Goal: Task Accomplishment & Management: Manage account settings

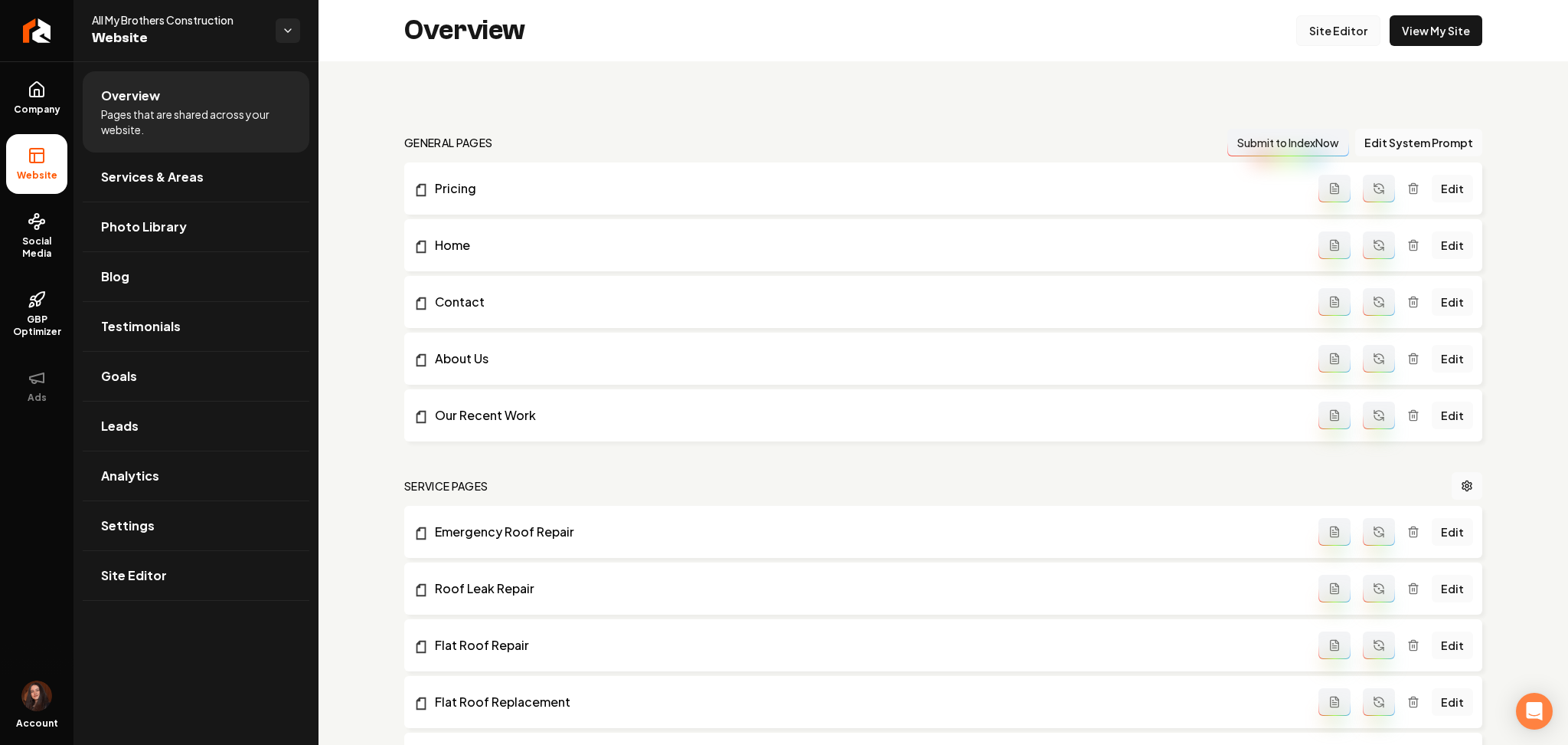
click at [1353, 37] on link "Site Editor" at bounding box center [1339, 31] width 84 height 31
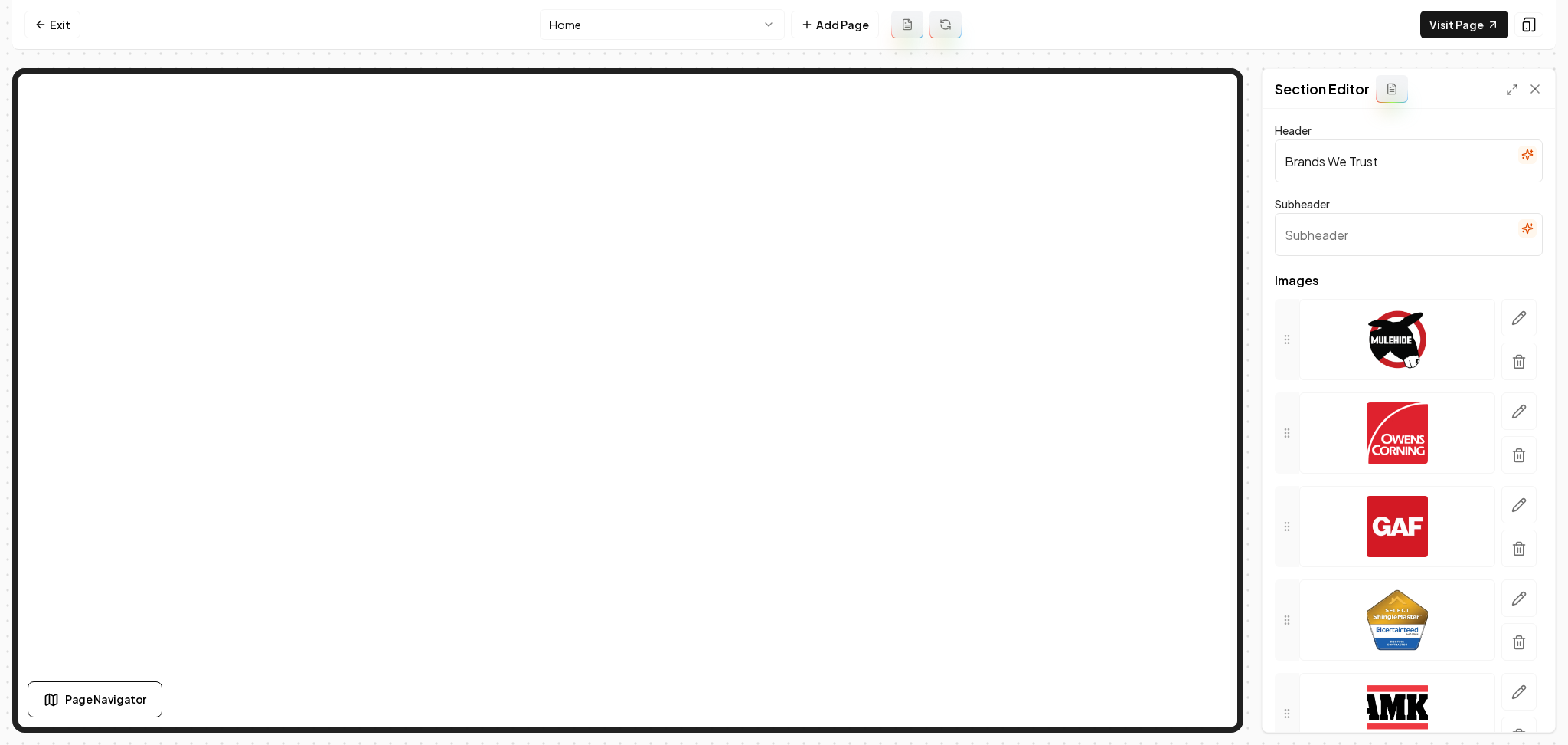
scroll to position [81, 0]
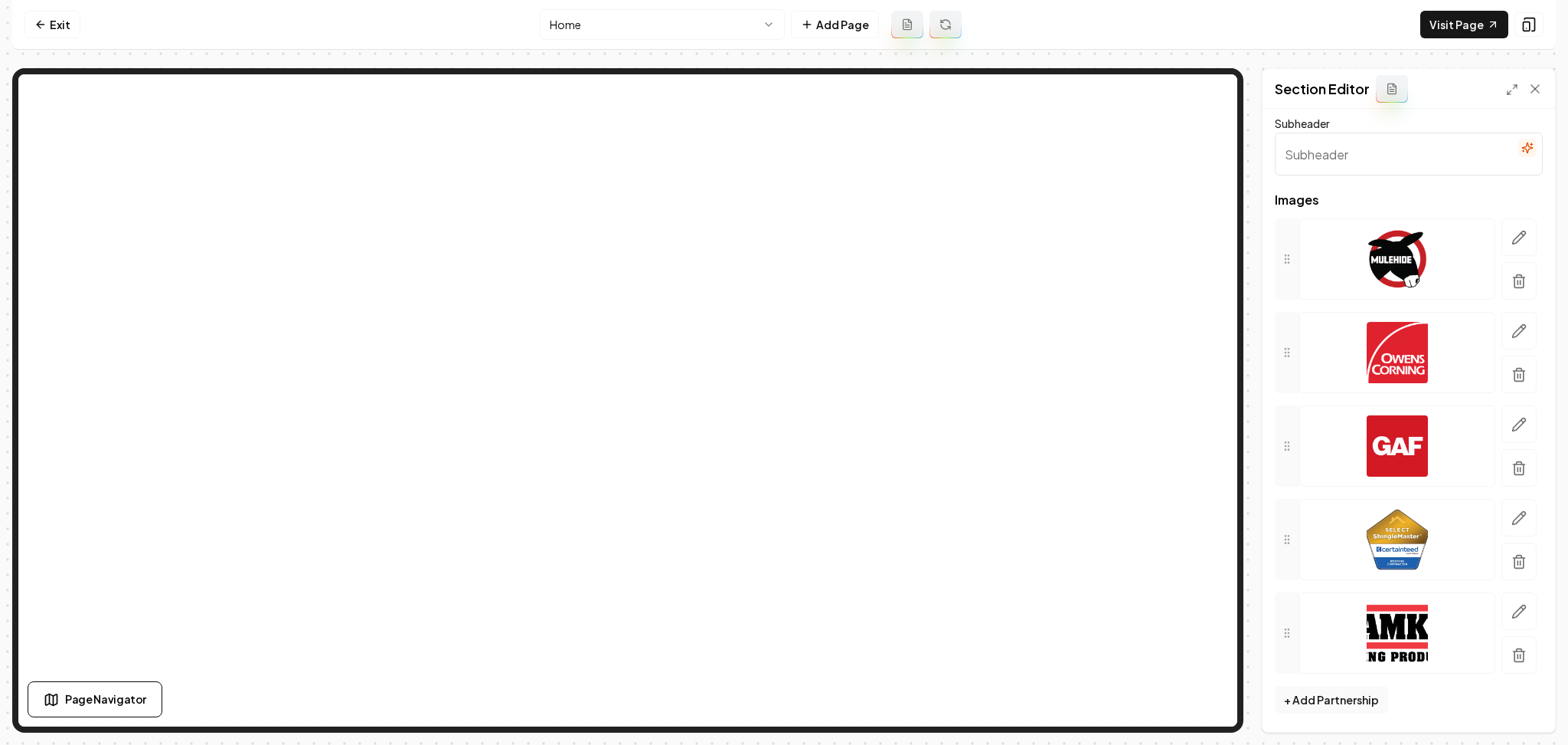
drag, startPoint x: 1314, startPoint y: 709, endPoint x: 1353, endPoint y: 702, distance: 39.6
click at [1353, 702] on button "+ Add Partnership" at bounding box center [1331, 699] width 113 height 27
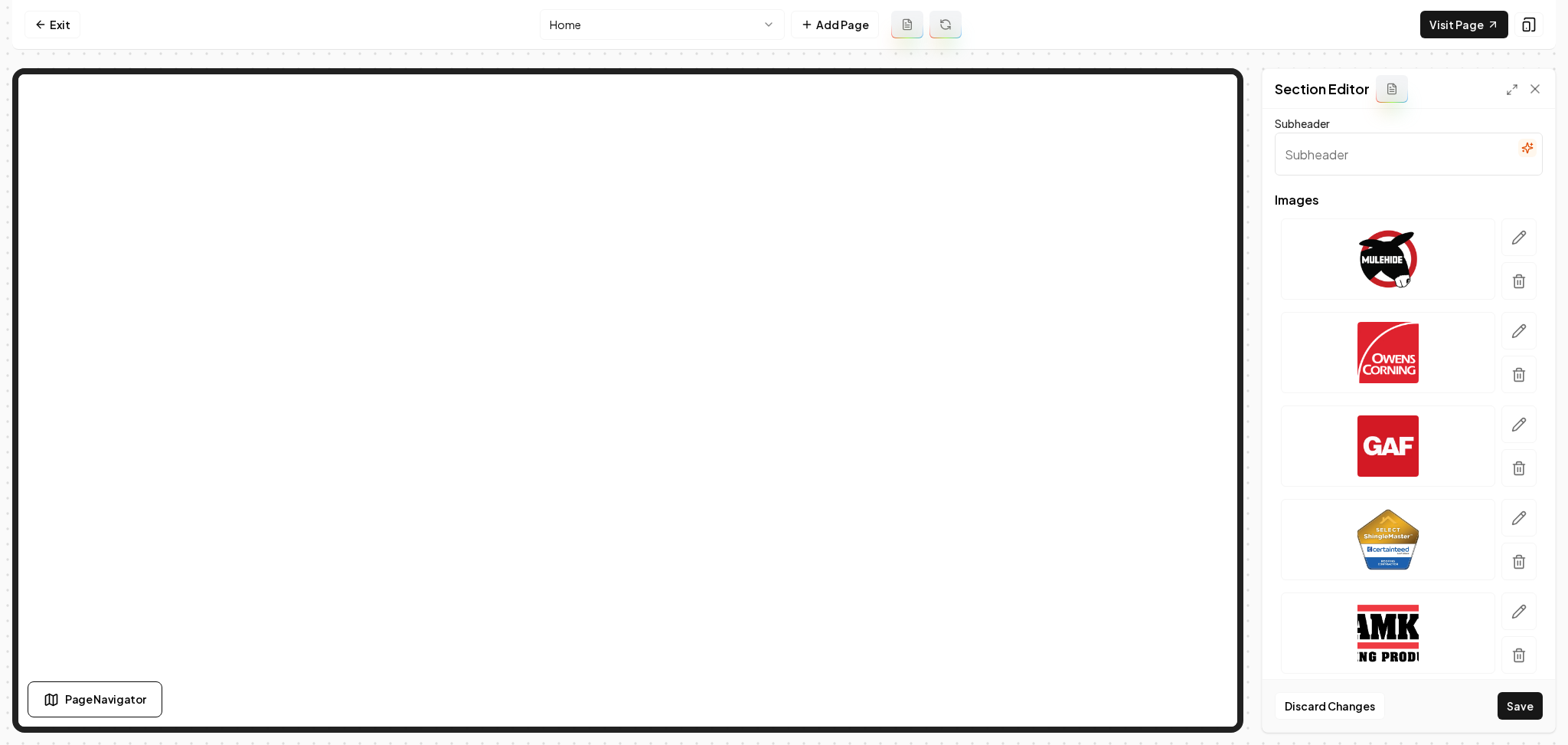
scroll to position [398, 0]
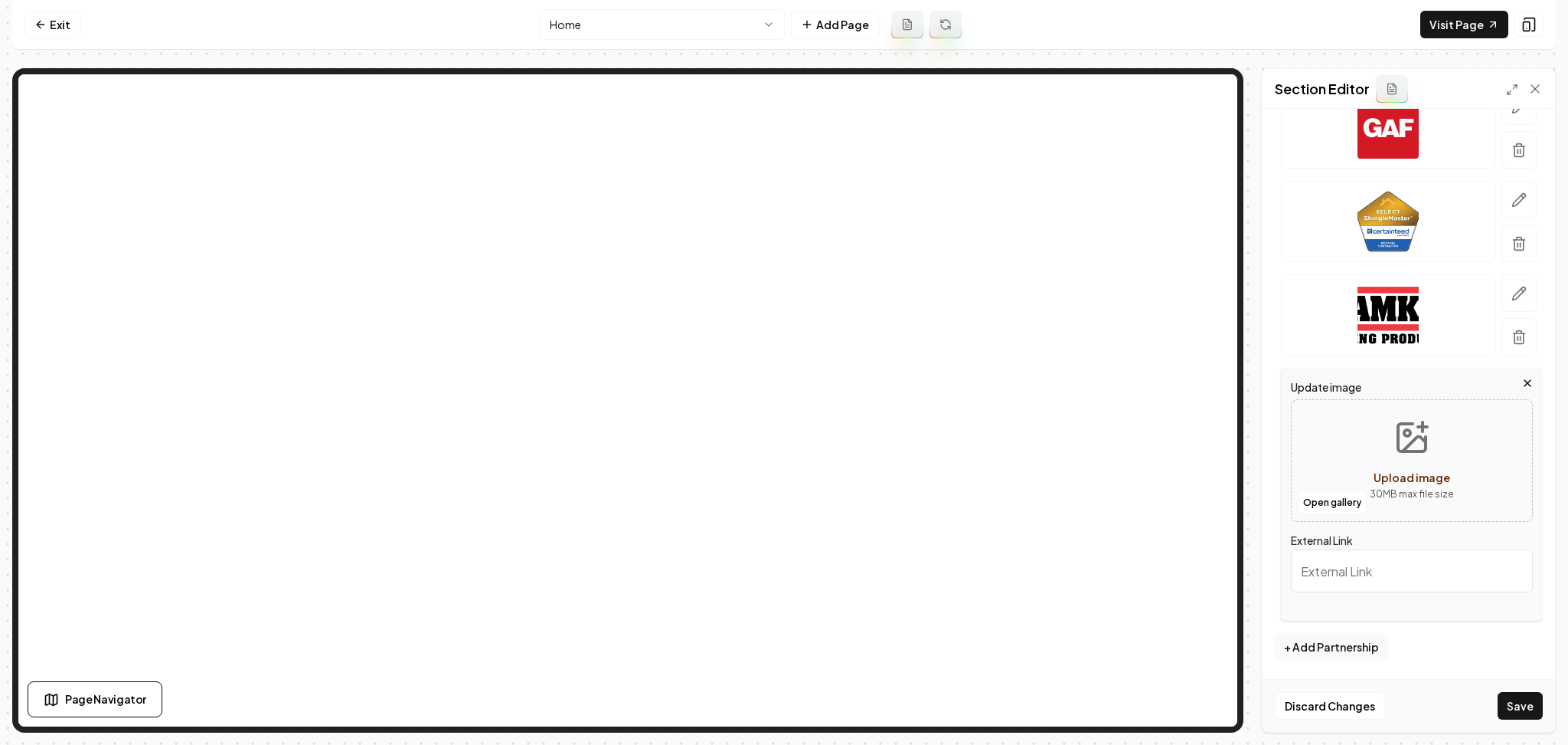
click at [1358, 459] on button "Upload image 30 MB max file size" at bounding box center [1412, 460] width 109 height 107
type input "**********"
click at [1515, 696] on button "Save" at bounding box center [1520, 705] width 45 height 27
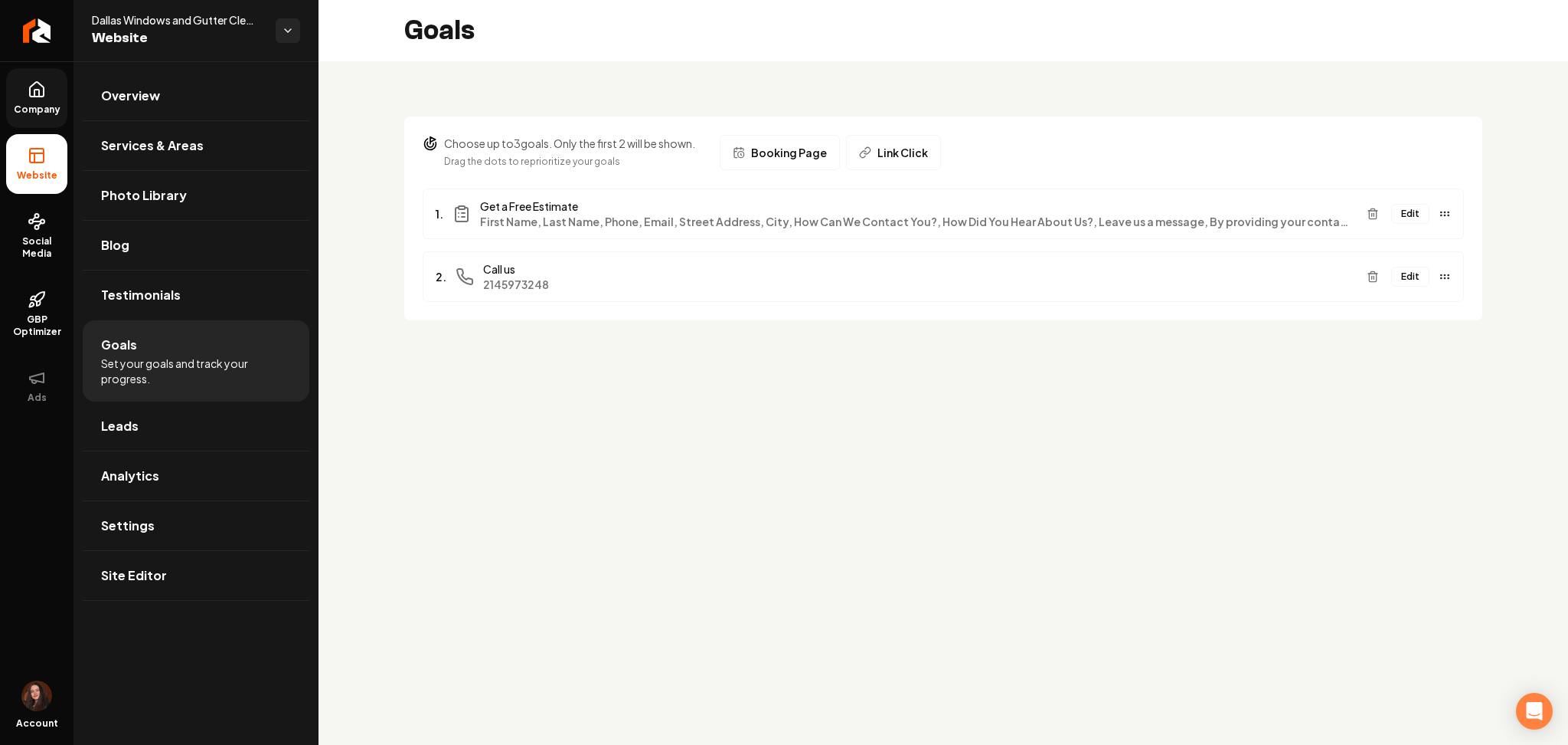
click at [46, 97] on link "Company" at bounding box center [37, 98] width 61 height 59
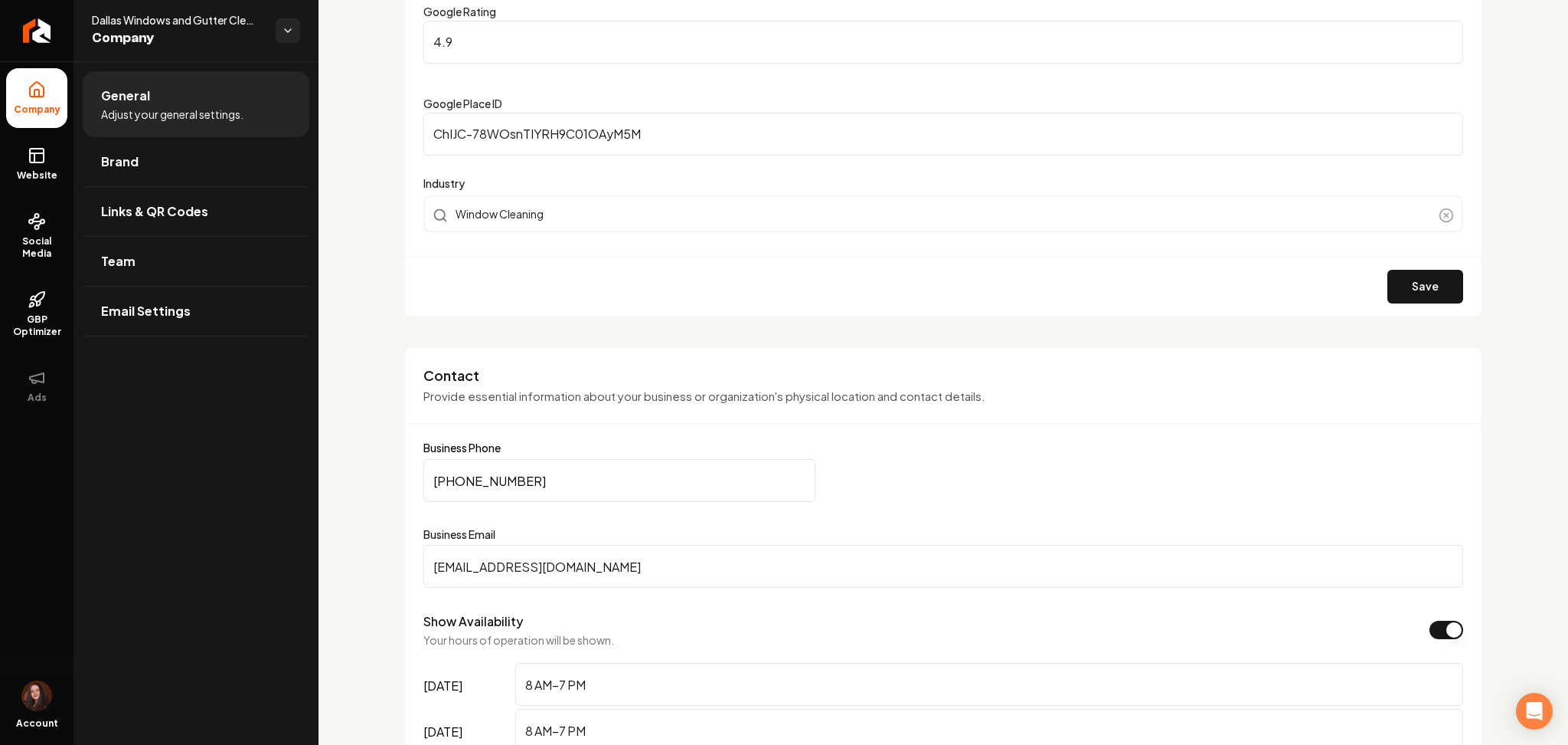
scroll to position [439, 0]
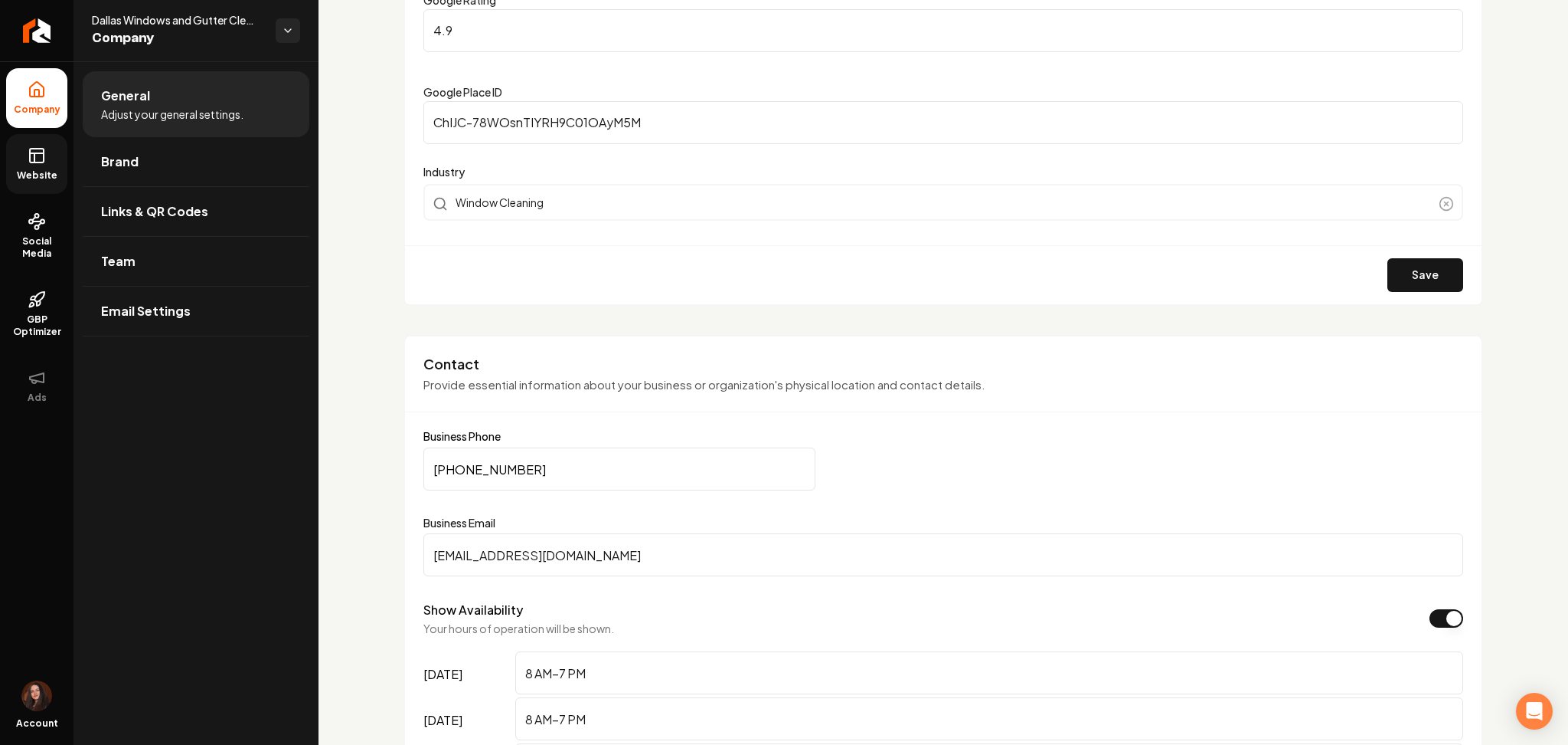
click at [26, 177] on span "Website" at bounding box center [38, 175] width 53 height 13
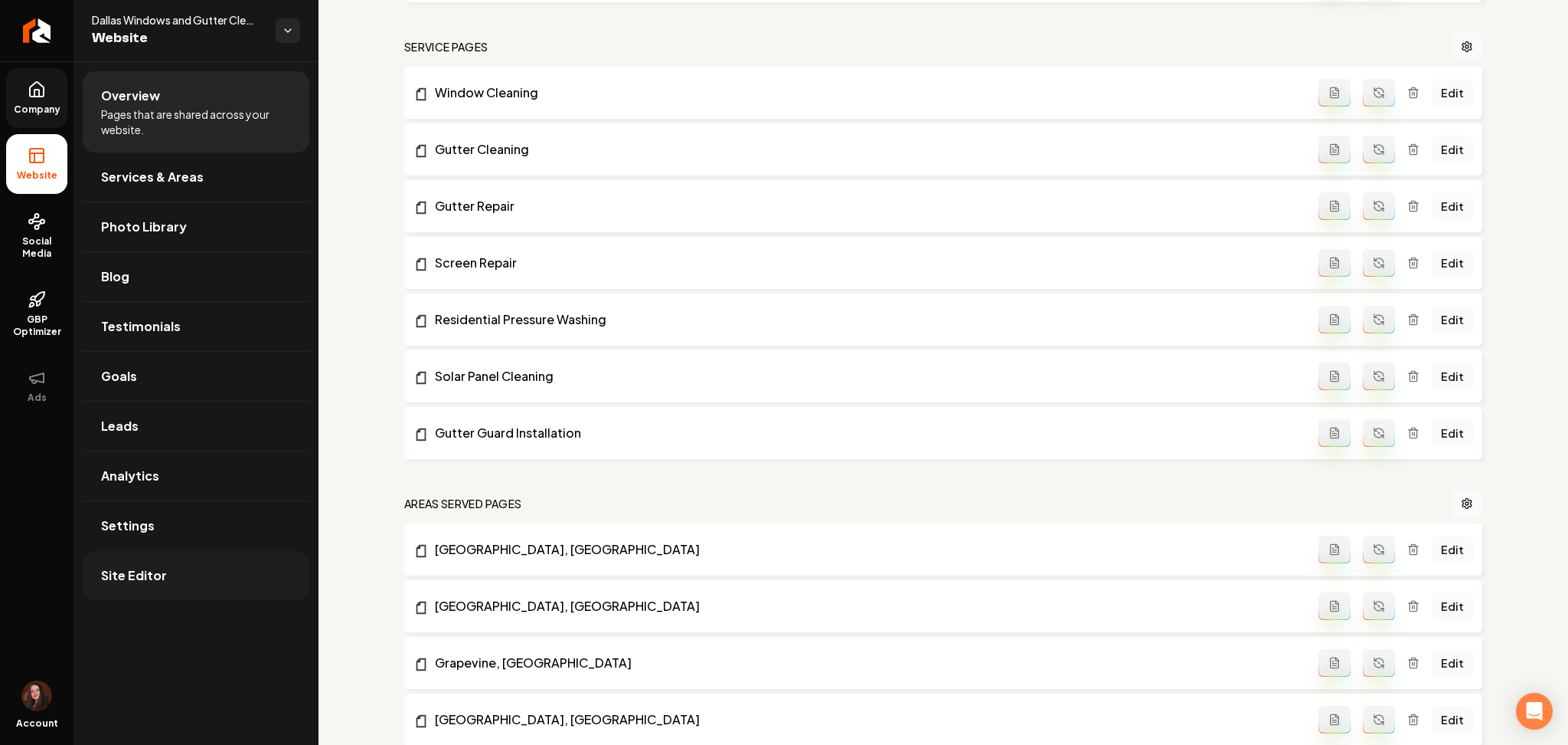
click at [222, 586] on link "Site Editor" at bounding box center [196, 575] width 227 height 49
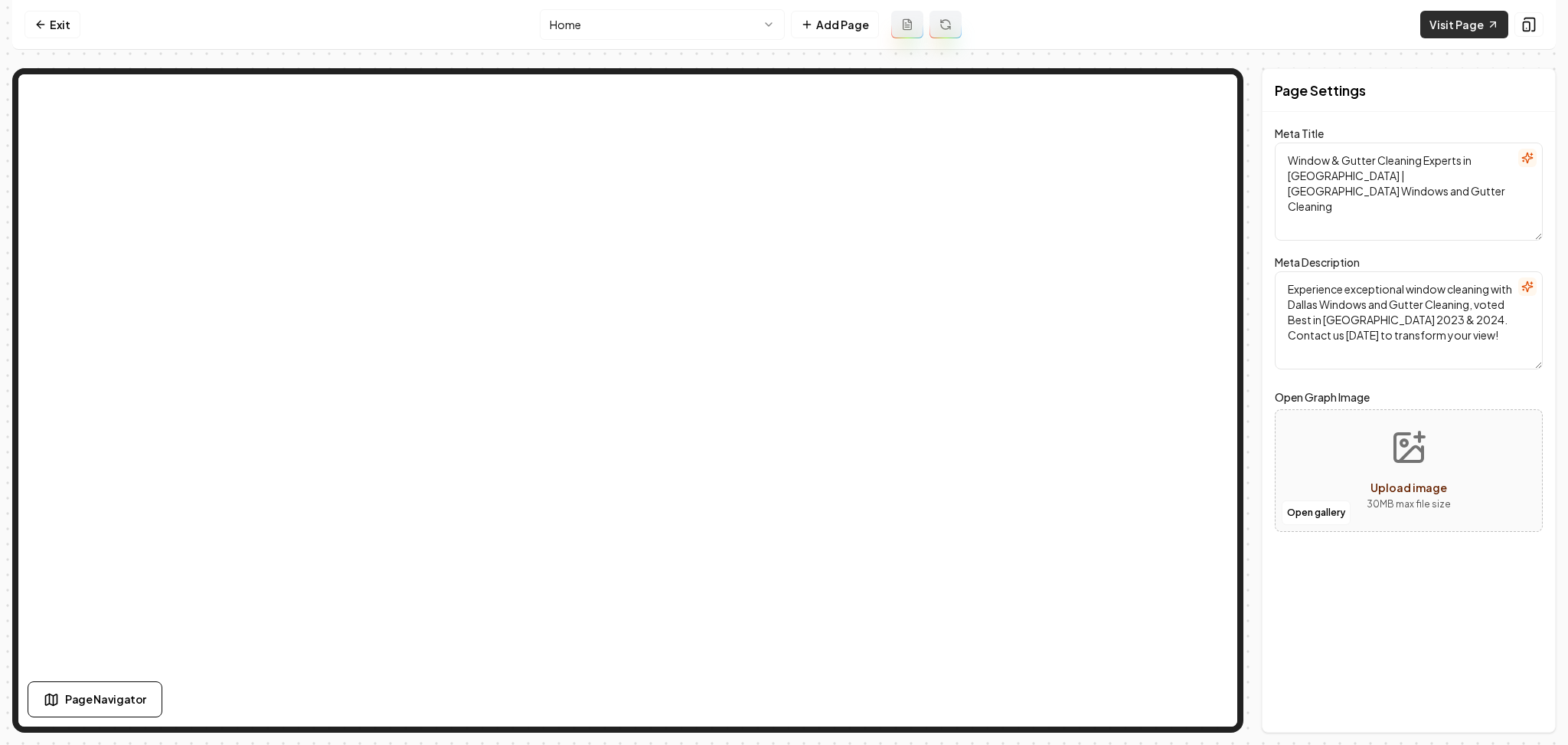
click at [1442, 24] on link "Visit Page" at bounding box center [1464, 24] width 88 height 27
click at [45, 37] on link "Exit" at bounding box center [52, 24] width 56 height 27
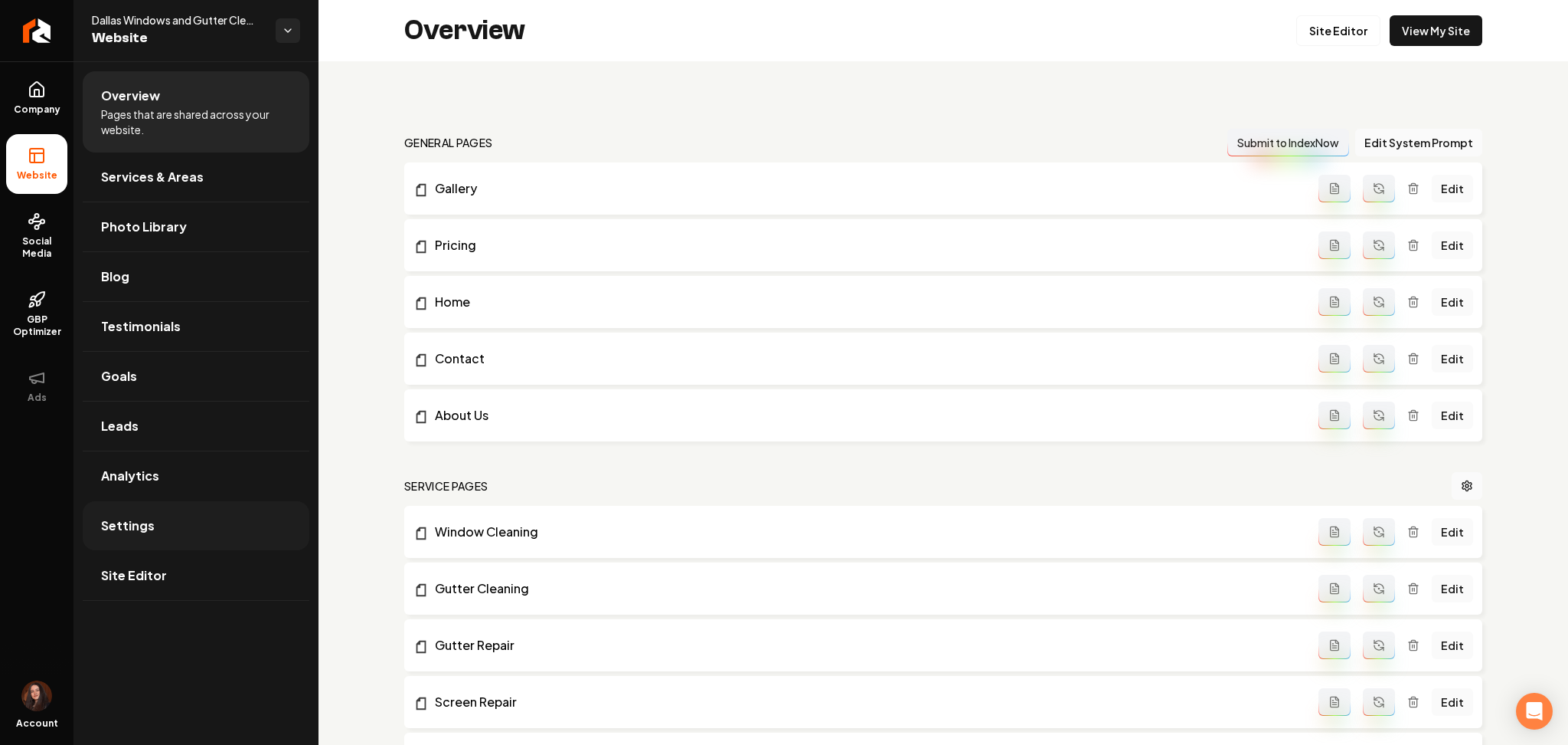
click at [138, 520] on span "Settings" at bounding box center [127, 526] width 54 height 19
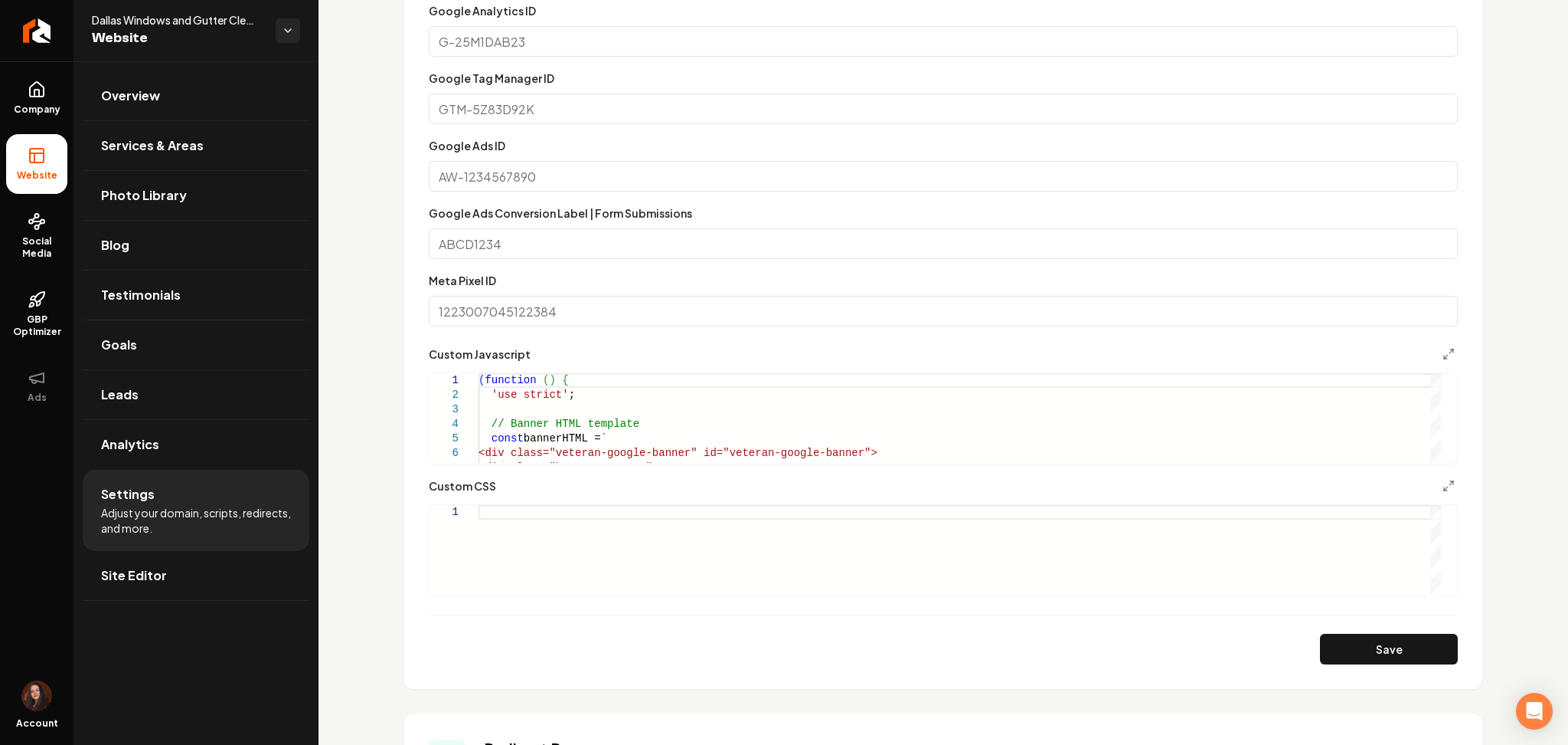
scroll to position [920, 0]
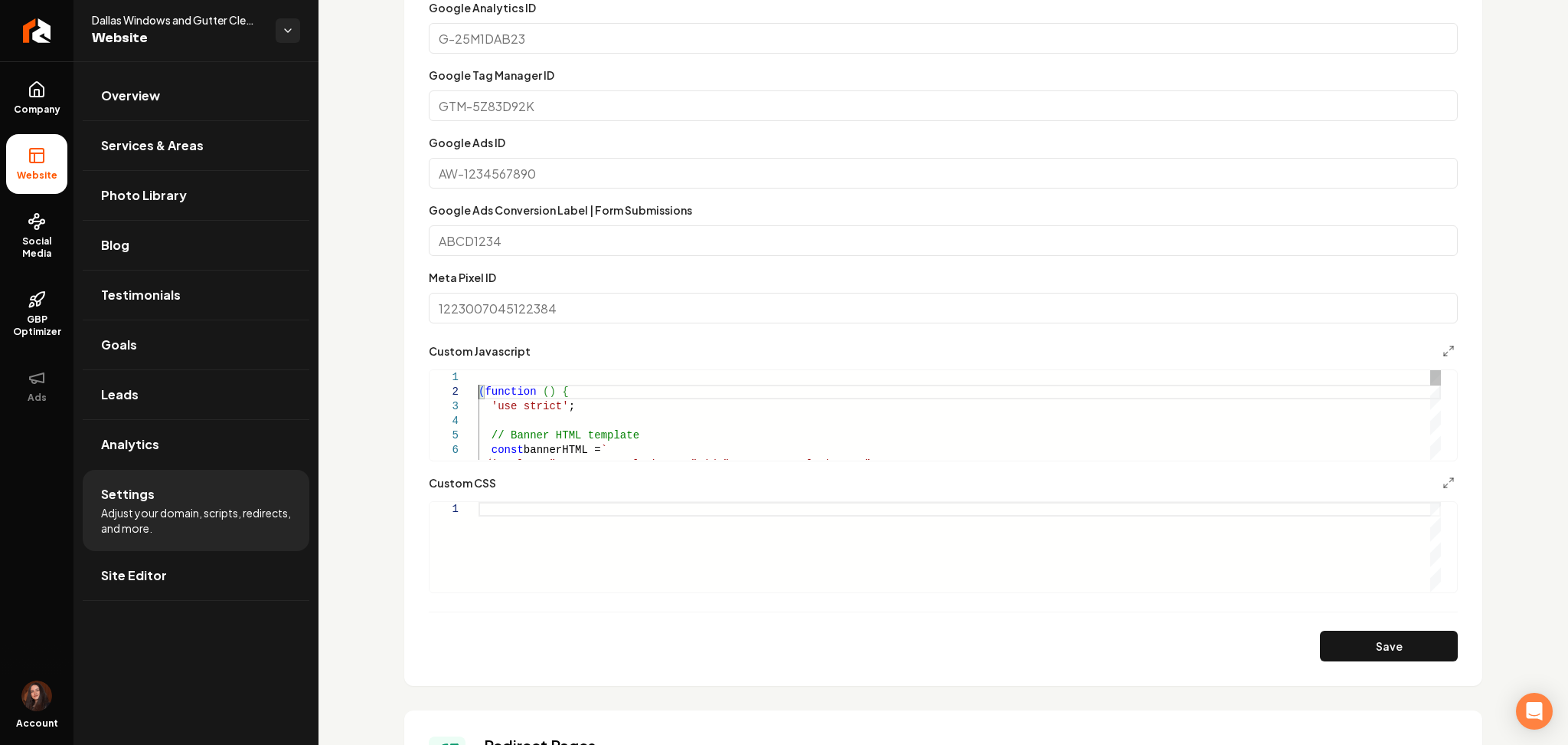
scroll to position [29, 0]
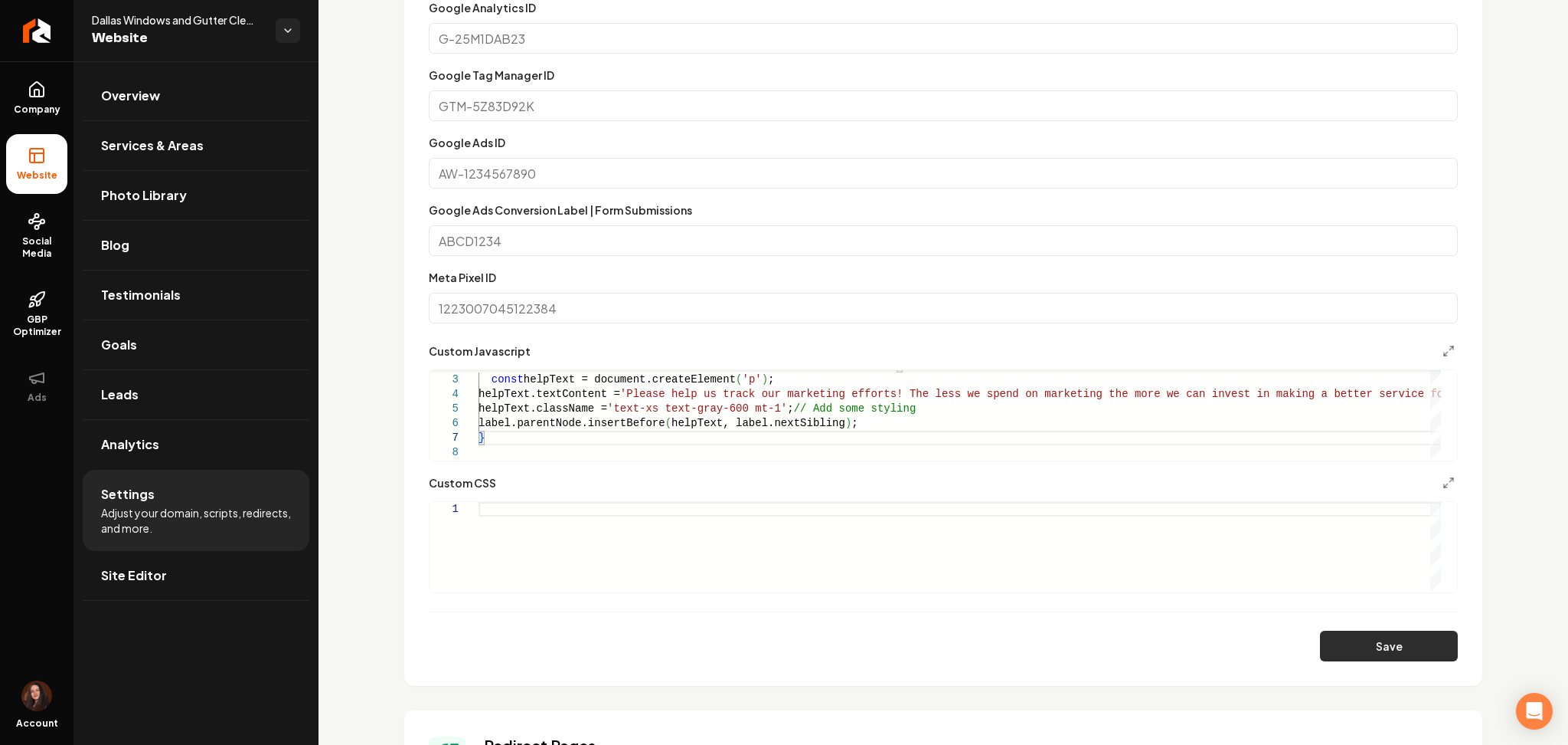
click at [1344, 656] on button "Save" at bounding box center [1389, 646] width 138 height 31
drag, startPoint x: 973, startPoint y: 1, endPoint x: 592, endPoint y: 416, distance: 563.4
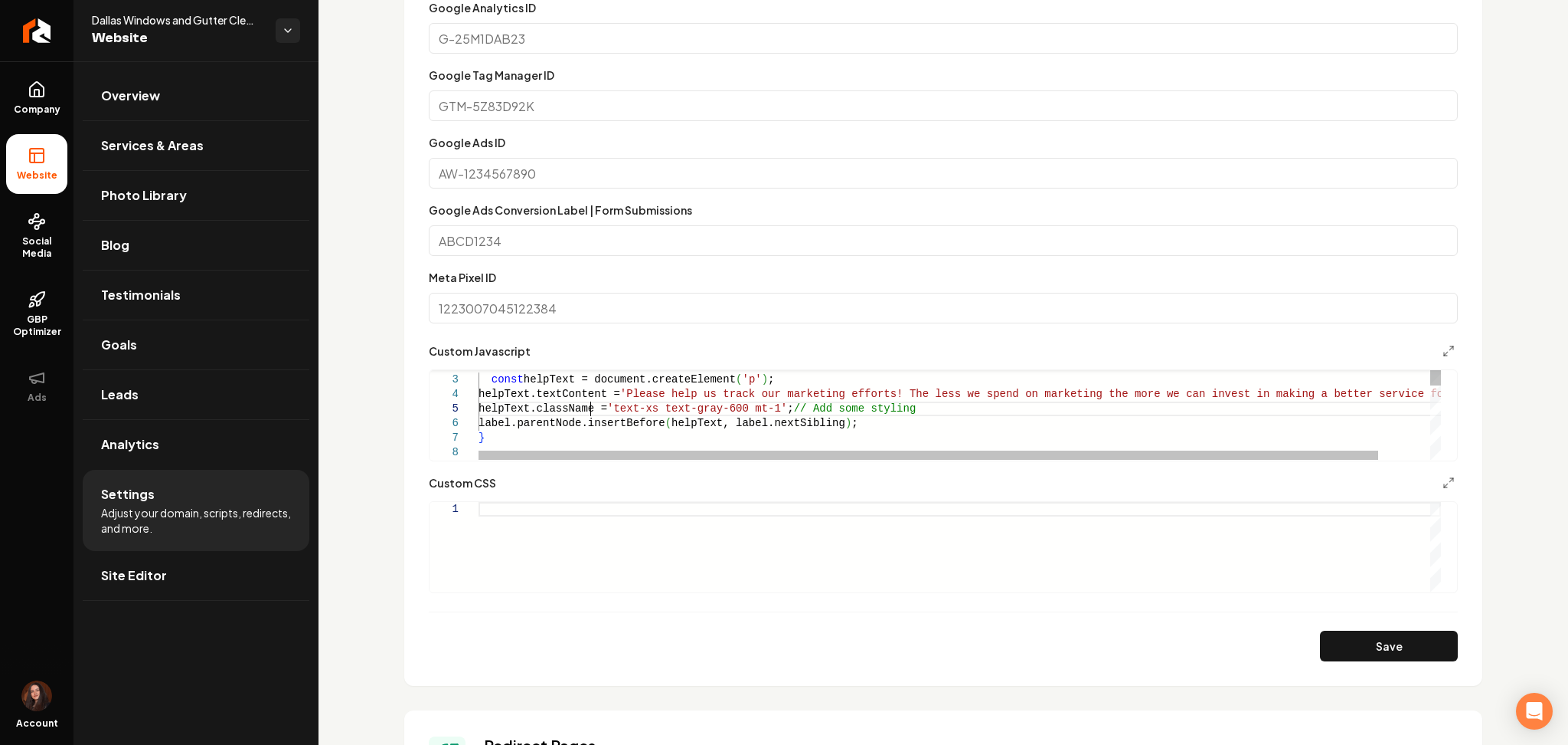
scroll to position [29, 4]
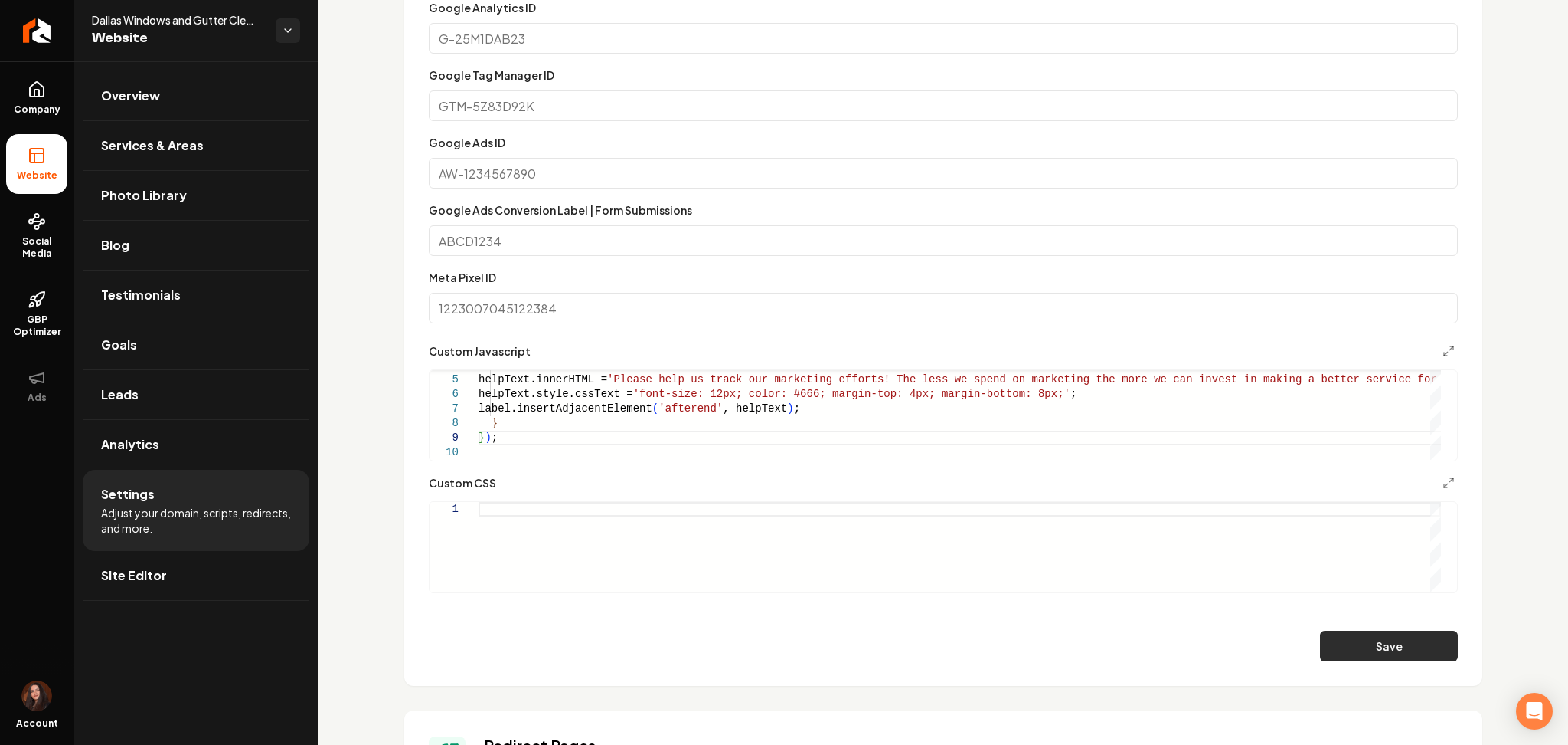
click at [1348, 649] on button "Save" at bounding box center [1389, 646] width 138 height 31
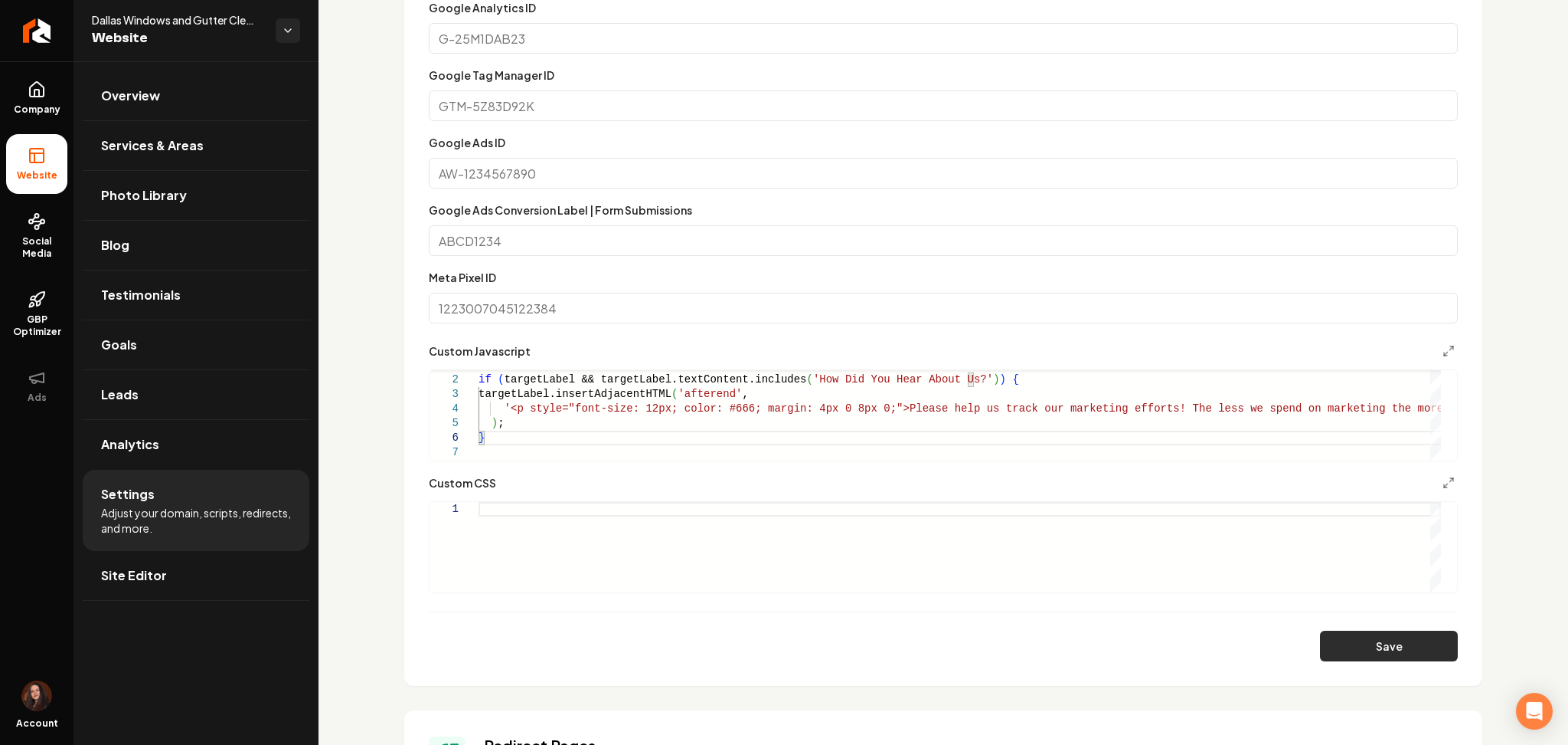
click at [1399, 638] on button "Save" at bounding box center [1389, 646] width 138 height 31
type textarea "**********"
click at [35, 32] on icon "Return to dashboard" at bounding box center [36, 31] width 24 height 24
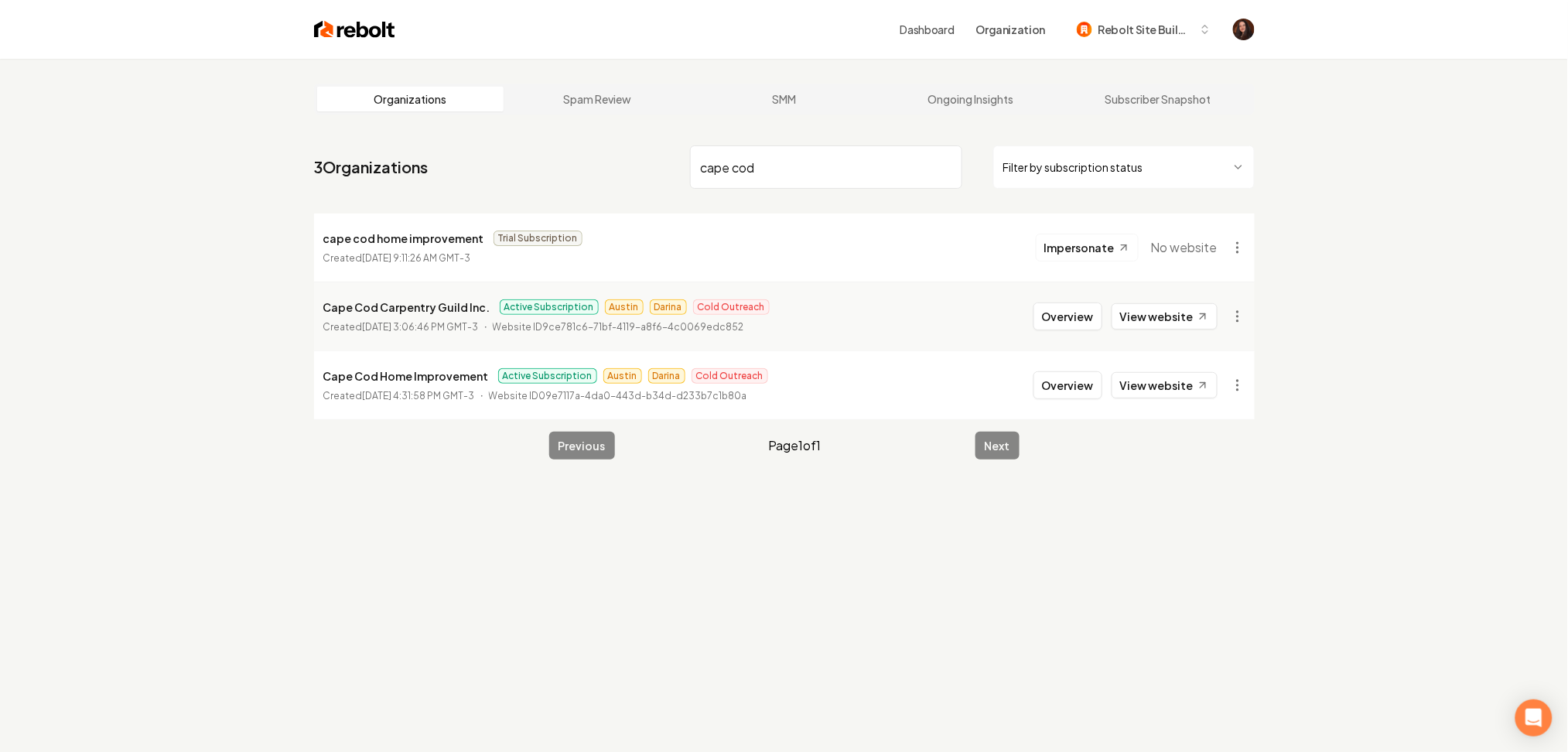
type input "cape cod"
click at [1062, 388] on button "Overview" at bounding box center [1067, 385] width 69 height 28
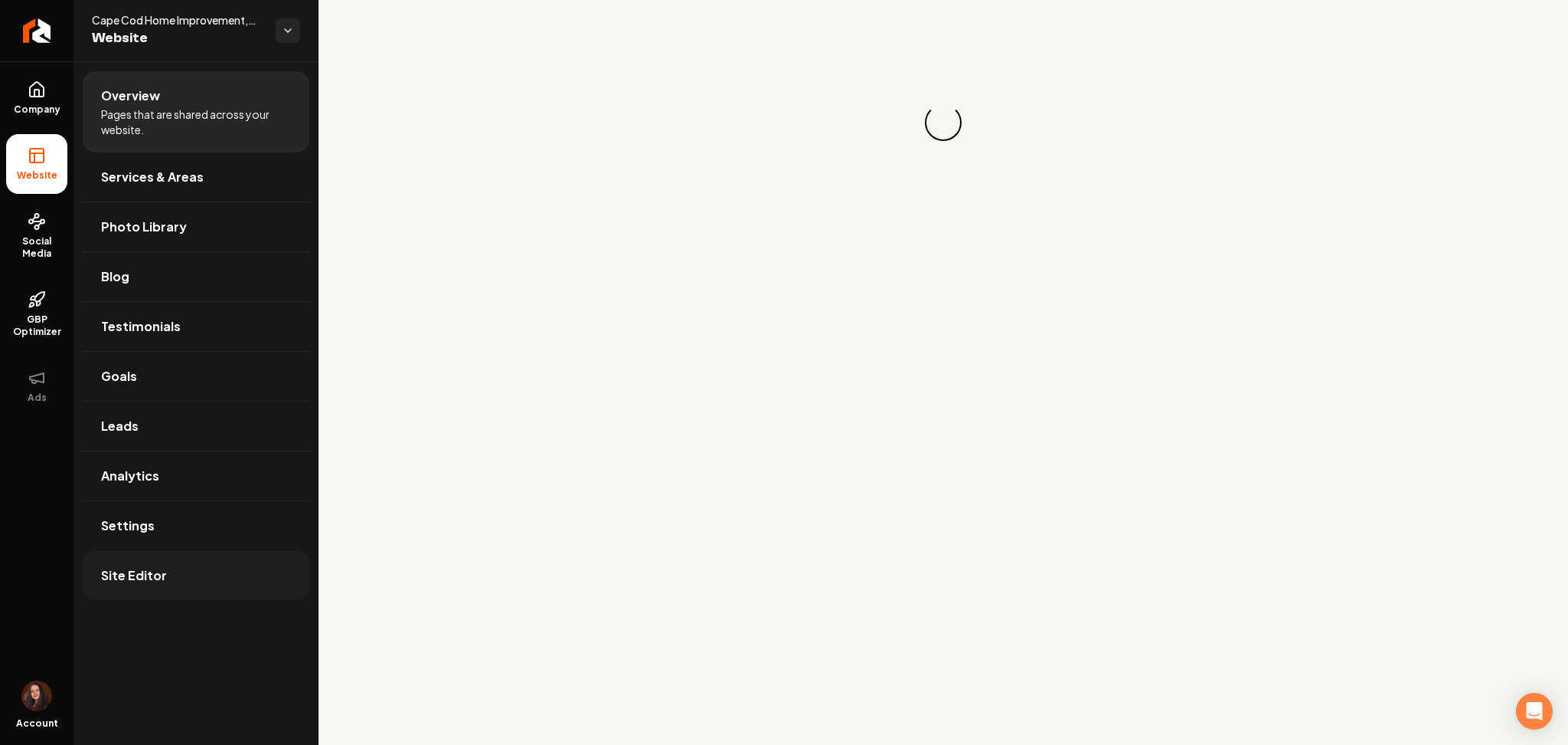
click at [201, 584] on link "Site Editor" at bounding box center [196, 575] width 227 height 49
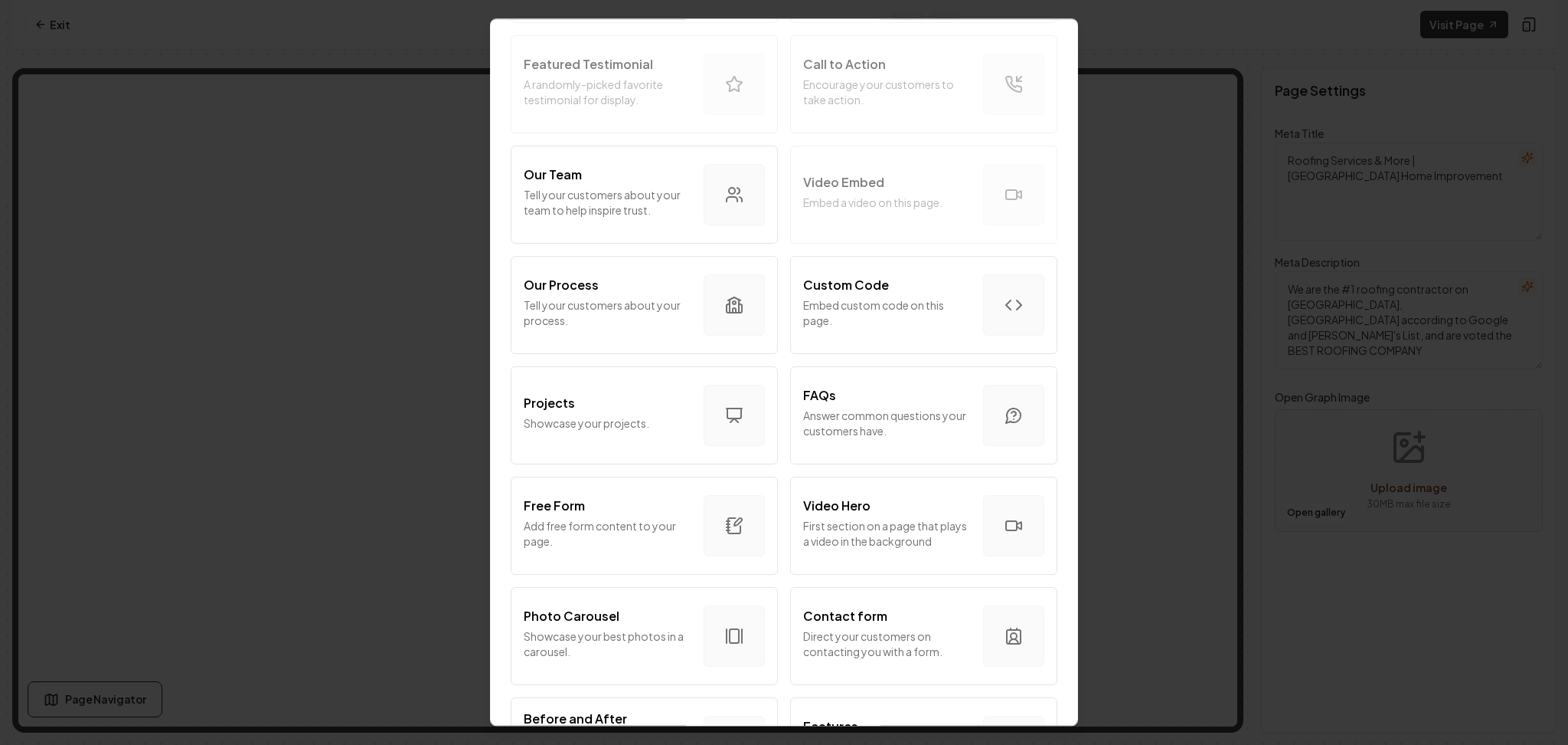
scroll to position [458, 0]
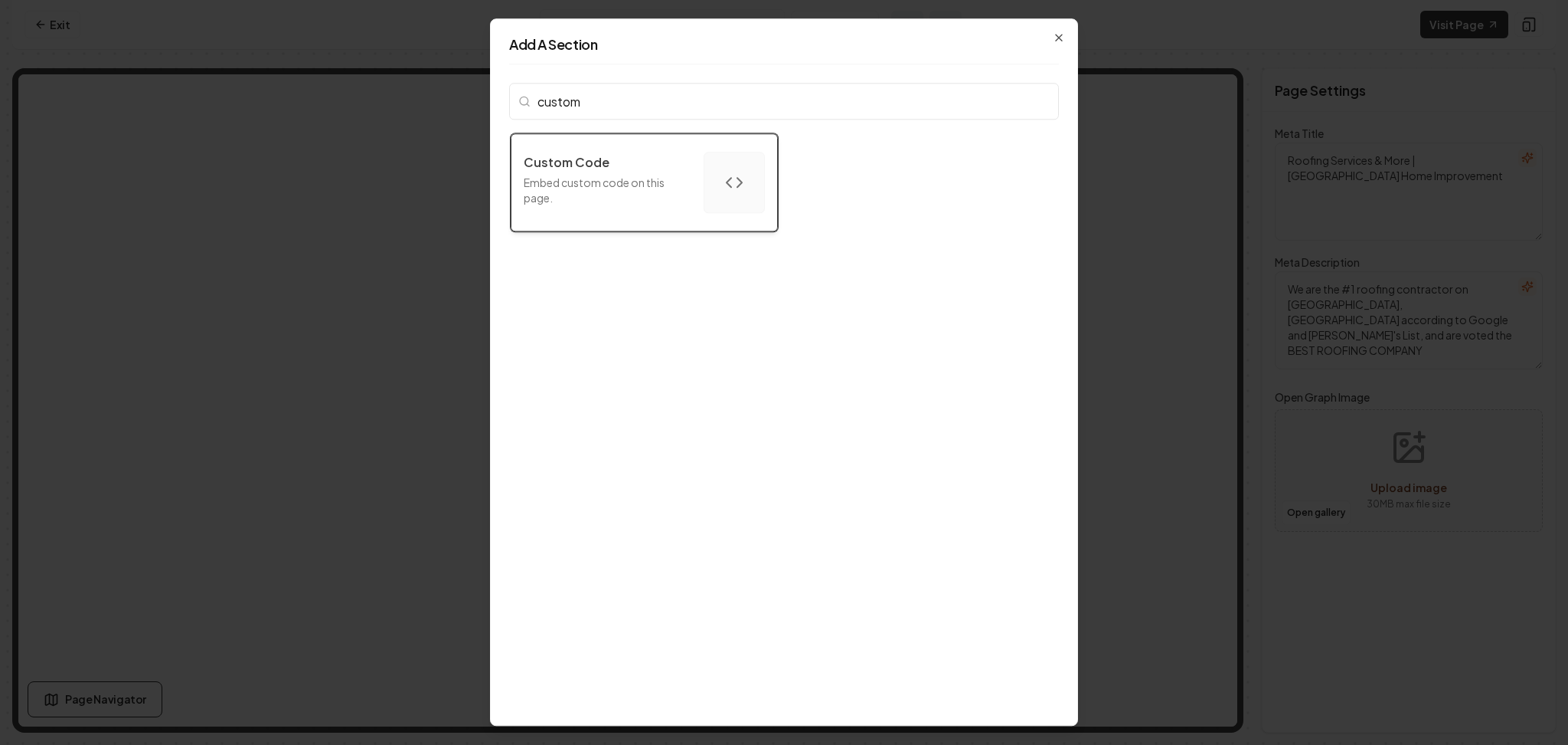
type input "custom"
click at [646, 183] on p "Embed custom code on this page." at bounding box center [608, 189] width 167 height 31
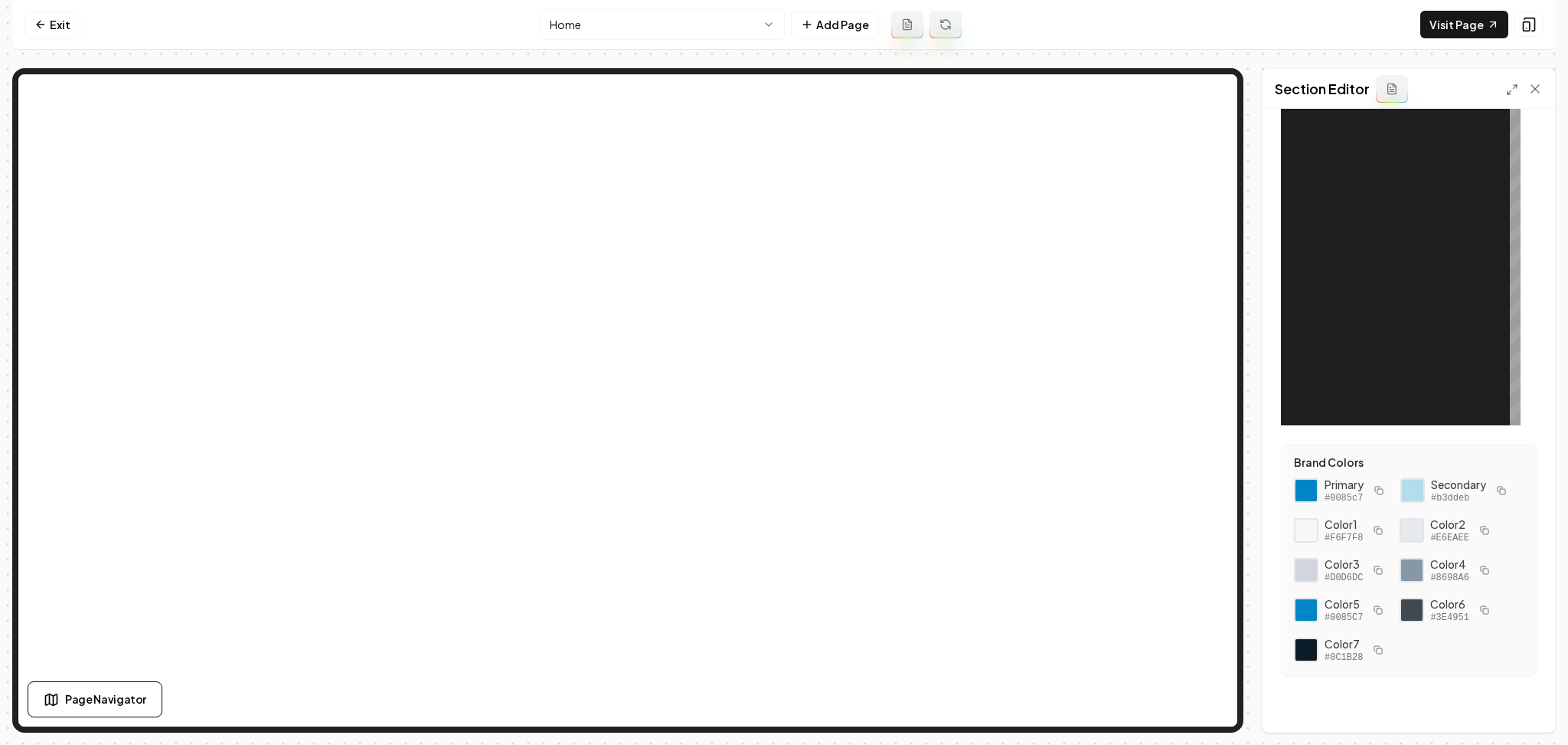
scroll to position [0, 0]
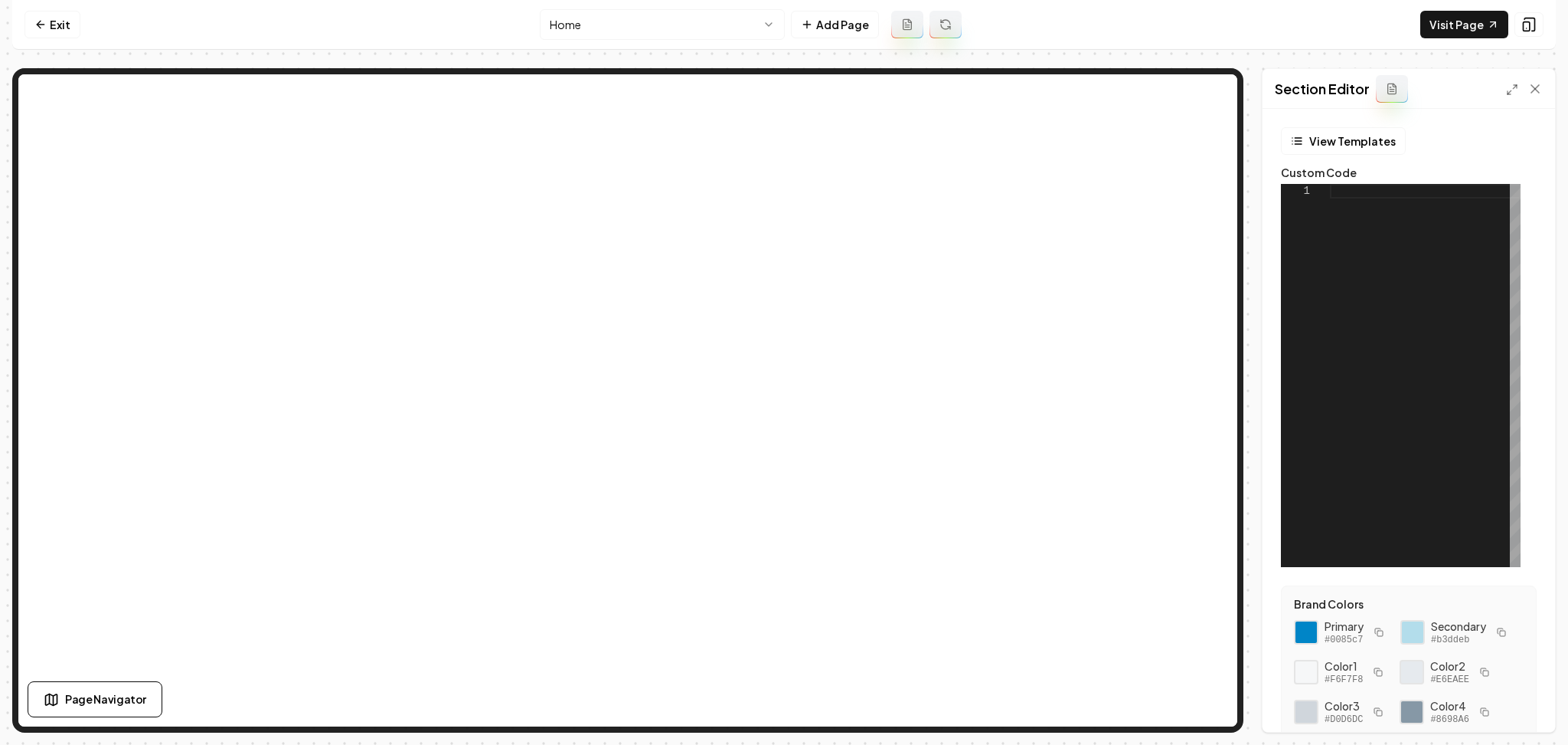
click at [1330, 242] on div at bounding box center [1426, 376] width 191 height 383
drag, startPoint x: 1383, startPoint y: 678, endPoint x: 1313, endPoint y: 622, distance: 89.6
click at [1313, 622] on div "Primary #0085c7 Secondary #b3ddeb Color 1 #F6F7F8 Color 2 #E6EAEE Color 3 #D0D6…" at bounding box center [1409, 711] width 230 height 187
copy div "Primary #0085c7 Secondary #b3ddeb"
click at [1330, 281] on div at bounding box center [1426, 376] width 191 height 383
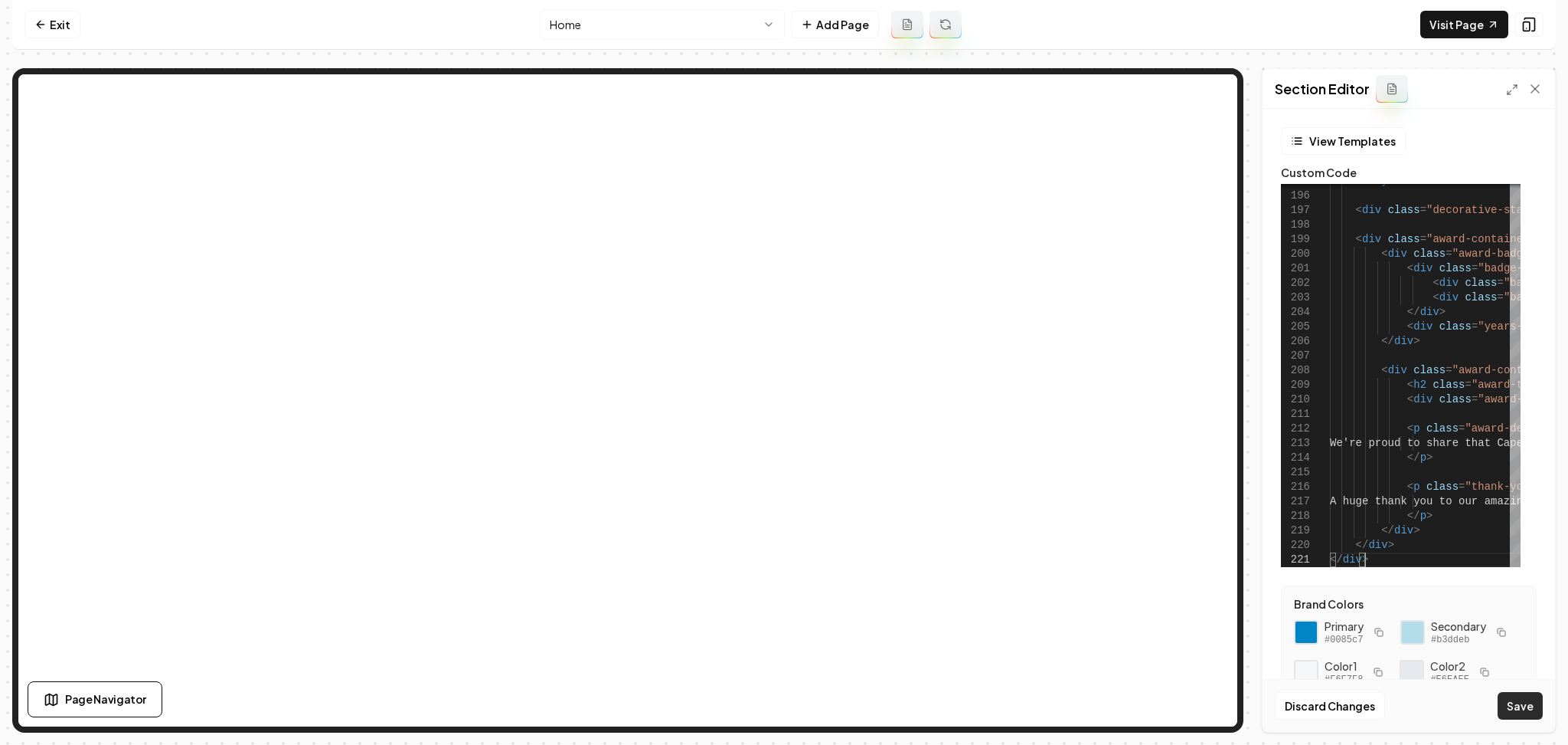
click at [1509, 700] on button "Save" at bounding box center [1520, 705] width 45 height 27
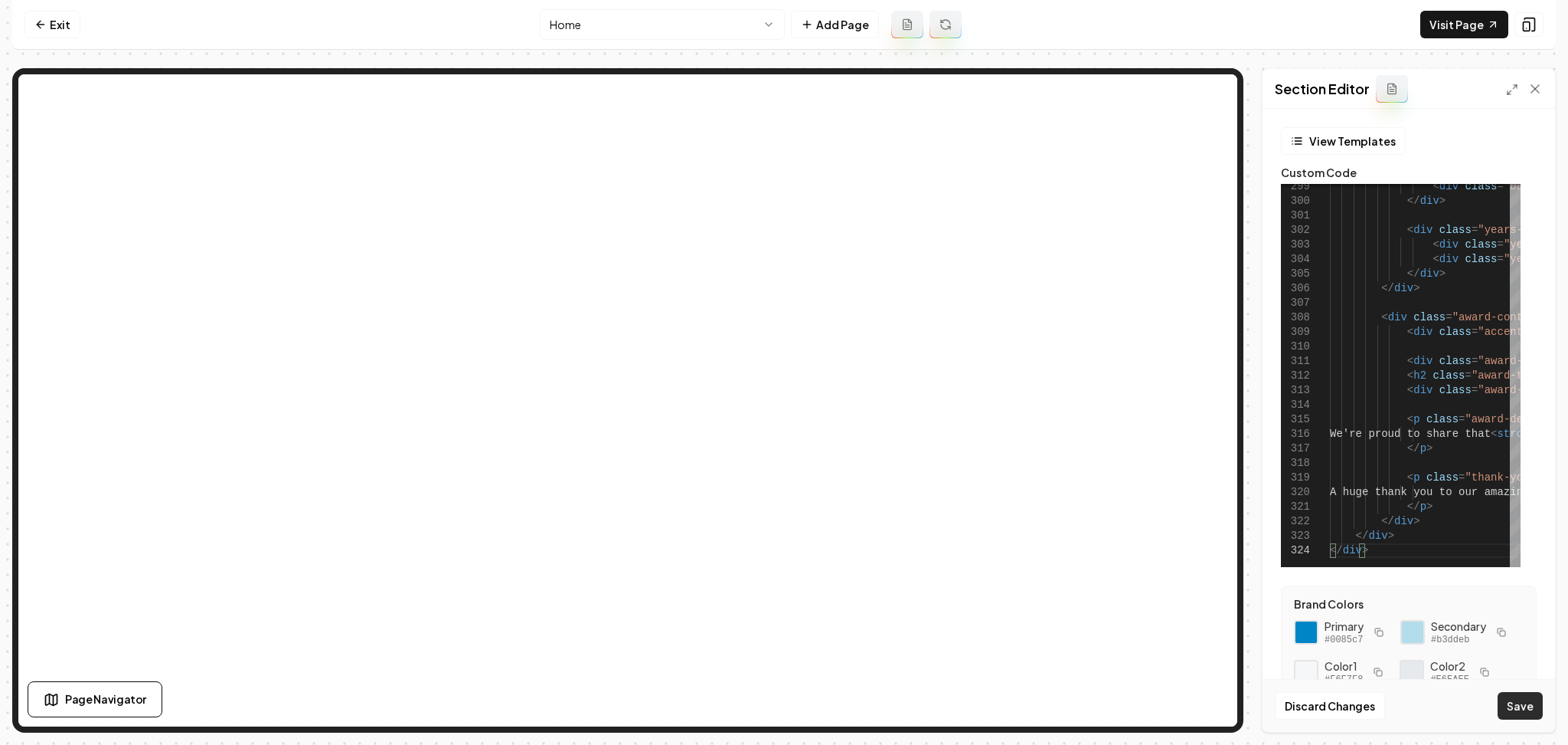
click at [1530, 712] on button "Save" at bounding box center [1520, 705] width 45 height 27
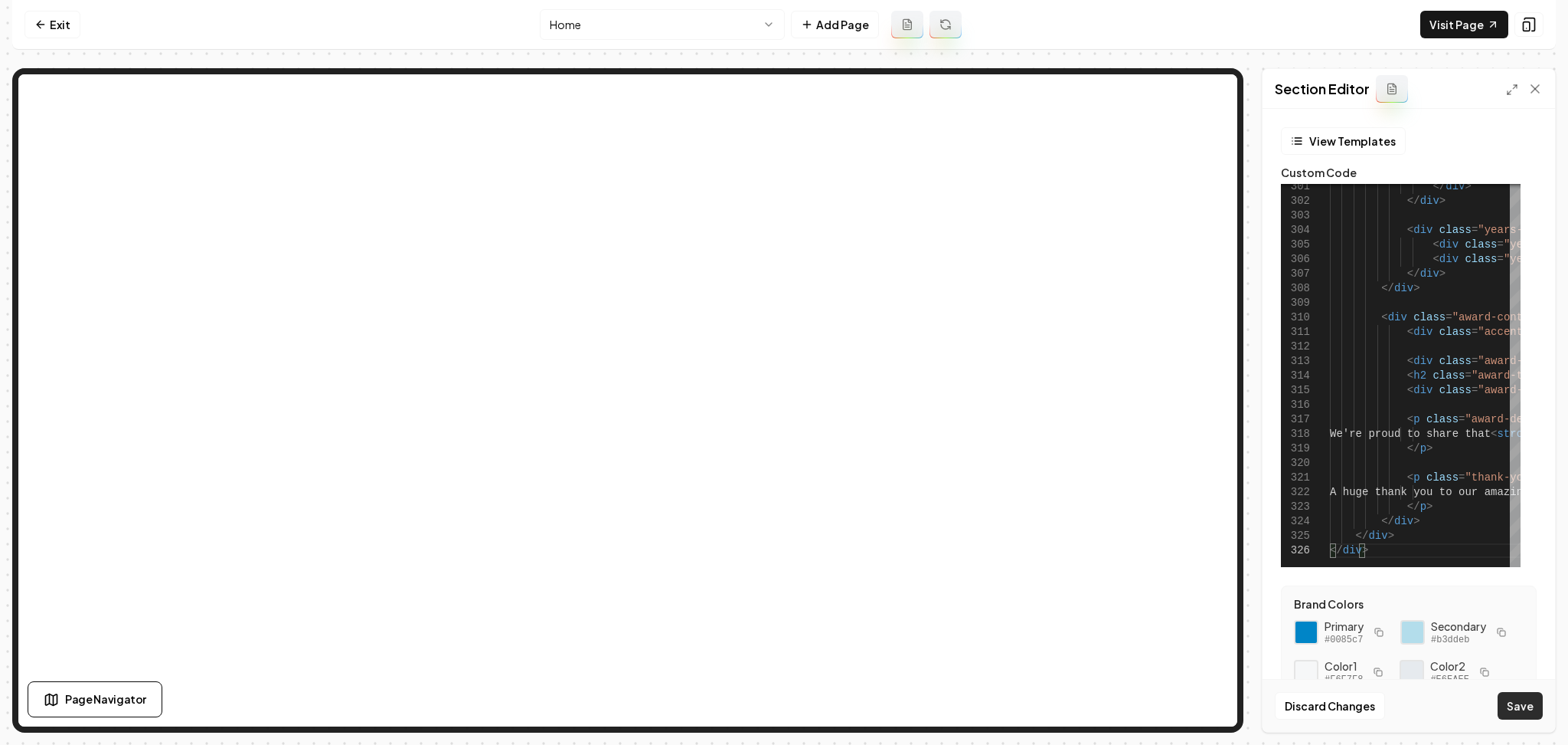
click at [1528, 709] on button "Save" at bounding box center [1520, 705] width 45 height 27
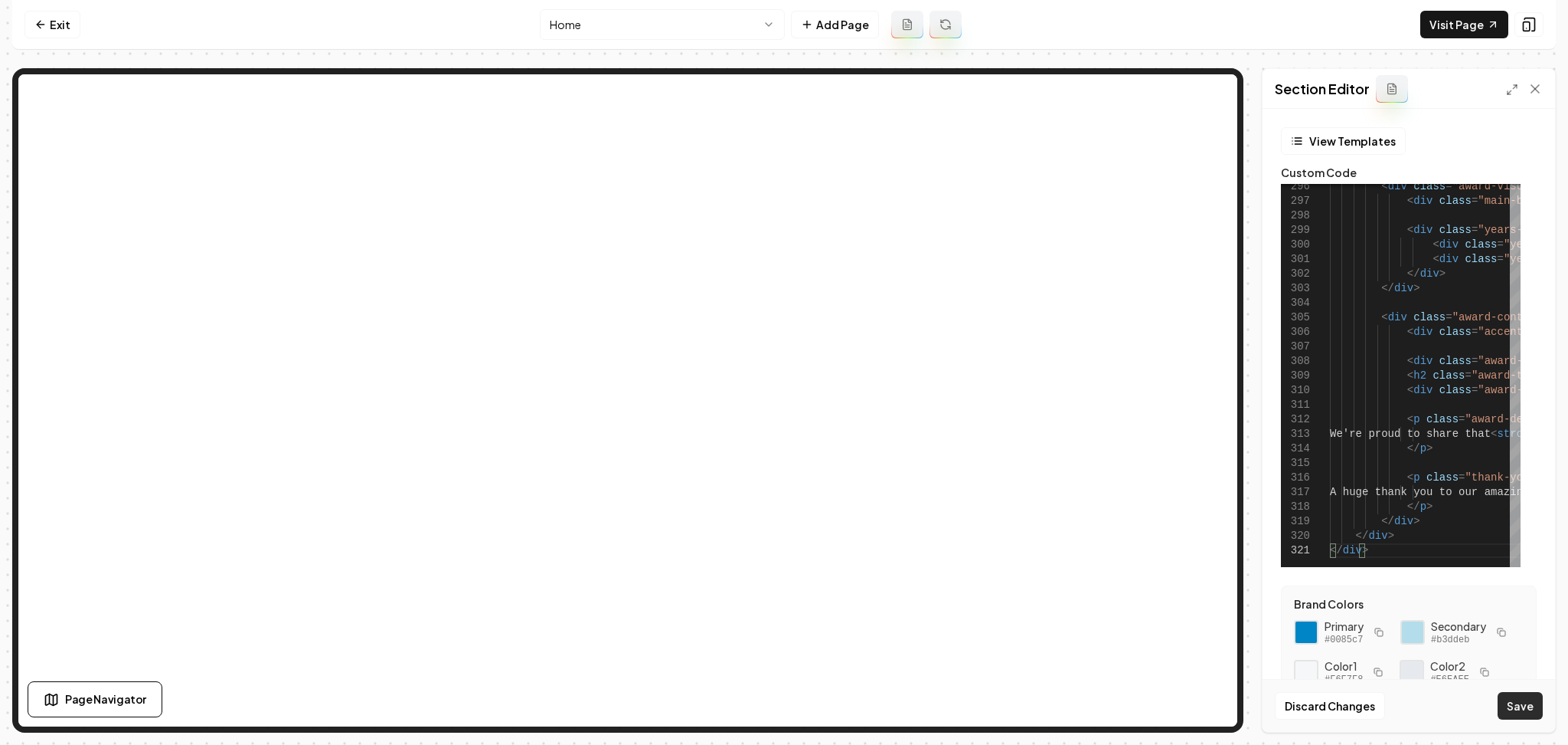
click at [1527, 711] on button "Save" at bounding box center [1520, 705] width 45 height 27
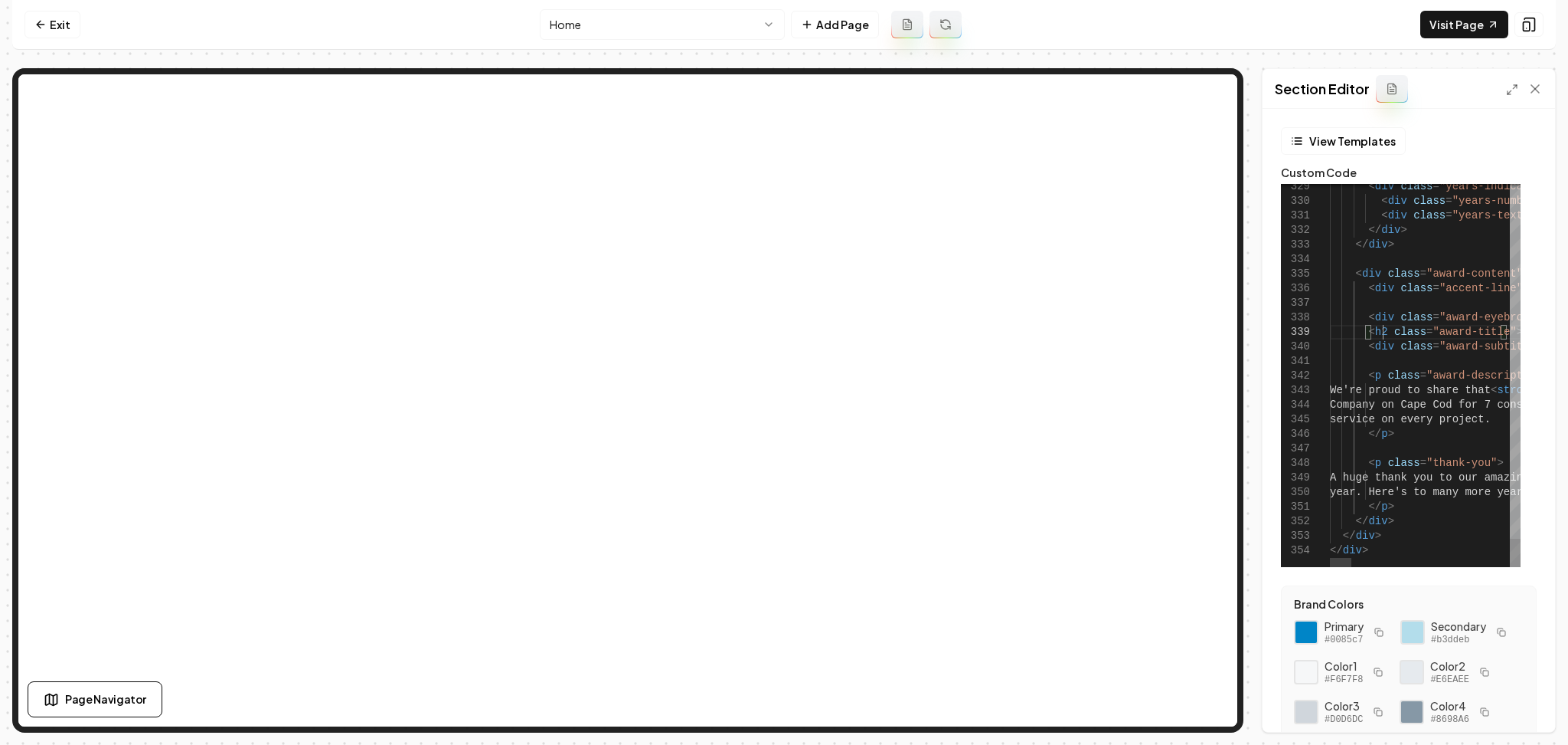
type textarea "**********"
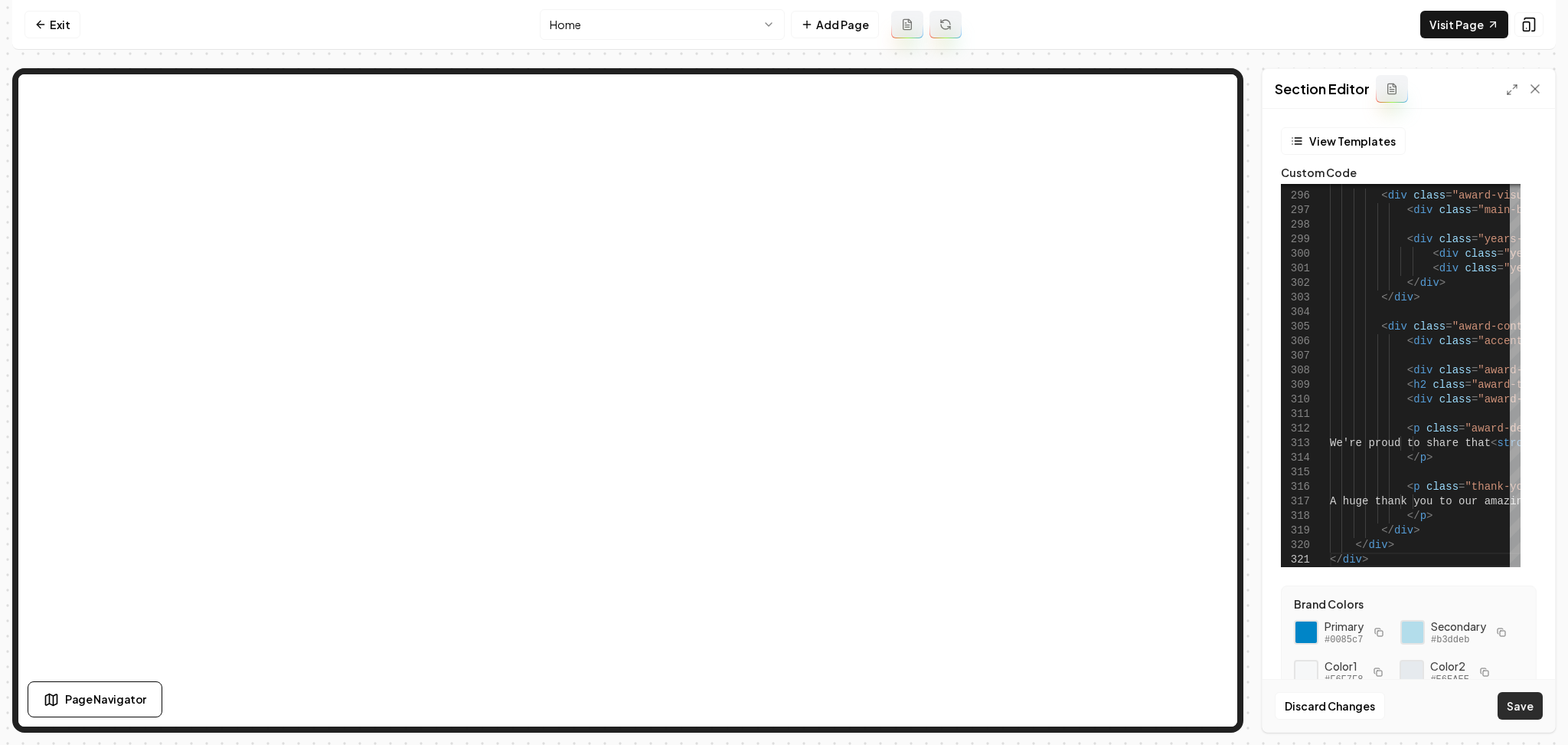
click at [1520, 714] on button "Save" at bounding box center [1520, 705] width 45 height 27
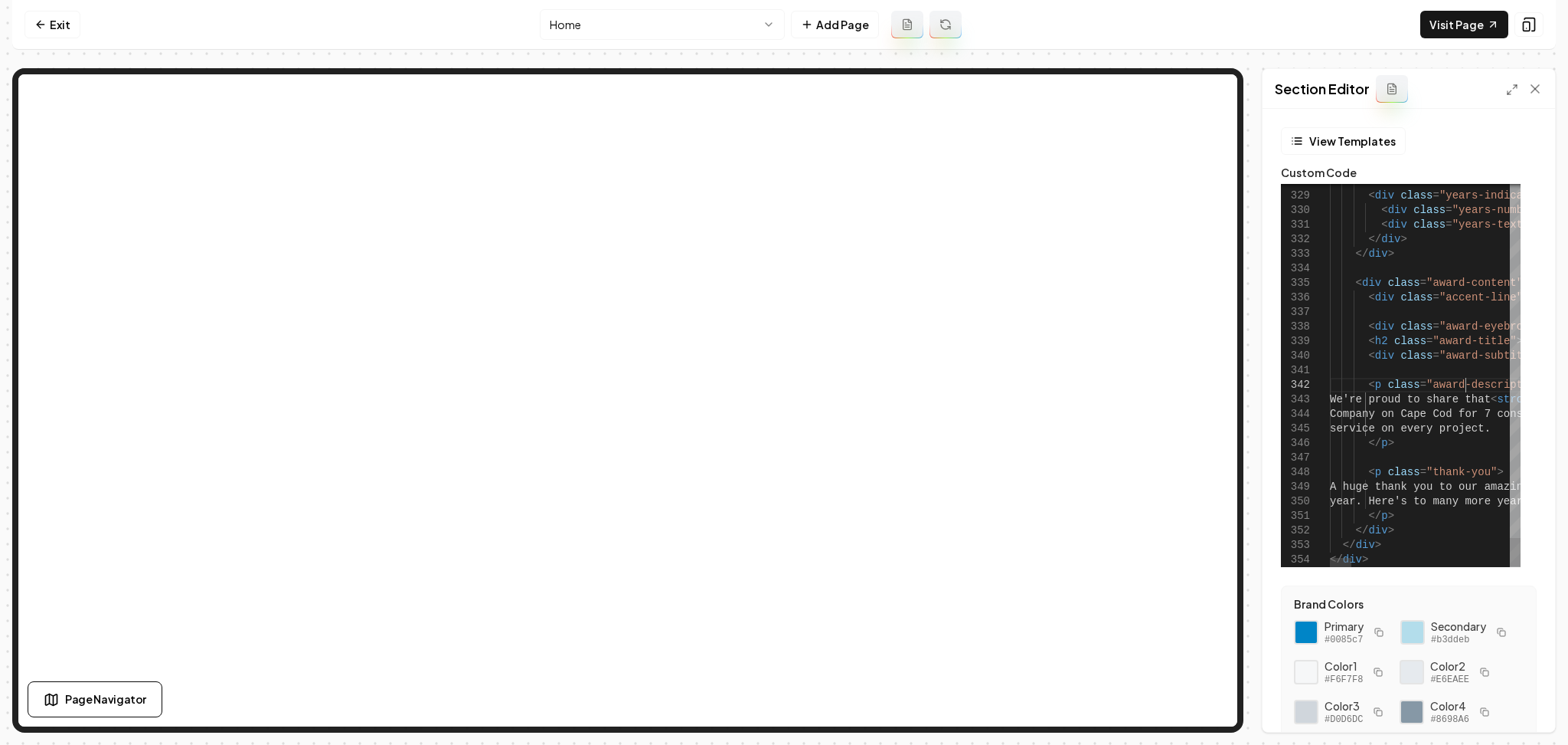
scroll to position [0, 34]
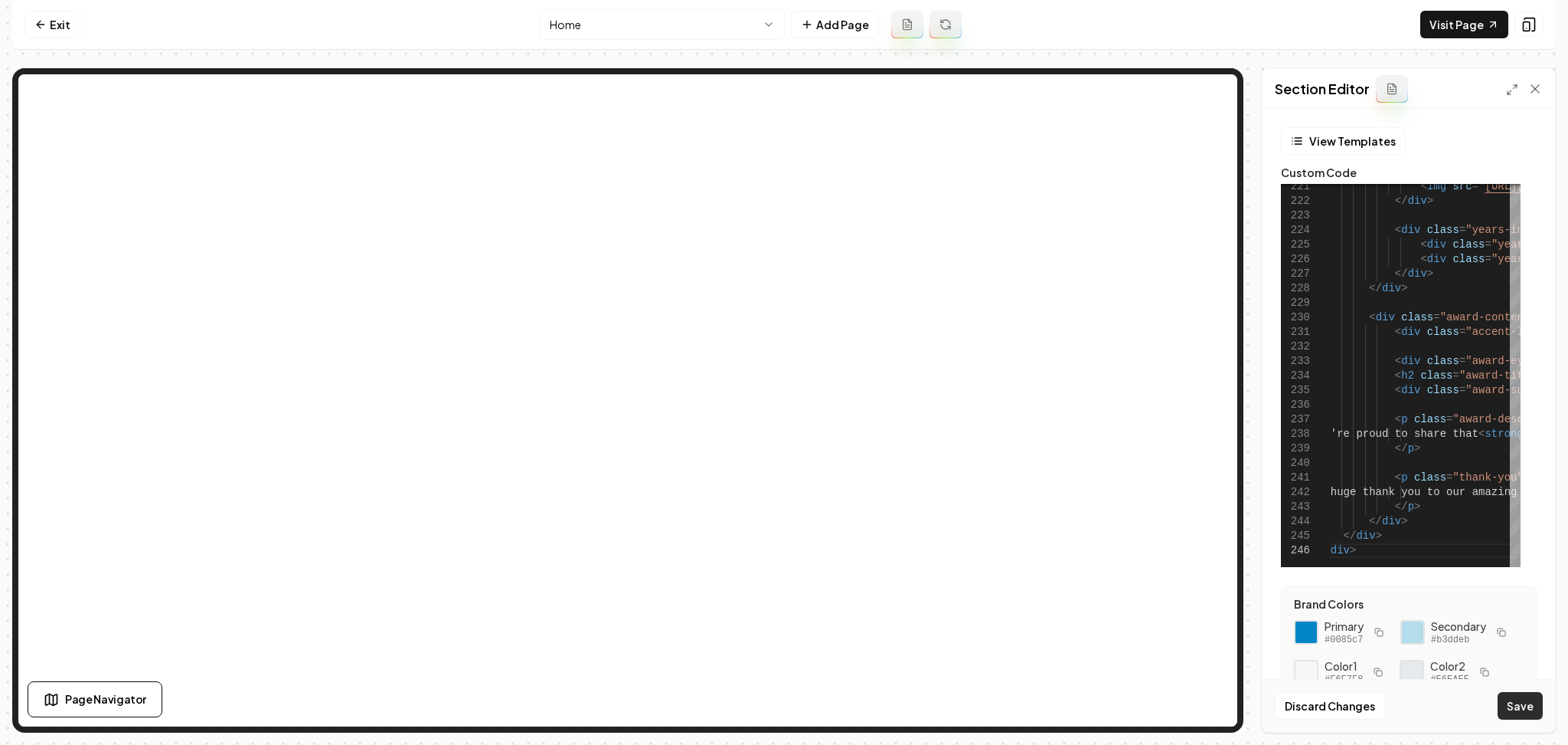
click at [1524, 701] on button "Save" at bounding box center [1520, 705] width 45 height 27
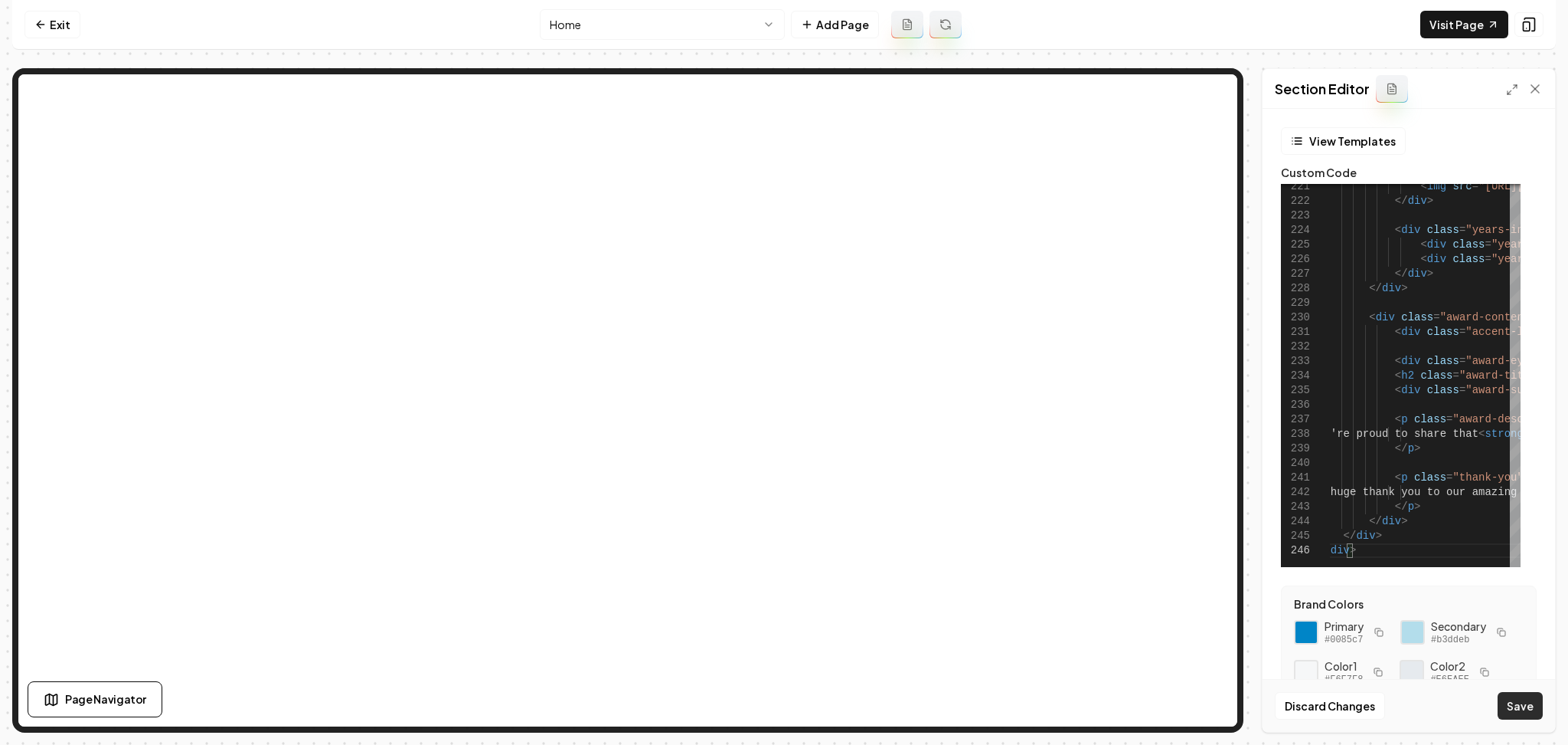
click at [1531, 709] on button "Save" at bounding box center [1520, 705] width 45 height 27
type textarea "**********"
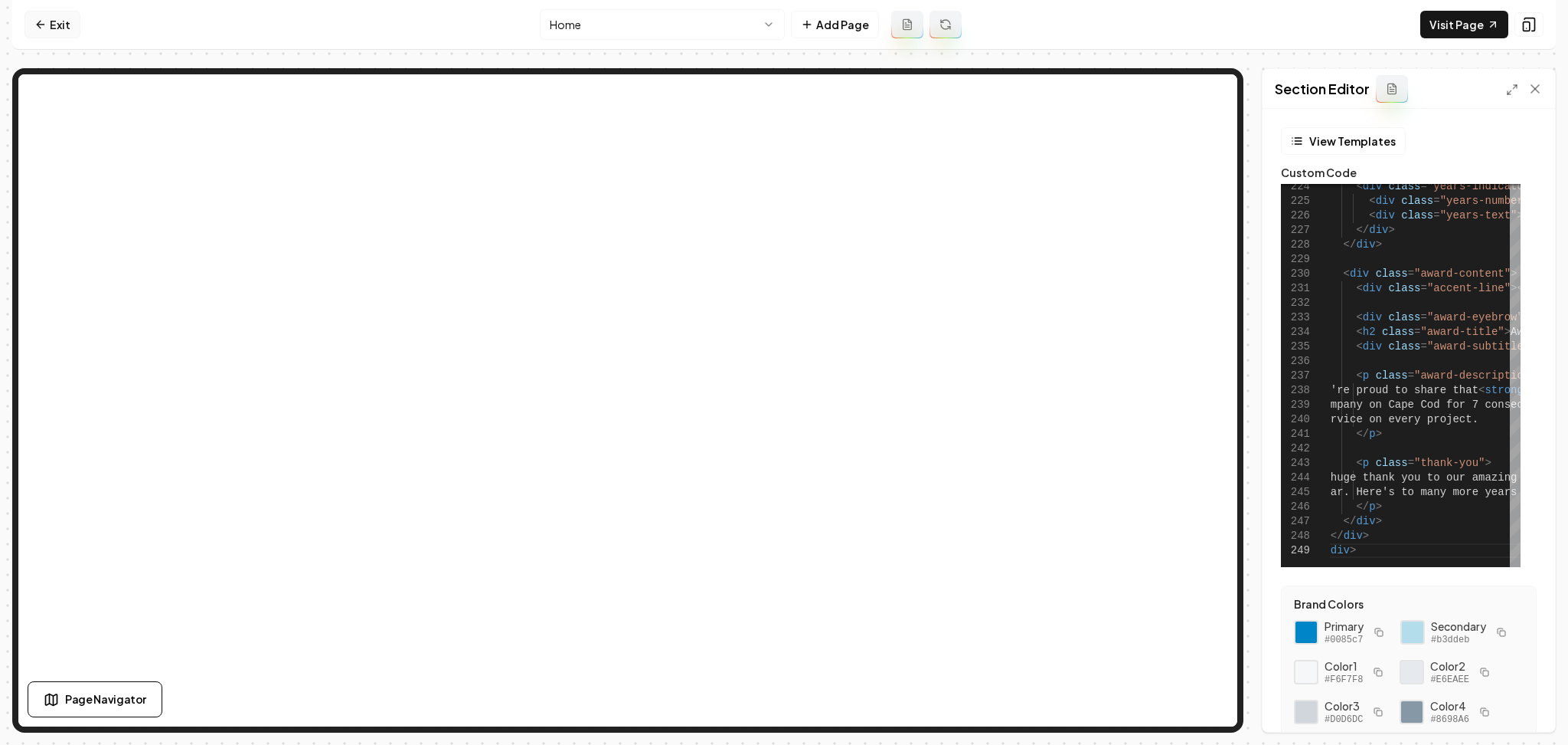
click at [55, 34] on link "Exit" at bounding box center [52, 24] width 56 height 27
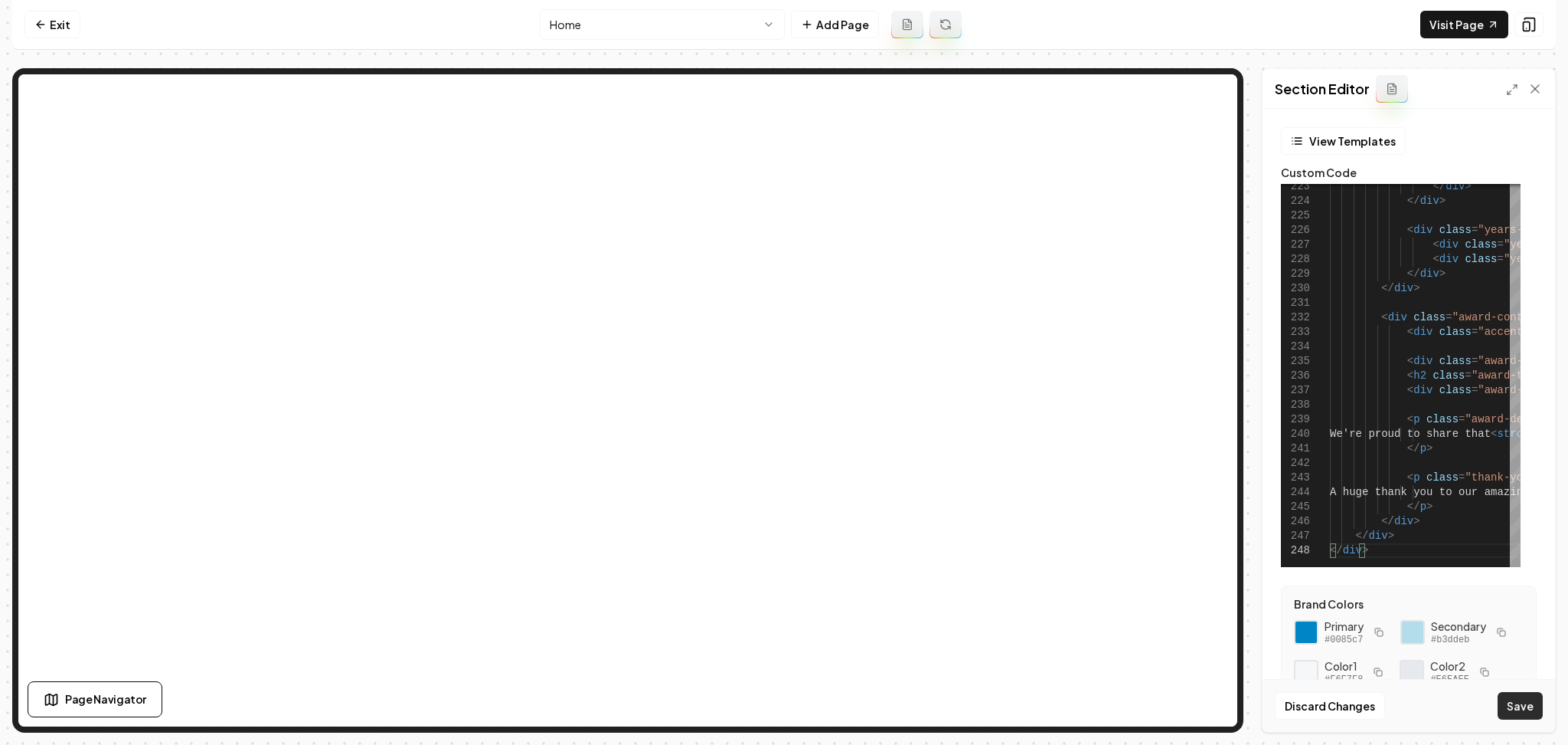
click at [1514, 714] on button "Save" at bounding box center [1520, 705] width 45 height 27
type textarea "******"
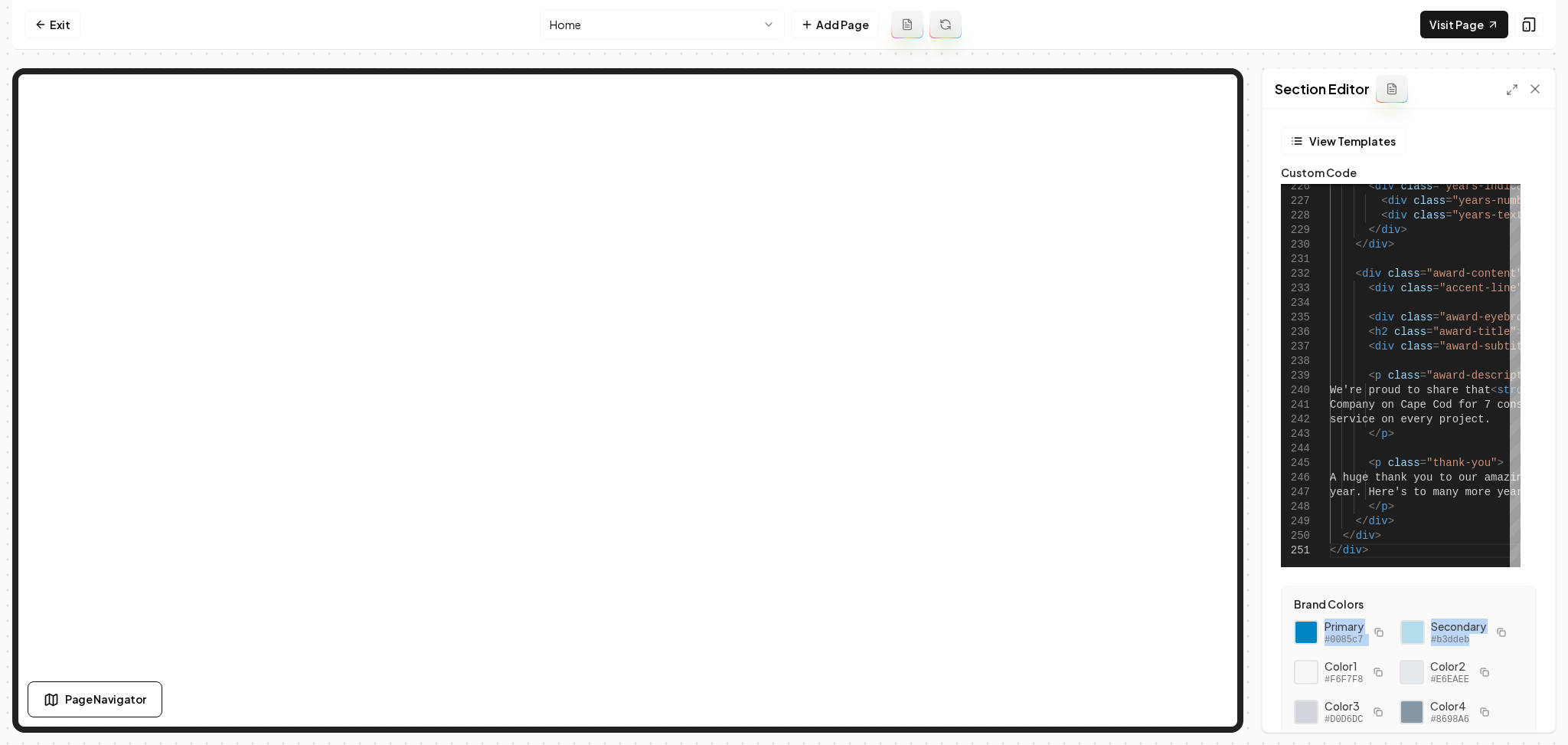
drag, startPoint x: 1367, startPoint y: 680, endPoint x: 1322, endPoint y: 624, distance: 71.8
click at [1322, 624] on div "Primary #0085c7 Secondary #b3ddeb Color 1 #F6F7F8 Color 2 #E6EAEE Color 3 #D0D6…" at bounding box center [1409, 711] width 230 height 187
copy div "Primary #0085c7 Secondary #b3ddeb"
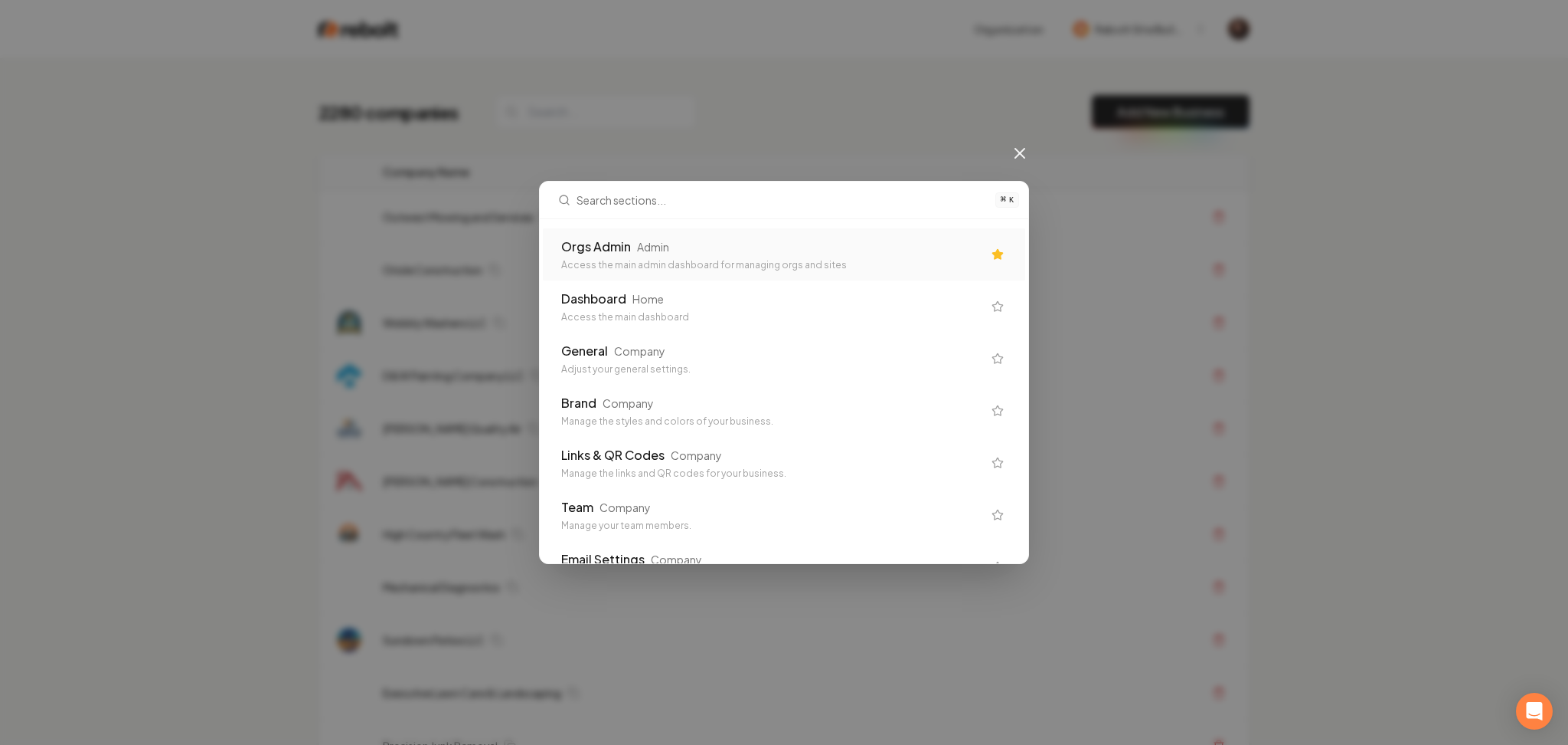
click at [641, 253] on div "Admin" at bounding box center [653, 247] width 32 height 16
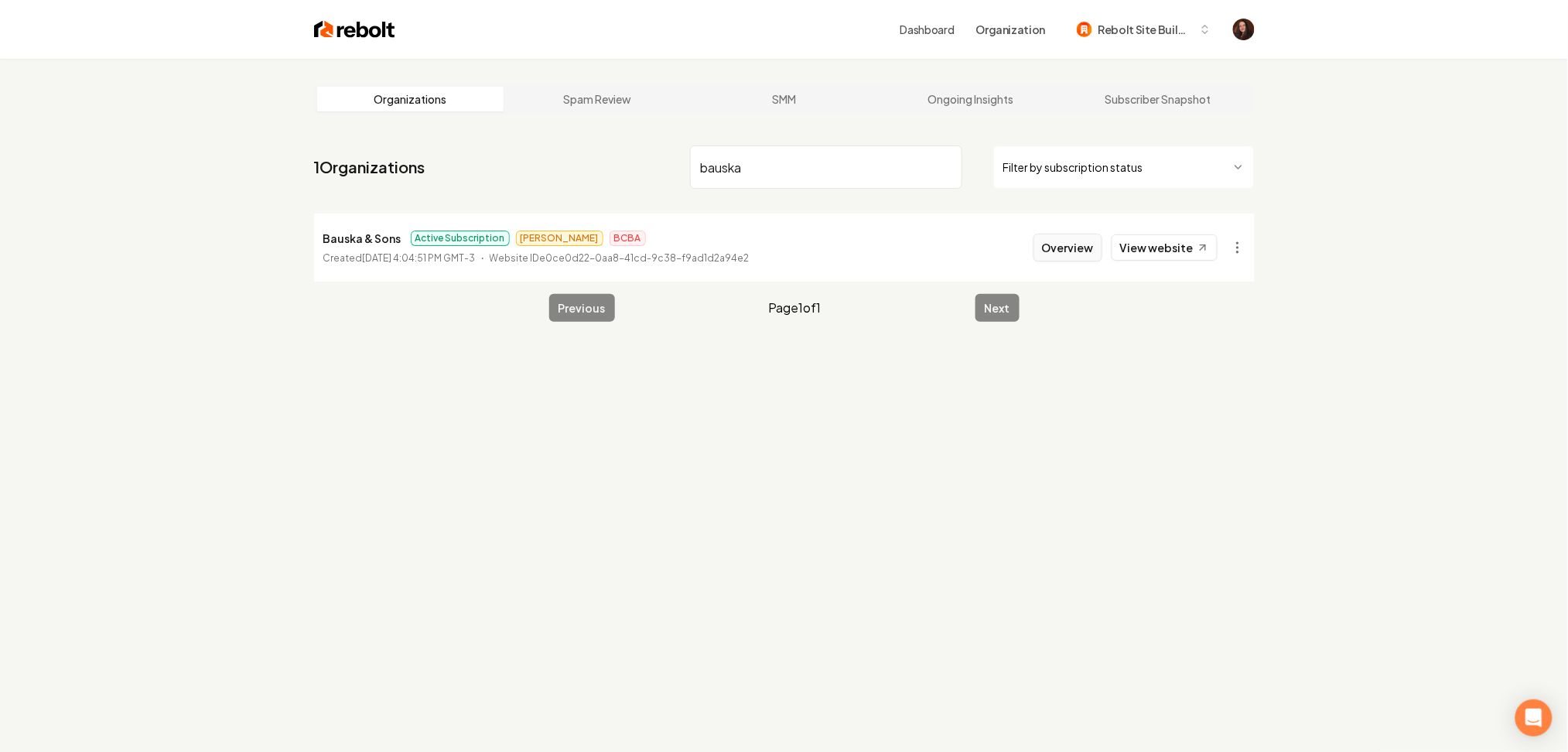
type input "bauska"
click at [1065, 240] on button "Overview" at bounding box center [1067, 247] width 69 height 28
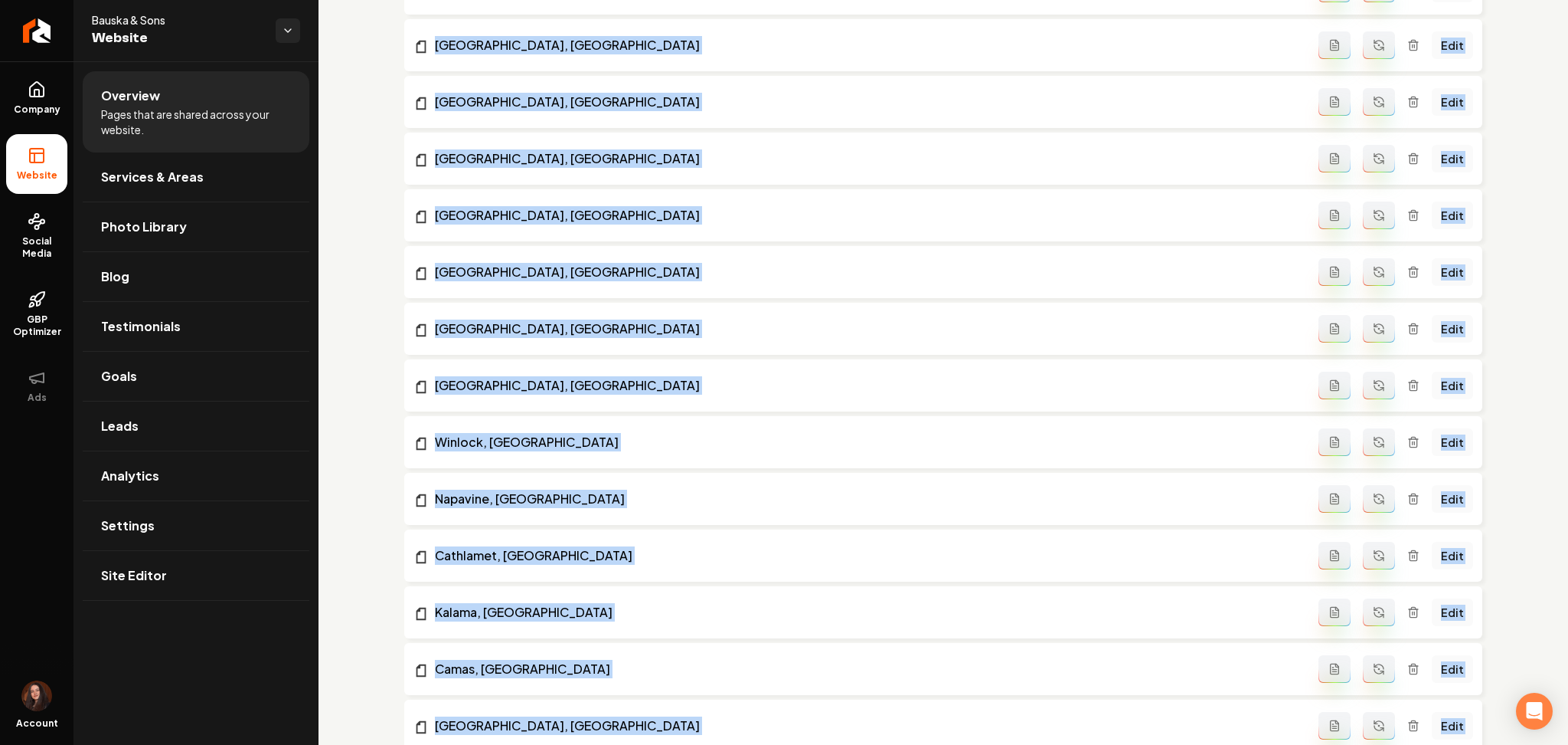
scroll to position [2013, 0]
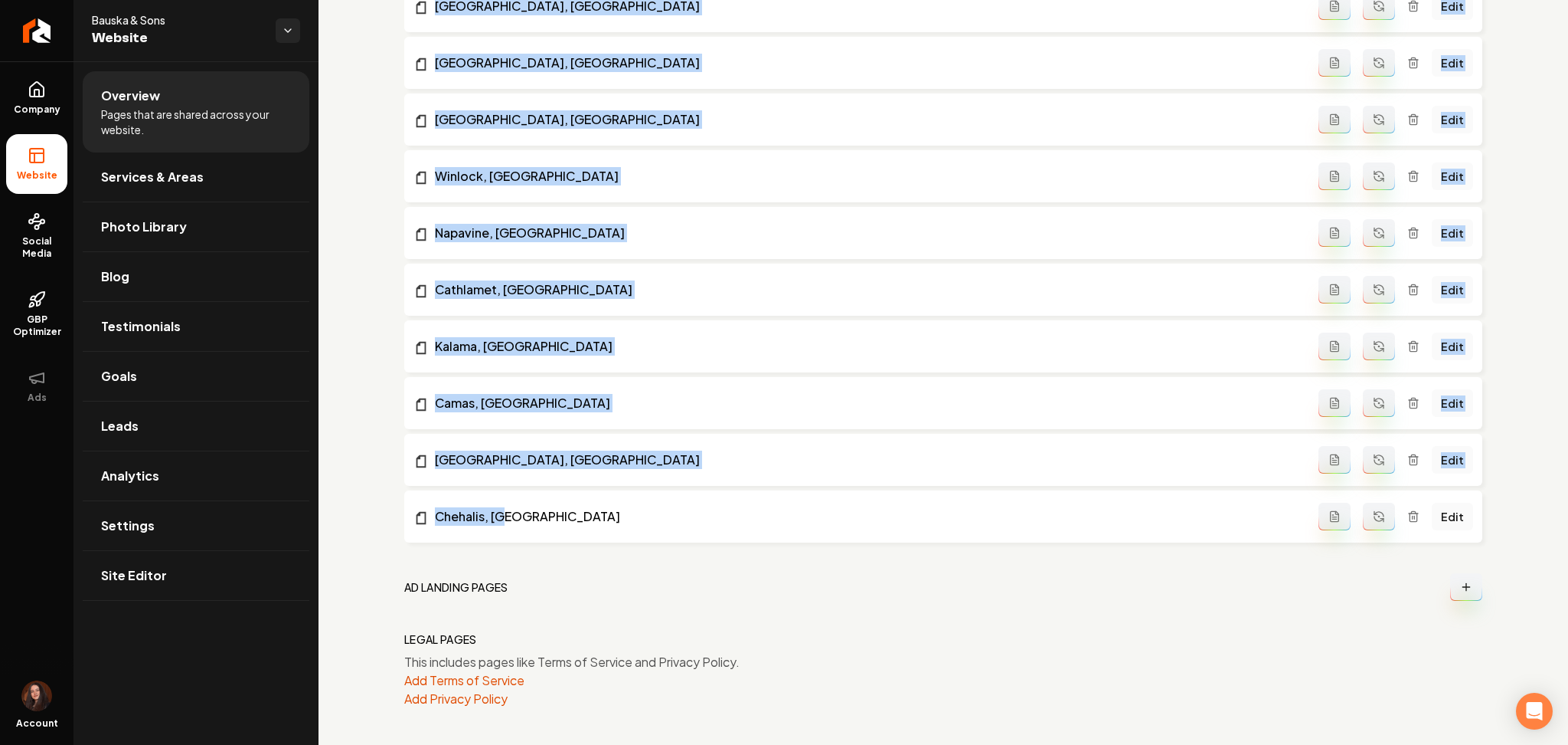
drag, startPoint x: 405, startPoint y: 136, endPoint x: 623, endPoint y: 506, distance: 429.4
copy div "Vancouver, WA Edit Battle Ground, WA Edit Castle Rock, WA Edit Toutle, WA Edit …"
click at [235, 582] on link "Site Editor" at bounding box center [196, 575] width 227 height 49
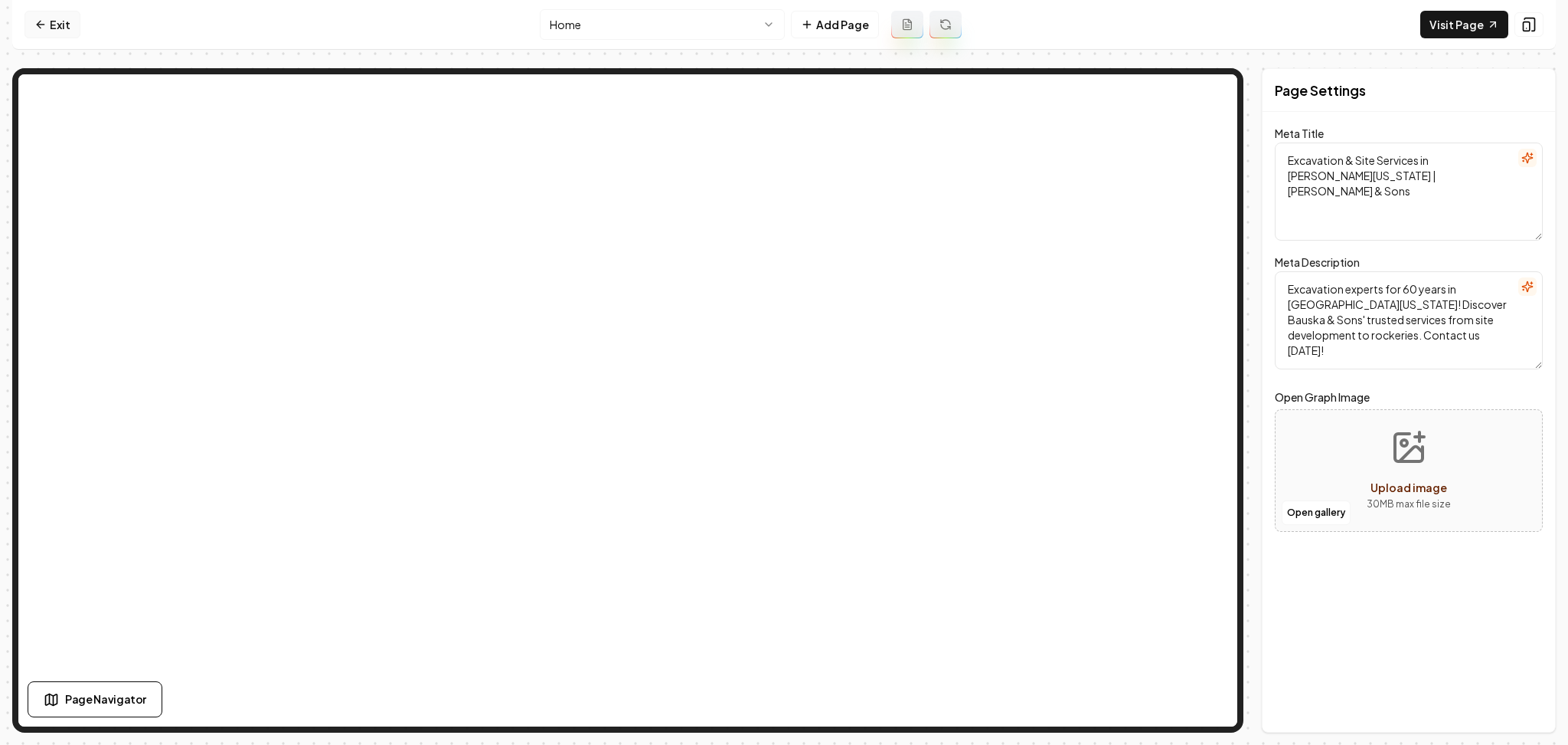
click at [44, 27] on icon at bounding box center [41, 25] width 13 height 13
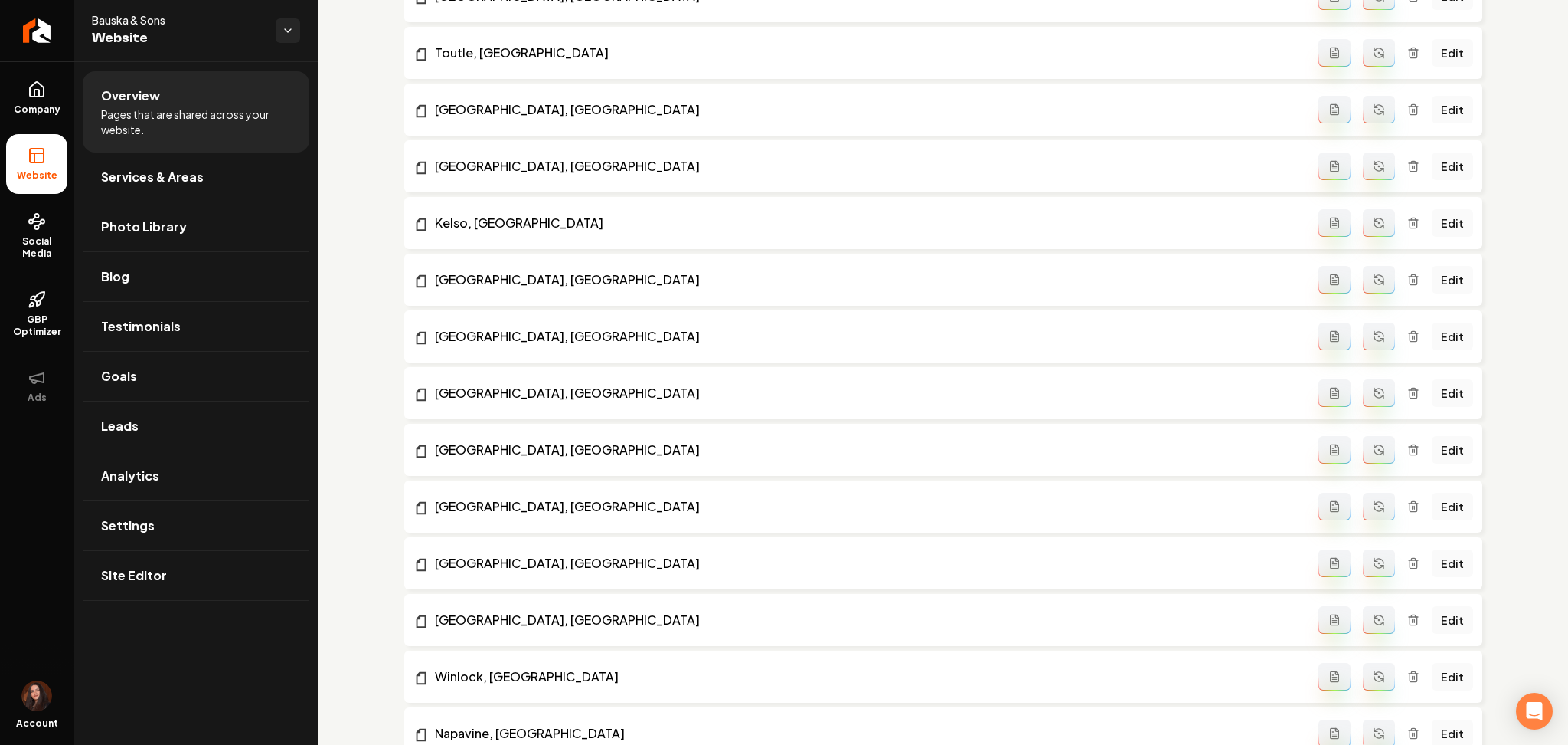
scroll to position [1244, 0]
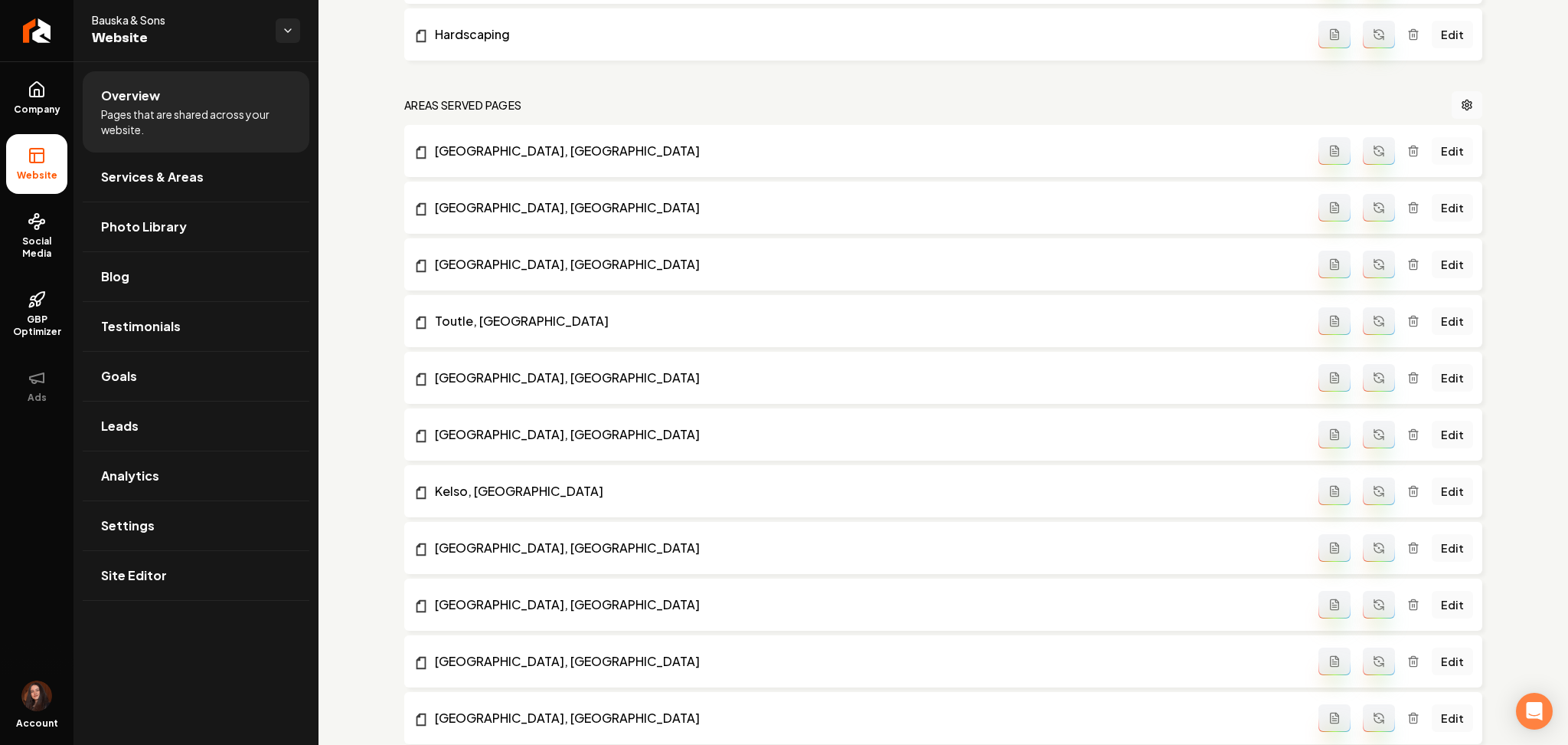
click at [1435, 163] on link "Edit" at bounding box center [1452, 150] width 41 height 27
click at [1444, 216] on link "Edit" at bounding box center [1452, 207] width 41 height 27
click at [43, 31] on icon "Return to dashboard" at bounding box center [37, 31] width 15 height 0
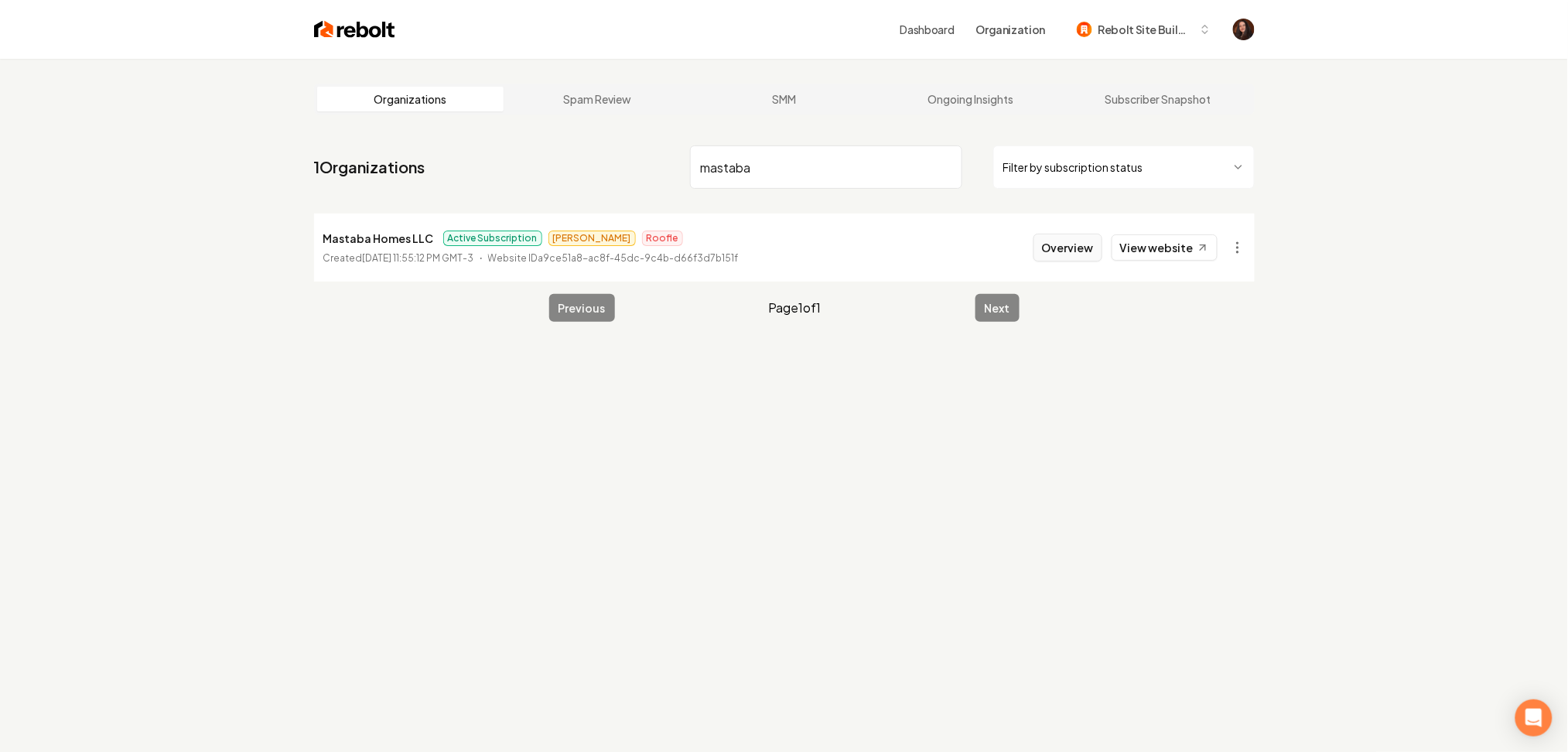
type input "mastaba"
click at [1069, 257] on button "Overview" at bounding box center [1067, 247] width 69 height 28
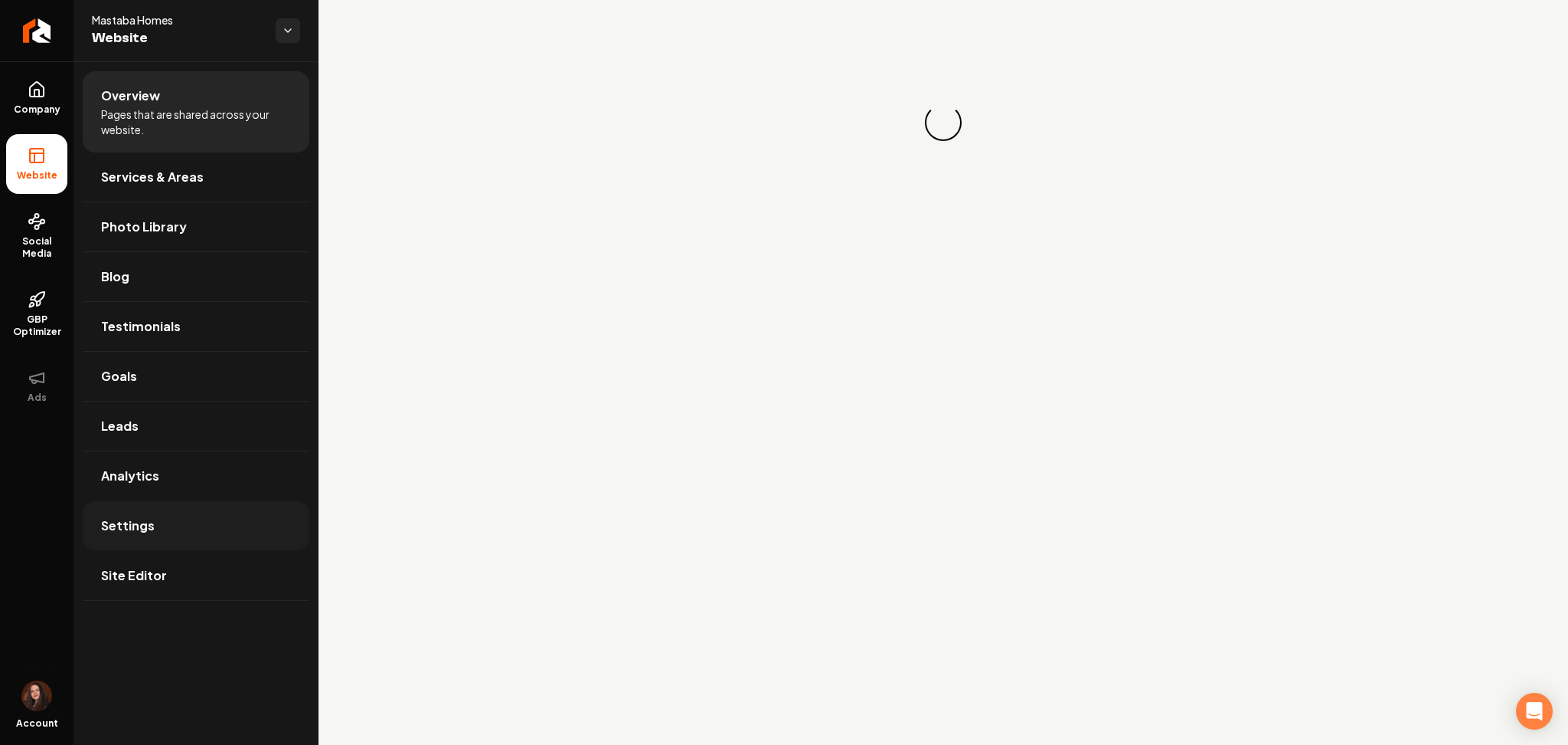
click at [151, 527] on span "Settings" at bounding box center [127, 526] width 54 height 19
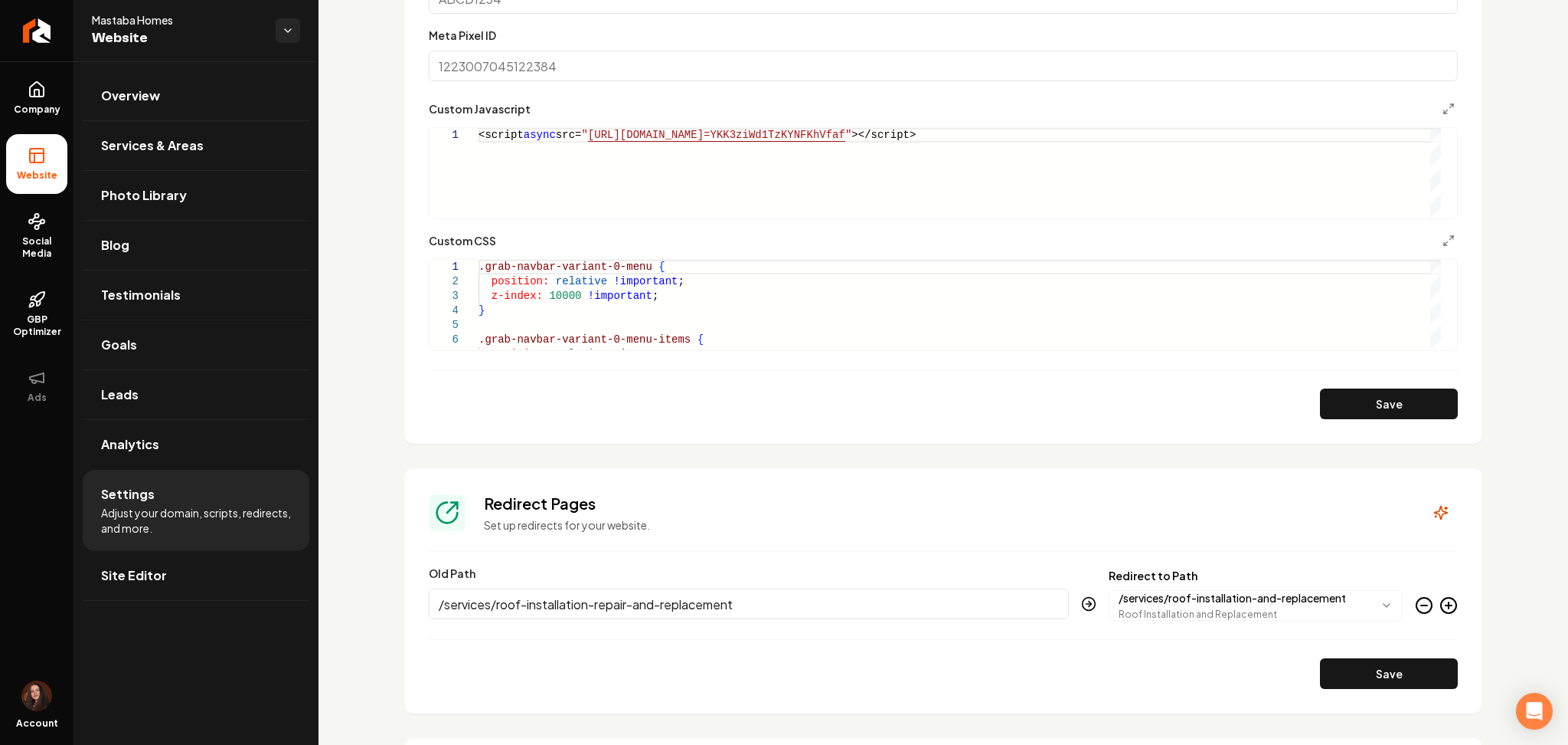
scroll to position [1015, 0]
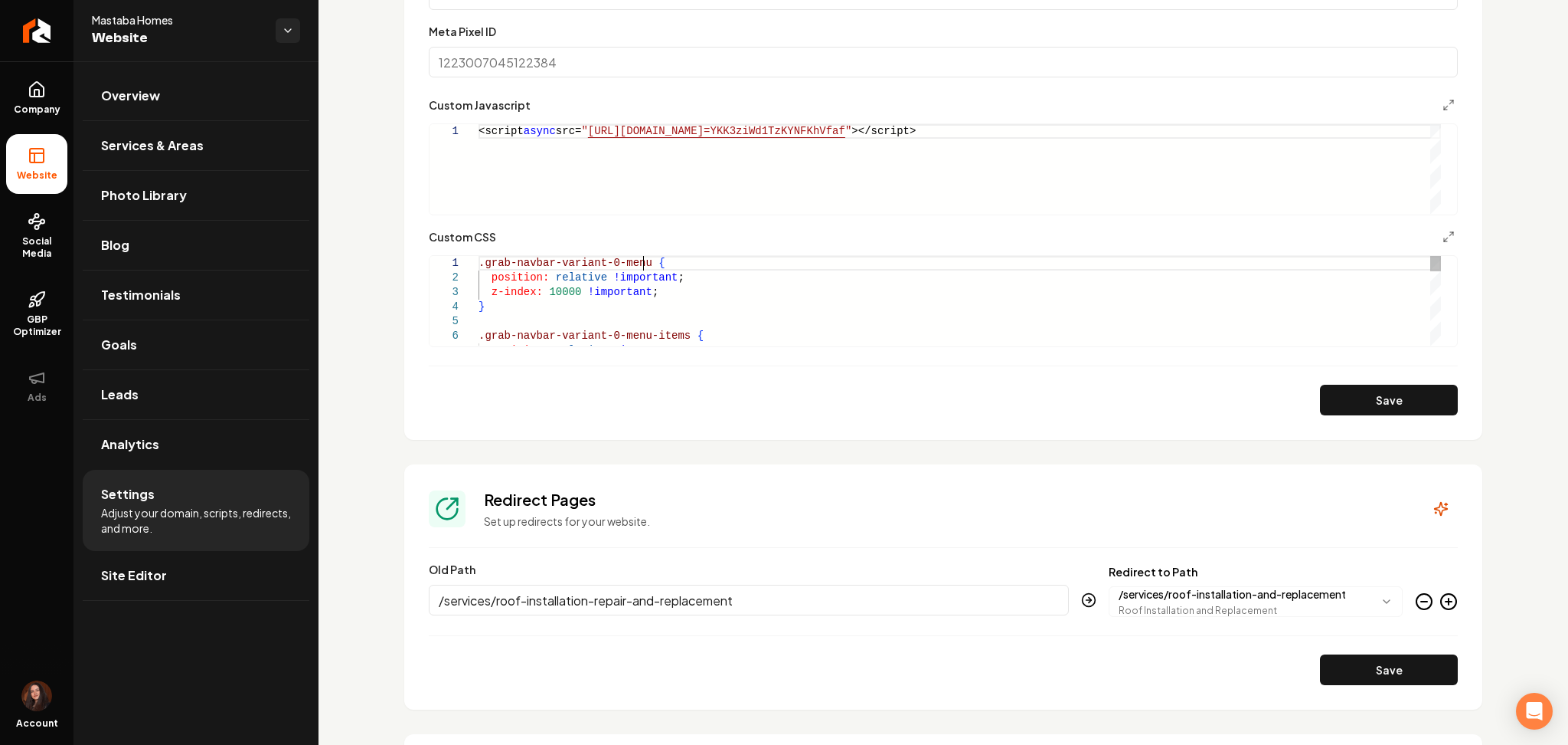
click at [641, 267] on div ".grab-navbar-variant-0-menu { position: relative !important ; z-index: 10000 !i…" at bounding box center [960, 540] width 963 height 568
click at [1381, 405] on button "Save" at bounding box center [1389, 400] width 138 height 31
type textarea "**********"
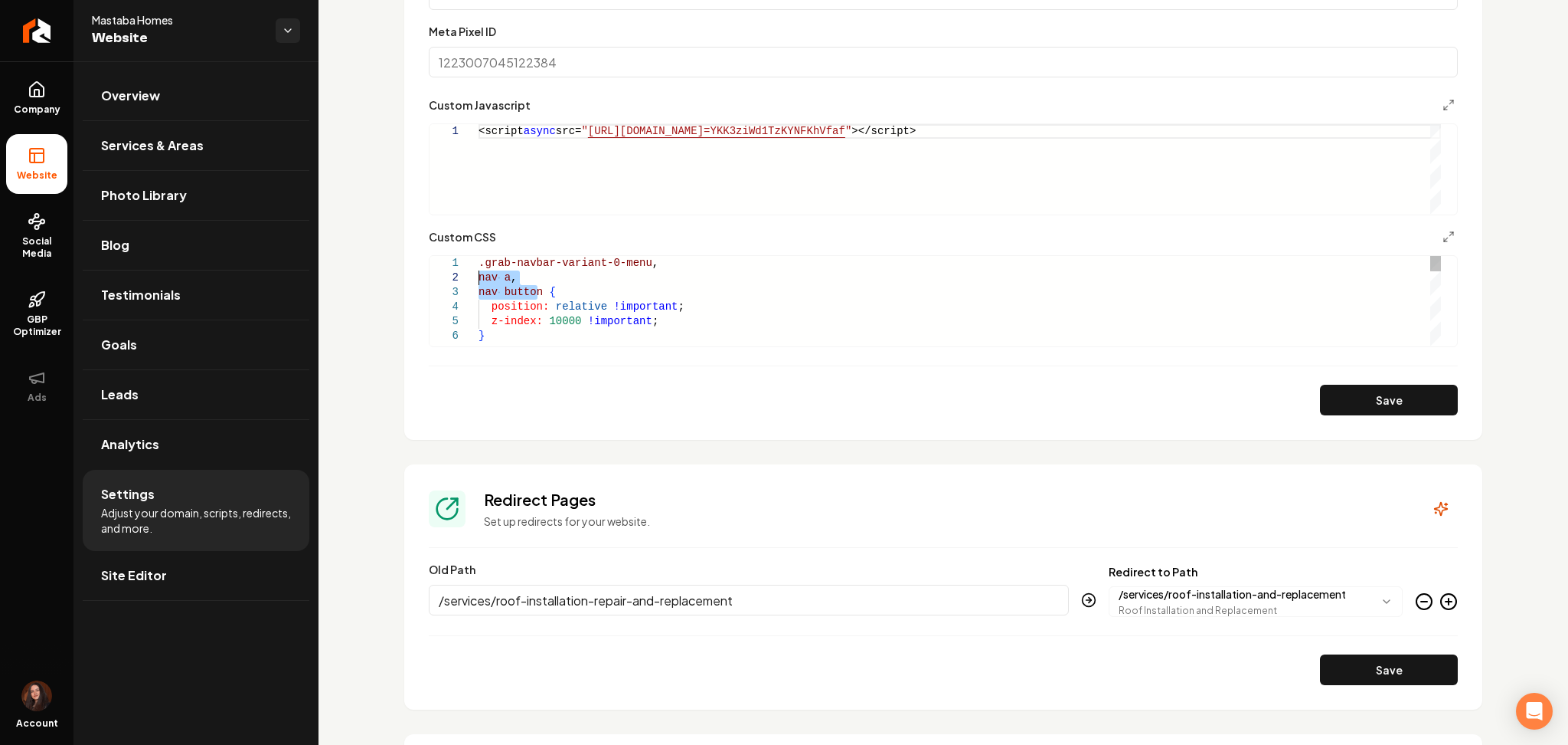
drag, startPoint x: 536, startPoint y: 293, endPoint x: 454, endPoint y: 277, distance: 83.5
click at [479, 277] on div ".grab-navbar-variant-0-menu , position: relative !important ; z-index: 10000 !i…" at bounding box center [960, 554] width 963 height 597
click at [20, 49] on link "Return to dashboard" at bounding box center [37, 31] width 74 height 61
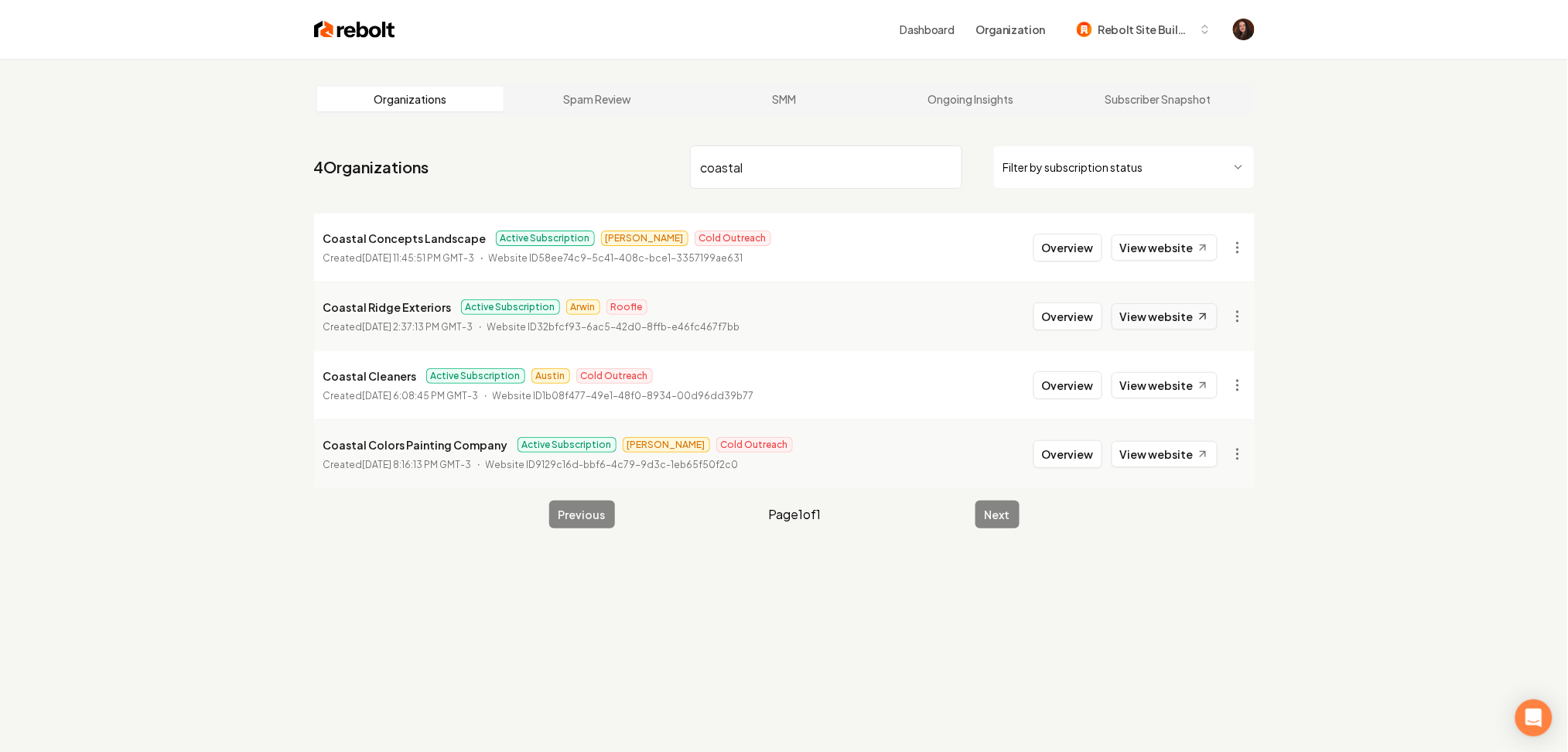
type input "coastal"
click at [1186, 313] on link "View website" at bounding box center [1164, 316] width 106 height 26
click at [1088, 322] on button "Overview" at bounding box center [1067, 316] width 69 height 28
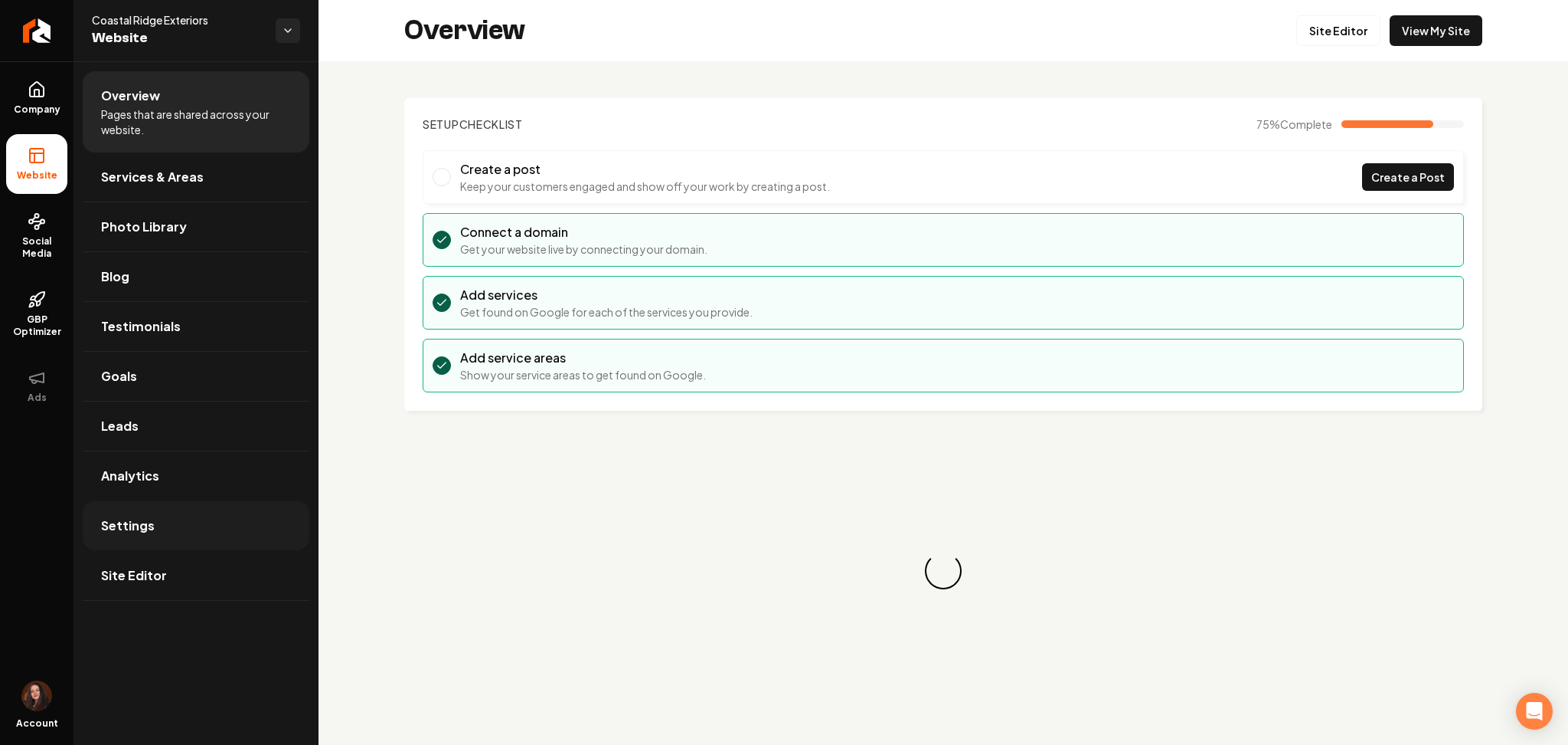
click at [210, 546] on link "Settings" at bounding box center [196, 525] width 227 height 49
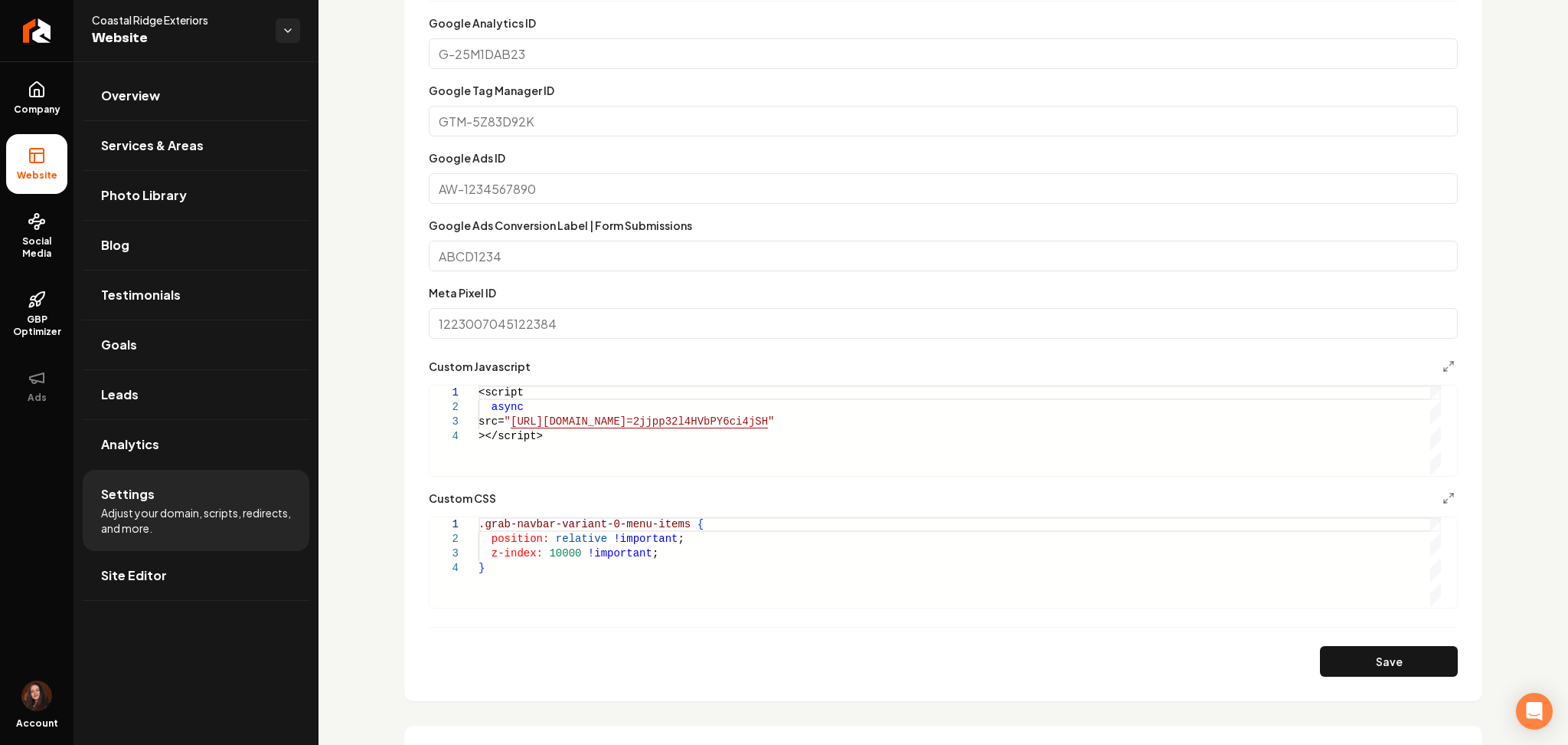
scroll to position [755, 0]
click at [677, 520] on div ".grab-navbar-variant-0-menu-items { position: relative !important ; z-index: 10…" at bounding box center [960, 561] width 963 height 90
click at [1375, 659] on button "Save" at bounding box center [1389, 660] width 138 height 31
type textarea "**********"
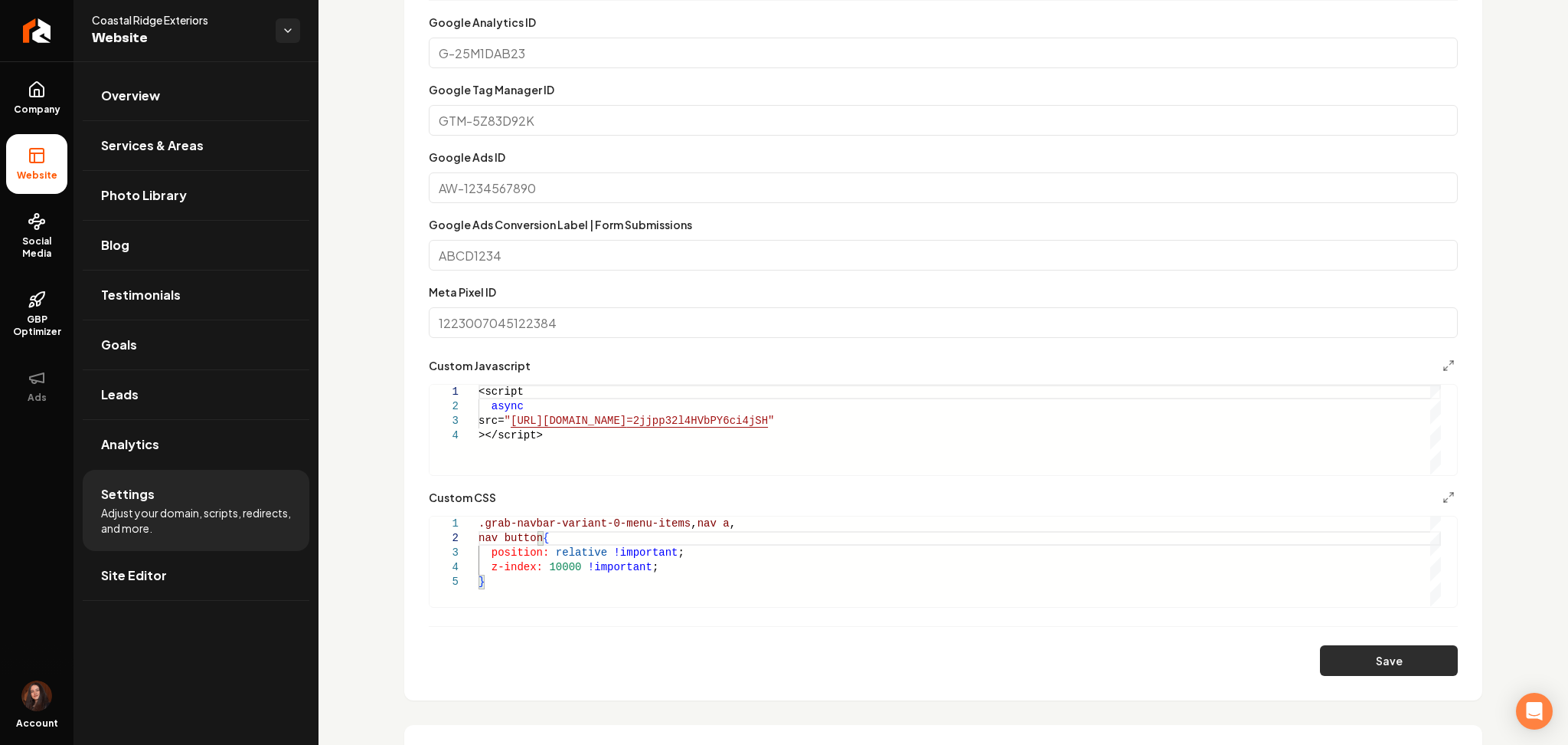
scroll to position [0, 199]
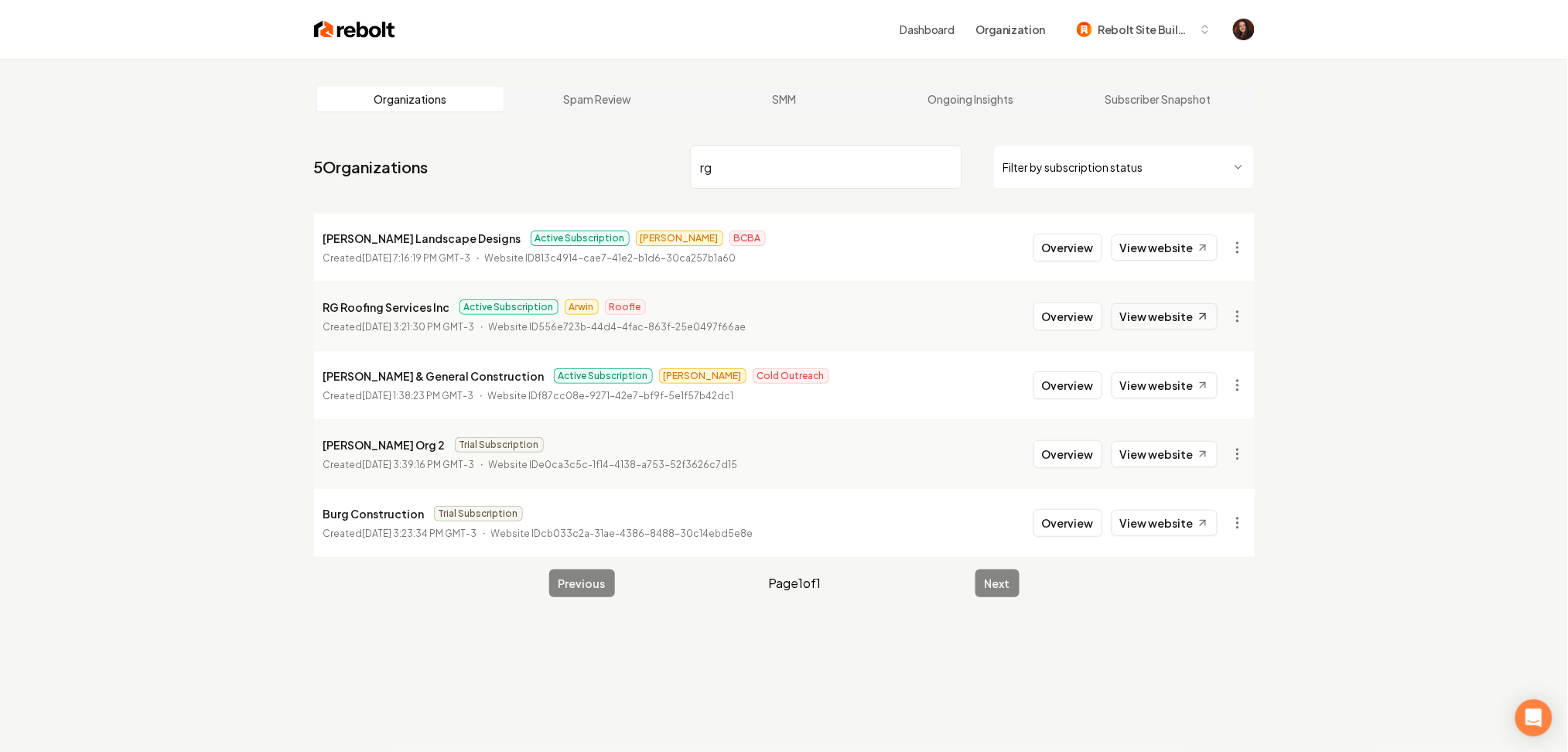
type input "rg"
click at [1169, 314] on link "View website" at bounding box center [1164, 316] width 106 height 26
click at [1060, 318] on button "Overview" at bounding box center [1067, 316] width 69 height 28
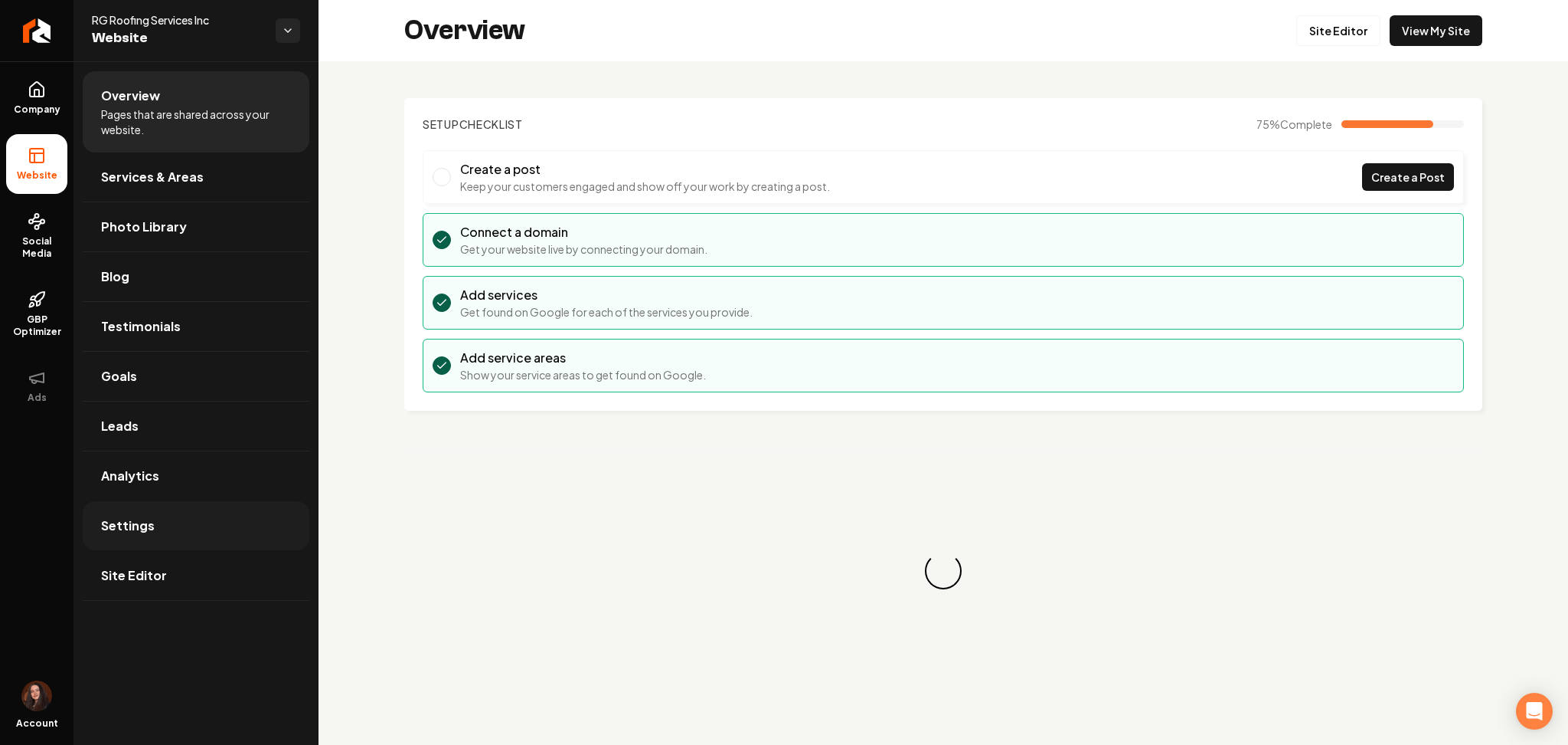
click at [209, 524] on link "Settings" at bounding box center [196, 525] width 227 height 49
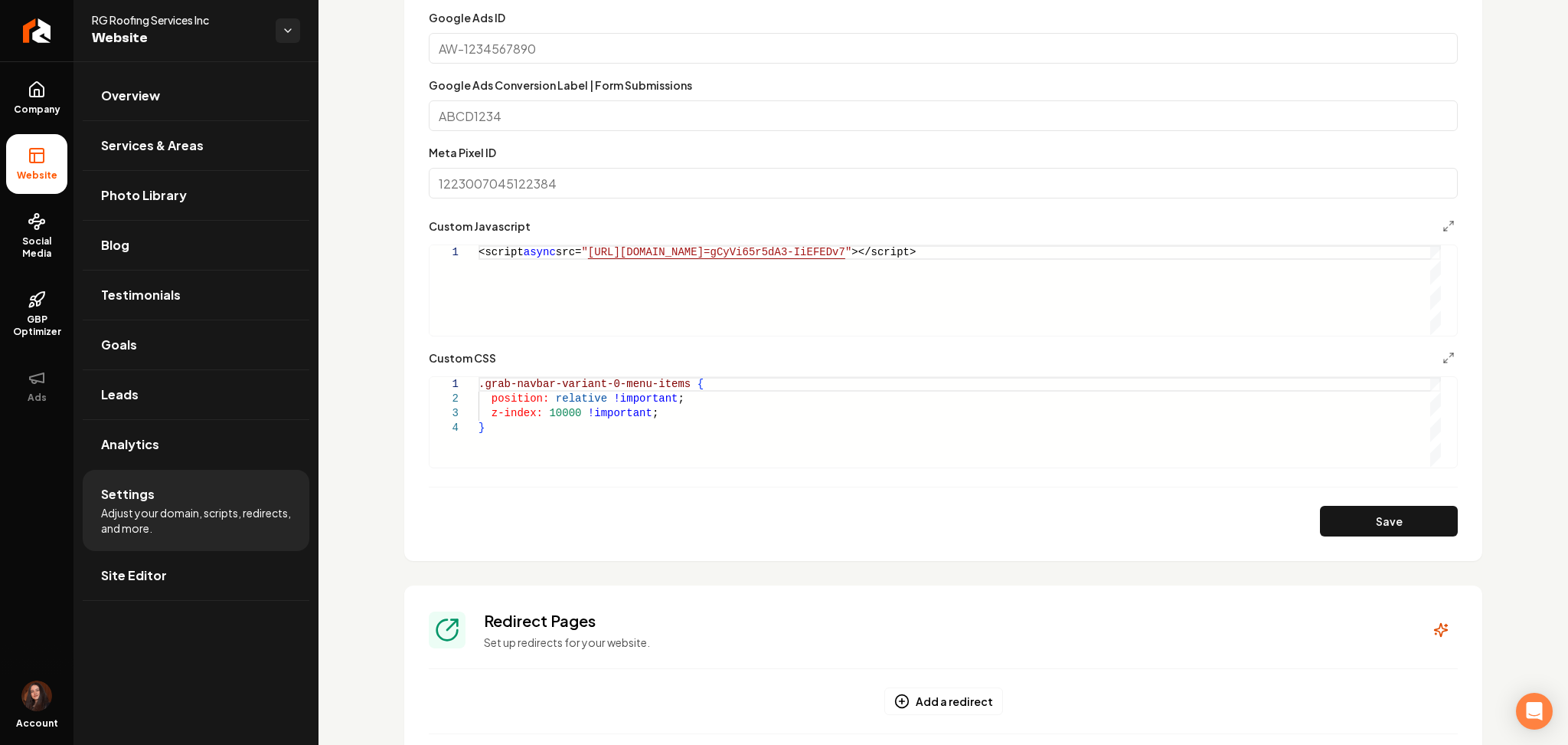
scroll to position [0, 5]
click at [676, 383] on div ".grab-navbar-variant-0-menu-items { position: relative !important ; z-index: 10…" at bounding box center [960, 422] width 963 height 90
click at [1320, 507] on button "Save" at bounding box center [1389, 520] width 138 height 31
type textarea "**********"
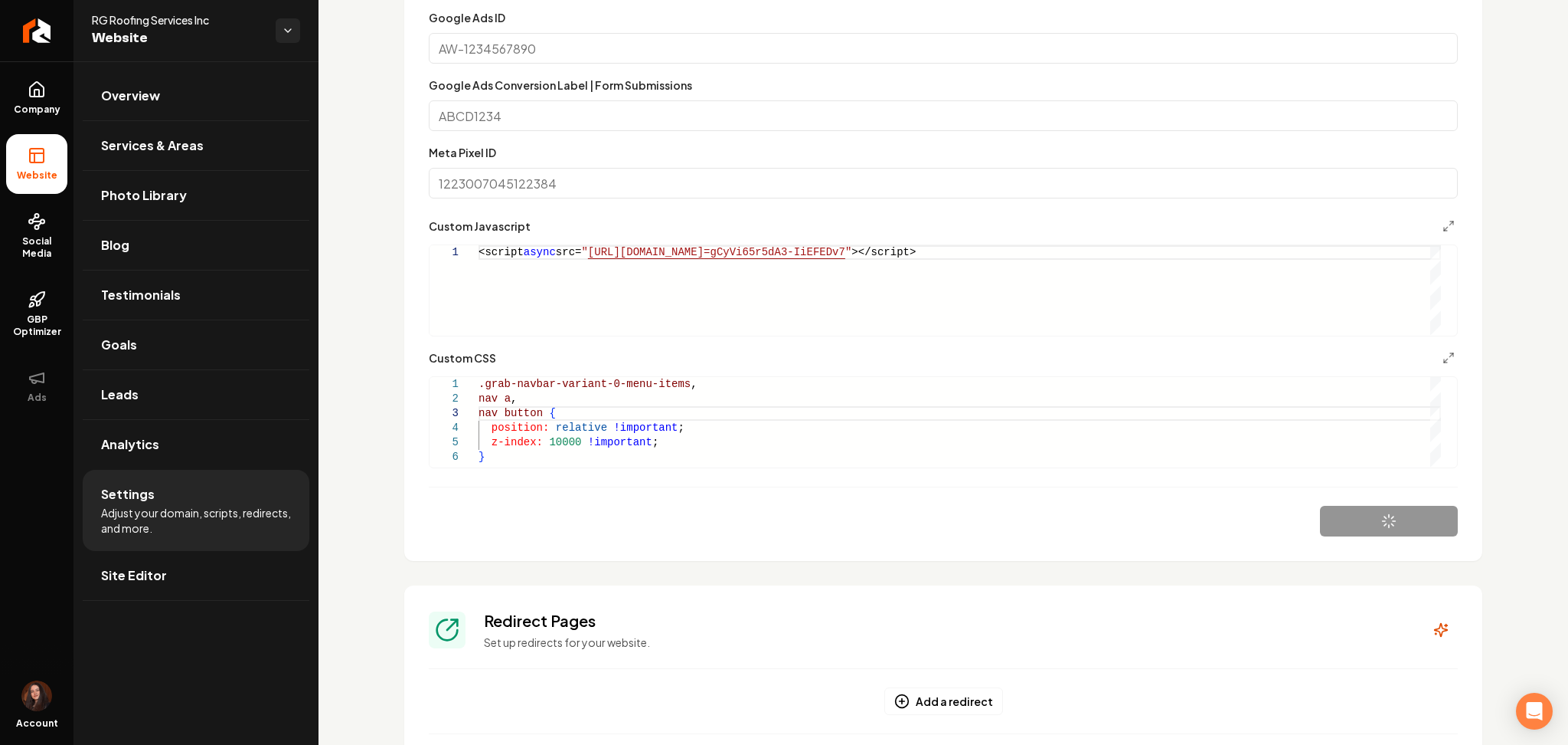
scroll to position [1, 199]
click at [50, 34] on link "Return to dashboard" at bounding box center [37, 31] width 74 height 61
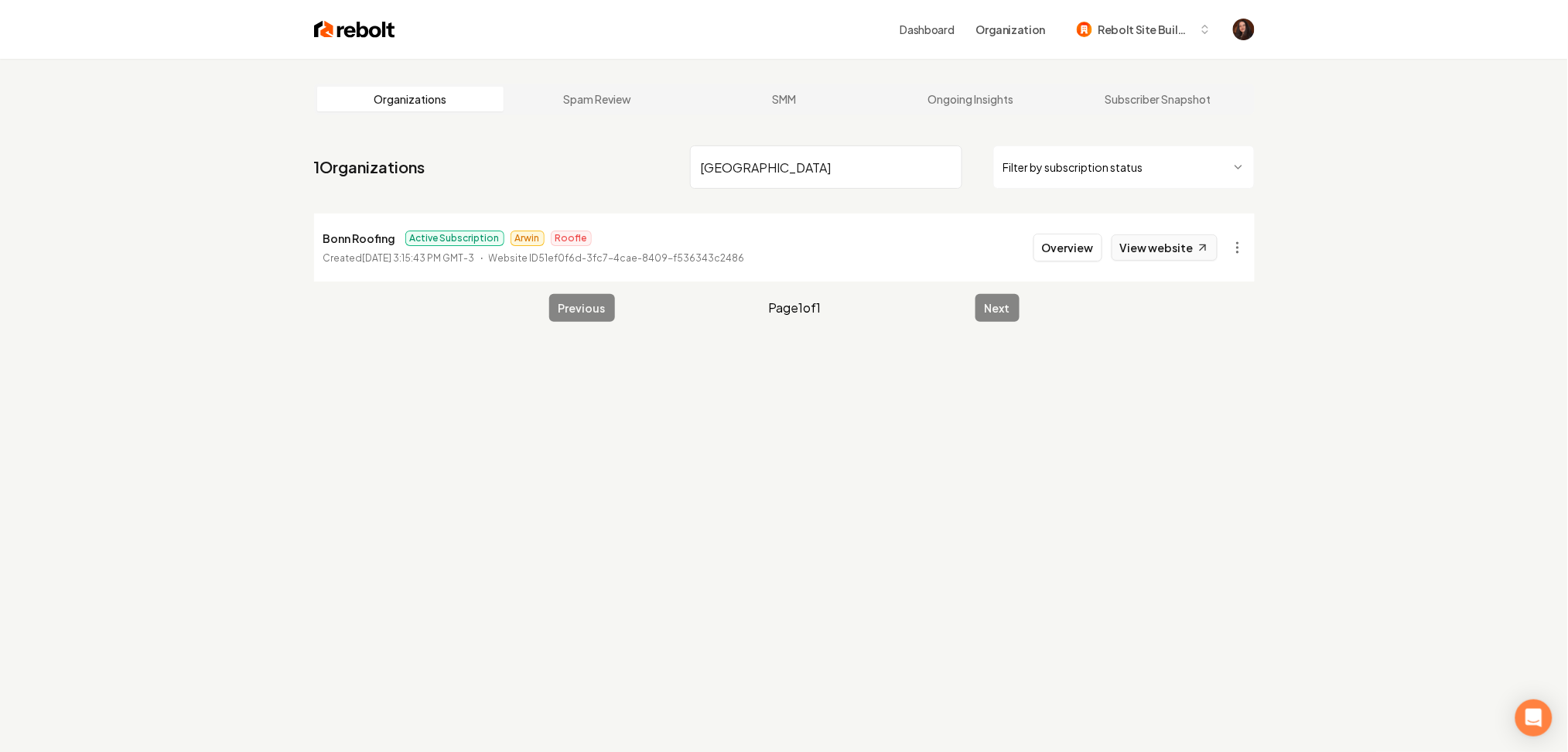
type input "bonn"
click at [1196, 238] on link "View website" at bounding box center [1164, 247] width 106 height 26
click at [1091, 246] on button "Overview" at bounding box center [1067, 247] width 69 height 28
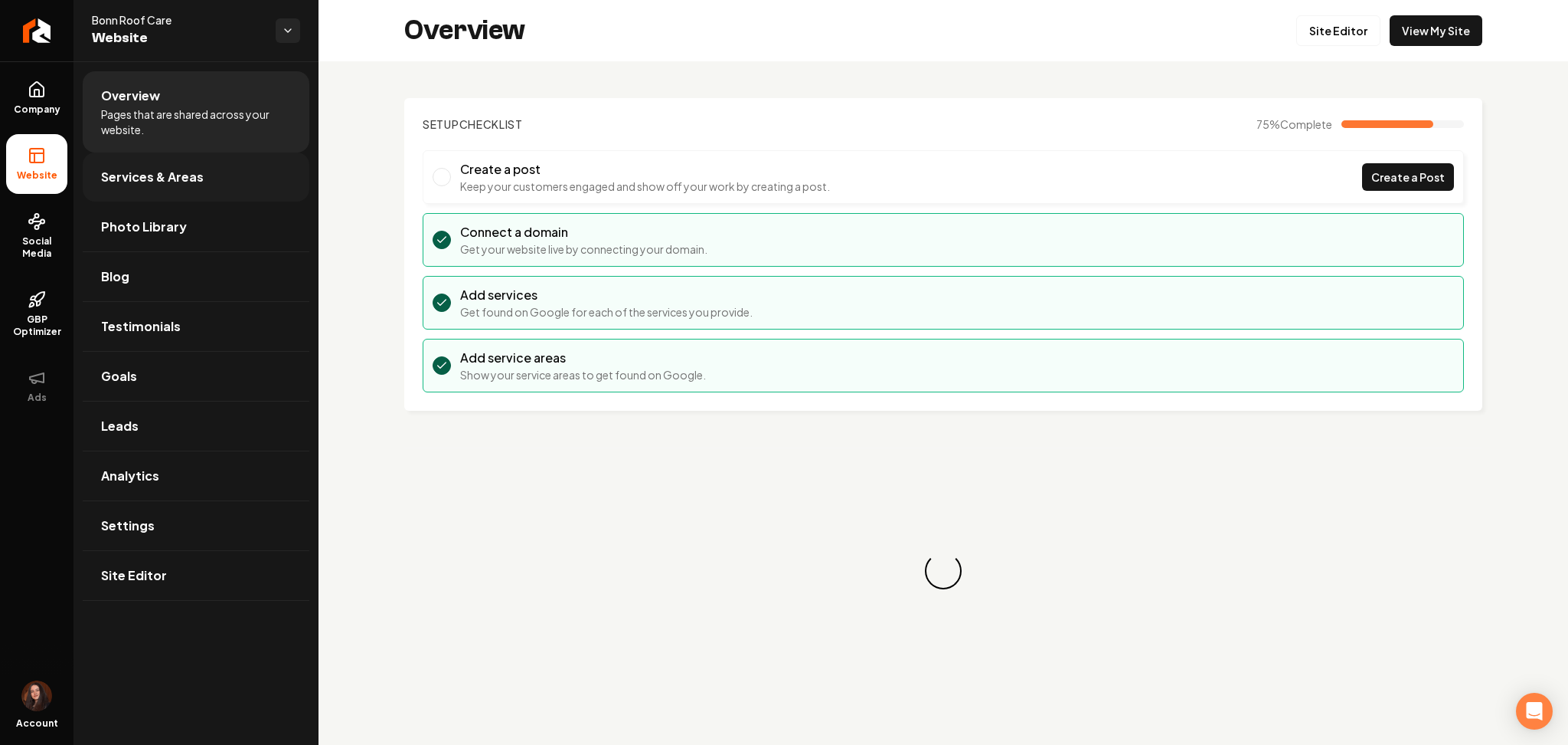
click at [148, 173] on span "Services & Areas" at bounding box center [152, 177] width 102 height 19
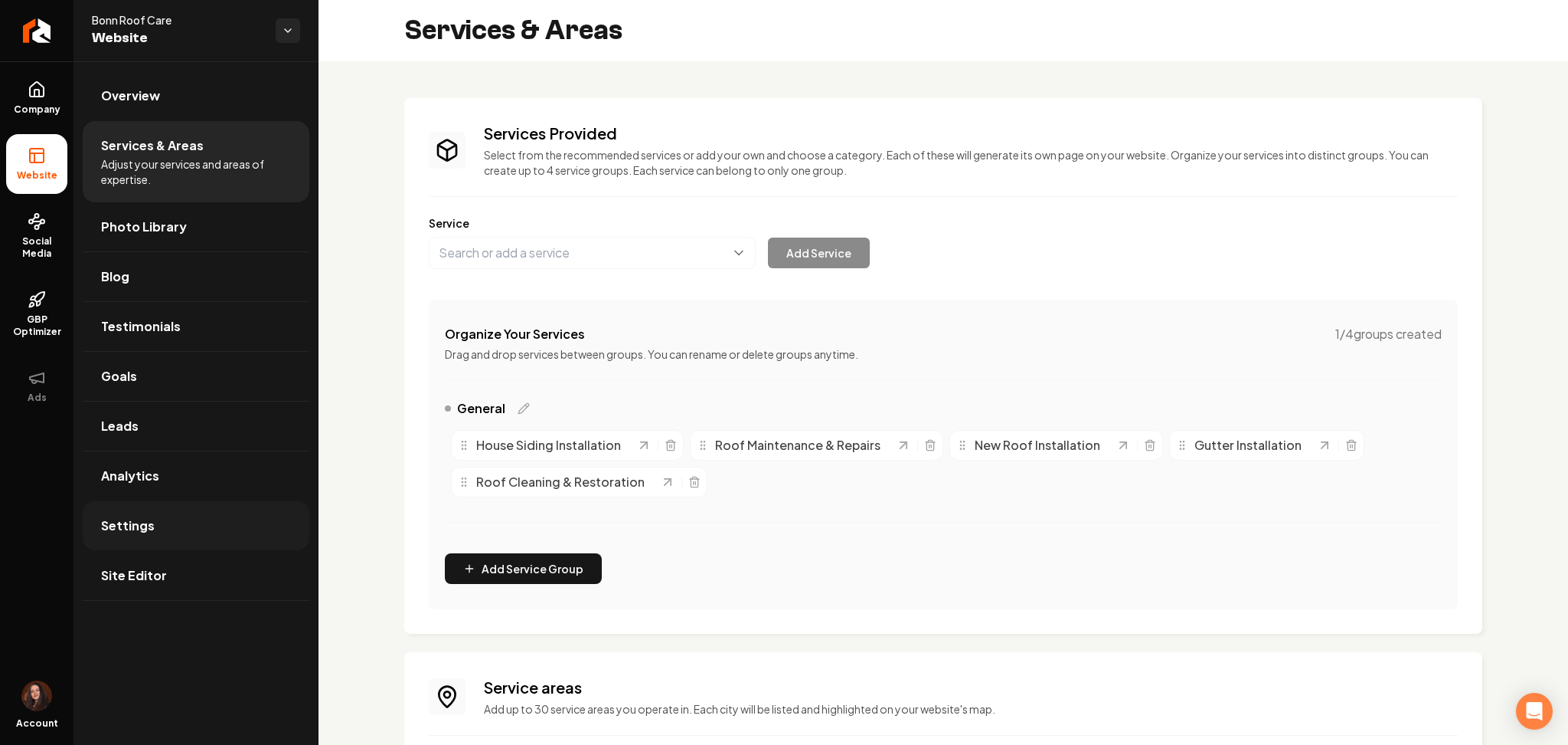
click at [148, 533] on span "Settings" at bounding box center [127, 526] width 54 height 19
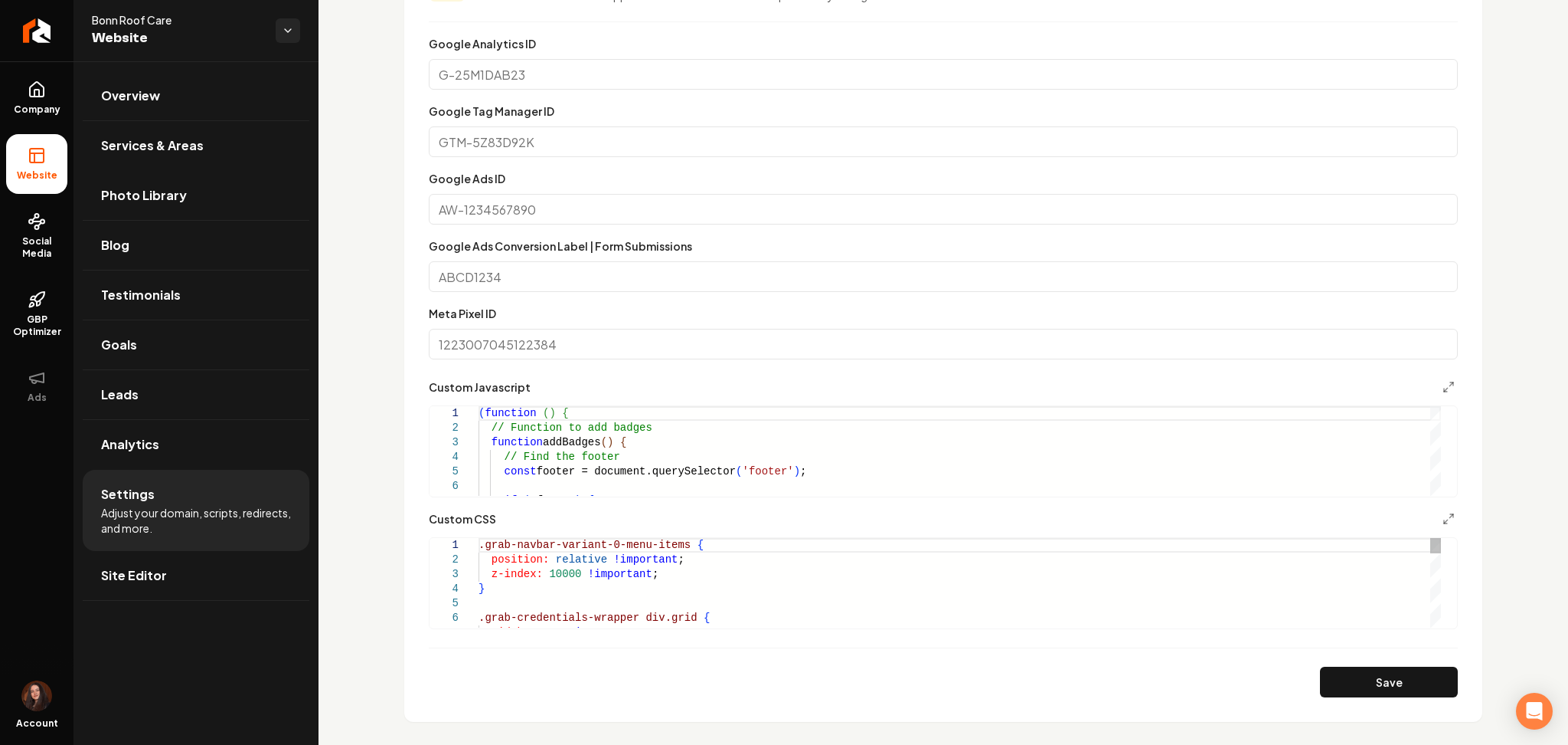
click at [1380, 662] on form "**********" at bounding box center [943, 365] width 1029 height 663
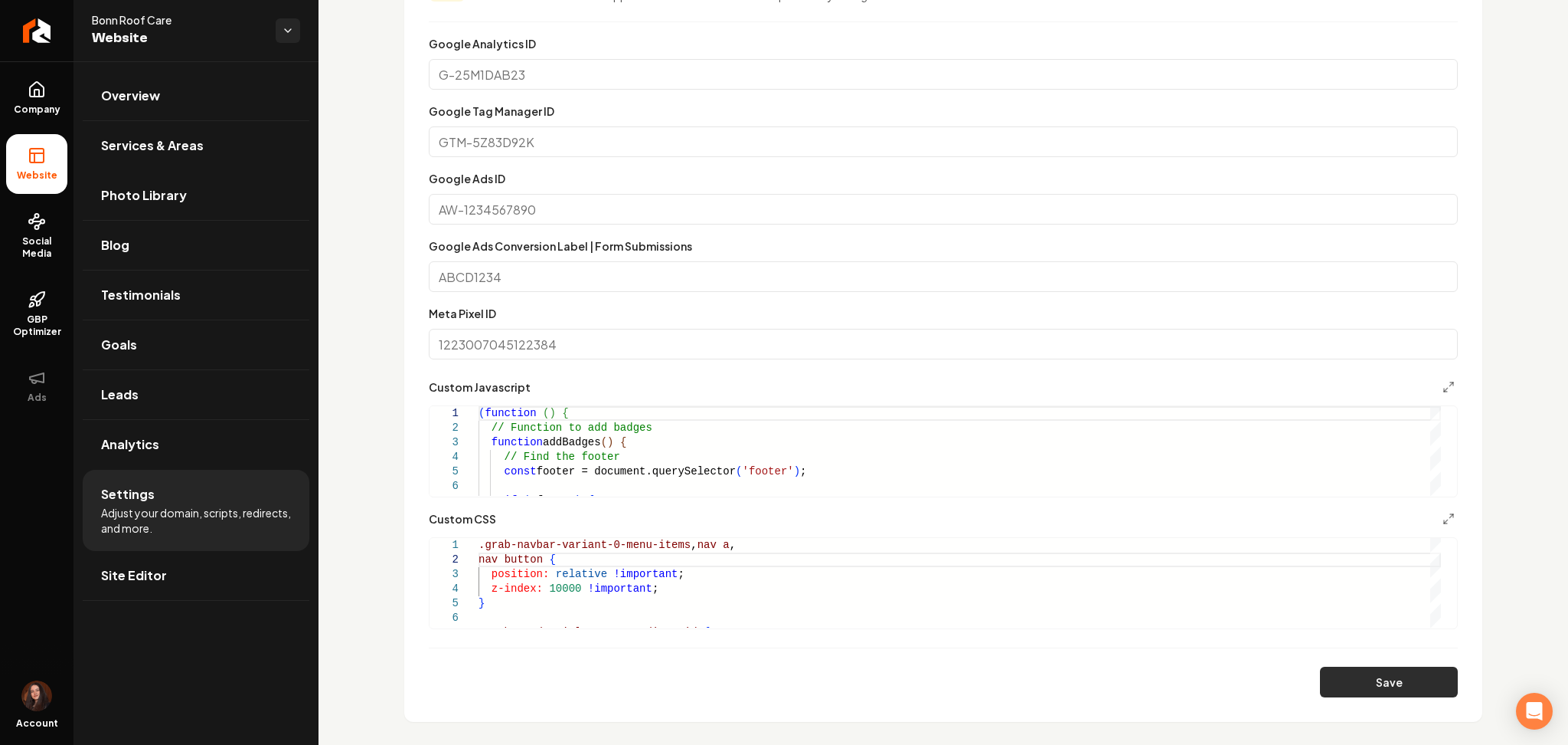
click at [1361, 681] on button "Save" at bounding box center [1389, 682] width 138 height 31
type textarea "**********"
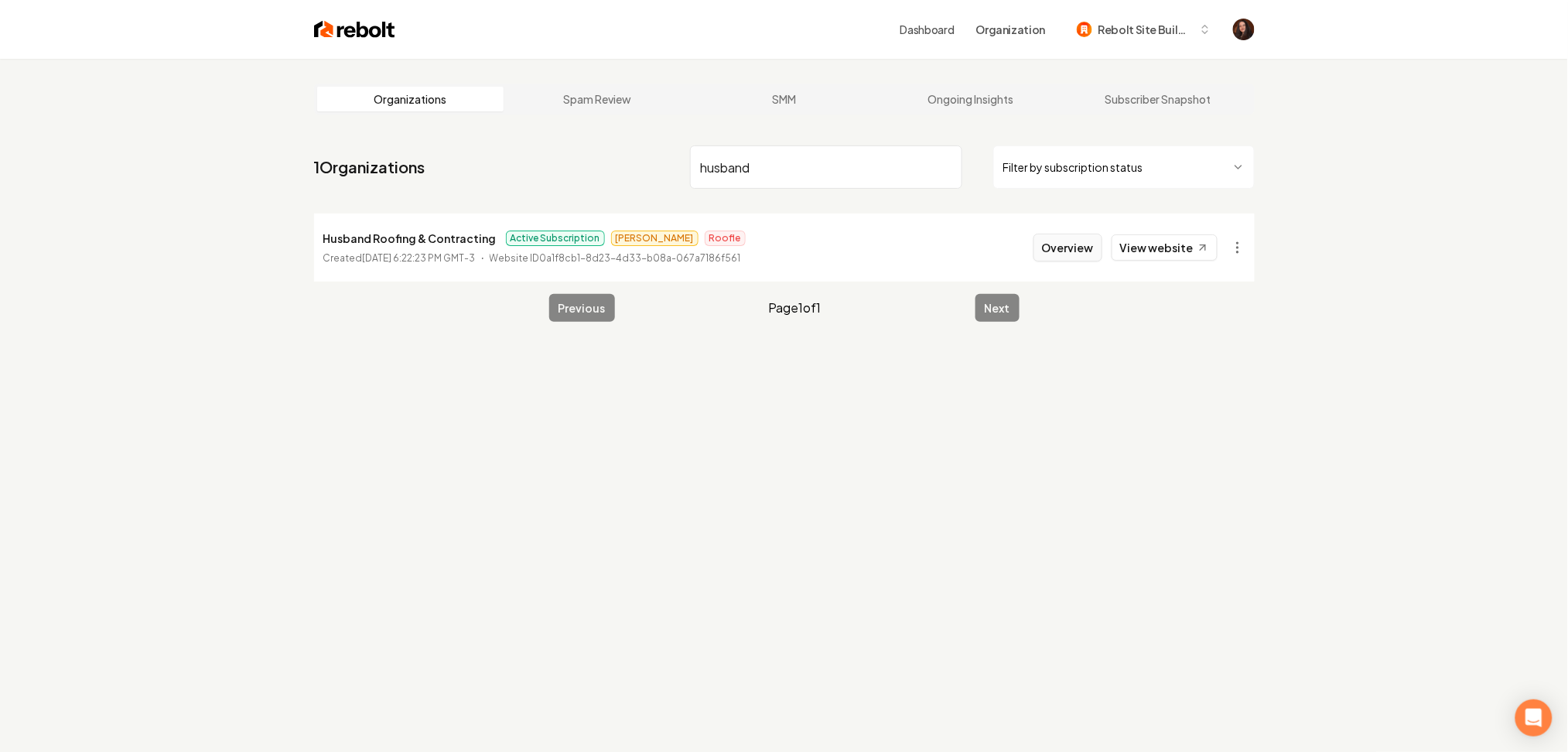
type input "husband"
click at [1080, 249] on button "Overview" at bounding box center [1067, 247] width 69 height 28
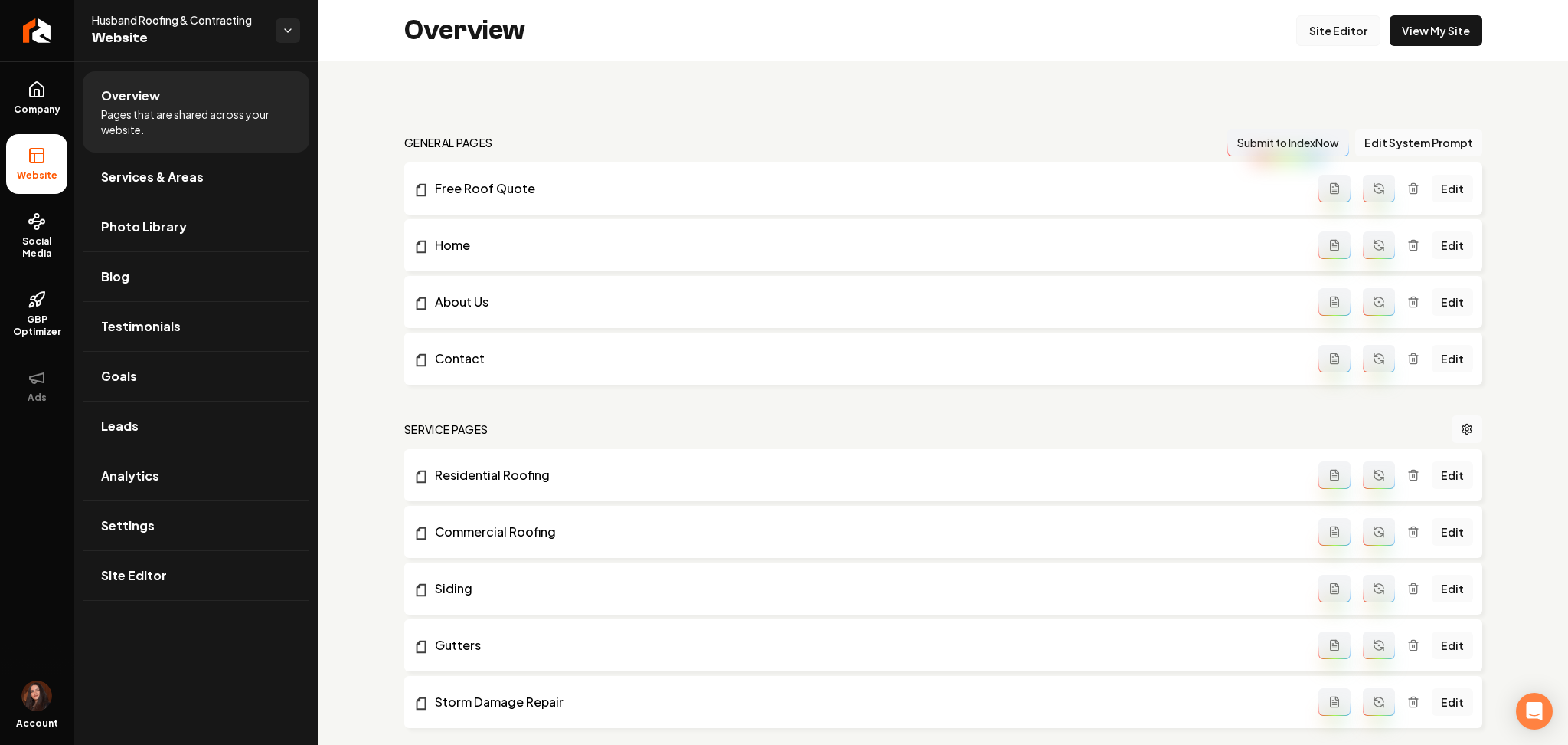
click at [1305, 20] on link "Site Editor" at bounding box center [1339, 31] width 84 height 31
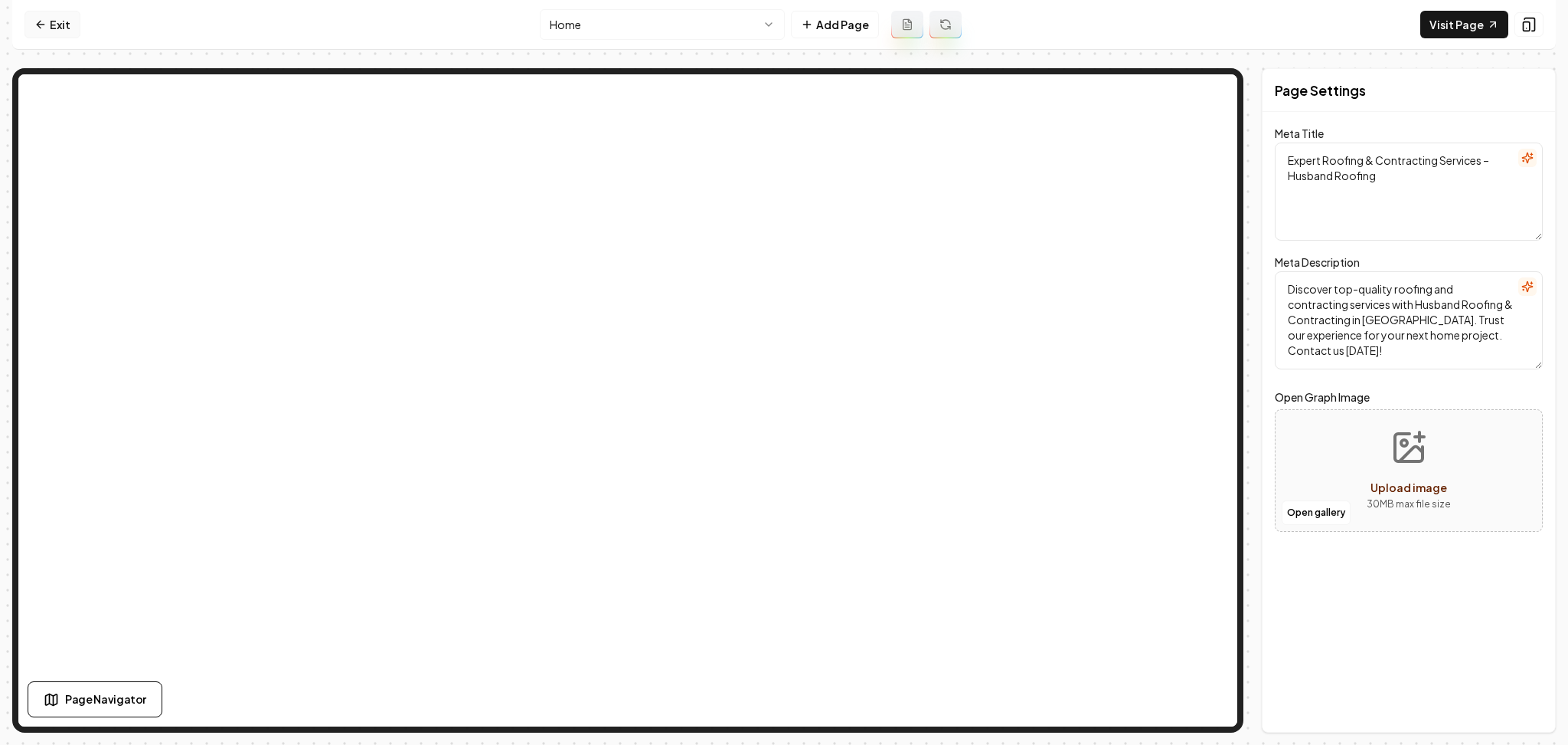
click at [48, 34] on link "Exit" at bounding box center [52, 24] width 56 height 27
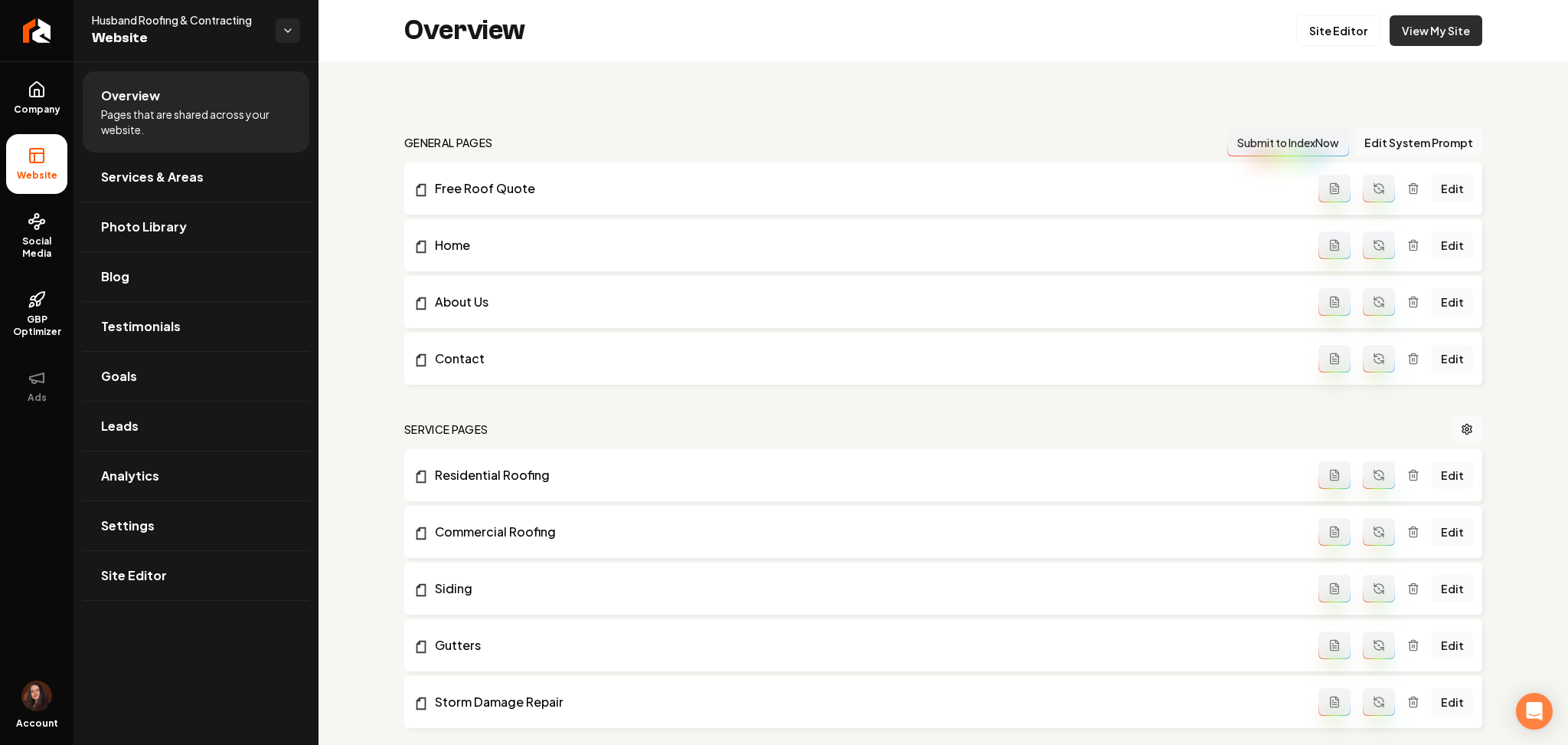
click at [1424, 42] on link "View My Site" at bounding box center [1436, 31] width 92 height 31
click at [160, 517] on link "Settings" at bounding box center [196, 525] width 227 height 49
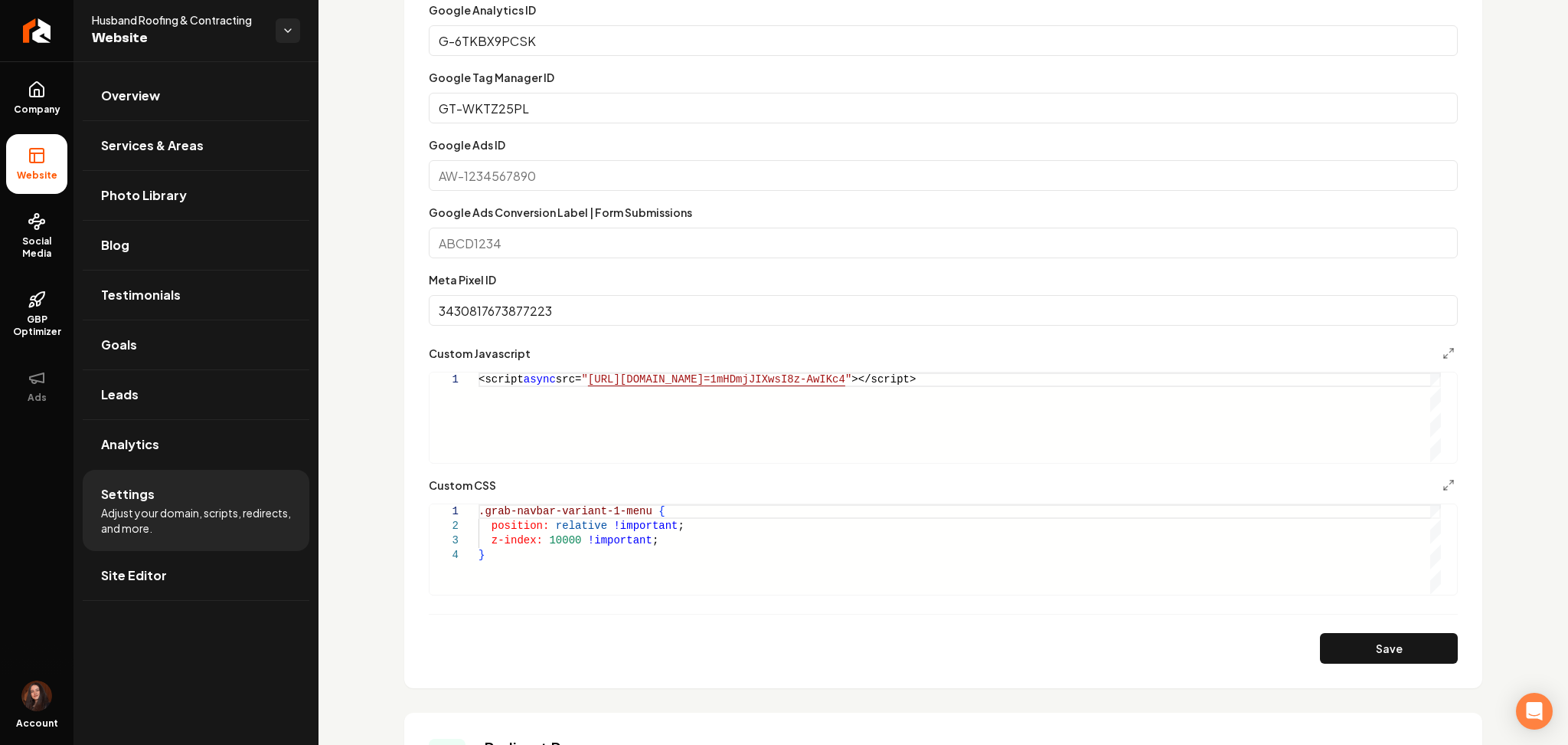
scroll to position [1110, 0]
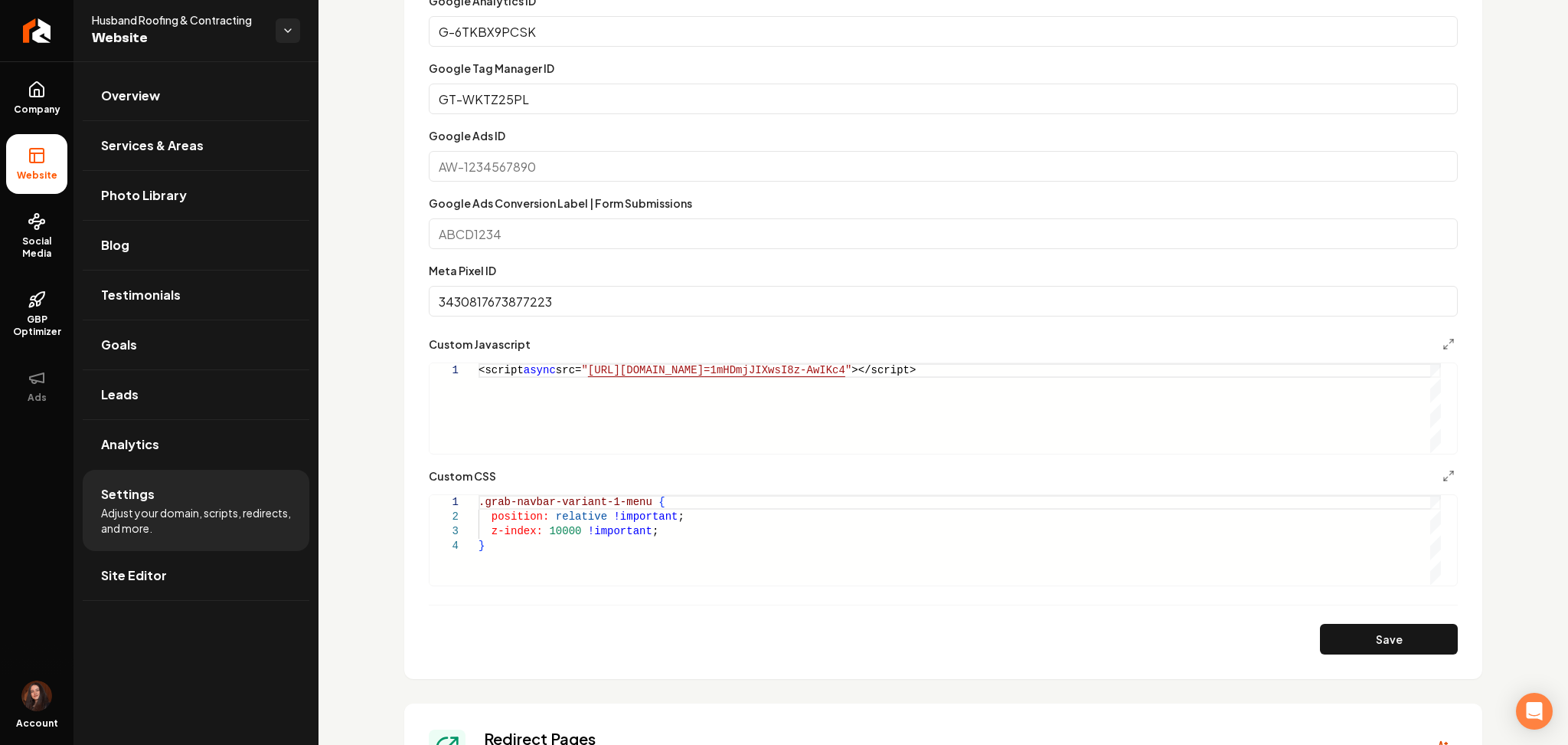
click at [639, 506] on div ".grab-navbar-variant-1-menu { position: relative !important ; z-index: 10000 !i…" at bounding box center [960, 540] width 963 height 90
click at [1367, 628] on button "Save" at bounding box center [1389, 639] width 138 height 31
type textarea "**********"
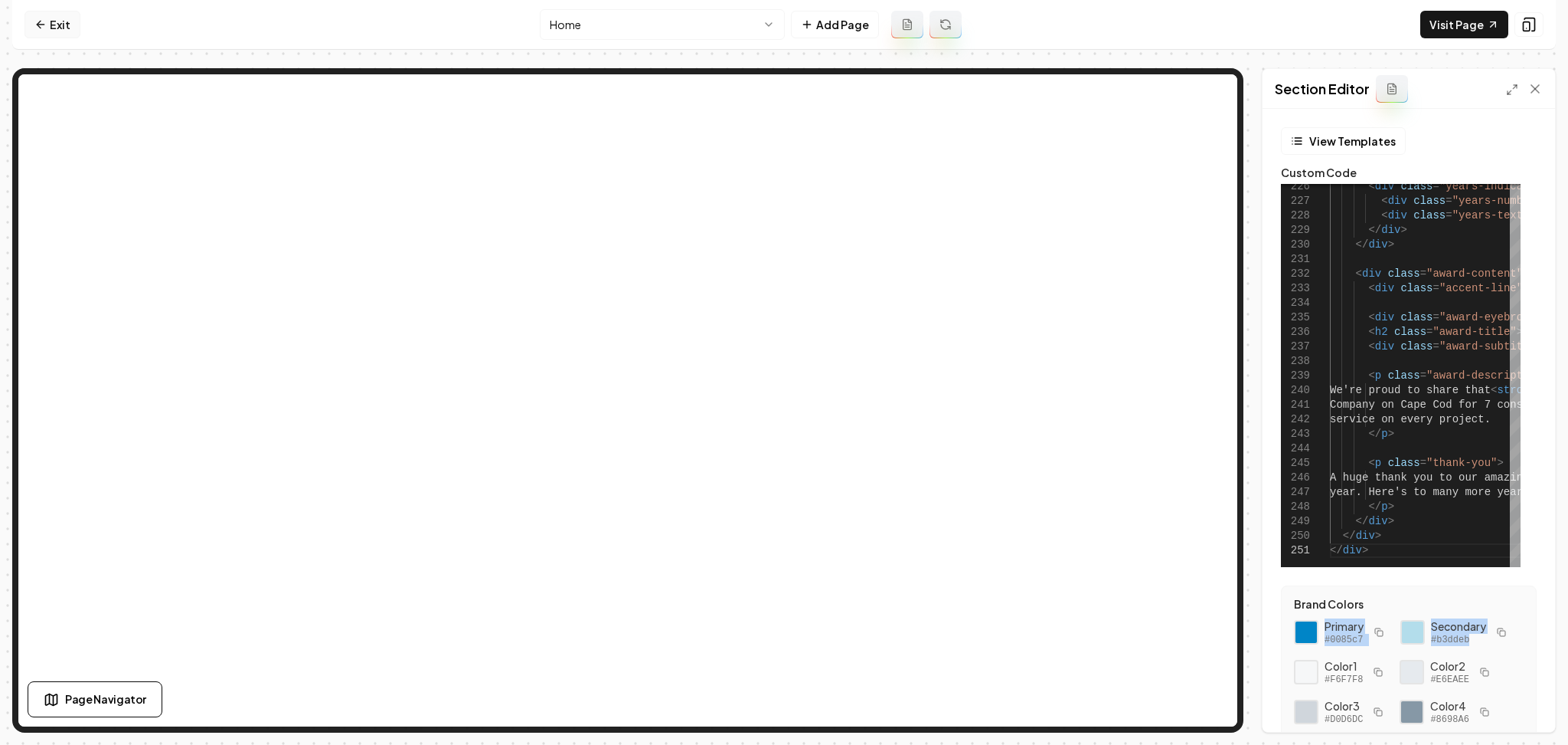
click at [42, 14] on link "Exit" at bounding box center [52, 24] width 56 height 27
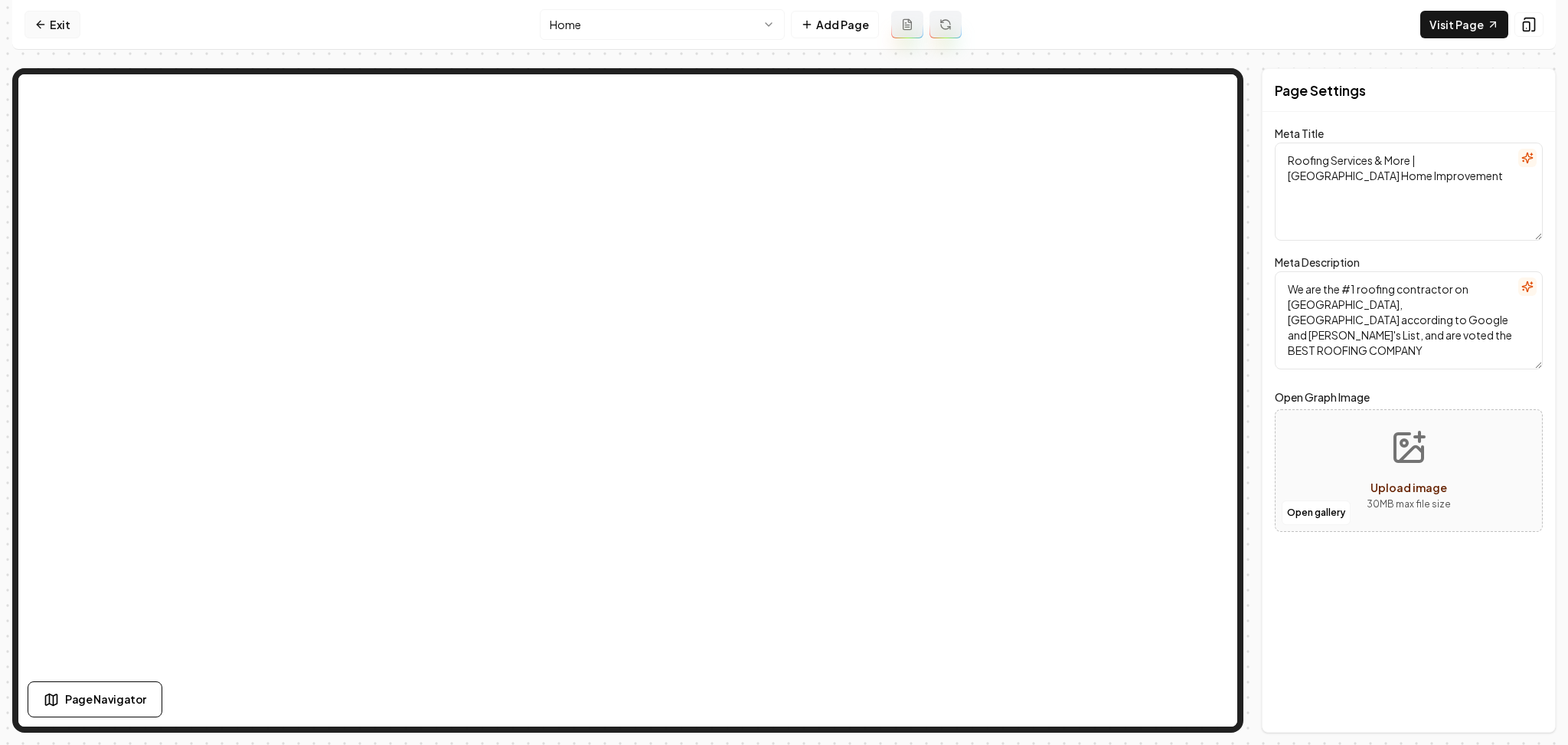
click at [38, 16] on link "Exit" at bounding box center [52, 24] width 56 height 27
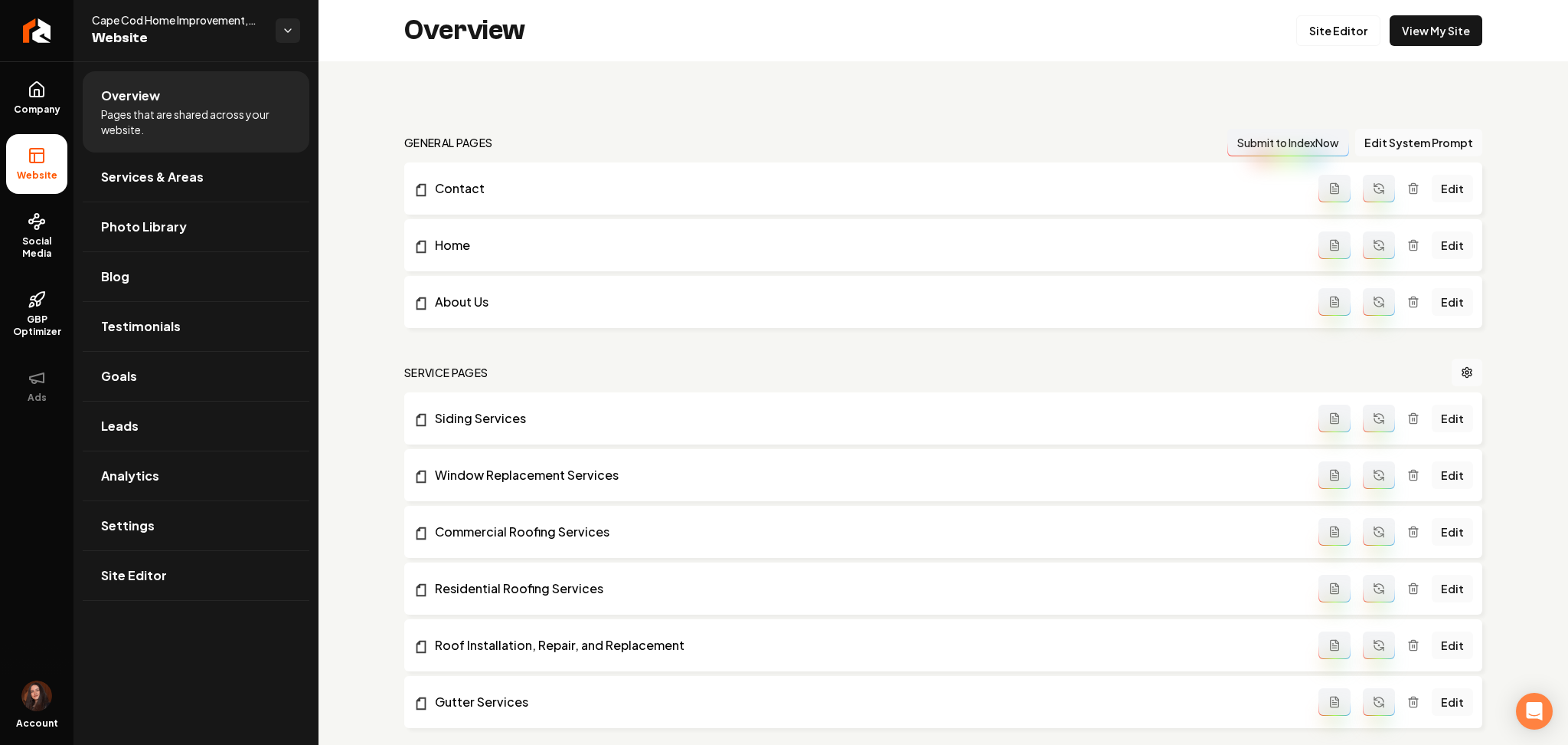
click at [38, 16] on link "Return to dashboard" at bounding box center [37, 31] width 74 height 61
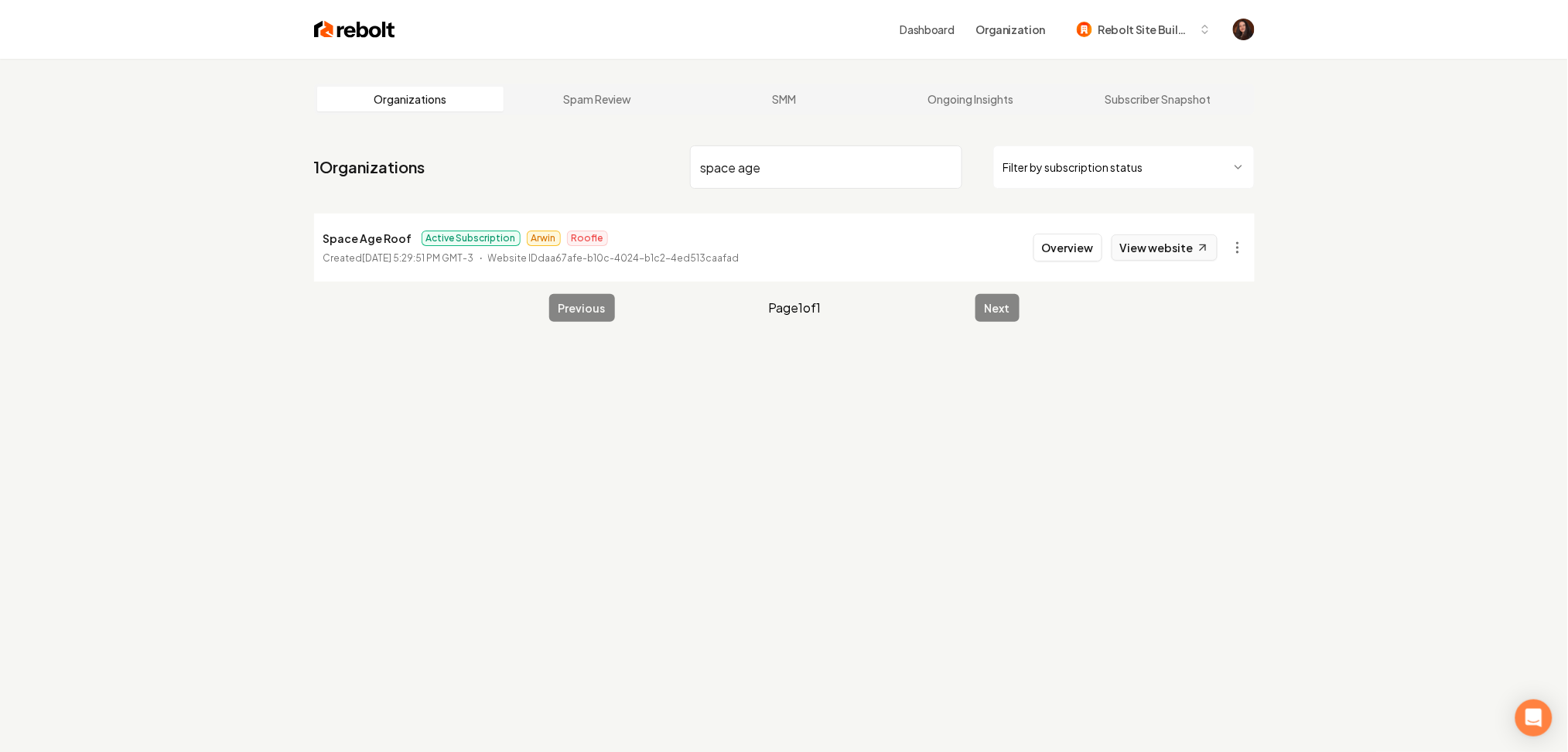
type input "space age"
click at [1119, 242] on link "View website" at bounding box center [1164, 247] width 106 height 26
click at [1046, 242] on button "Overview" at bounding box center [1067, 247] width 69 height 28
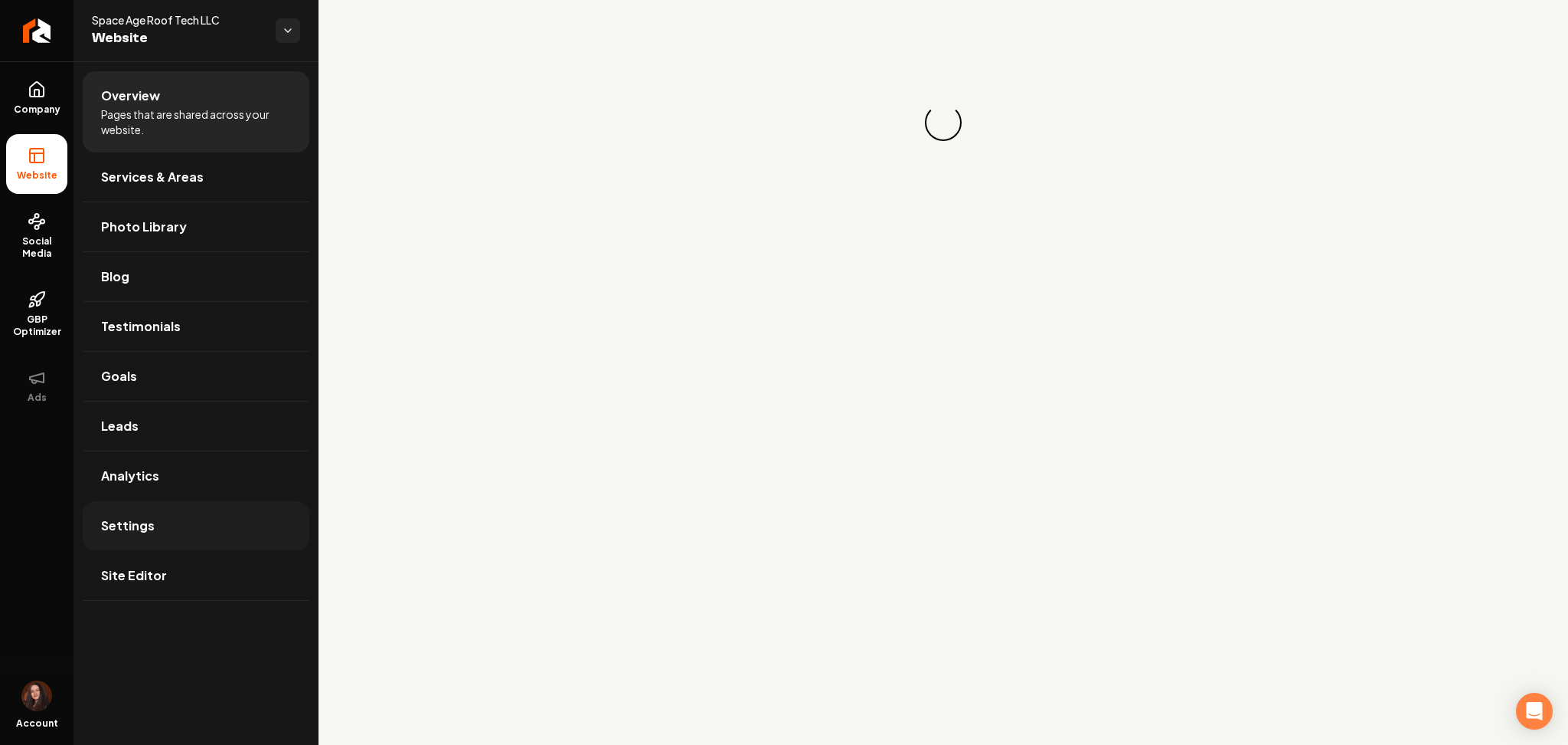
click at [191, 531] on link "Settings" at bounding box center [196, 525] width 227 height 49
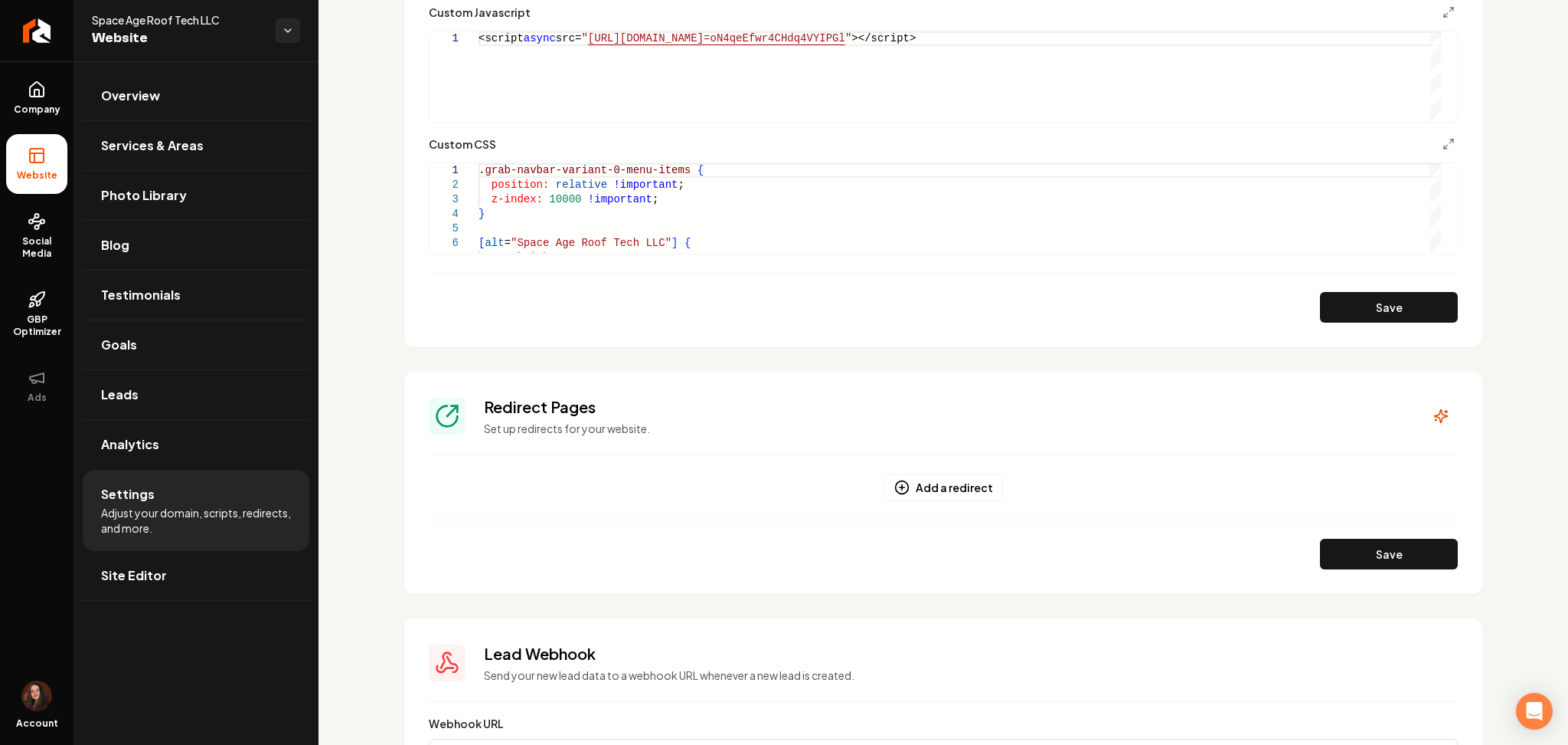
scroll to position [902, 0]
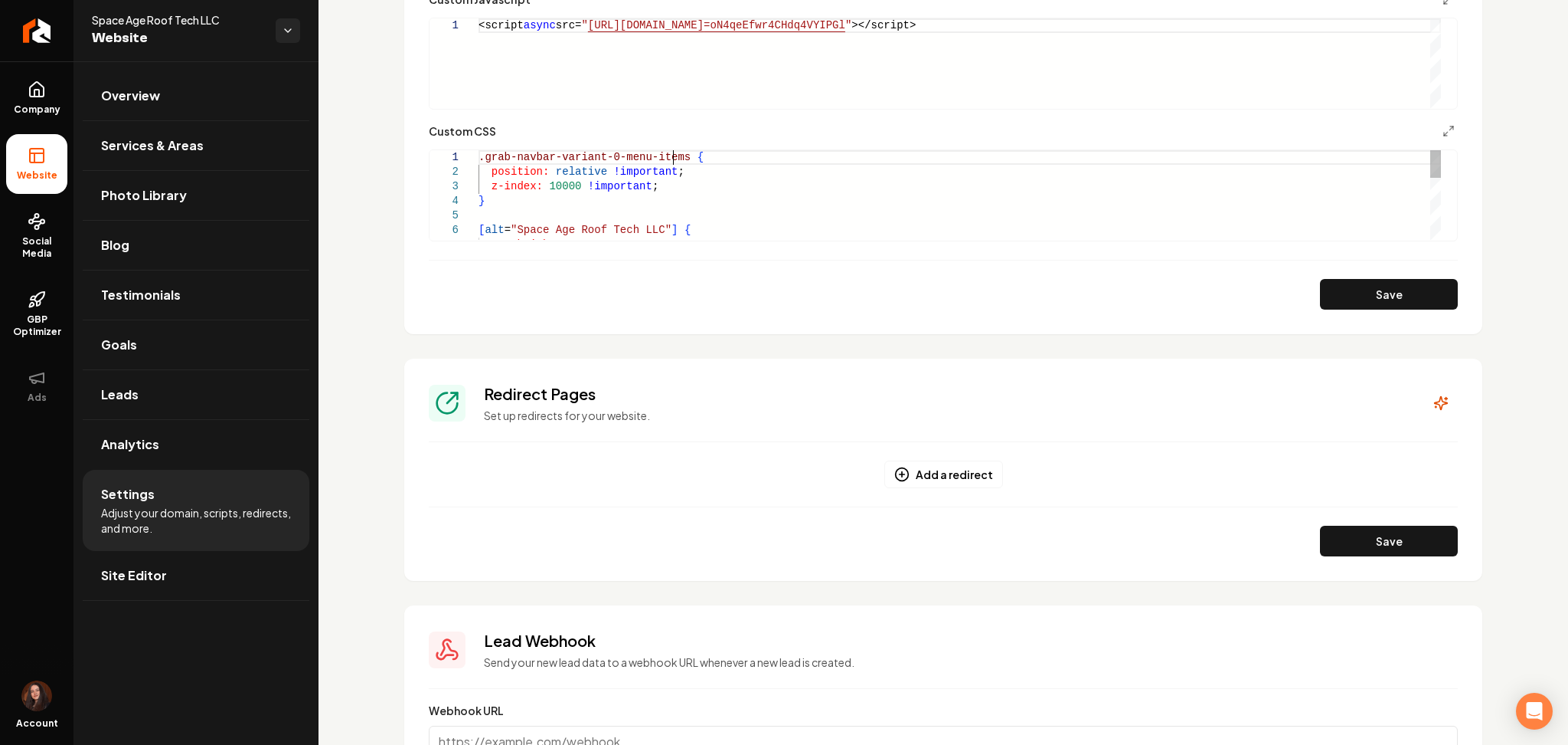
click at [675, 155] on div ".grab-navbar-variant-0-menu-items { position: relative !important ; z-index: 10…" at bounding box center [960, 296] width 963 height 291
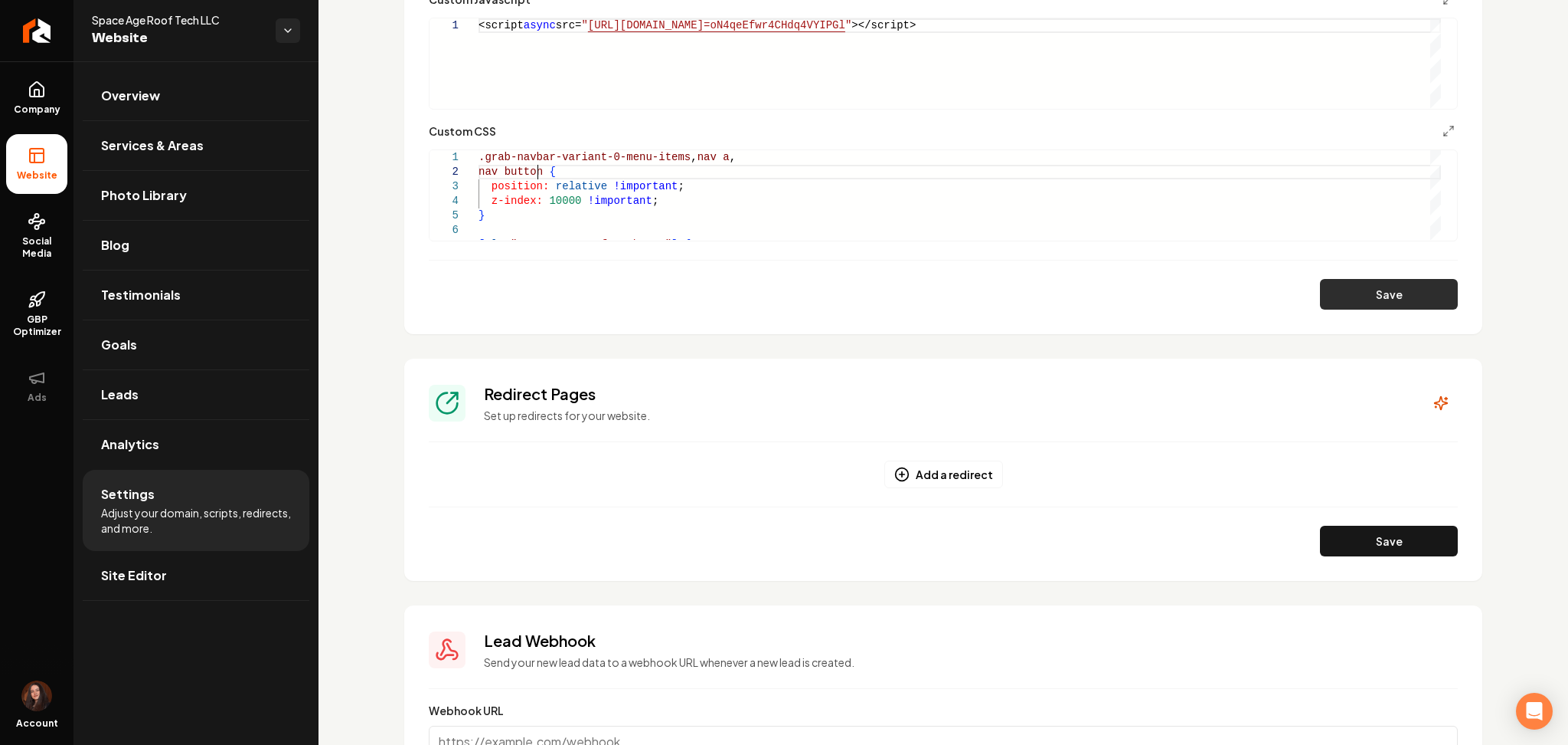
click at [1349, 295] on button "Save" at bounding box center [1389, 293] width 138 height 31
type textarea "**********"
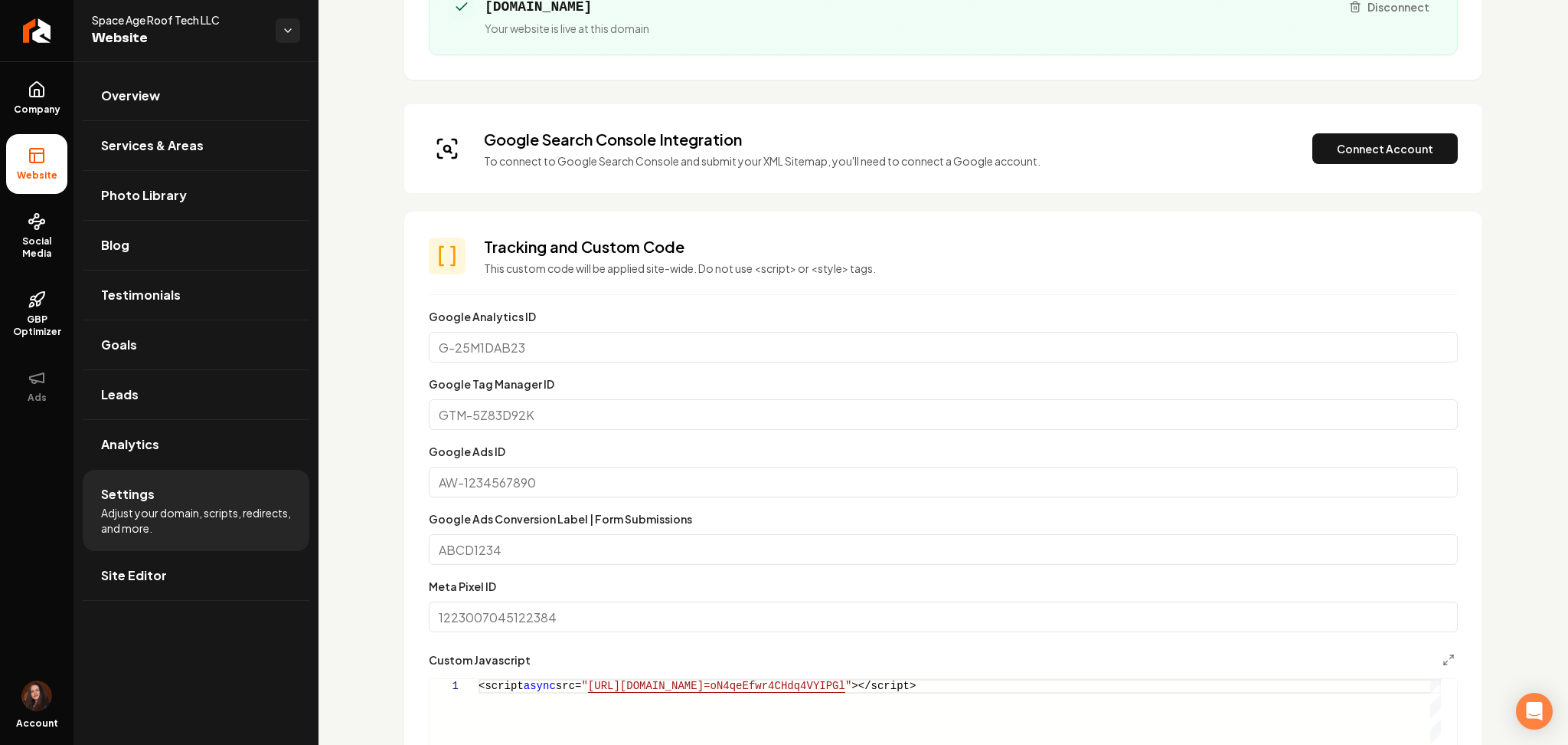
scroll to position [169, 0]
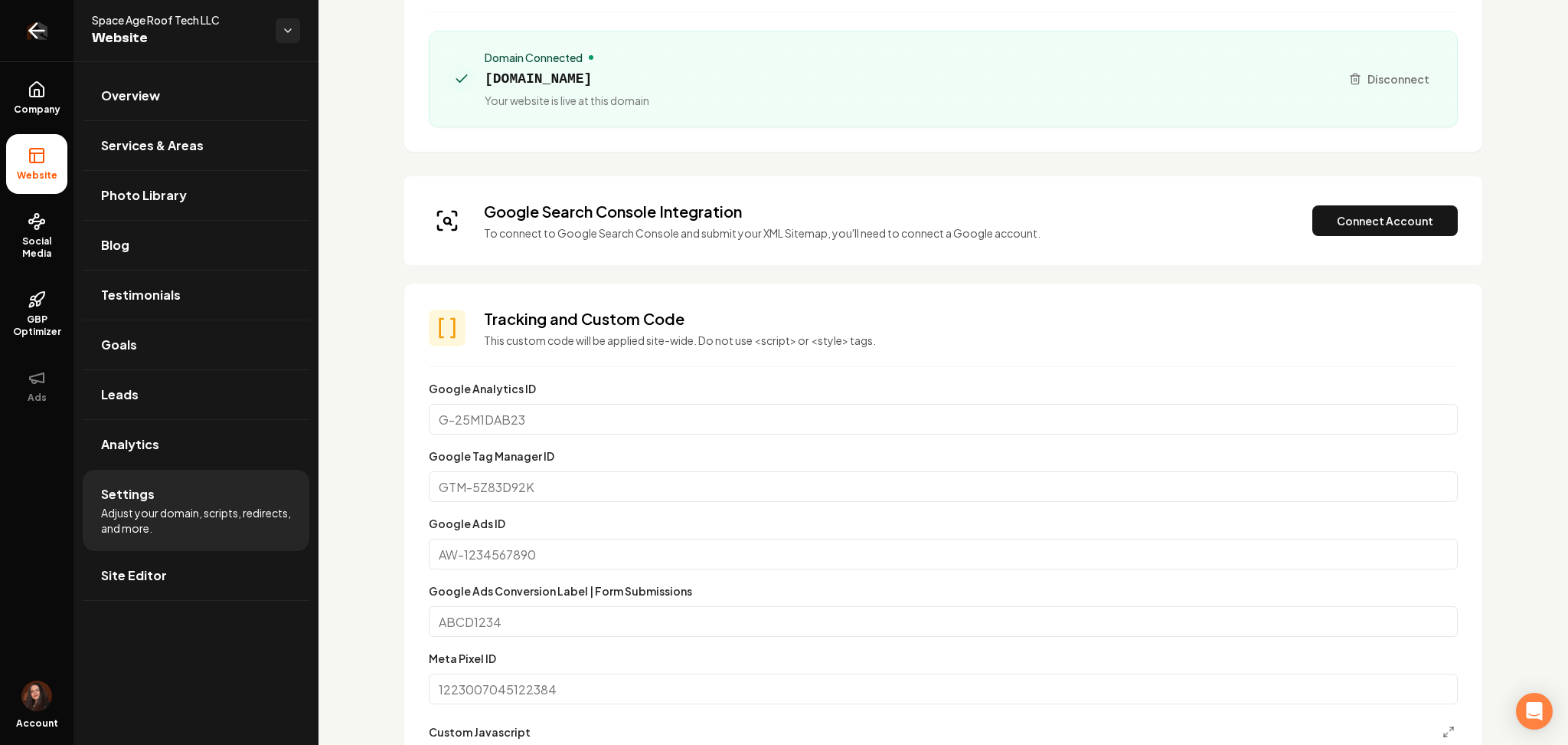
click at [50, 49] on link "Return to dashboard" at bounding box center [37, 31] width 74 height 61
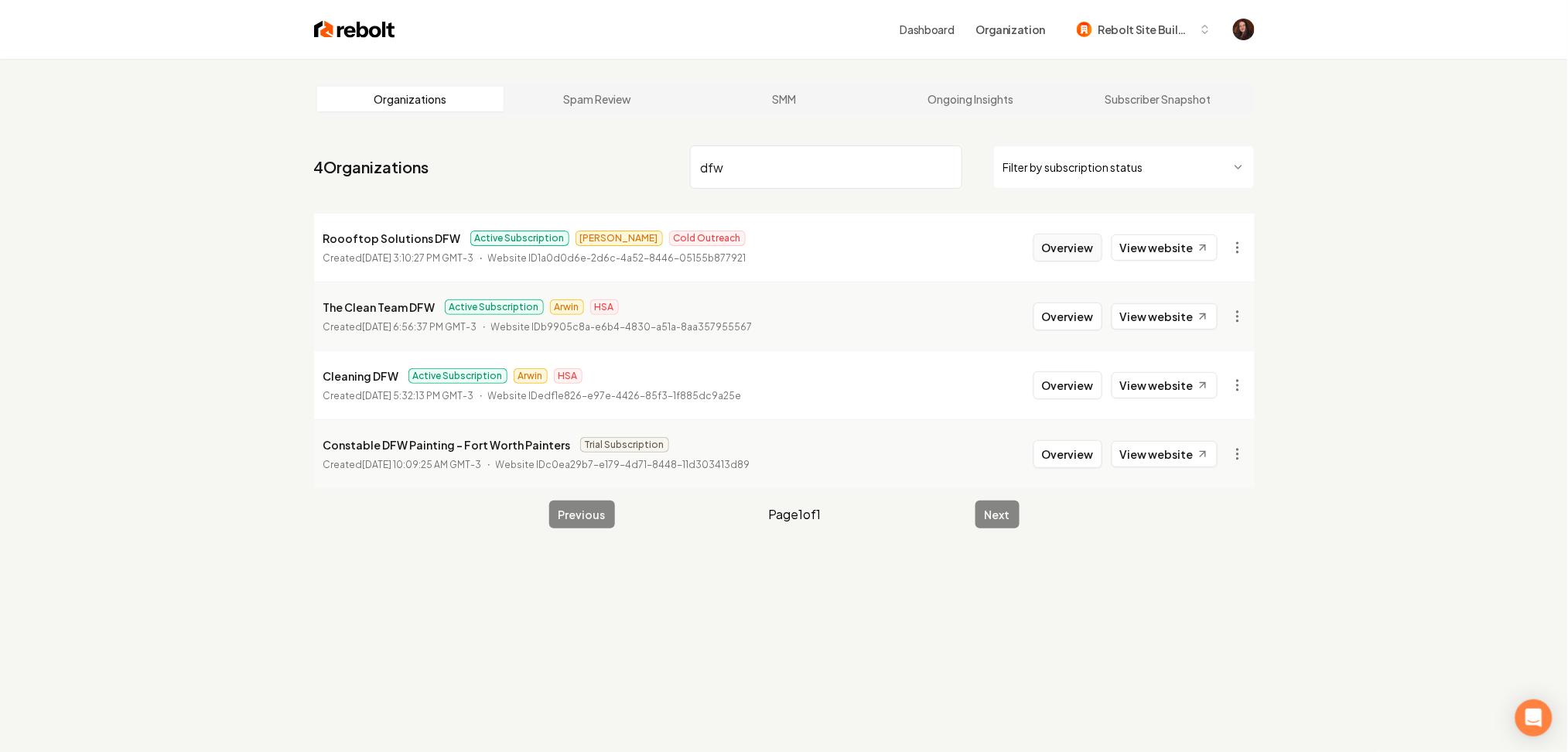
type input "dfw"
click at [1069, 249] on button "Overview" at bounding box center [1067, 247] width 69 height 28
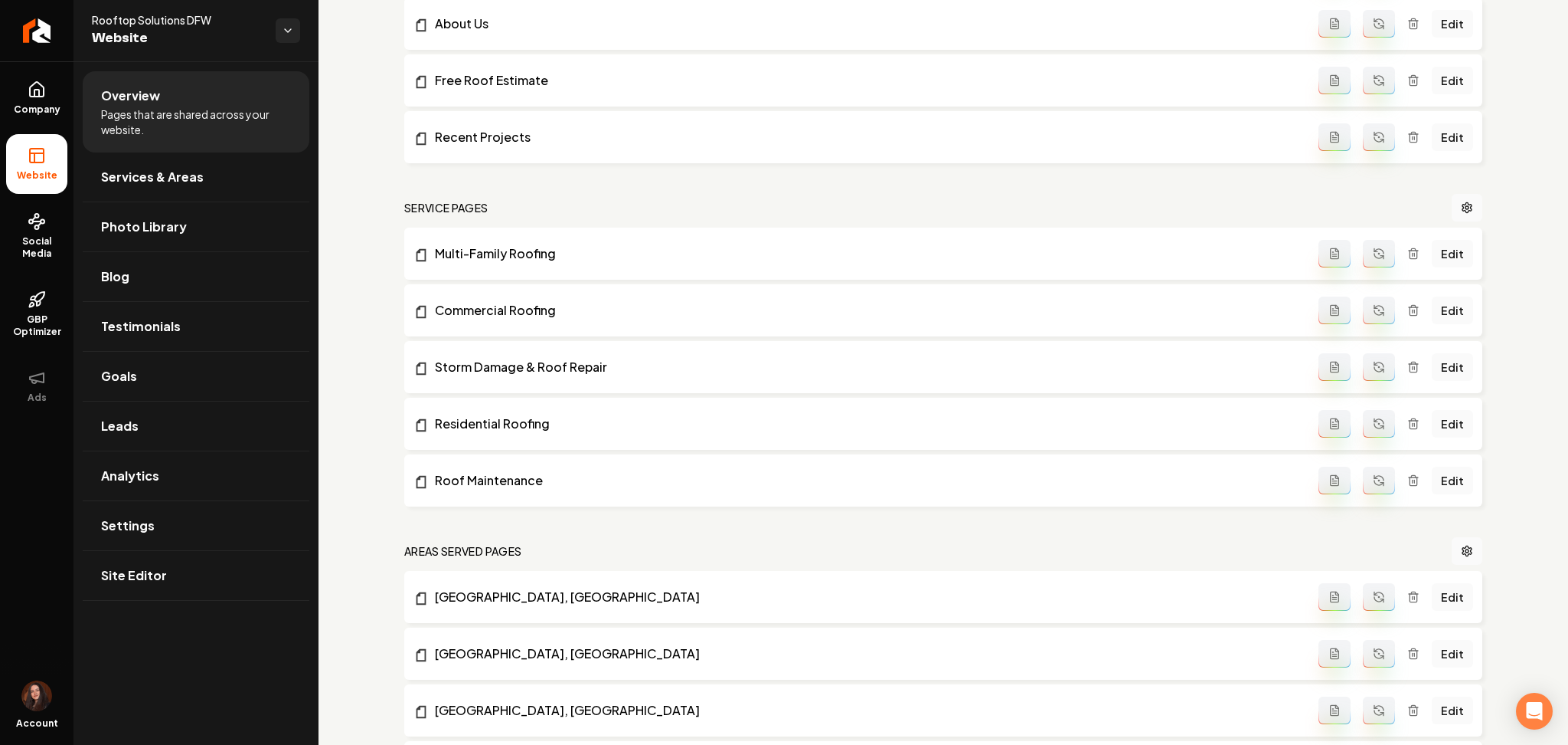
scroll to position [362, 0]
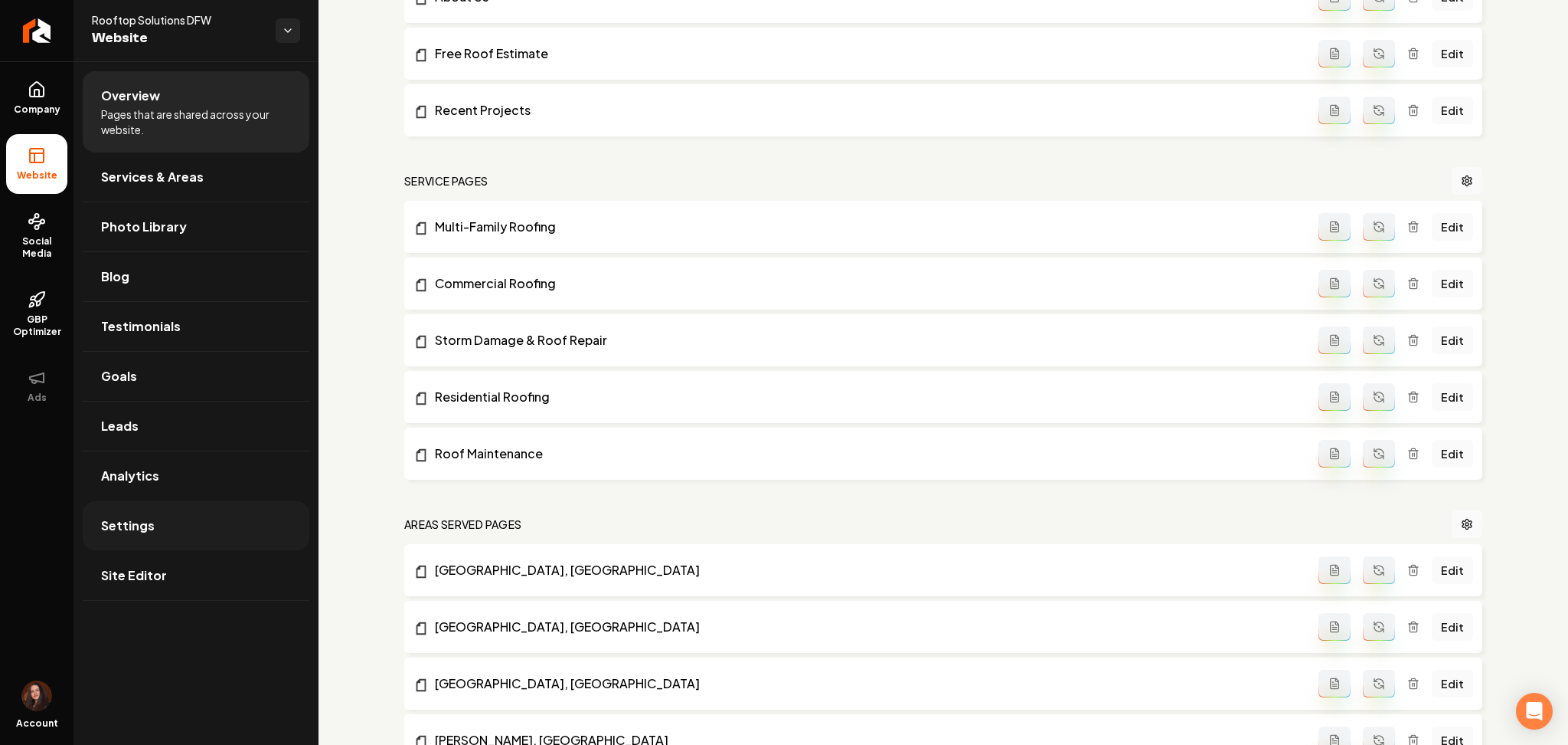
click at [167, 520] on link "Settings" at bounding box center [196, 525] width 227 height 49
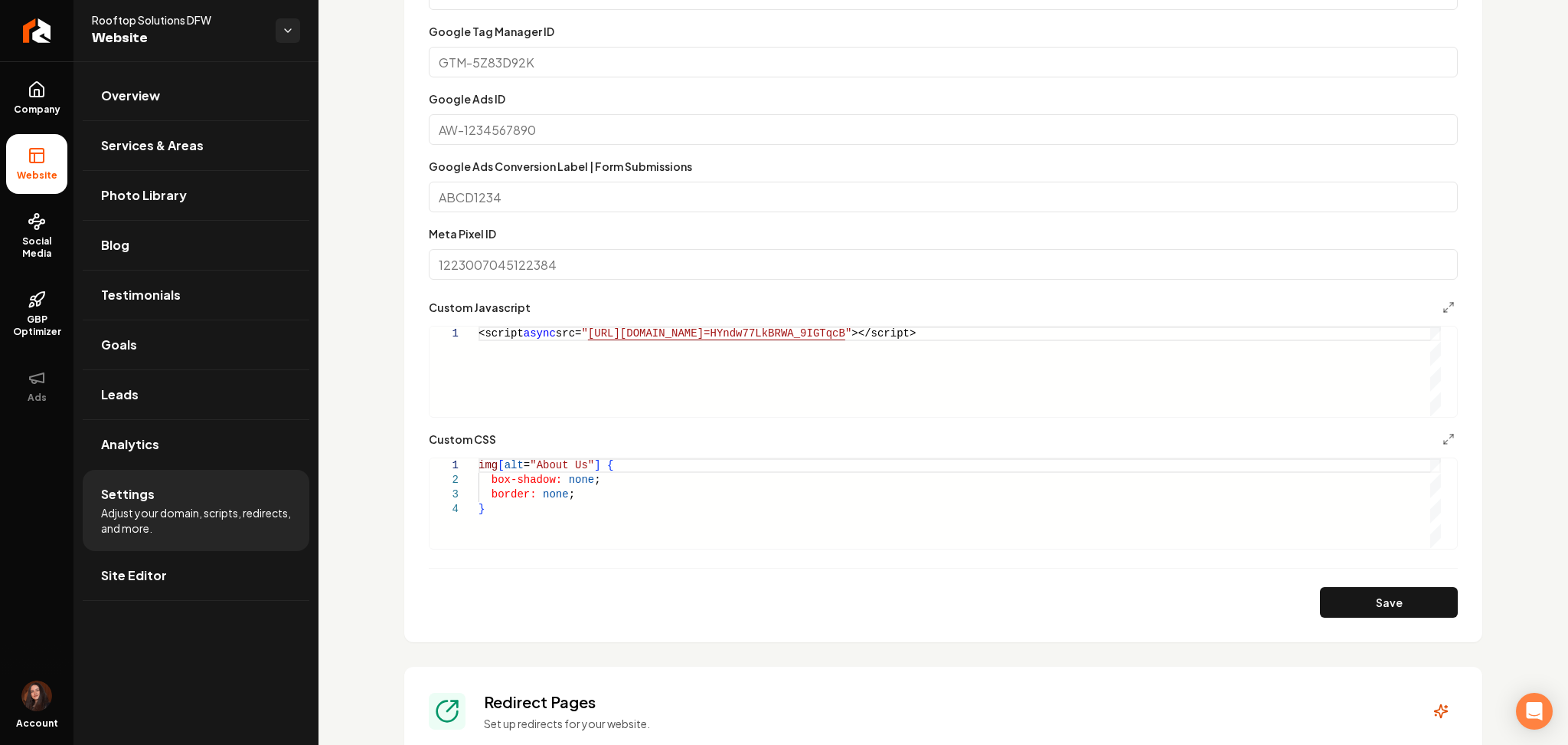
scroll to position [0, 601]
click at [595, 370] on div "<script async src= " [URL][DOMAIN_NAME] =HYndw77LkBRWA_9IGTqcB " ></script>" at bounding box center [960, 371] width 963 height 90
click at [481, 465] on div "img [ alt = "About Us" ] { box-shadow: none ; border: none ; }" at bounding box center [960, 503] width 963 height 90
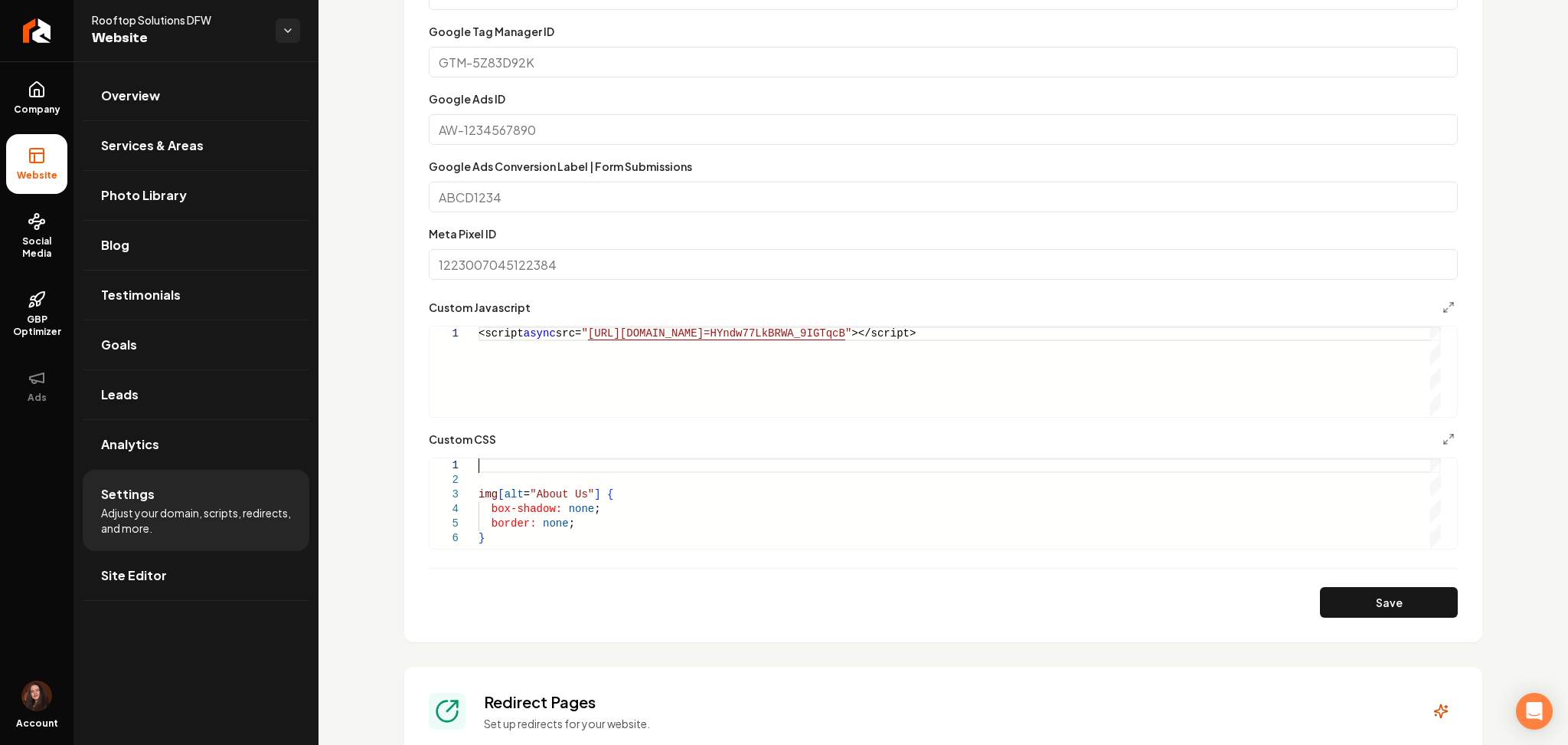
click at [481, 465] on div "box-shadow: none ; border: none ; img [ alt = "About Us" ] { }" at bounding box center [960, 503] width 963 height 90
type textarea "**********"
click at [151, 599] on link "Site Editor" at bounding box center [196, 575] width 227 height 49
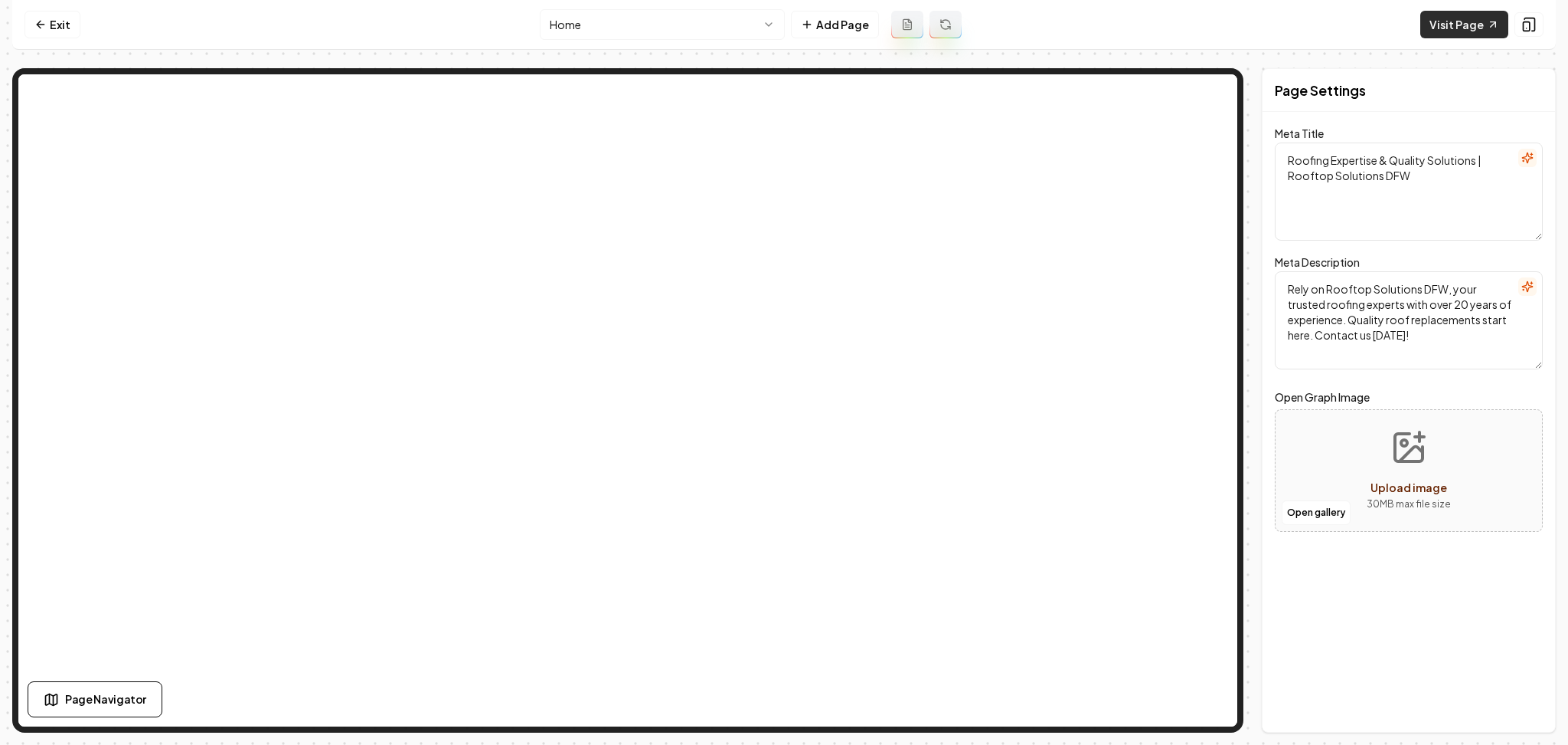
click at [1426, 30] on link "Visit Page" at bounding box center [1464, 24] width 88 height 27
click at [48, 26] on link "Exit" at bounding box center [52, 24] width 56 height 27
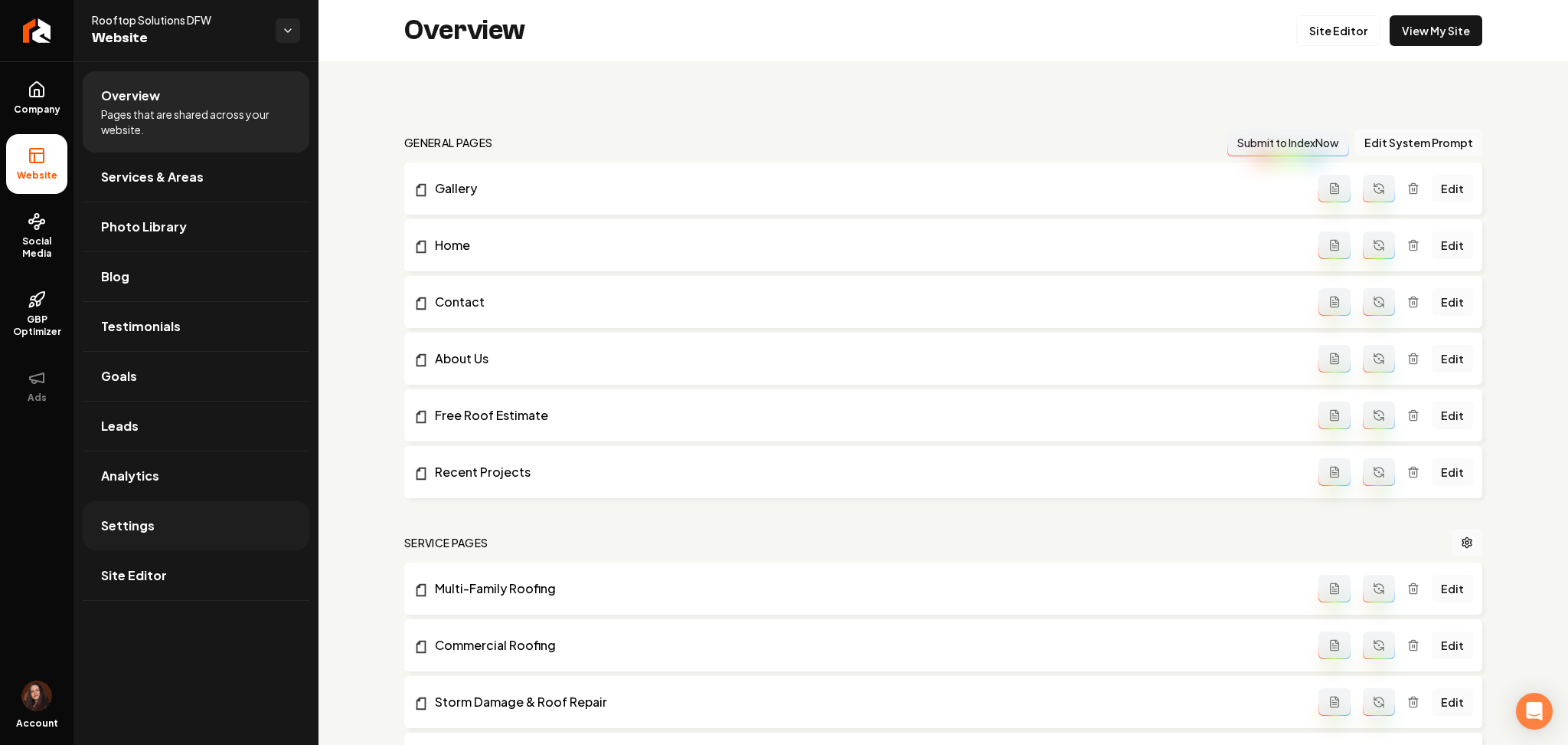
click at [140, 538] on link "Settings" at bounding box center [196, 525] width 227 height 49
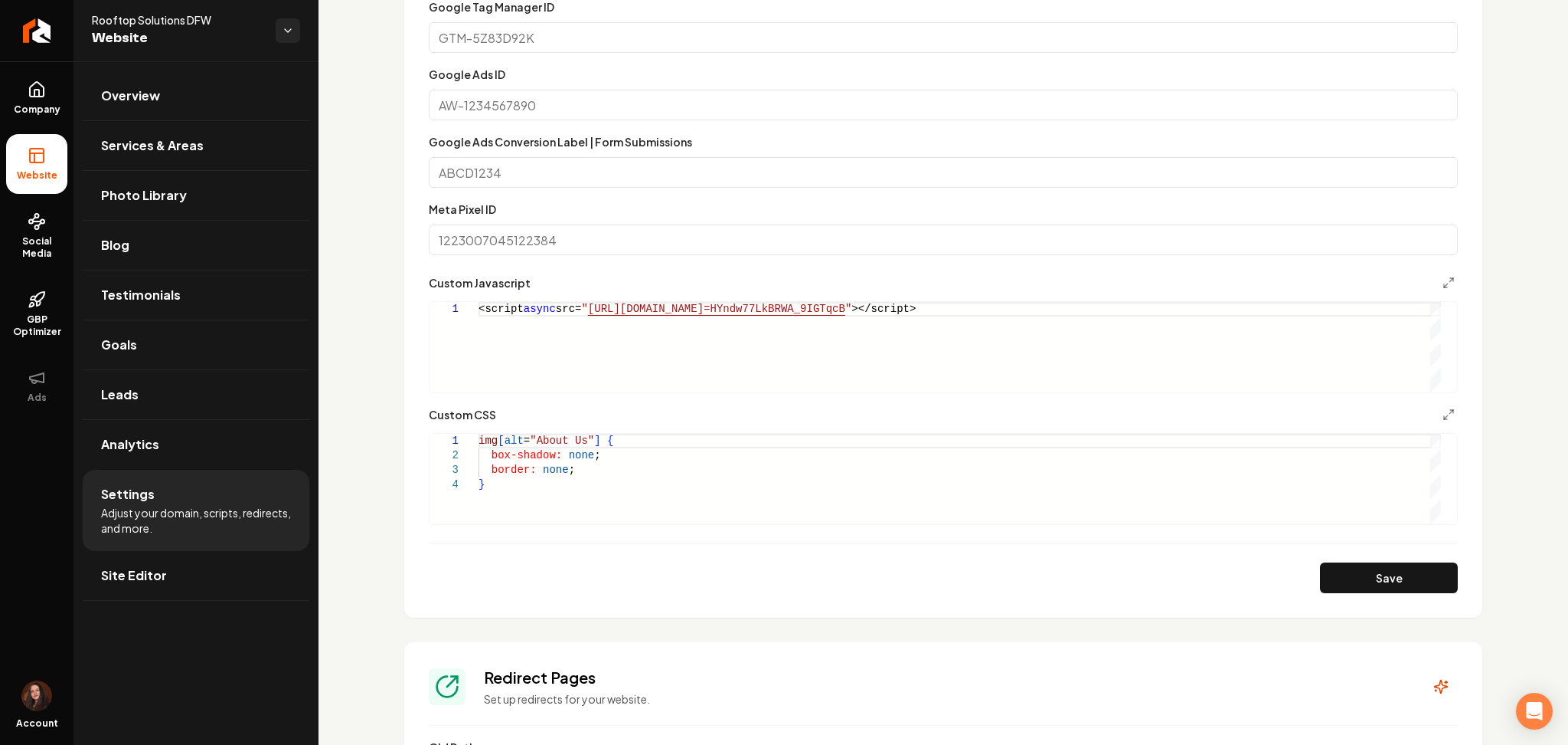
scroll to position [1046, 0]
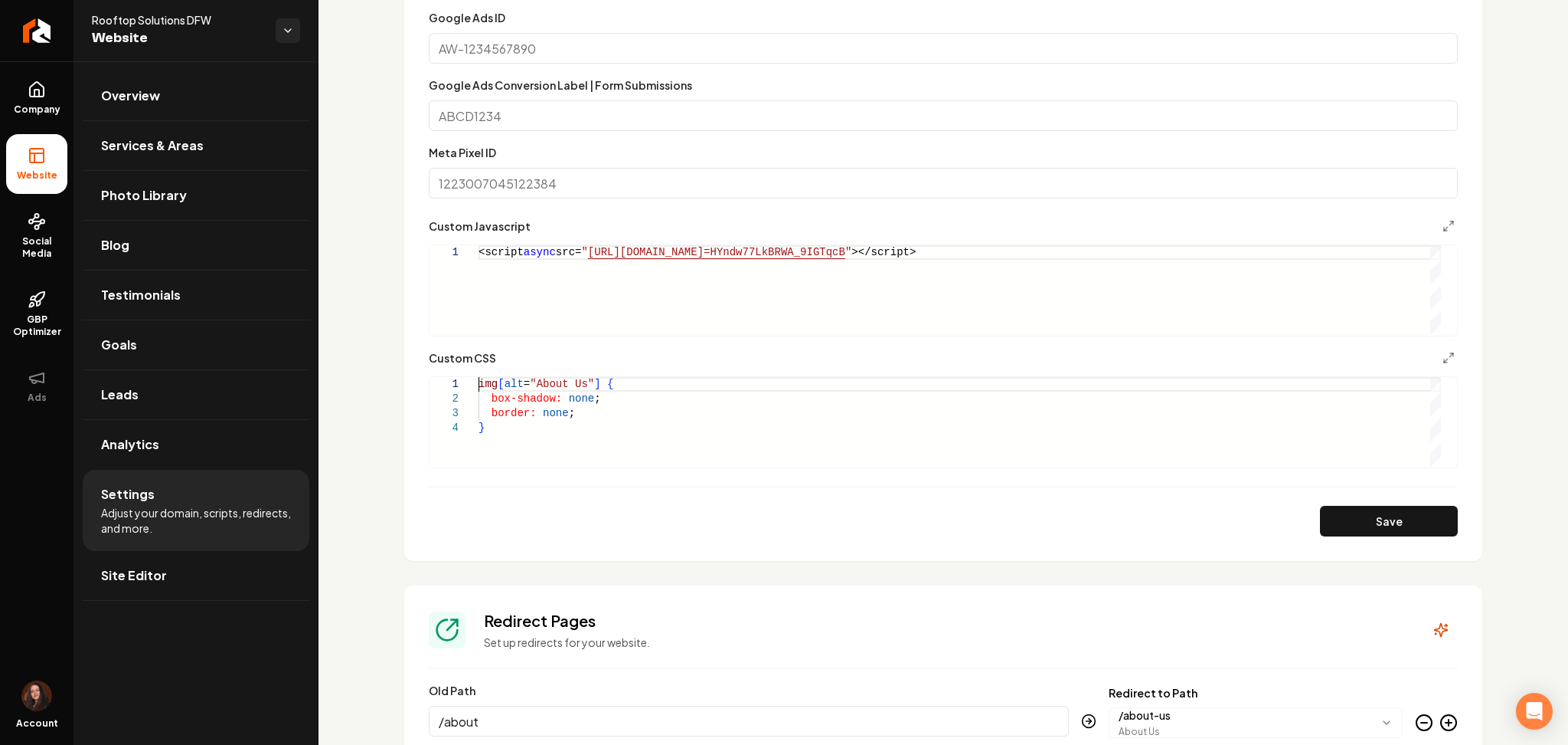
click at [480, 385] on div "img [ alt = "About Us" ] { box-shadow: none ; border: none ; }" at bounding box center [960, 422] width 963 height 90
click at [608, 406] on div ".grab-navbar-variant-X-menu-items-list-item , nav button , nav a { position: re…" at bounding box center [960, 459] width 963 height 189
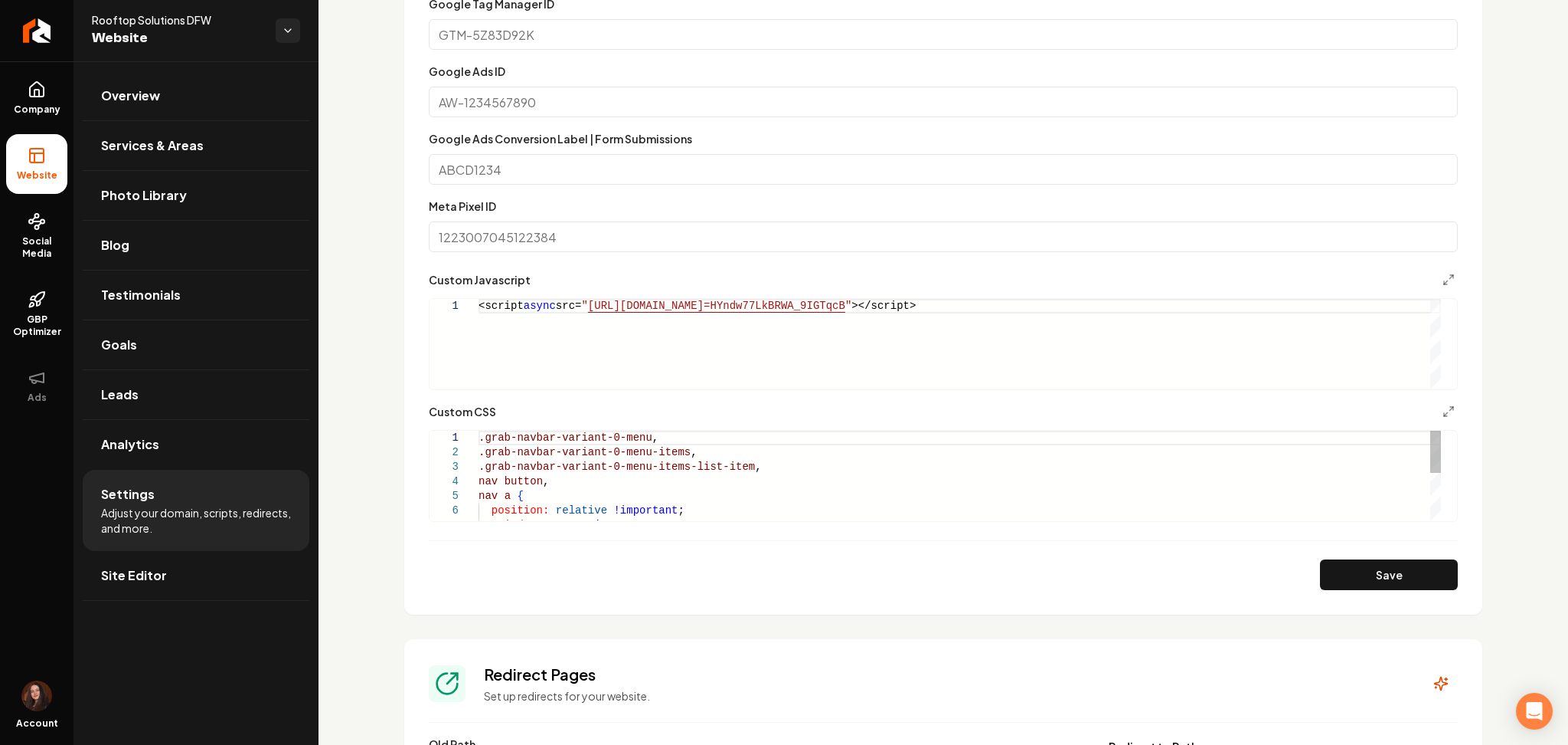
scroll to position [991, 0]
type textarea "**********"
click at [1348, 578] on button "Save" at bounding box center [1389, 575] width 138 height 31
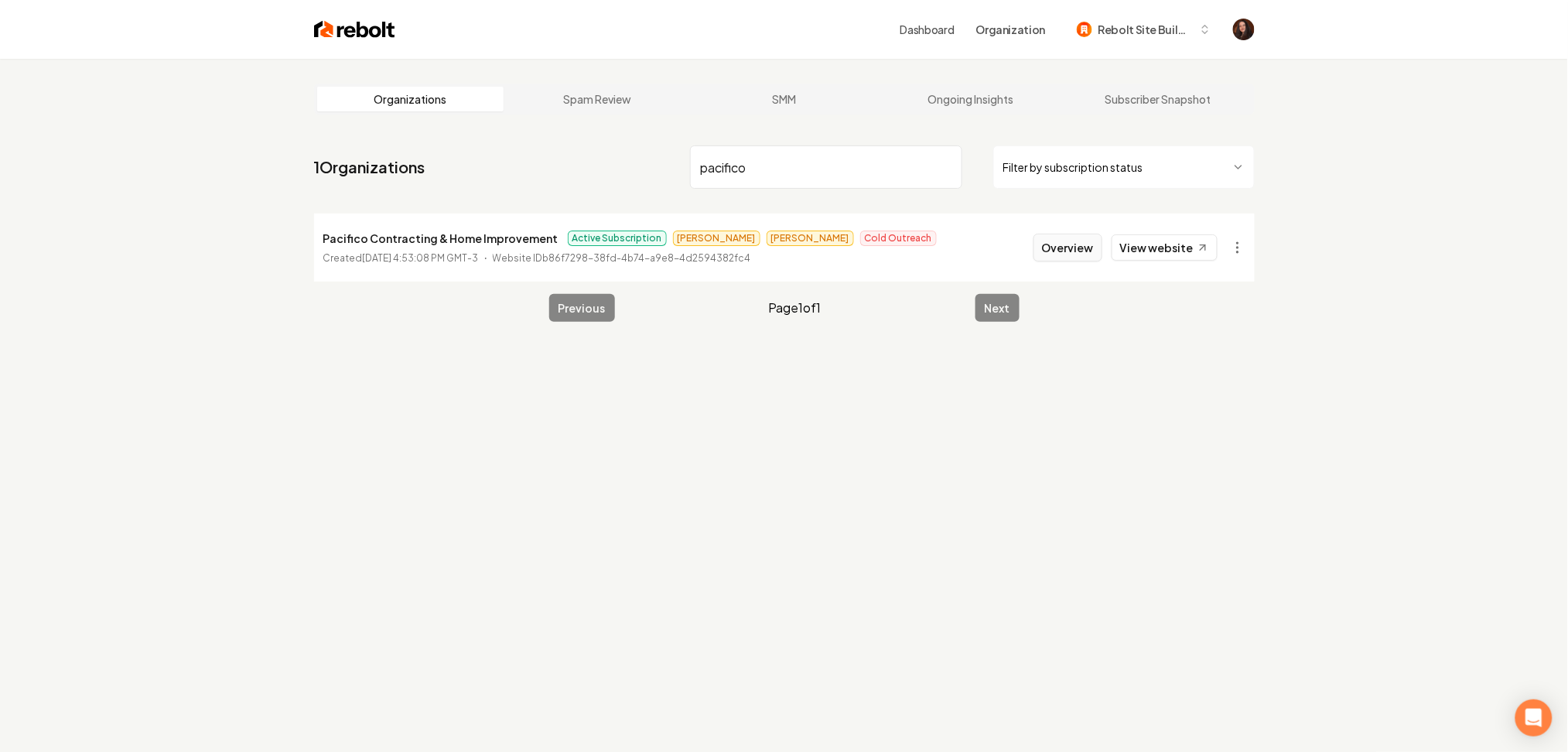
type input "pacifico"
click at [1081, 250] on button "Overview" at bounding box center [1067, 247] width 69 height 28
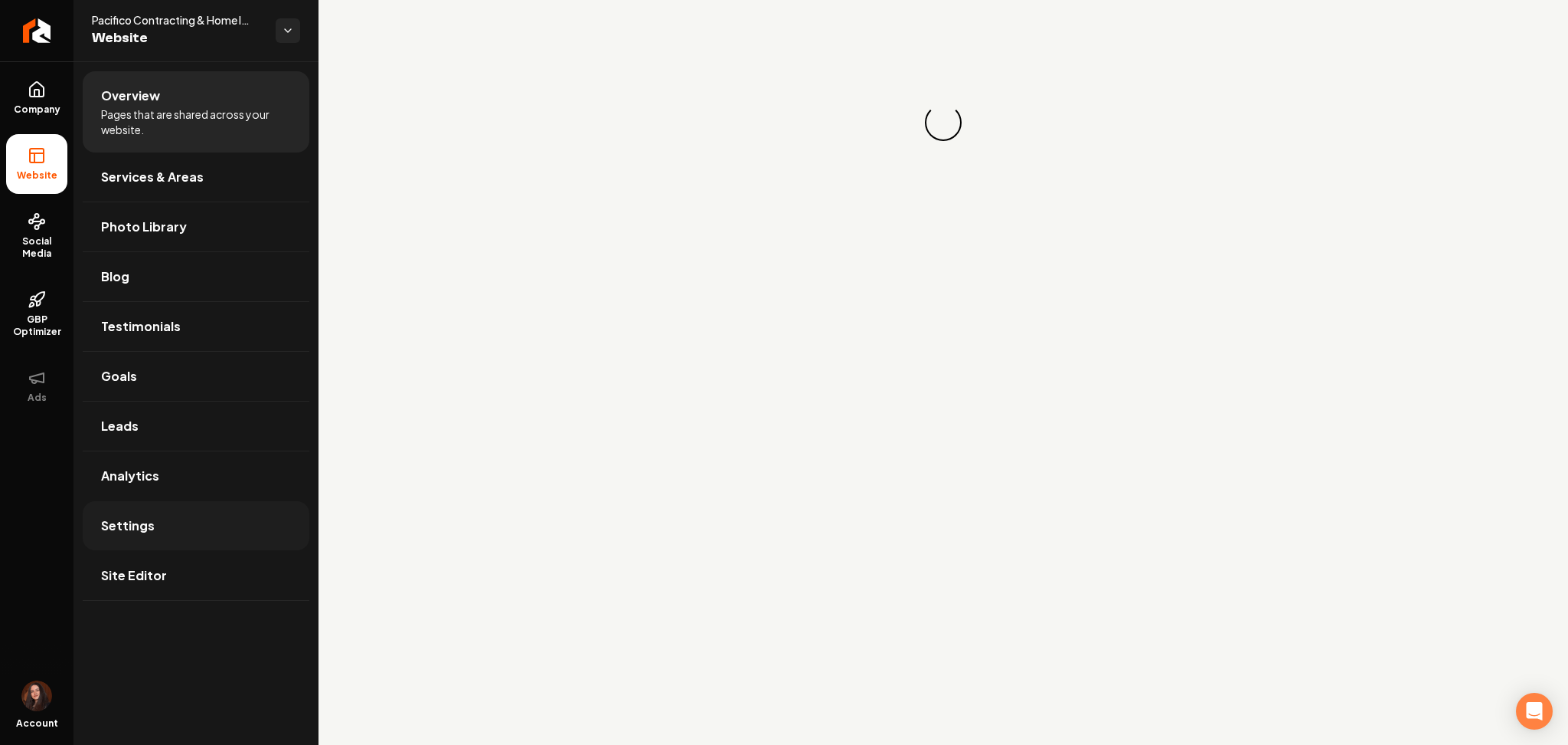
click at [224, 525] on link "Settings" at bounding box center [196, 525] width 227 height 49
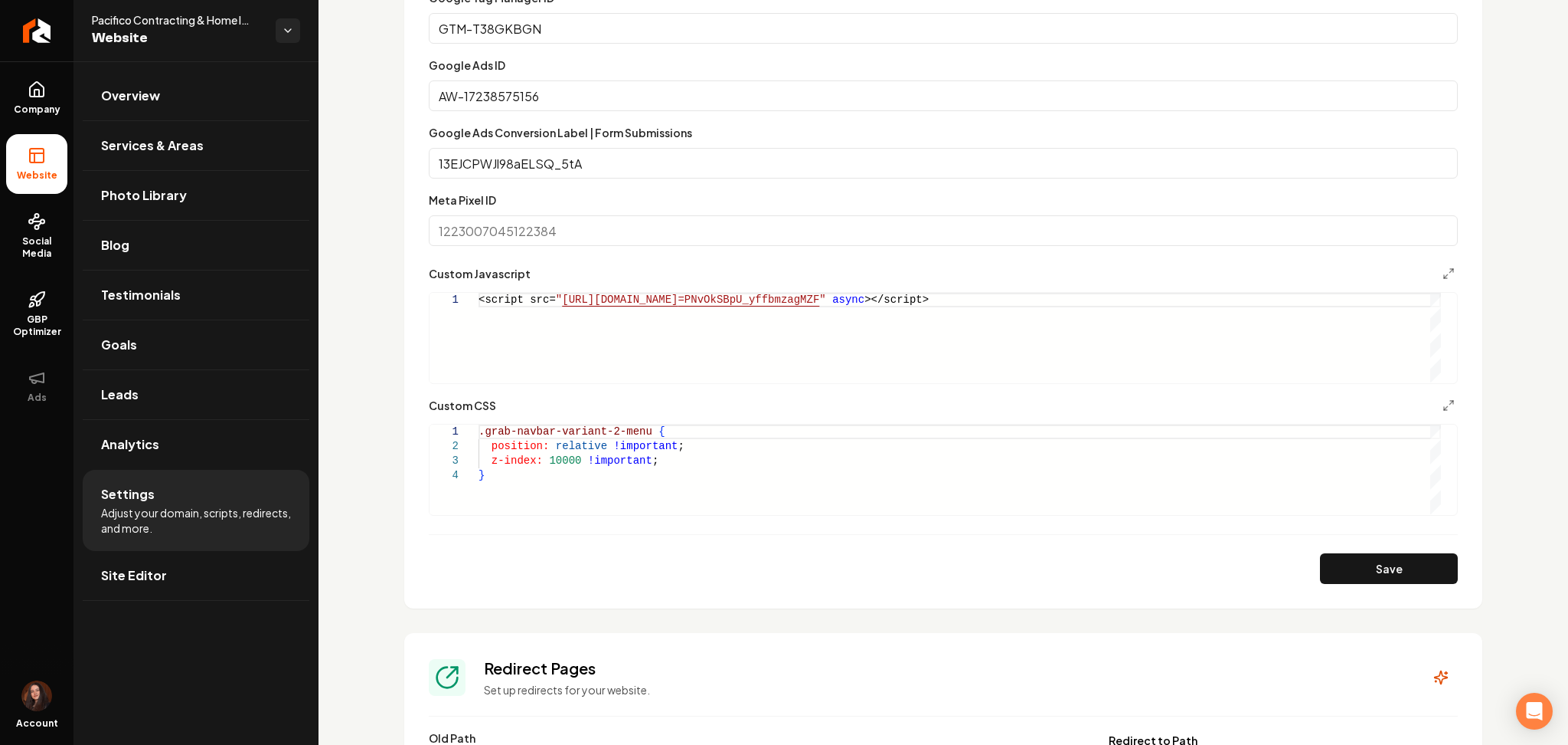
scroll to position [0, 5]
click at [637, 433] on div ".grab-navbar-variant-2-menu { position: relative !important ; z-index: 10000 !i…" at bounding box center [960, 469] width 963 height 90
click at [1387, 566] on button "Save" at bounding box center [1389, 568] width 138 height 31
type textarea "**********"
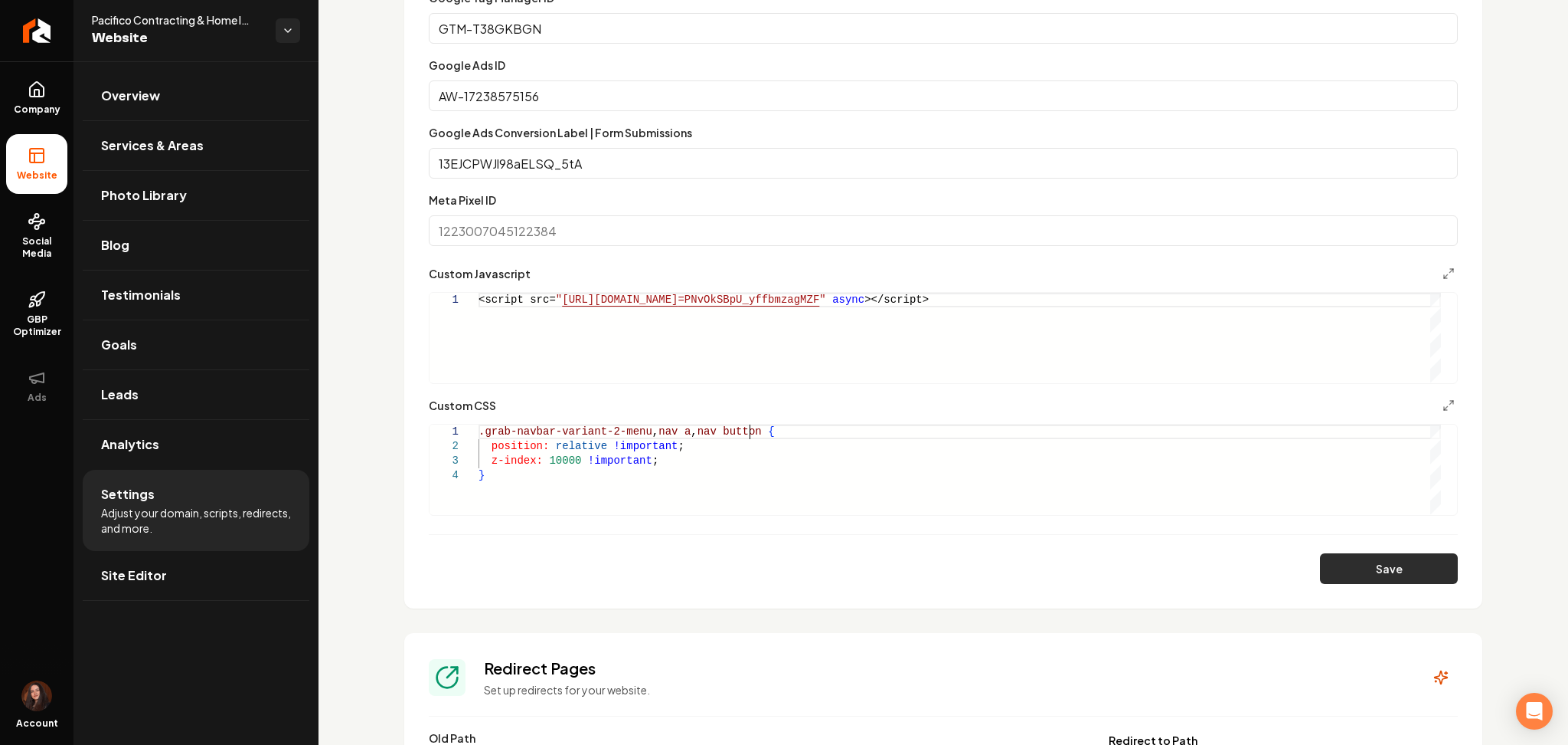
scroll to position [1, 188]
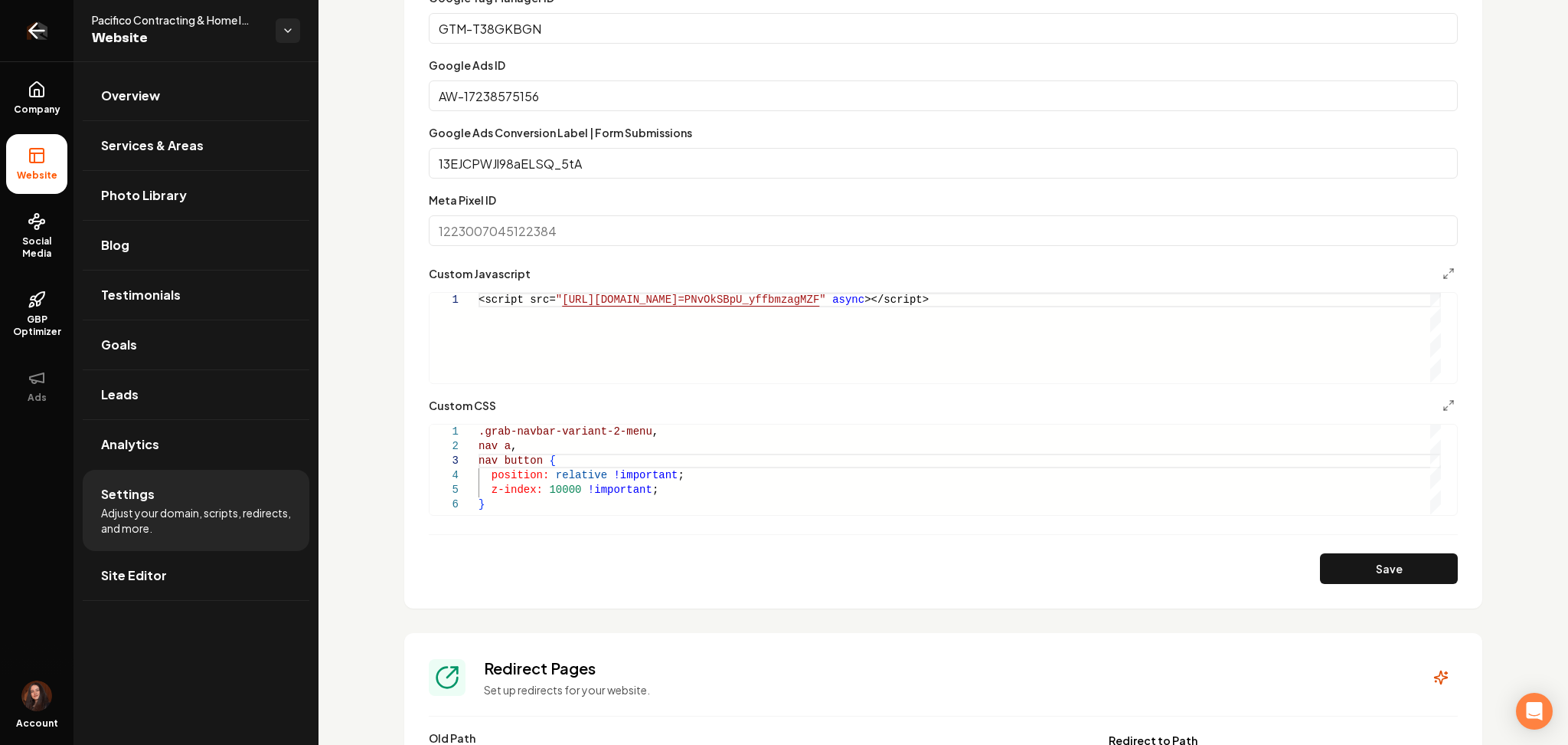
click at [34, 25] on icon "Return to dashboard" at bounding box center [33, 31] width 7 height 15
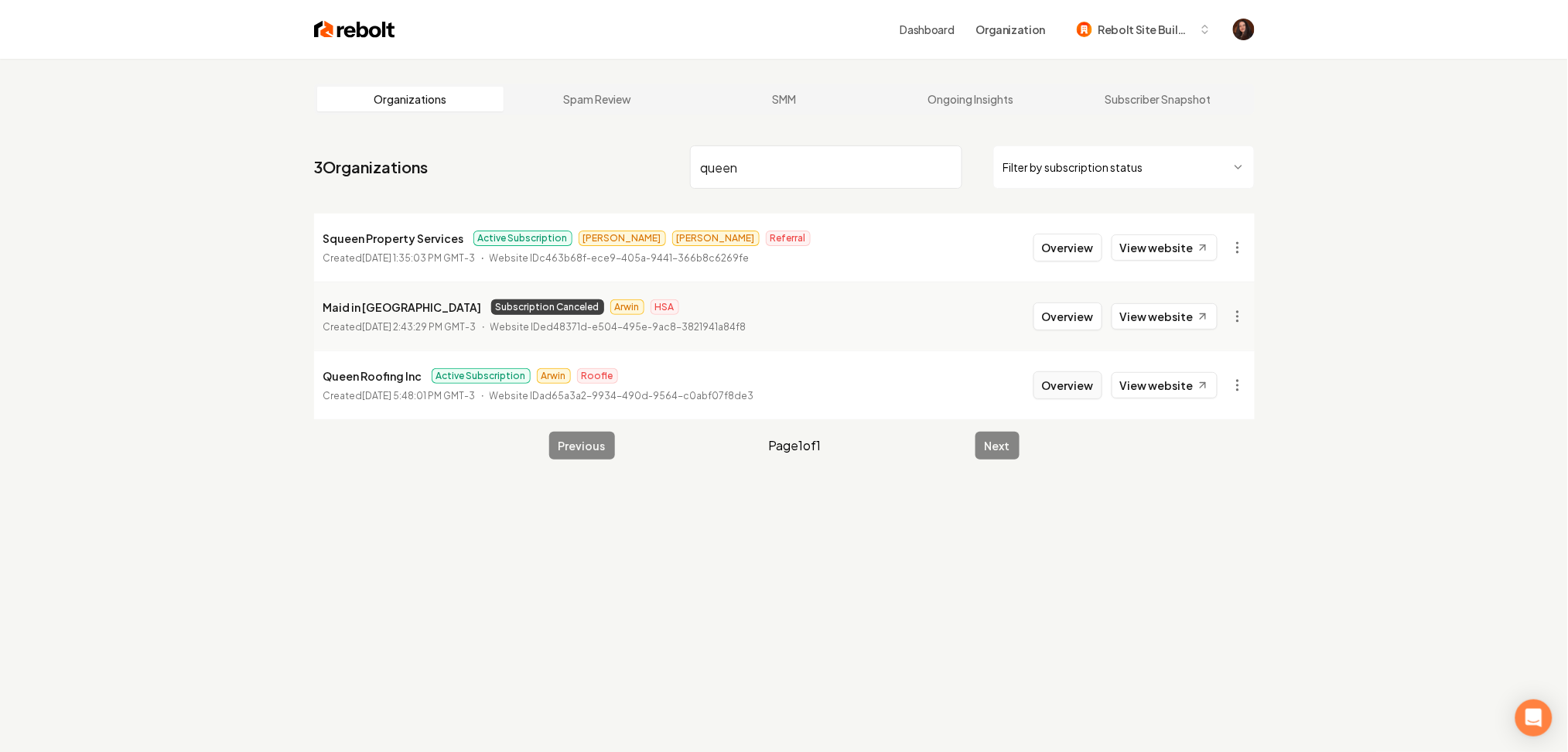
type input "queen"
click at [1068, 385] on button "Overview" at bounding box center [1067, 385] width 69 height 28
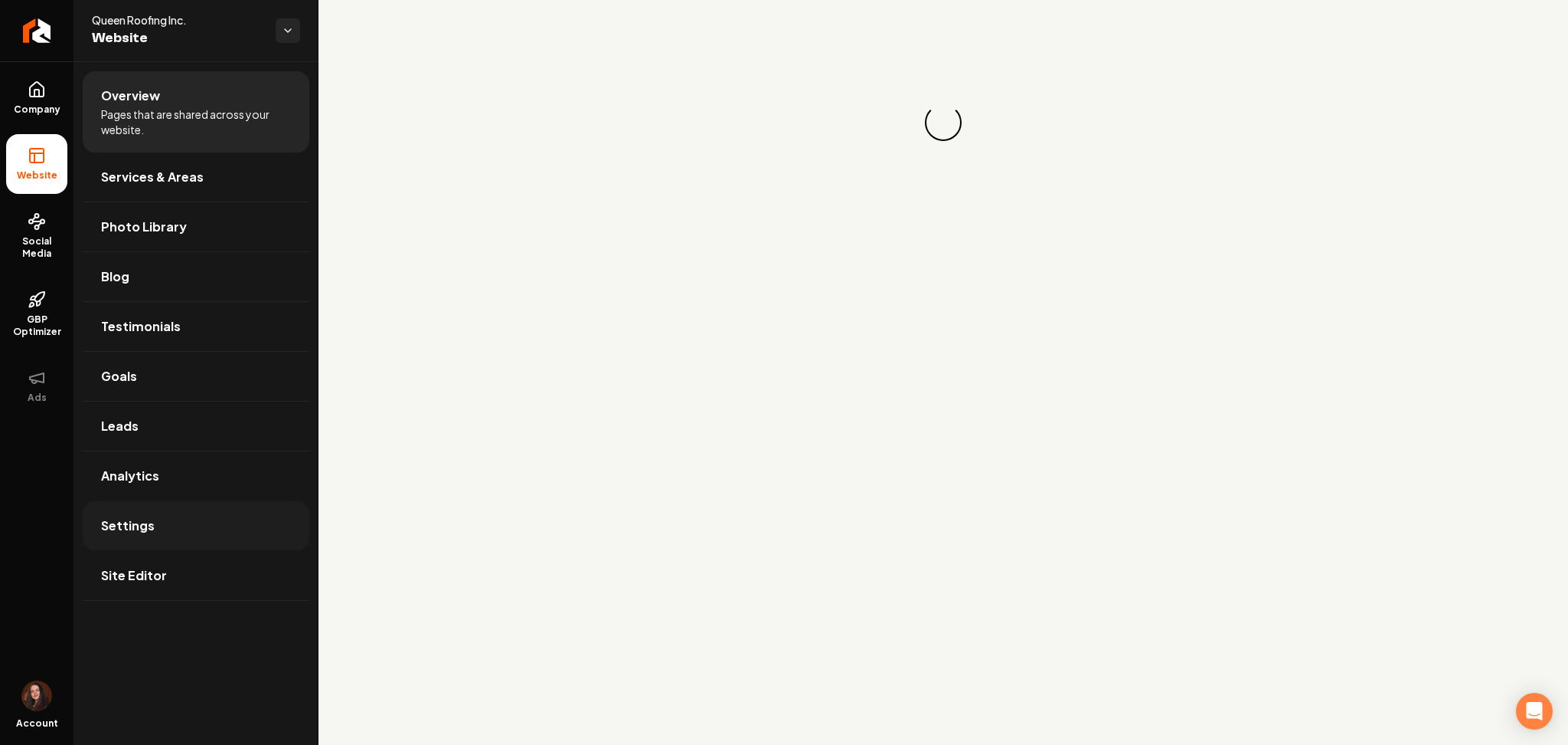
click at [174, 516] on link "Settings" at bounding box center [196, 525] width 227 height 49
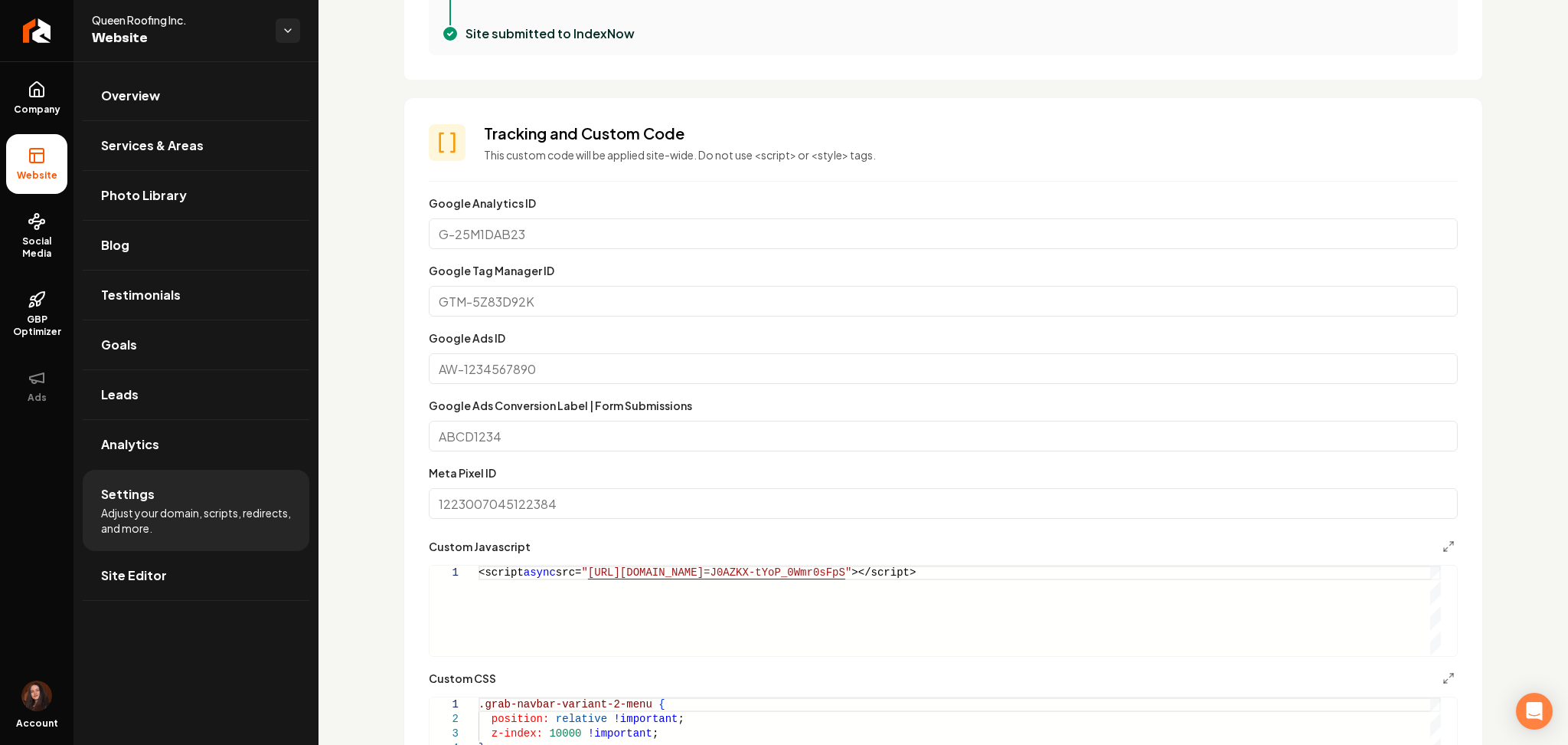
scroll to position [763, 0]
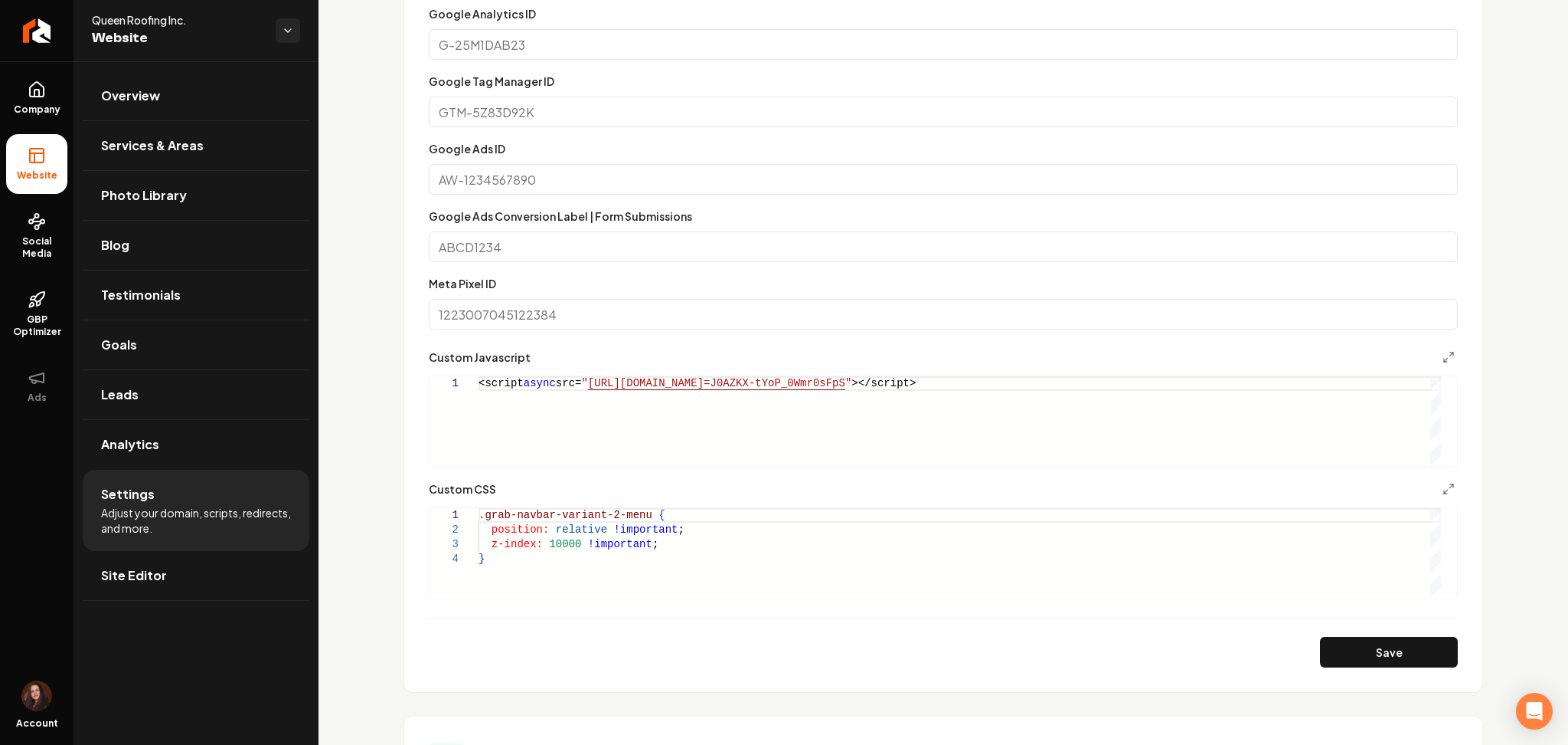
click at [637, 512] on div ".grab-navbar-variant-2-menu { position: relative !important ; z-index: 10000 !i…" at bounding box center [960, 552] width 963 height 90
click at [1378, 656] on button "Save" at bounding box center [1389, 652] width 138 height 31
type textarea "**********"
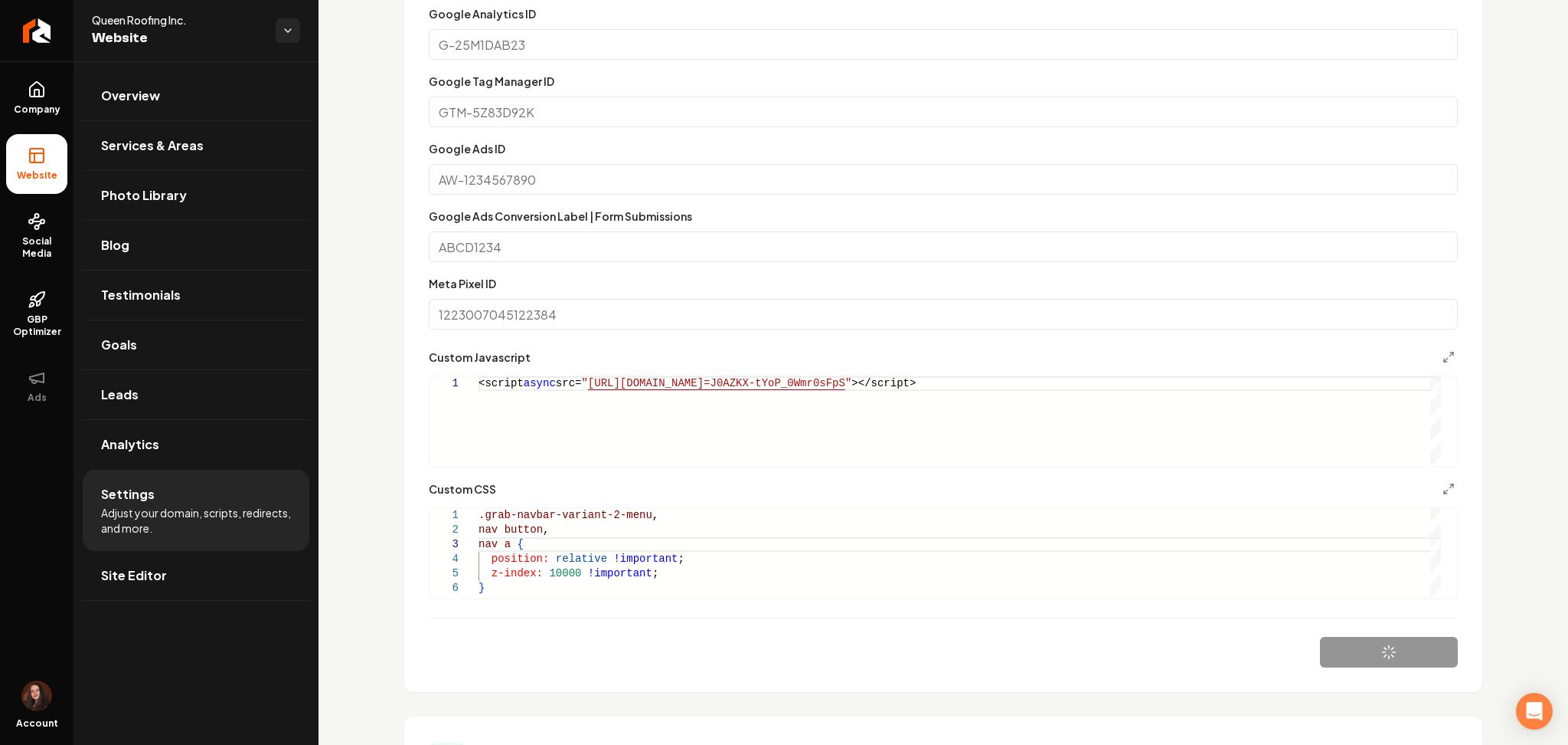
scroll to position [0, 188]
click at [16, 43] on link "Return to dashboard" at bounding box center [37, 31] width 74 height 61
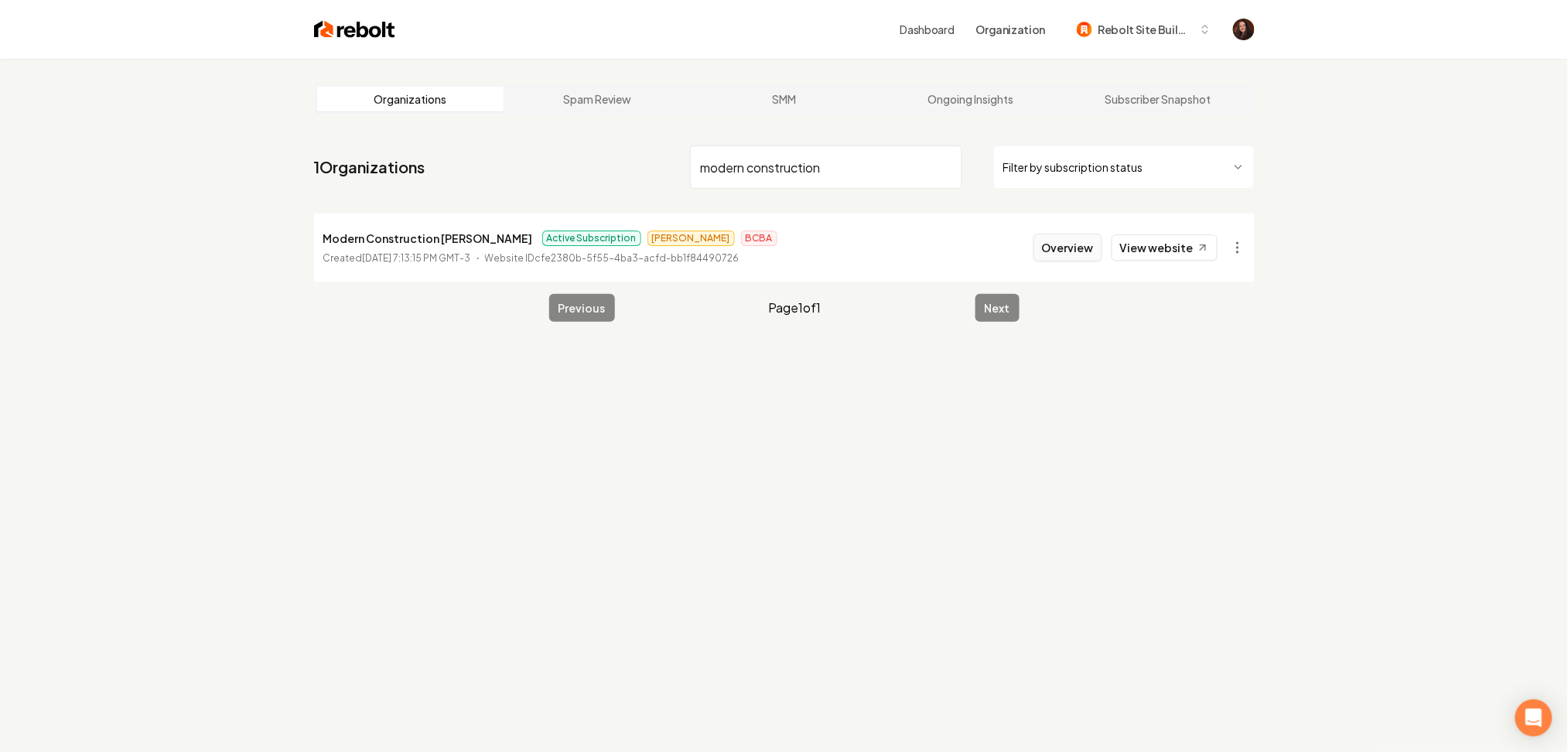
type input "modern construction"
click at [1083, 240] on button "Overview" at bounding box center [1067, 247] width 69 height 28
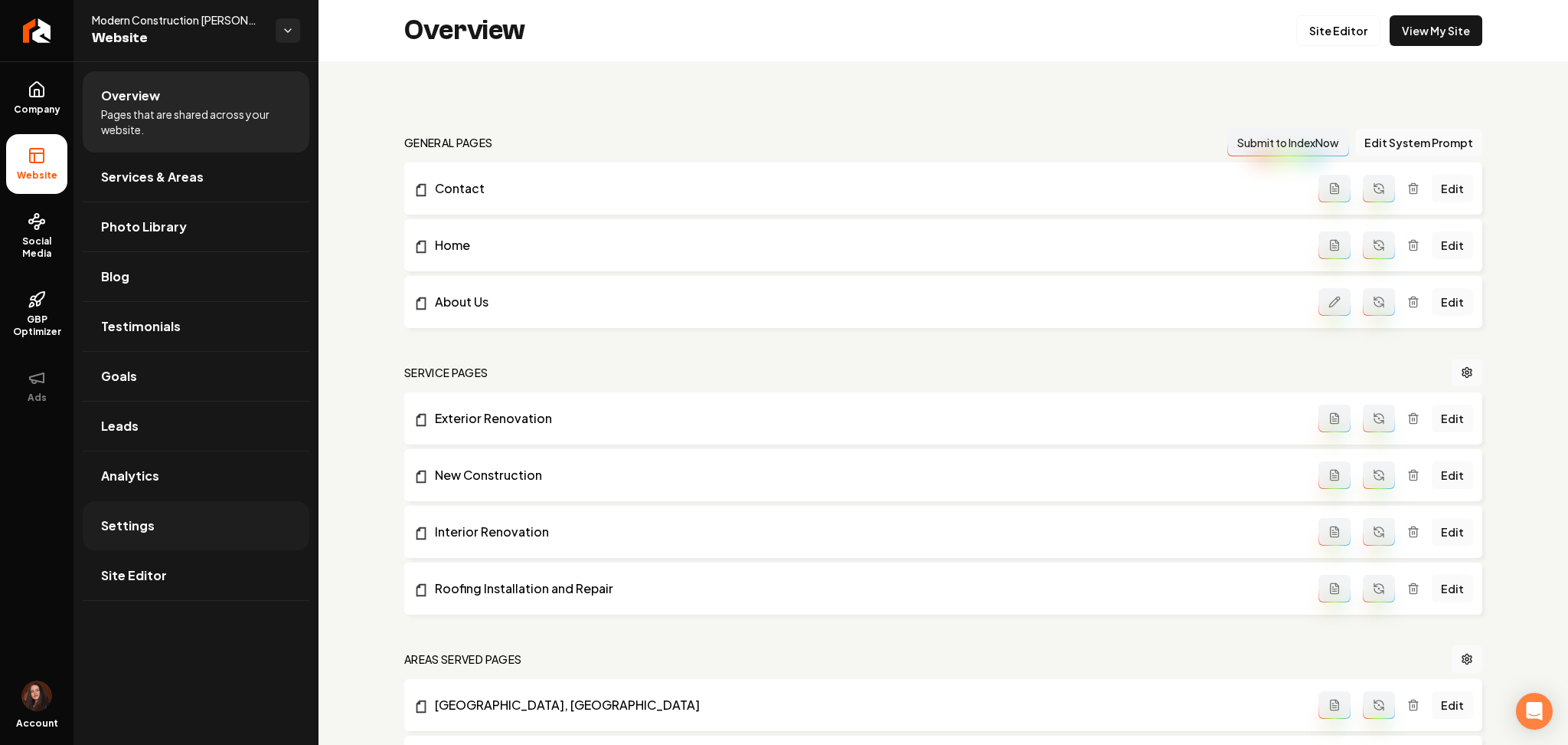
click at [181, 517] on link "Settings" at bounding box center [196, 525] width 227 height 49
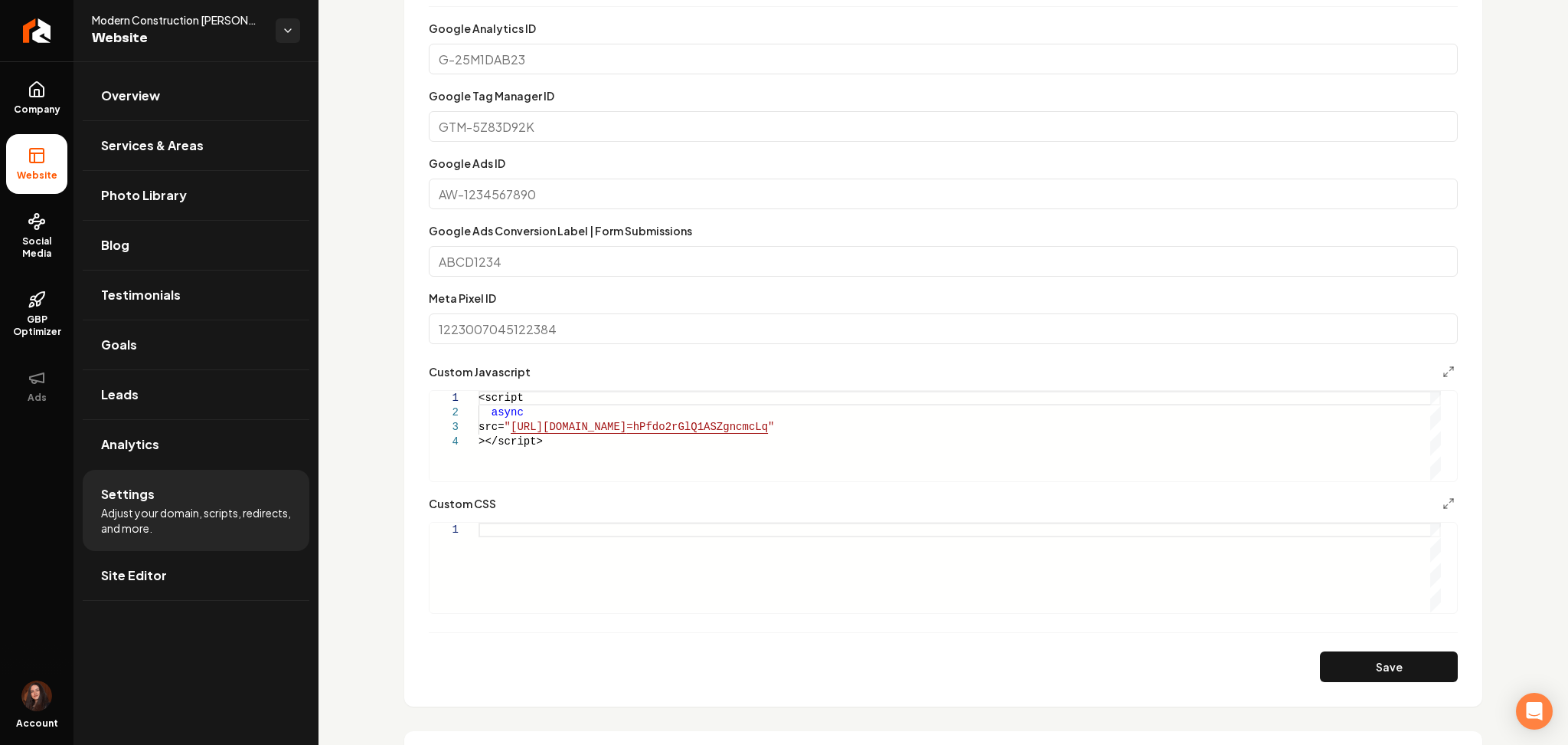
scroll to position [902, 0]
click at [494, 543] on div "Main content area" at bounding box center [960, 564] width 963 height 90
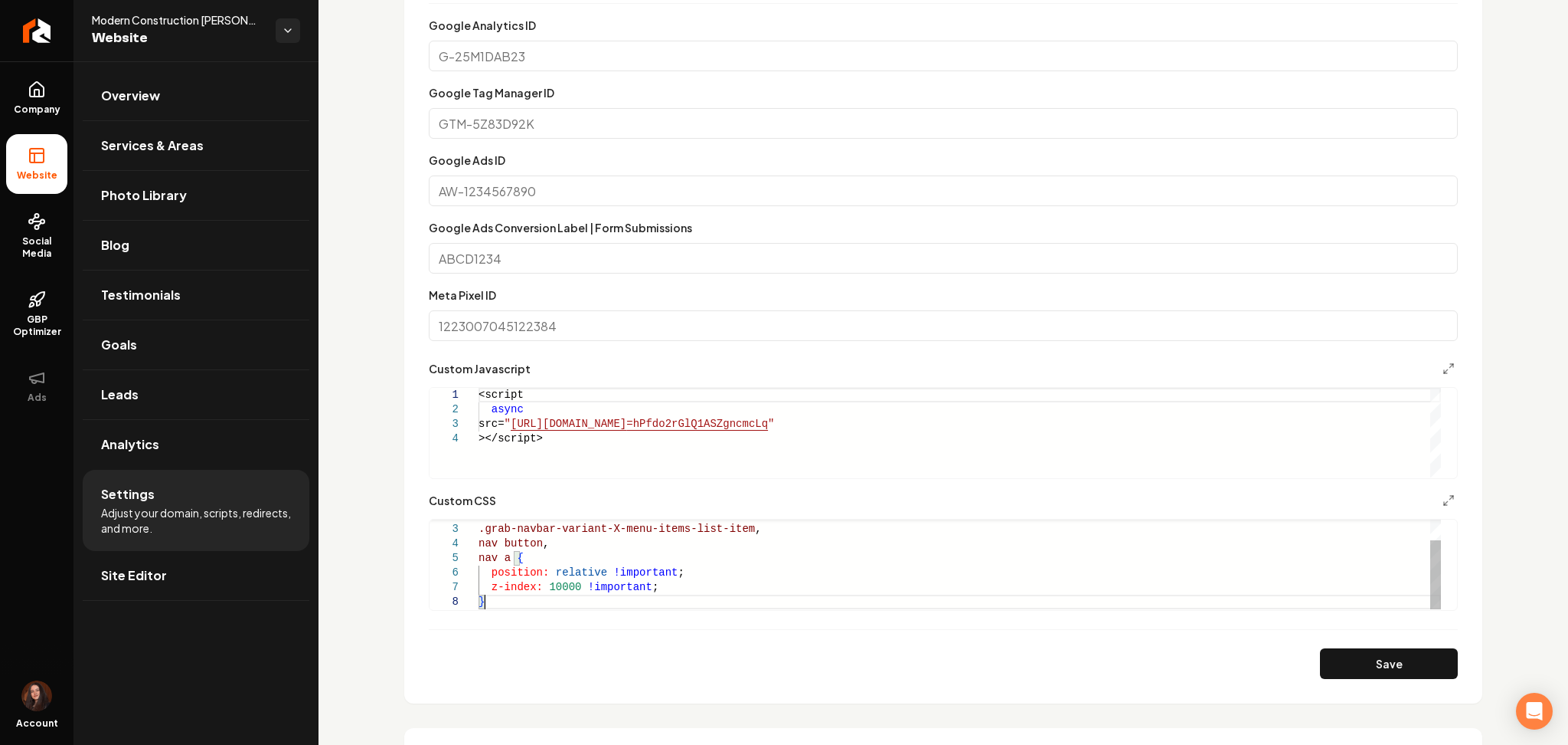
click at [606, 529] on div ".grab-navbar-variant-X-menu-items , .grab-navbar-variant-X-menu-items-list-item…" at bounding box center [960, 551] width 963 height 117
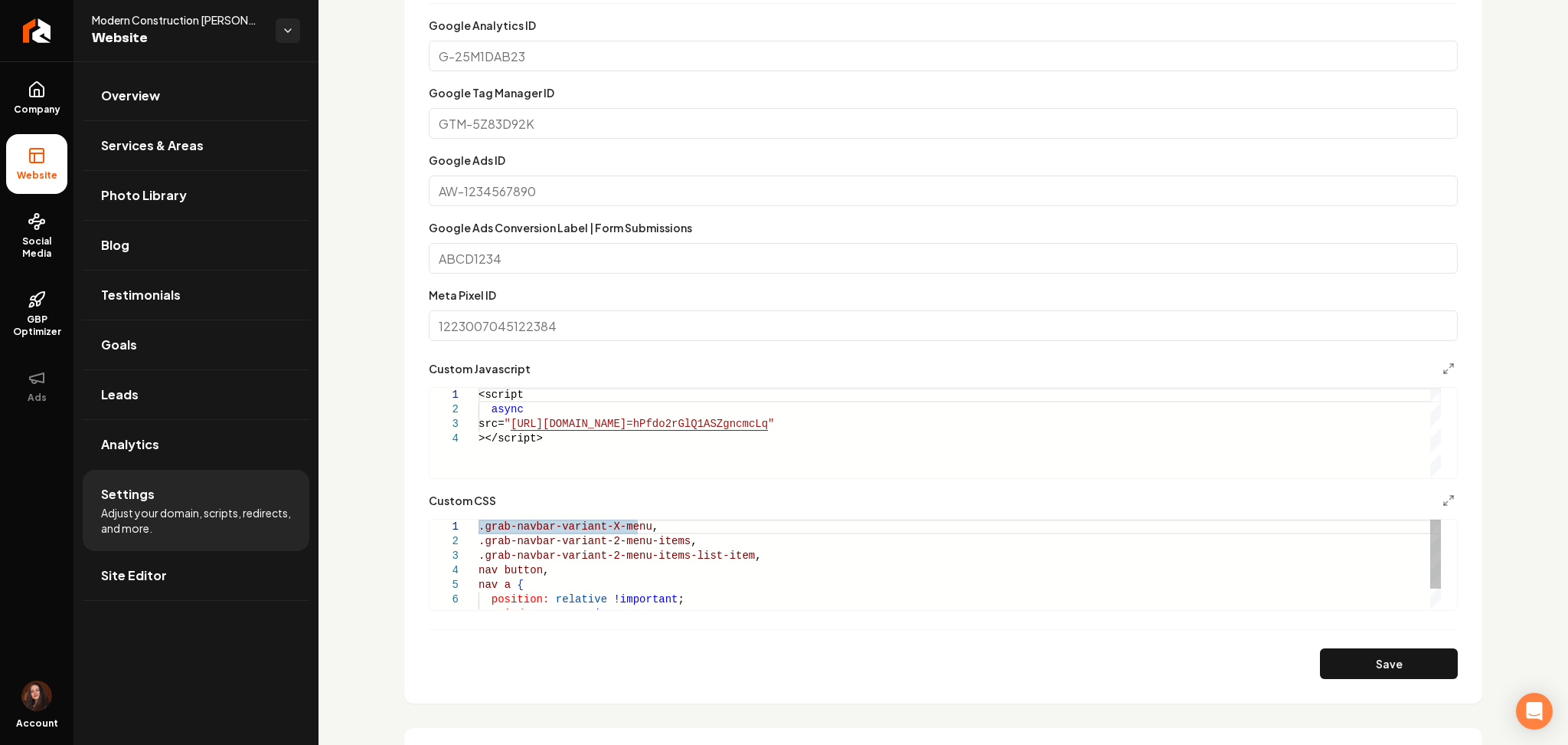
scroll to position [13, 6]
click at [606, 529] on div ".grab-navbar-variant-2-menu-items , .grab-navbar-variant-2-menu-items-list-item…" at bounding box center [960, 578] width 963 height 117
type textarea "**********"
click at [1351, 662] on button "Save" at bounding box center [1389, 663] width 138 height 31
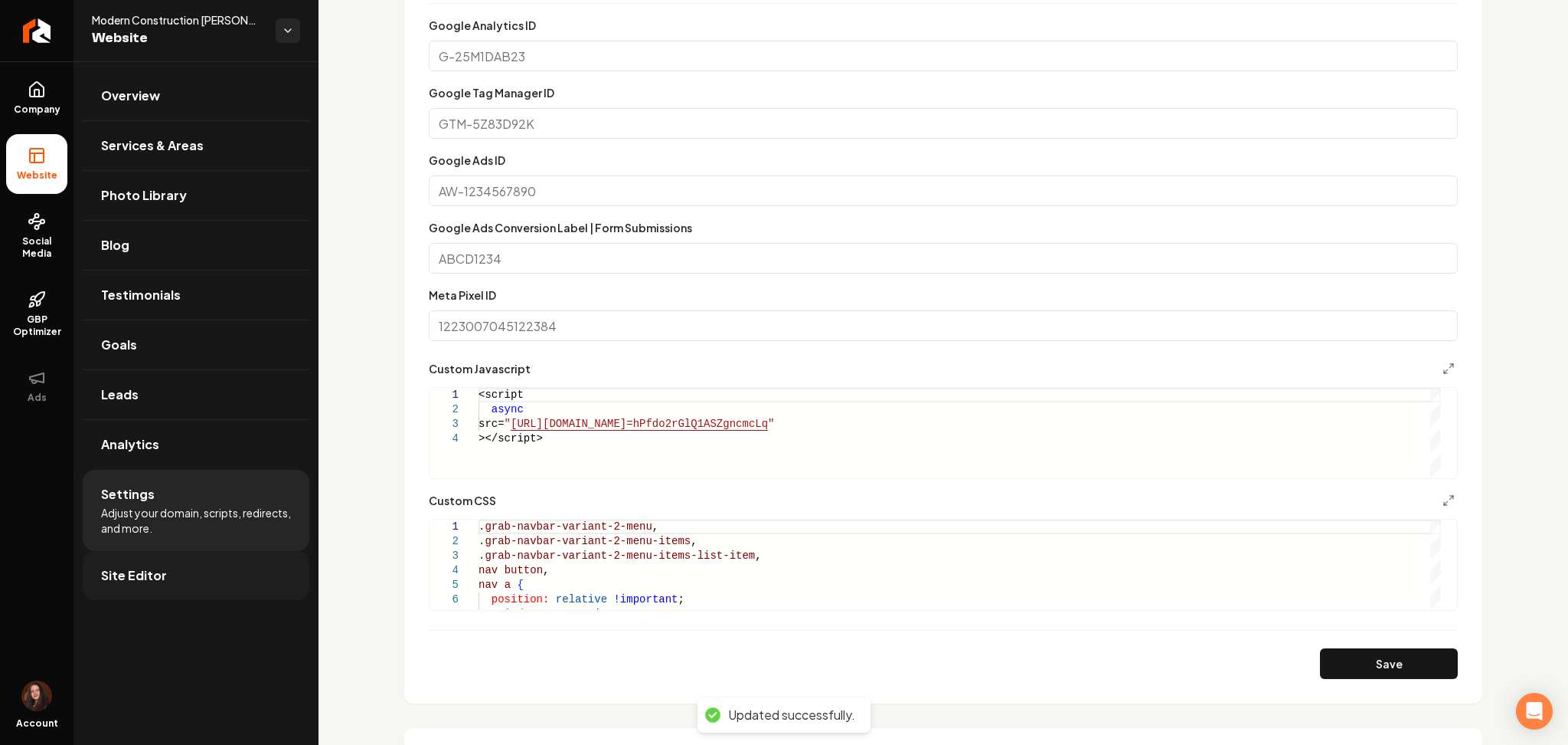
click at [177, 595] on link "Site Editor" at bounding box center [196, 575] width 227 height 49
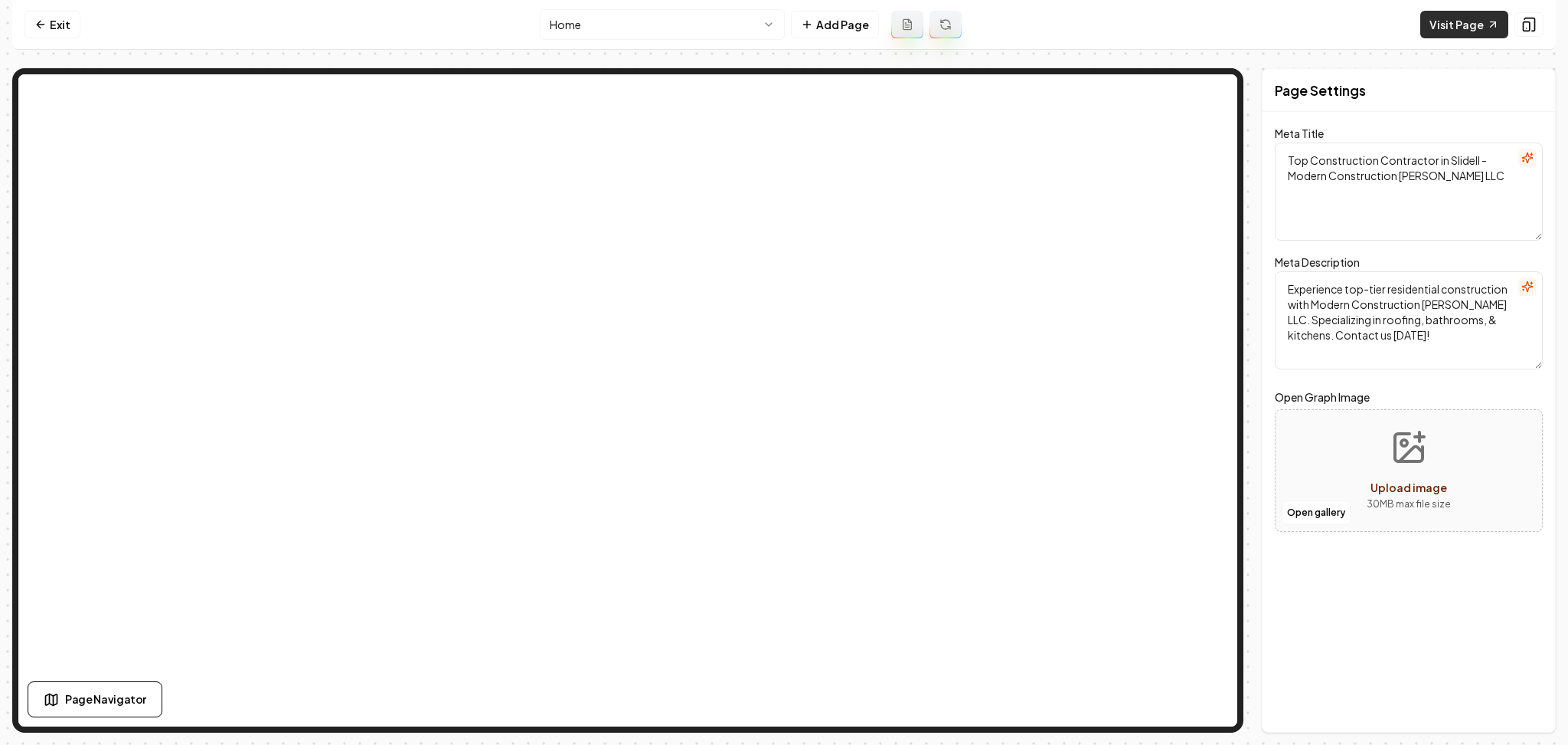
click at [1473, 19] on link "Visit Page" at bounding box center [1464, 24] width 88 height 27
click at [42, 19] on icon at bounding box center [41, 25] width 13 height 13
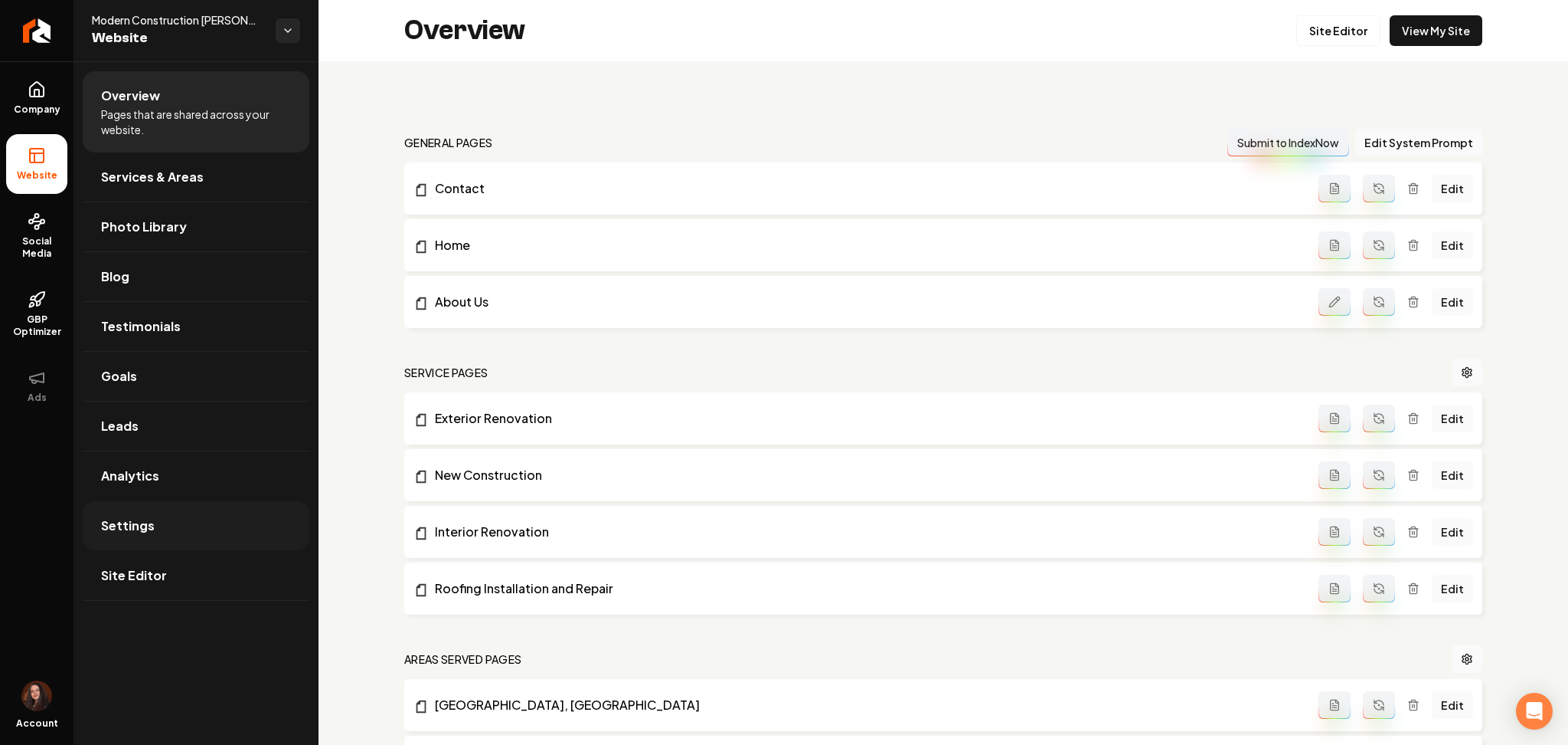
click at [127, 513] on link "Settings" at bounding box center [196, 525] width 227 height 49
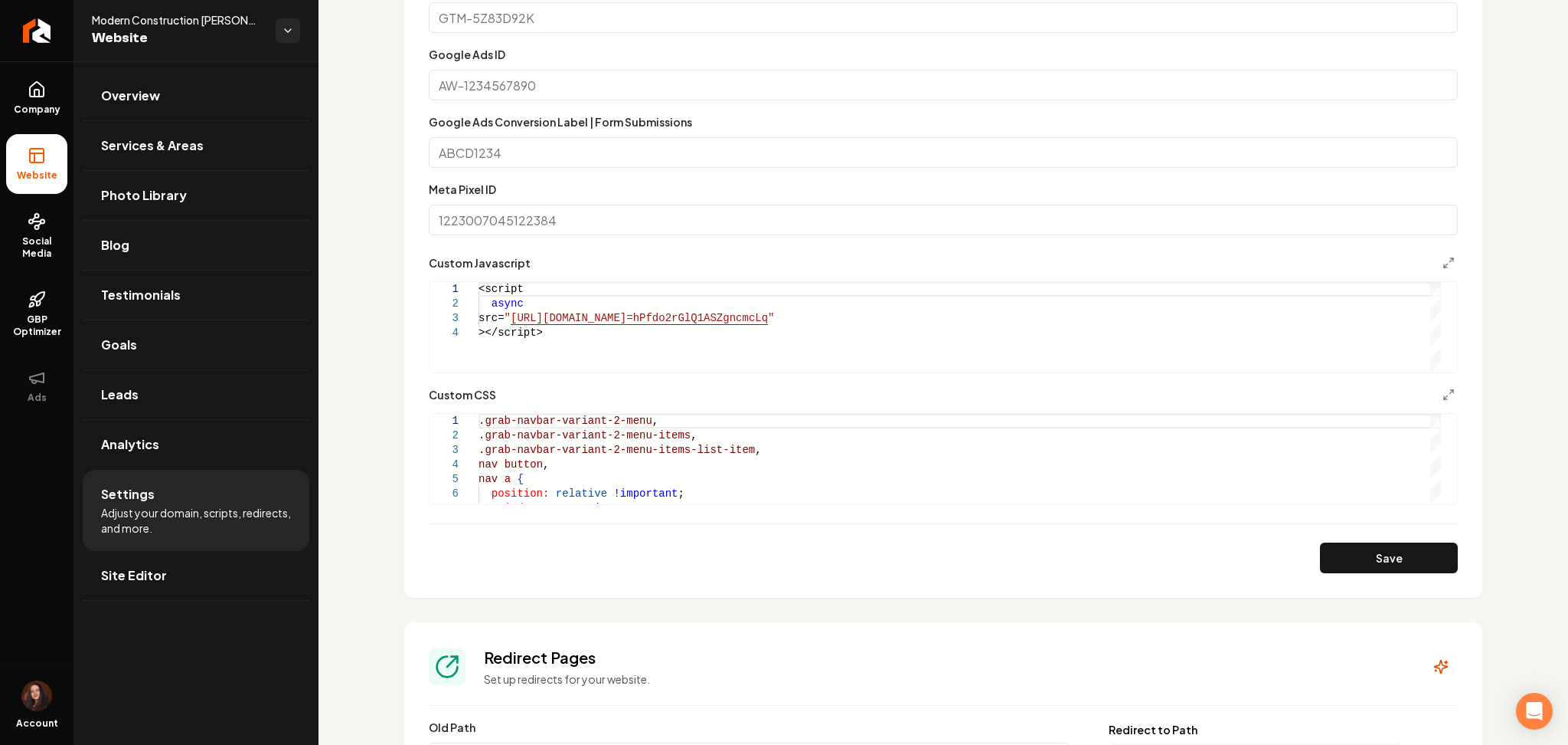
scroll to position [1010, 0]
click at [610, 449] on div ".grab-navbar-variant-2-menu , .grab-navbar-variant-2-menu-items , .grab-navbar-…" at bounding box center [960, 471] width 963 height 117
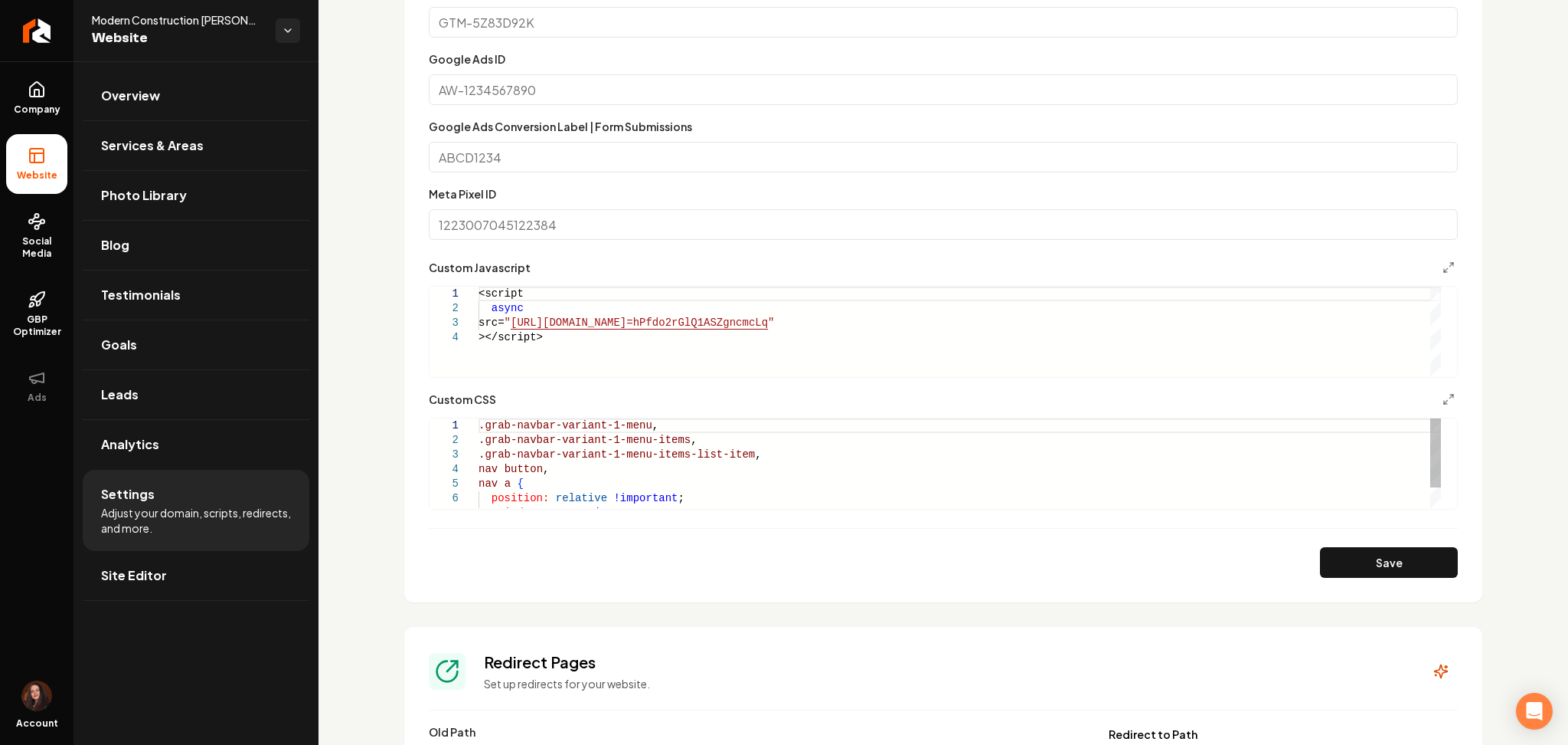
scroll to position [1002, 0]
type textarea "**********"
click at [1351, 568] on button "Save" at bounding box center [1389, 564] width 138 height 31
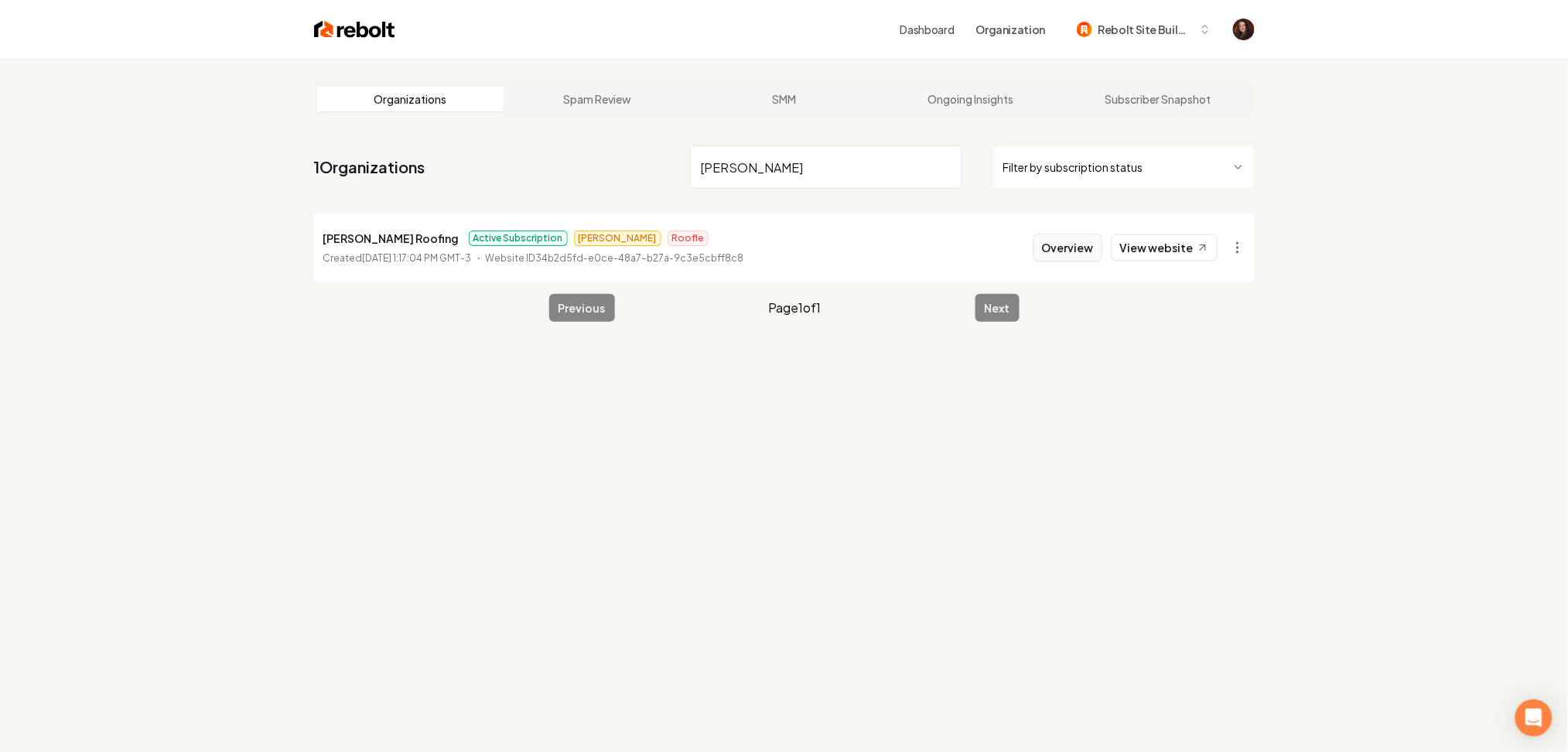
type input "myers"
click at [1052, 251] on button "Overview" at bounding box center [1067, 247] width 69 height 28
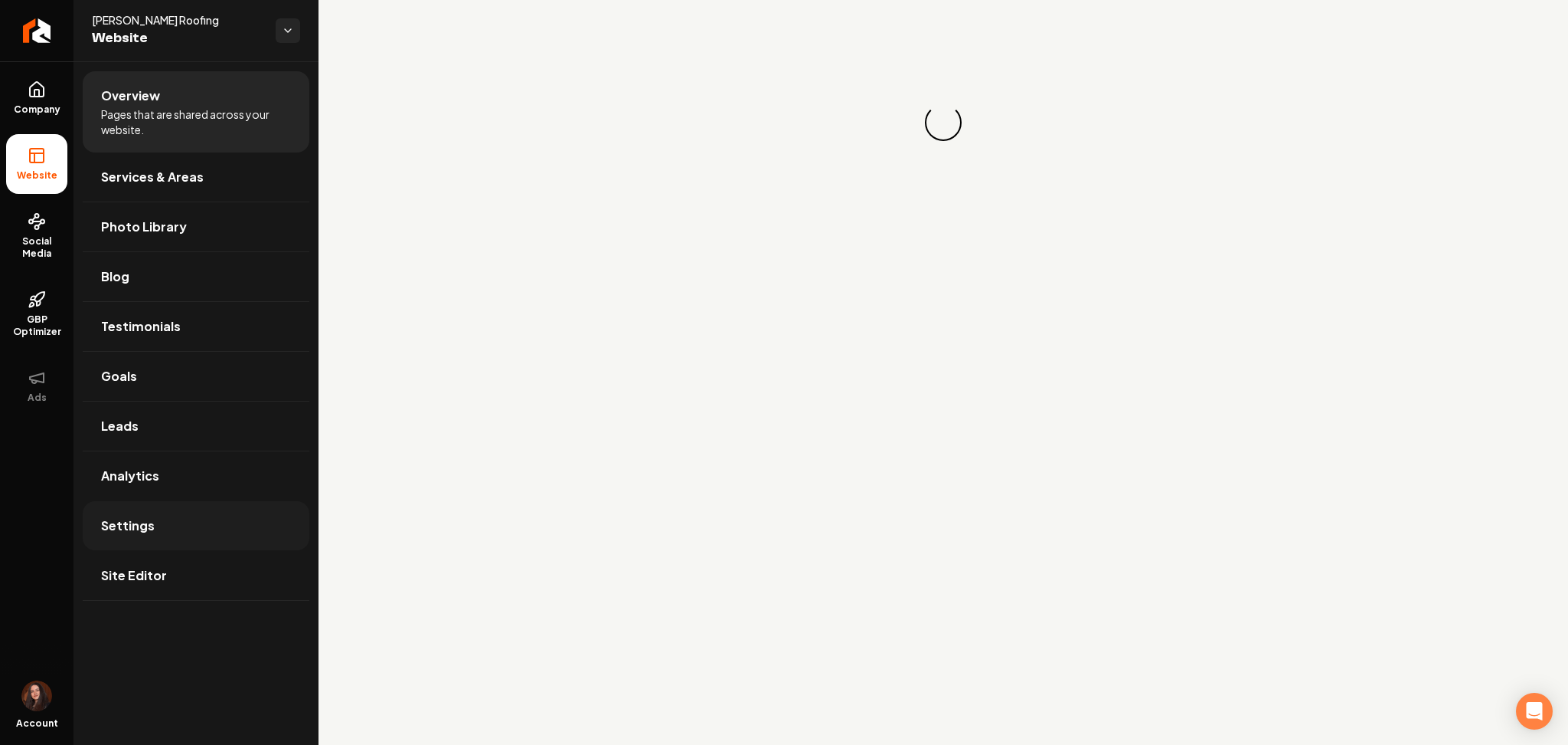
click at [156, 534] on link "Settings" at bounding box center [196, 525] width 227 height 49
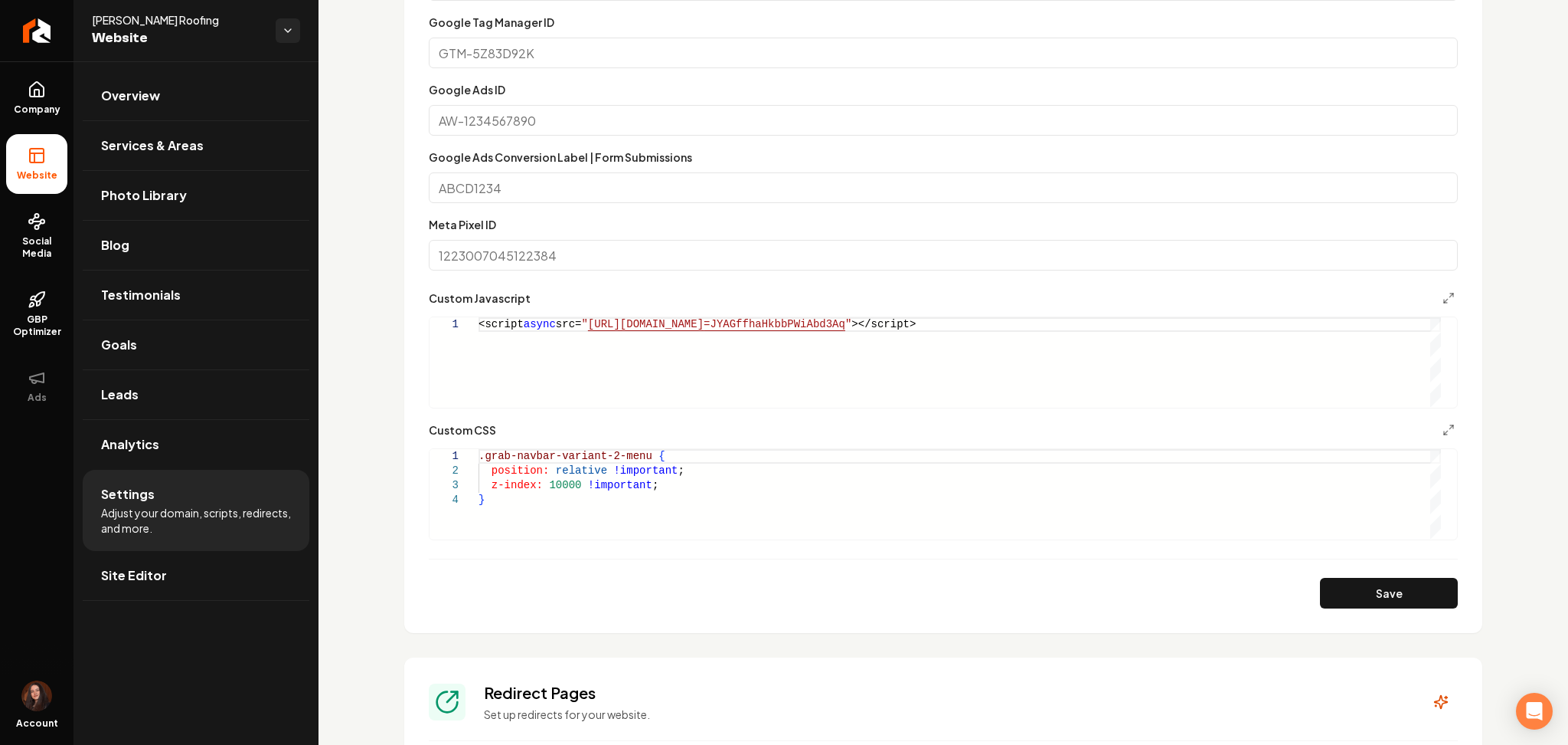
scroll to position [0, 5]
click at [638, 455] on div ".grab-navbar-variant-2-menu { position: relative !important ; z-index: 10000 !i…" at bounding box center [960, 494] width 963 height 90
click at [1368, 604] on button "Save" at bounding box center [1389, 592] width 138 height 31
type textarea "**********"
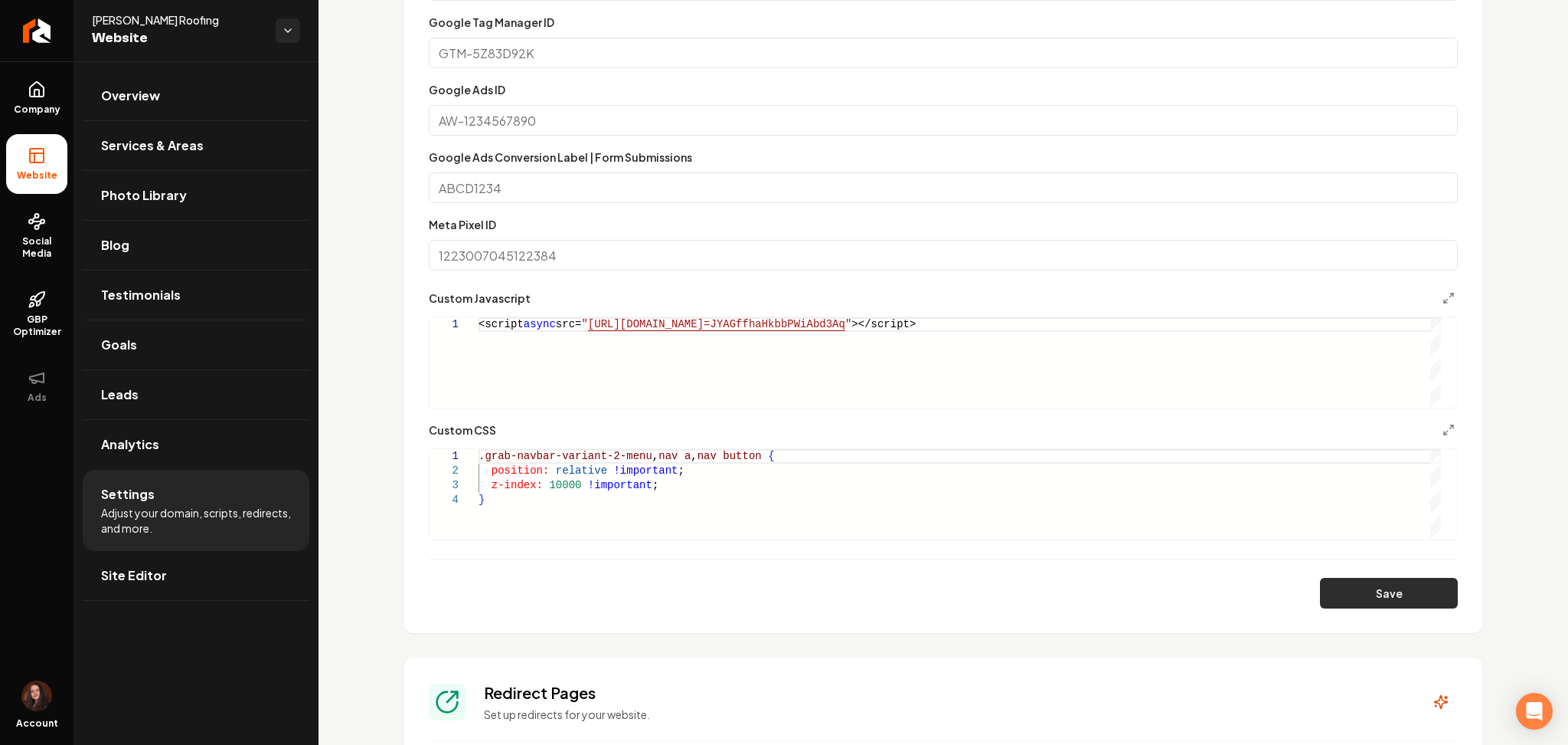
scroll to position [1, 188]
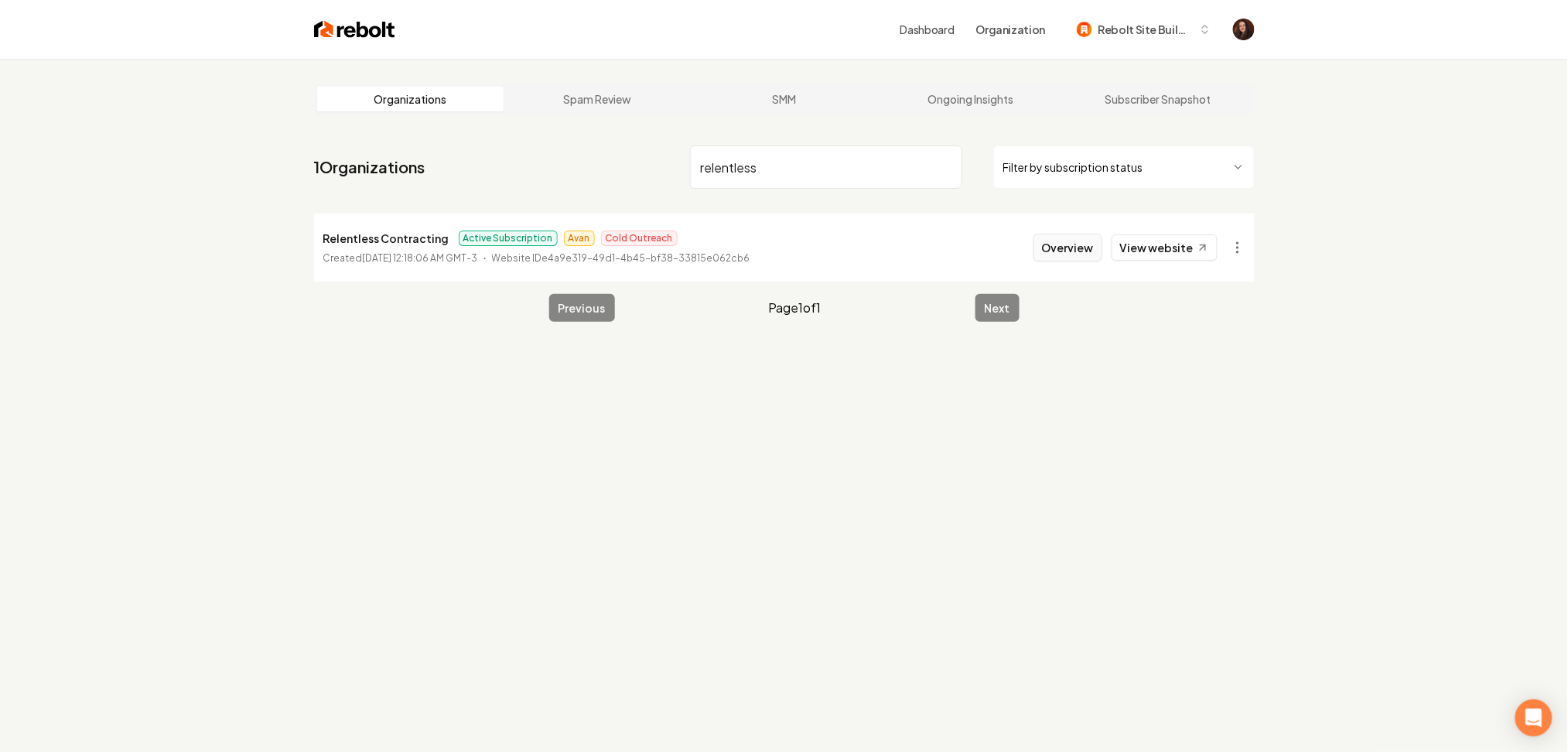
type input "relentless"
click at [1081, 248] on button "Overview" at bounding box center [1067, 247] width 69 height 28
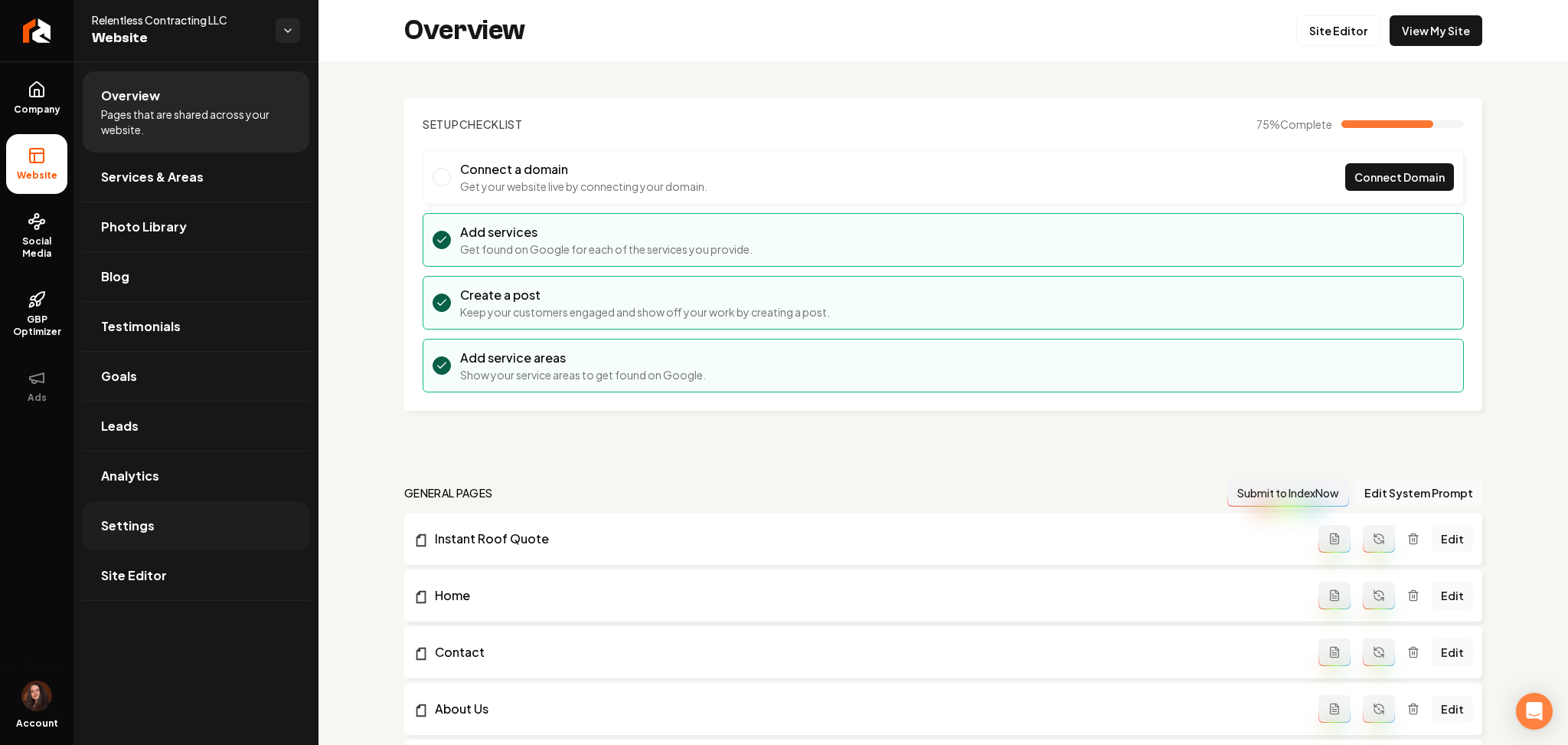
click at [179, 534] on link "Settings" at bounding box center [196, 525] width 227 height 49
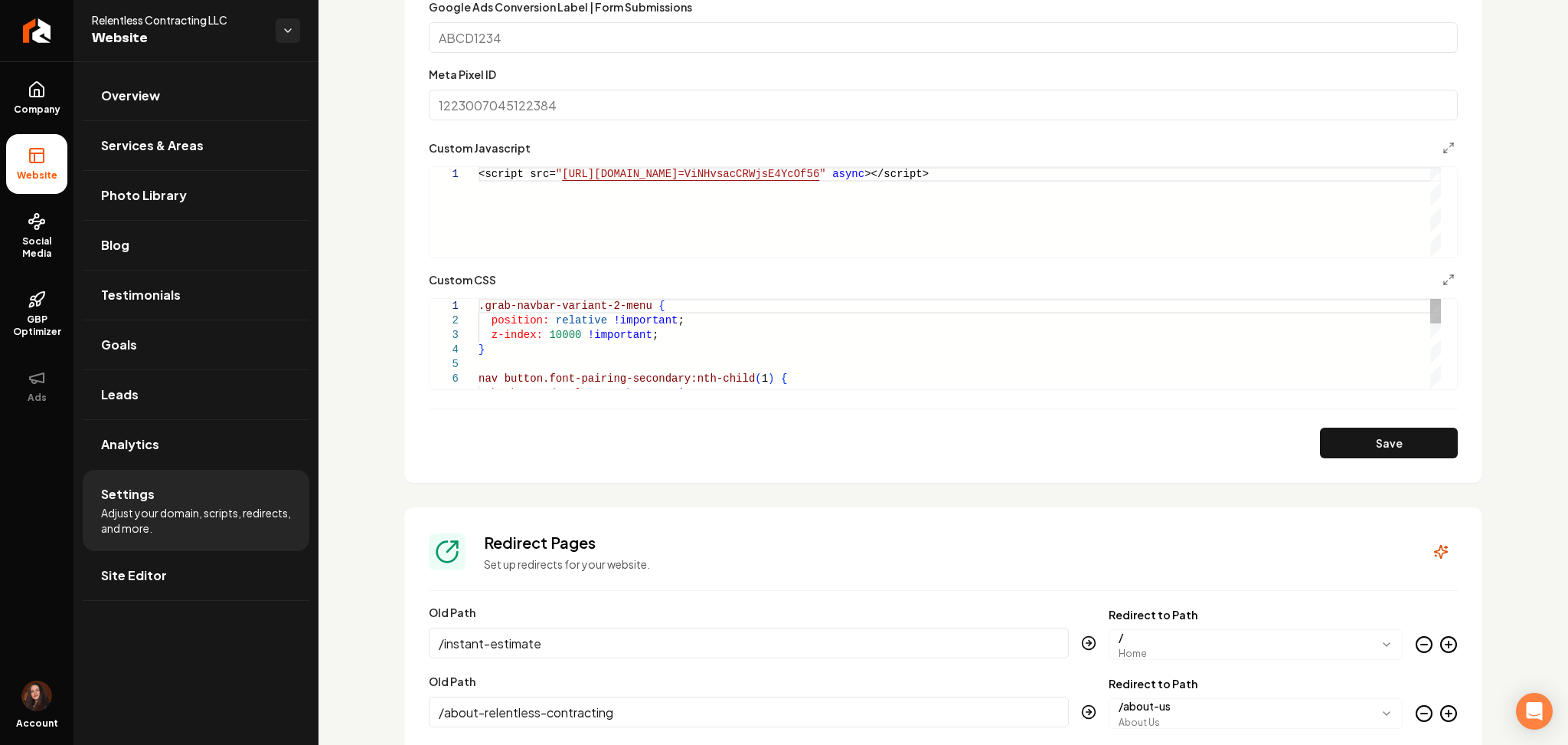
click at [644, 308] on div ".grab-navbar-variant-2-menu { position: relative !important ; z-index: 10000 !i…" at bounding box center [960, 459] width 963 height 320
click at [1349, 442] on button "Save" at bounding box center [1389, 442] width 138 height 31
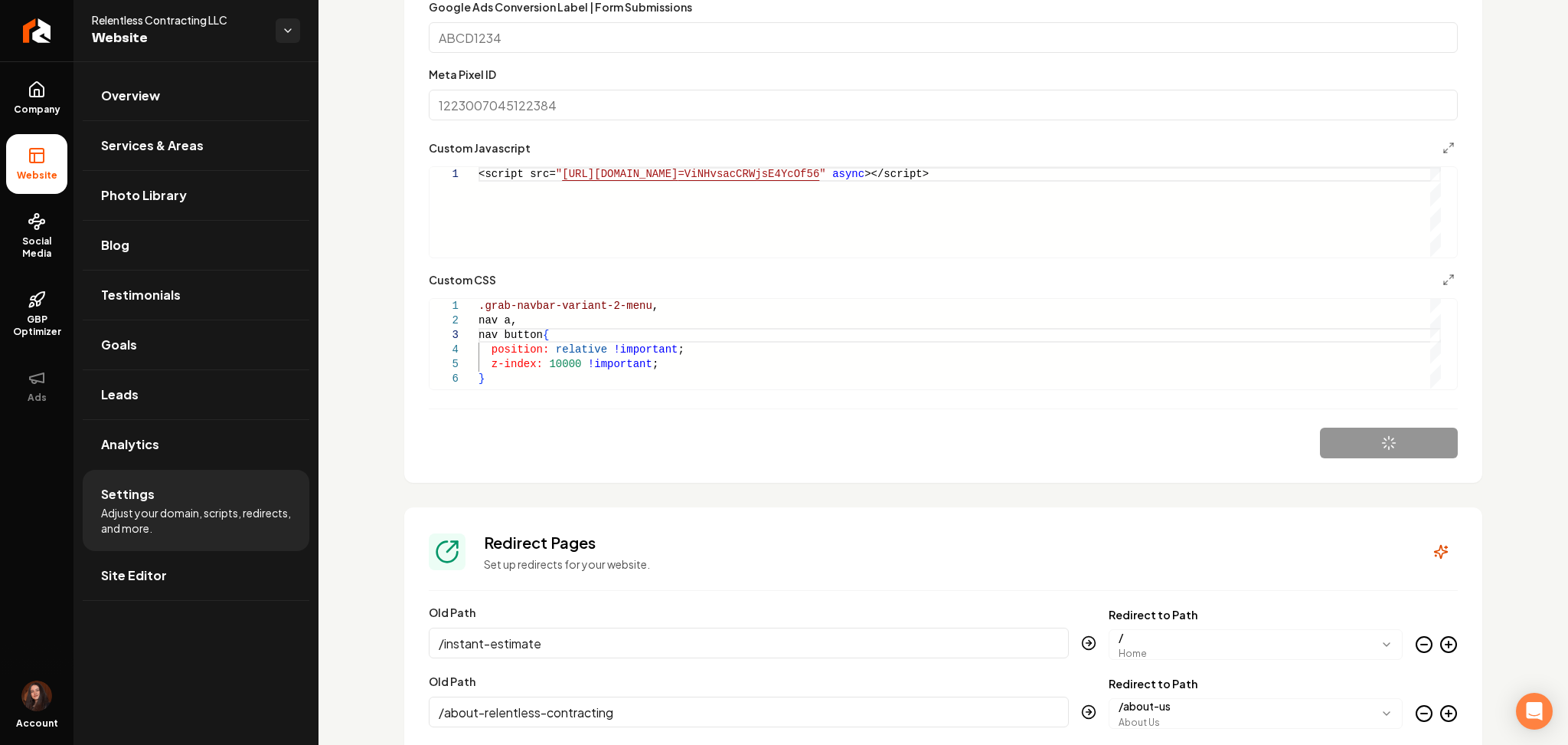
type textarea "**********"
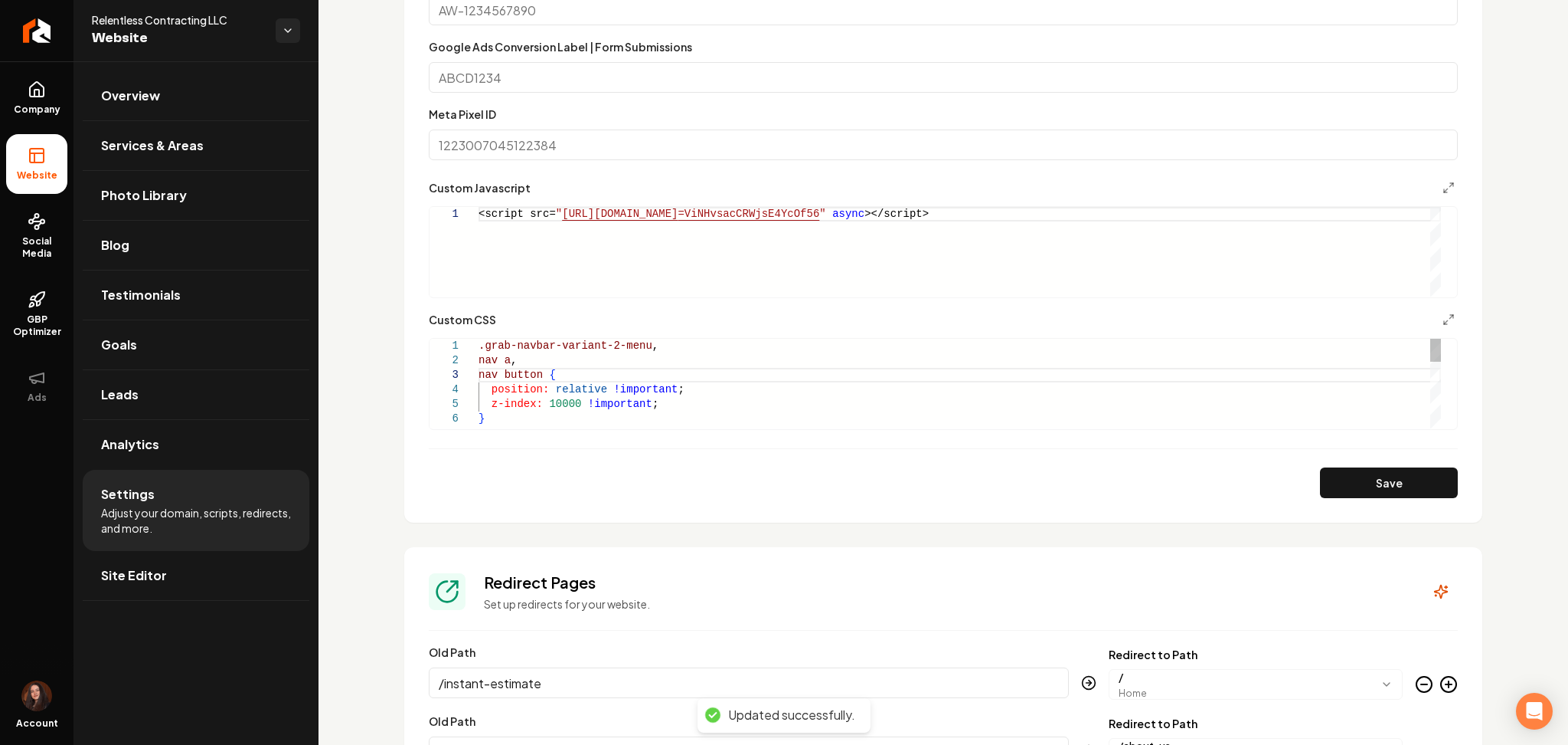
scroll to position [1190, 0]
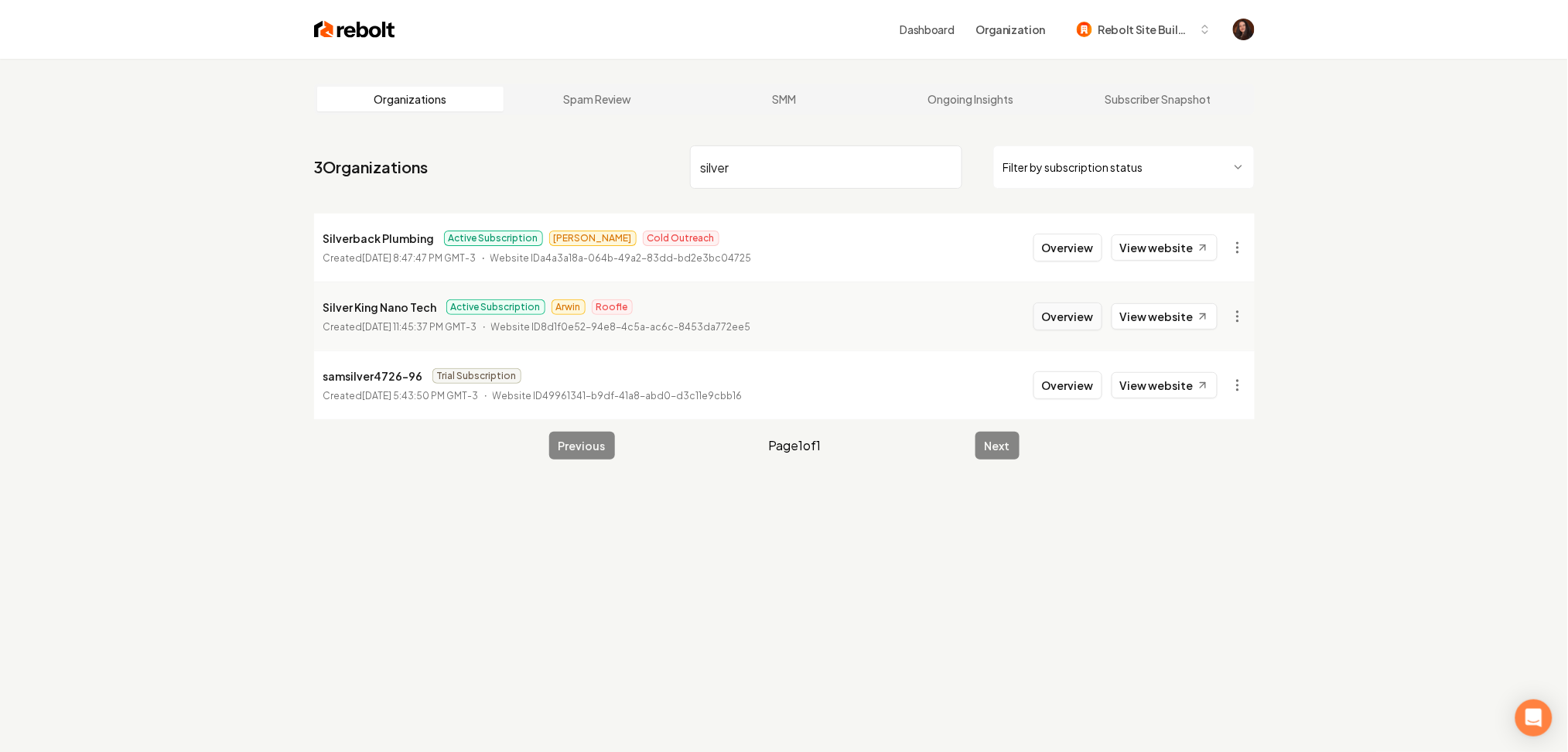
type input "silver"
click at [1059, 325] on button "Overview" at bounding box center [1067, 316] width 69 height 28
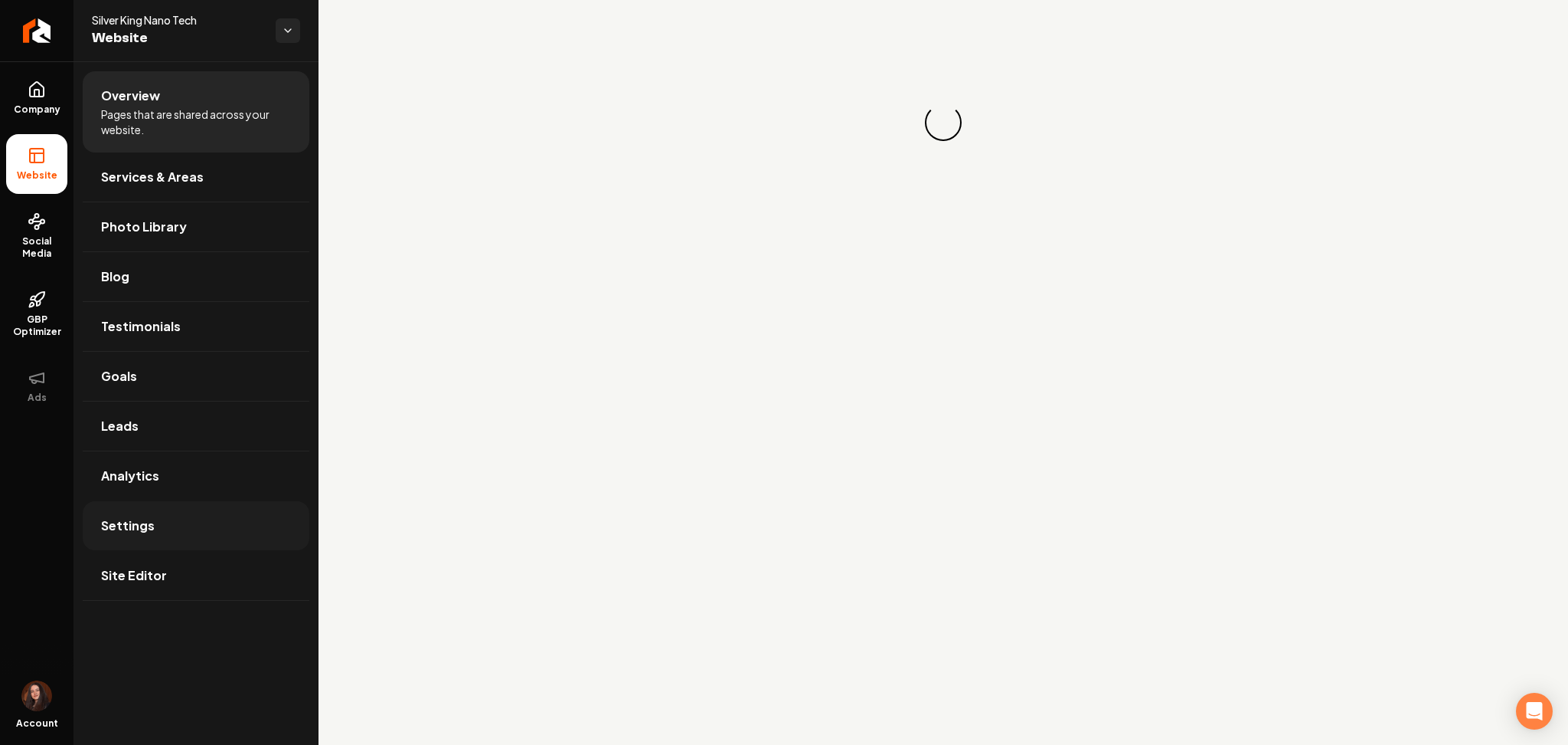
click at [172, 517] on link "Settings" at bounding box center [196, 525] width 227 height 49
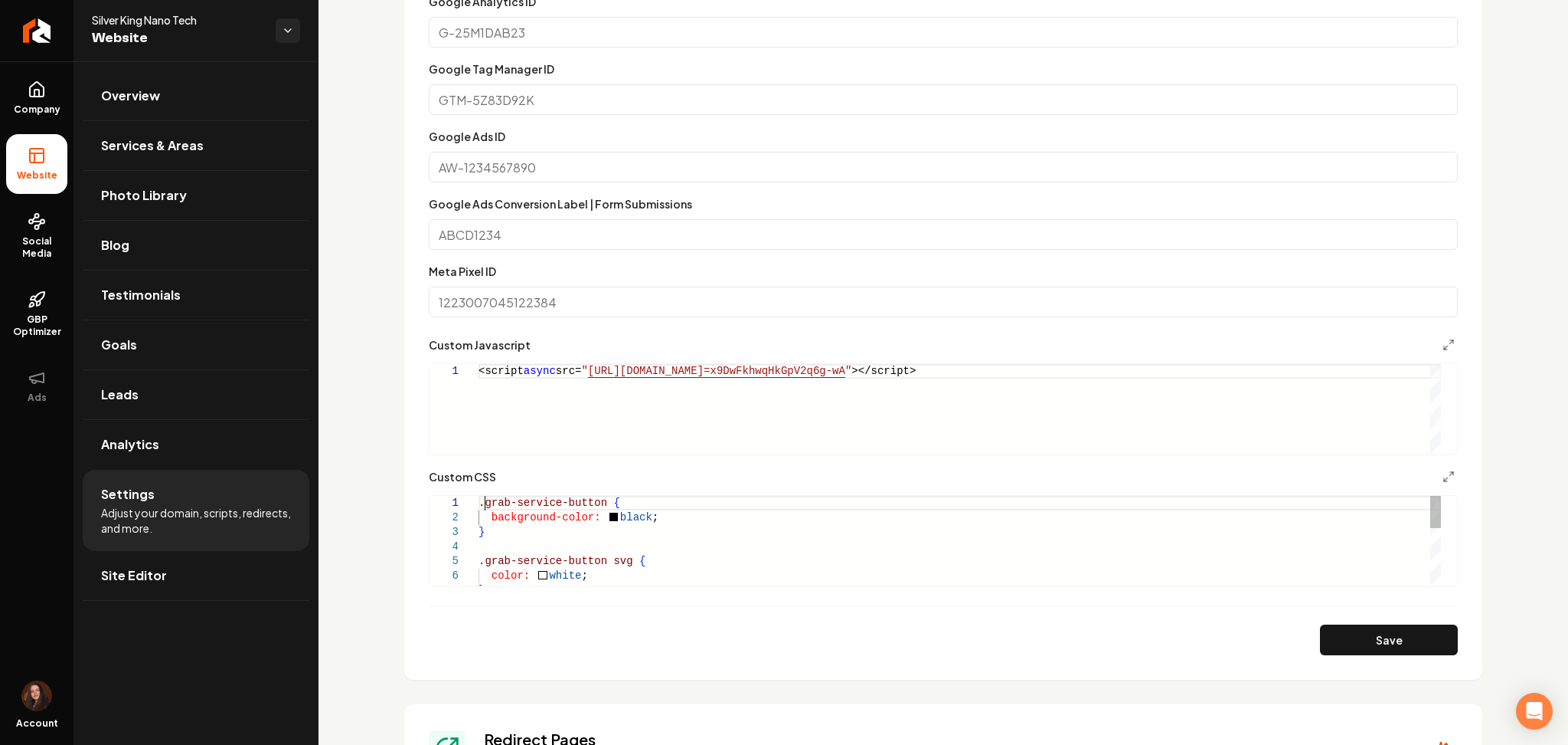
click at [484, 508] on div "background-color: black ; } .grab-service-button svg { color: white ; } .grab-s…" at bounding box center [960, 620] width 963 height 247
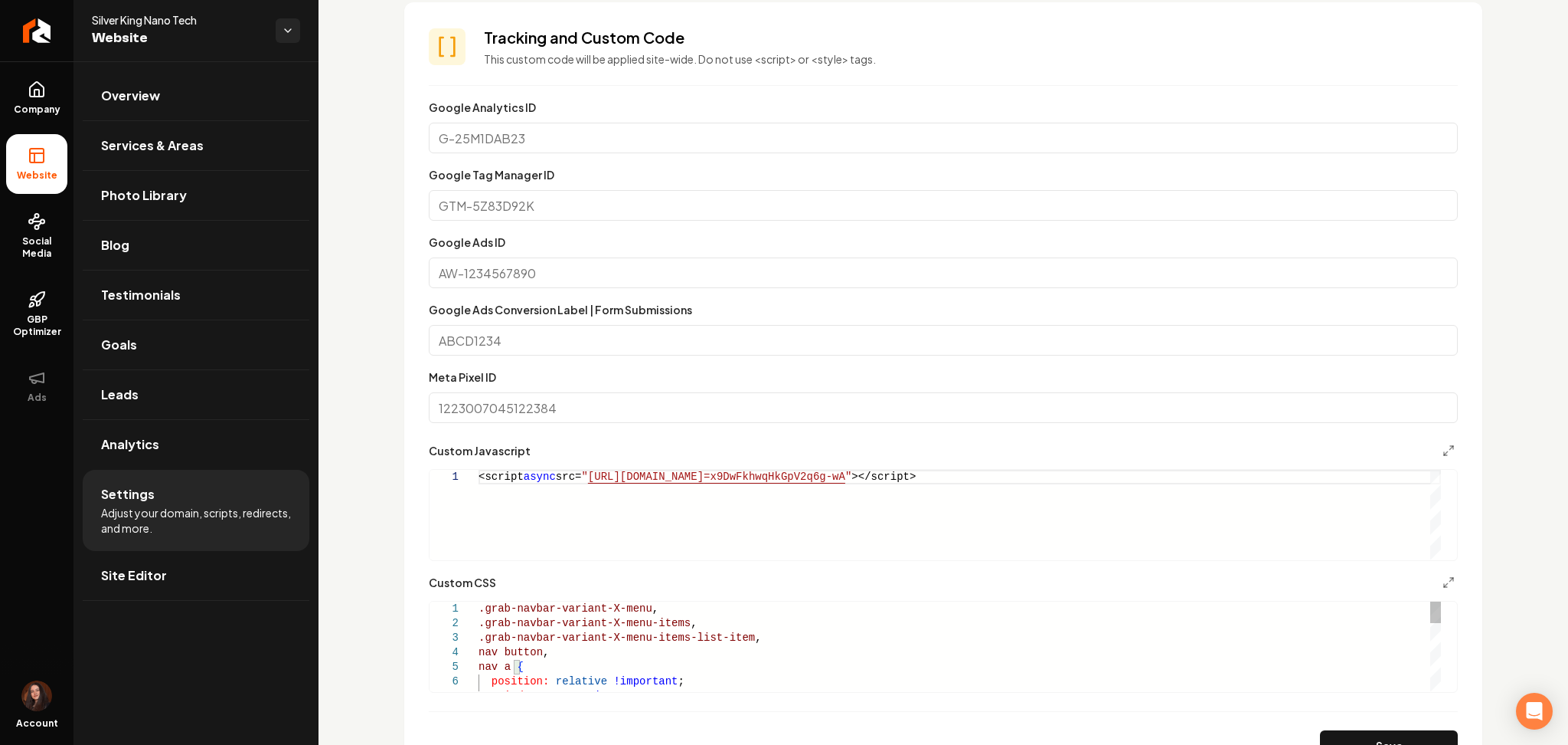
scroll to position [669, 0]
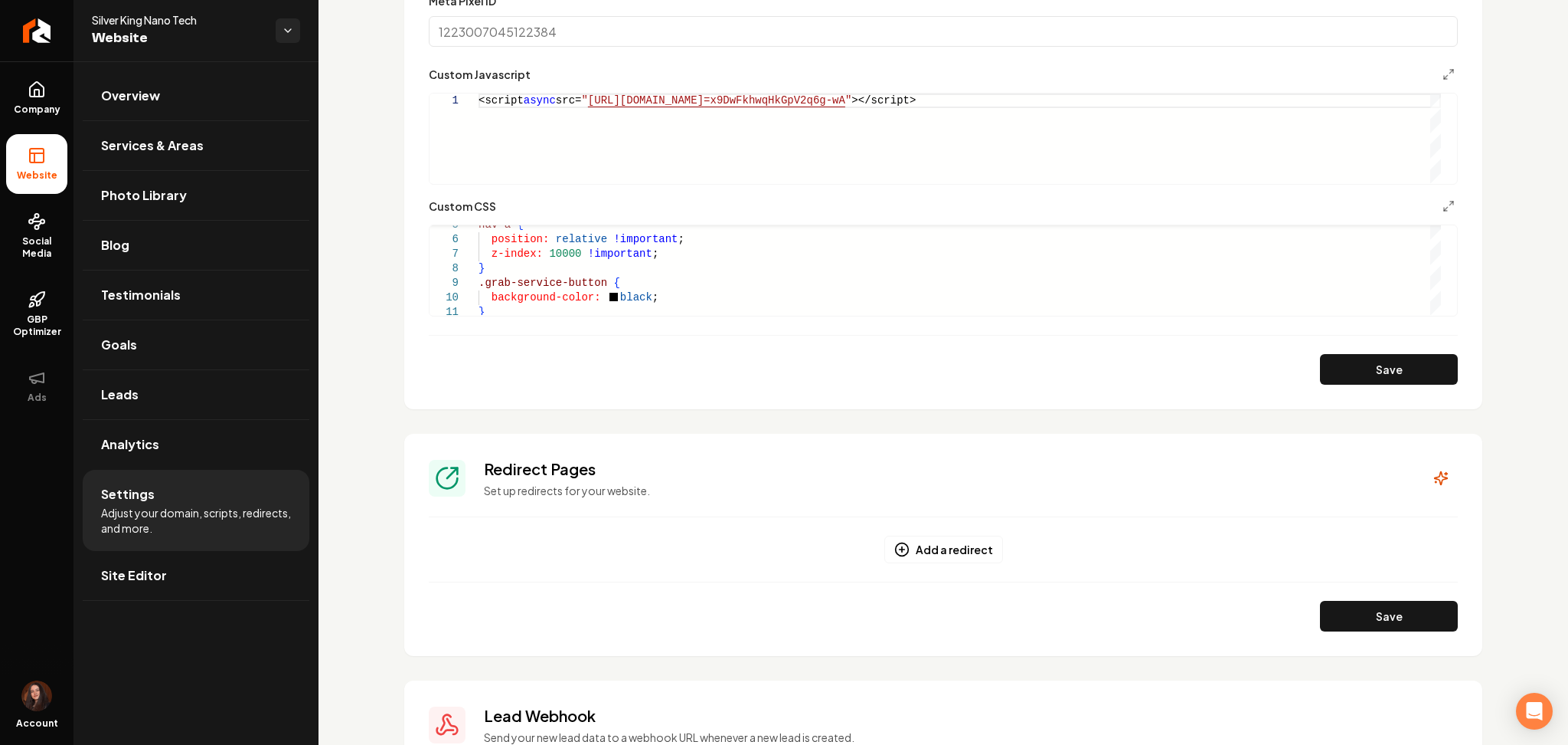
scroll to position [1101, 0]
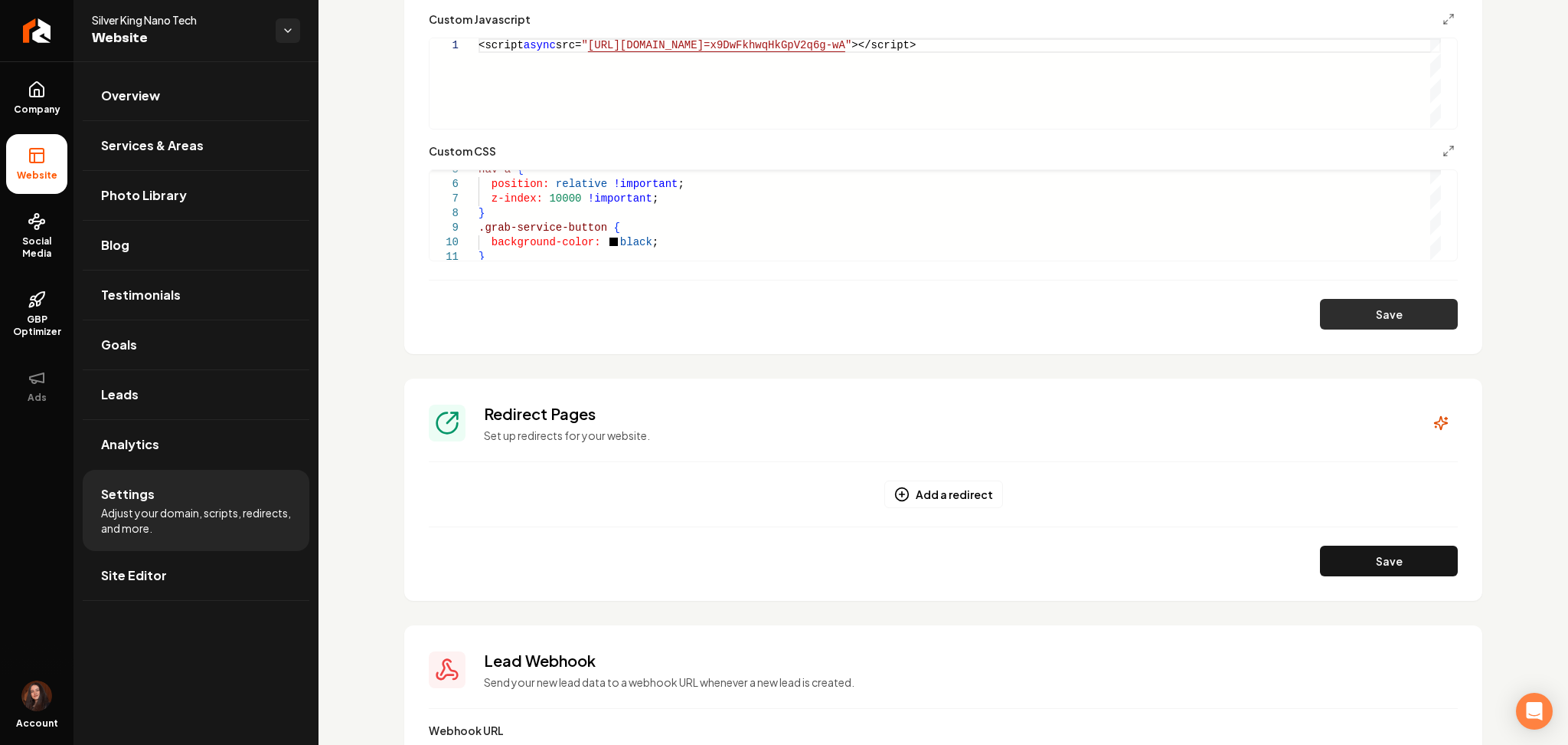
click at [1386, 308] on button "Save" at bounding box center [1389, 314] width 138 height 31
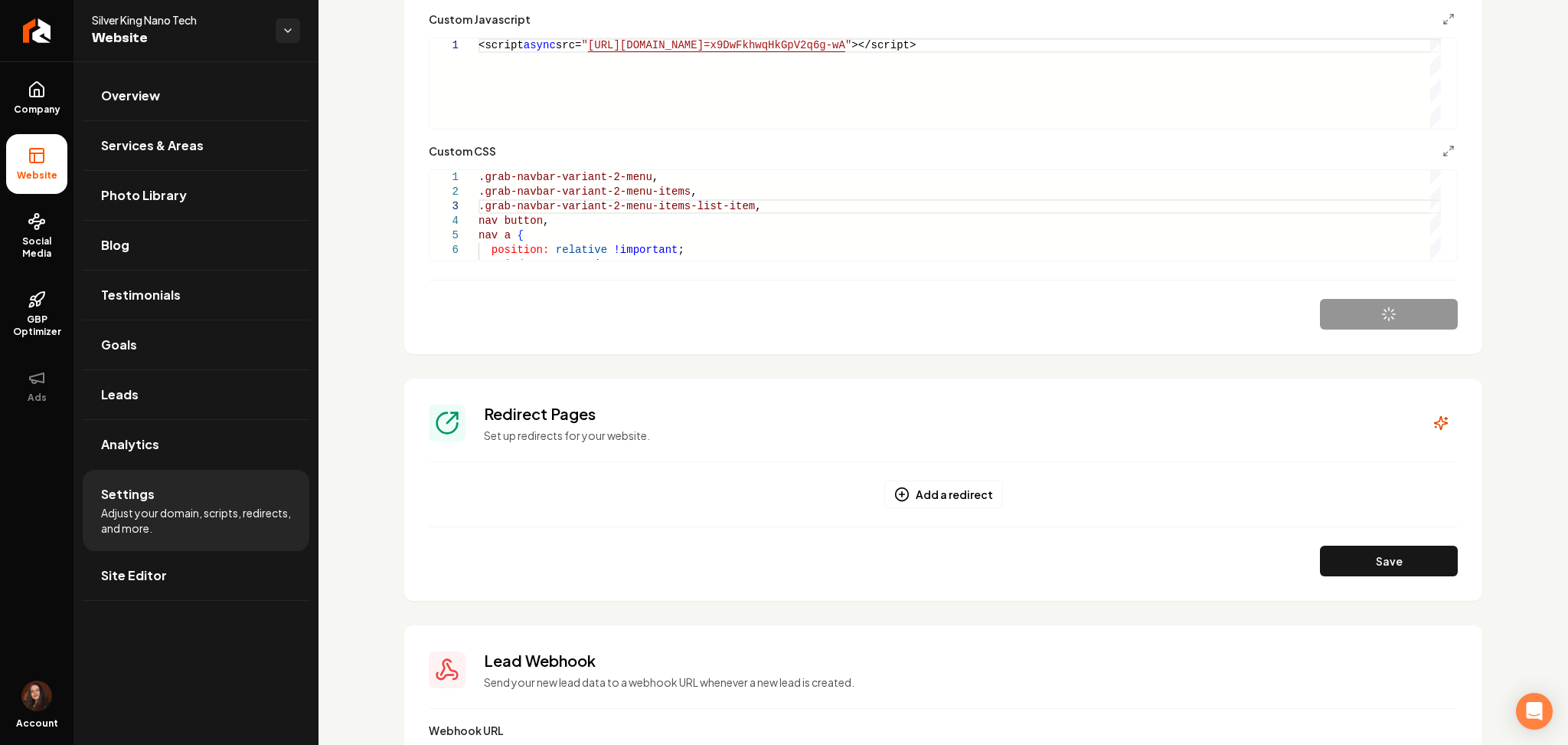
type textarea "**********"
click at [167, 592] on link "Site Editor" at bounding box center [196, 575] width 227 height 49
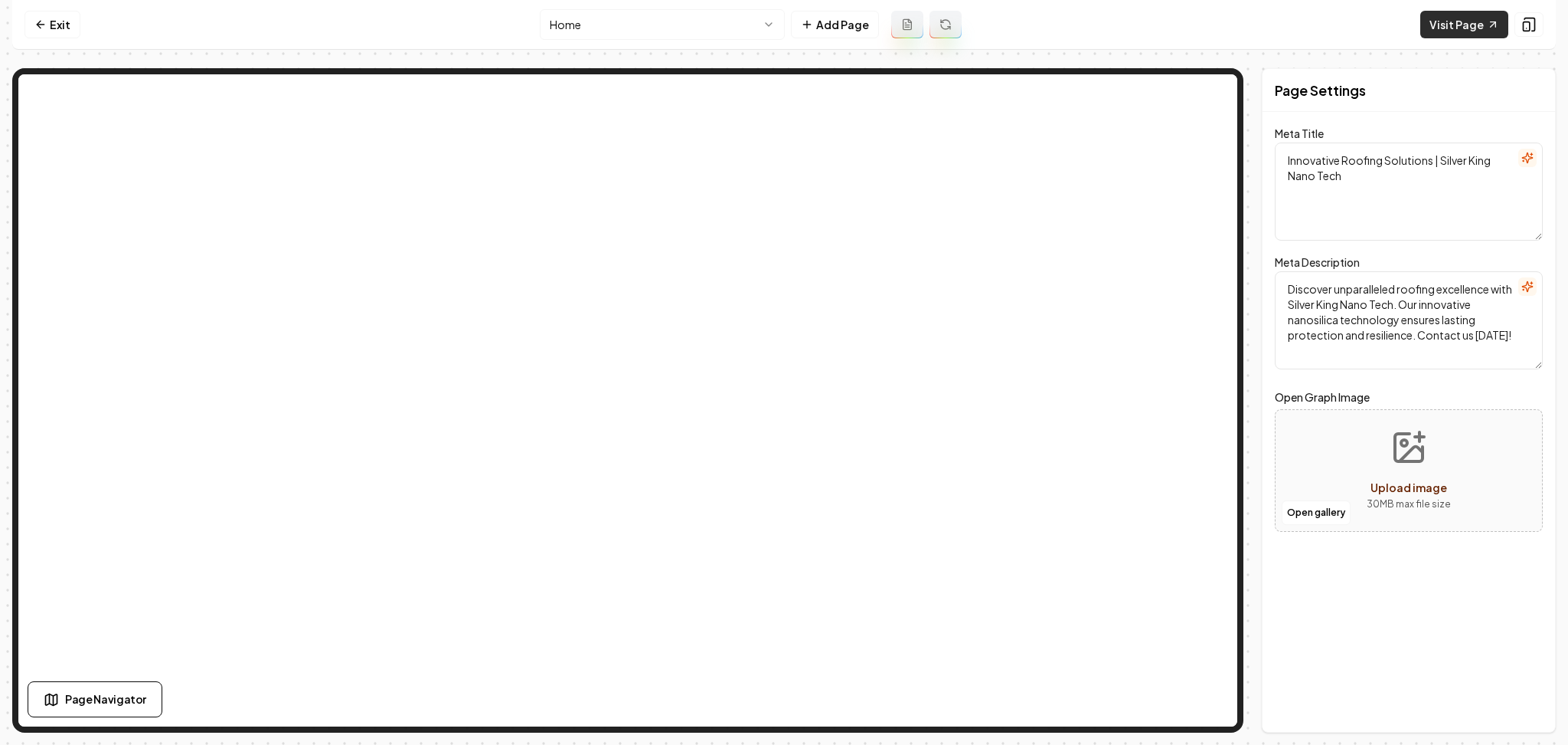
click at [1456, 13] on link "Visit Page" at bounding box center [1464, 24] width 88 height 27
click at [68, 23] on link "Exit" at bounding box center [52, 24] width 56 height 27
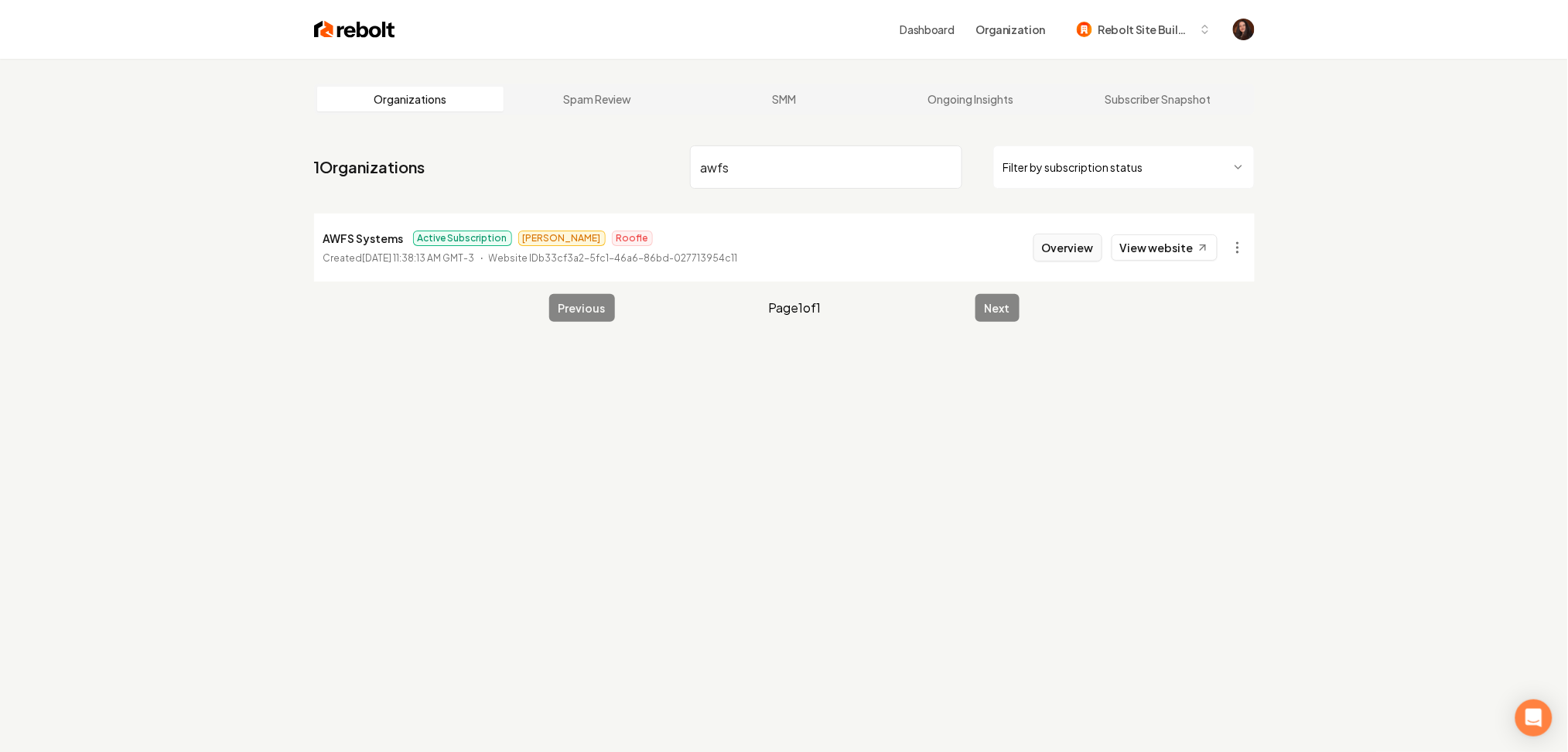
type input "awfs"
click at [1056, 255] on button "Overview" at bounding box center [1067, 247] width 69 height 28
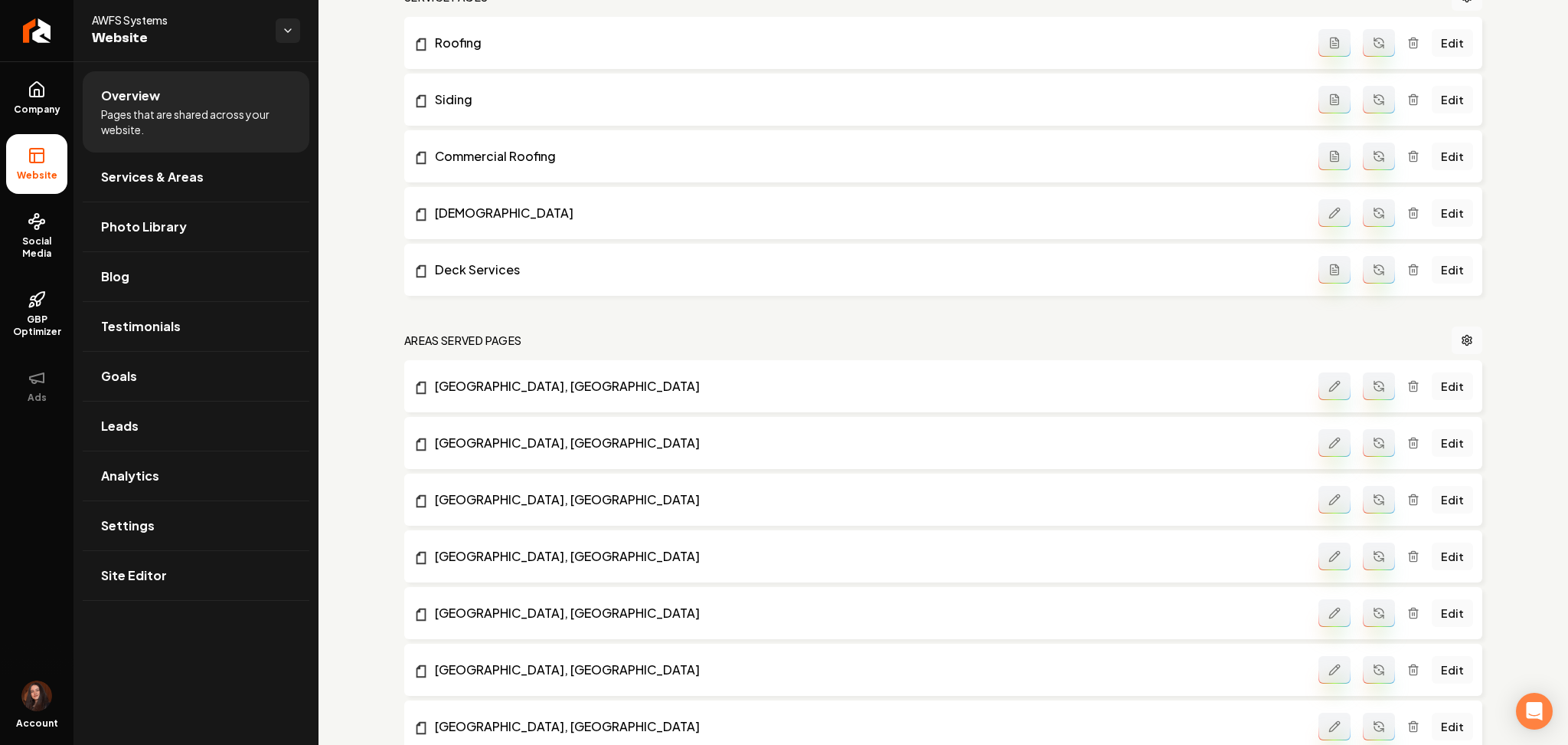
scroll to position [433, 0]
click at [140, 538] on link "Settings" at bounding box center [196, 525] width 227 height 49
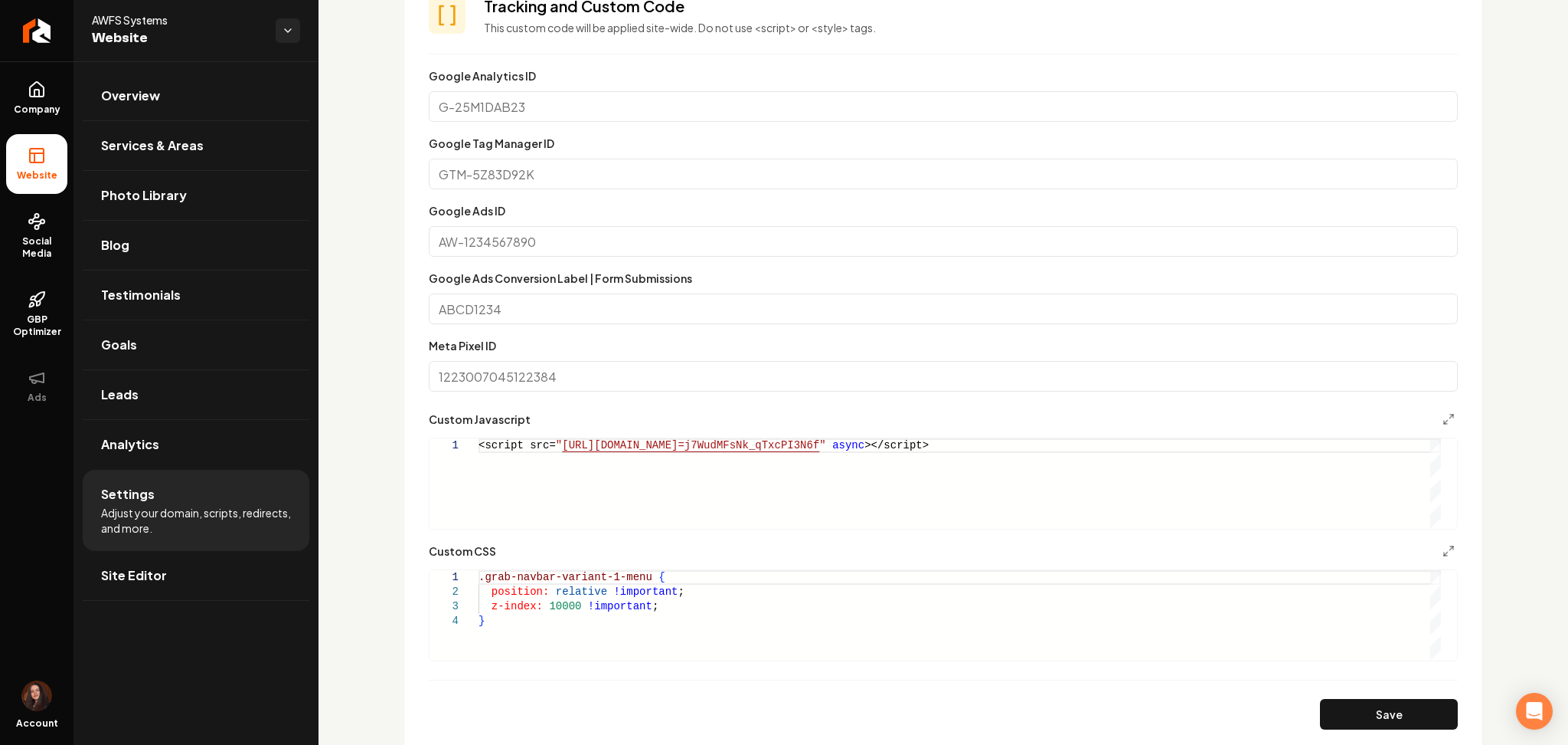
scroll to position [702, 0]
click at [639, 586] on div ".grab-navbar-variant-1-menu { position: relative !important ; z-index: 10000 !i…" at bounding box center [960, 614] width 963 height 90
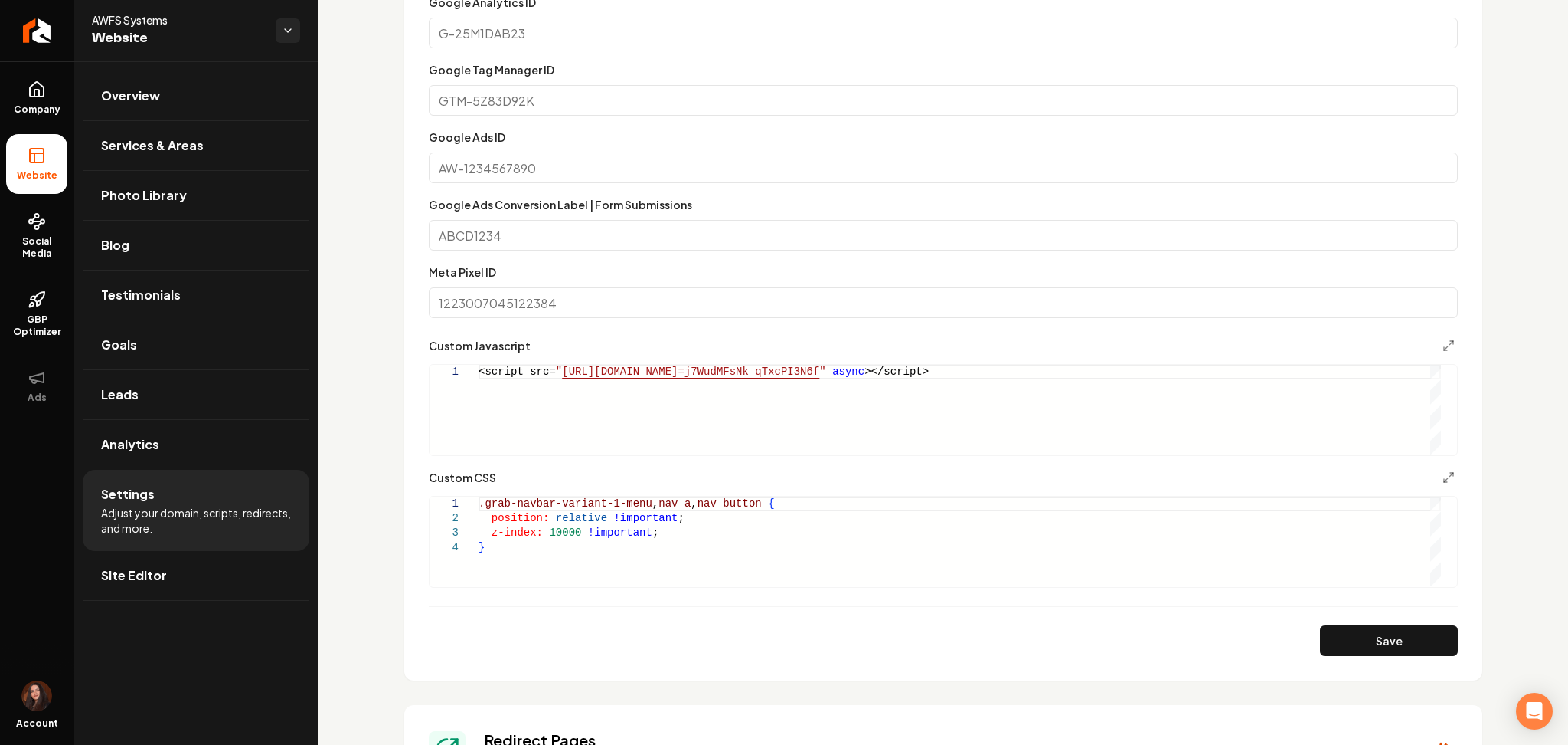
scroll to position [776, 0]
click at [1382, 625] on button "Save" at bounding box center [1389, 639] width 138 height 31
type textarea "**********"
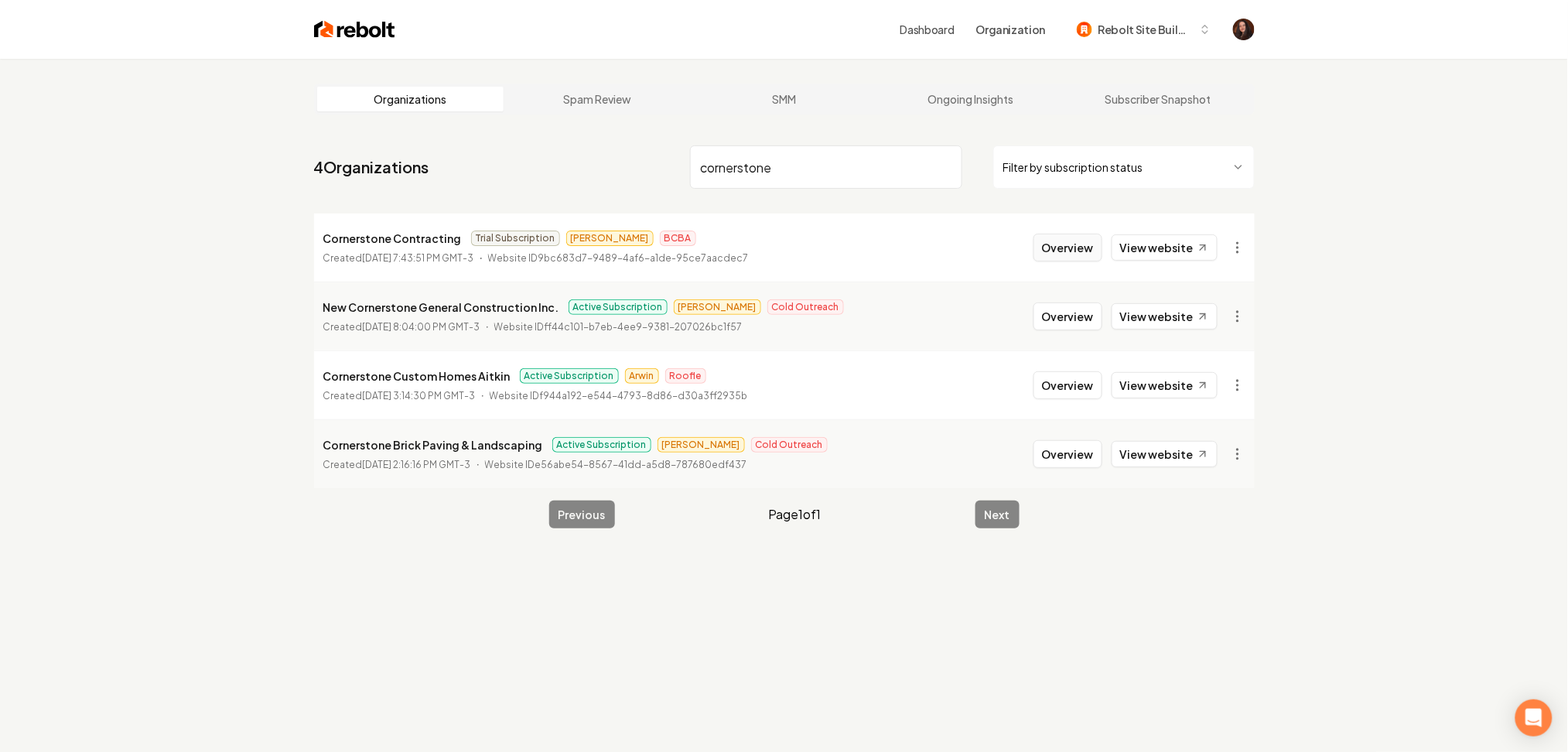
type input "cornerstone"
click at [1066, 250] on button "Overview" at bounding box center [1067, 247] width 69 height 28
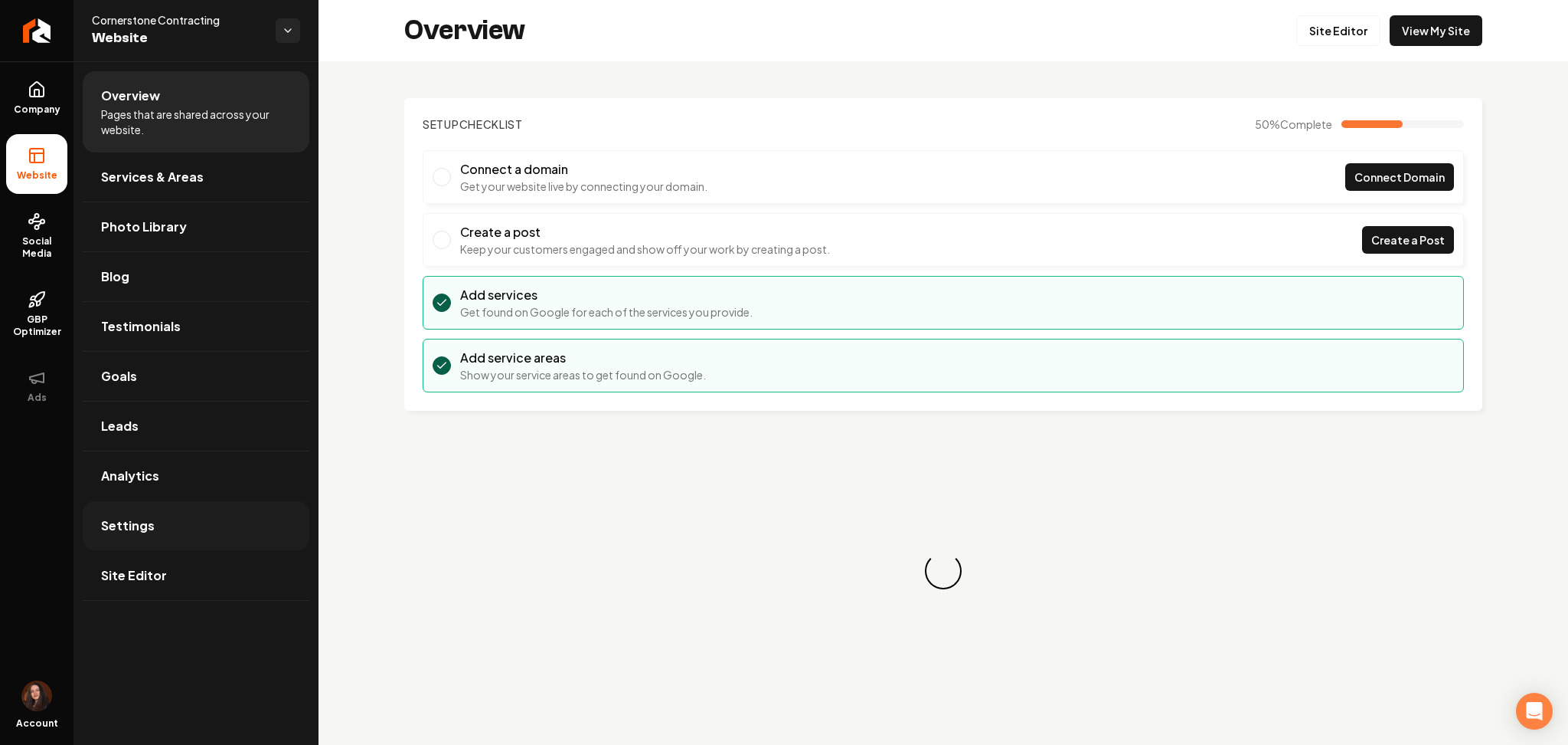
click at [169, 525] on link "Settings" at bounding box center [196, 525] width 227 height 49
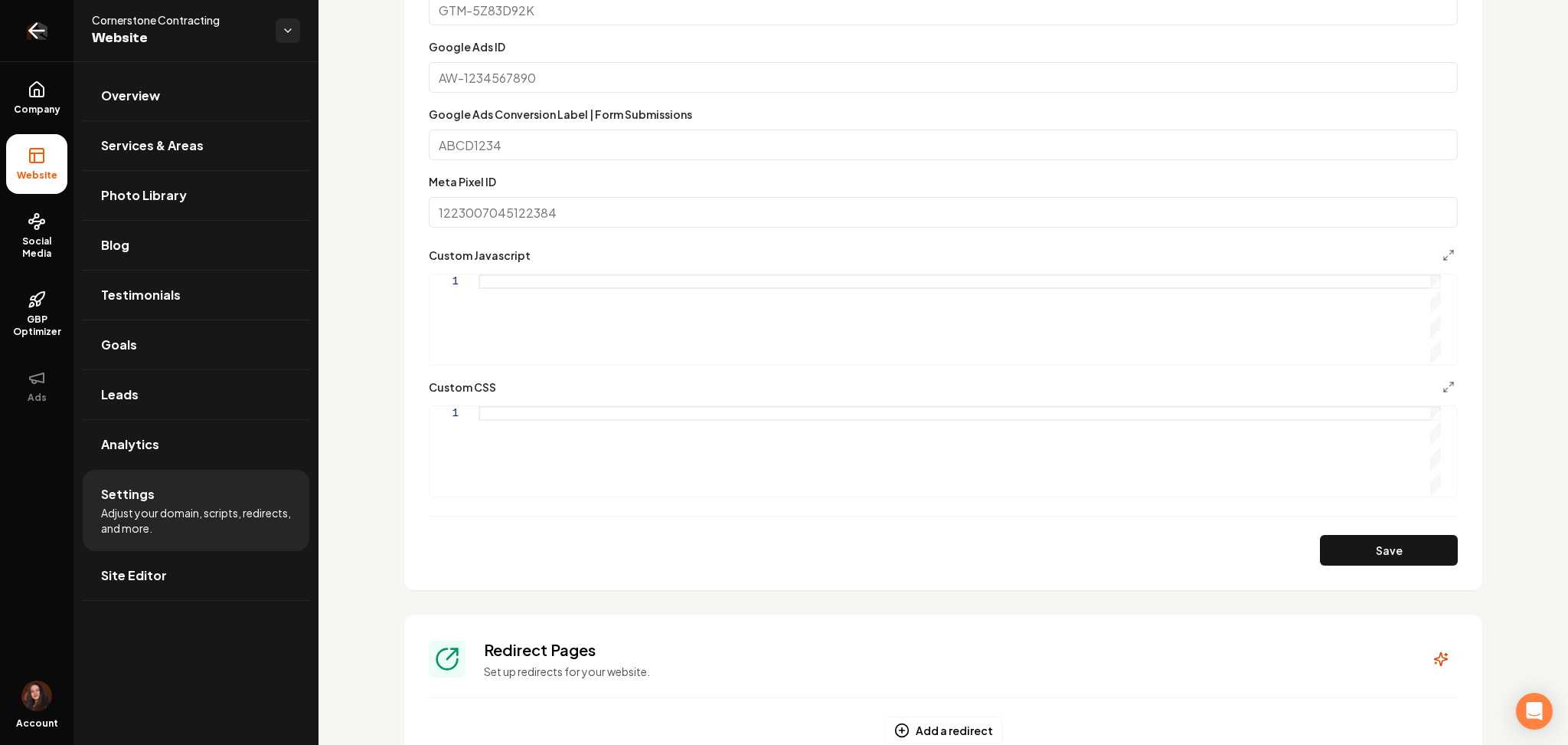
scroll to position [662, 0]
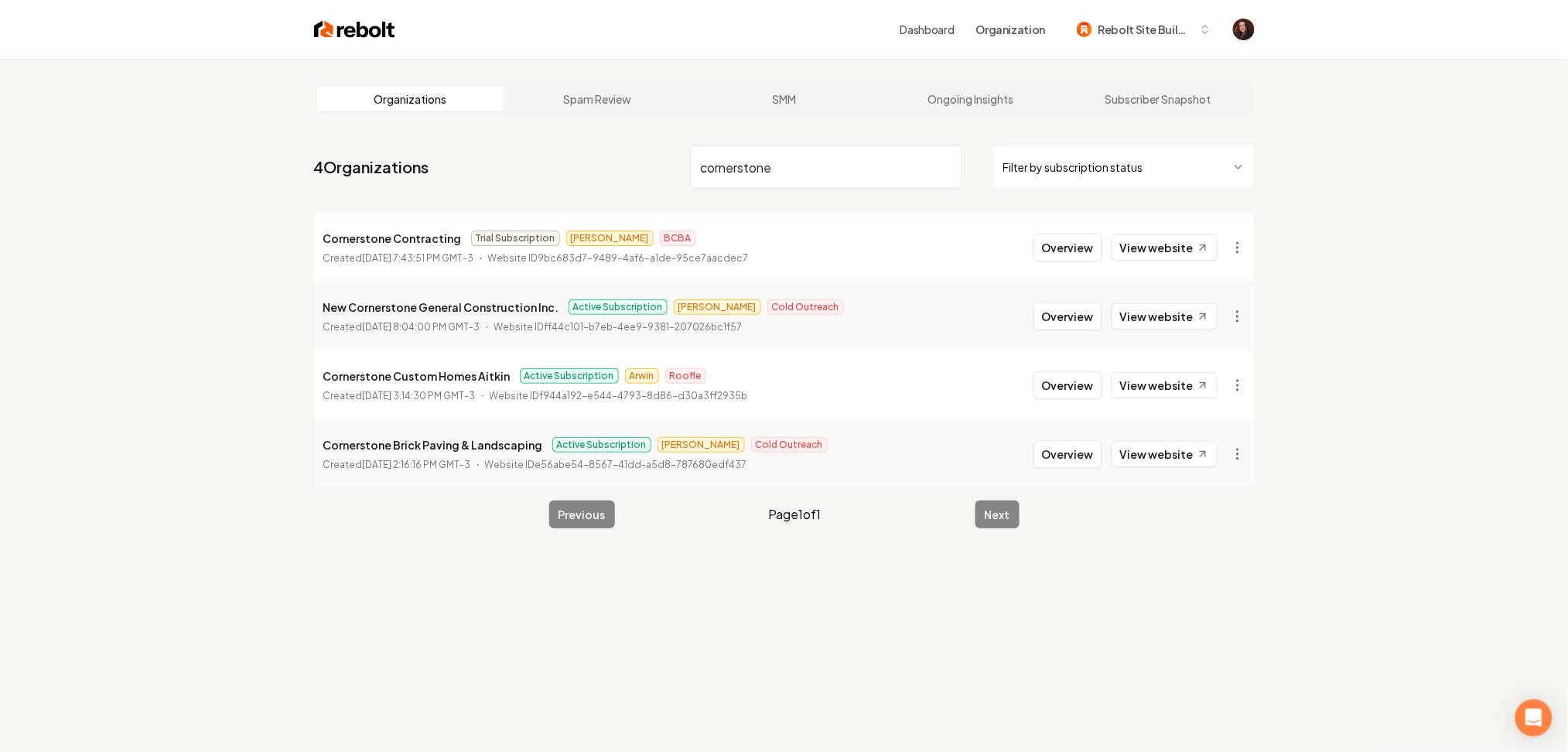
type input "cornerstone"
click at [1047, 387] on button "Overview" at bounding box center [1067, 385] width 69 height 28
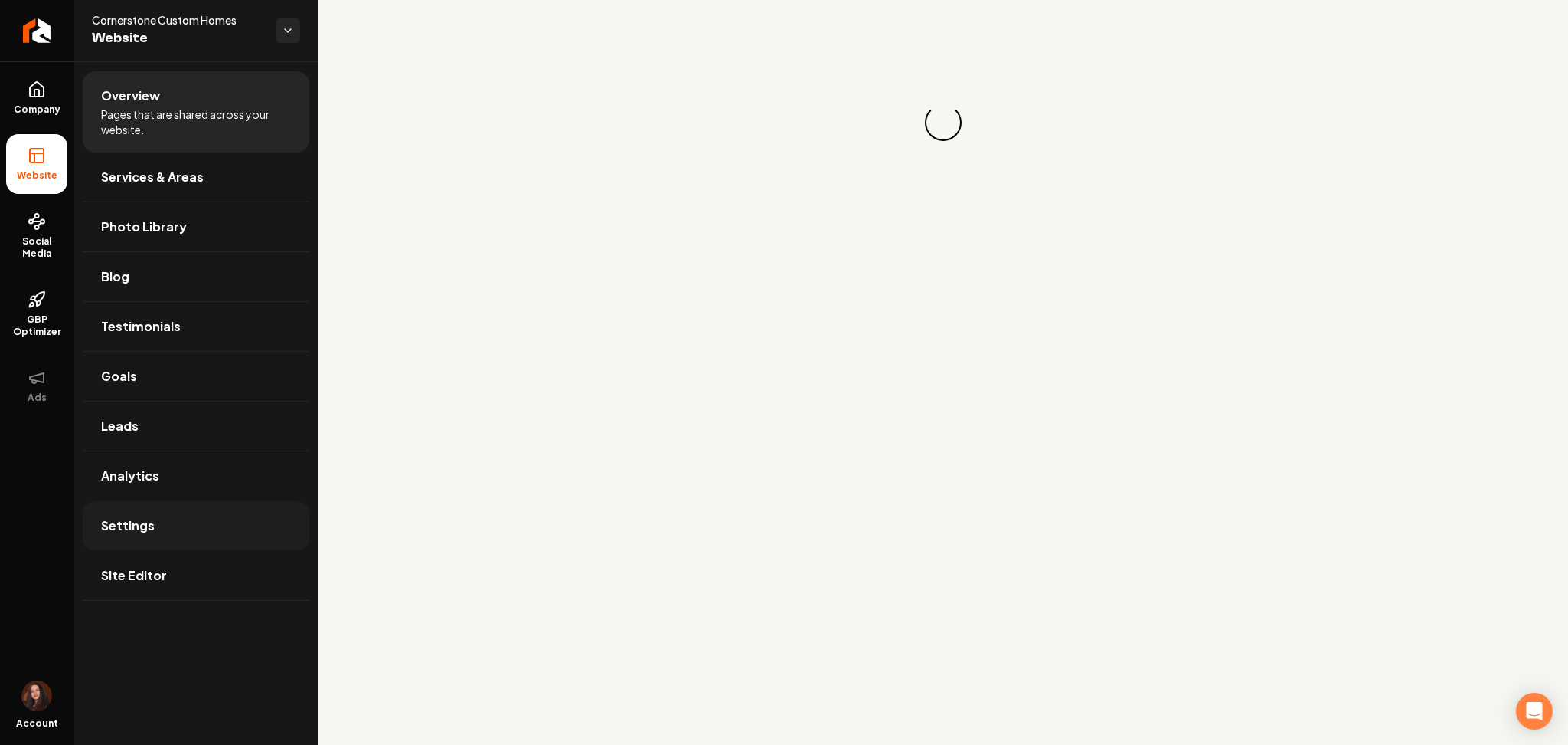
click at [213, 527] on link "Settings" at bounding box center [196, 525] width 227 height 49
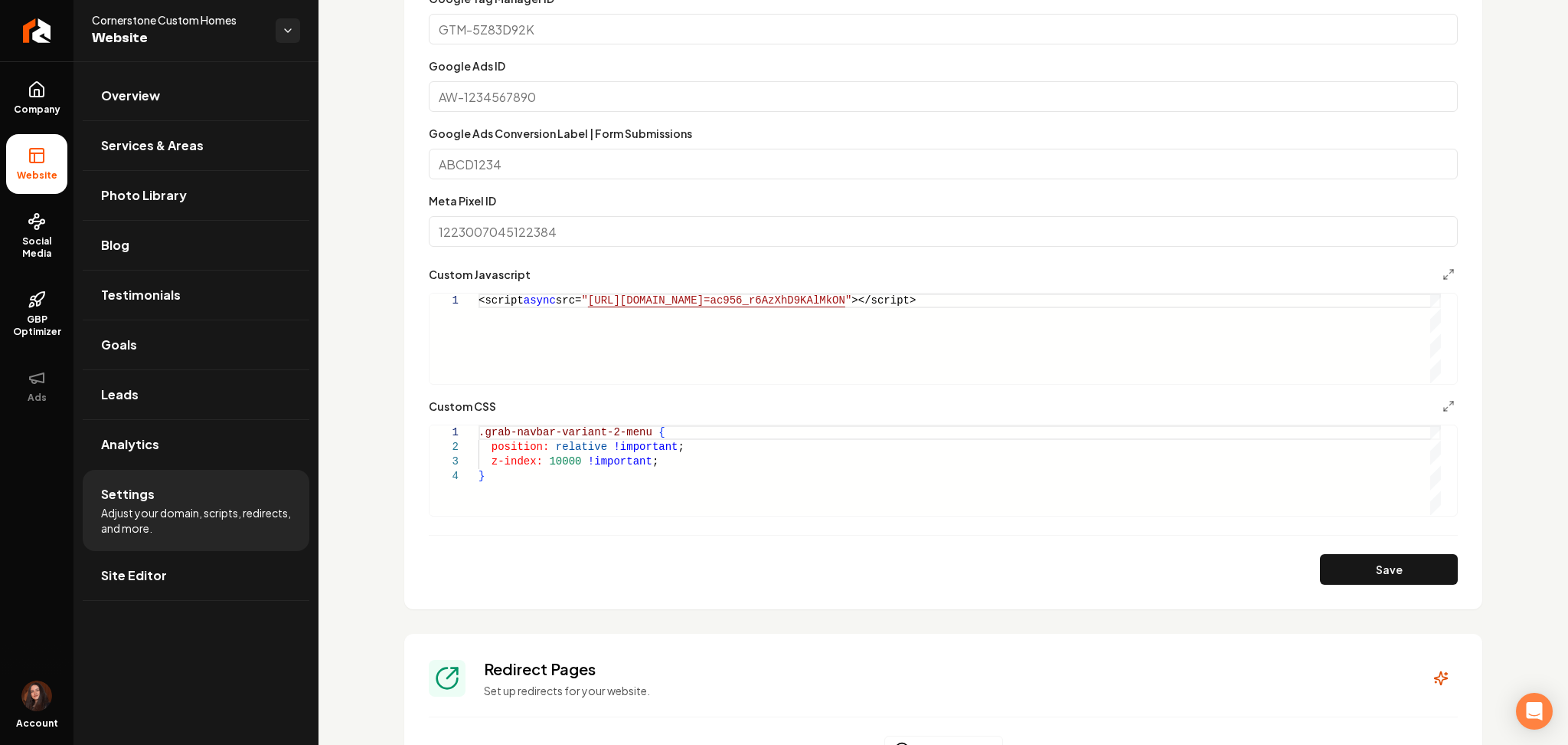
scroll to position [858, 0]
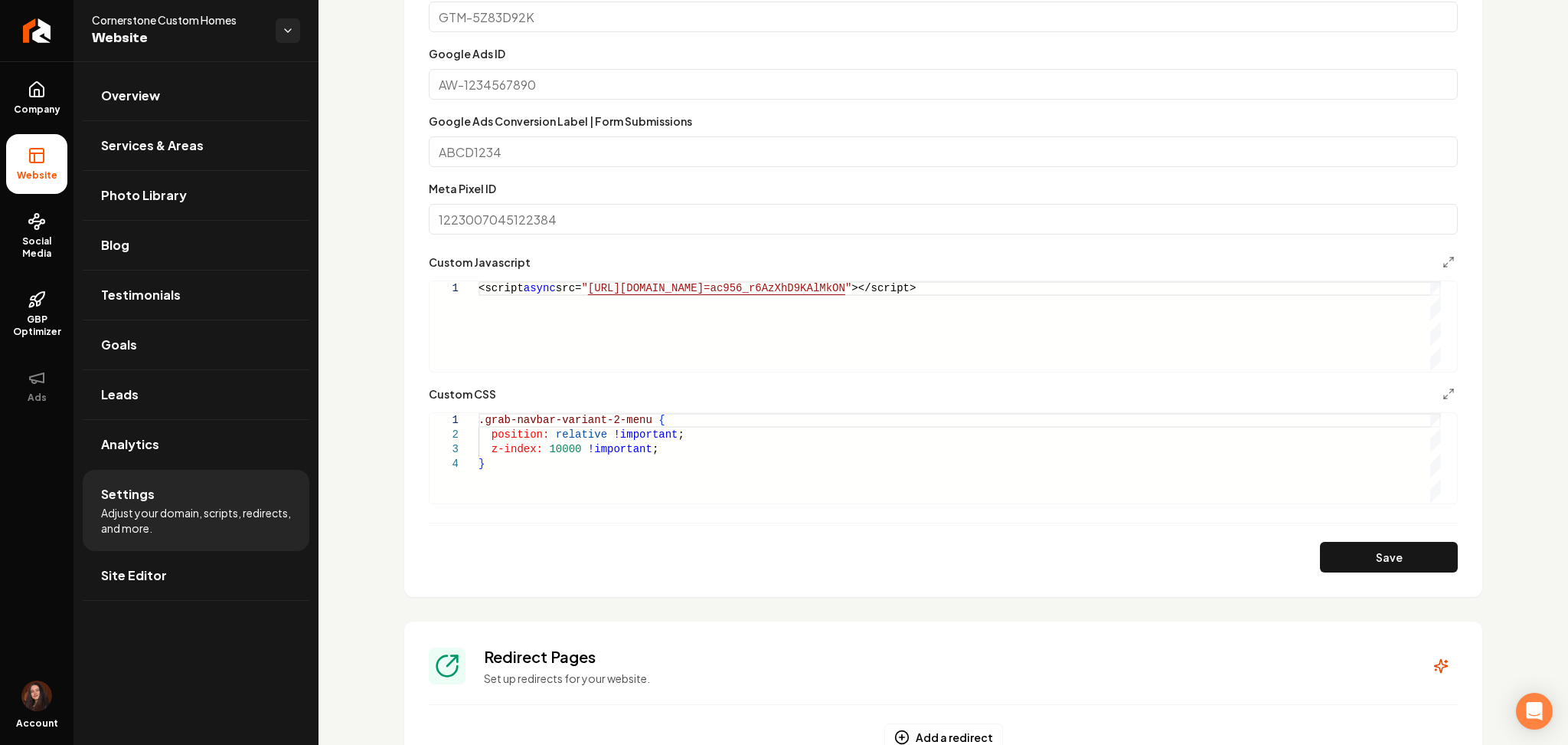
click at [640, 421] on div ".grab-navbar-variant-2-menu { position: relative !important ; z-index: 10000 !i…" at bounding box center [960, 458] width 963 height 90
click at [1384, 553] on button "Save" at bounding box center [1389, 556] width 138 height 31
type textarea "**********"
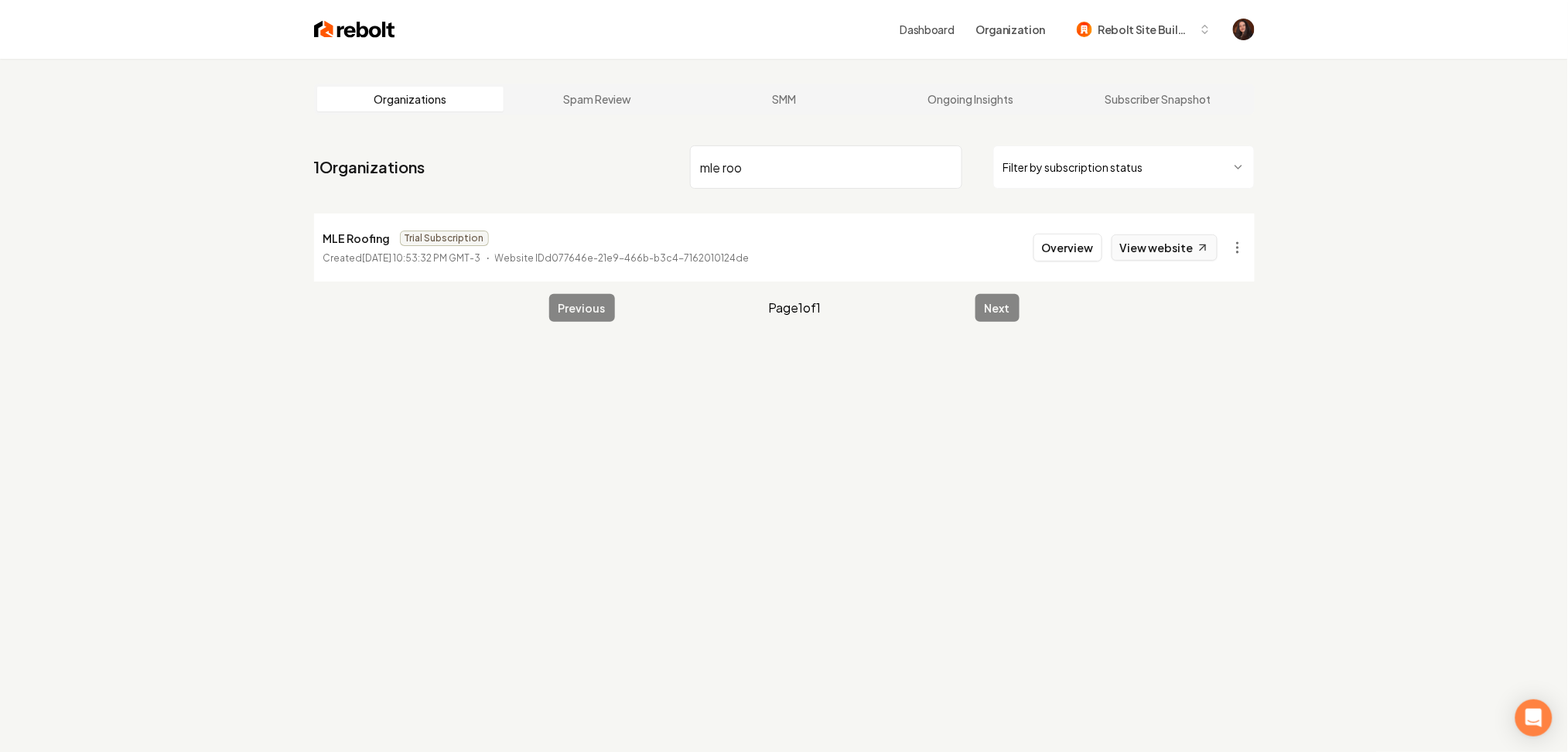
type input "mle roo"
click at [1146, 252] on link "View website" at bounding box center [1164, 247] width 106 height 26
click at [1059, 246] on button "Overview" at bounding box center [1067, 247] width 69 height 28
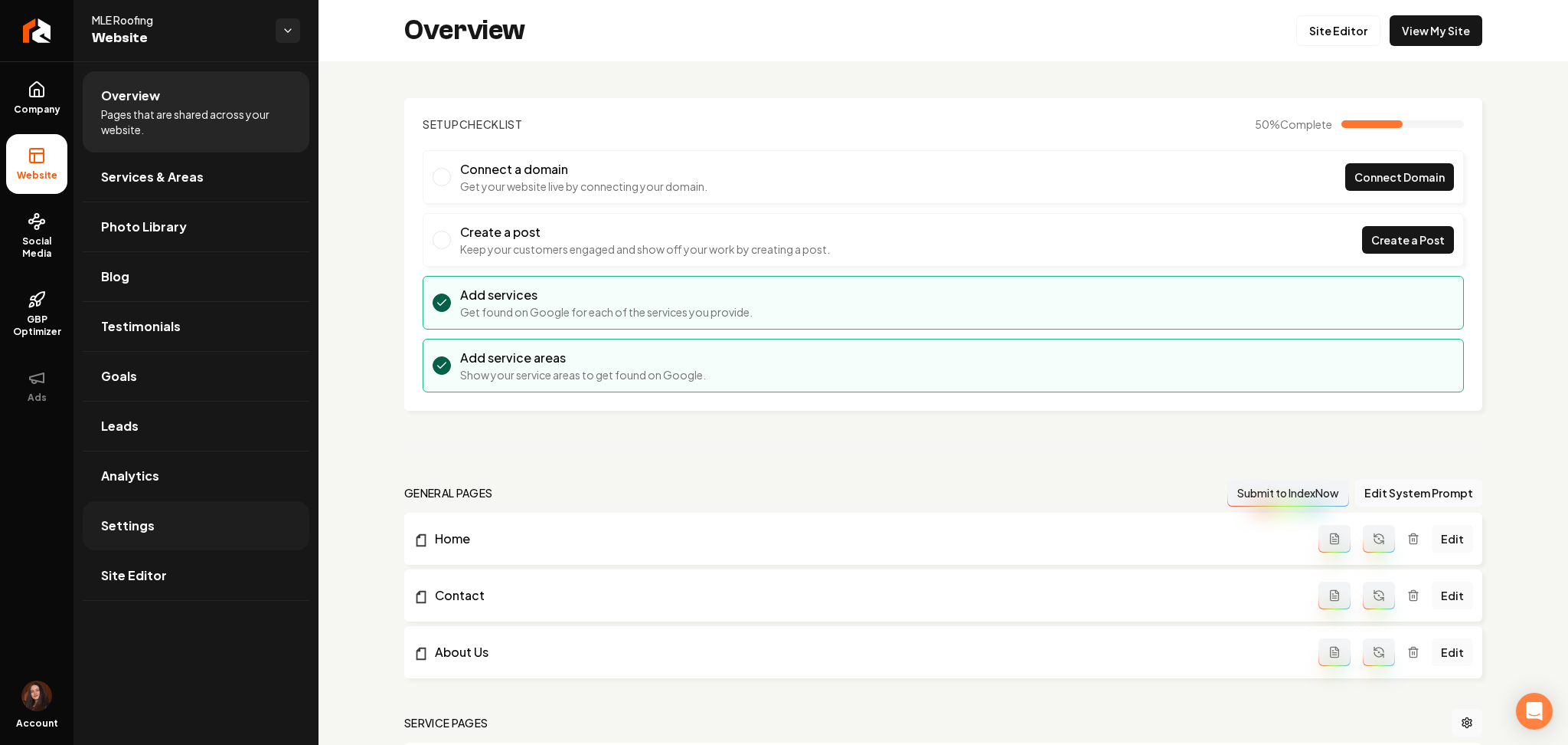
click at [175, 523] on link "Settings" at bounding box center [196, 525] width 227 height 49
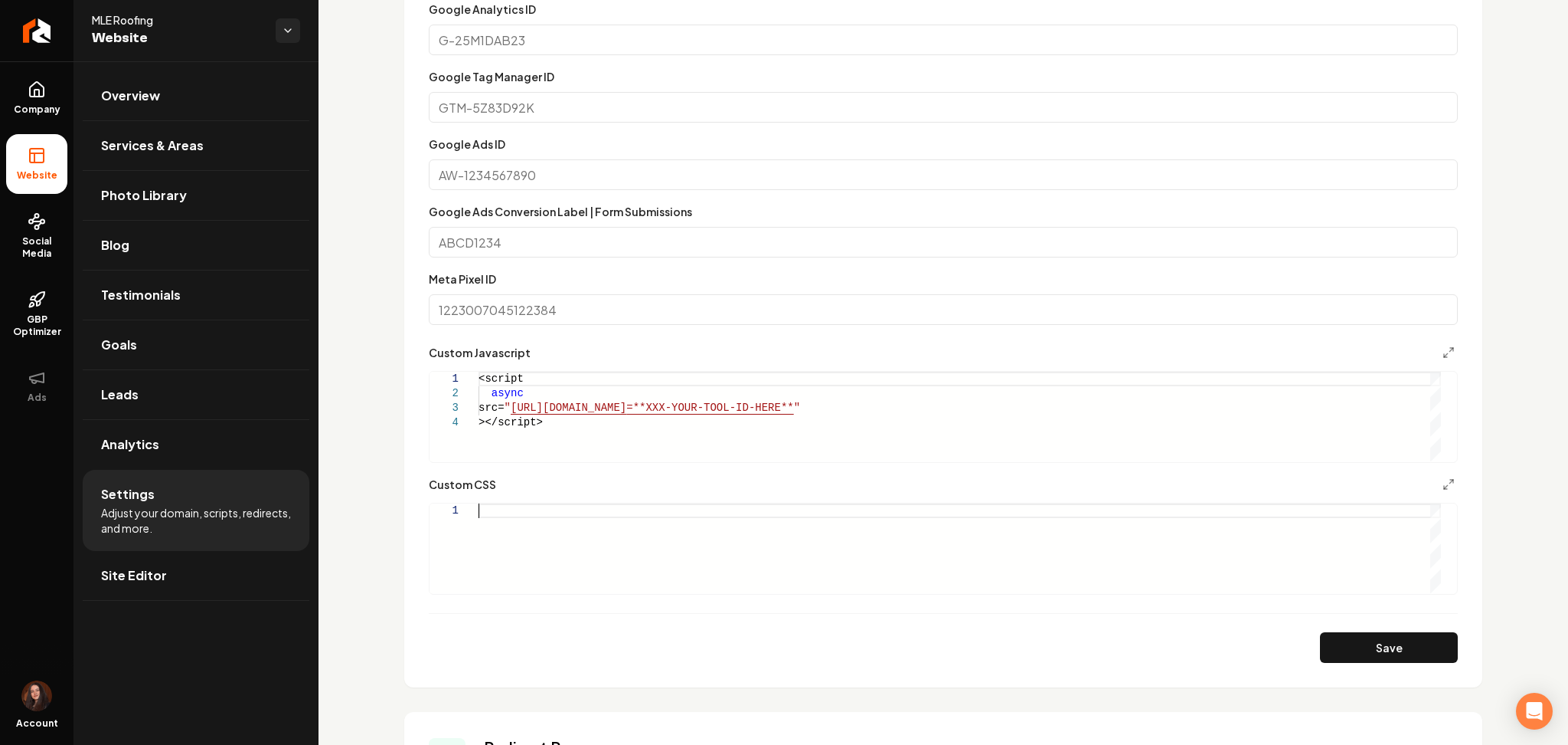
click at [509, 546] on div "Main content area" at bounding box center [960, 548] width 963 height 90
click at [607, 513] on div ".grab-navbar-variant-X-menu-items , .grab-navbar-variant-X-menu-items-list-item…" at bounding box center [960, 534] width 963 height 117
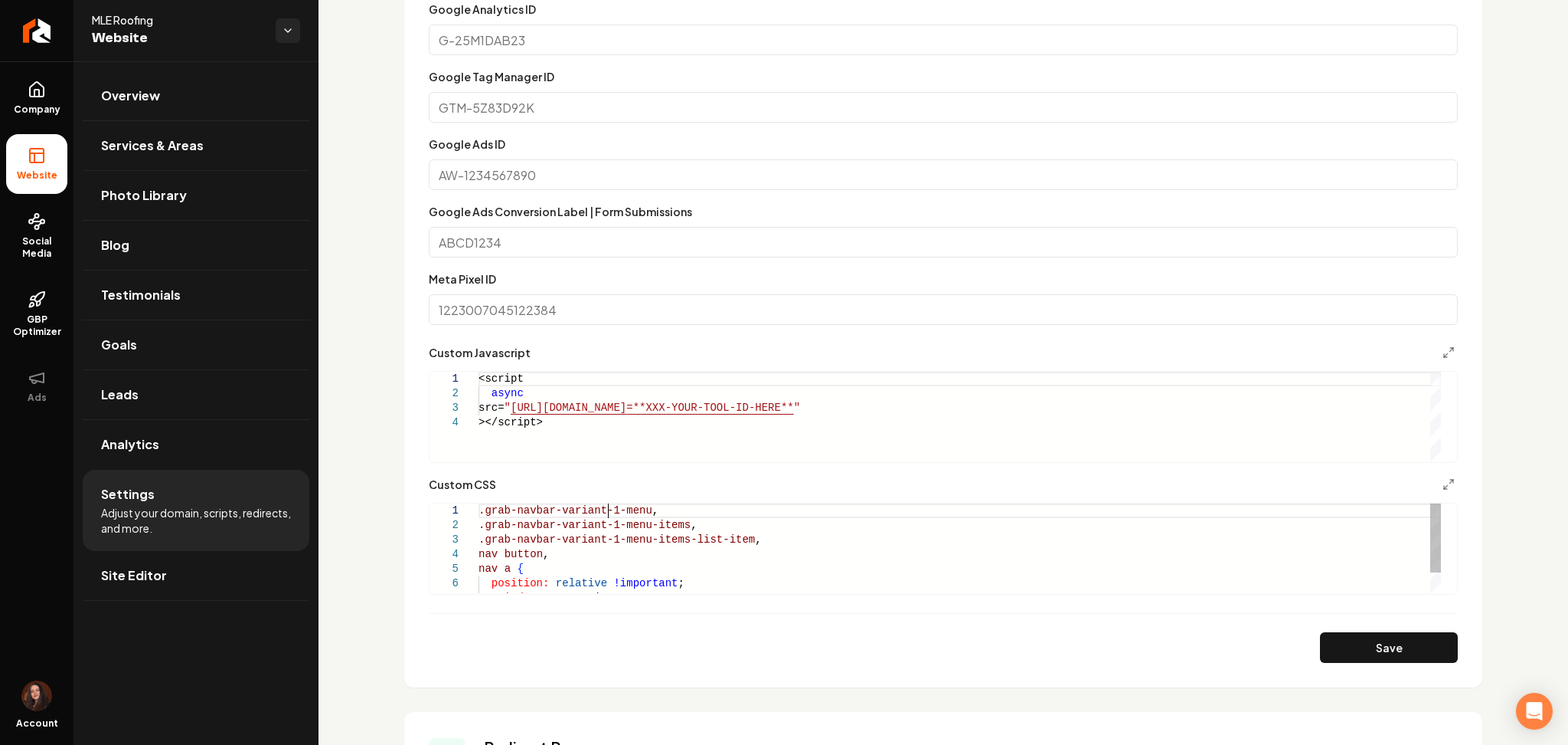
scroll to position [13, 128]
type textarea "**********"
click at [1323, 642] on button "Save" at bounding box center [1389, 647] width 138 height 31
click at [280, 578] on link "Site Editor" at bounding box center [196, 575] width 227 height 49
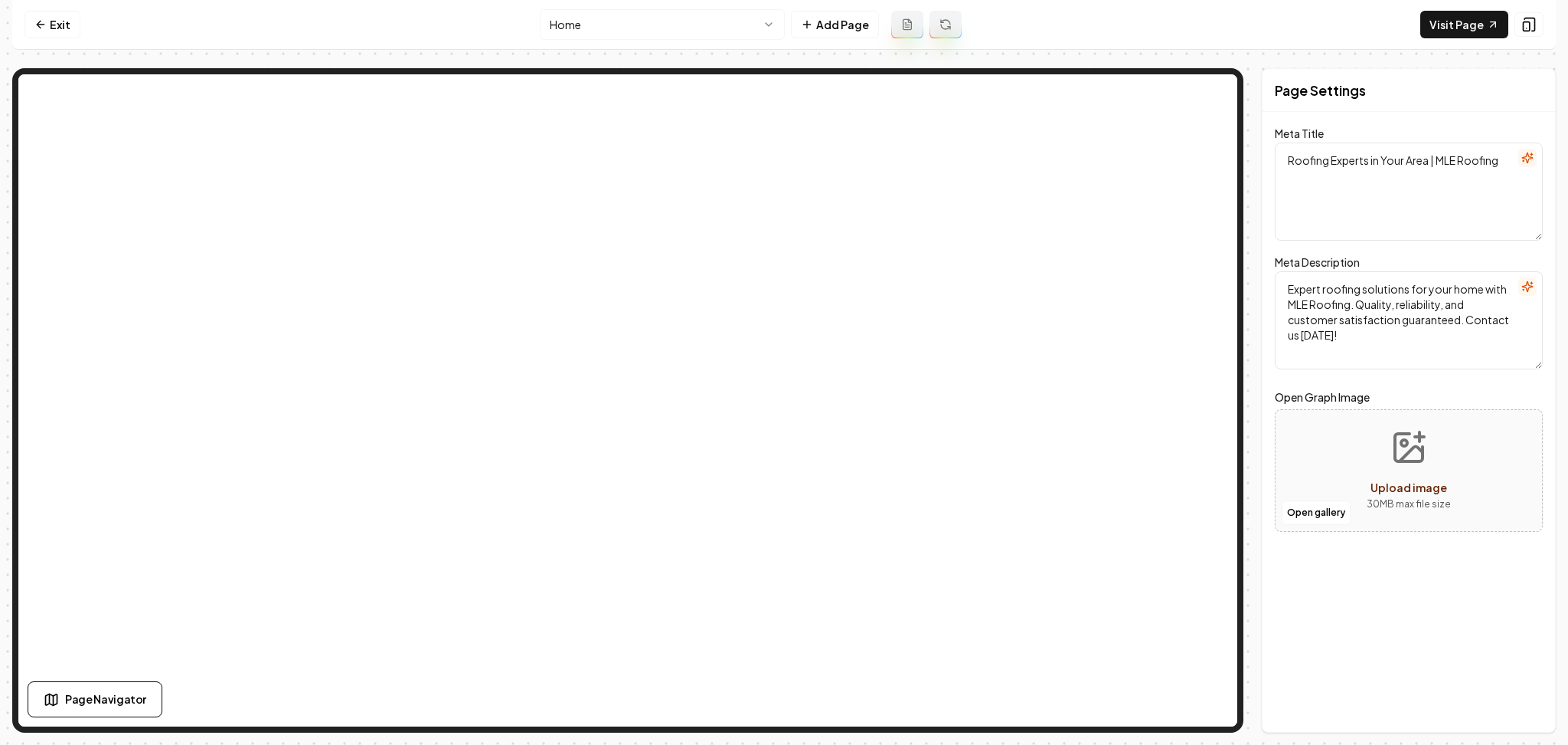
click at [40, 4] on nav "Exit Home Add Page Visit Page" at bounding box center [784, 25] width 1544 height 50
click at [40, 21] on icon at bounding box center [38, 23] width 4 height 7
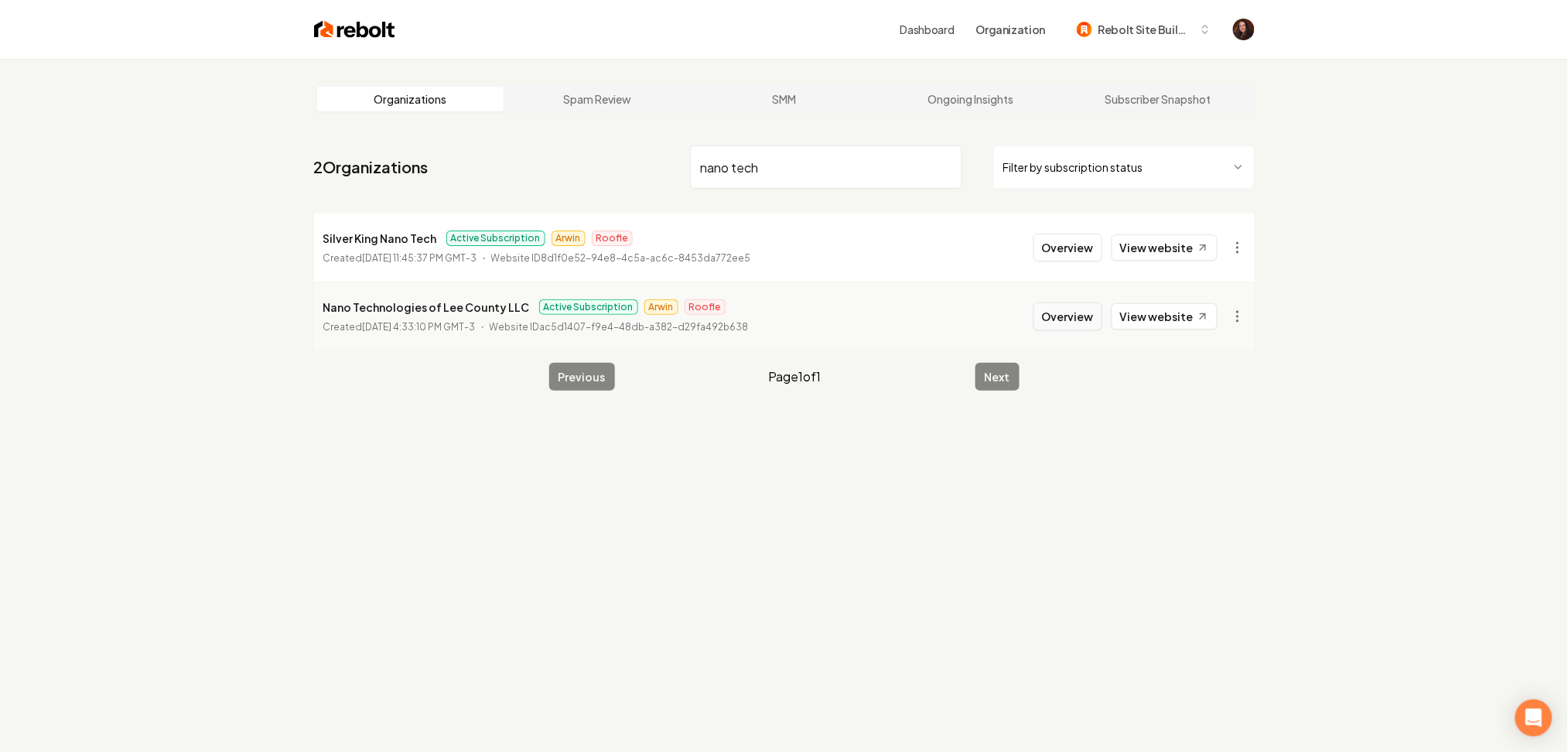
type input "nano tech"
click at [1057, 314] on button "Overview" at bounding box center [1067, 316] width 69 height 28
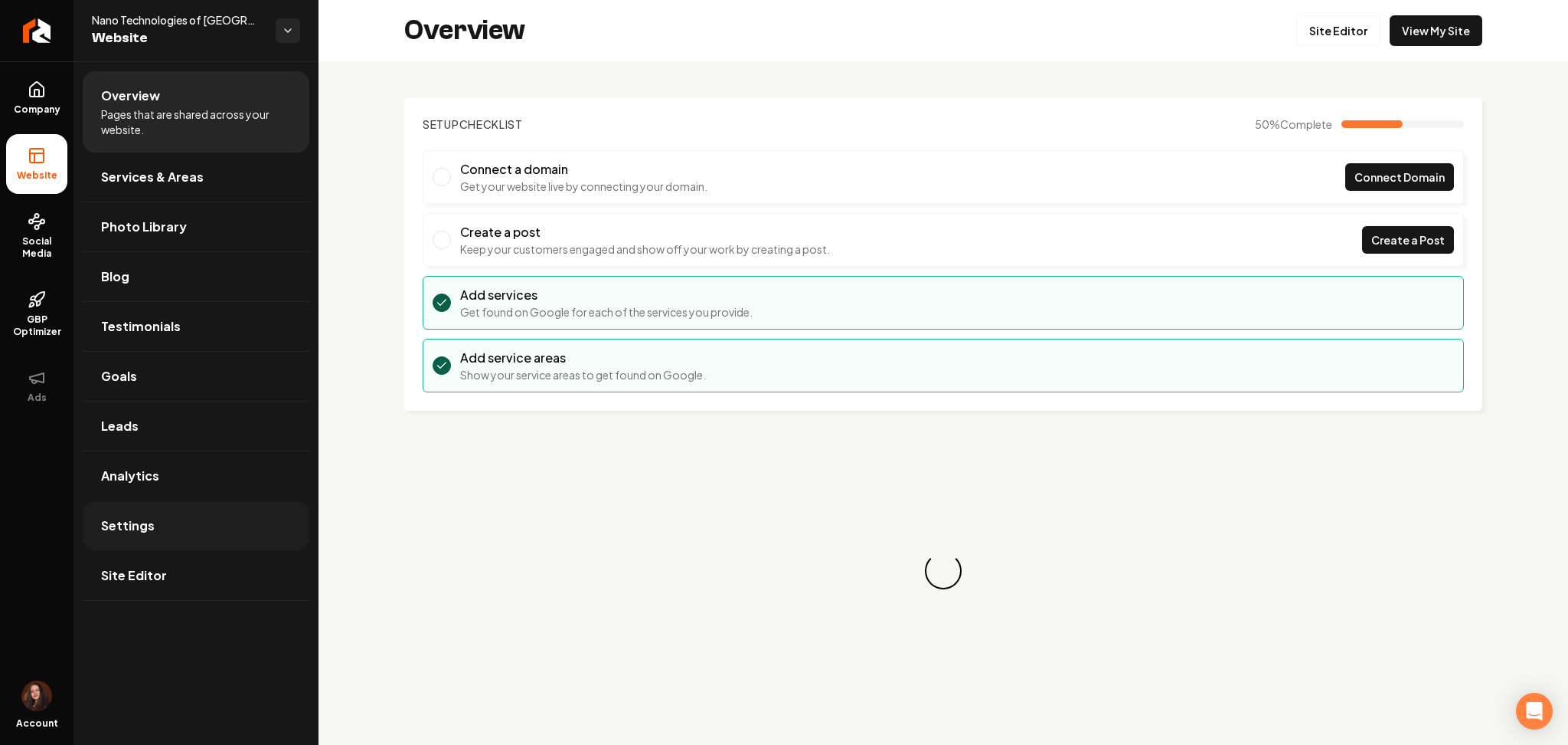
click at [168, 517] on link "Settings" at bounding box center [196, 525] width 227 height 49
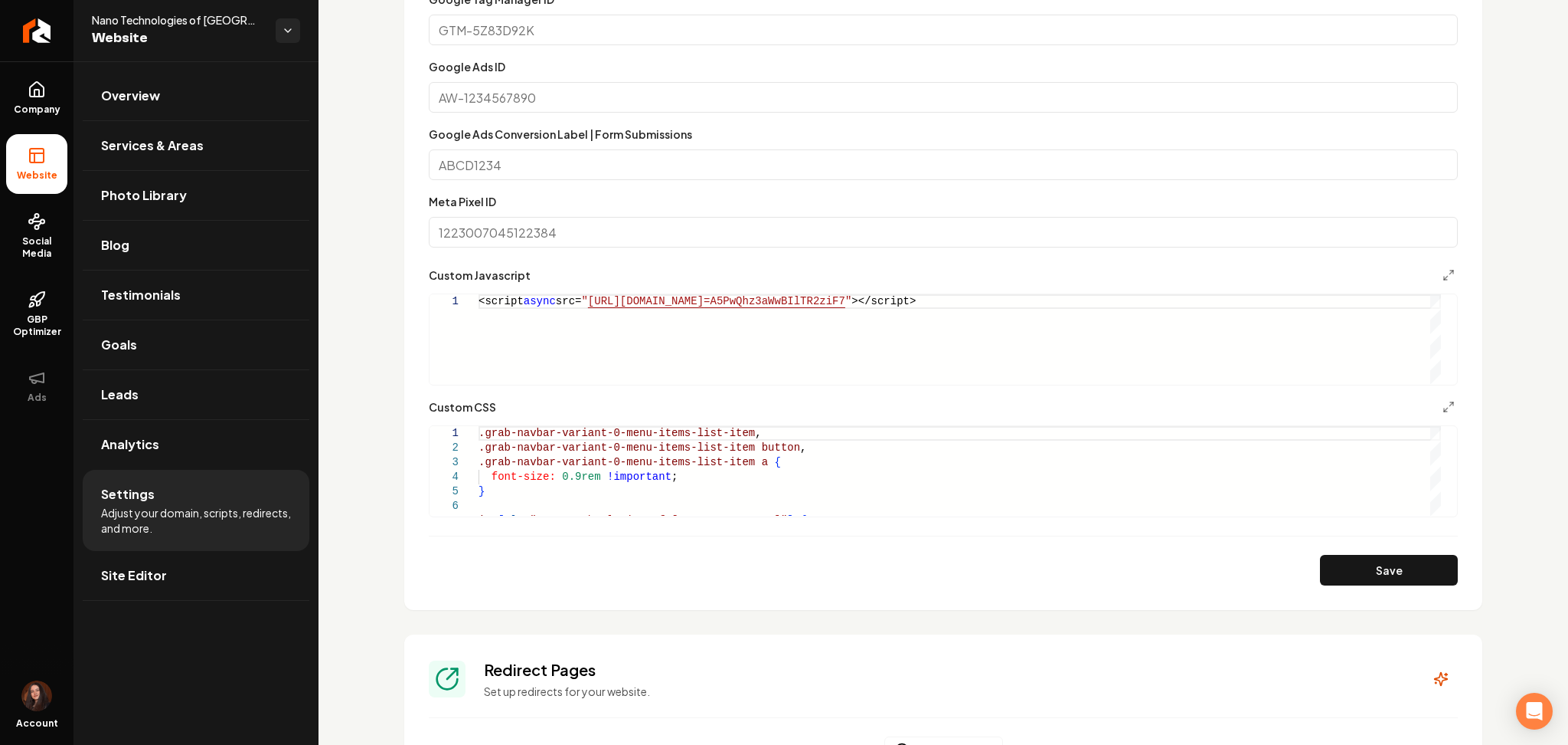
scroll to position [1107, 0]
click at [571, 446] on div ".grab-navbar-variant-0-menu-items-list-item , .grab-navbar-variant-0-menu-items…" at bounding box center [960, 490] width 963 height 131
click at [484, 437] on div ".grab-navbar-variant-0-menu-items-list-item , .grab-navbar-variant-0-menu-items…" at bounding box center [960, 490] width 963 height 131
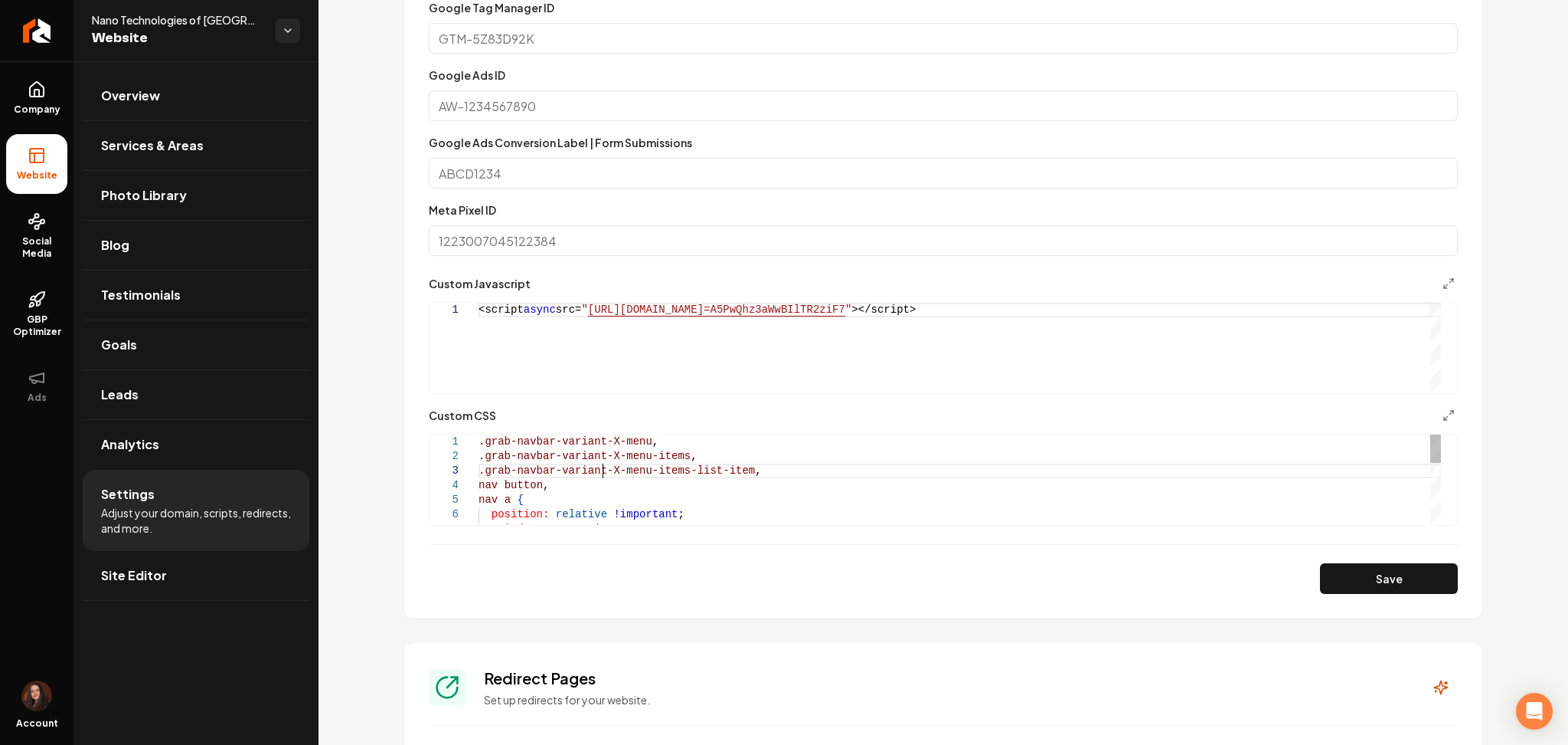
click at [605, 476] on div ".grab-navbar-variant-X-menu-items-list-item , nav button , nav a { position: re…" at bounding box center [960, 572] width 963 height 276
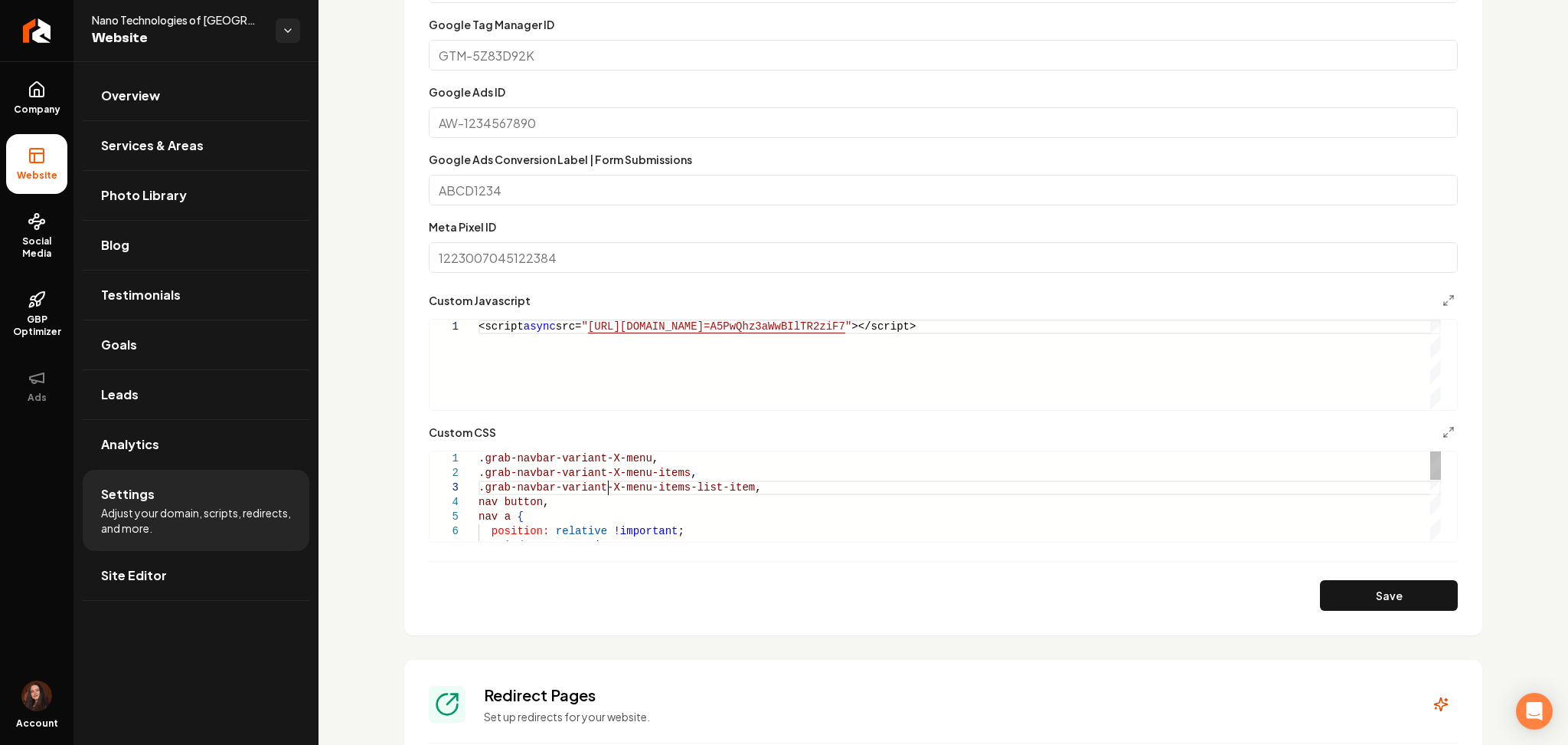
click at [607, 494] on div ".grab-navbar-variant-X-menu-items-list-item , nav button , nav a { position: re…" at bounding box center [960, 589] width 963 height 276
type textarea "**********"
click at [1391, 588] on button "Save" at bounding box center [1389, 595] width 138 height 31
click at [26, 31] on icon "Return to dashboard" at bounding box center [36, 31] width 24 height 24
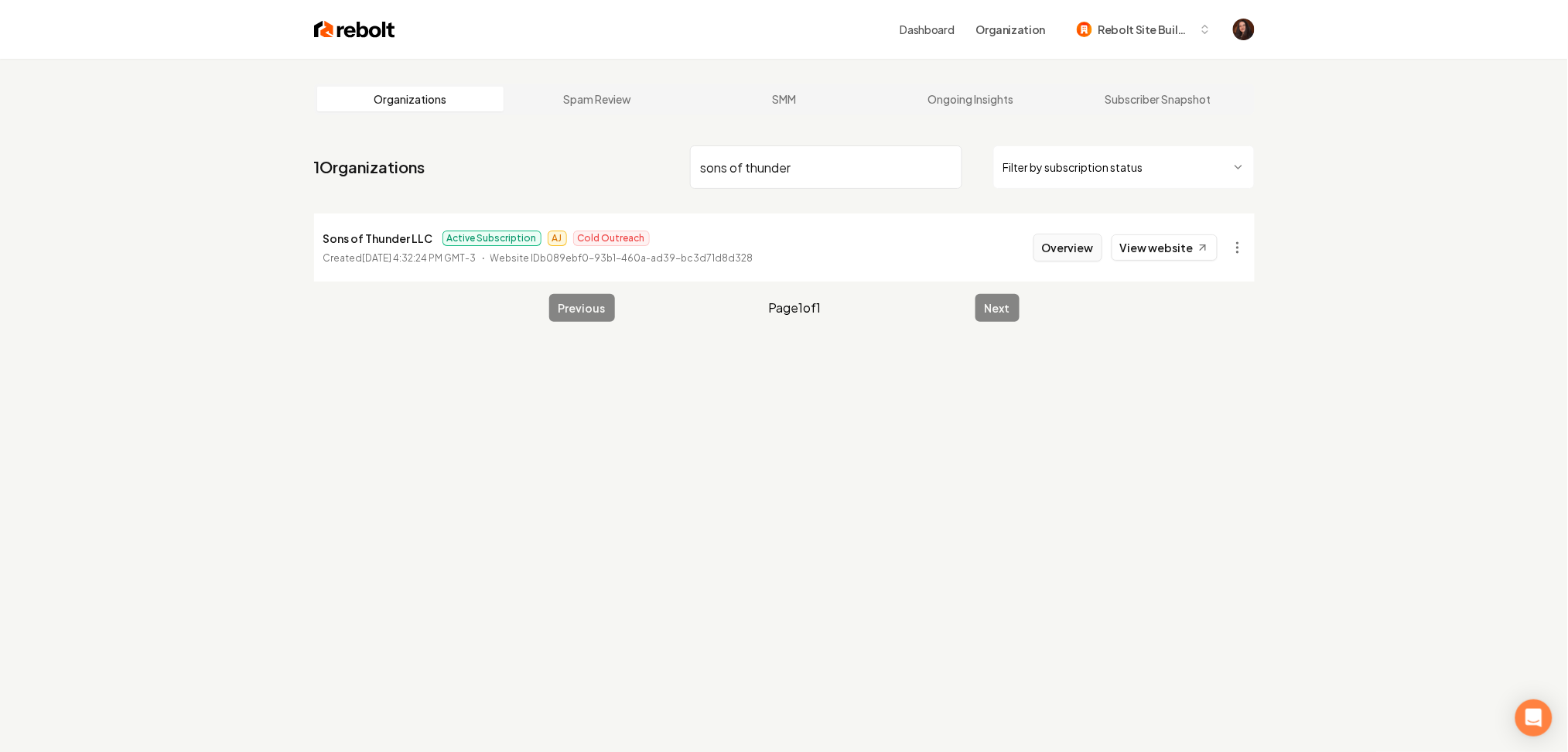
type input "sons of thunder"
click at [1075, 250] on button "Overview" at bounding box center [1067, 247] width 69 height 28
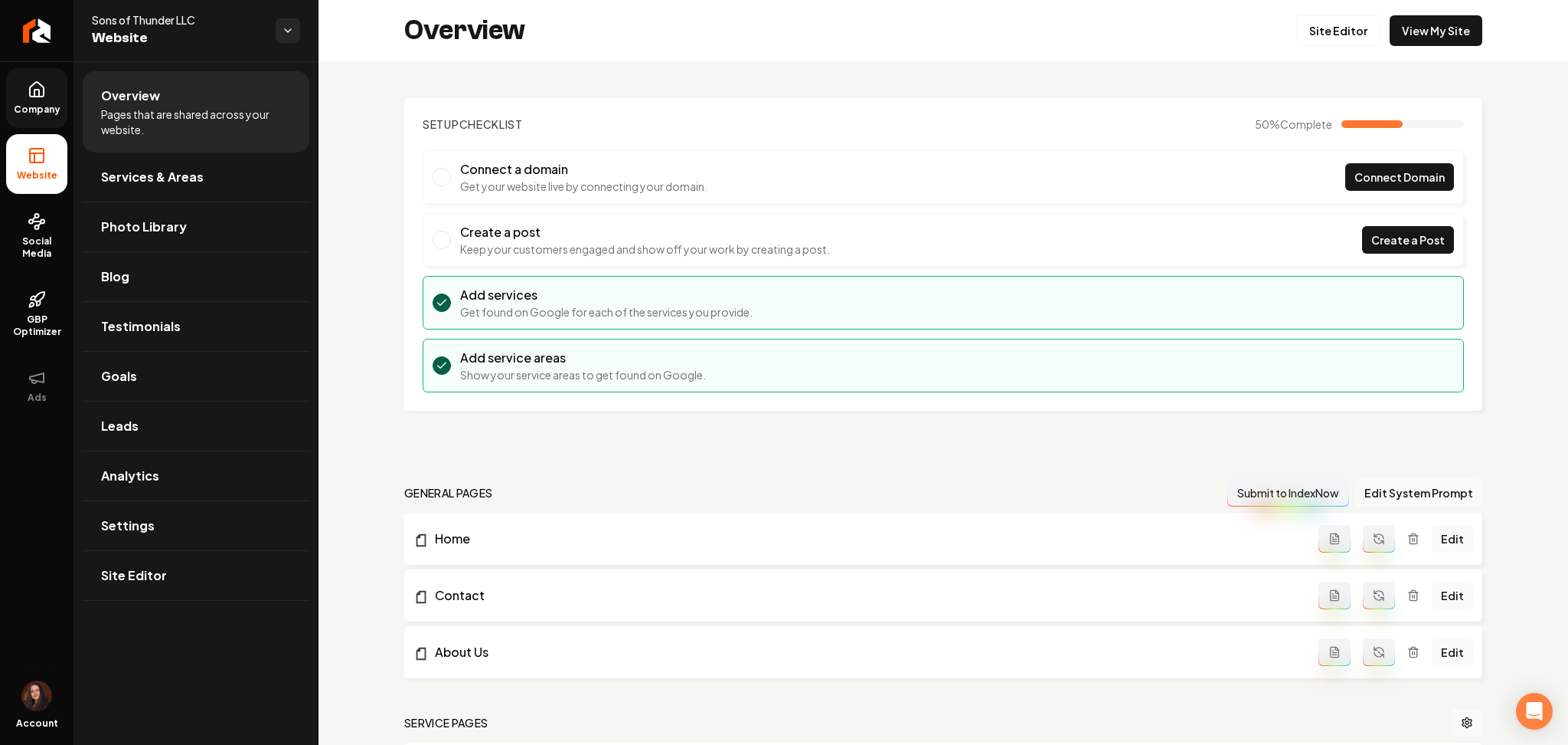
click at [30, 92] on icon at bounding box center [37, 89] width 14 height 15
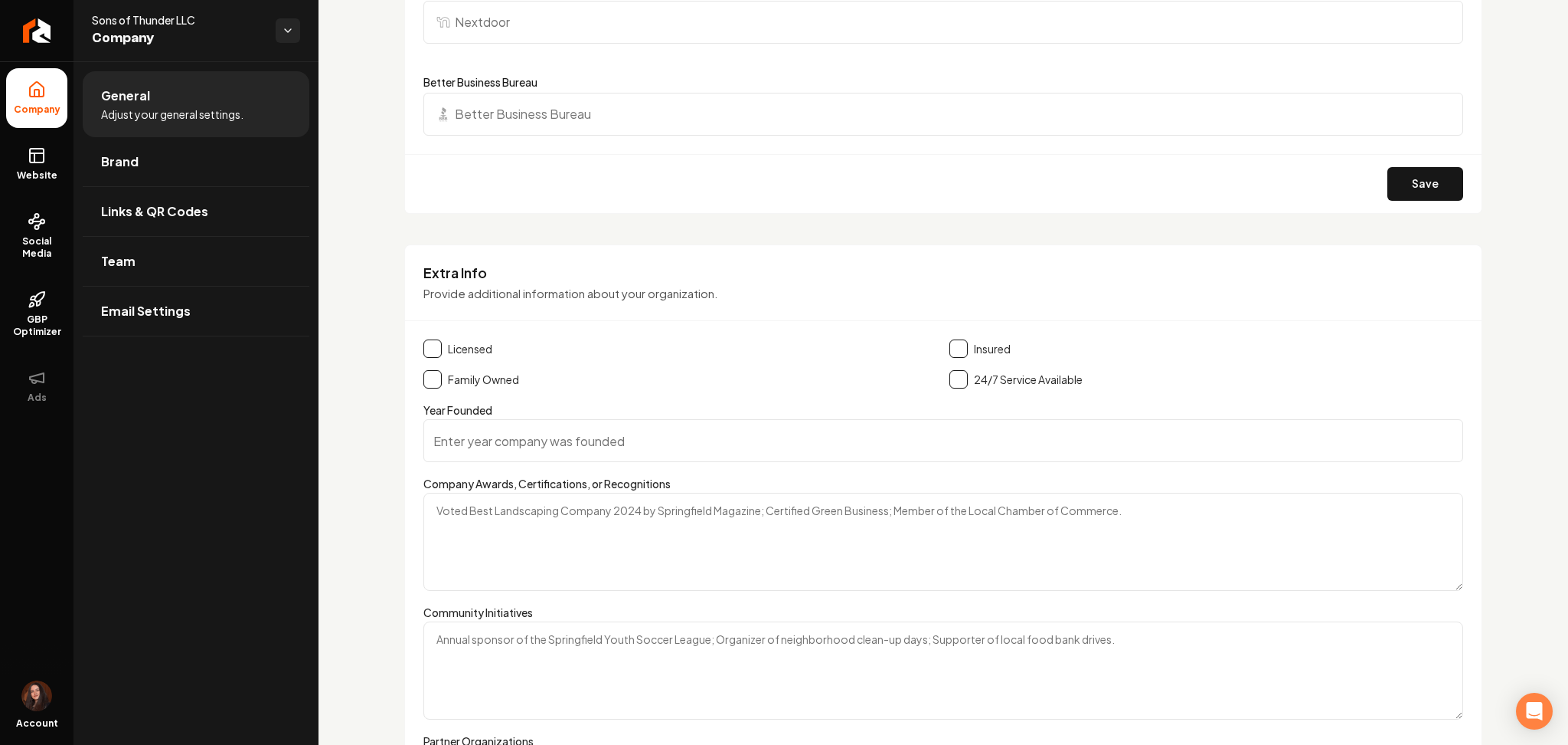
scroll to position [2158, 0]
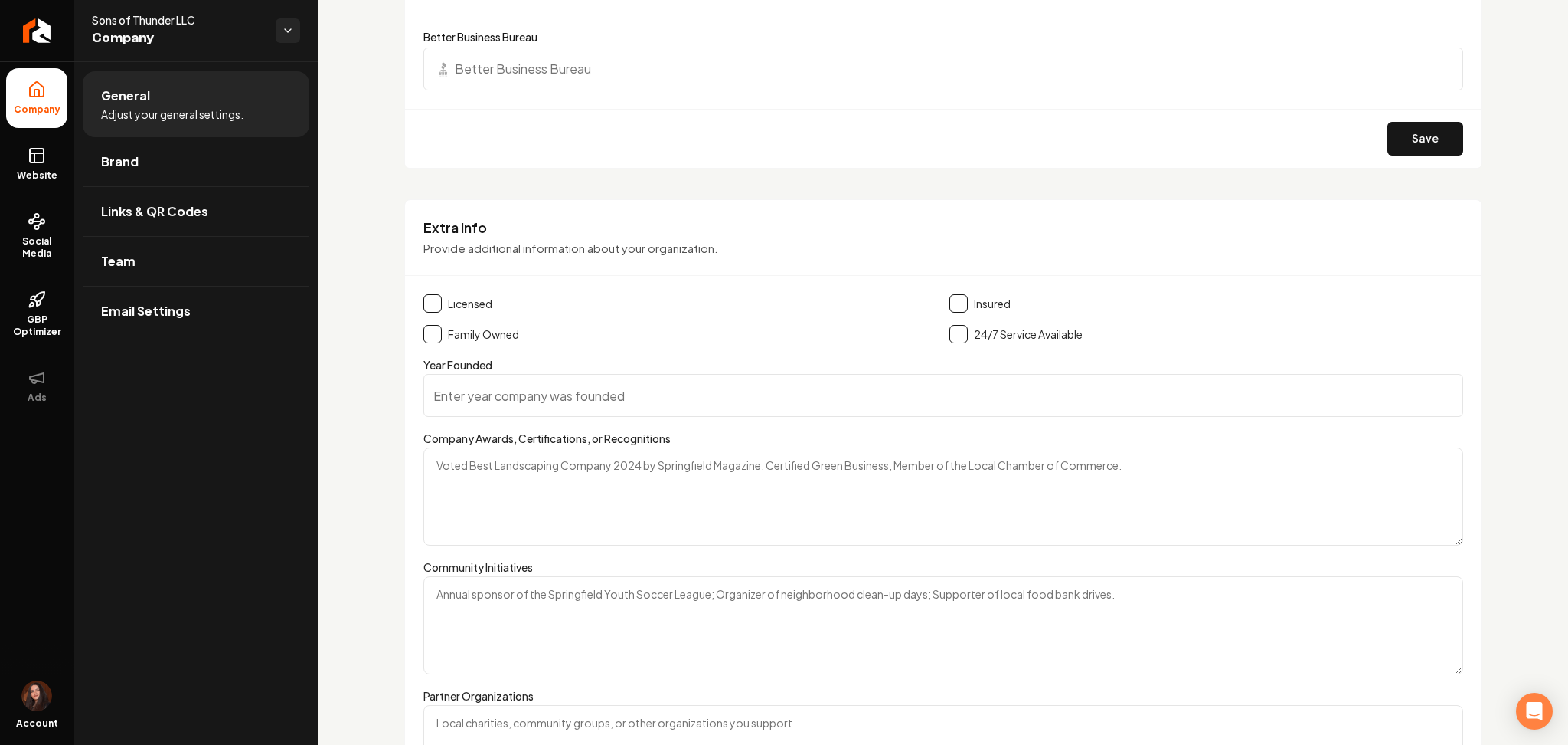
click at [432, 304] on button "Main content area" at bounding box center [432, 304] width 19 height 19
click at [956, 311] on button "Main content area" at bounding box center [959, 304] width 19 height 19
click at [439, 336] on button "Main content area" at bounding box center [432, 334] width 19 height 19
click at [949, 328] on button "Main content area" at bounding box center [959, 334] width 19 height 19
click at [460, 403] on input "Year Founded" at bounding box center [943, 395] width 1040 height 43
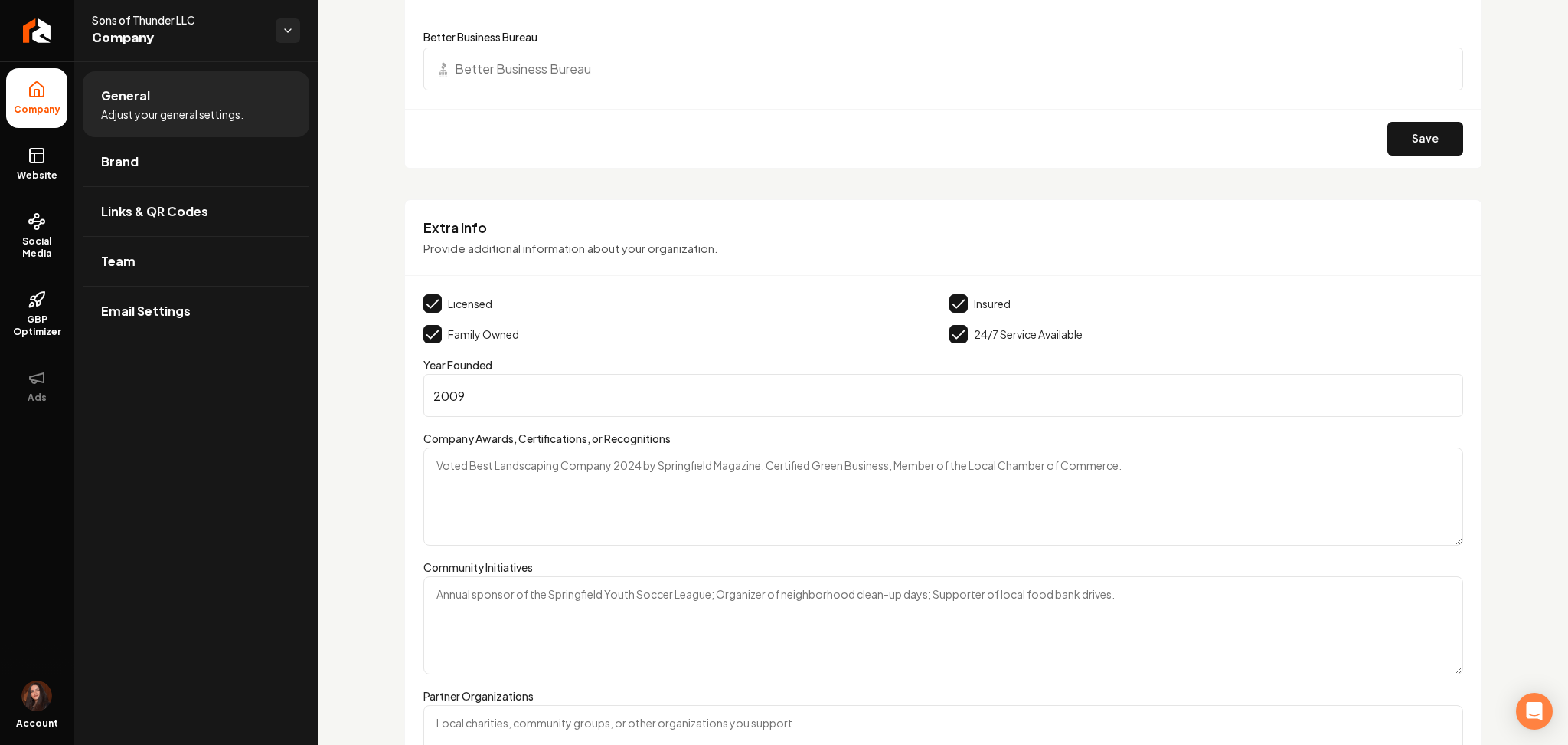
type input "2009"
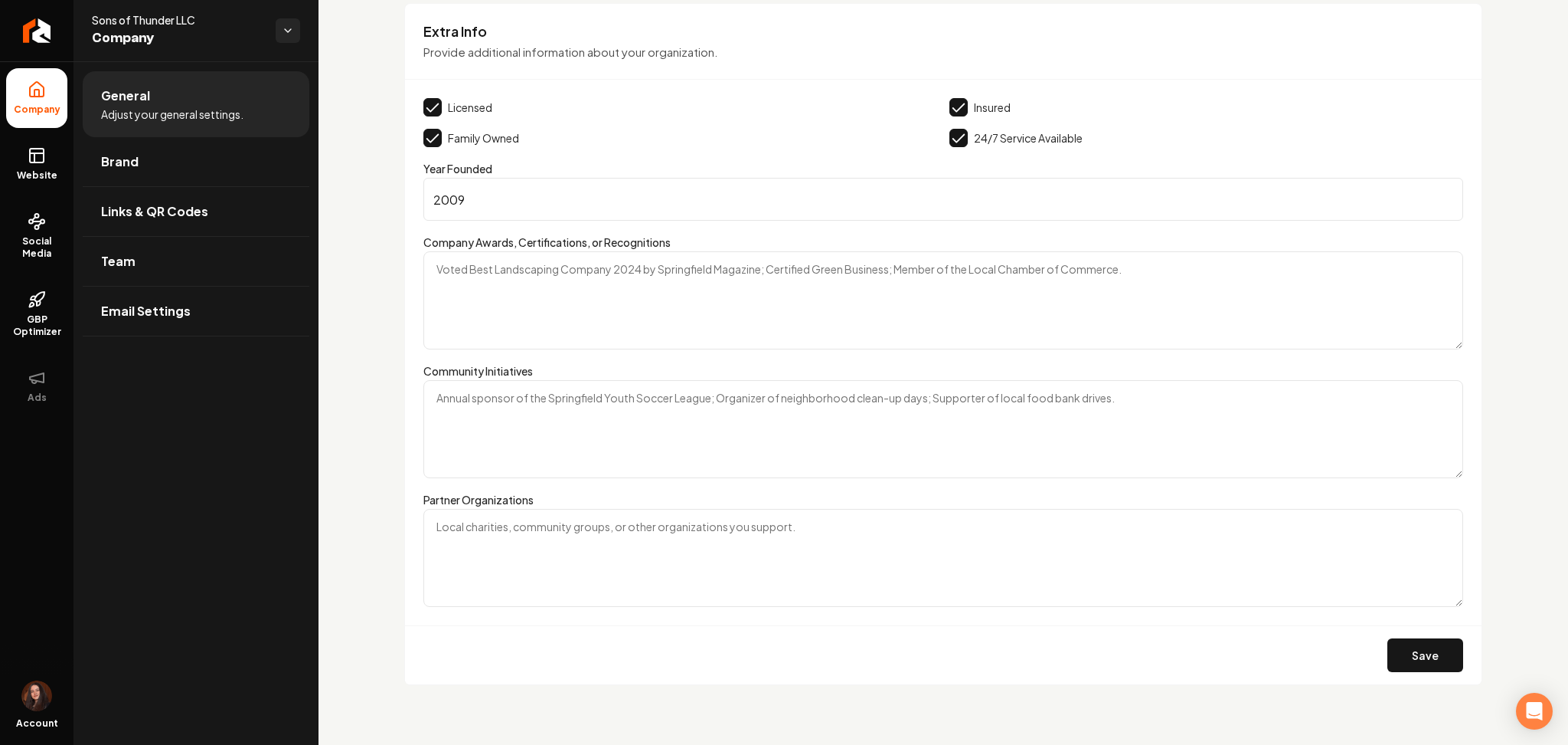
click at [1389, 675] on div "Save" at bounding box center [943, 654] width 1077 height 59
click at [1399, 667] on button "Save" at bounding box center [1425, 655] width 76 height 34
click at [43, 167] on link "Website" at bounding box center [37, 164] width 61 height 59
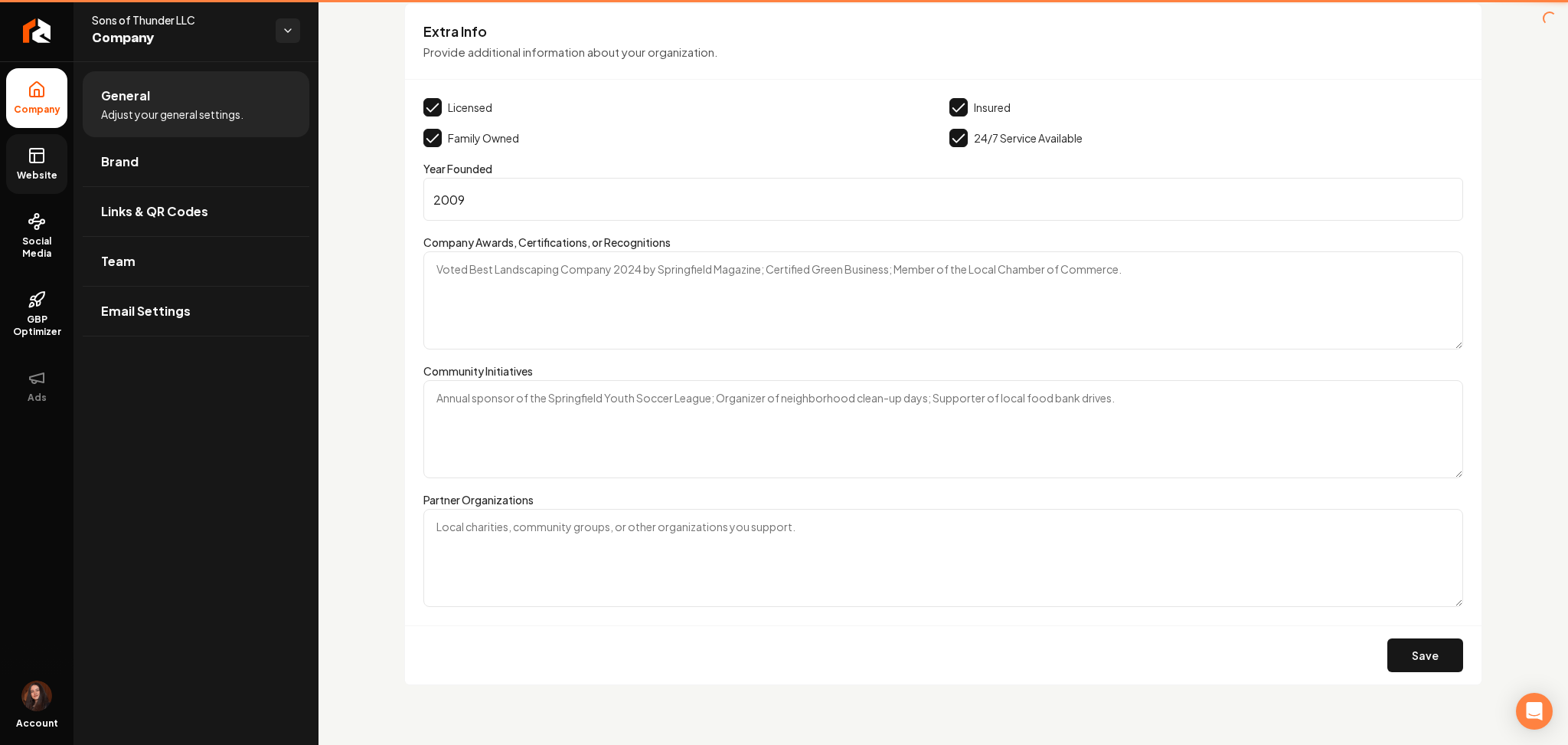
scroll to position [538, 0]
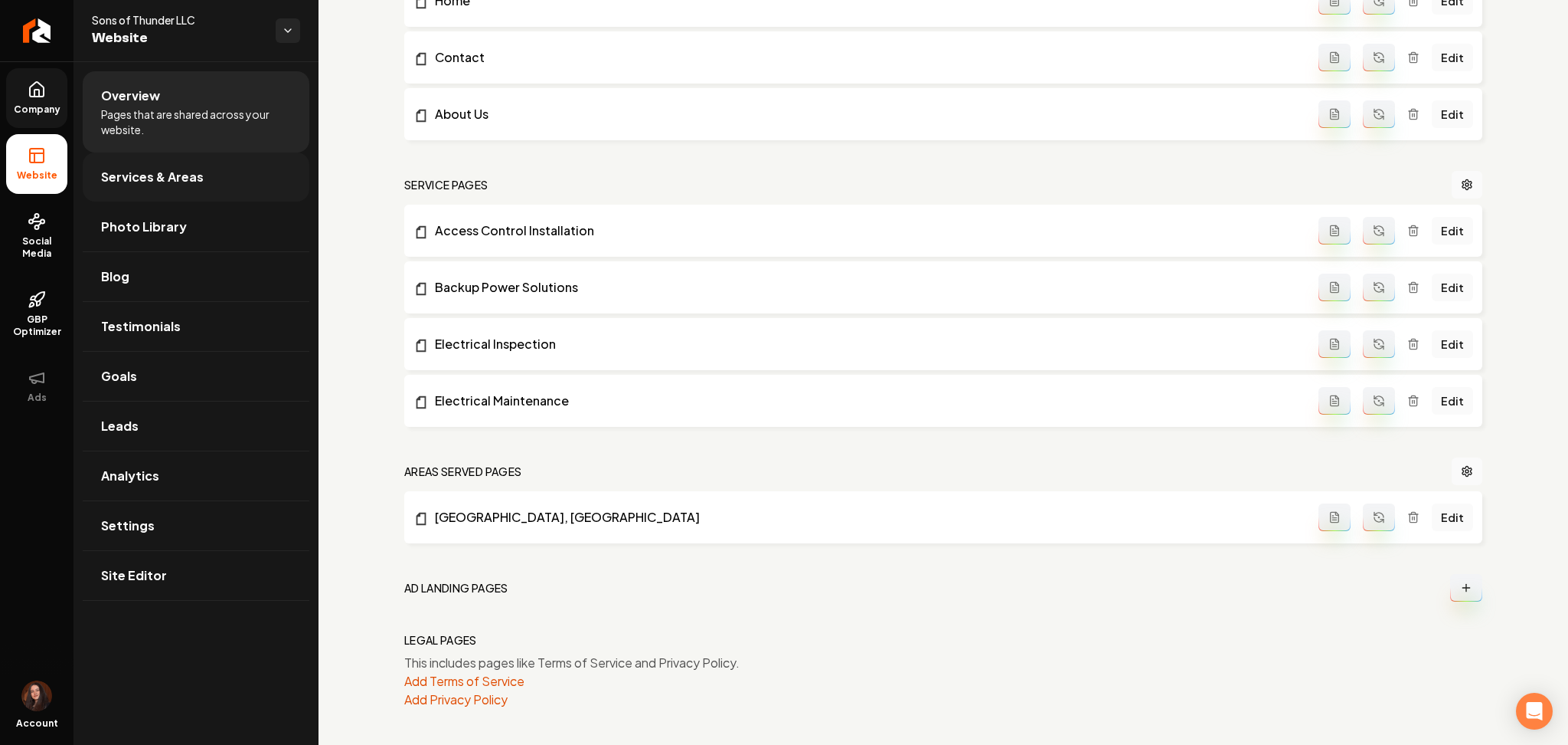
click at [102, 182] on span "Services & Areas" at bounding box center [152, 177] width 102 height 19
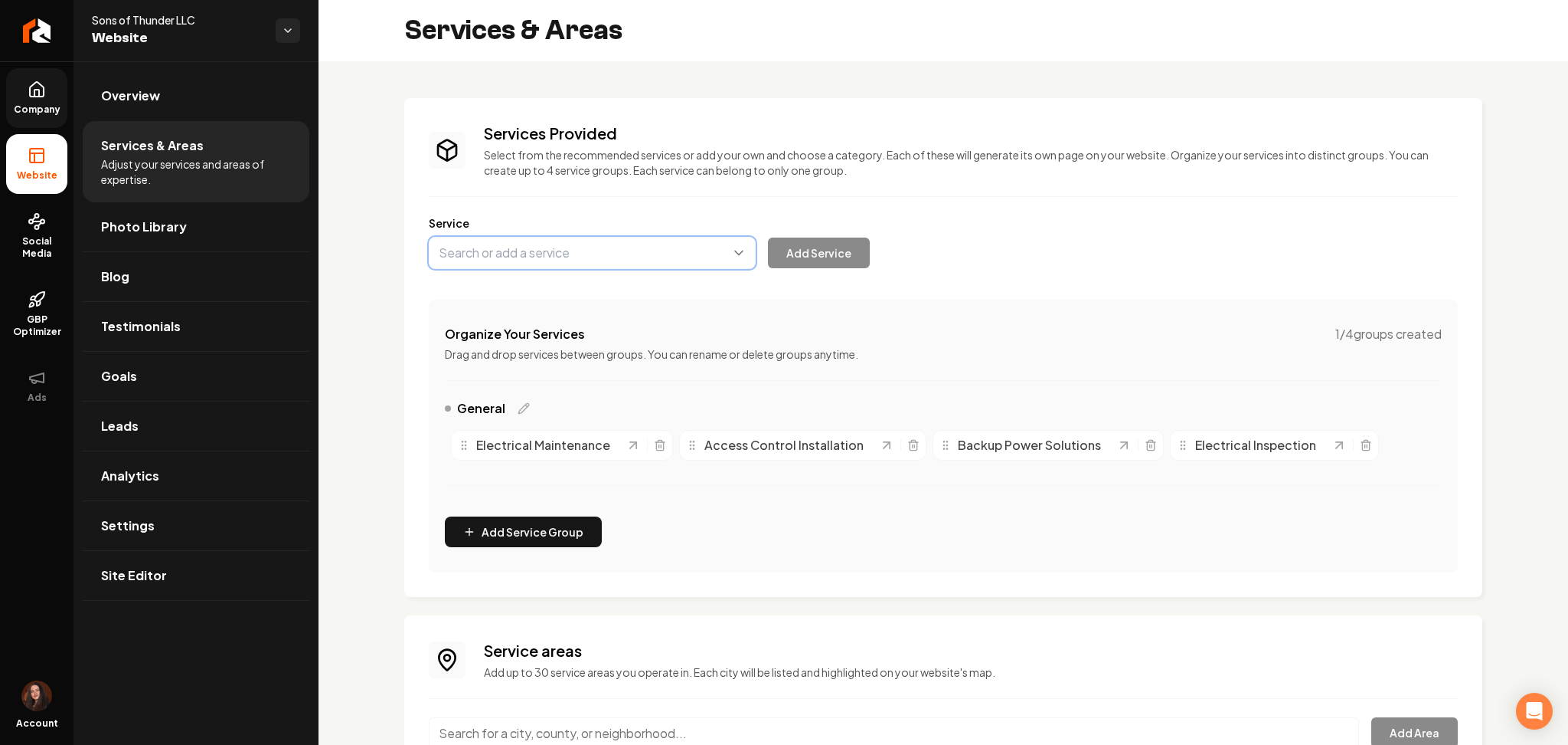
click at [482, 239] on button "Main content area" at bounding box center [592, 253] width 327 height 32
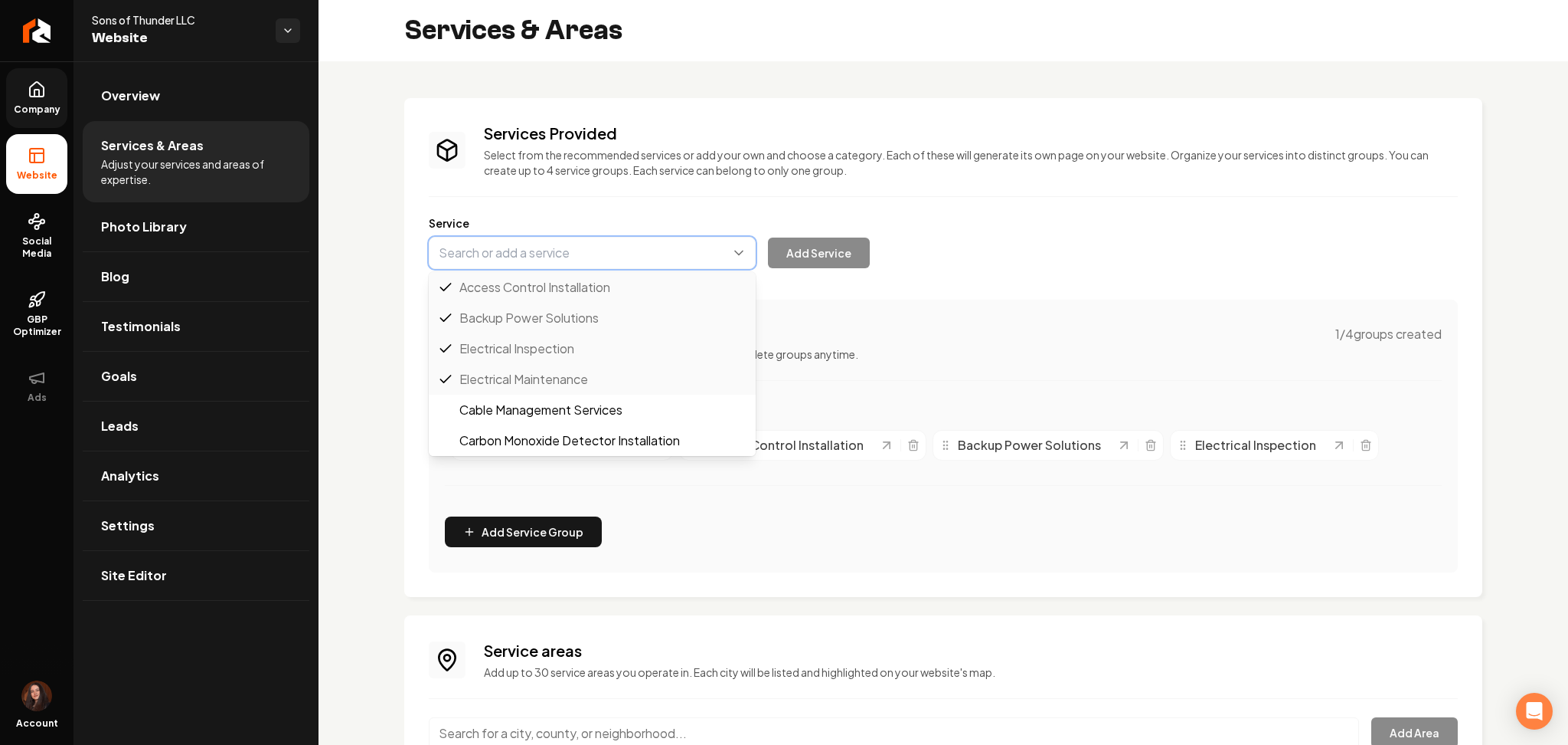
paste input "Generator Sales"
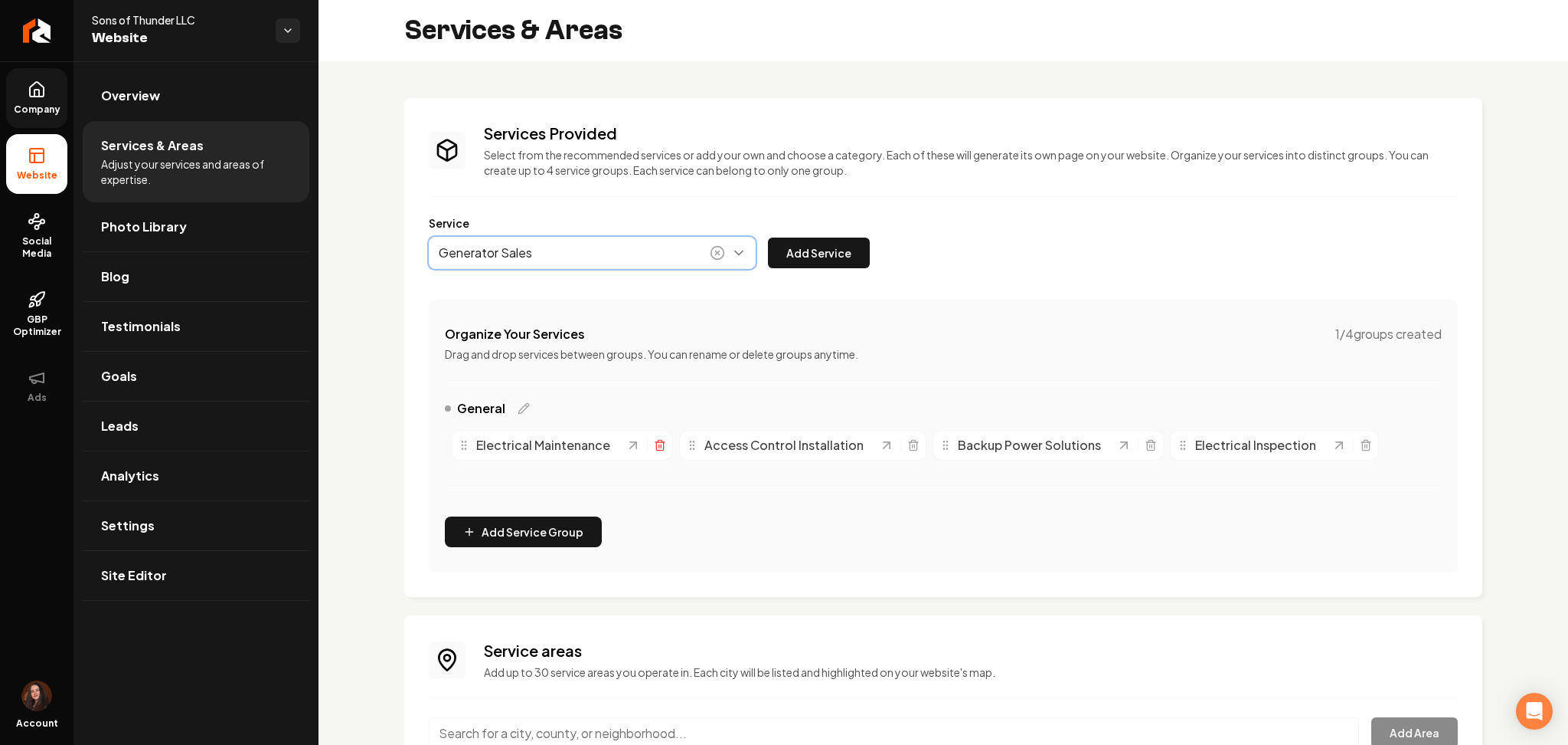
type input "Generator Sales"
click at [659, 443] on icon "Main content area" at bounding box center [660, 445] width 13 height 13
click at [659, 443] on icon "Main content area" at bounding box center [658, 445] width 16 height 16
click at [684, 444] on line "Main content area" at bounding box center [684, 446] width 0 height 3
click at [669, 448] on line "Main content area" at bounding box center [669, 446] width 0 height 3
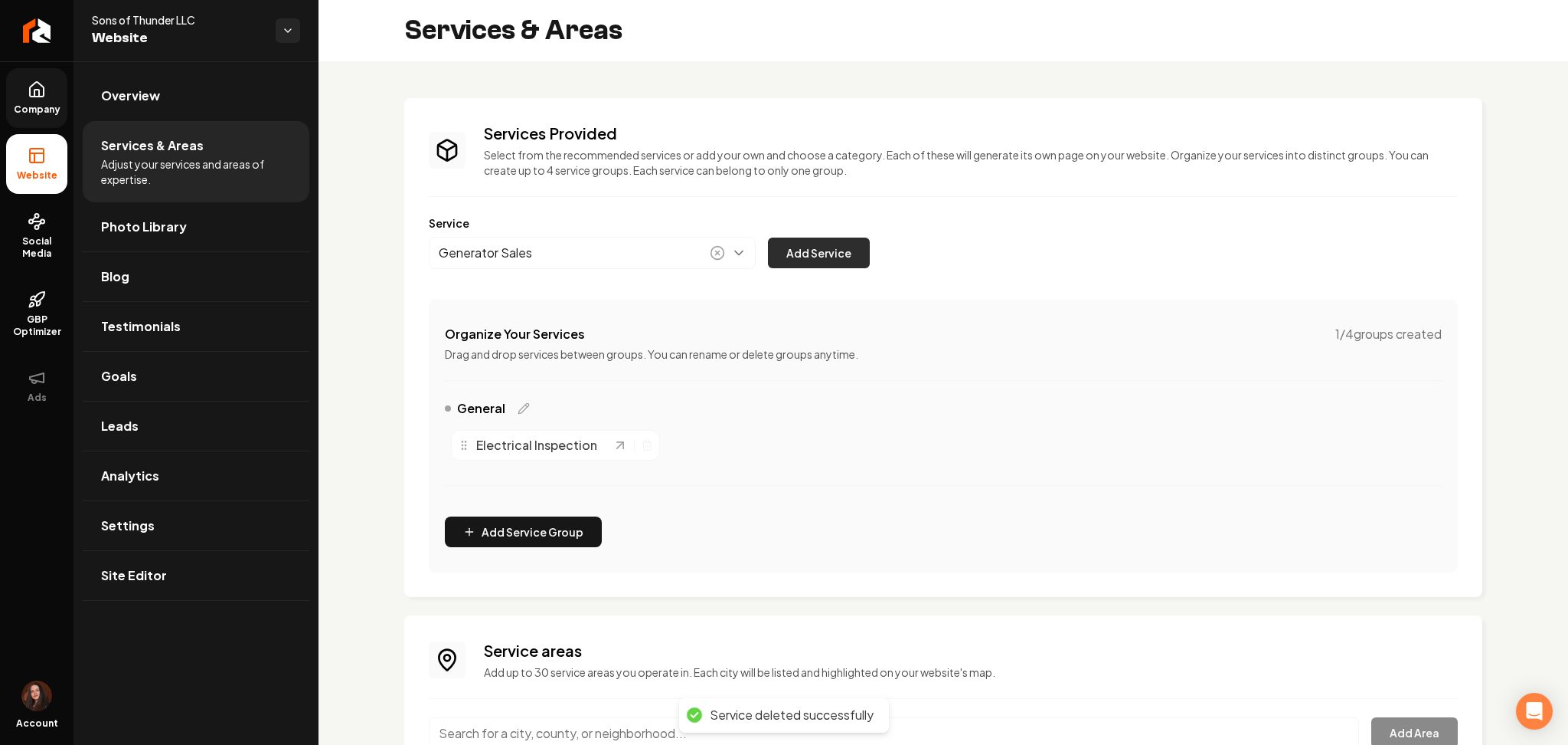
click at [810, 250] on button "Add Service" at bounding box center [819, 253] width 102 height 31
click at [644, 447] on icon "Main content area" at bounding box center [648, 445] width 13 height 13
click at [530, 251] on button "Main content area" at bounding box center [592, 253] width 327 height 32
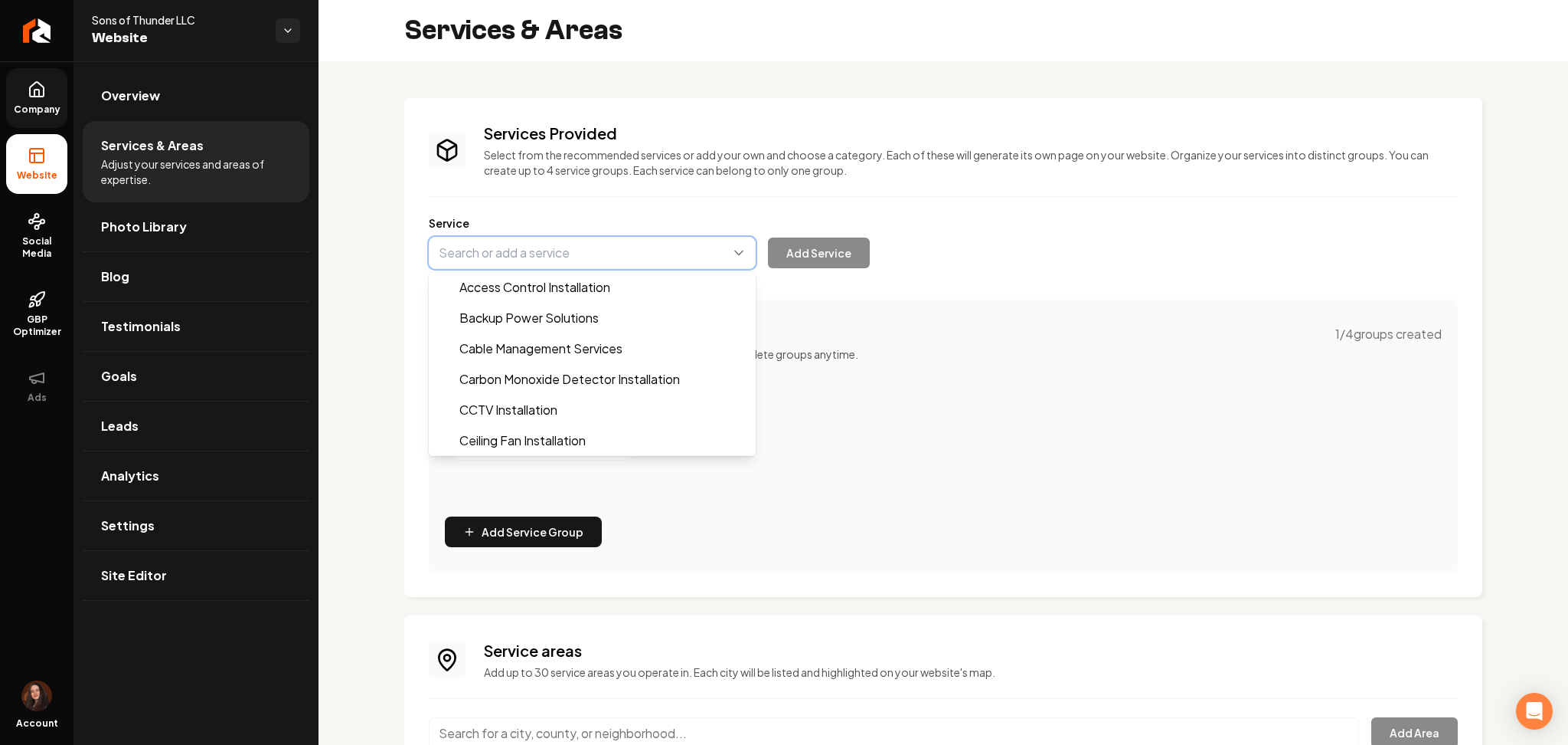
paste input "Generator Service"
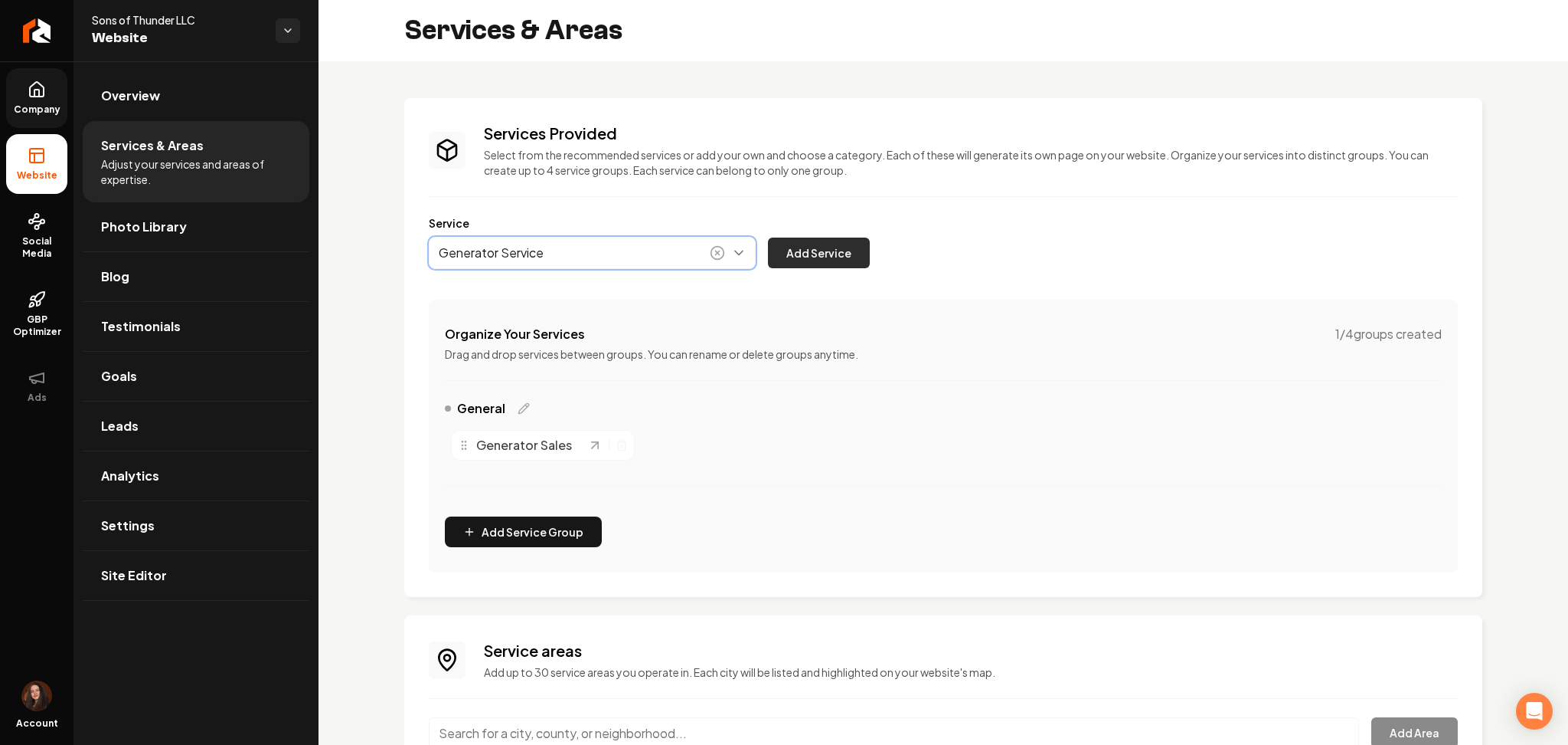
type input "Generator Service"
click at [831, 261] on button "Add Service" at bounding box center [819, 253] width 102 height 31
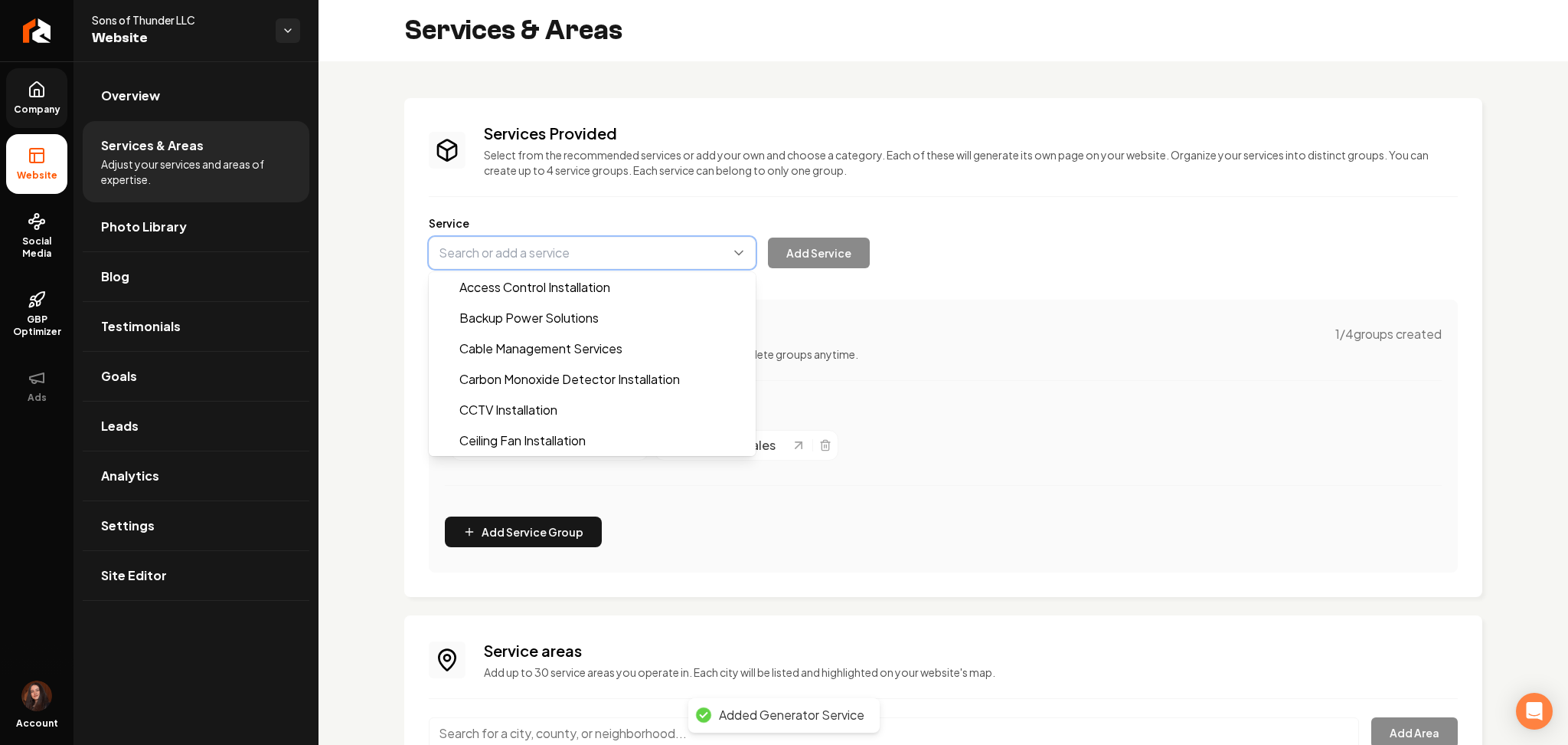
click at [496, 247] on button "Main content area" at bounding box center [592, 253] width 327 height 32
paste input "Product Maintenance"
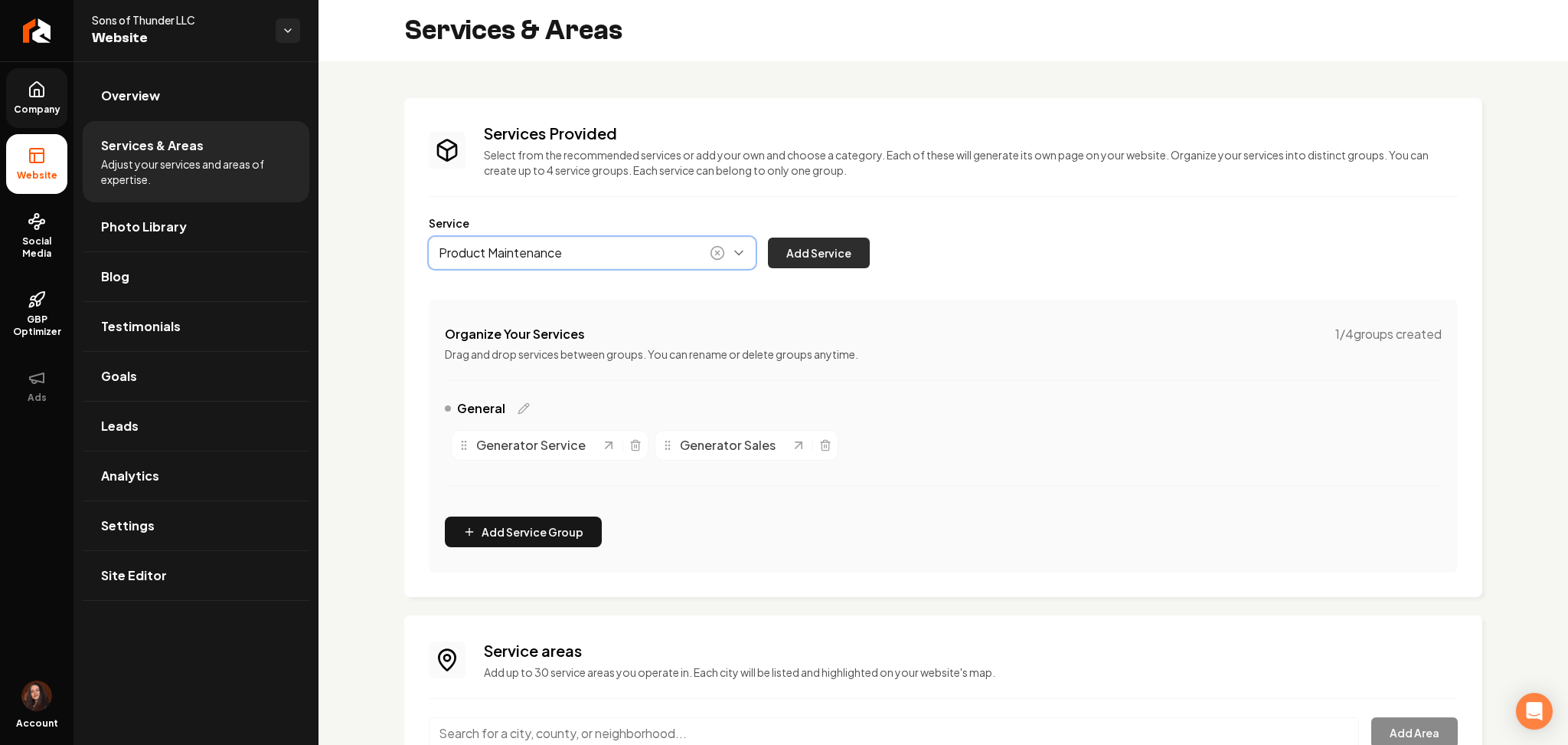
type input "Product Maintenance"
click at [817, 256] on button "Add Service" at bounding box center [819, 253] width 102 height 31
click at [505, 263] on button "Main content area" at bounding box center [592, 253] width 327 height 32
paste input "Generator Repair, (RV)"
type input "Generator Repair, (RV)"
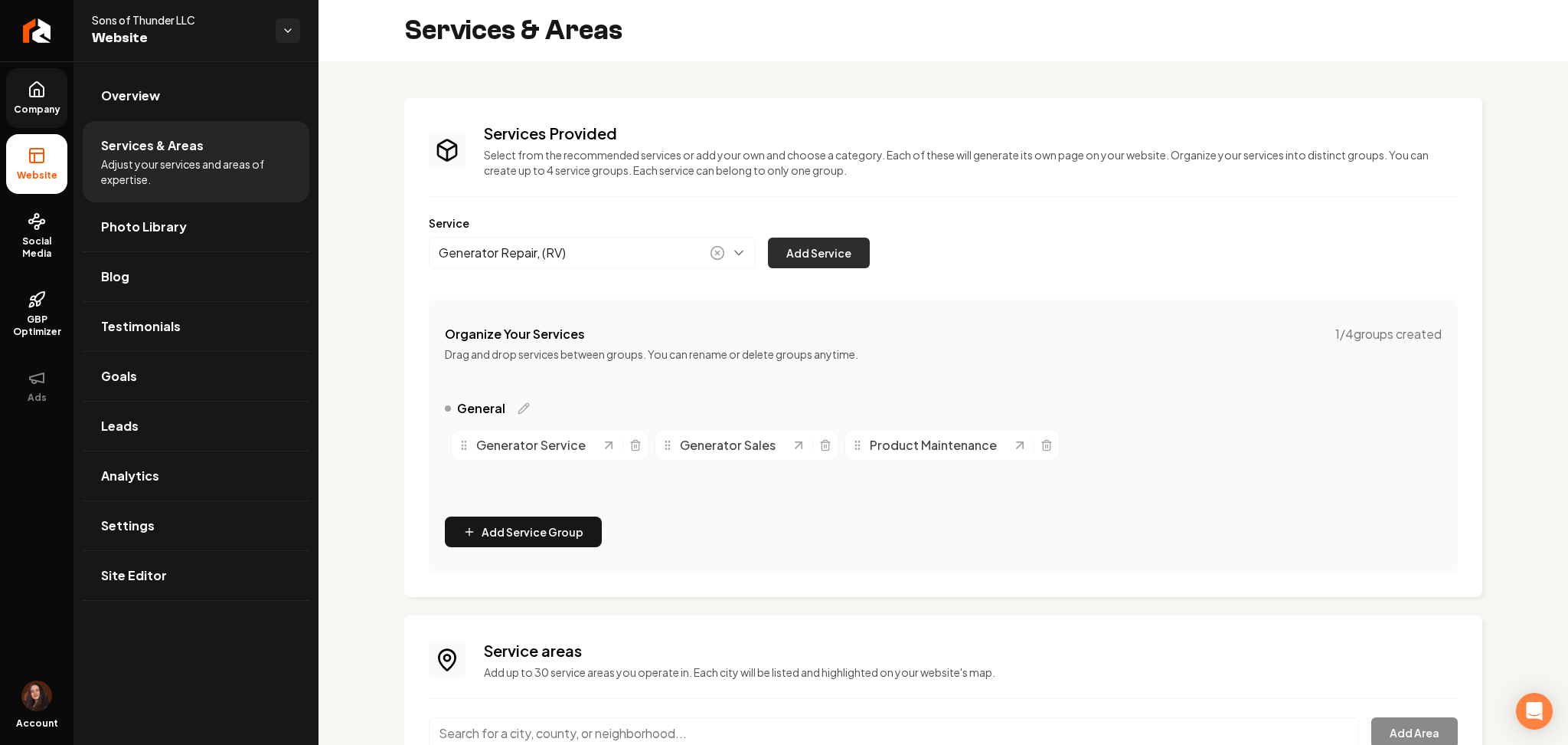
click at [843, 247] on button "Add Service" at bounding box center [819, 253] width 102 height 31
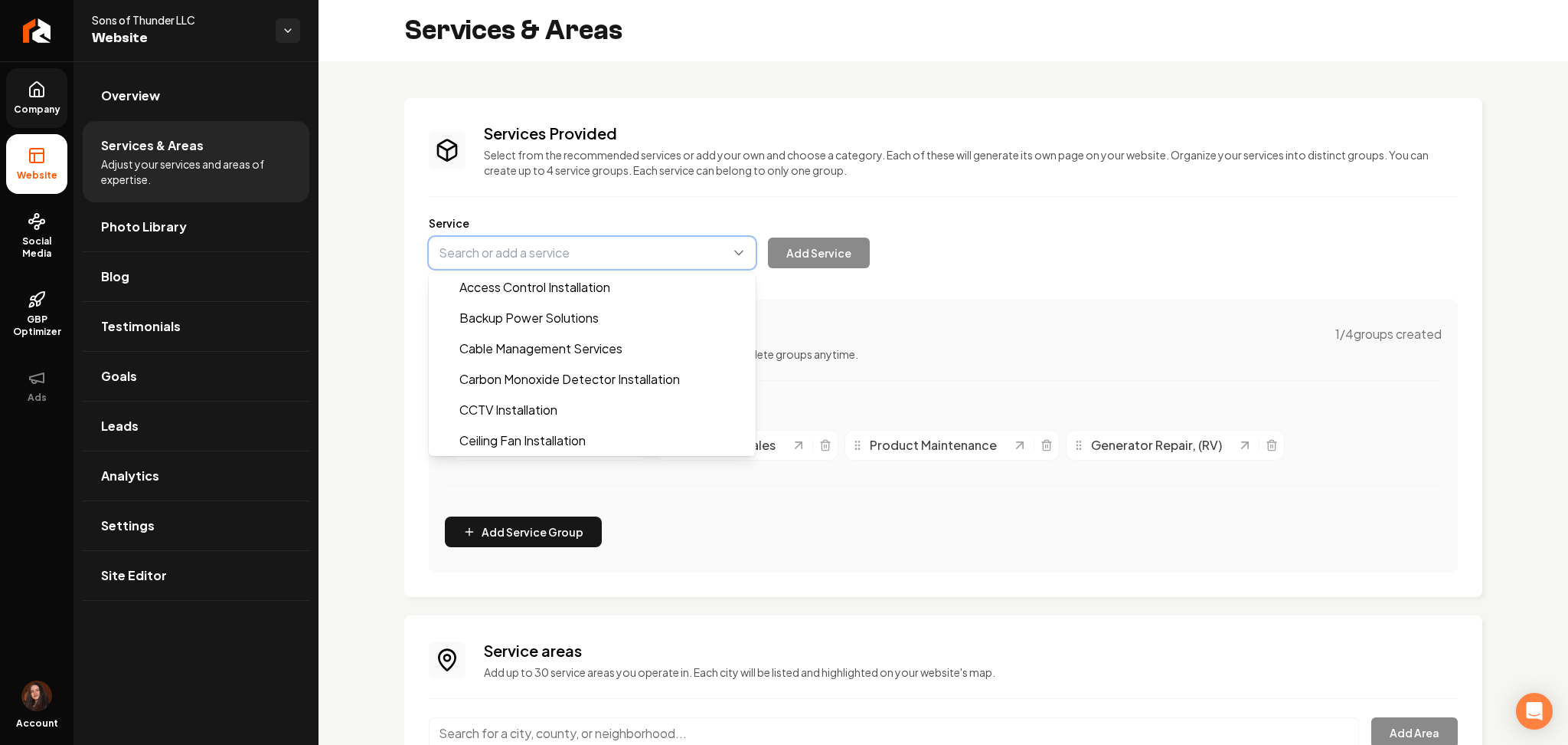
click at [502, 255] on button "Main content area" at bounding box center [592, 253] width 327 height 32
paste input "Home Stand By"
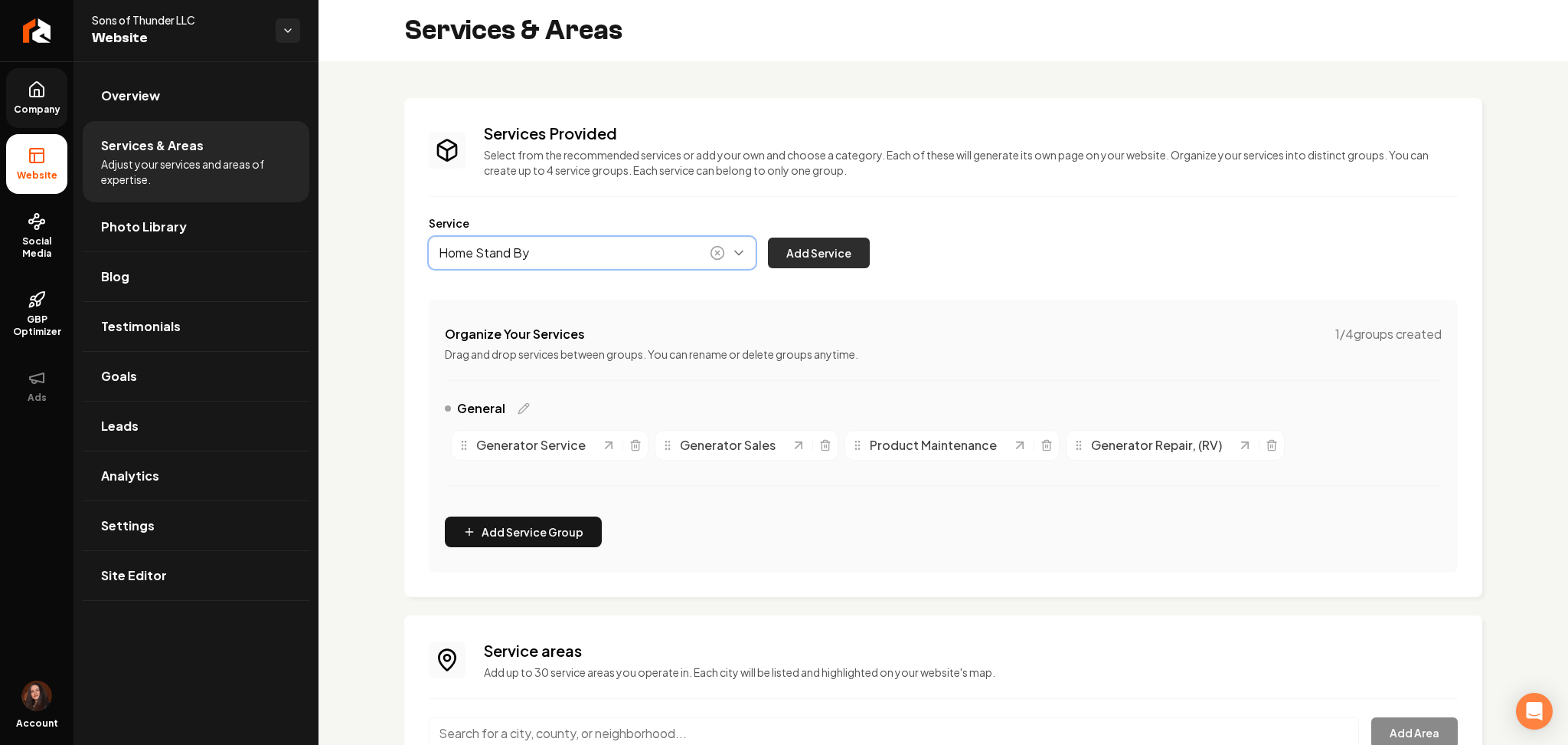
type input "Home Stand By"
click at [847, 251] on button "Add Service" at bounding box center [819, 253] width 102 height 31
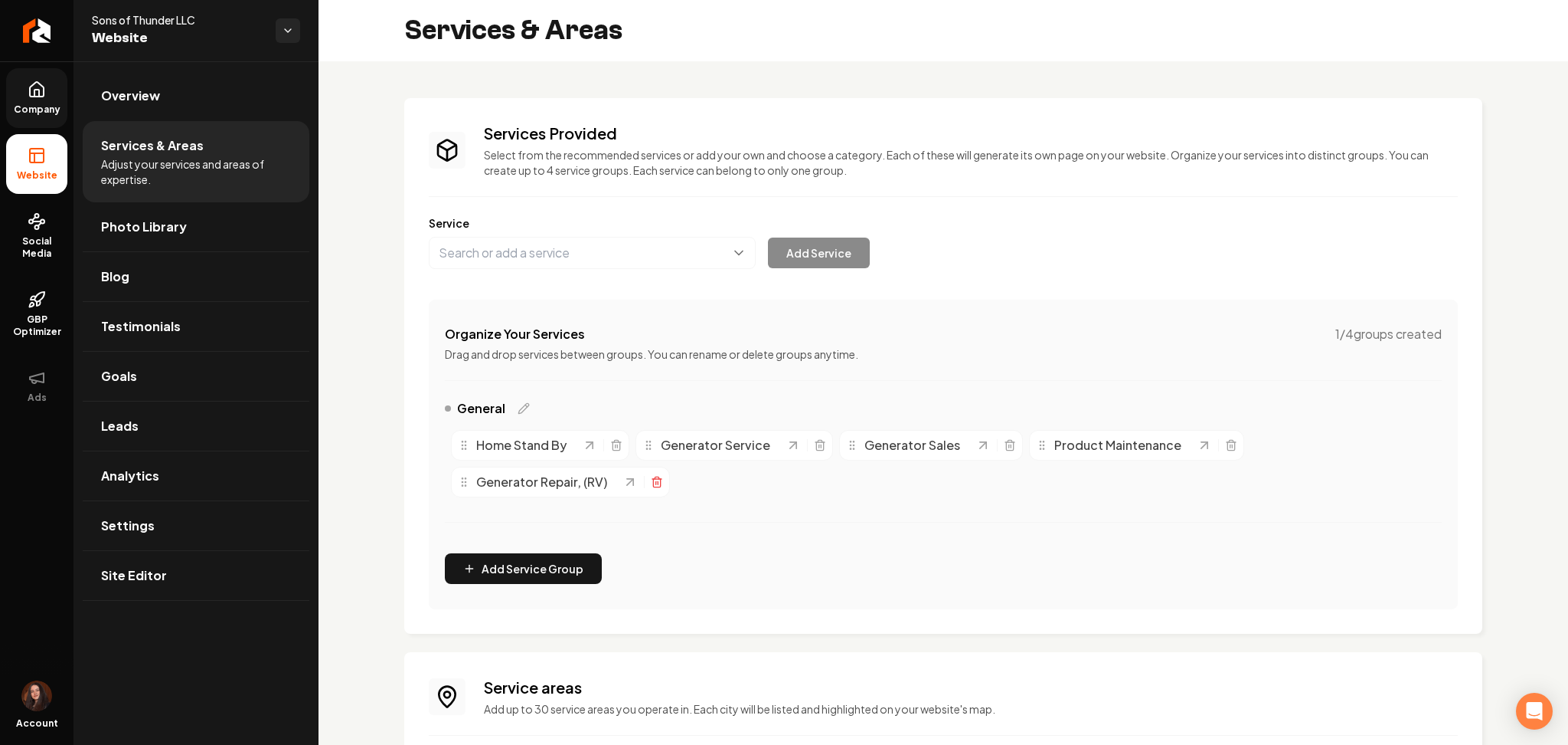
click at [654, 485] on icon "Main content area" at bounding box center [657, 482] width 13 height 13
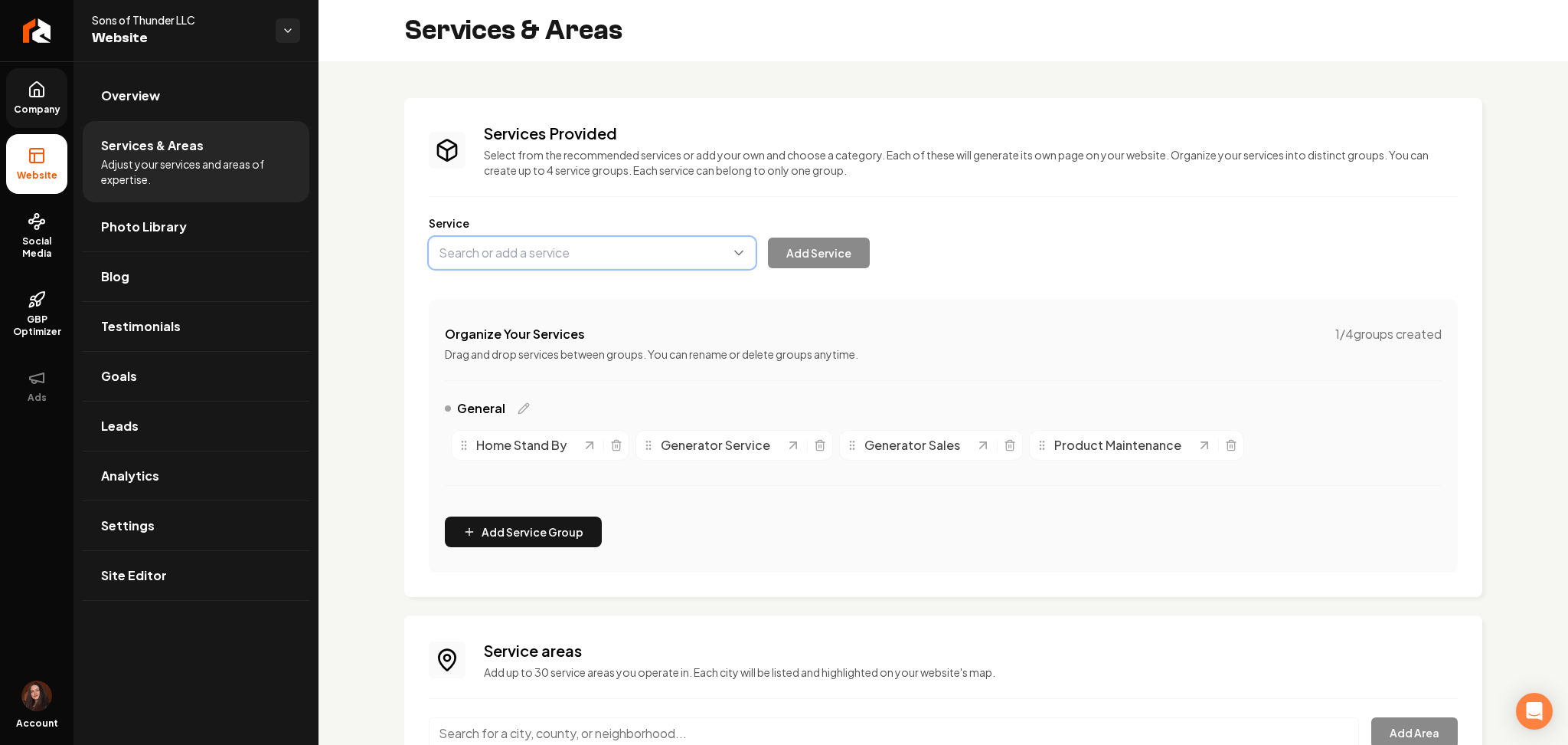
click at [489, 243] on button "Main content area" at bounding box center [592, 253] width 327 height 32
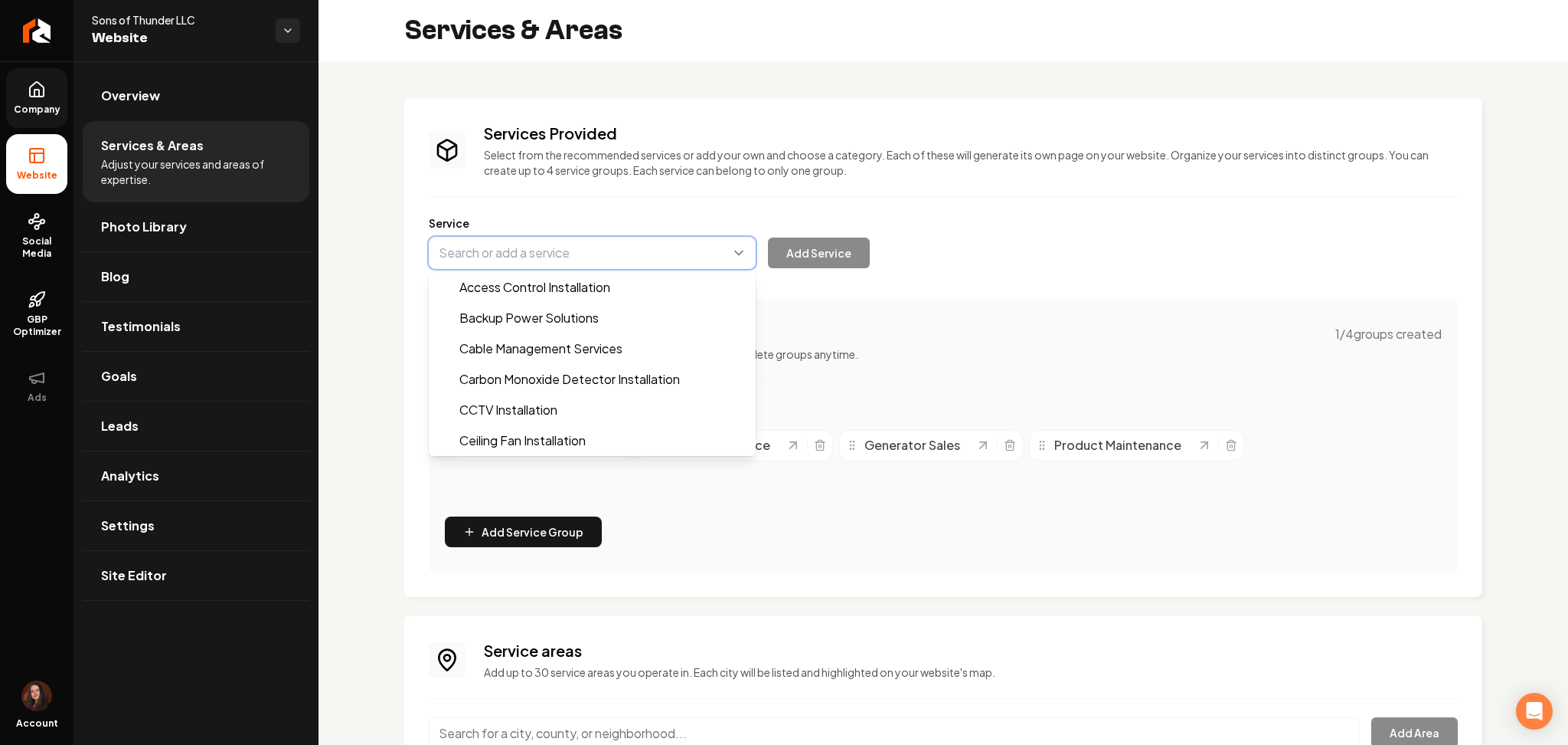
paste input "Generator Repair, (RV"
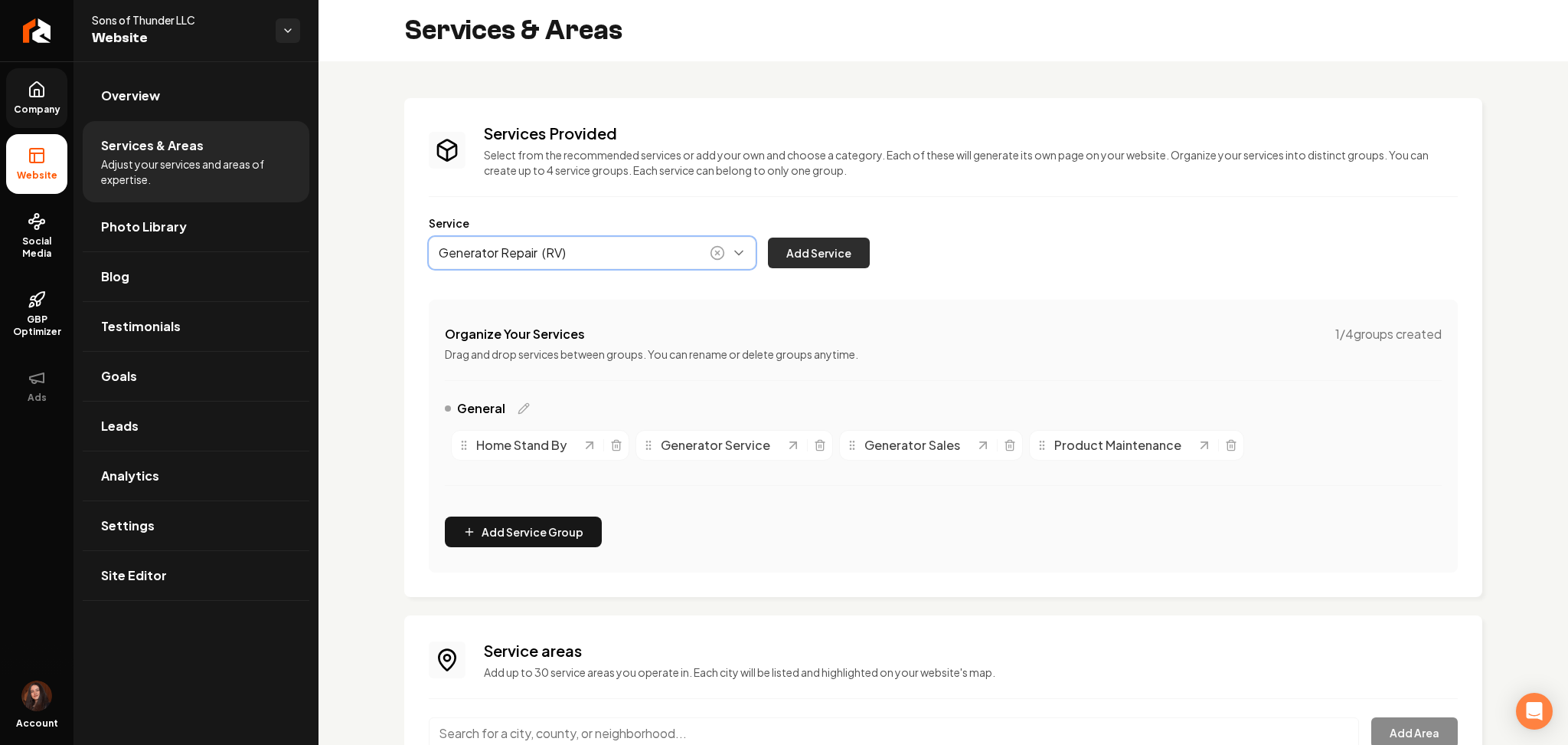
type input "Generator Repair (RV)"
click at [829, 249] on button "Add Service" at bounding box center [819, 253] width 102 height 31
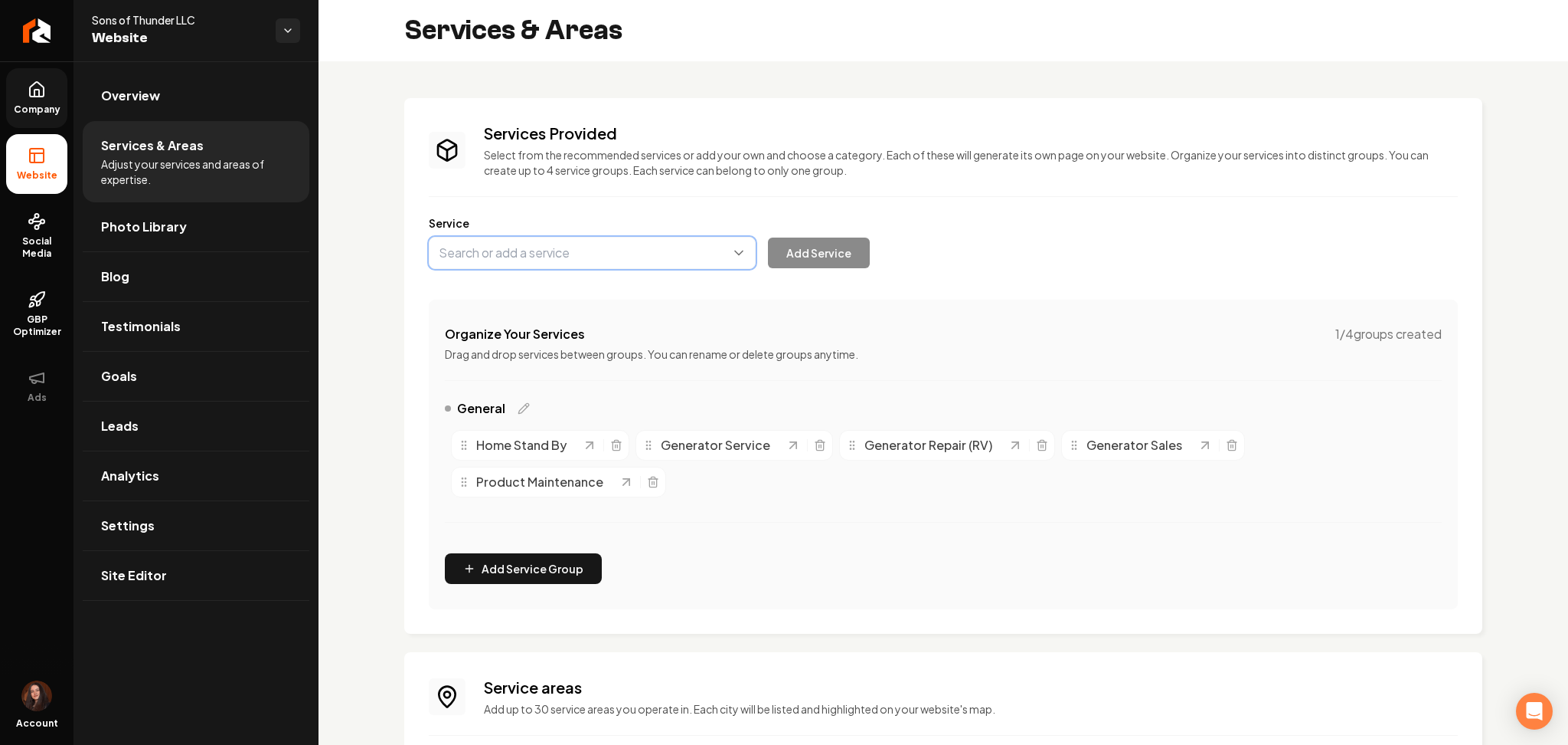
click at [517, 256] on button "Main content area" at bounding box center [592, 253] width 327 height 32
paste input "Commercial."
type input "Commercial Generator Repair"
click at [818, 264] on button "Add Service" at bounding box center [819, 253] width 102 height 31
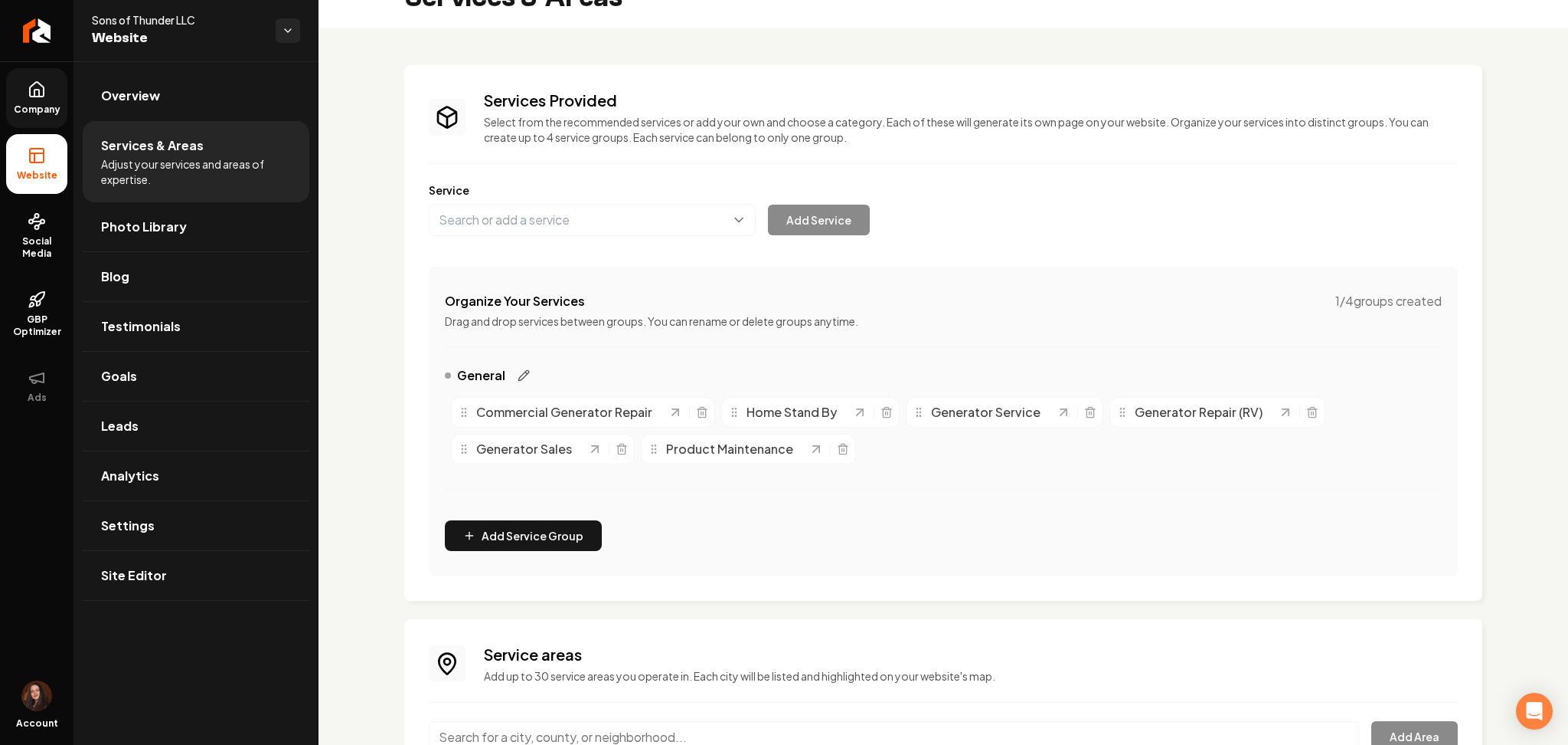
click at [526, 372] on icon "Main content area" at bounding box center [524, 376] width 13 height 13
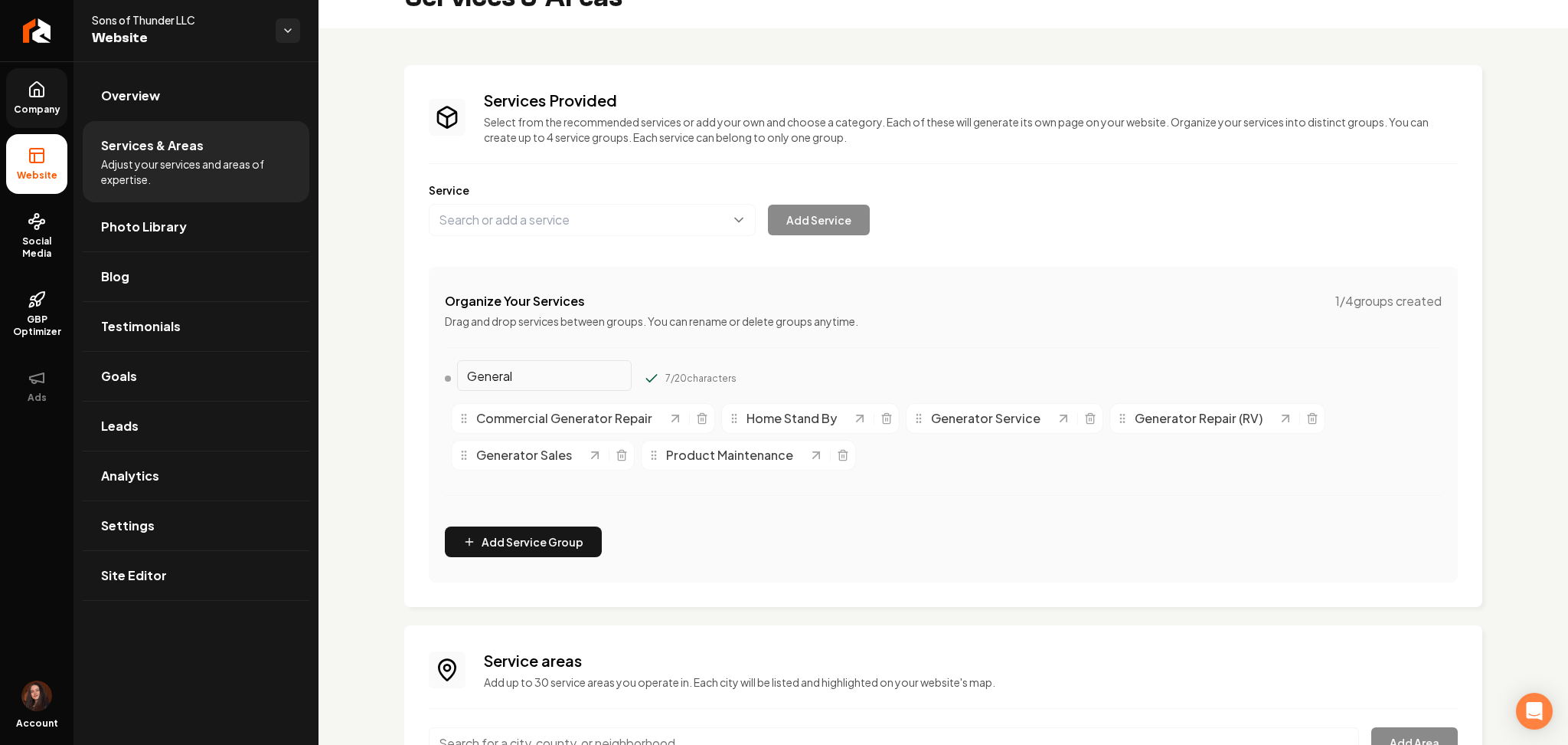
click at [526, 372] on input "General" at bounding box center [544, 375] width 174 height 31
type input "H"
type input "Generators"
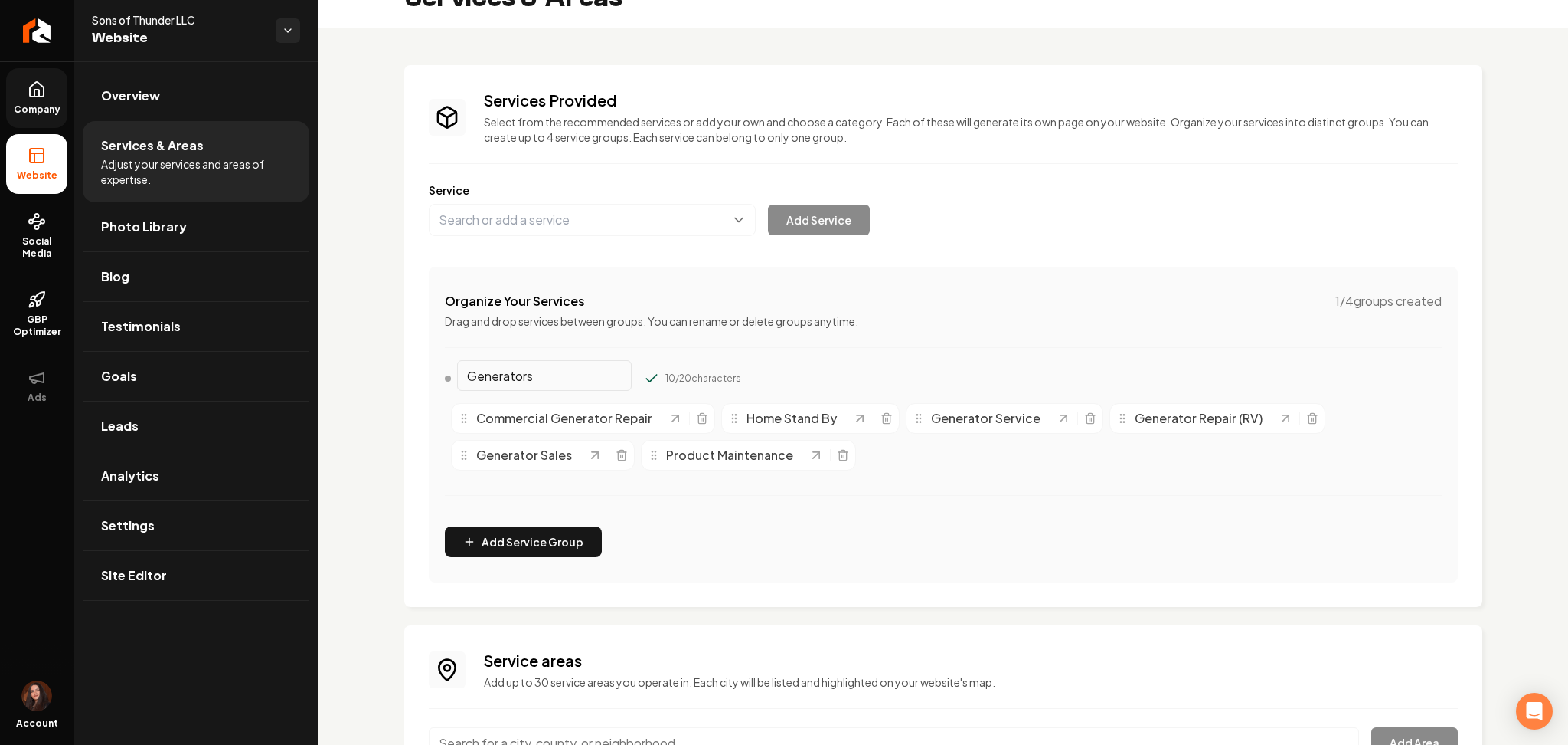
click at [644, 371] on button "Main content area" at bounding box center [652, 379] width 16 height 16
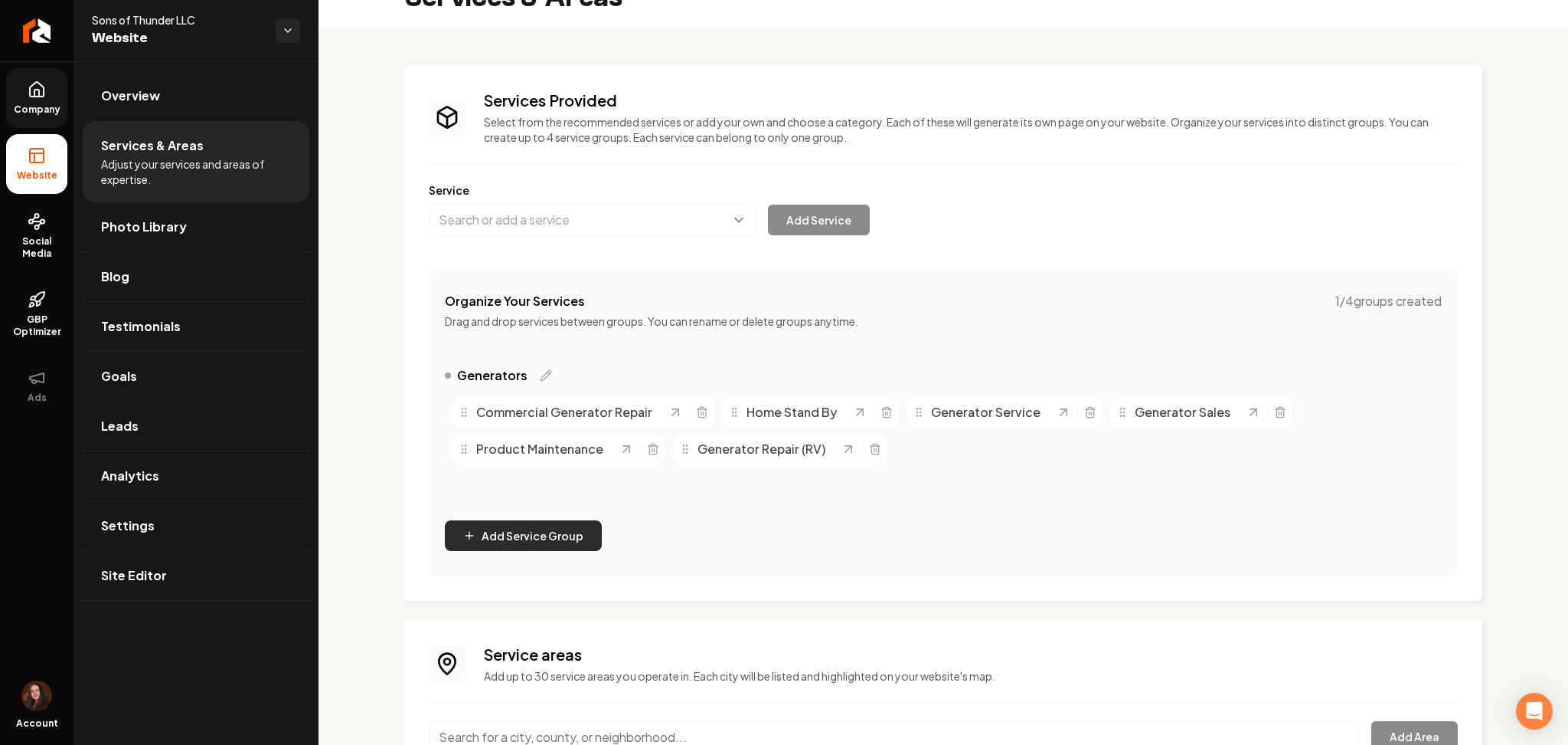
click at [479, 533] on button "Add Service Group" at bounding box center [523, 535] width 157 height 31
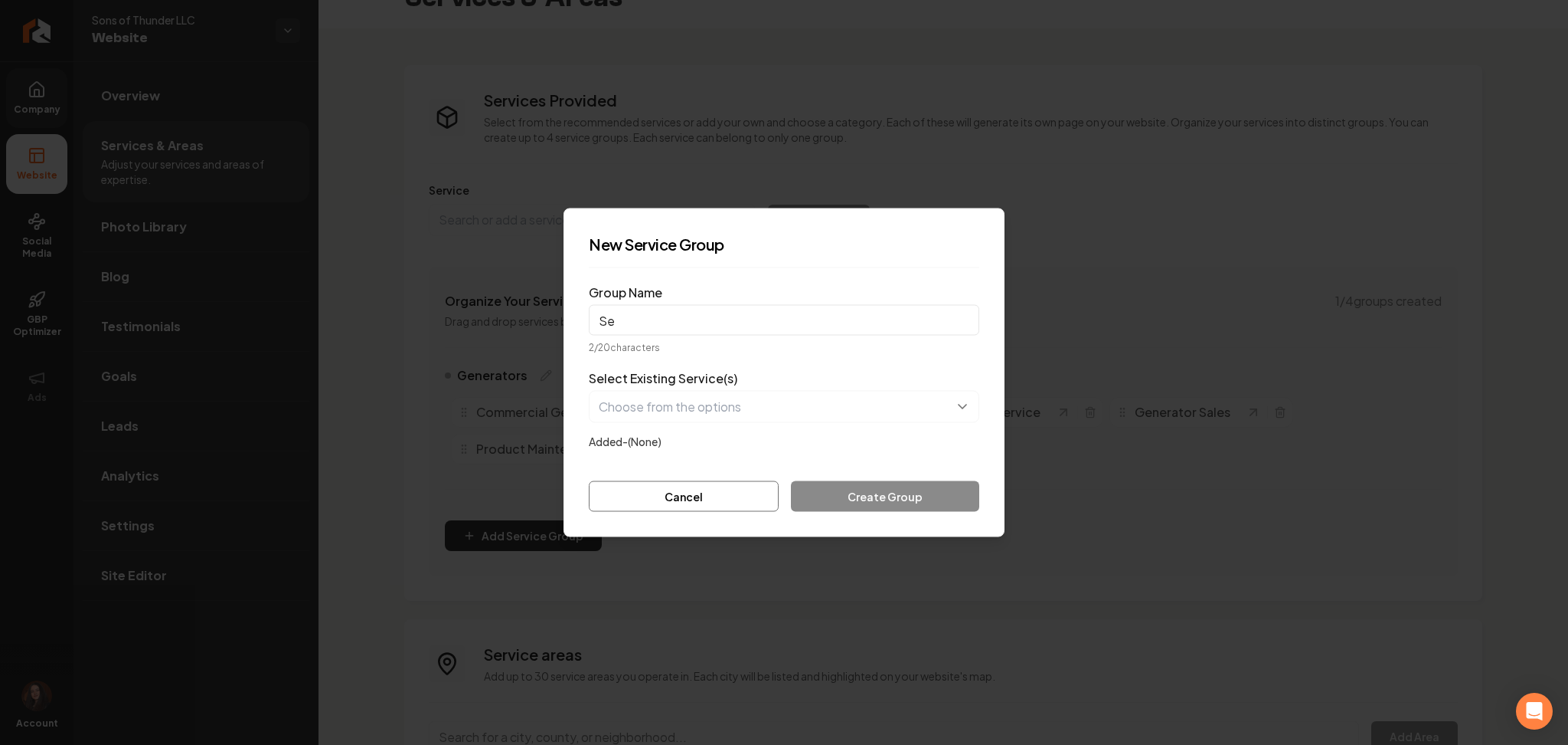
type input "S"
type input "Services"
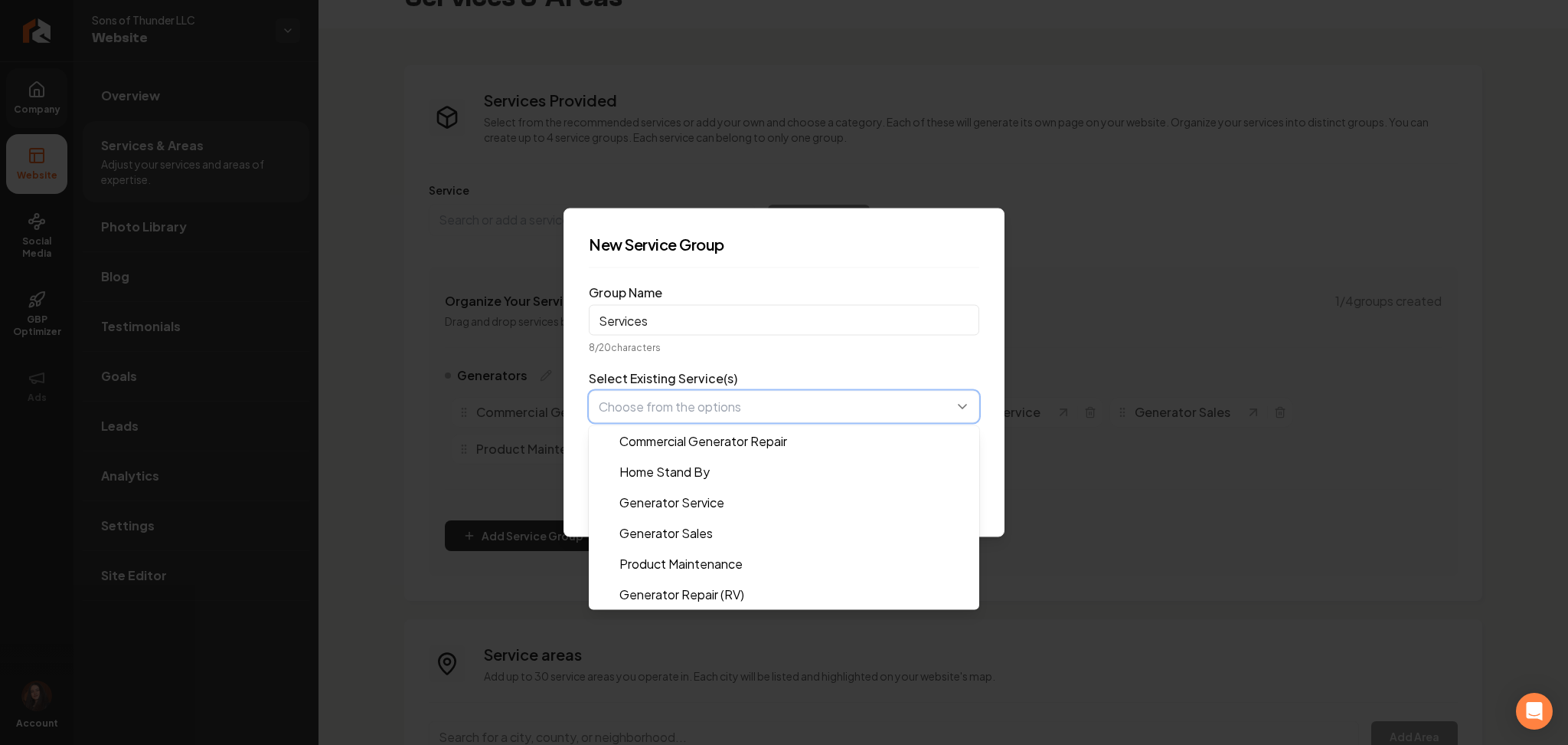
click at [658, 396] on button "button" at bounding box center [784, 406] width 390 height 32
click at [939, 343] on form "Group Name Services 8 / 20 characters Select Existing Service(s) Commercial Gen…" at bounding box center [784, 396] width 390 height 232
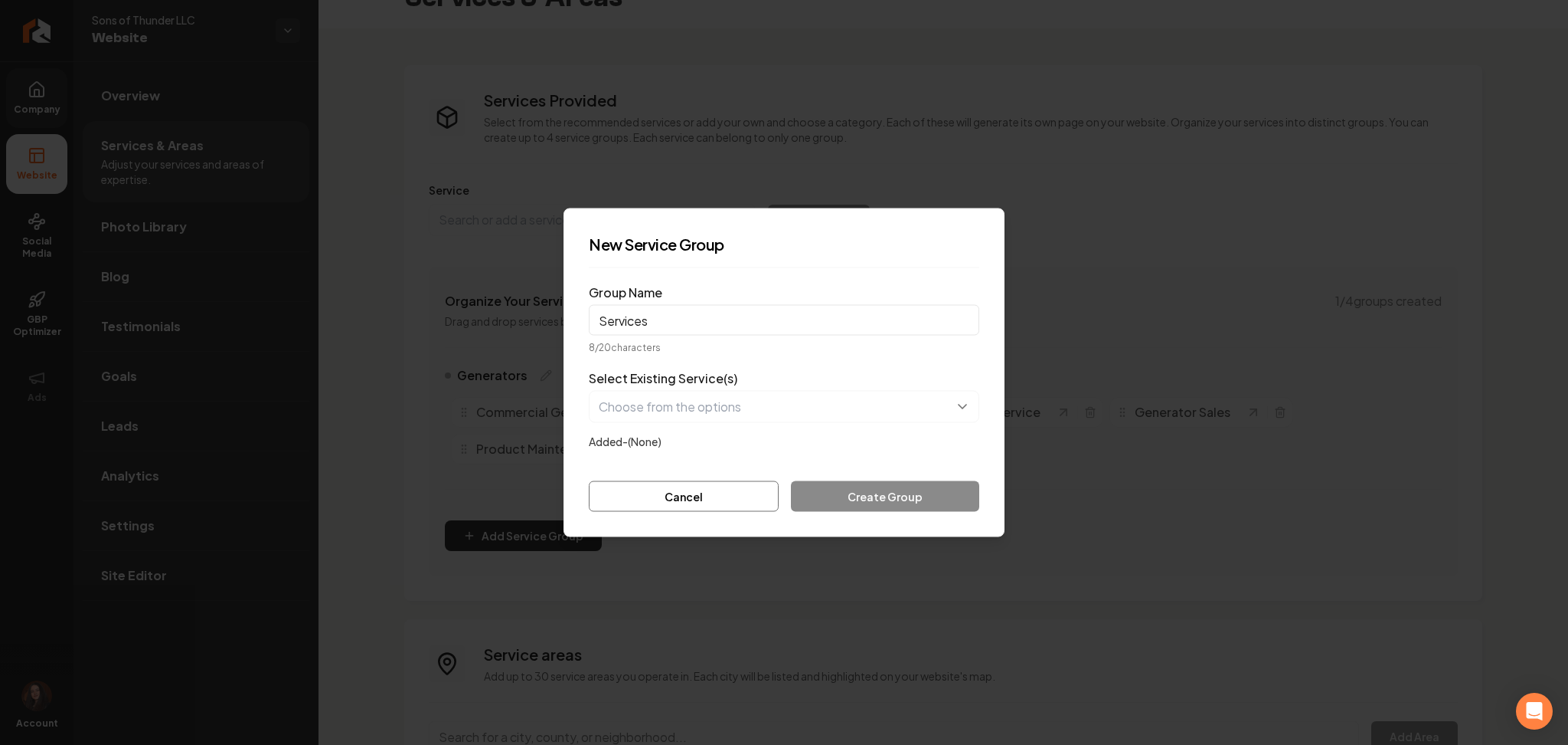
click at [692, 473] on form "Group Name Services 8 / 20 characters Select Existing Service(s) Added- (None) …" at bounding box center [784, 396] width 390 height 232
click at [660, 484] on button "Cancel" at bounding box center [684, 496] width 190 height 31
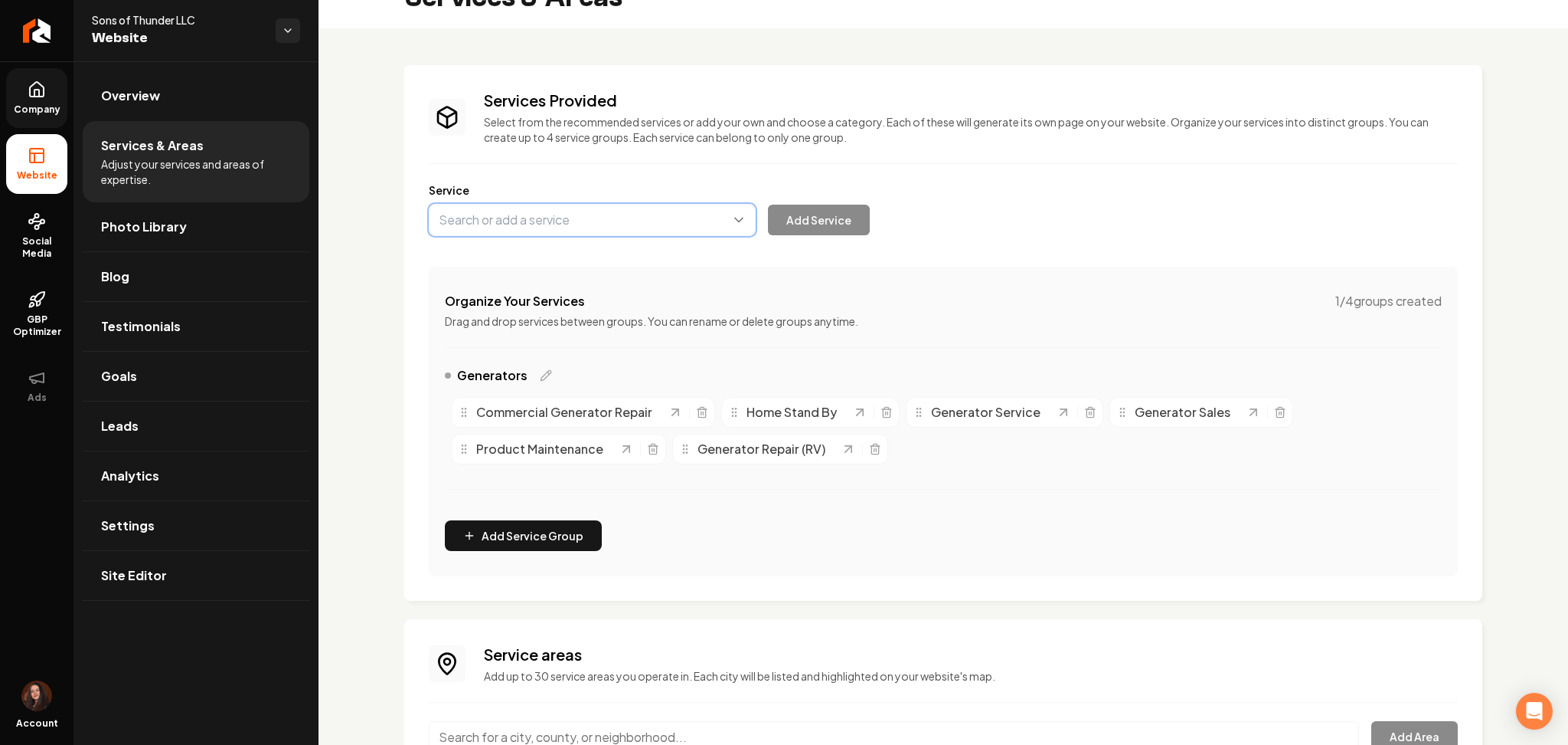
click at [518, 228] on button "Main content area" at bounding box center [592, 219] width 327 height 32
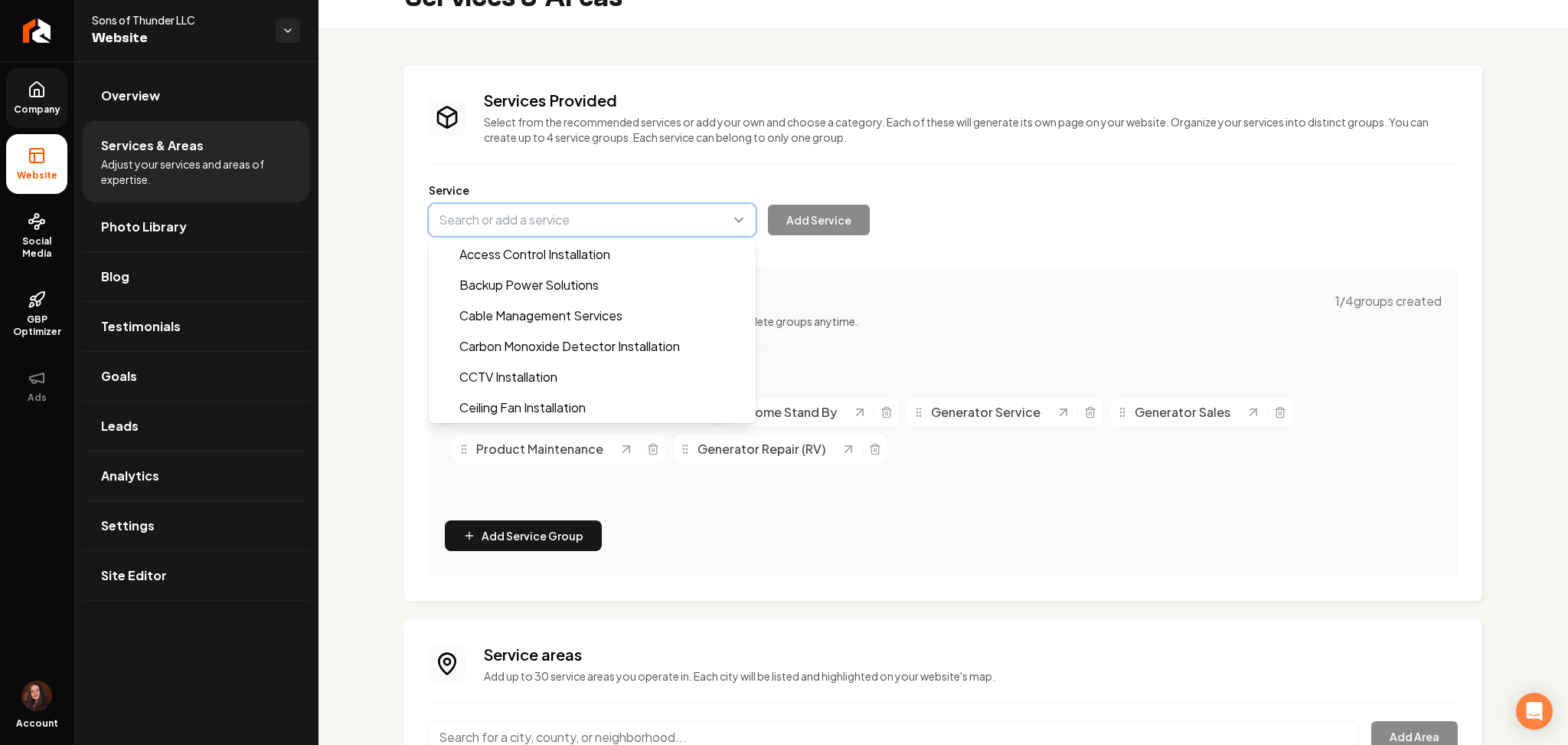
paste input "Emergency Services"
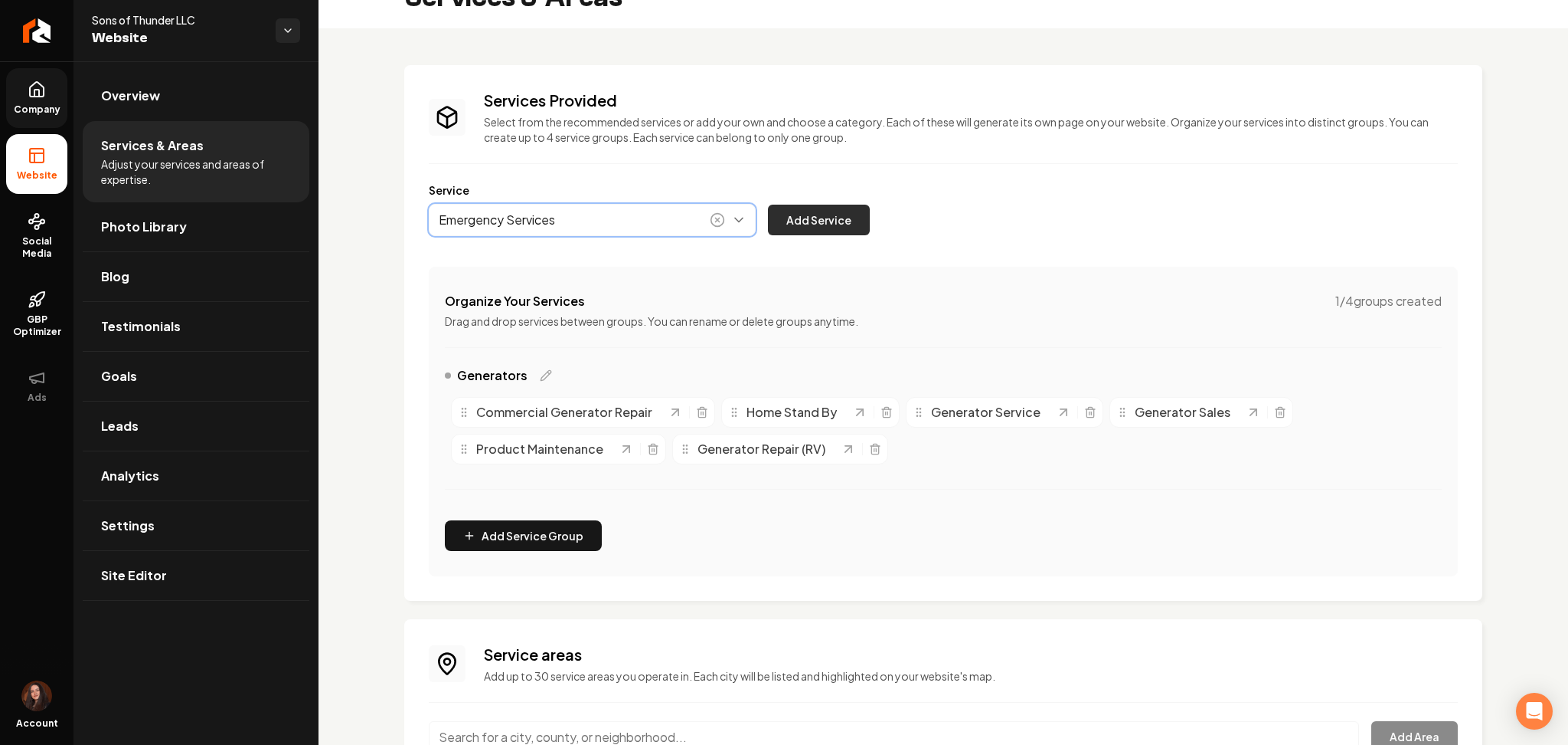
type input "Emergency Services"
click at [791, 231] on button "Add Service" at bounding box center [819, 219] width 102 height 31
click at [473, 213] on button "Main content area" at bounding box center [592, 219] width 327 height 32
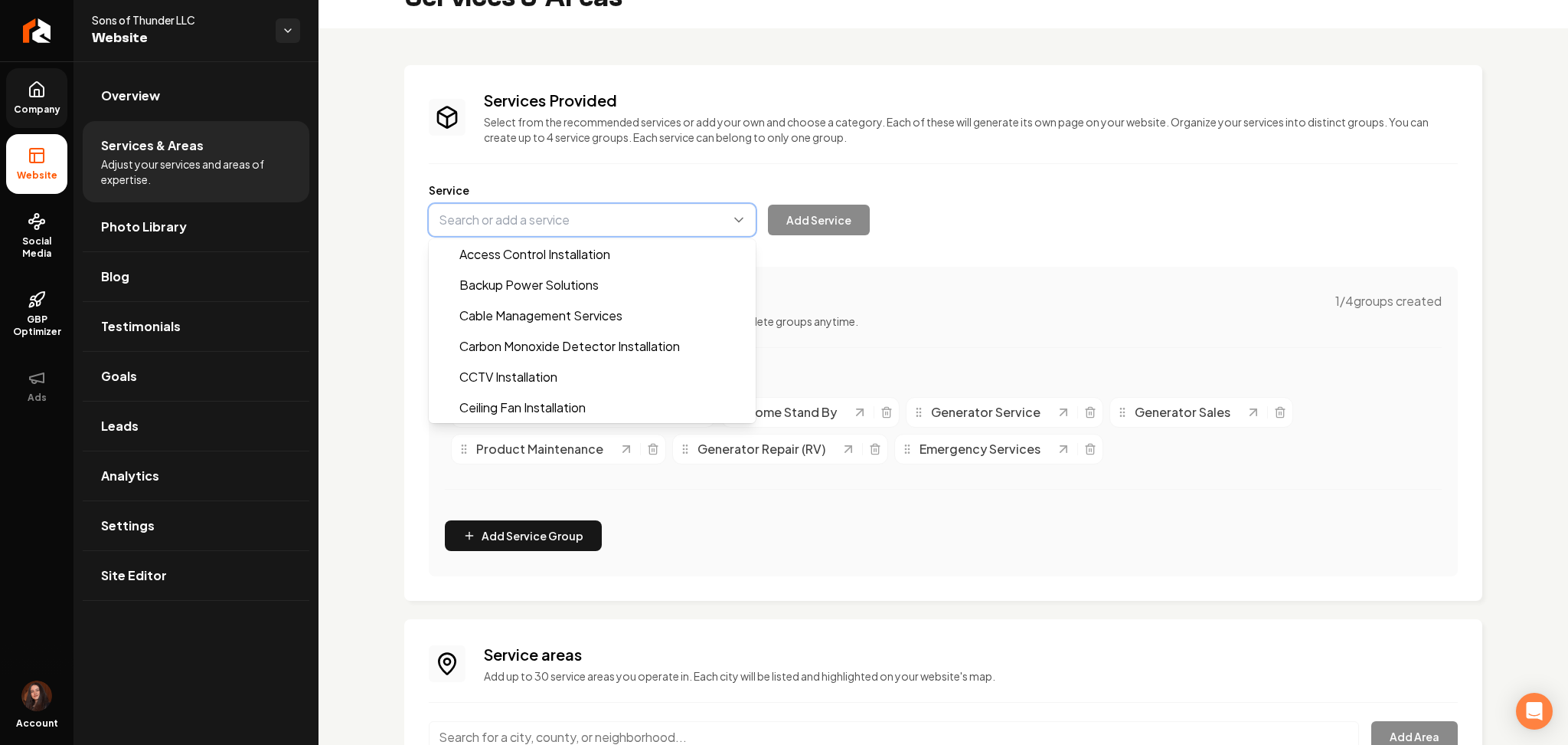
paste input "Residential Electrical Work"
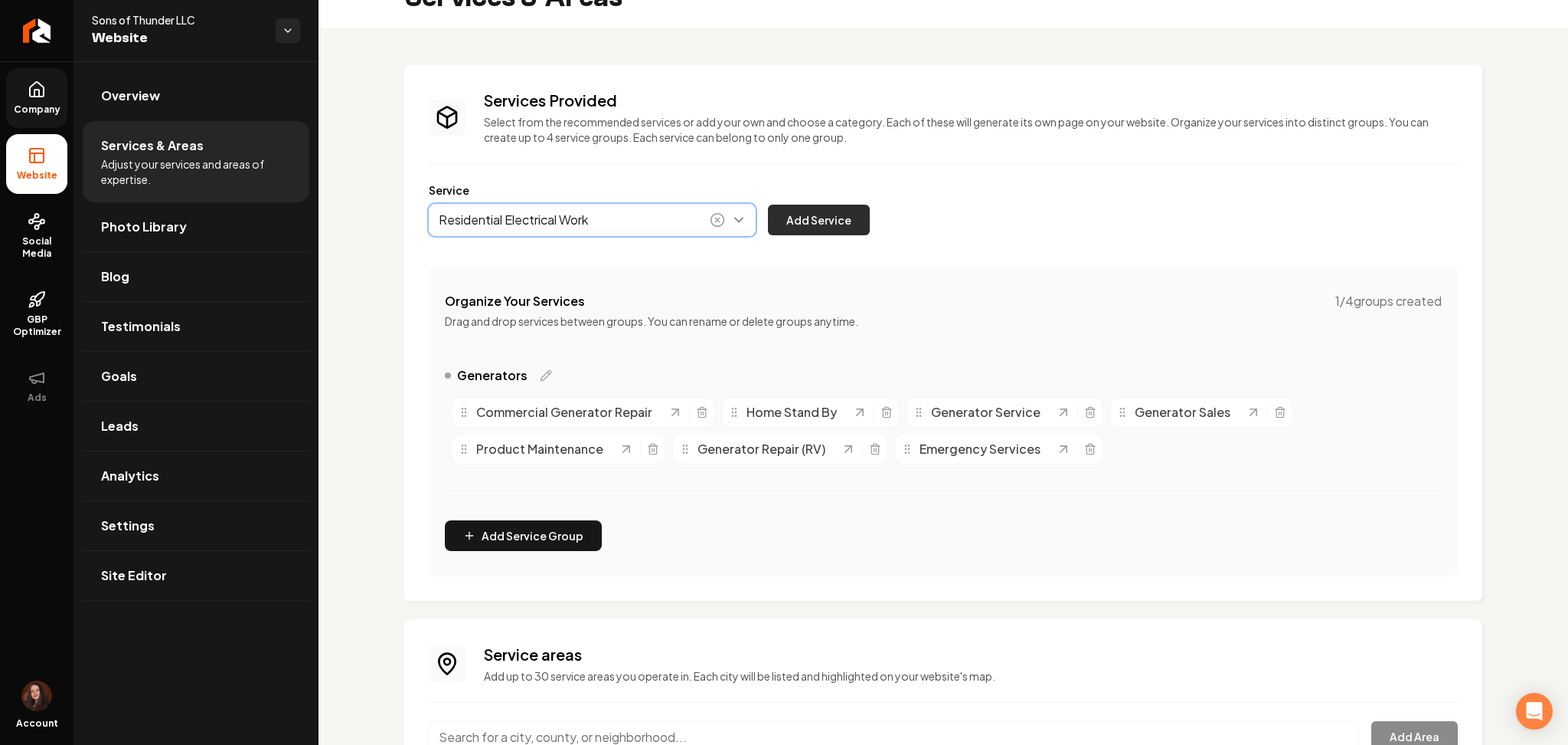
type input "Residential Electrical Work"
click at [825, 218] on button "Add Service" at bounding box center [819, 219] width 102 height 31
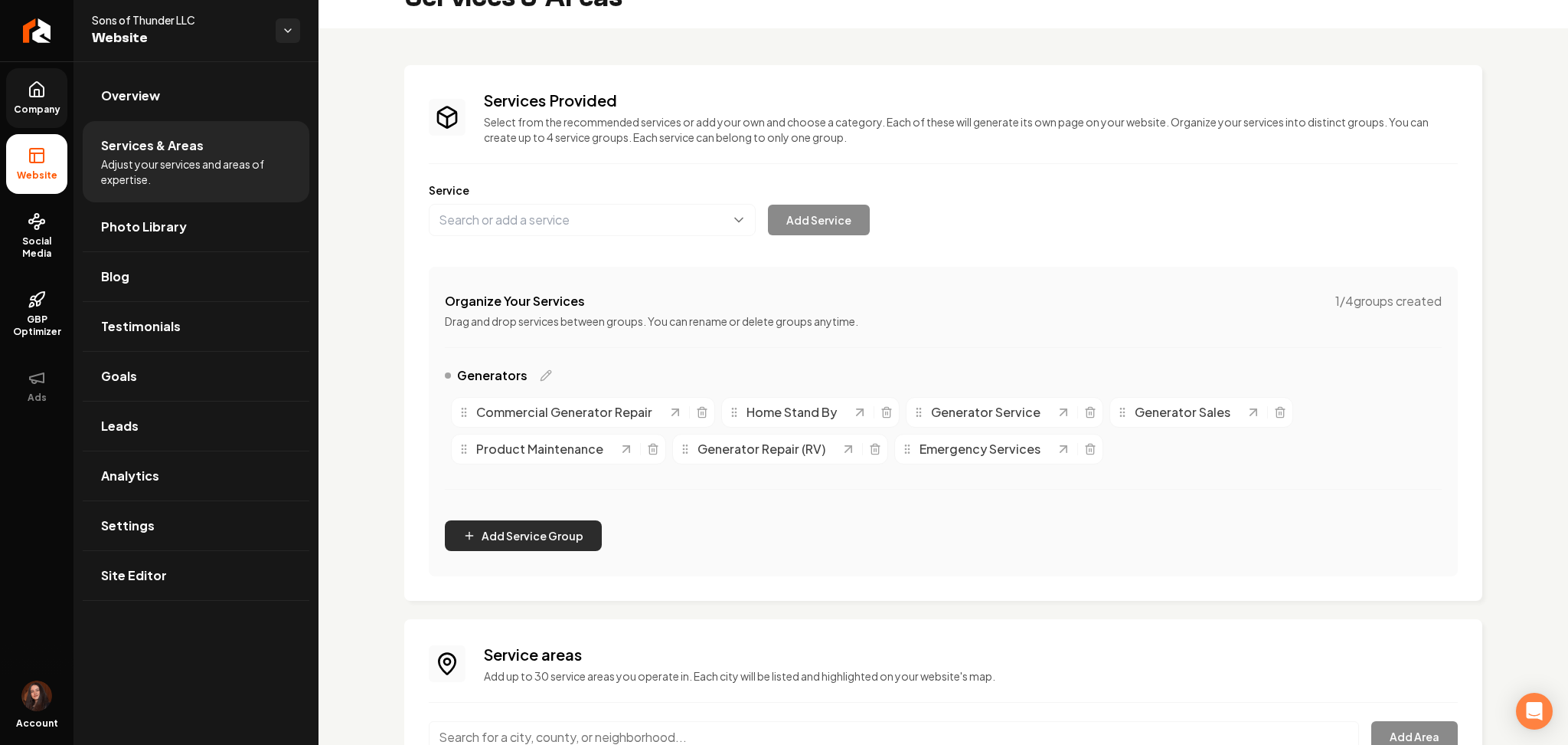
click at [522, 543] on button "Add Service Group" at bounding box center [523, 535] width 157 height 31
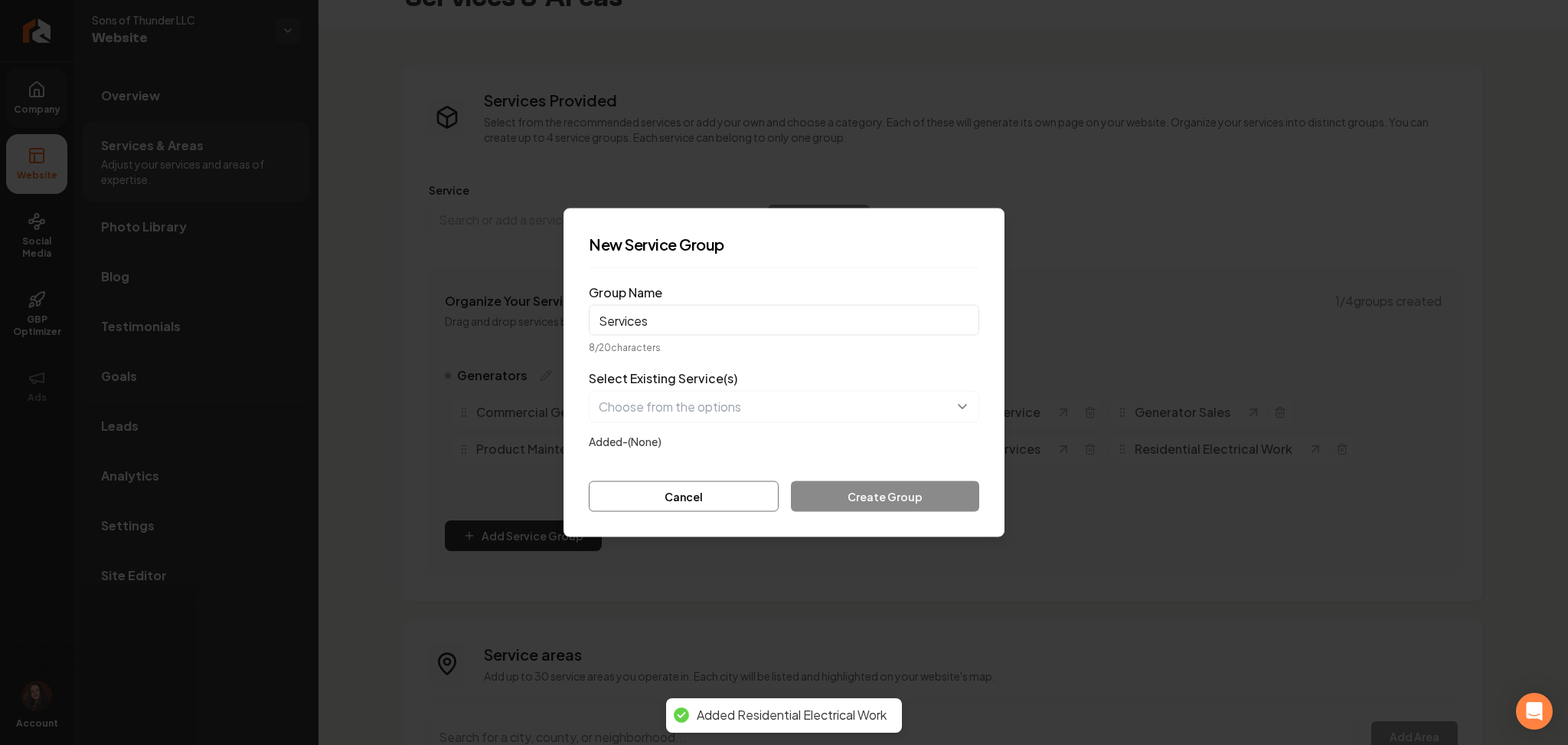
type input "Services"
click at [663, 420] on button "button" at bounding box center [784, 406] width 390 height 32
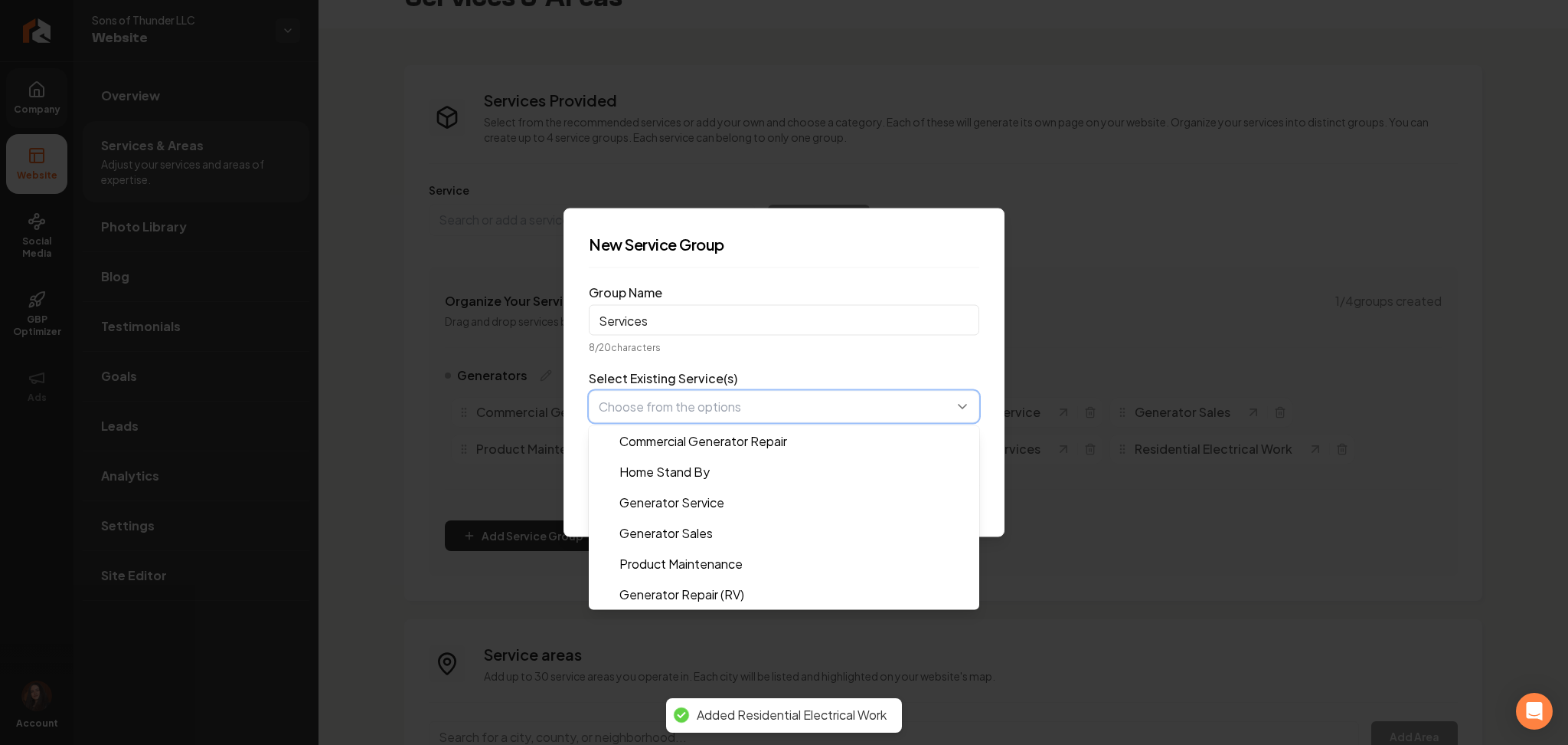
scroll to position [61, 0]
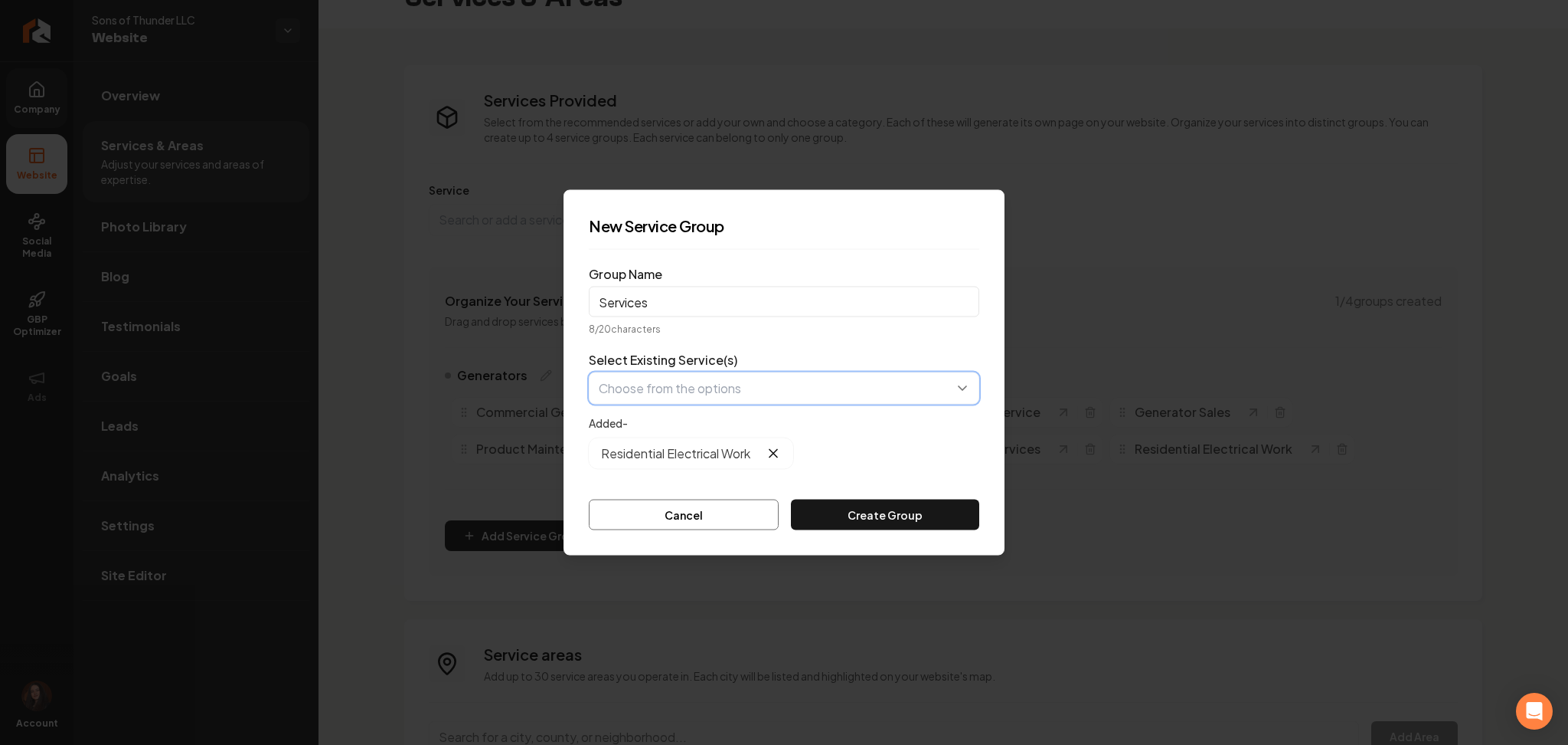
click at [670, 392] on button "button" at bounding box center [784, 388] width 390 height 32
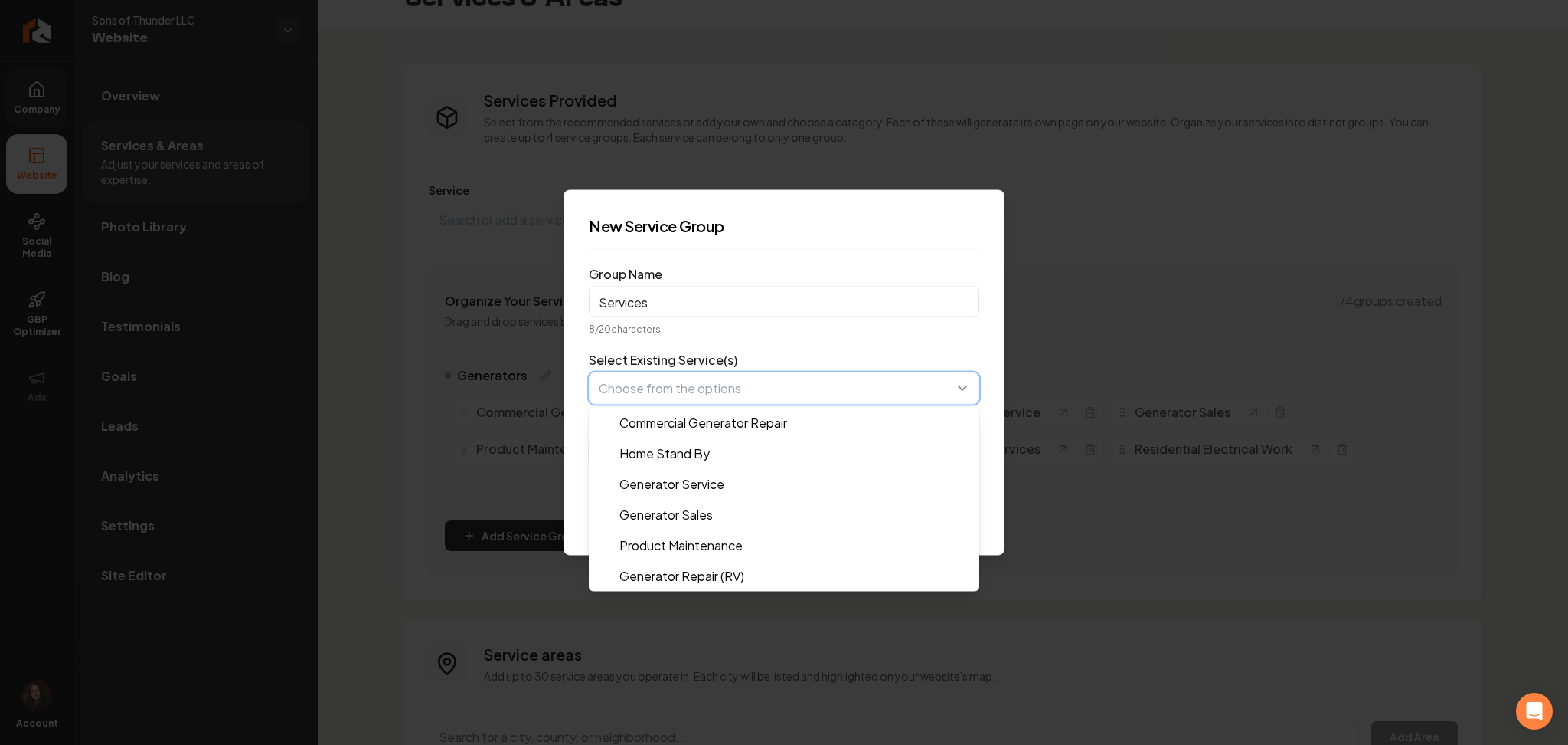
scroll to position [31, 0]
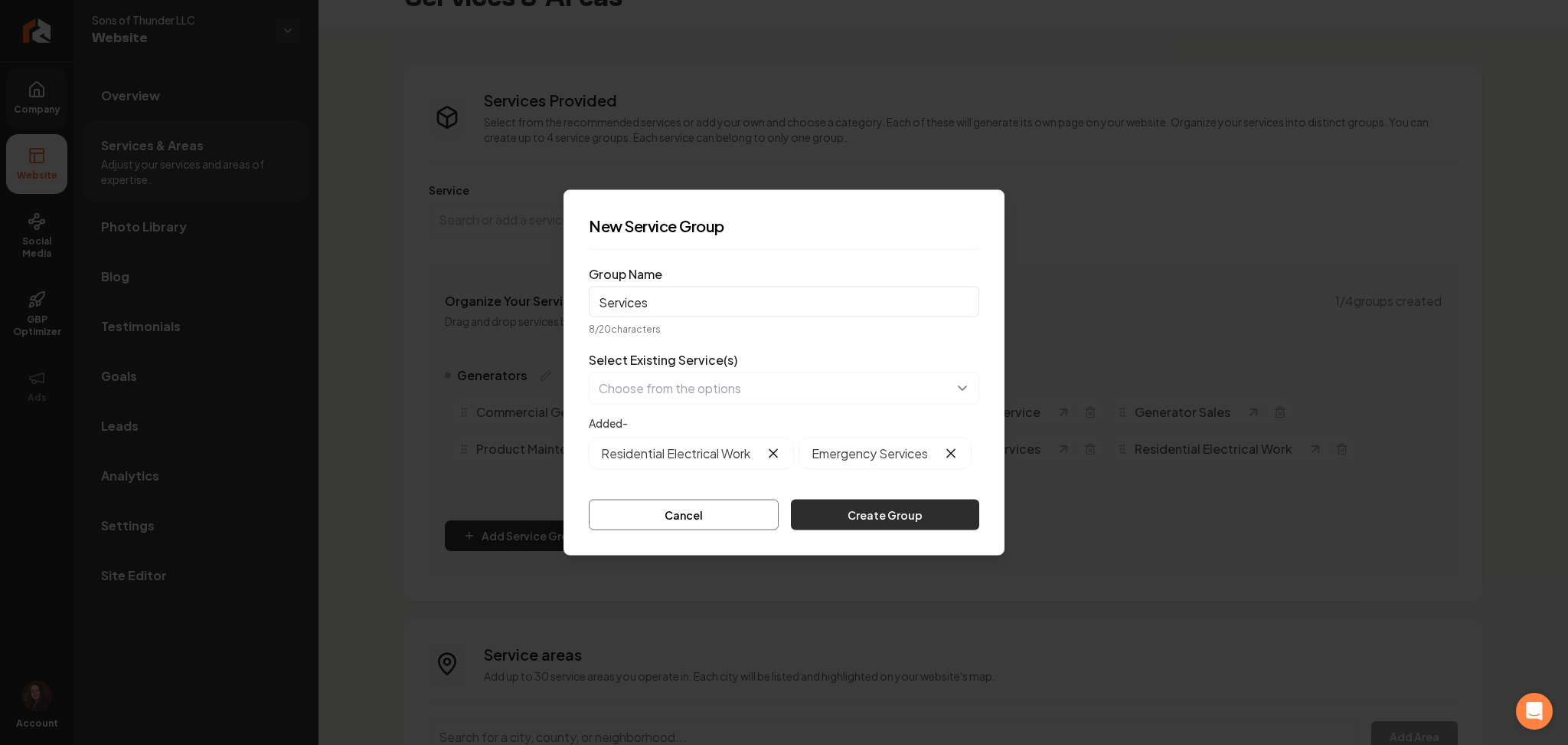
click at [835, 518] on button "Create Group" at bounding box center [885, 514] width 188 height 31
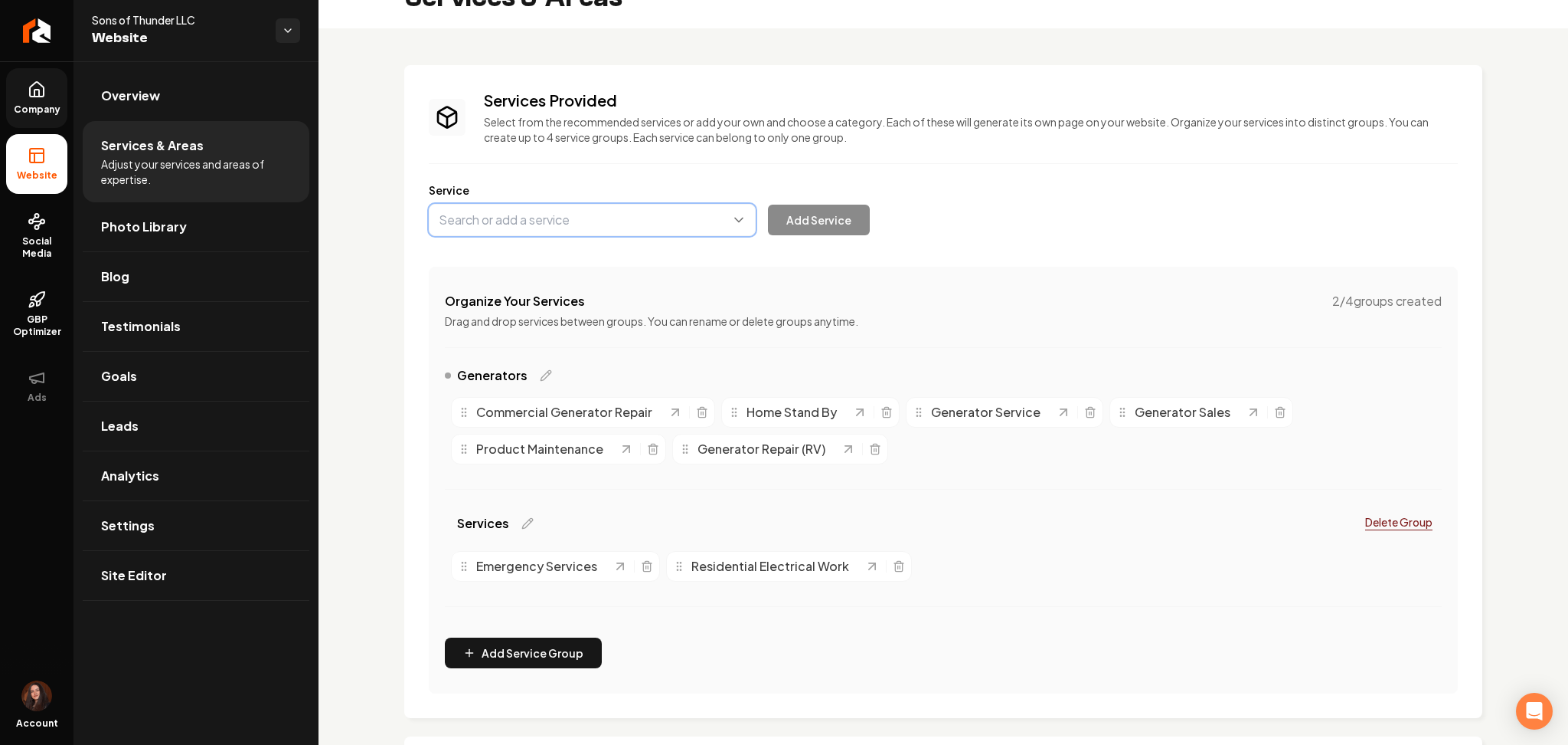
click at [488, 225] on button "Main content area" at bounding box center [592, 219] width 327 height 32
paste input "Troubleshooting"
type input "Circuit Troubleshooting"
click at [845, 216] on button "Add Service" at bounding box center [819, 219] width 102 height 31
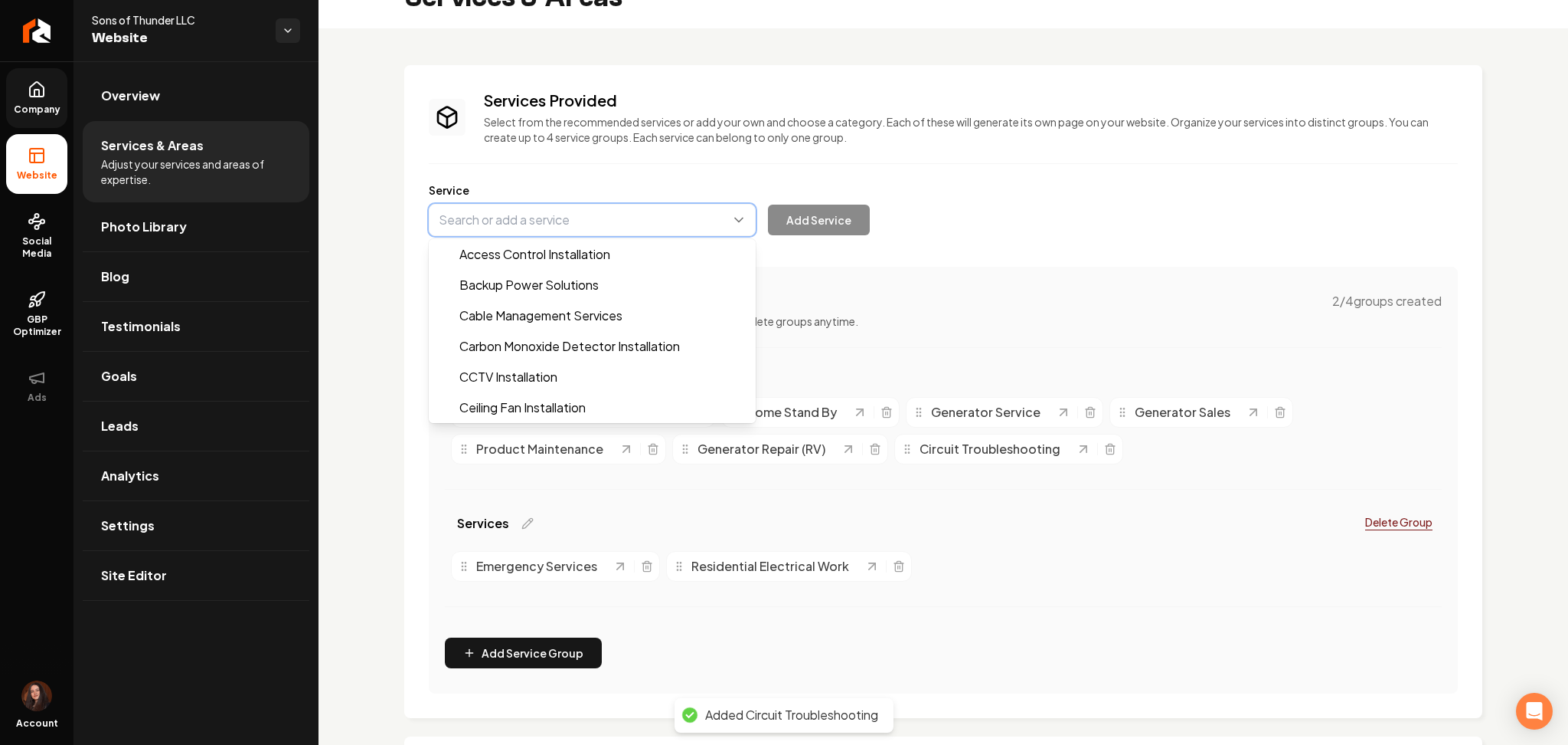
click at [480, 210] on button "Main content area" at bounding box center [592, 219] width 327 height 32
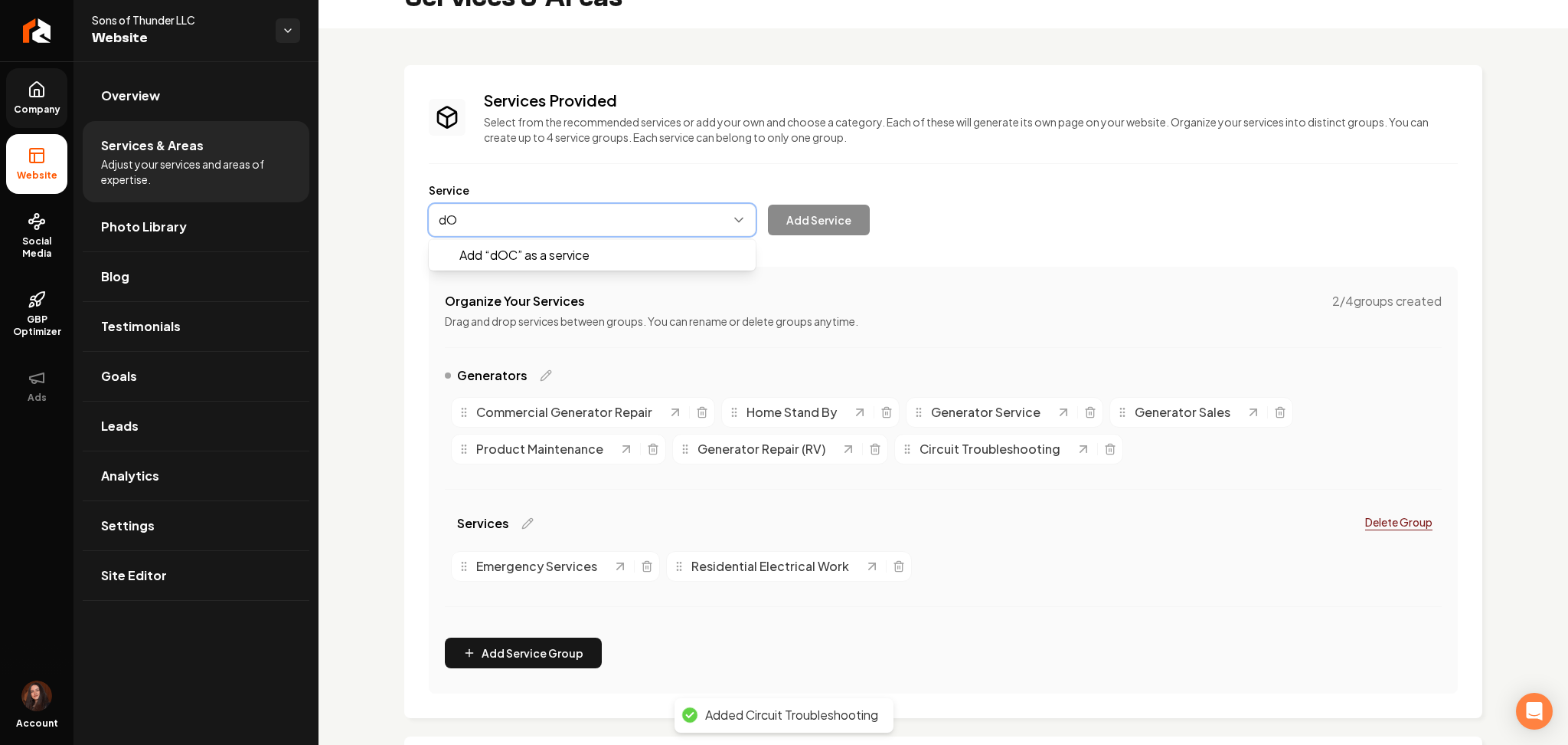
type input "d"
click at [573, 220] on button "Main content area" at bounding box center [592, 219] width 327 height 32
type input "Doc Repair & Wiring"
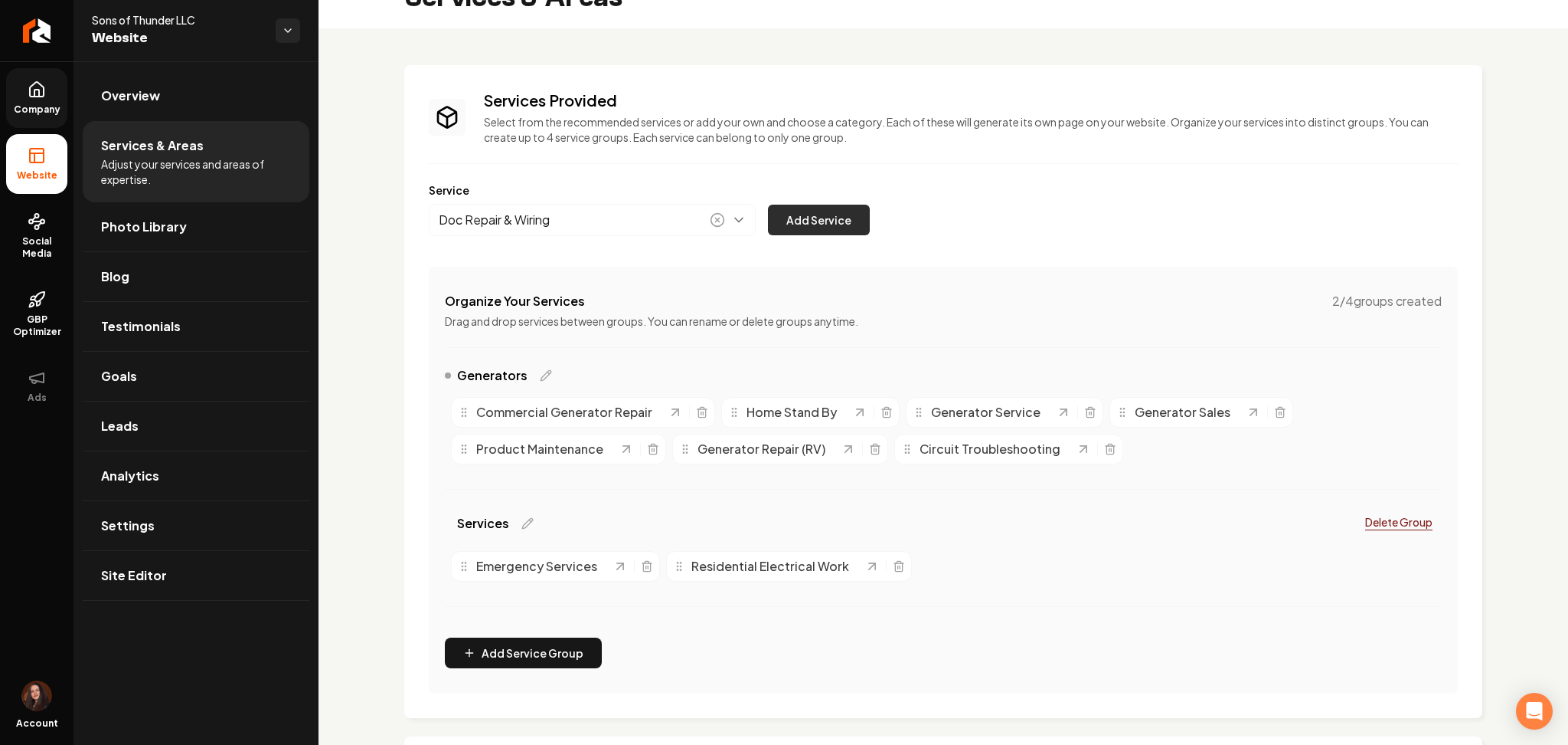
click at [844, 208] on button "Add Service" at bounding box center [819, 219] width 102 height 31
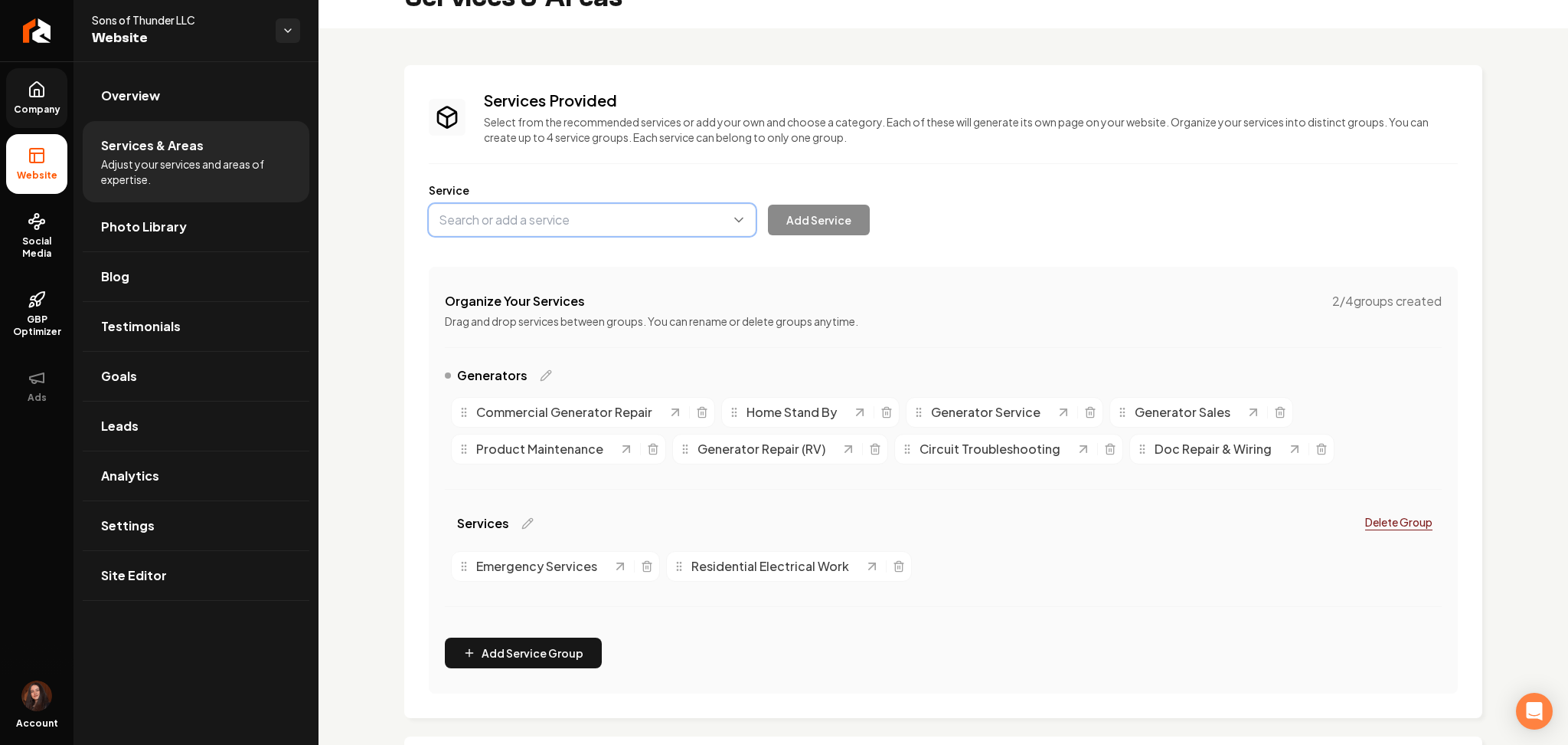
click at [491, 226] on button "Main content area" at bounding box center [592, 219] width 327 height 32
type input "Tesla Power Wall"
click at [822, 222] on button "Add Service" at bounding box center [819, 219] width 102 height 31
click at [497, 224] on button "Main content area" at bounding box center [592, 219] width 327 height 32
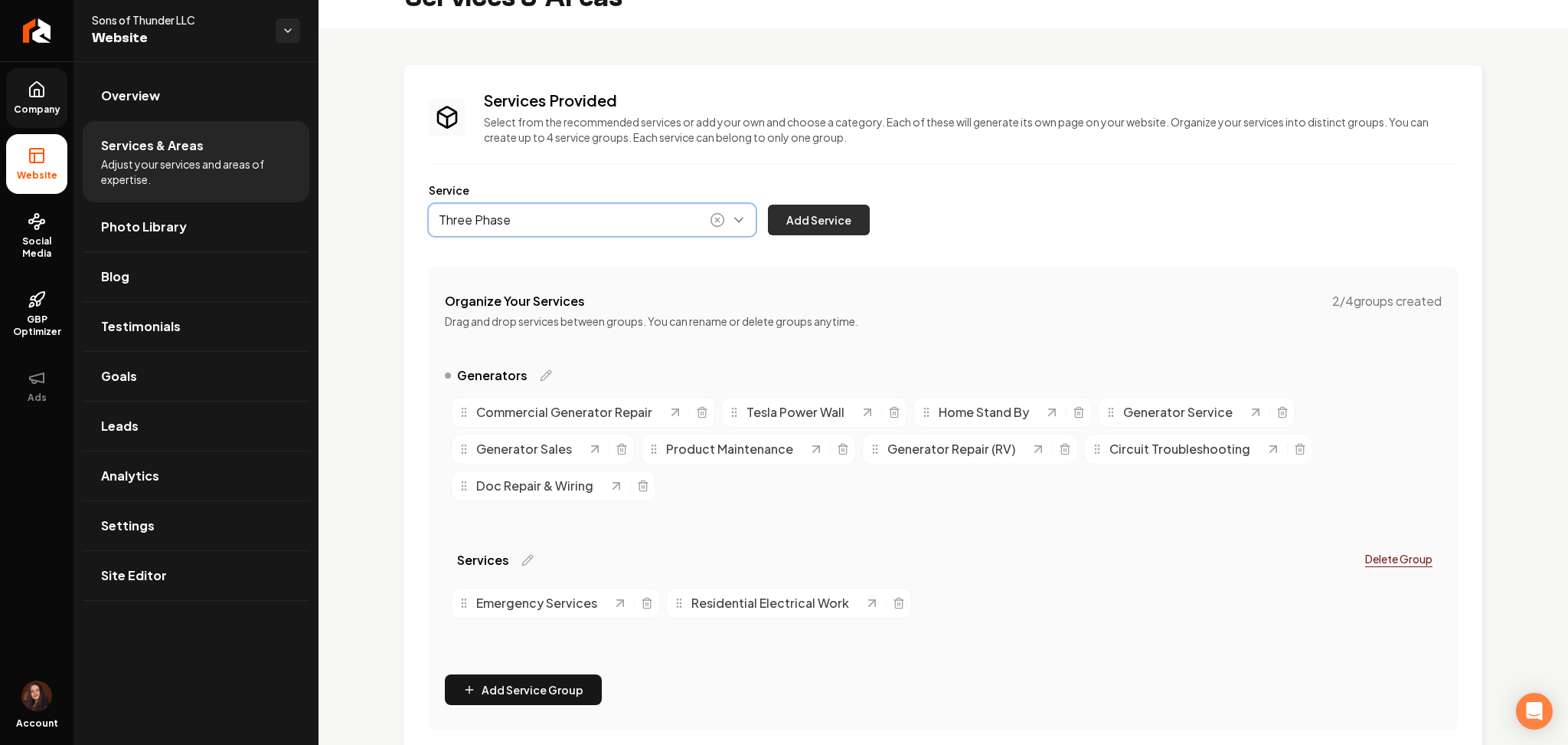
type input "Three Phase"
click at [813, 208] on button "Add Service" at bounding box center [819, 219] width 102 height 31
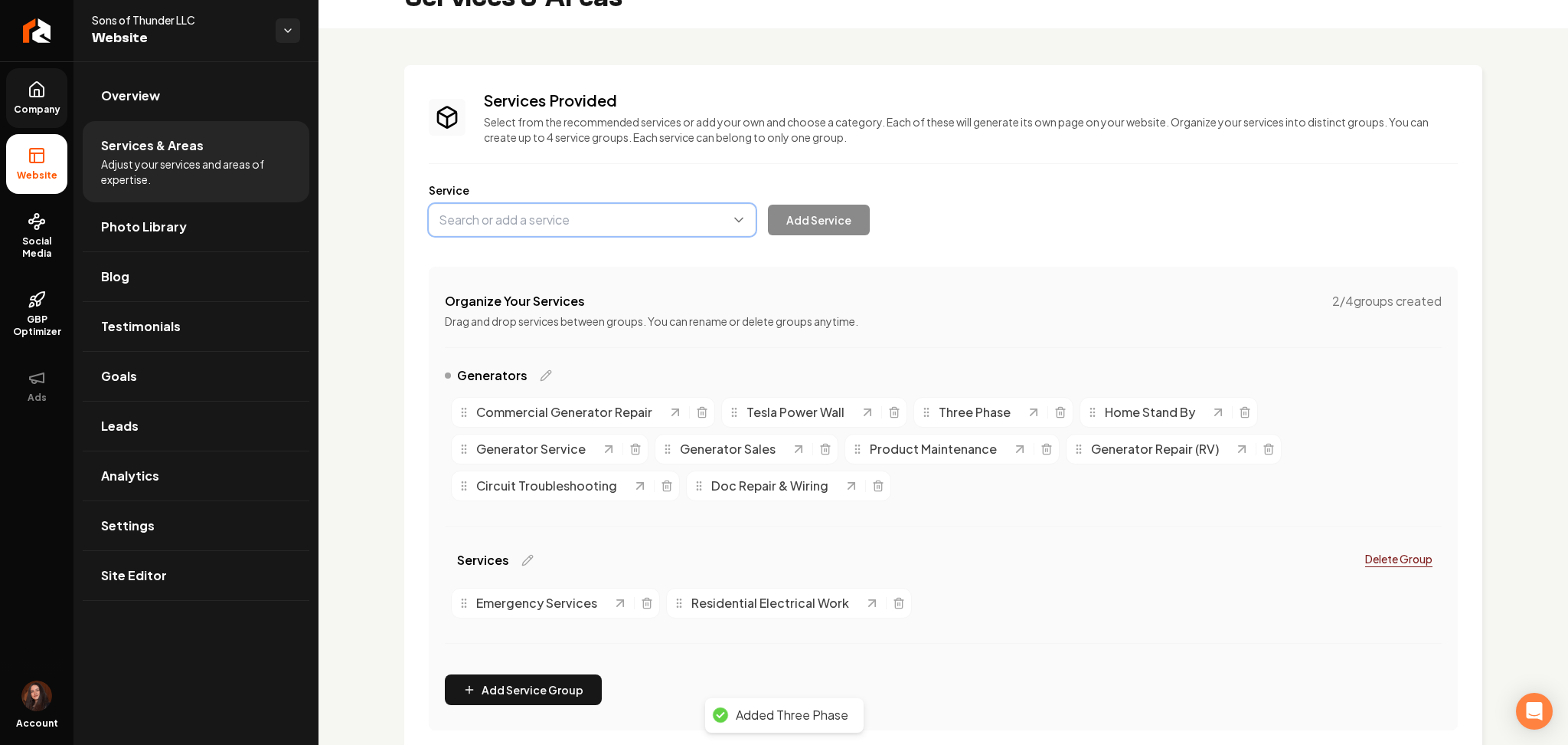
click at [520, 222] on button "Main content area" at bounding box center [592, 219] width 327 height 32
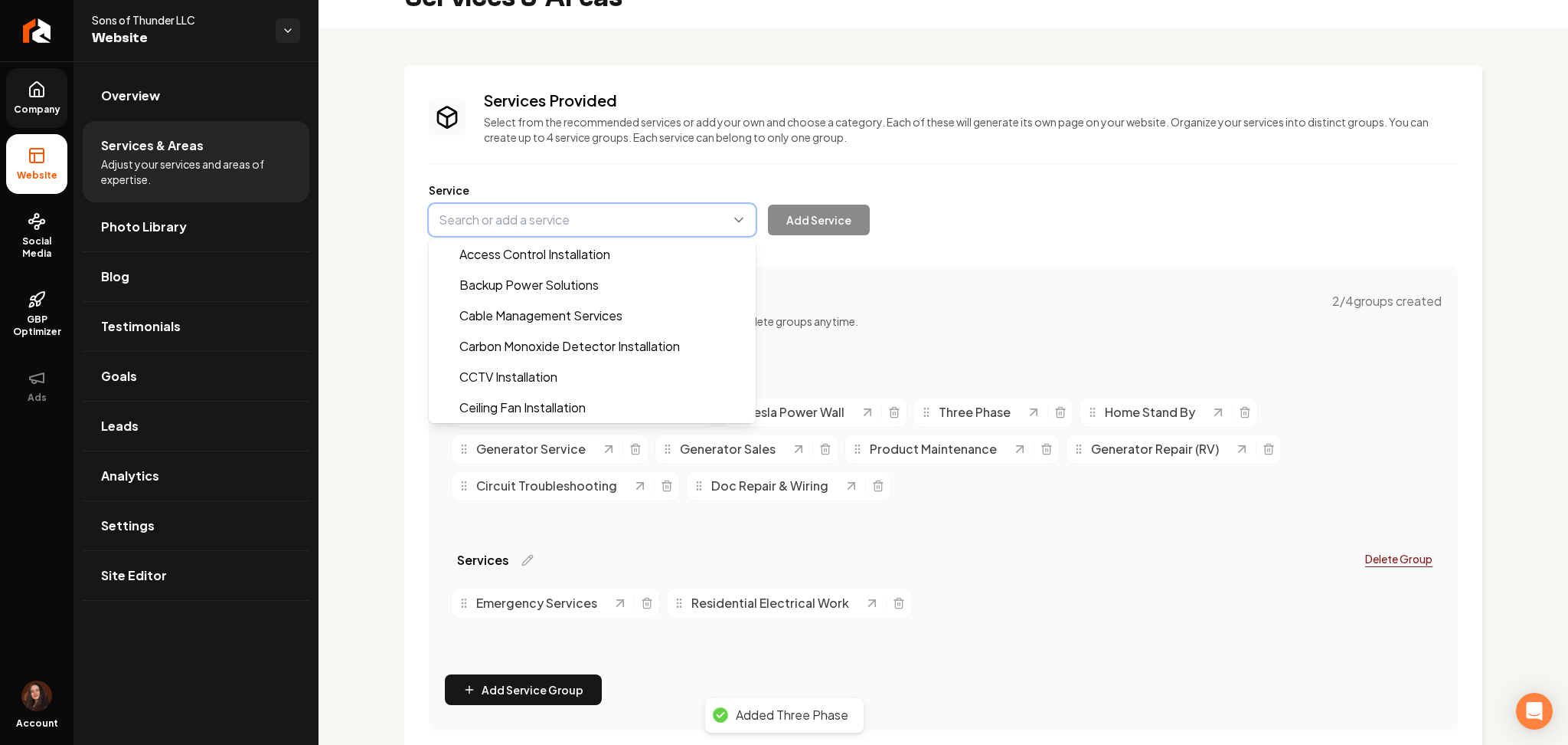
type input "E"
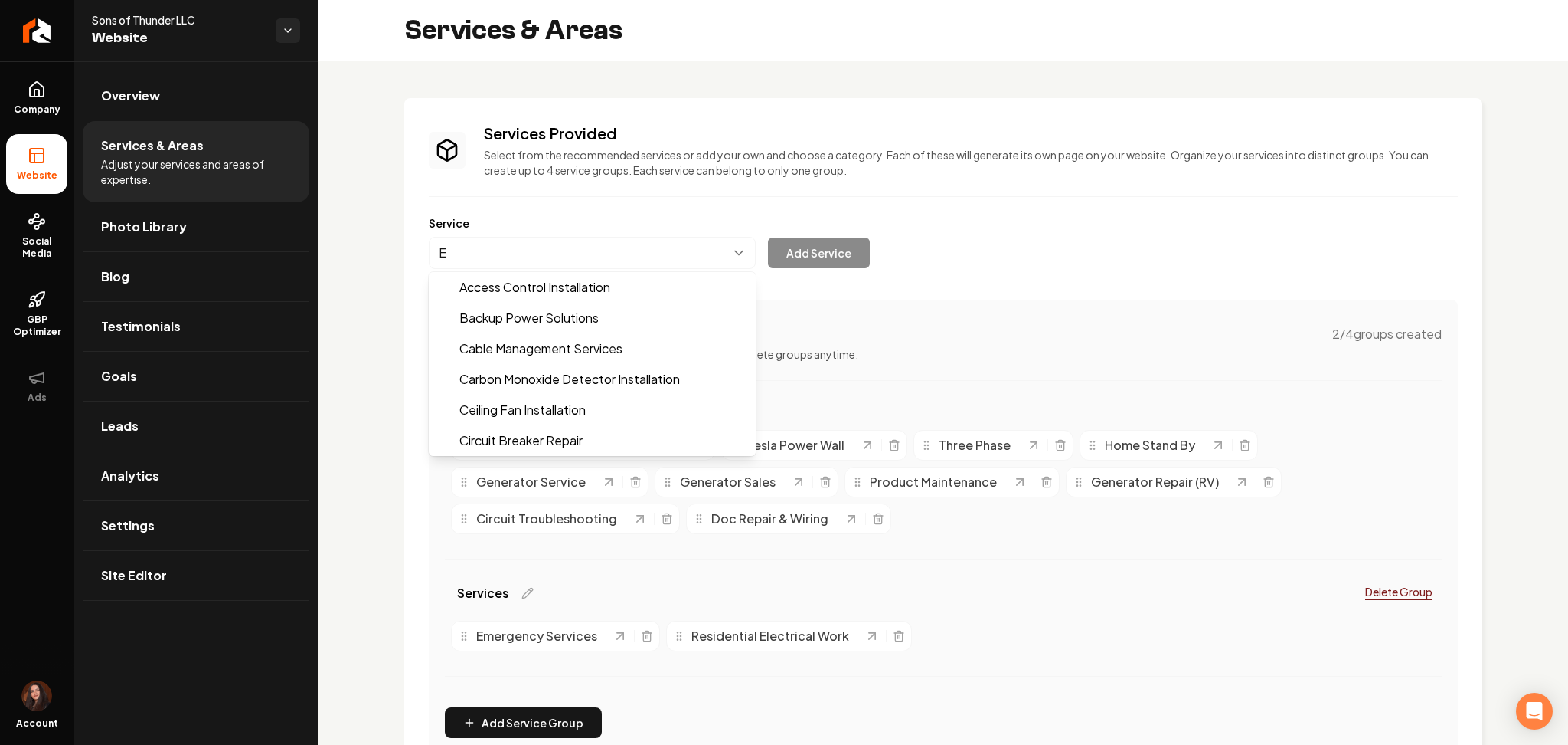
scroll to position [33, 0]
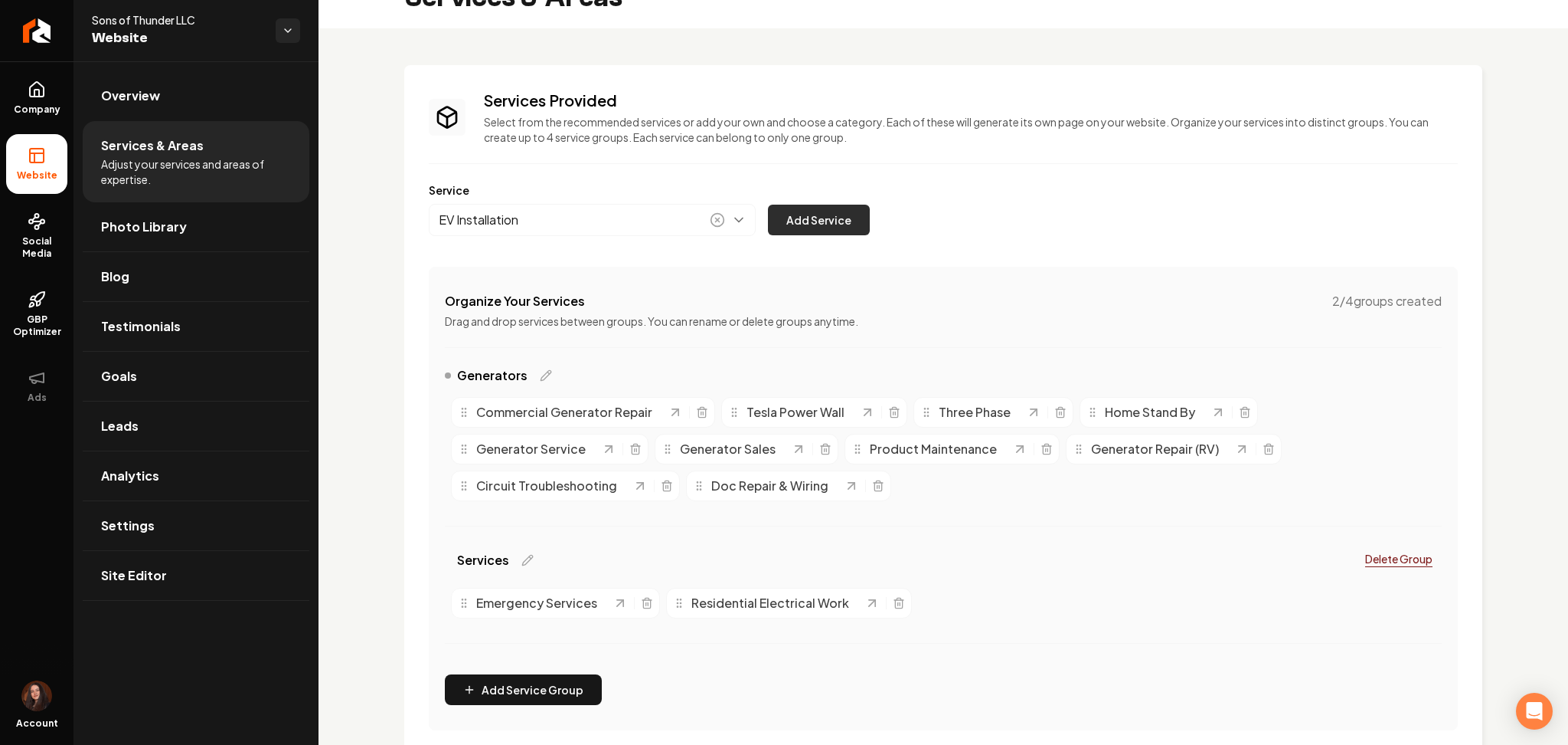
type input "EV Installation"
click at [797, 211] on button "Add Service" at bounding box center [819, 219] width 102 height 31
drag, startPoint x: 788, startPoint y: 420, endPoint x: 922, endPoint y: 603, distance: 226.8
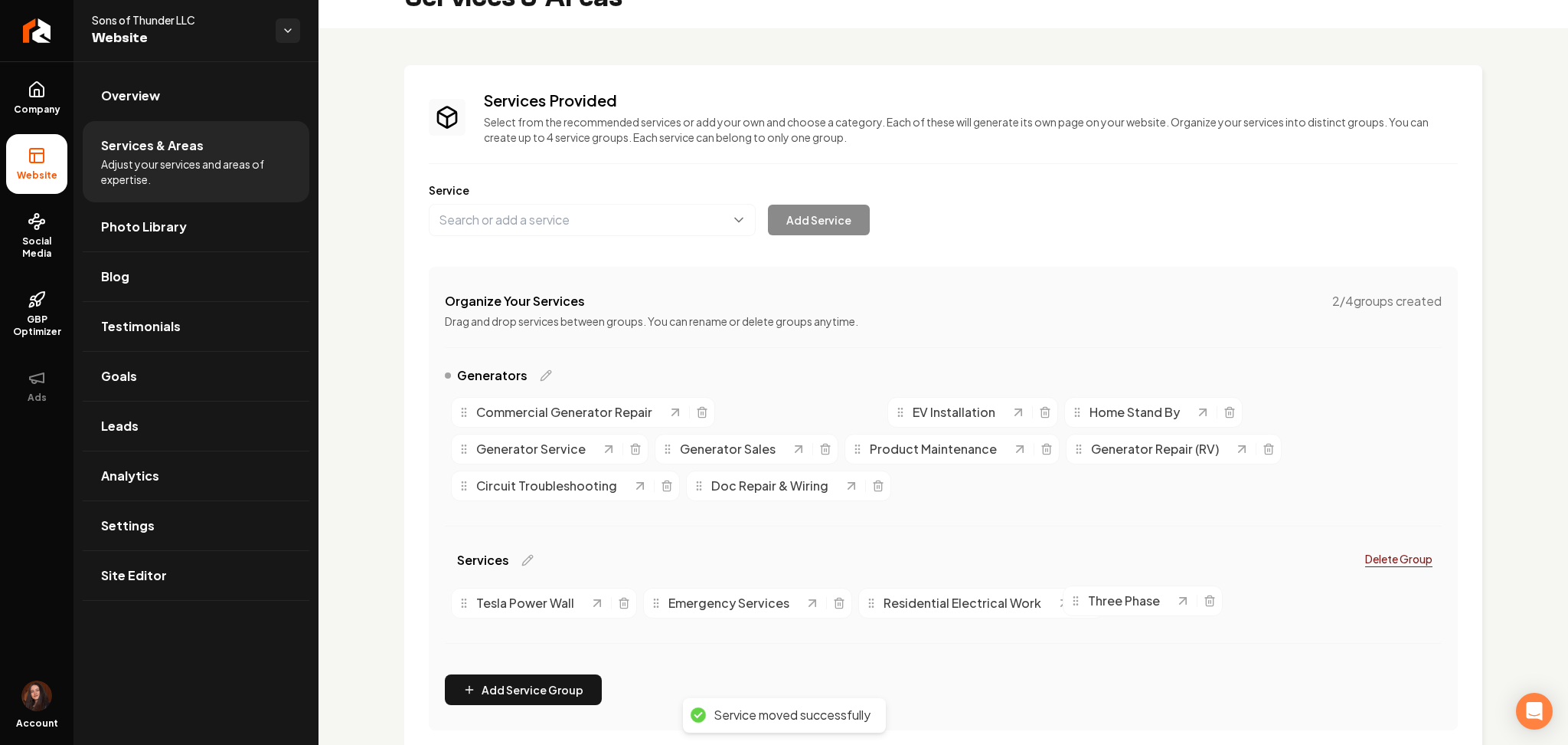
drag, startPoint x: 767, startPoint y: 405, endPoint x: 1109, endPoint y: 593, distance: 390.3
drag, startPoint x: 811, startPoint y: 410, endPoint x: 1019, endPoint y: 603, distance: 283.7
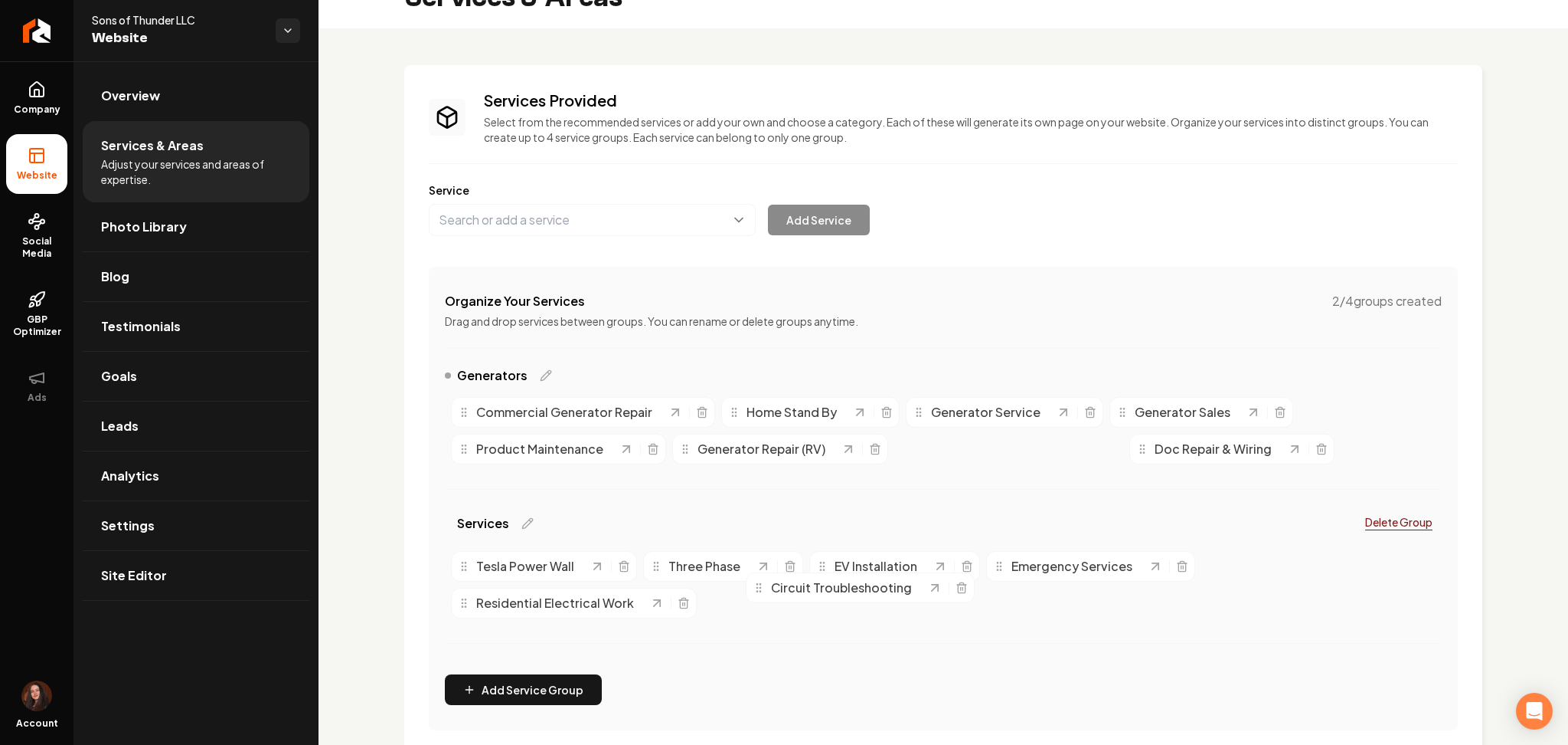
drag, startPoint x: 974, startPoint y: 448, endPoint x: 825, endPoint y: 587, distance: 203.8
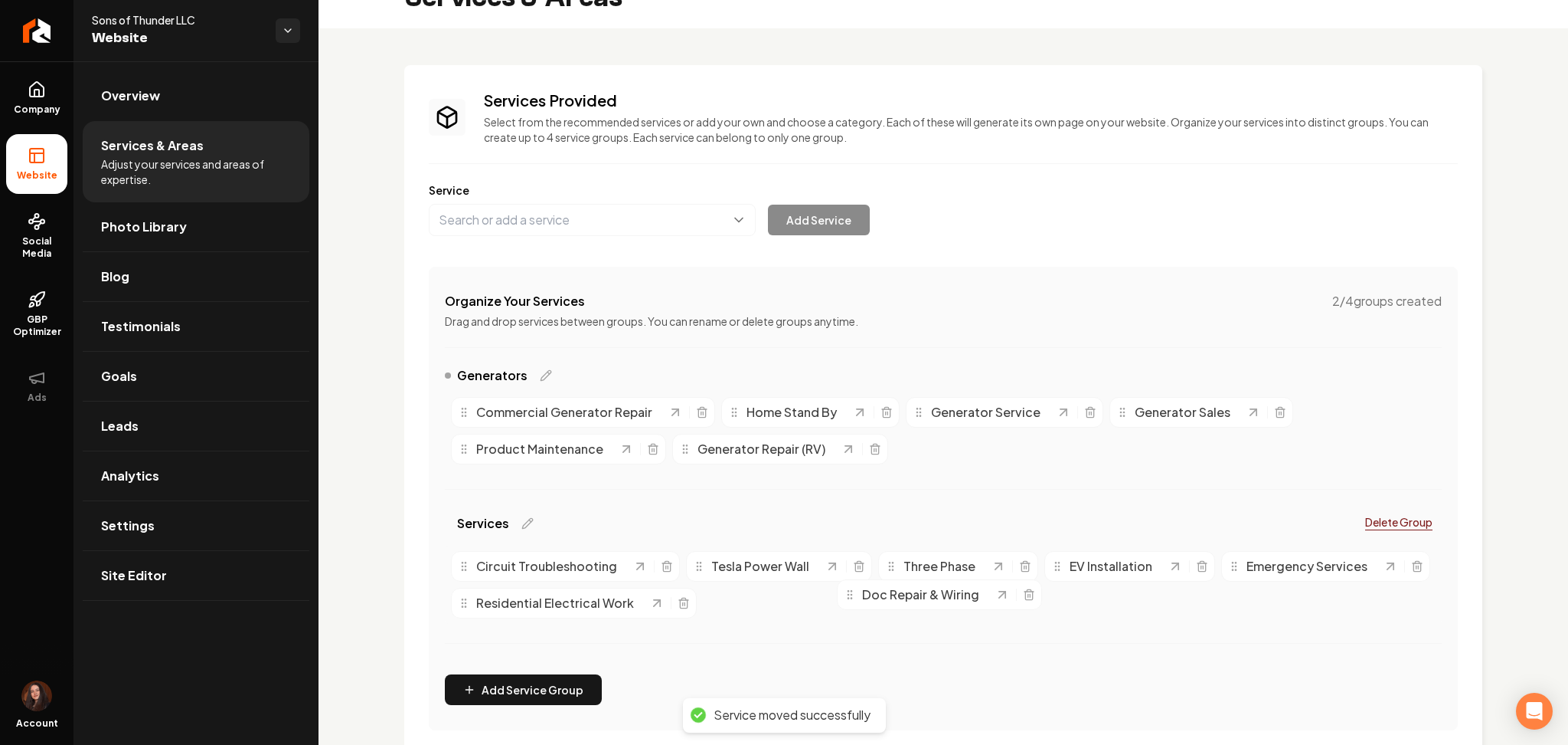
drag, startPoint x: 995, startPoint y: 449, endPoint x: 938, endPoint y: 595, distance: 156.7
click at [938, 595] on span "Doc Repair & Wiring" at bounding box center [921, 595] width 117 height 19
drag, startPoint x: 941, startPoint y: 446, endPoint x: 902, endPoint y: 581, distance: 140.5
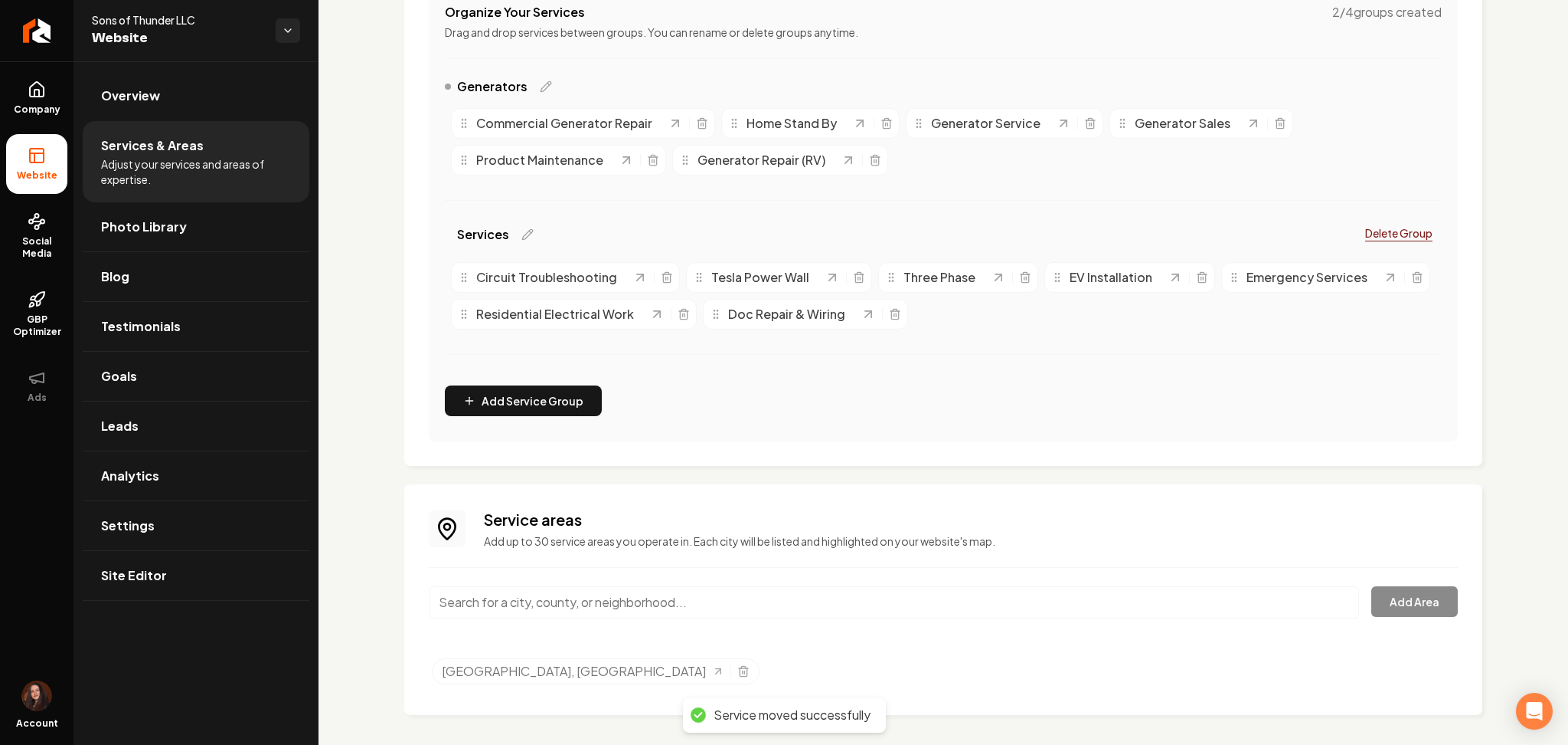
scroll to position [328, 0]
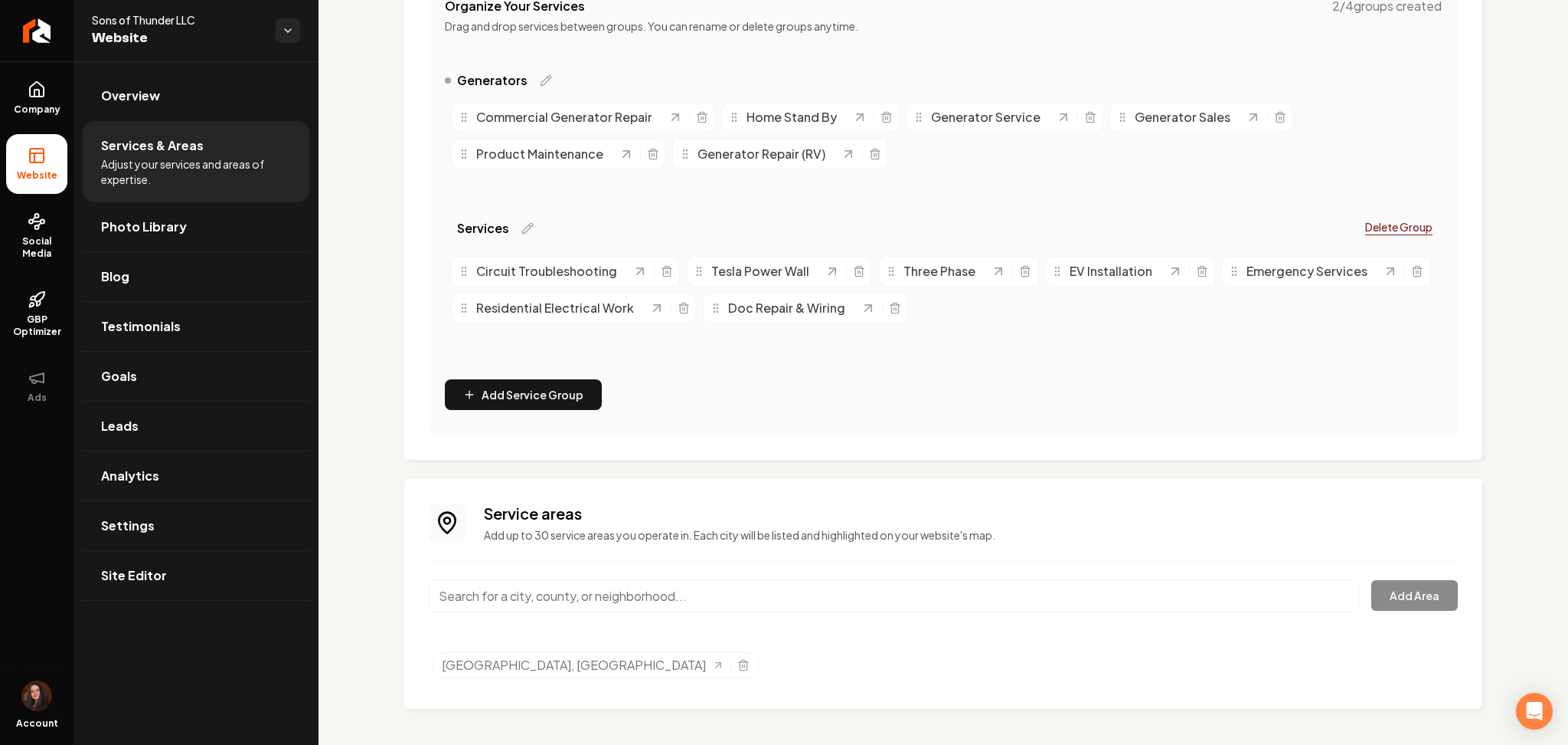
click at [505, 599] on input "Main content area" at bounding box center [894, 596] width 931 height 32
paste input "[GEOGRAPHIC_DATA]"
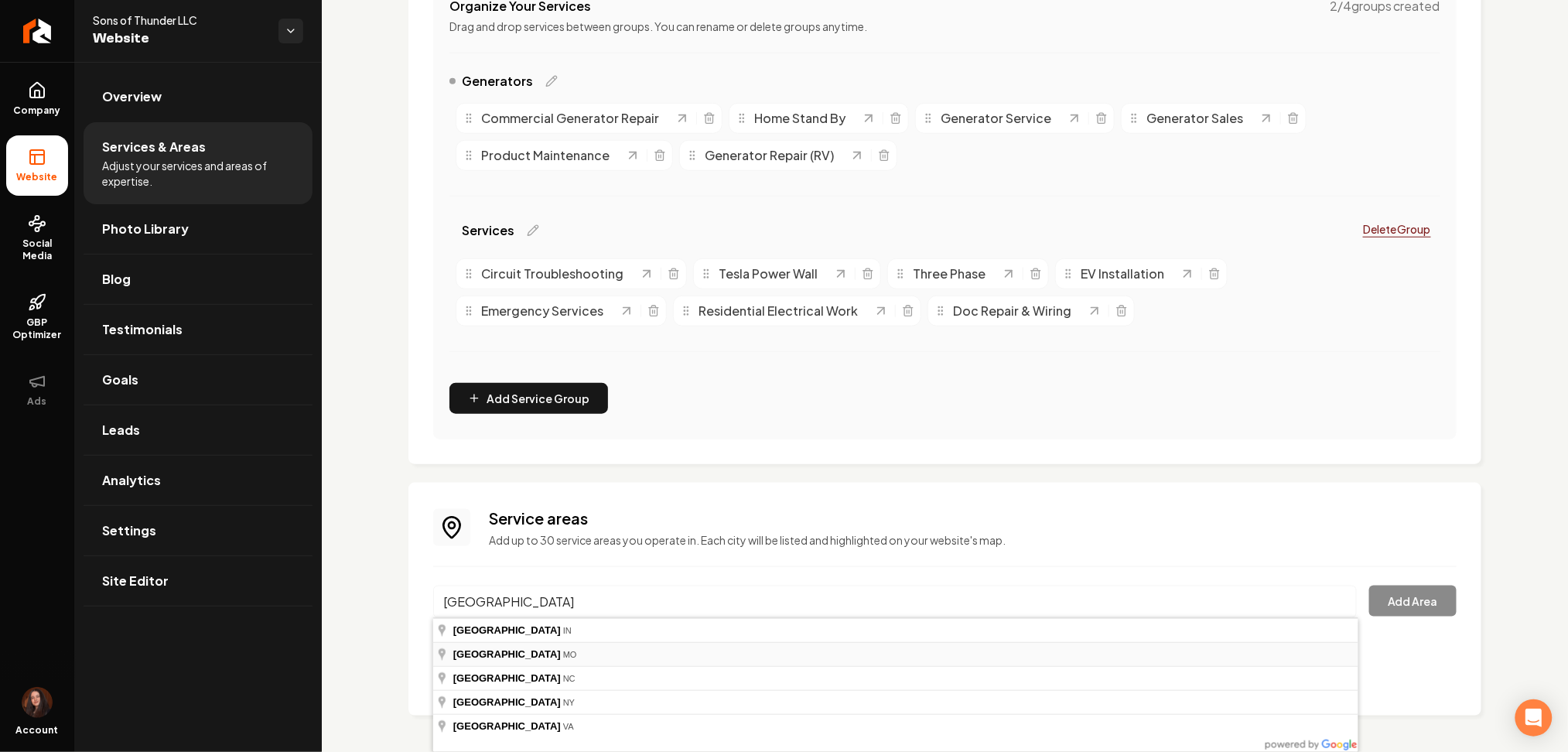
type input "[GEOGRAPHIC_DATA], [GEOGRAPHIC_DATA]"
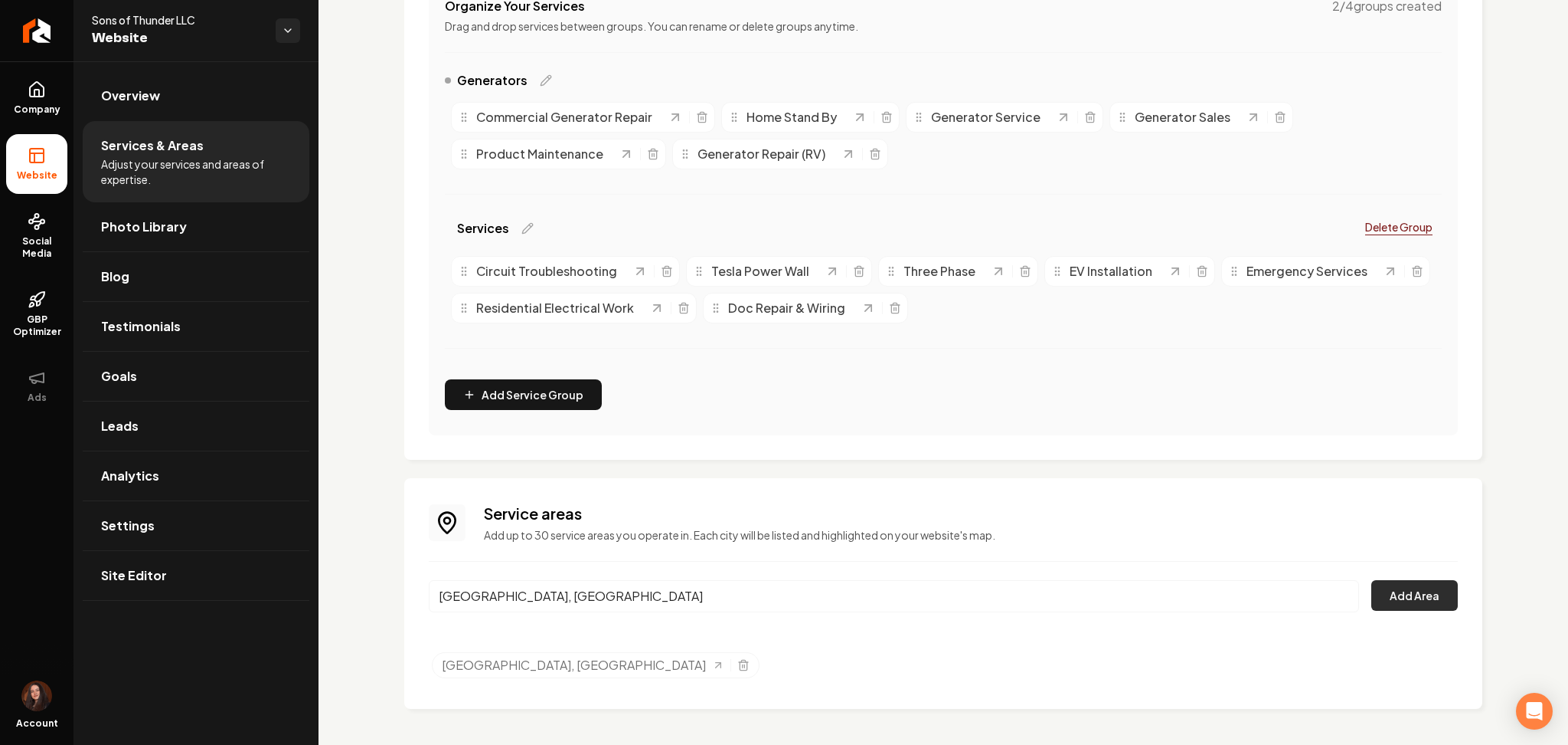
click at [1391, 590] on button "Add Area" at bounding box center [1415, 595] width 87 height 31
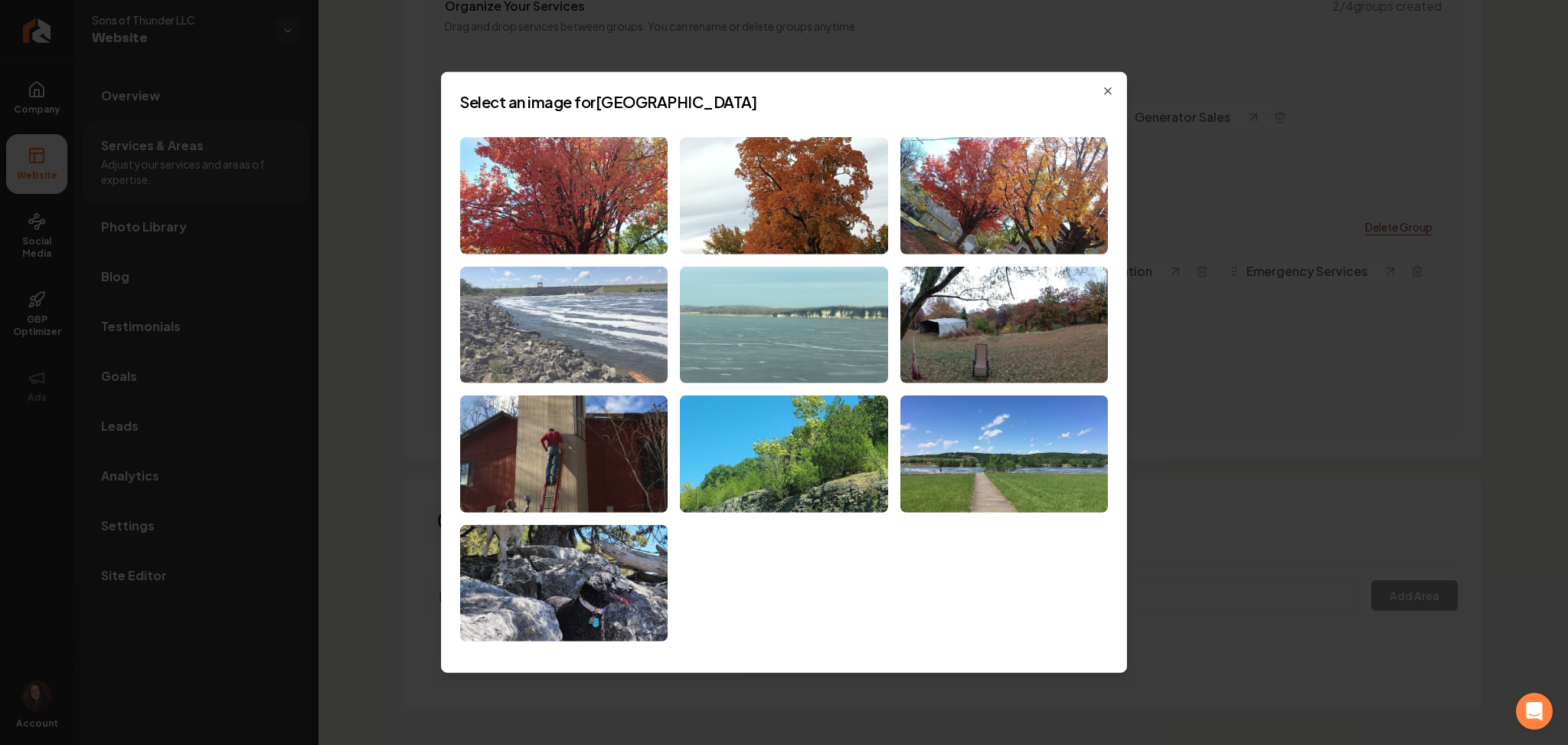
click at [598, 347] on img at bounding box center [563, 325] width 207 height 117
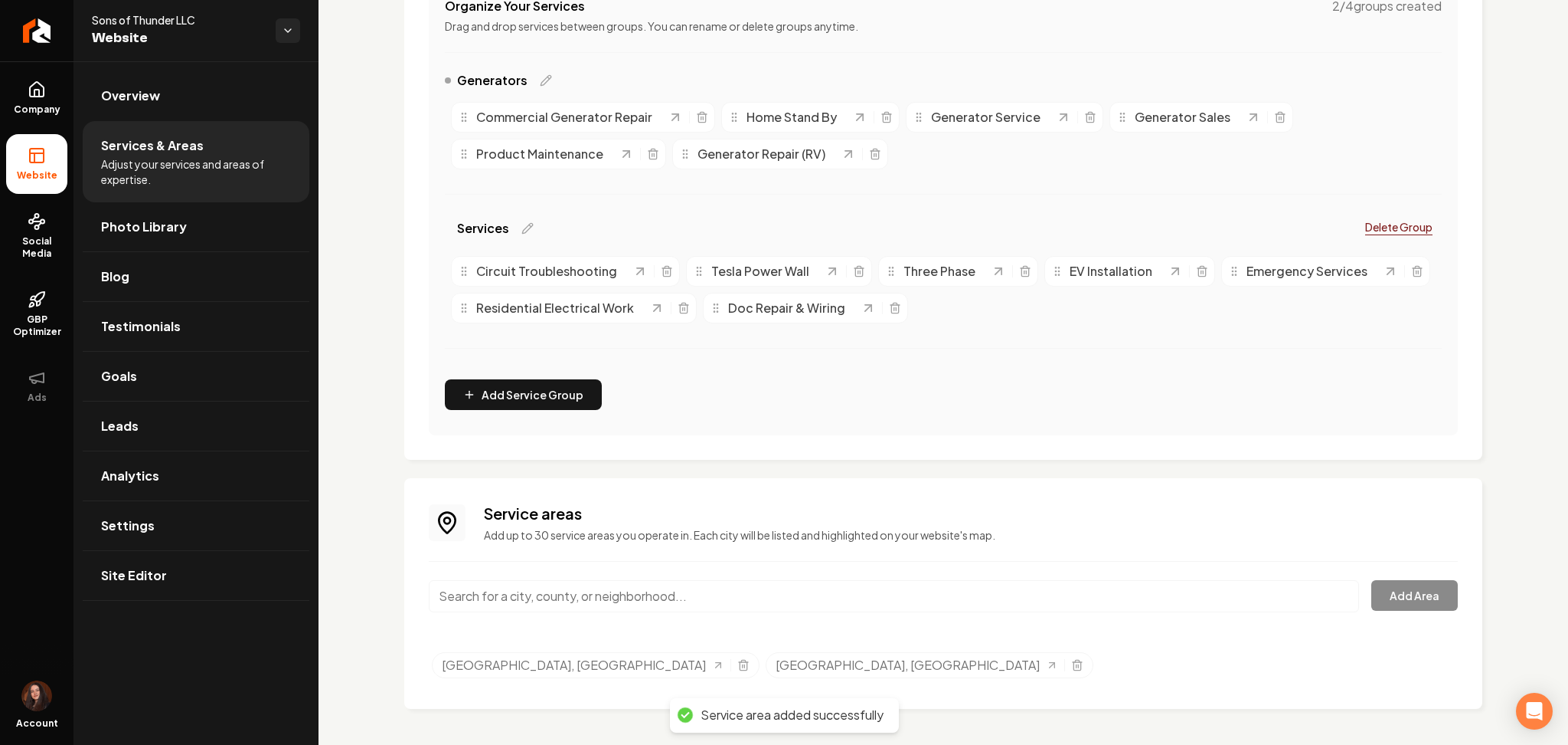
click at [662, 603] on input "Main content area" at bounding box center [894, 596] width 931 height 32
paste input "[GEOGRAPHIC_DATA],"
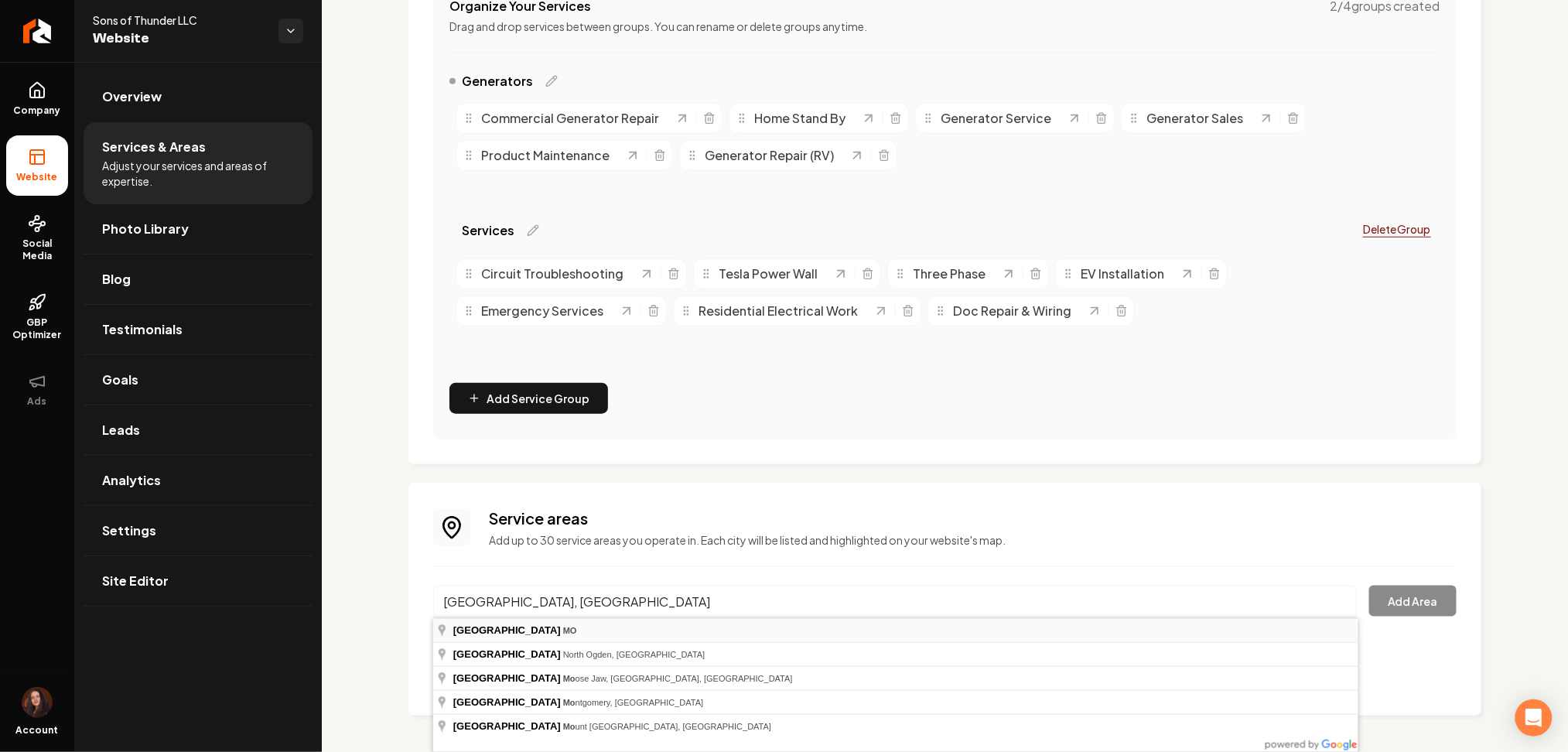
type input "[GEOGRAPHIC_DATA], [GEOGRAPHIC_DATA]"
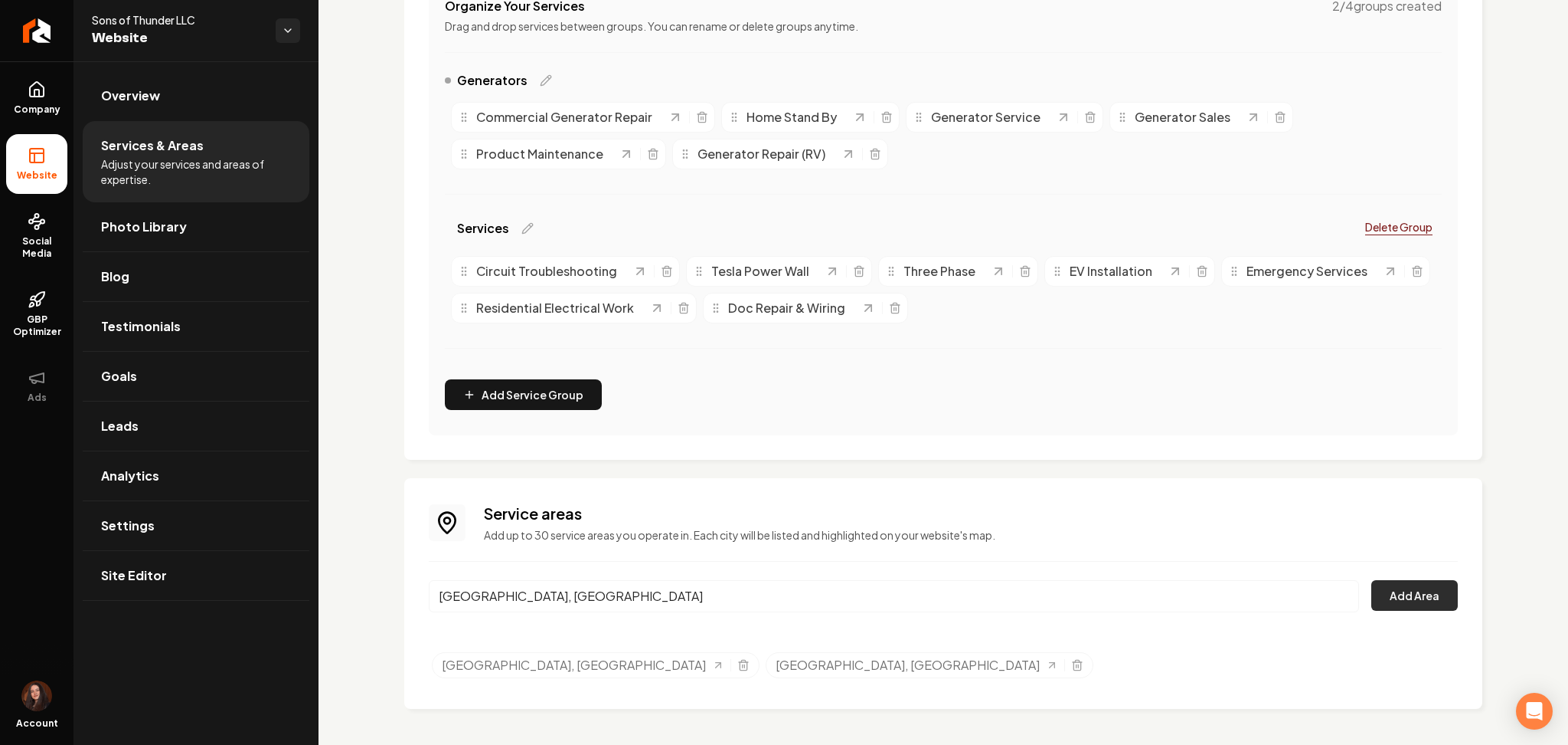
click at [1387, 599] on button "Add Area" at bounding box center [1415, 595] width 87 height 31
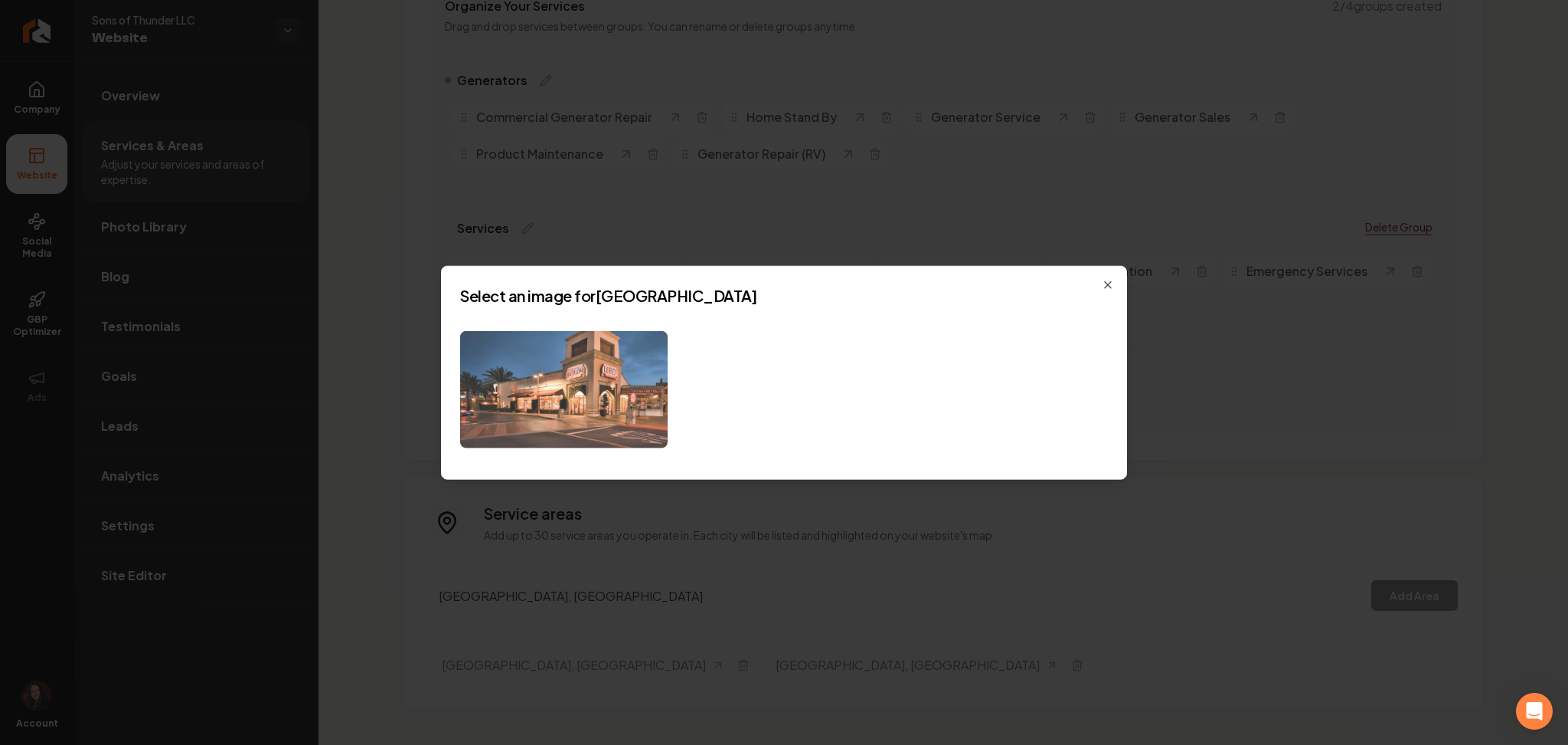
click at [571, 410] on img at bounding box center [563, 390] width 207 height 117
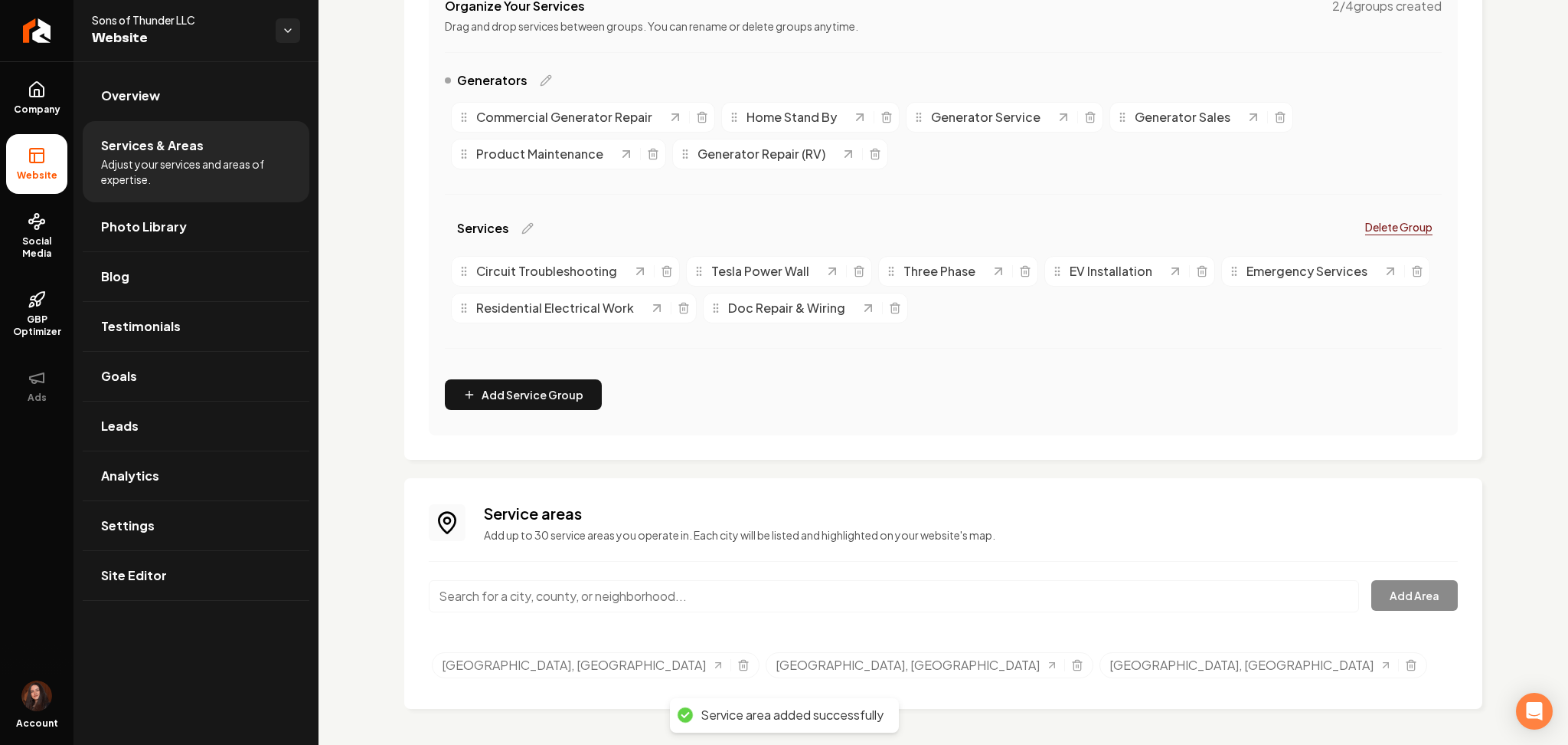
click at [510, 603] on input "Main content area" at bounding box center [894, 596] width 931 height 32
paste input "Hastain"
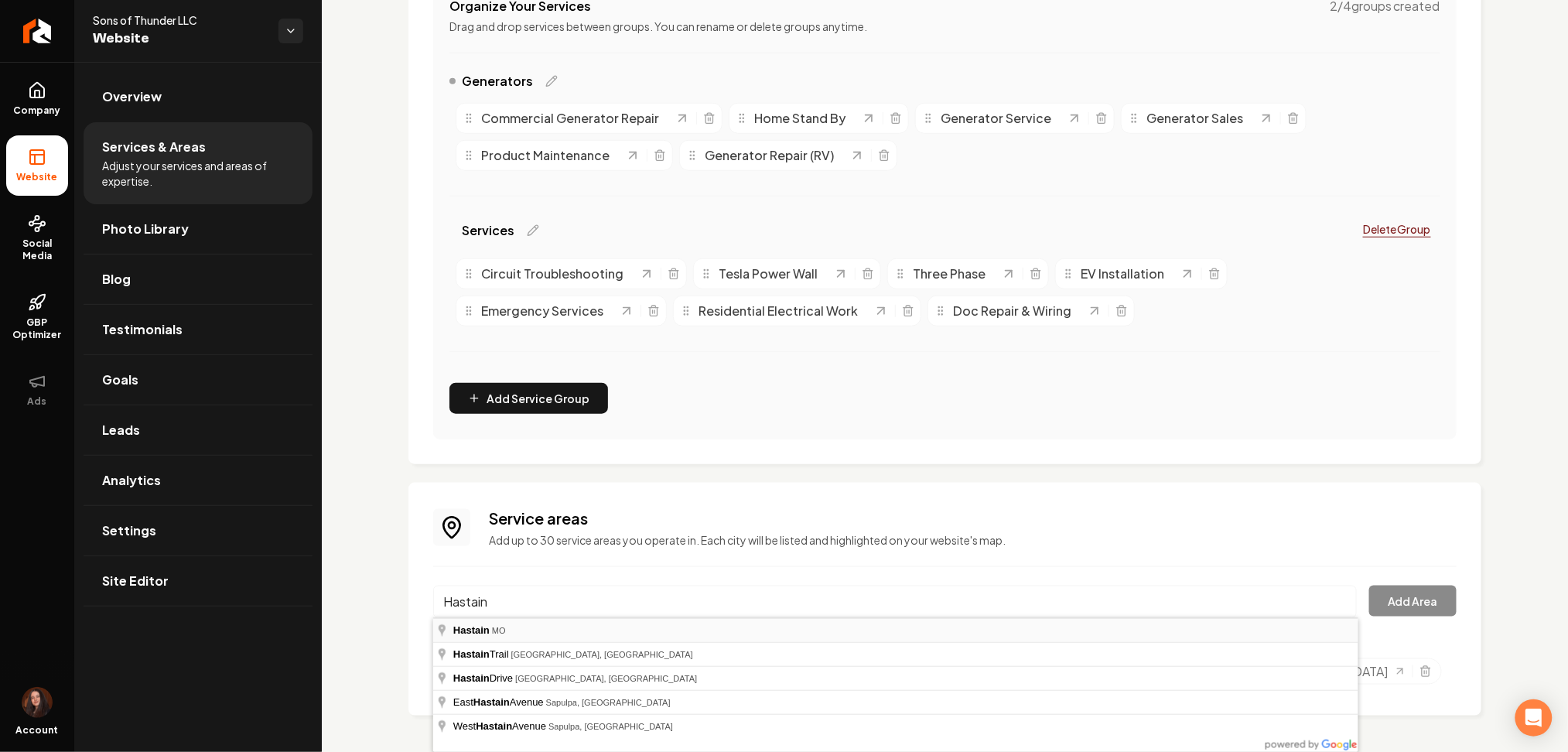
type input "Hastain, [GEOGRAPHIC_DATA]"
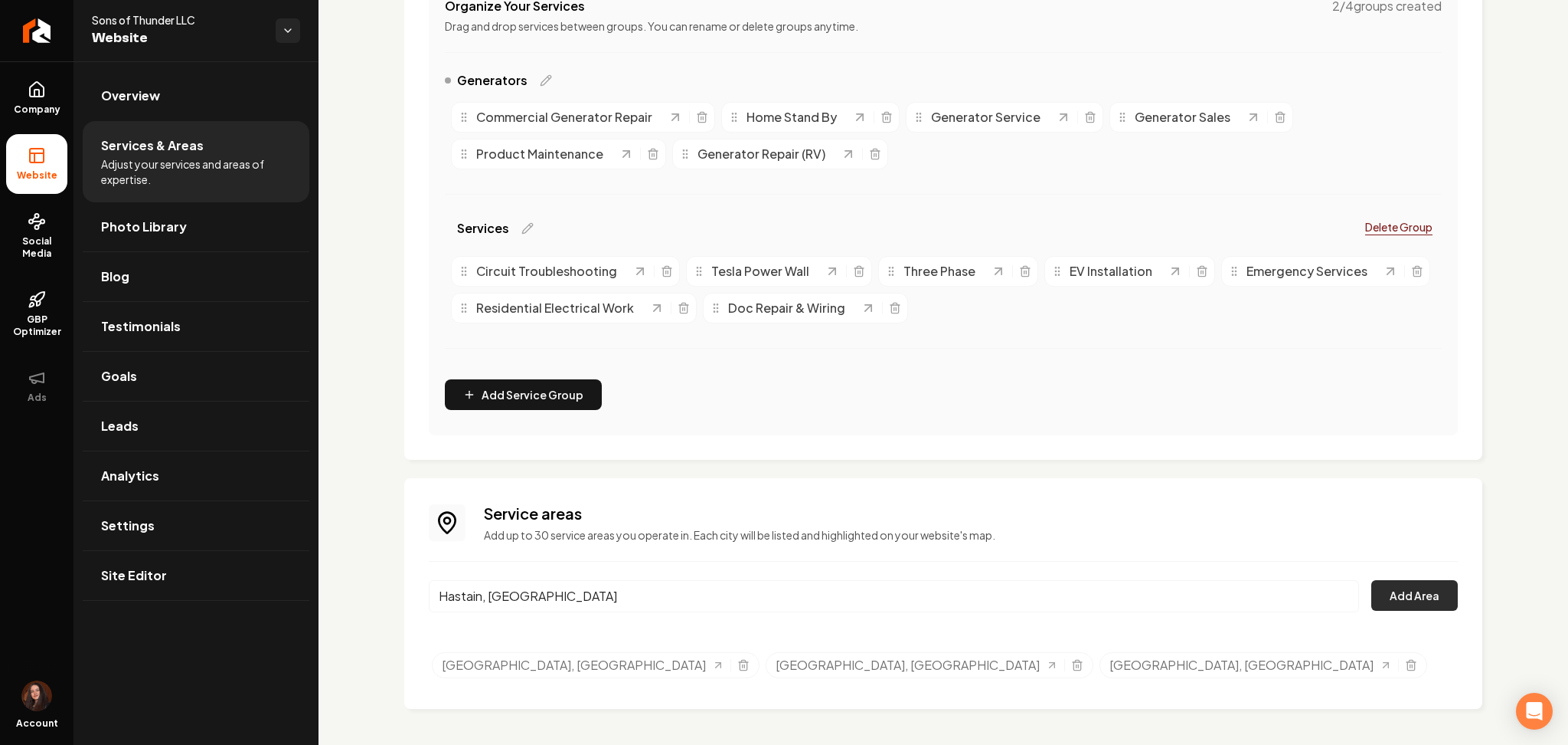
click at [1397, 593] on button "Add Area" at bounding box center [1415, 595] width 87 height 31
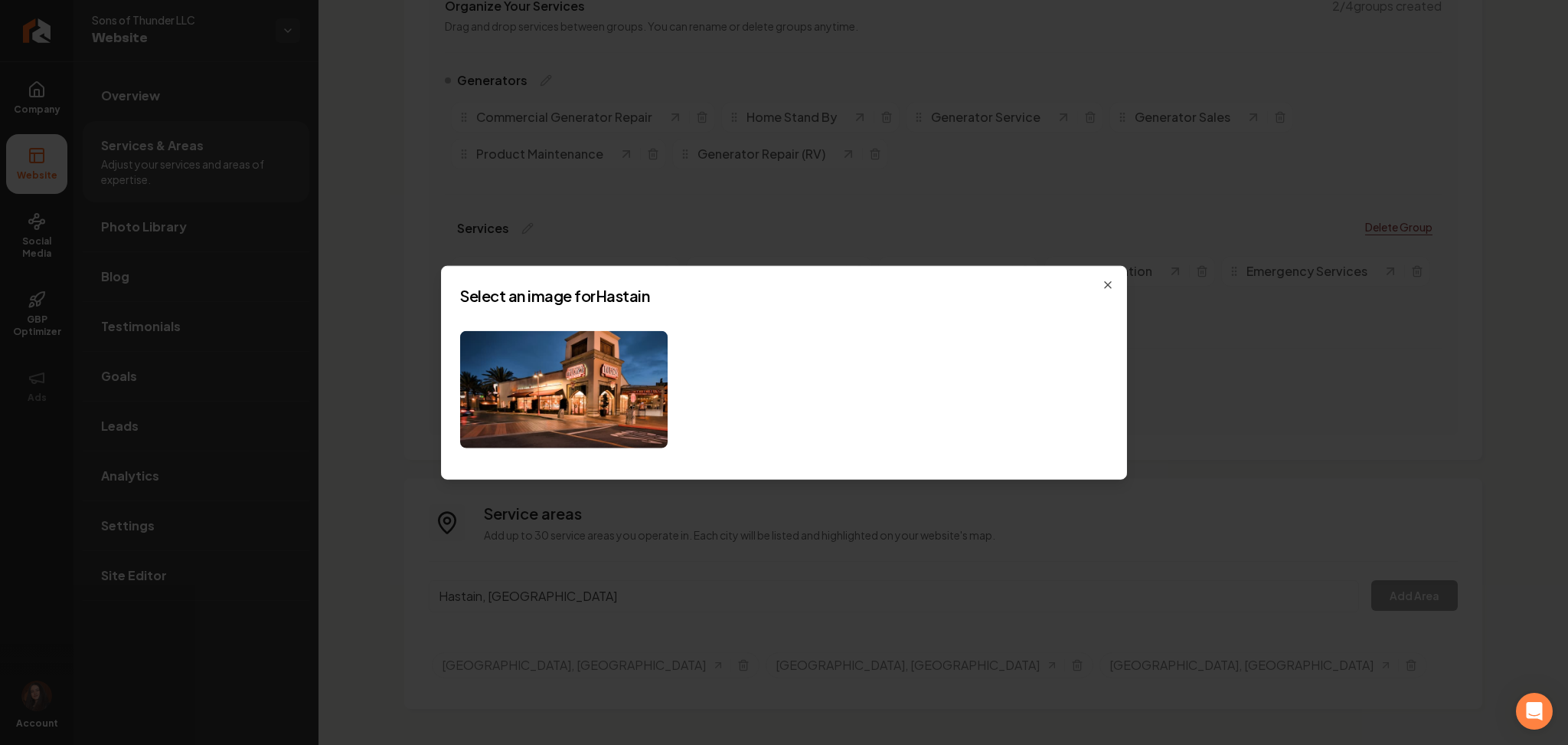
click at [576, 449] on div "Select an image for Hastain Close" at bounding box center [784, 372] width 686 height 214
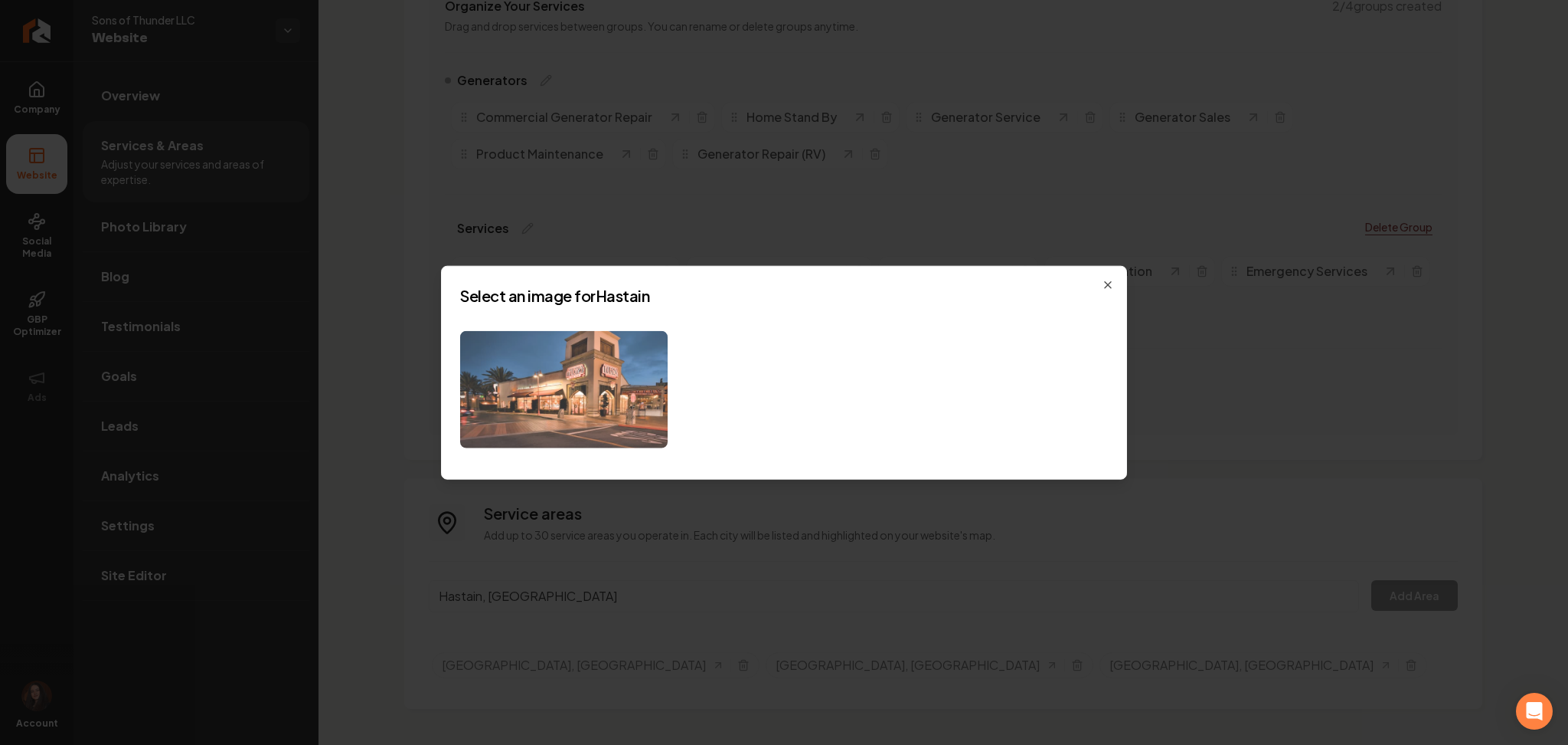
click at [571, 423] on img at bounding box center [563, 390] width 207 height 117
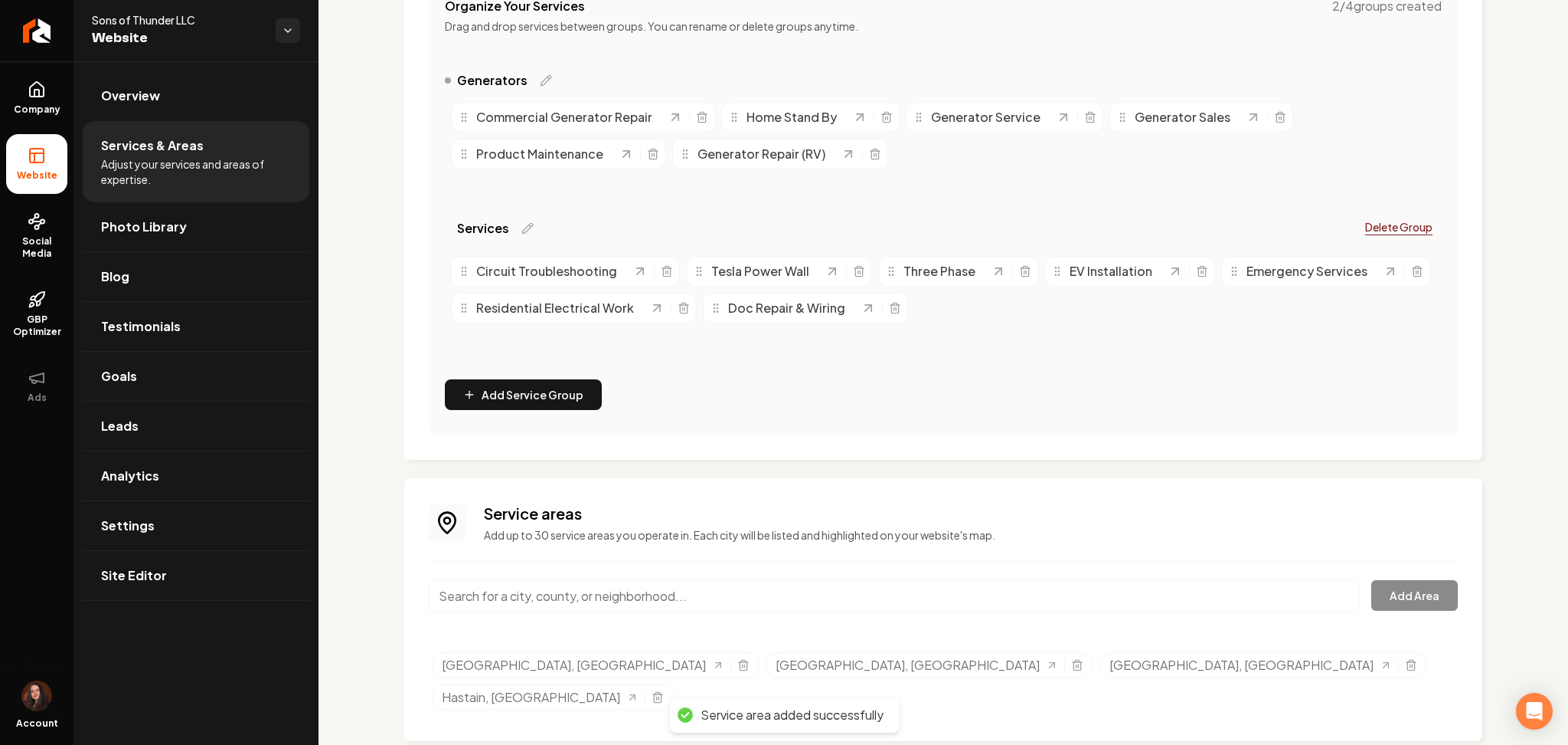
click at [526, 596] on input "Main content area" at bounding box center [894, 596] width 931 height 32
paste input "Henley,"
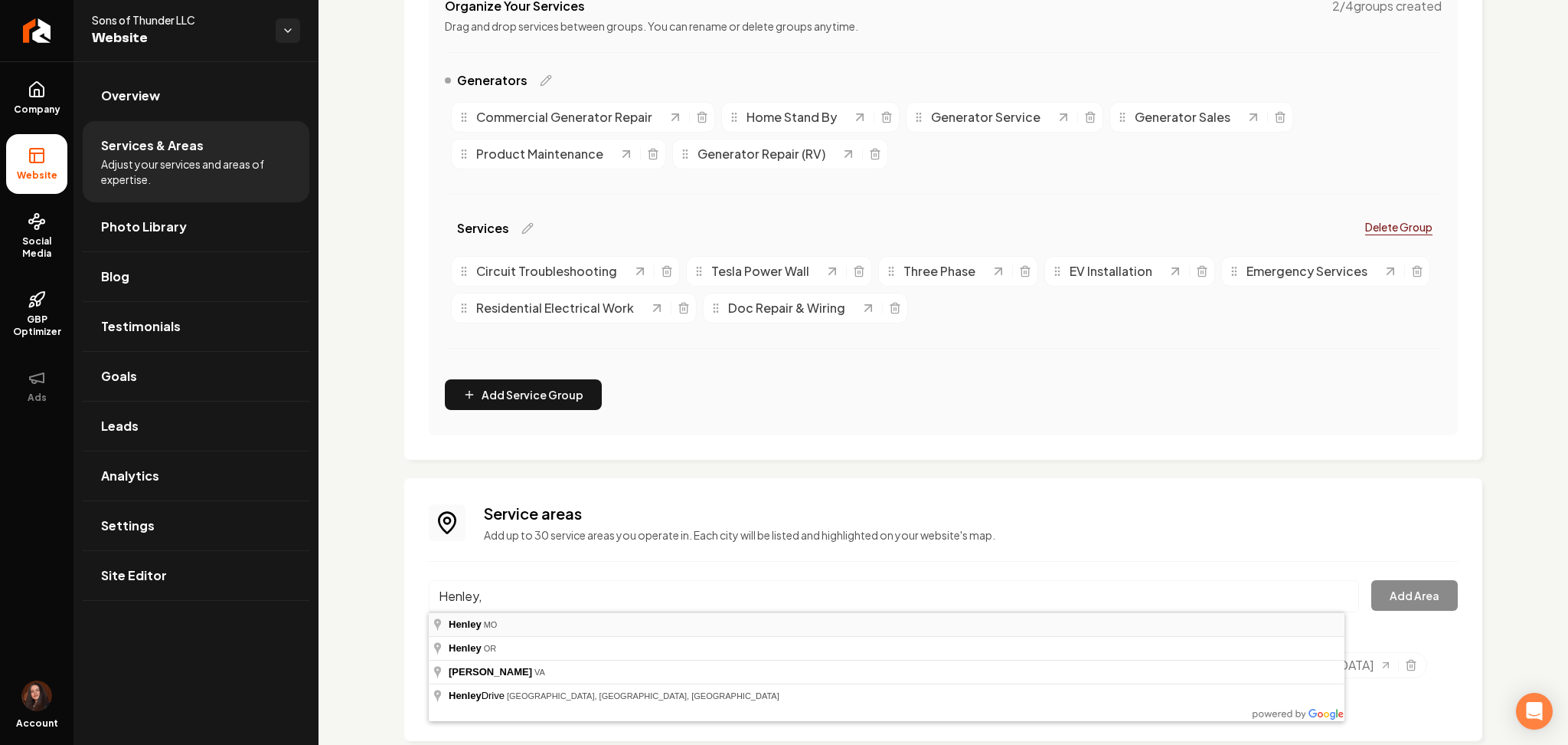
type input "[GEOGRAPHIC_DATA], [GEOGRAPHIC_DATA]"
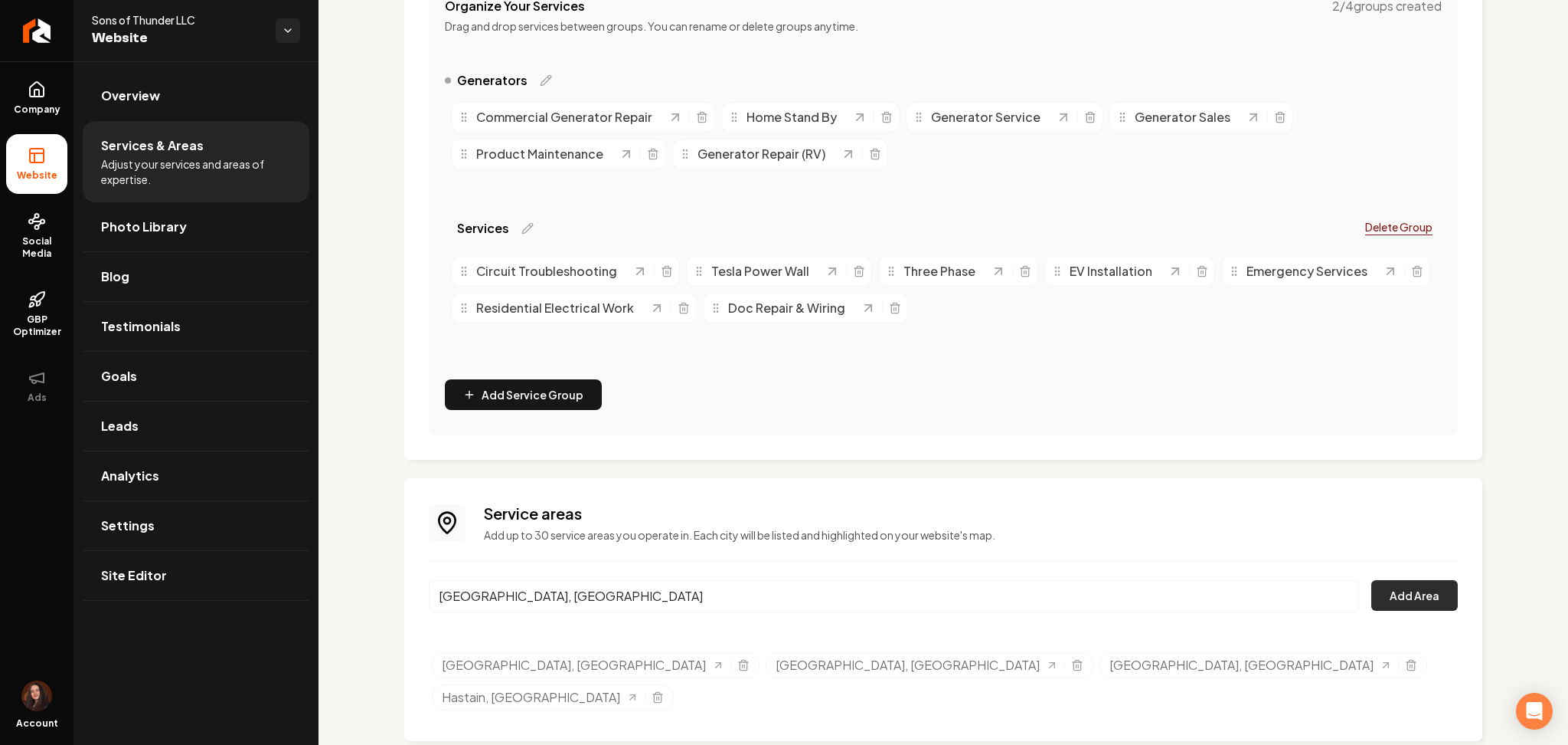
click at [1385, 601] on button "Add Area" at bounding box center [1415, 595] width 87 height 31
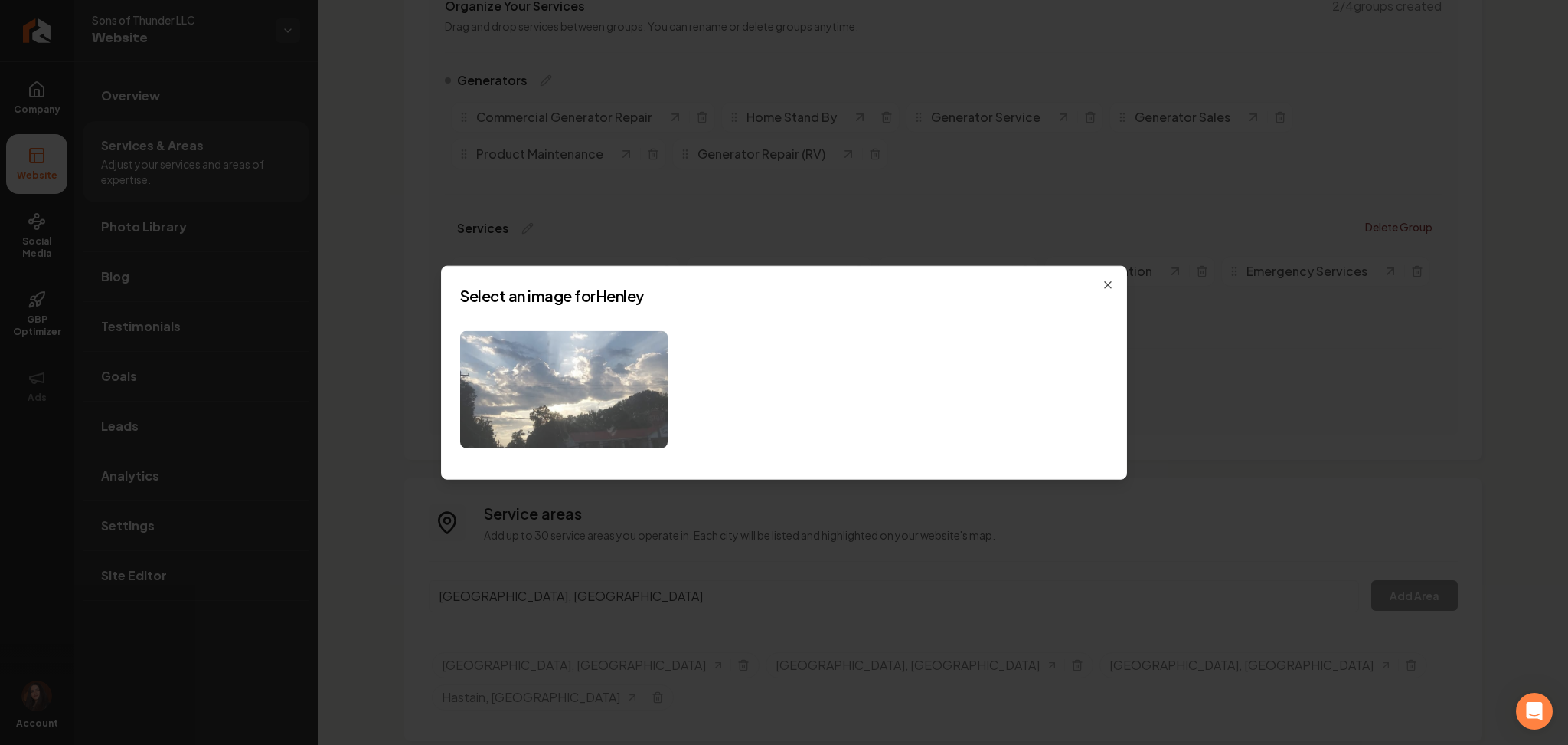
click at [564, 374] on img at bounding box center [563, 390] width 207 height 117
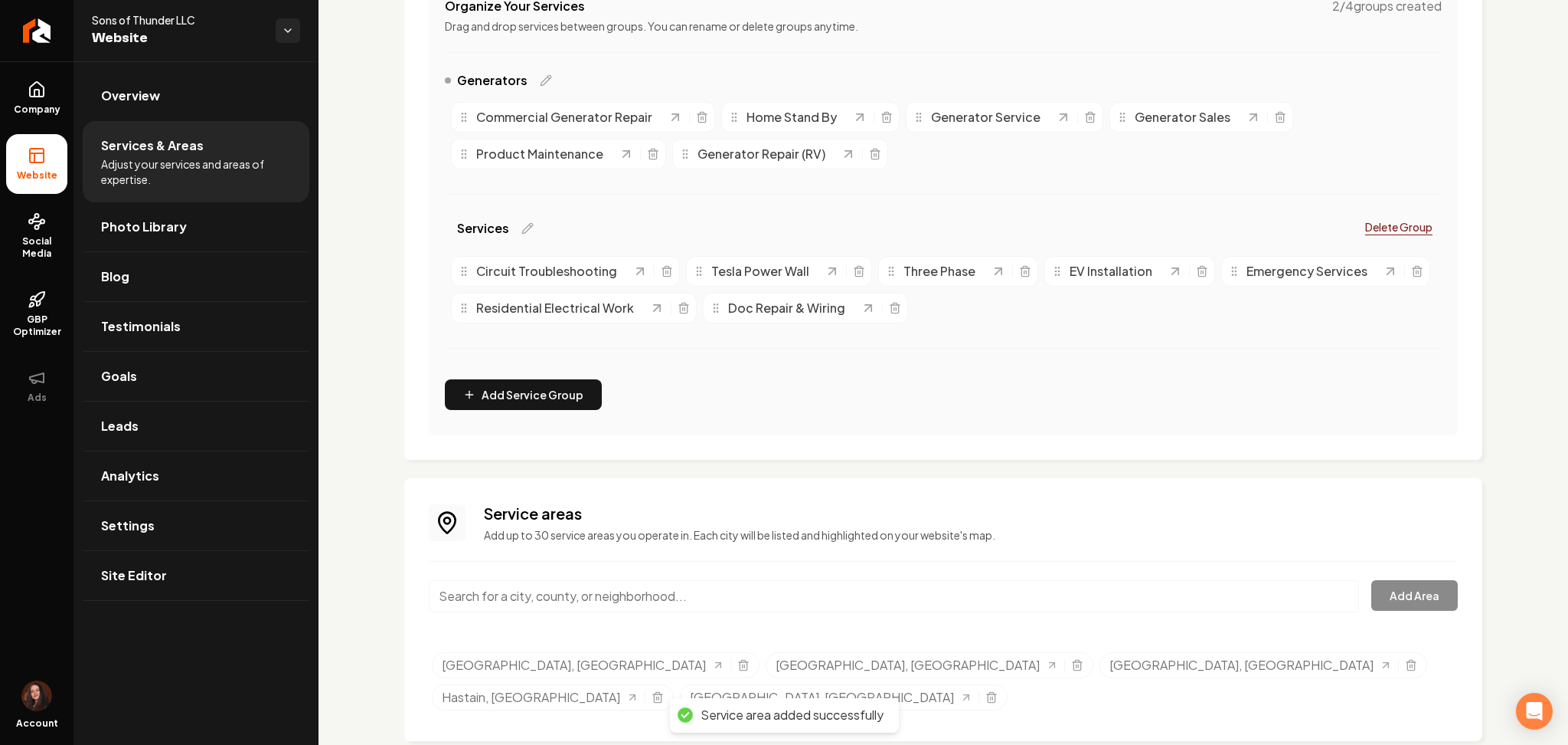
click at [515, 599] on input "Main content area" at bounding box center [894, 596] width 931 height 32
paste input "St. [PERSON_NAME]"
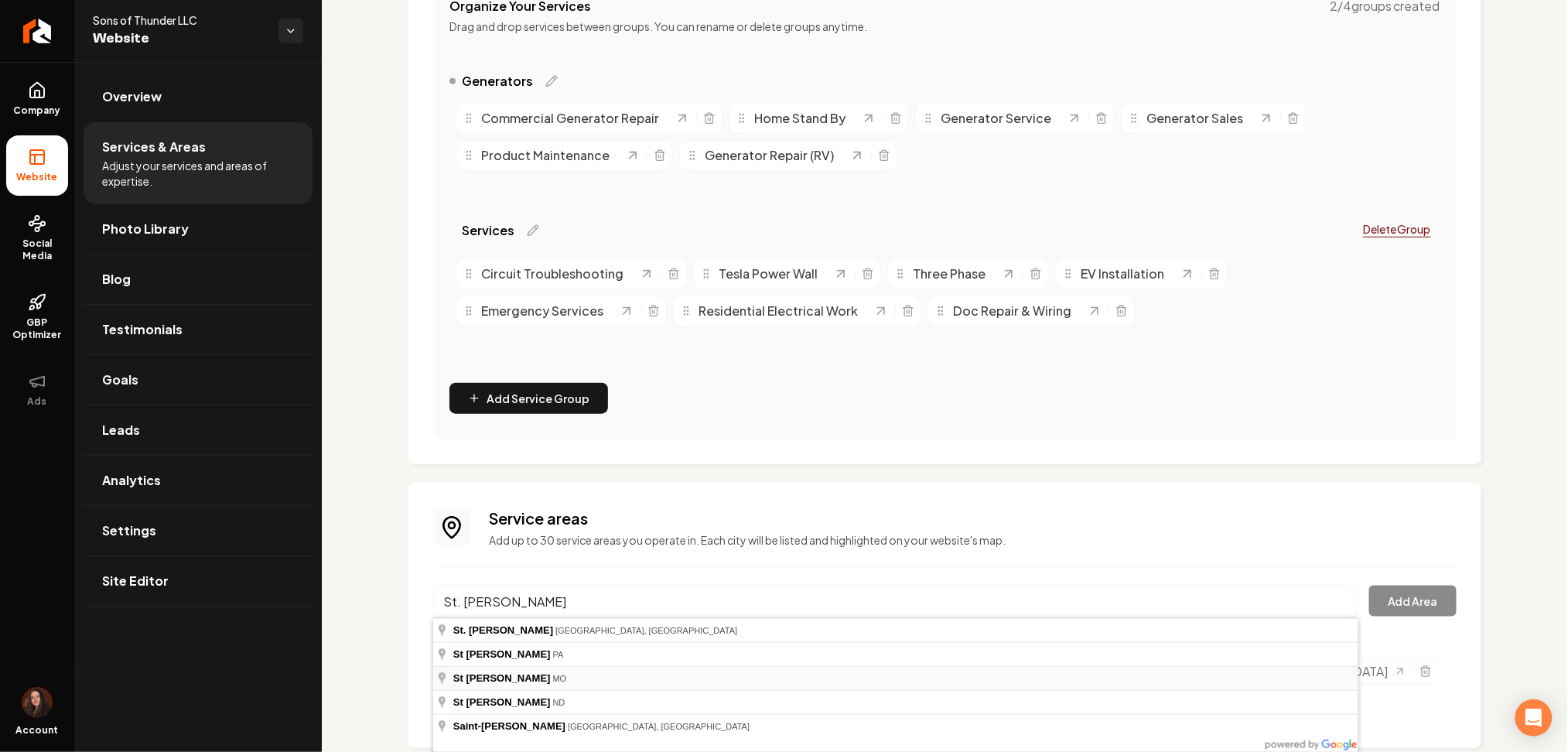
type input "[GEOGRAPHIC_DATA][PERSON_NAME], [GEOGRAPHIC_DATA]"
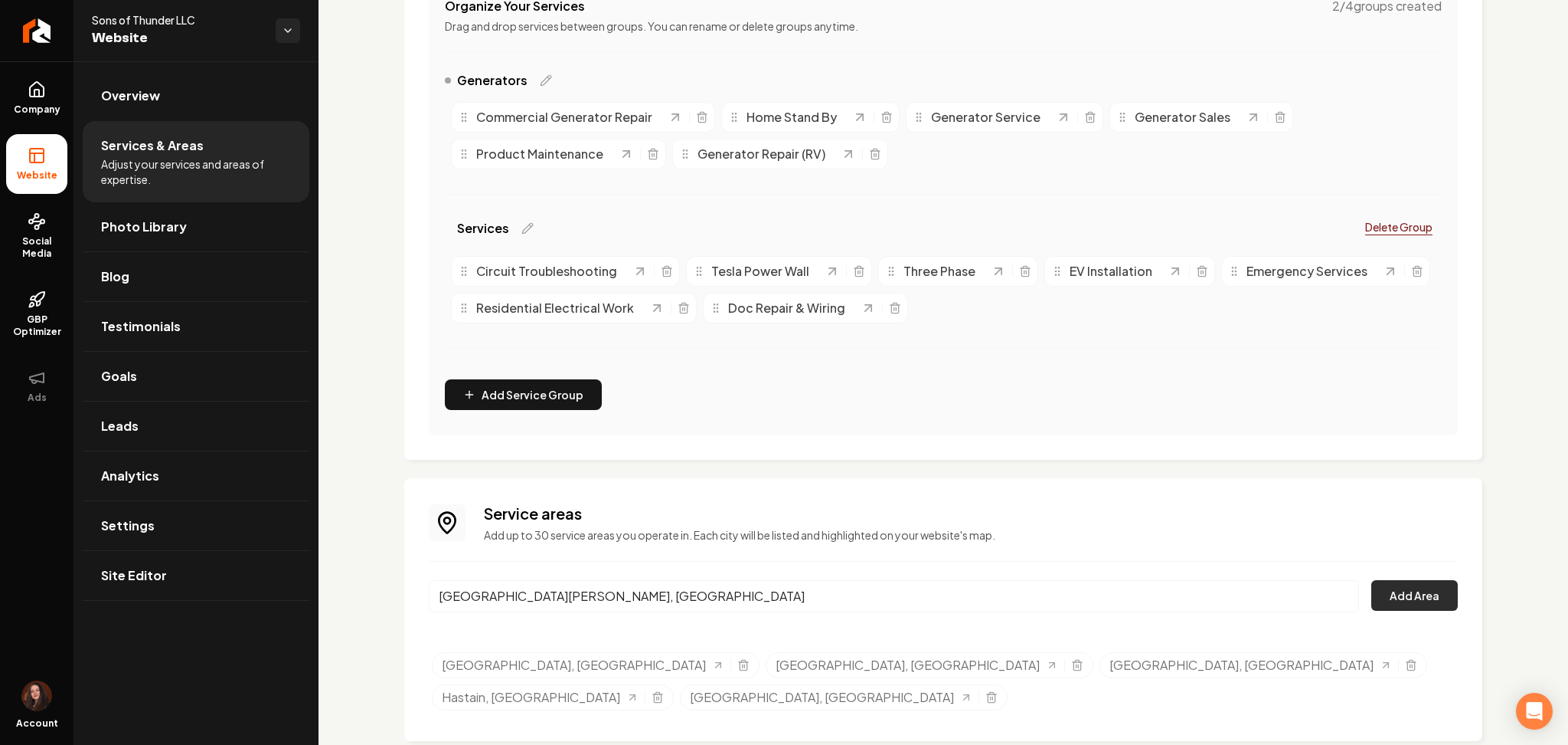
click at [1409, 593] on button "Add Area" at bounding box center [1415, 595] width 87 height 31
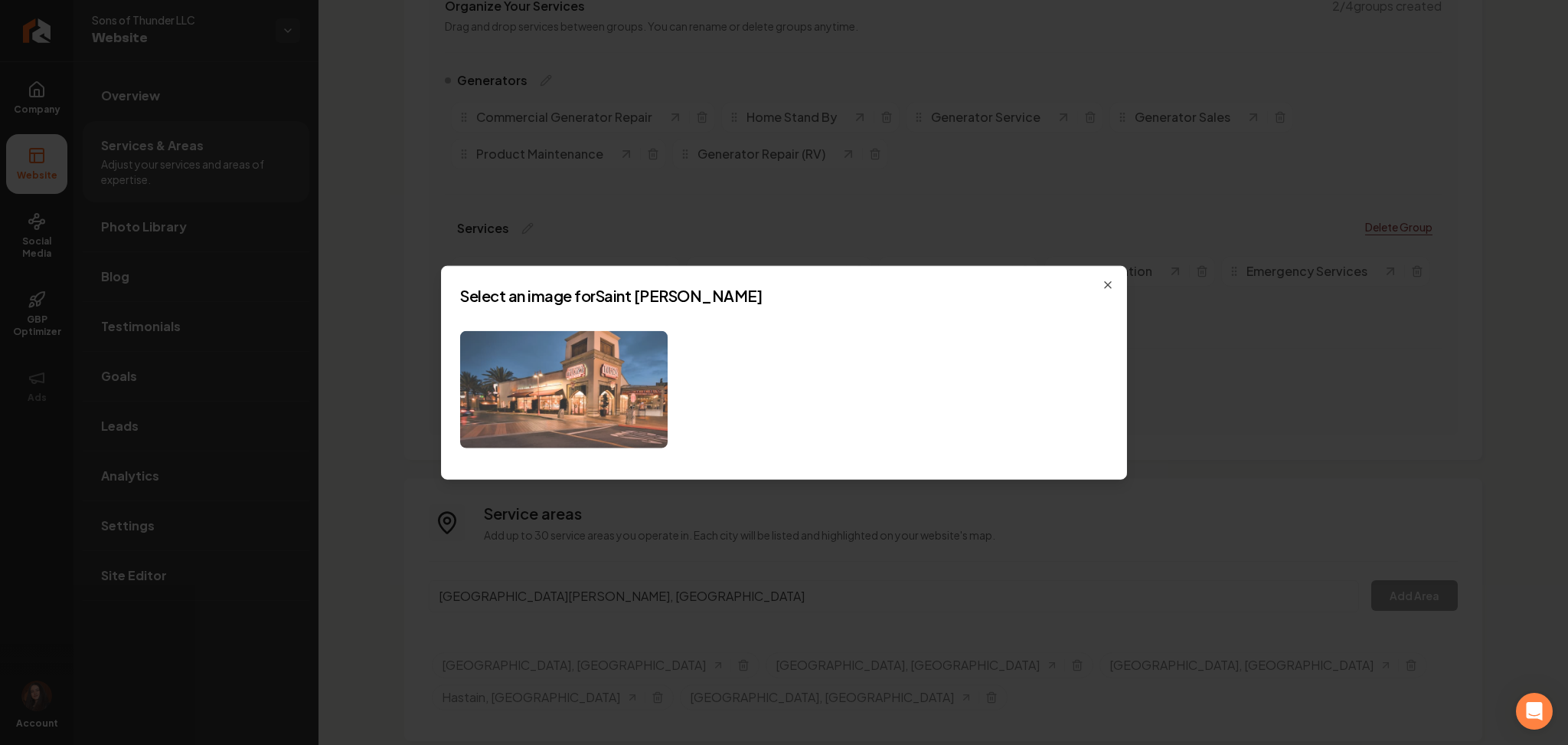
click at [576, 394] on img at bounding box center [563, 390] width 207 height 117
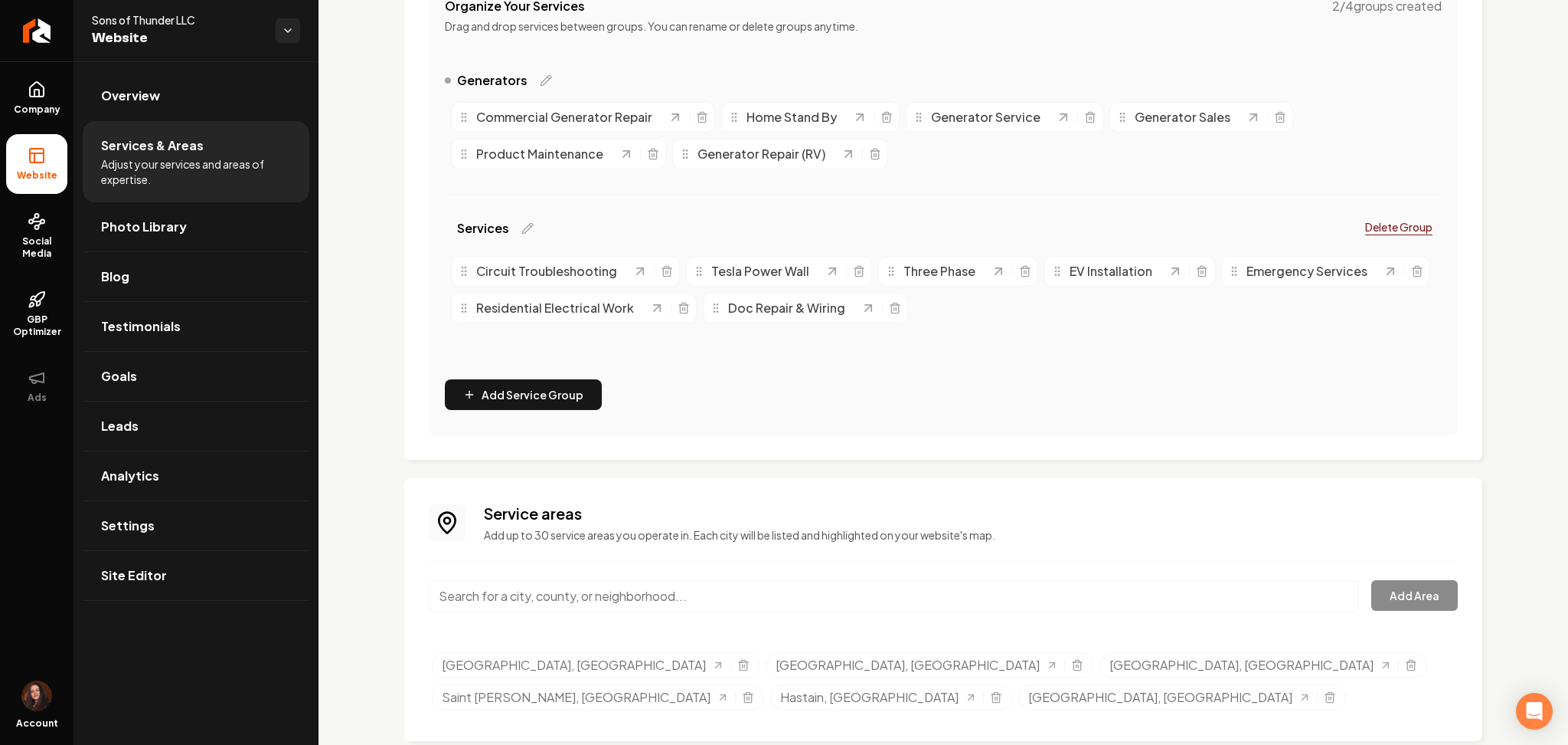
drag, startPoint x: 608, startPoint y: 577, endPoint x: 583, endPoint y: 588, distance: 27.3
click at [583, 588] on div "Service areas Add up to 30 service areas you operate in. Each city will be list…" at bounding box center [943, 609] width 1029 height 214
click at [583, 588] on input "r" at bounding box center [894, 596] width 931 height 32
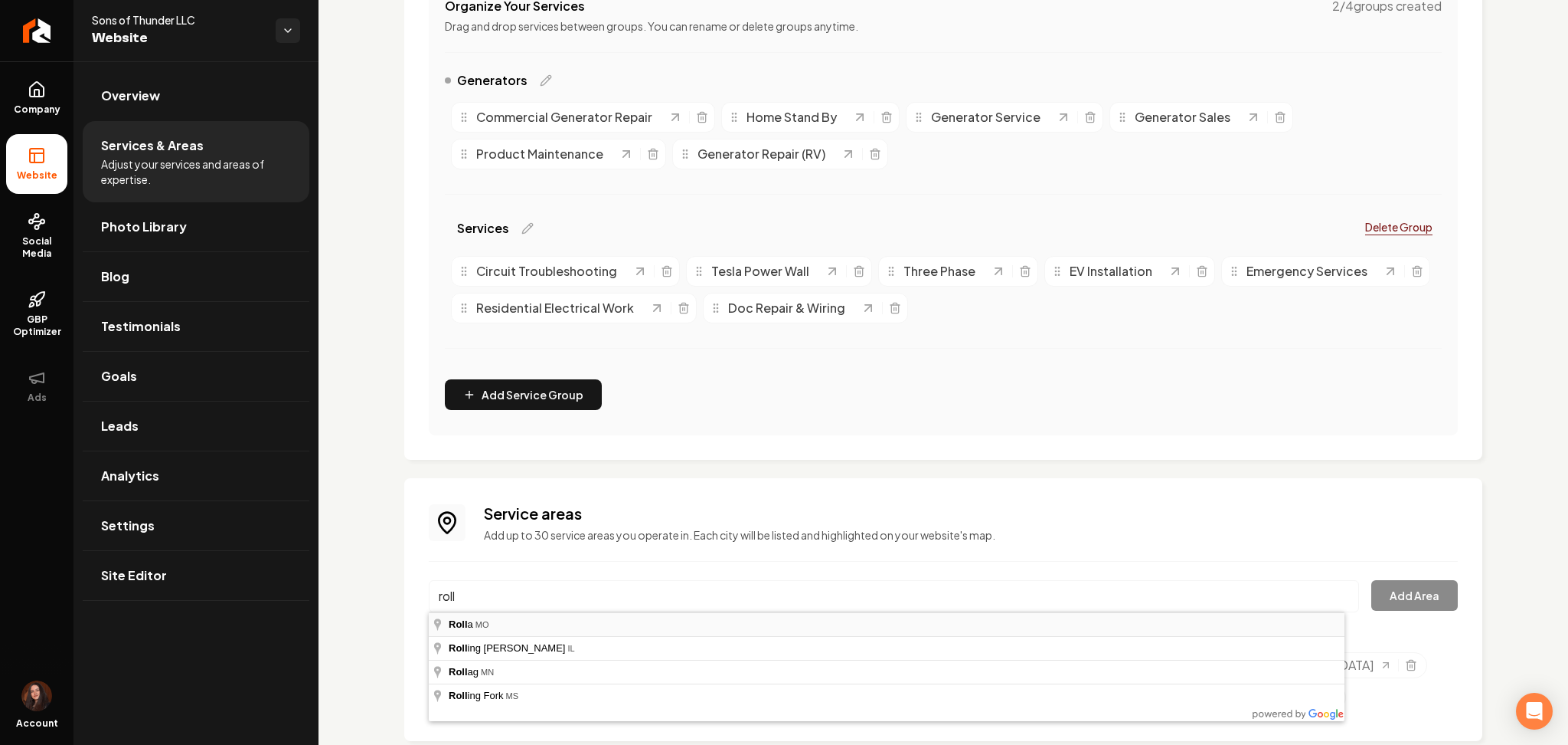
type input "Rolla, [GEOGRAPHIC_DATA]"
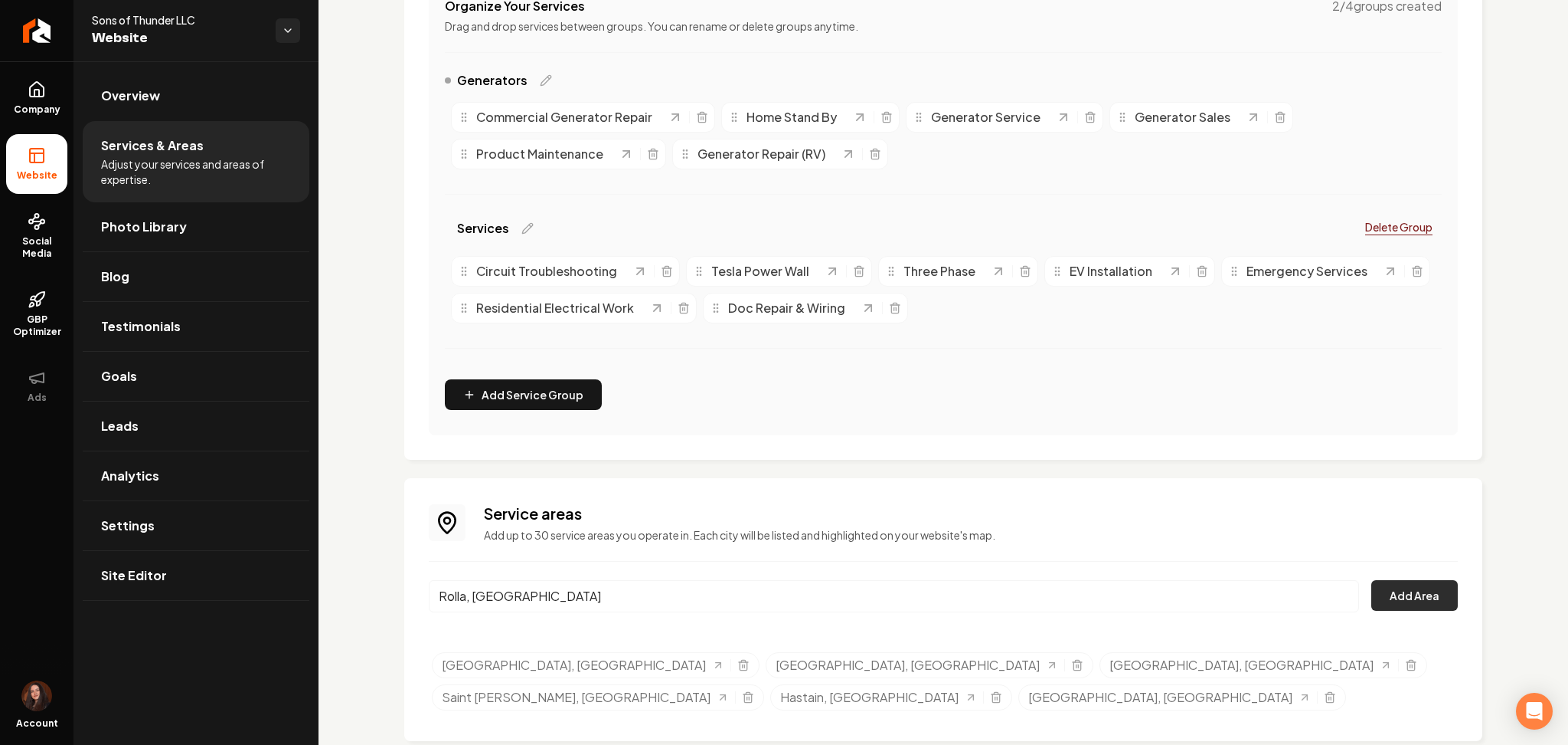
click at [1390, 590] on button "Add Area" at bounding box center [1415, 595] width 87 height 31
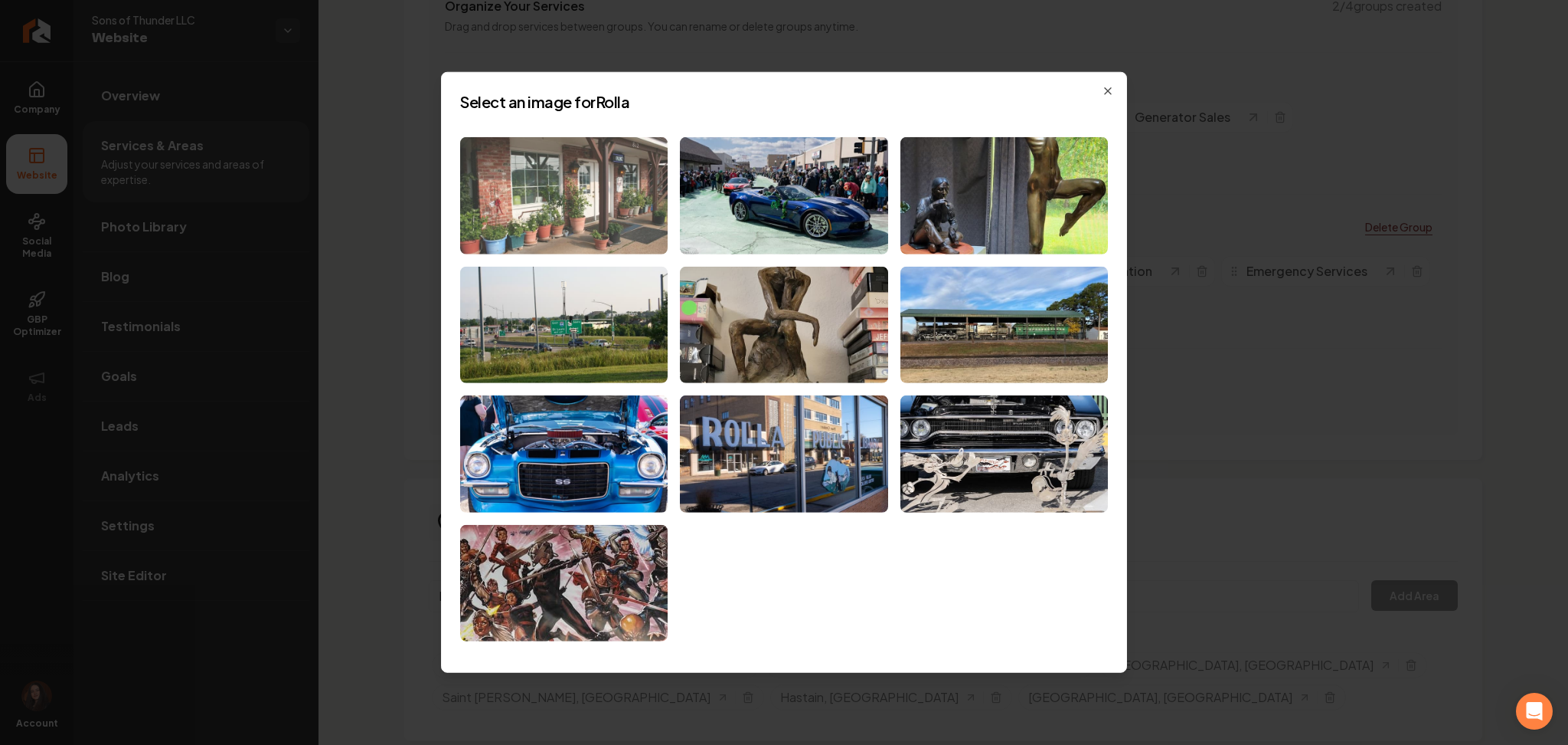
click at [579, 220] on img at bounding box center [563, 196] width 207 height 117
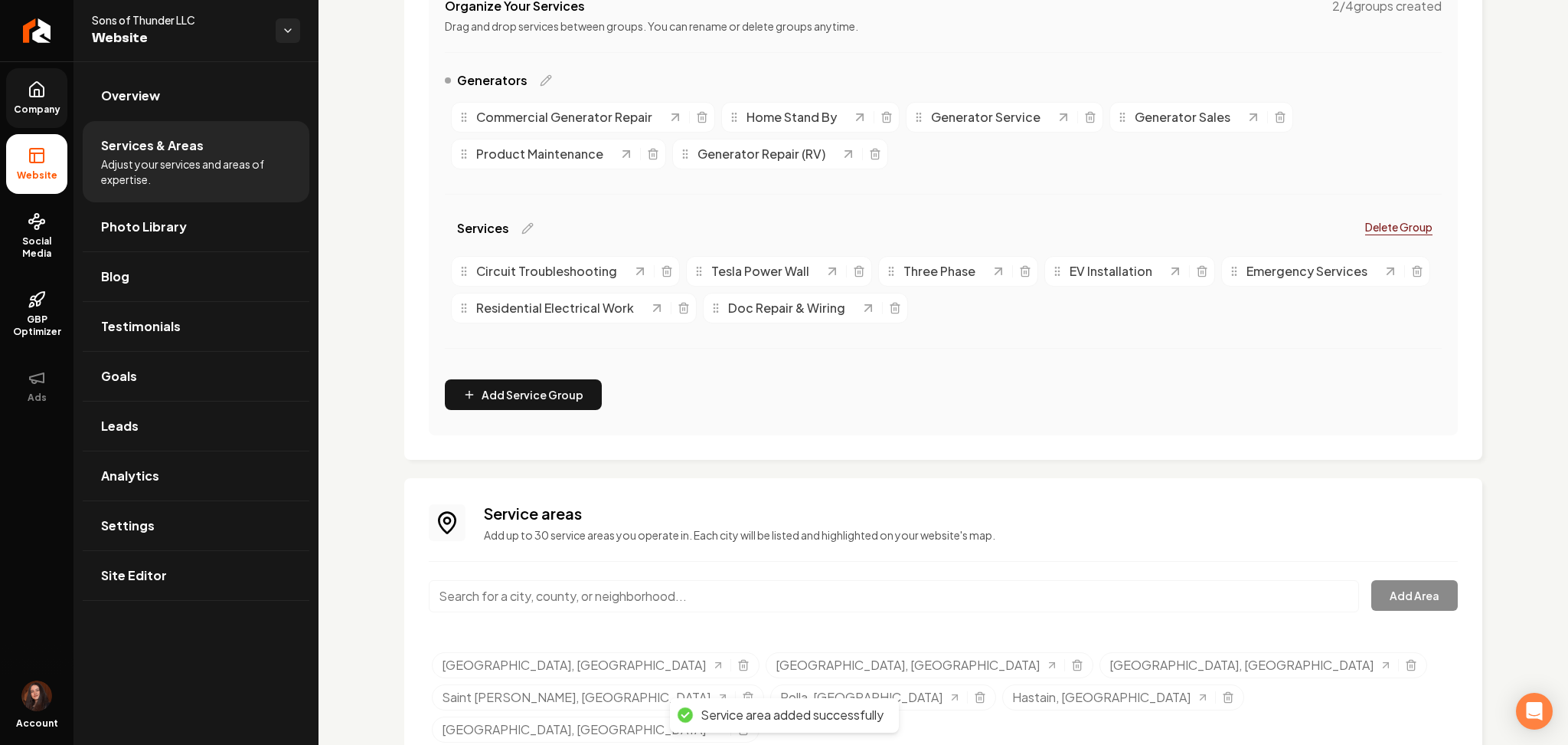
click at [34, 121] on link "Company" at bounding box center [37, 98] width 61 height 59
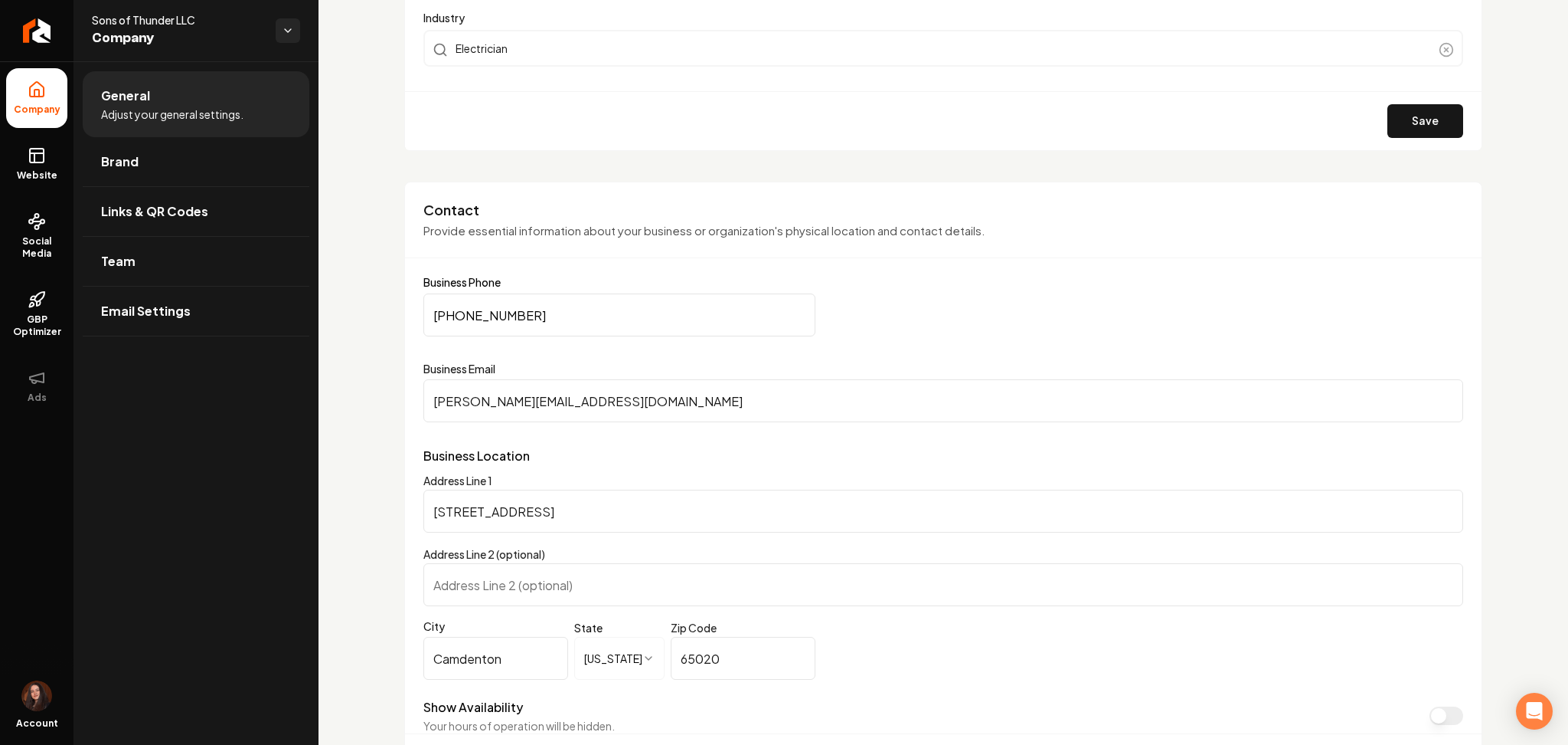
scroll to position [594, 0]
click at [43, 185] on link "Website" at bounding box center [37, 164] width 61 height 59
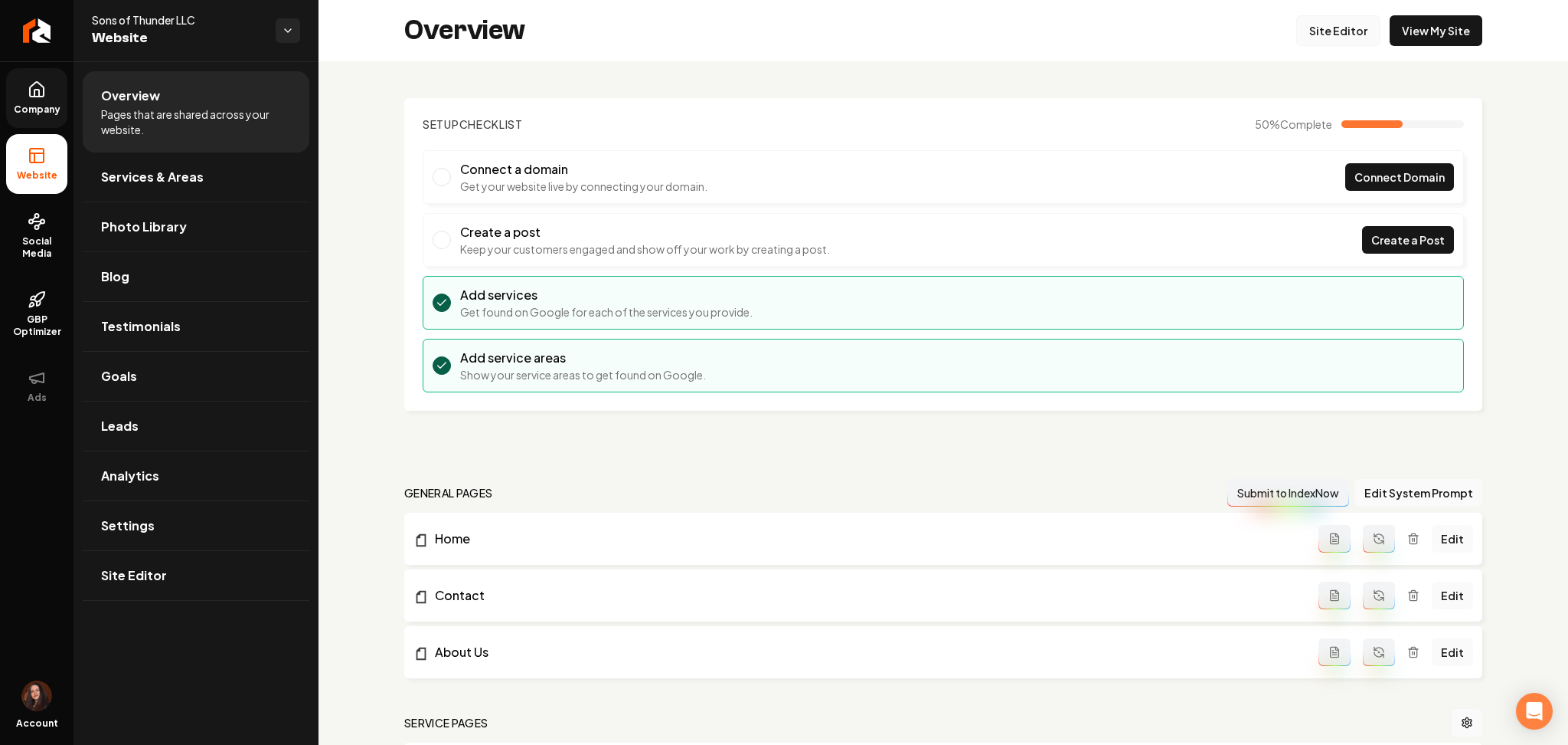
click at [1315, 27] on link "Site Editor" at bounding box center [1339, 31] width 84 height 31
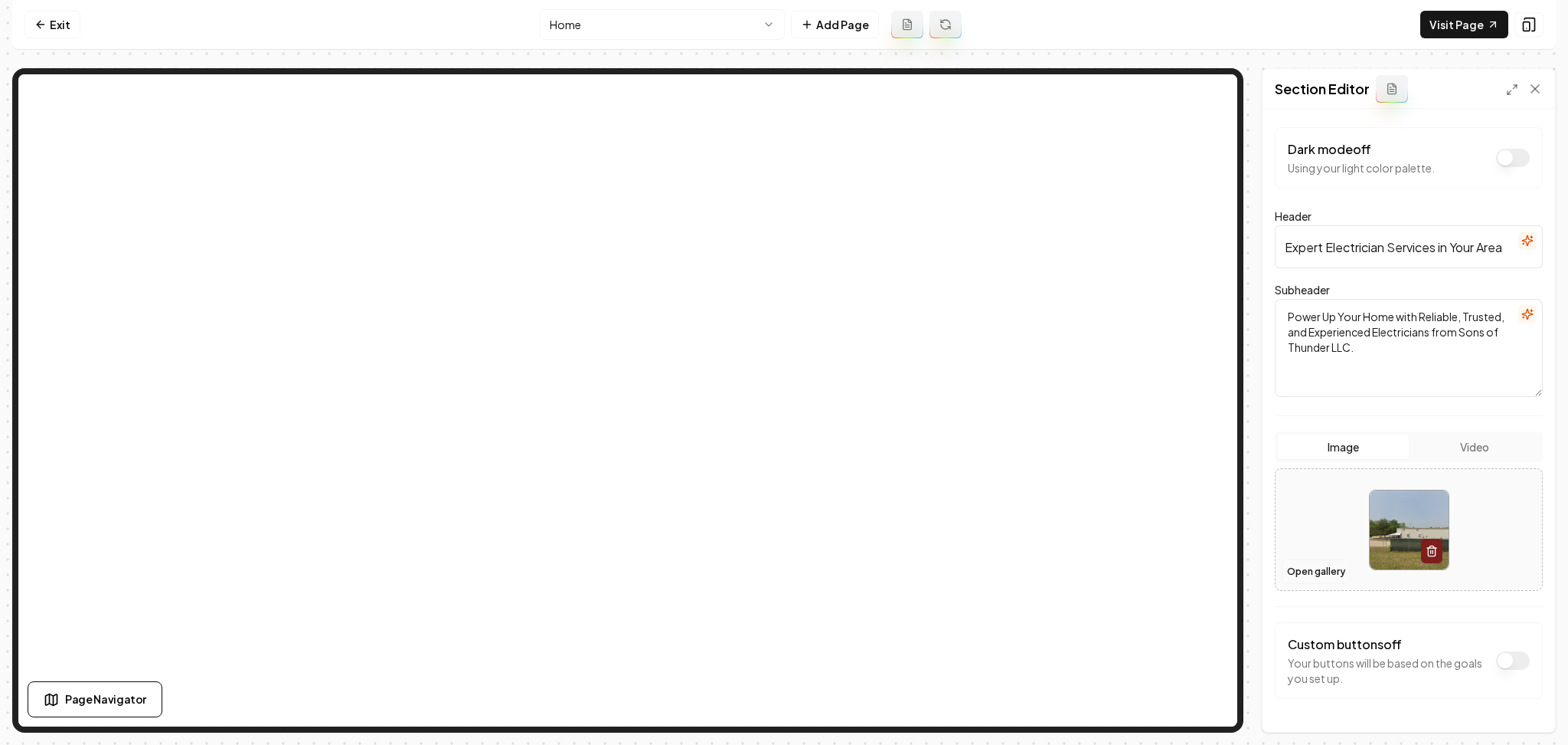
click at [1311, 577] on button "Open gallery" at bounding box center [1316, 571] width 69 height 24
click at [1299, 519] on div at bounding box center [1408, 530] width 267 height 105
click at [1307, 495] on div at bounding box center [1408, 530] width 267 height 105
type input "**********"
click at [1524, 705] on button "Save" at bounding box center [1520, 705] width 45 height 27
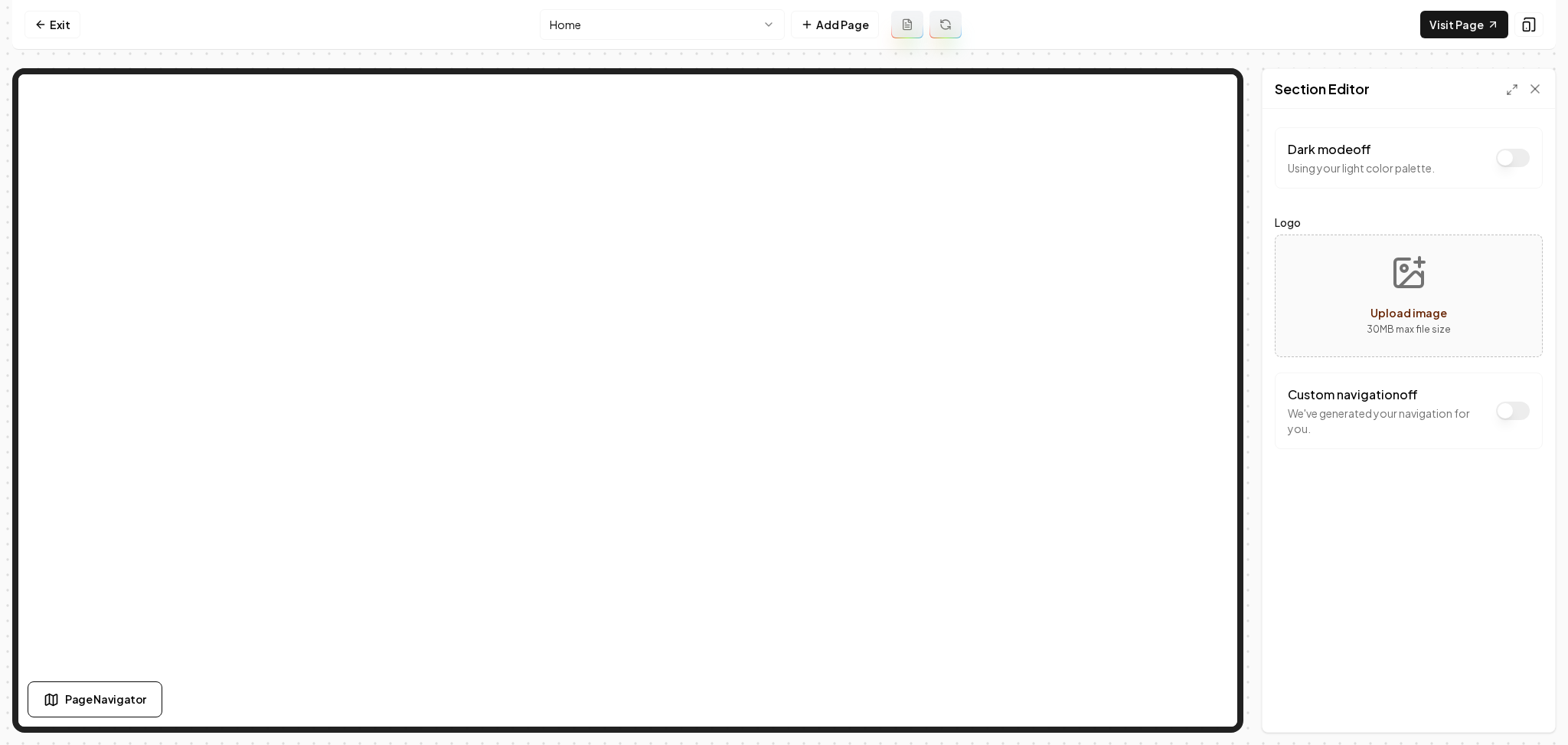
click at [1516, 419] on button "Dark mode off" at bounding box center [1512, 411] width 34 height 19
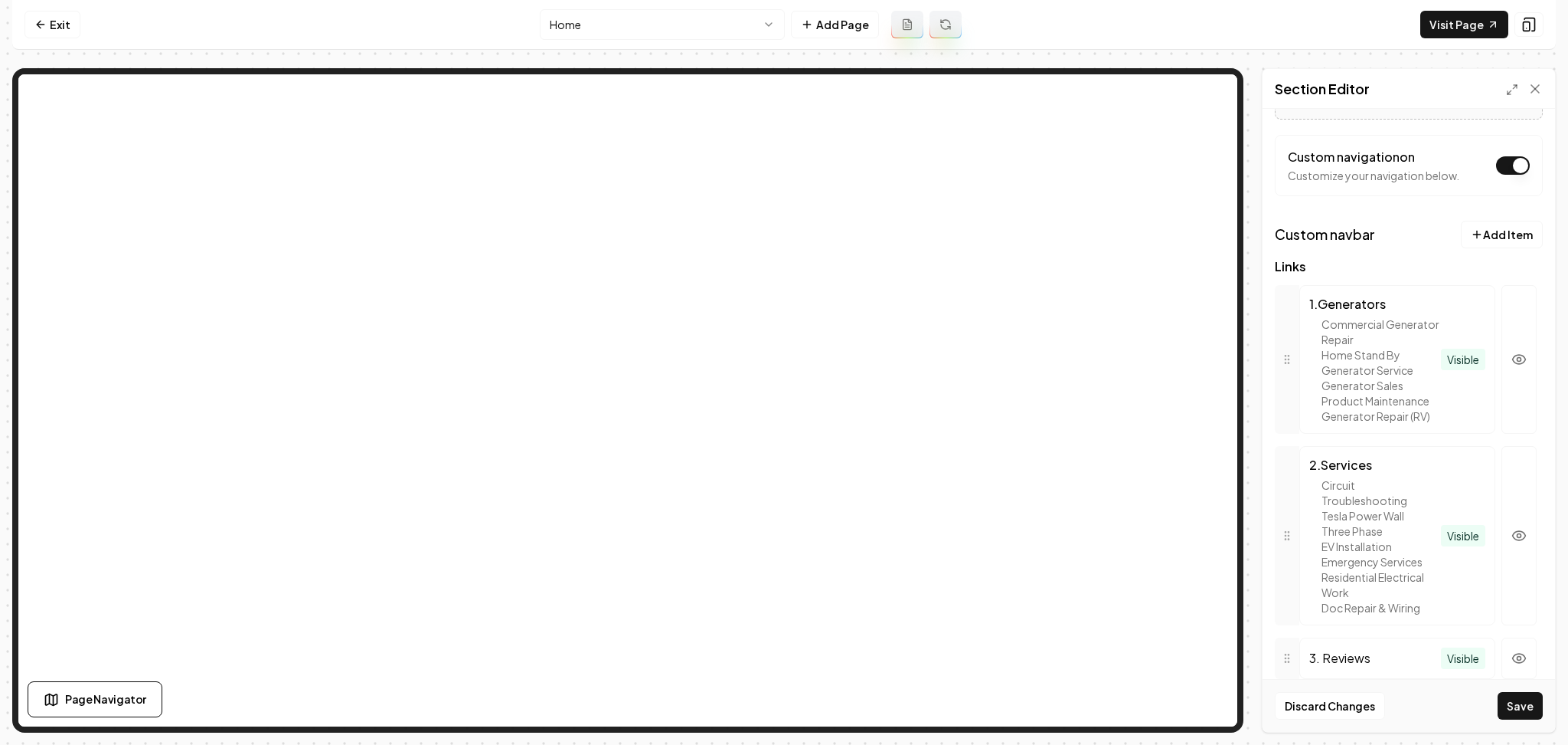
scroll to position [240, 0]
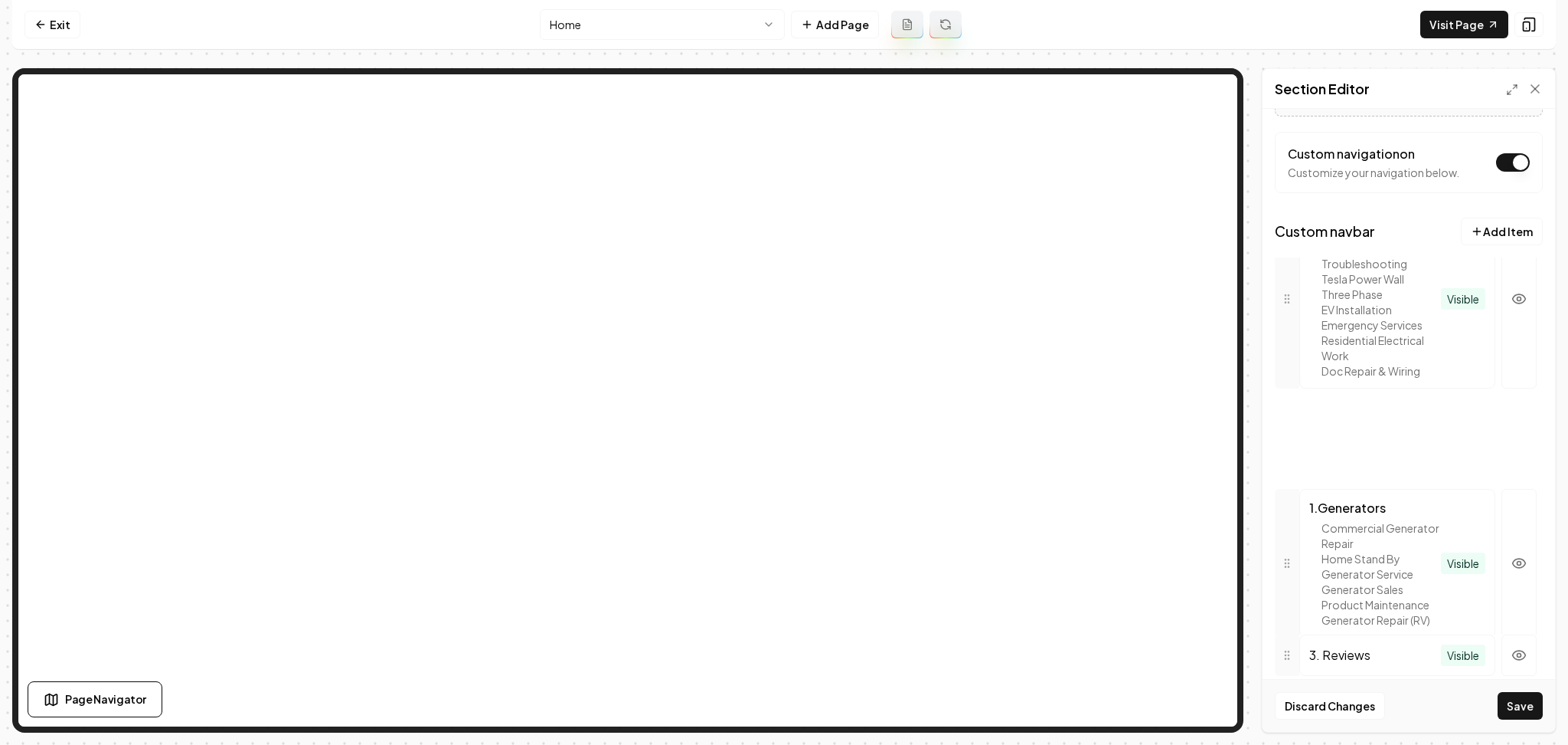
drag, startPoint x: 1287, startPoint y: 578, endPoint x: 1287, endPoint y: 352, distance: 226.0
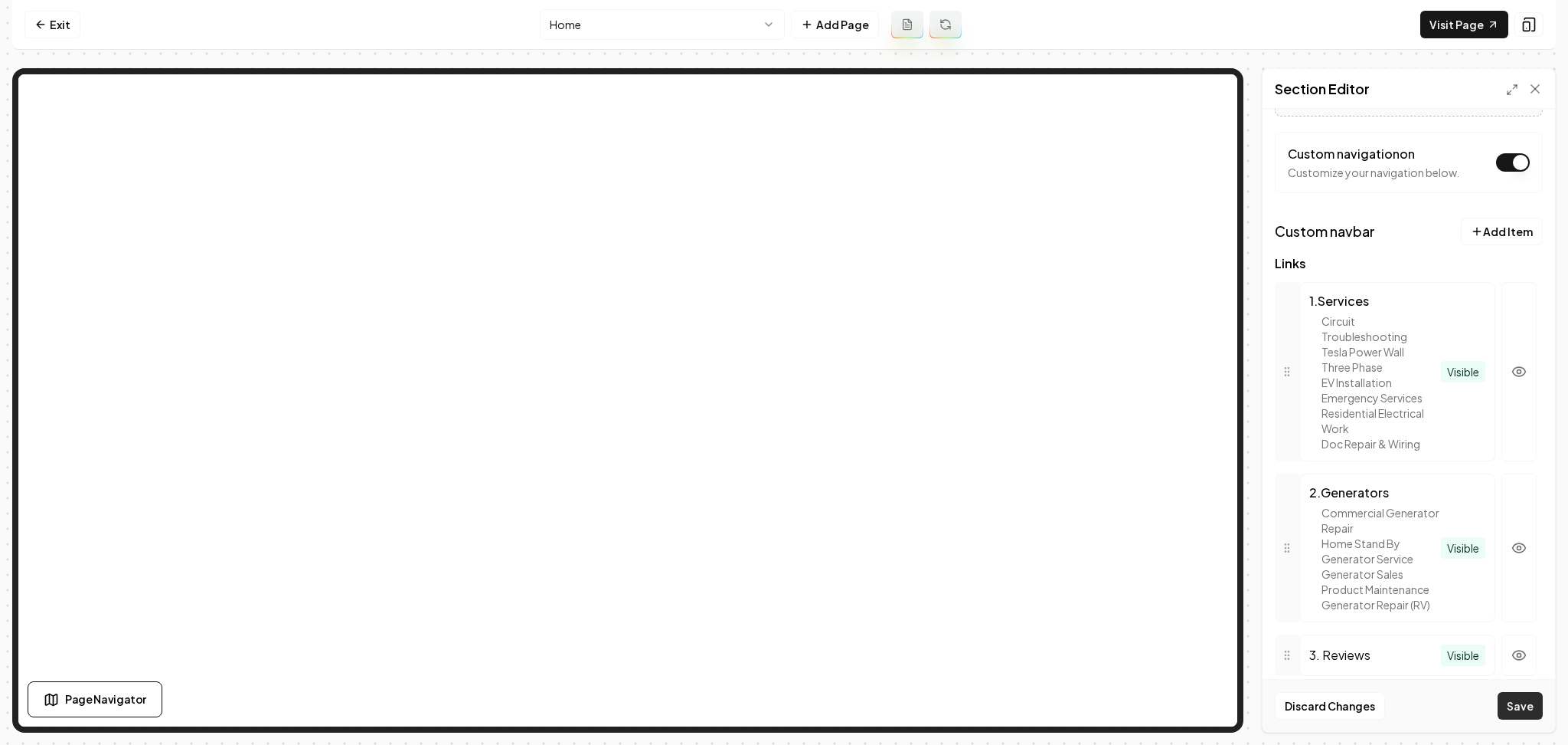
click at [1521, 713] on button "Save" at bounding box center [1520, 705] width 45 height 27
click at [54, 18] on link "Exit" at bounding box center [52, 24] width 56 height 27
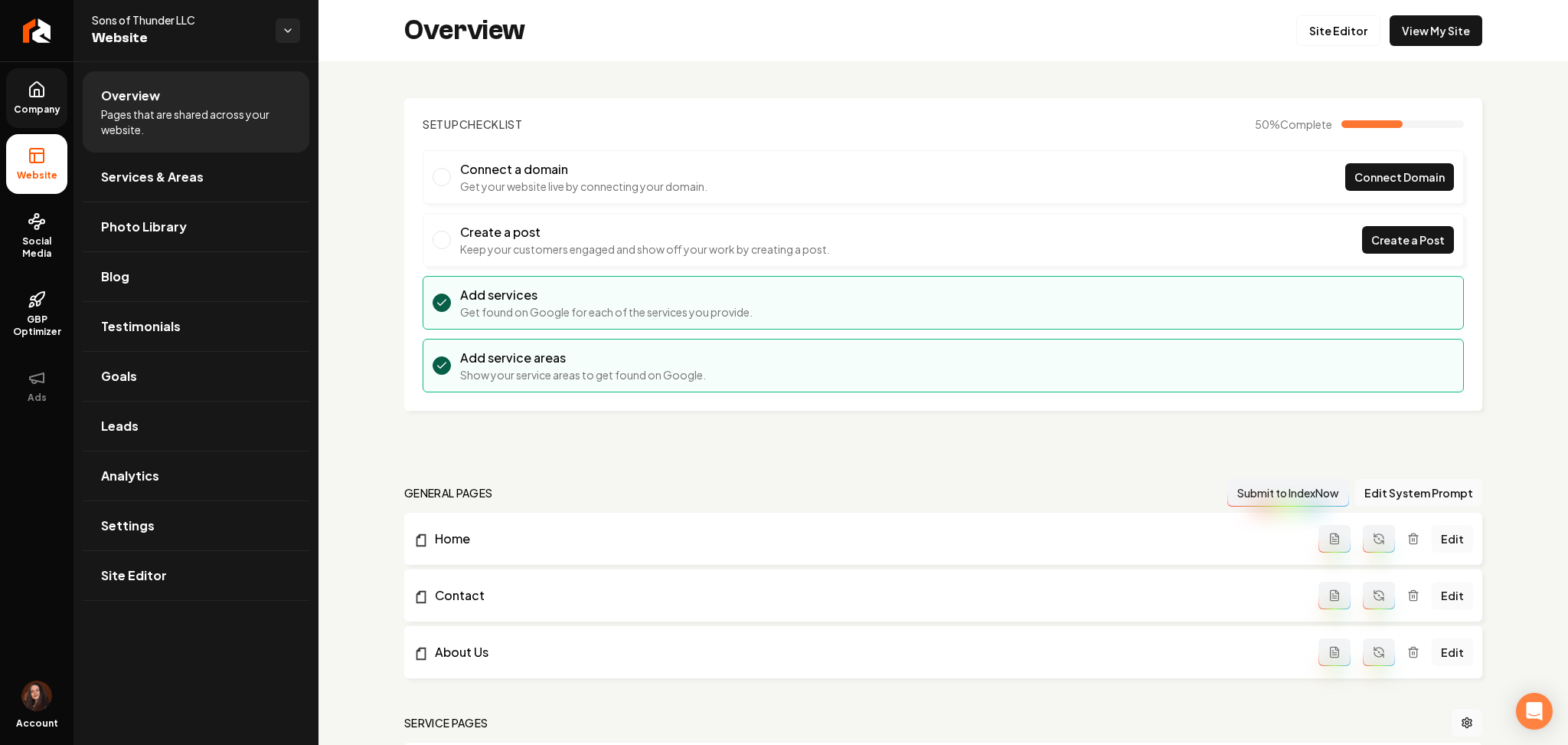
click at [40, 109] on span "Company" at bounding box center [37, 110] width 59 height 13
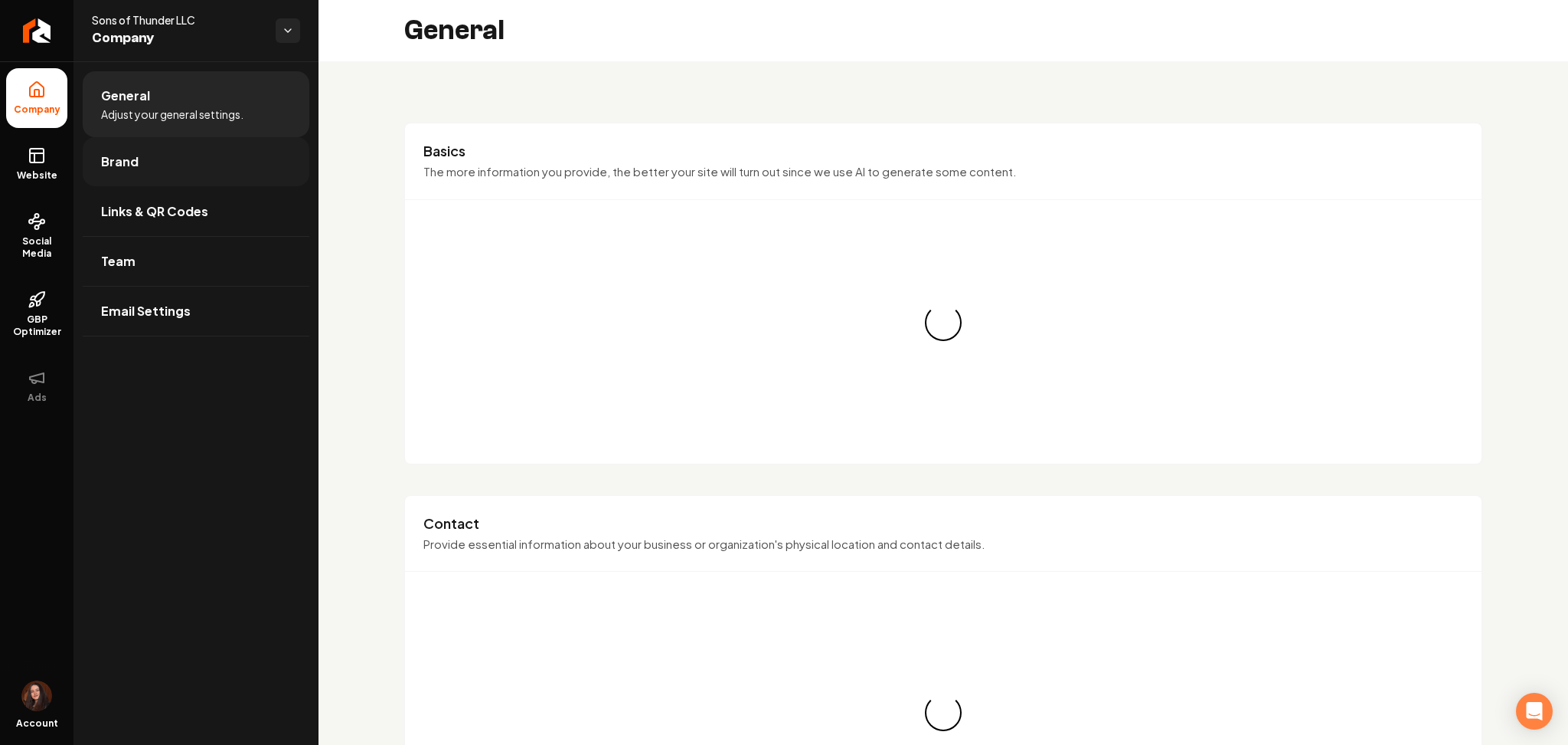
click at [135, 139] on link "Brand" at bounding box center [196, 161] width 227 height 49
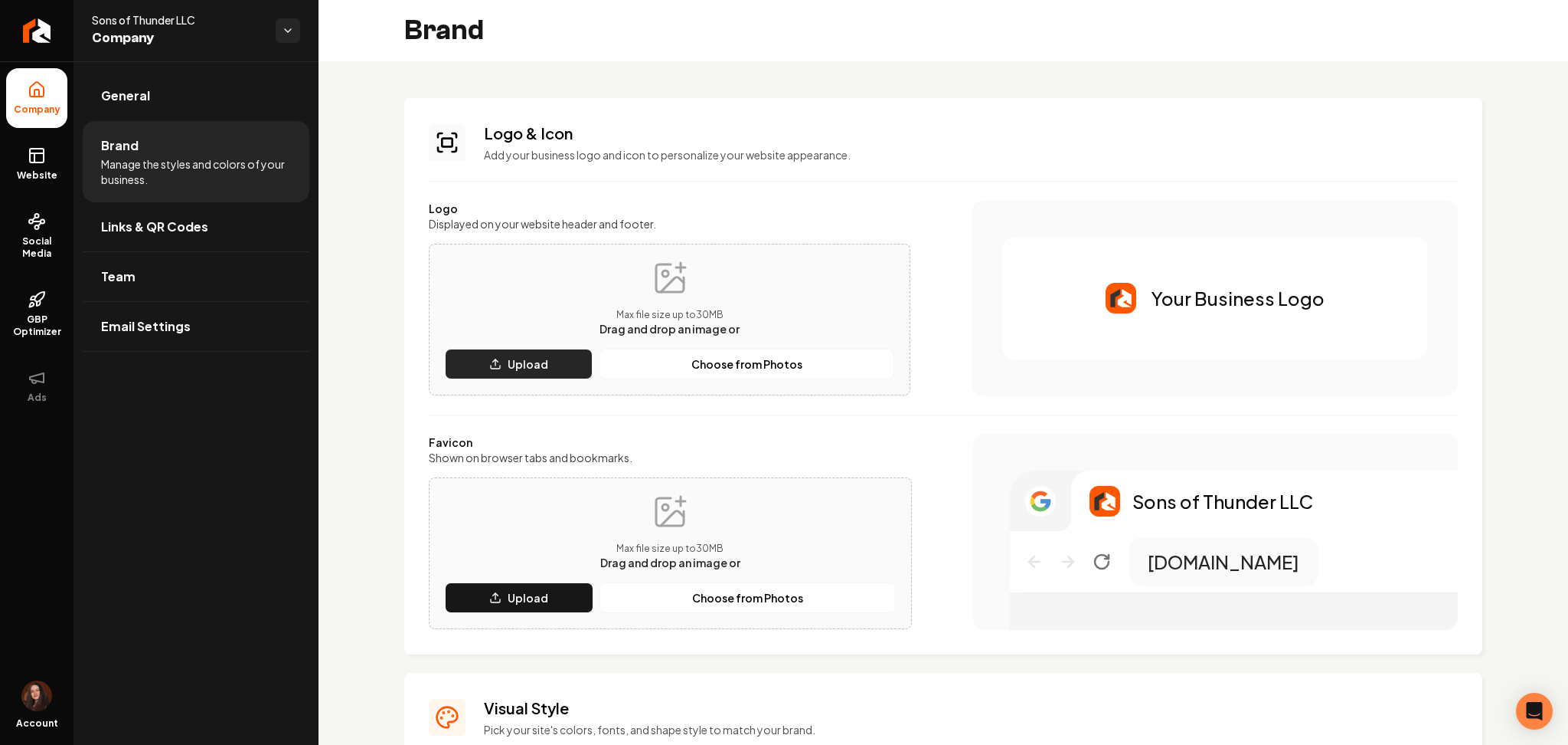
click at [529, 366] on p "Upload" at bounding box center [528, 364] width 41 height 16
drag, startPoint x: 488, startPoint y: 598, endPoint x: 460, endPoint y: 588, distance: 29.7
click at [460, 588] on button "Upload" at bounding box center [519, 597] width 149 height 31
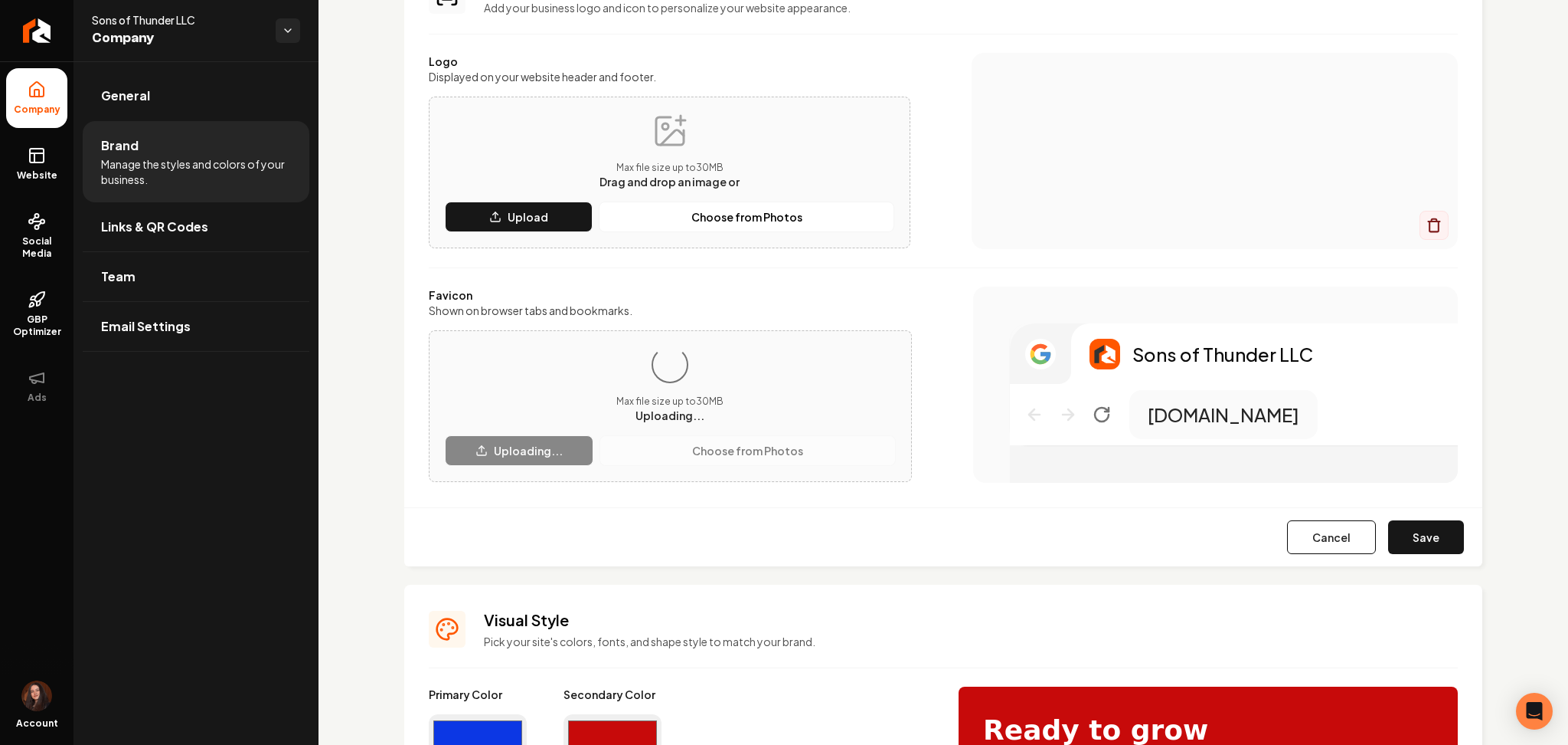
scroll to position [208, 0]
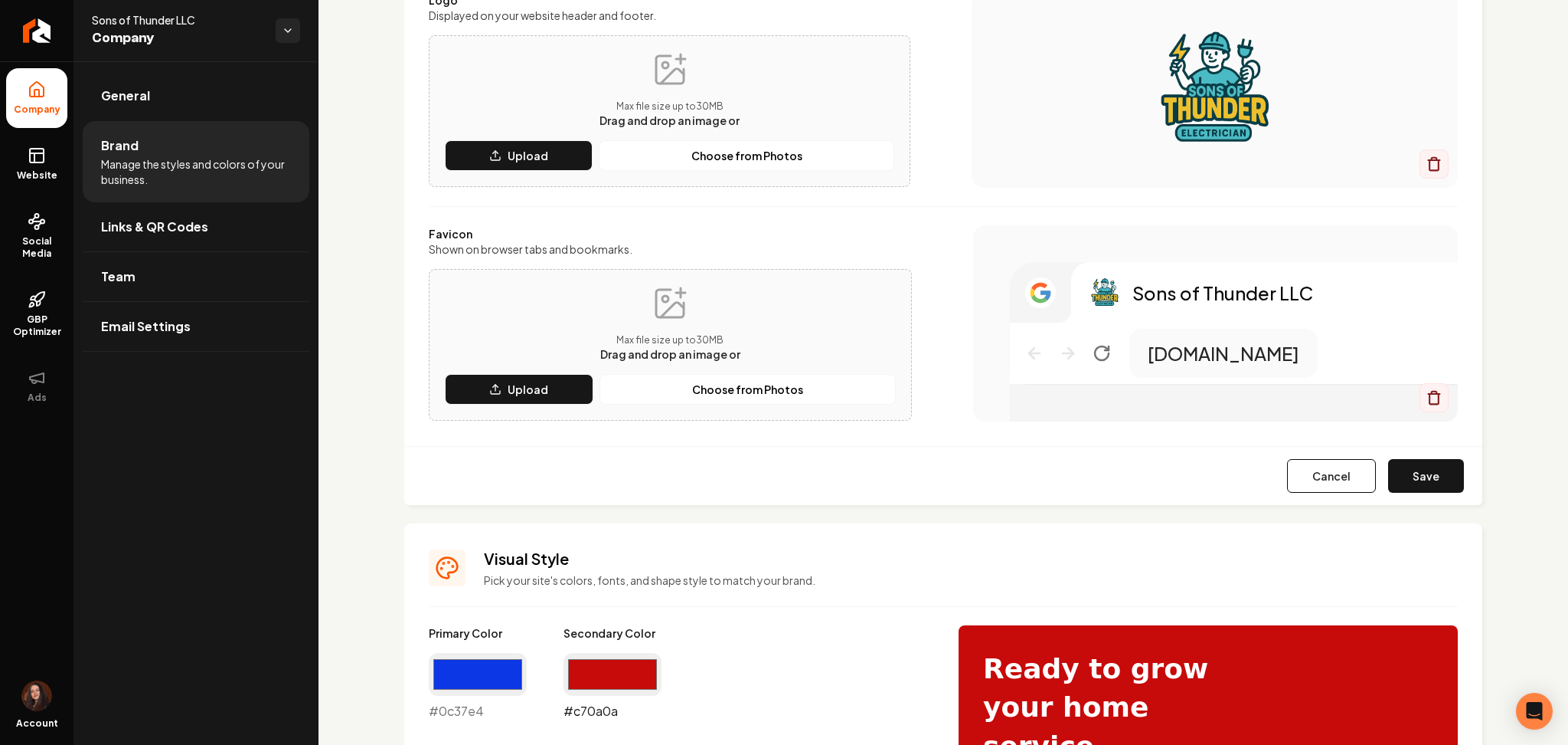
drag, startPoint x: 583, startPoint y: 683, endPoint x: 567, endPoint y: 667, distance: 22.6
click at [567, 667] on input "#c70a0a" at bounding box center [612, 674] width 98 height 43
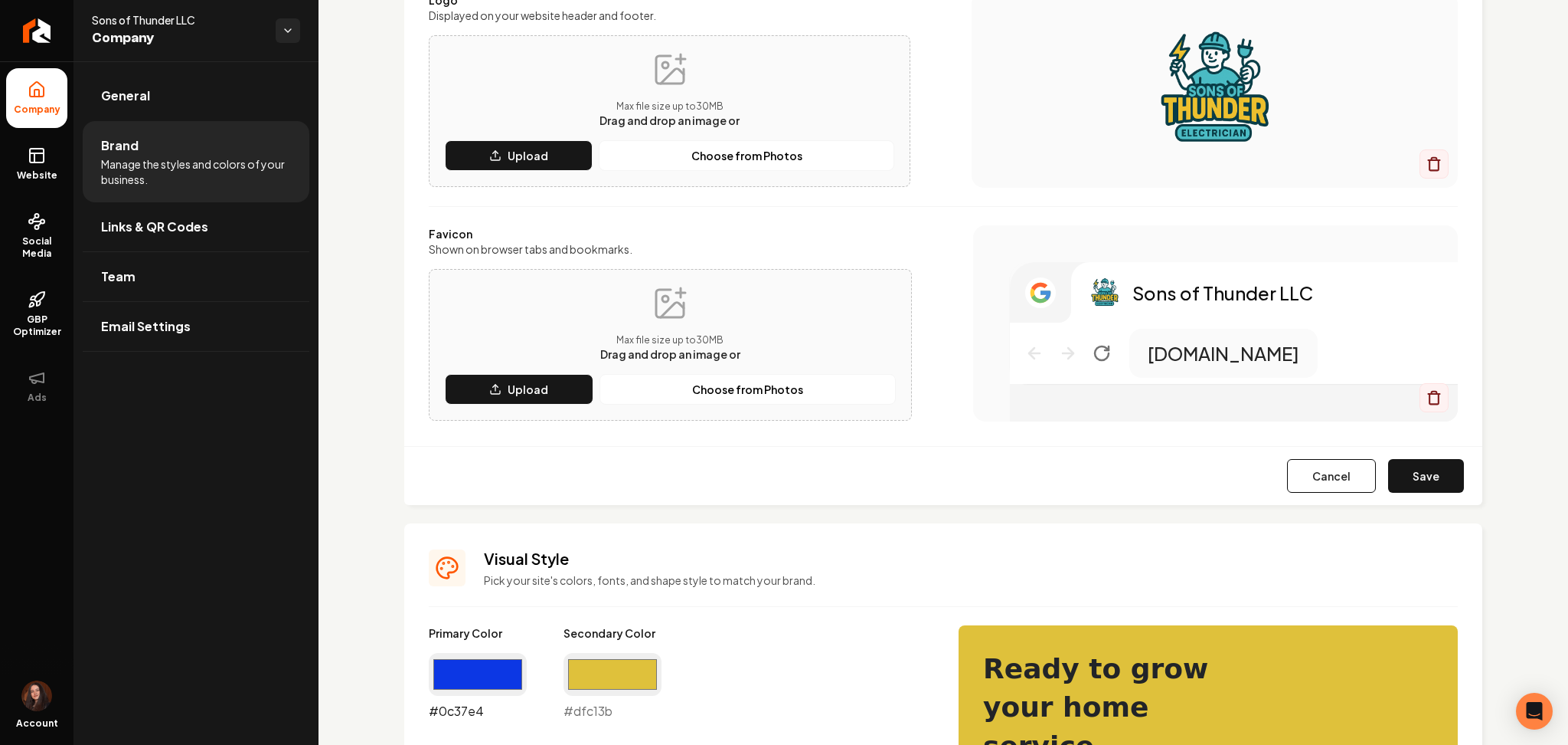
type input "#dfc13b"
click at [469, 678] on input "#0c37e4" at bounding box center [477, 674] width 98 height 43
type input "#26414b"
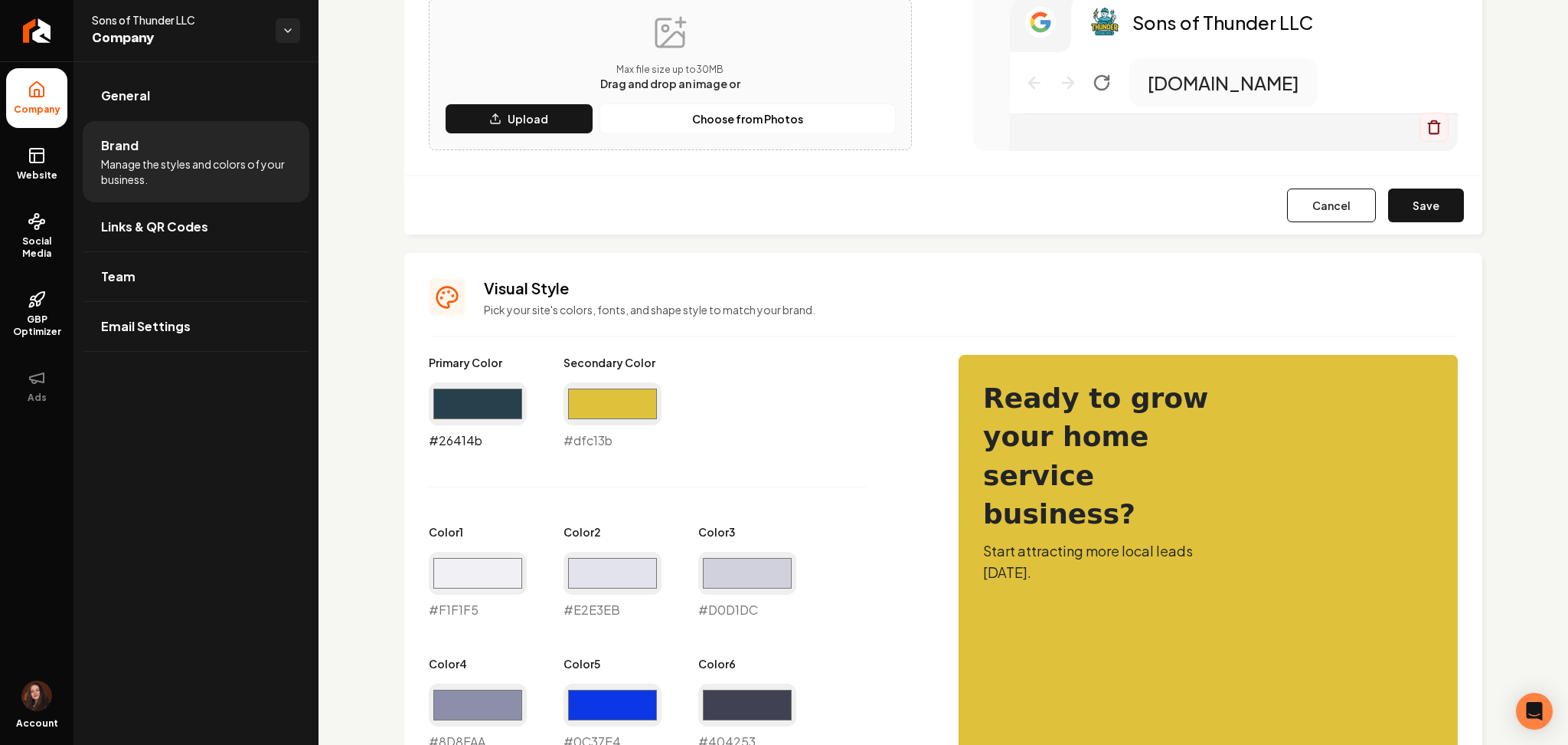
scroll to position [497, 0]
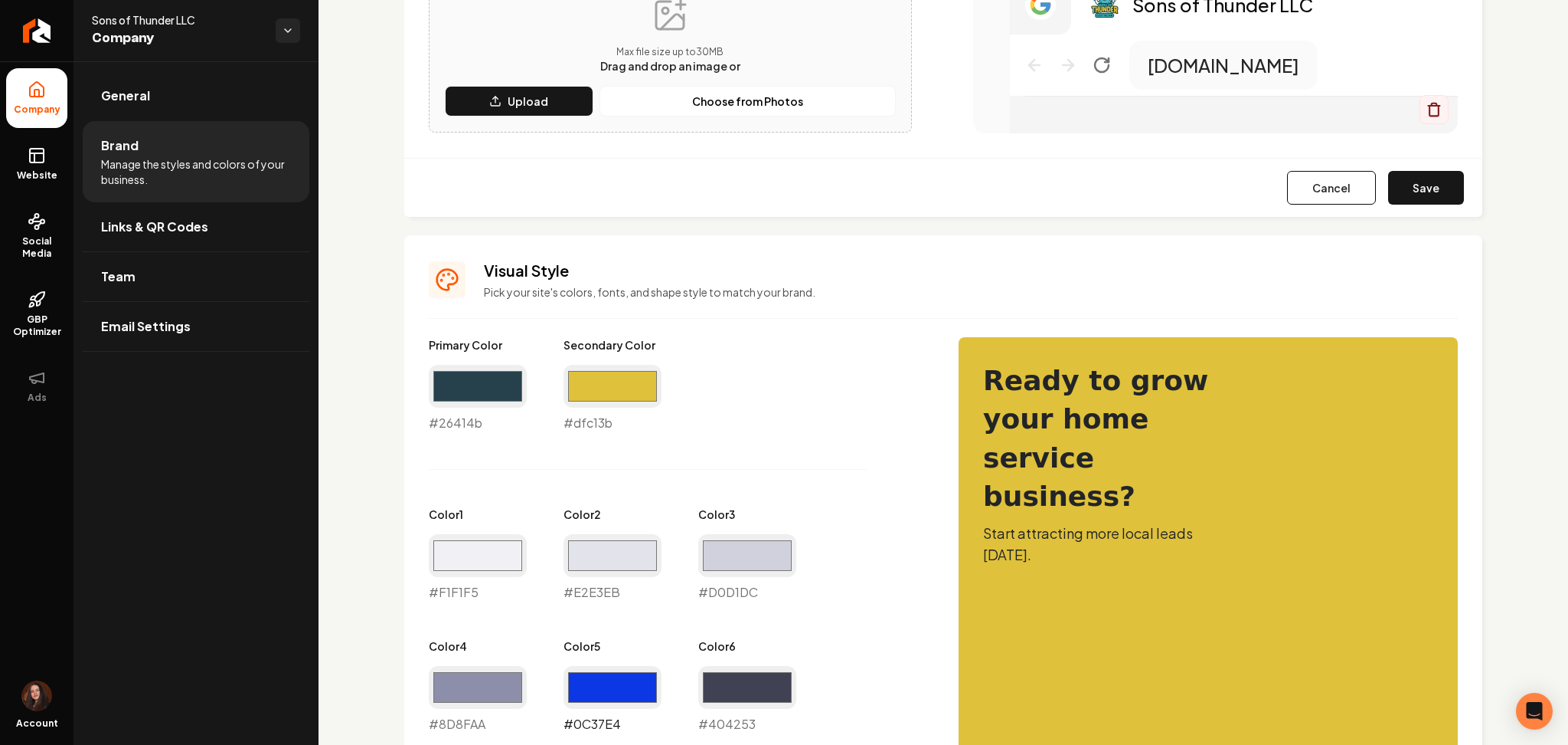
click at [621, 686] on input "#0c37e4" at bounding box center [612, 687] width 98 height 43
type input "#7cbac2"
click at [868, 575] on div "Primary Color #26414b #26414b Secondary Color #dfc13b #dfc13b Color 1 #f1f1f5 #…" at bounding box center [678, 601] width 499 height 528
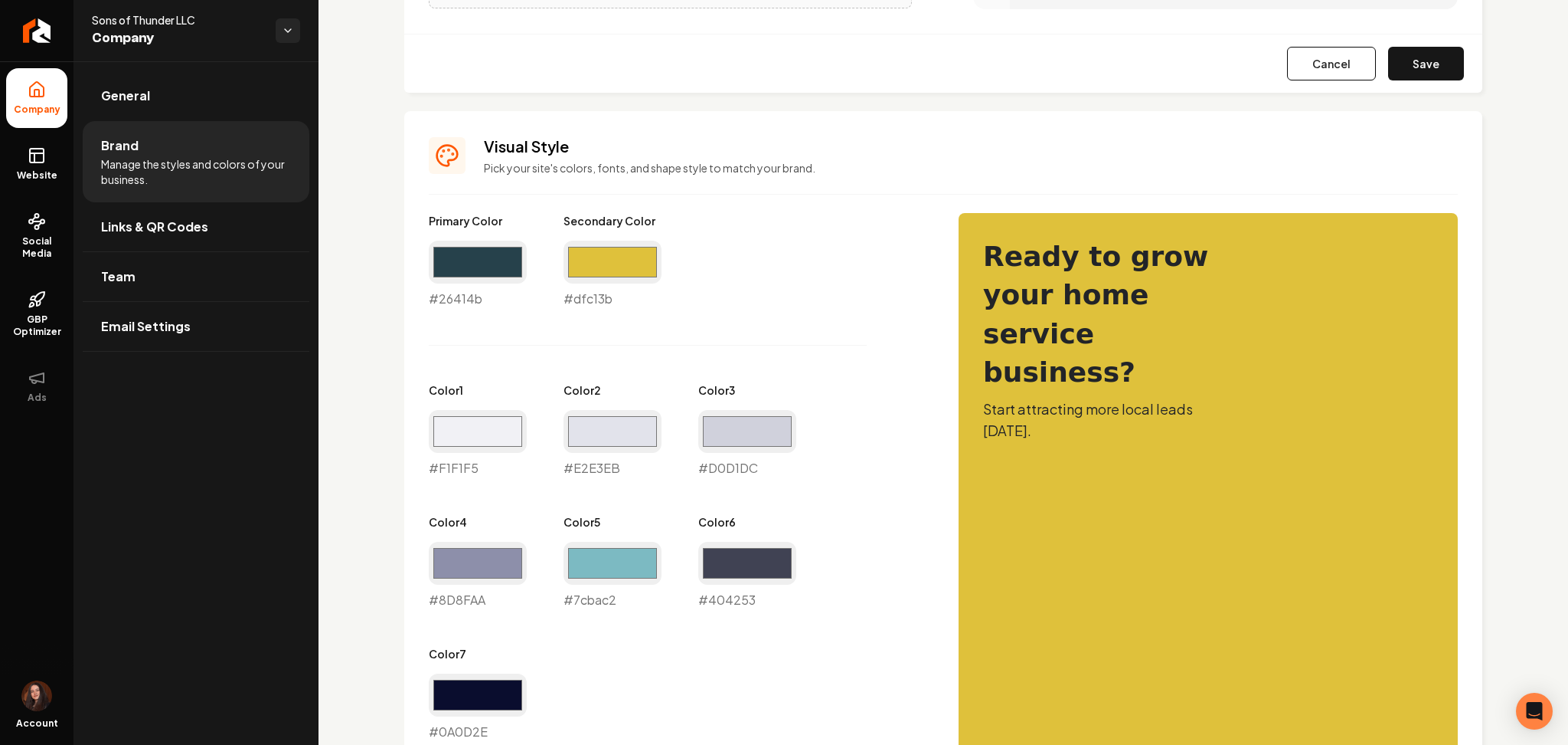
scroll to position [623, 0]
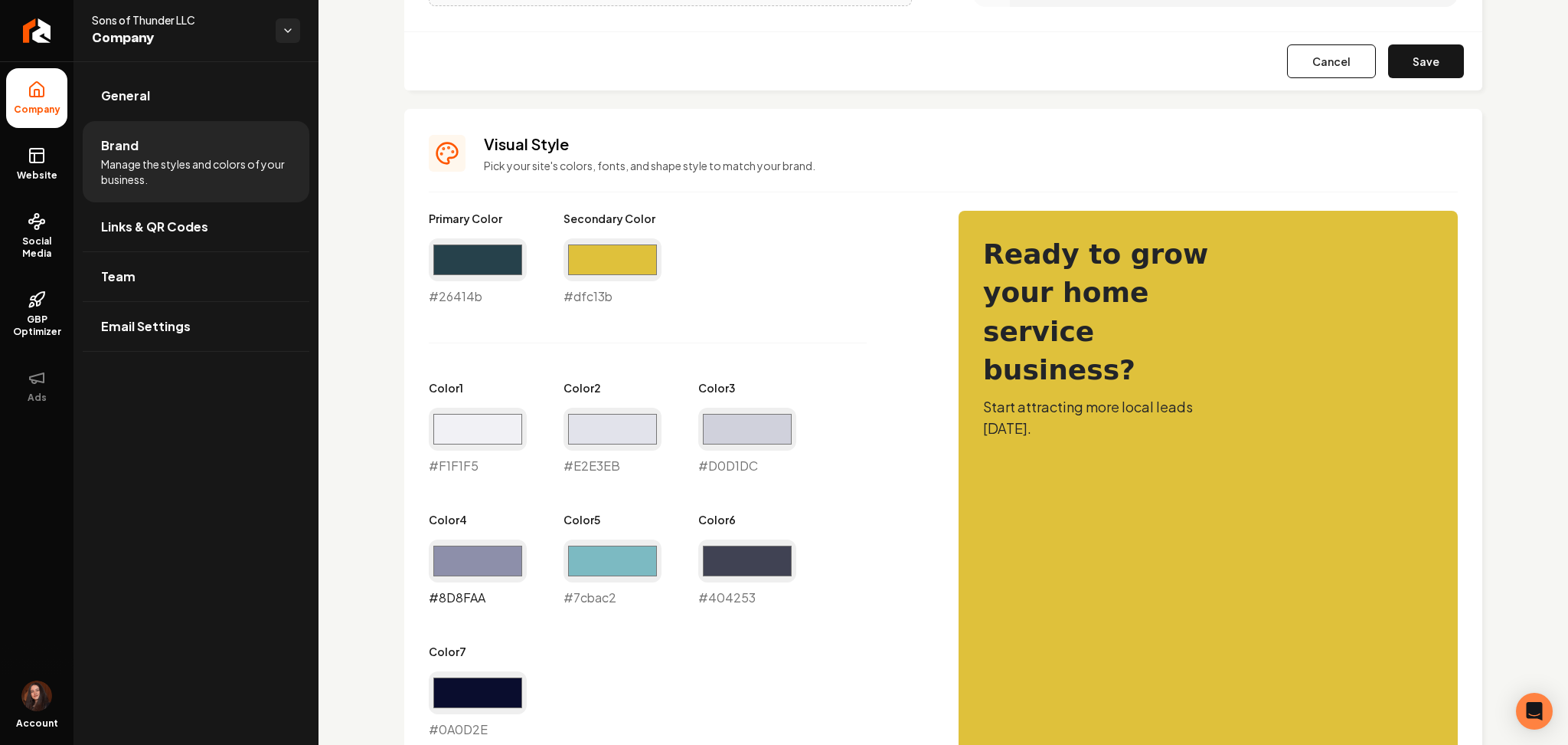
click at [496, 556] on input "#8d8faa" at bounding box center [477, 560] width 98 height 43
type input "#93b9c2"
click at [715, 699] on div "Primary Color #26414b #26414b Secondary Color #dfc13b #dfc13b Color 1 #f1f1f5 #…" at bounding box center [678, 474] width 499 height 528
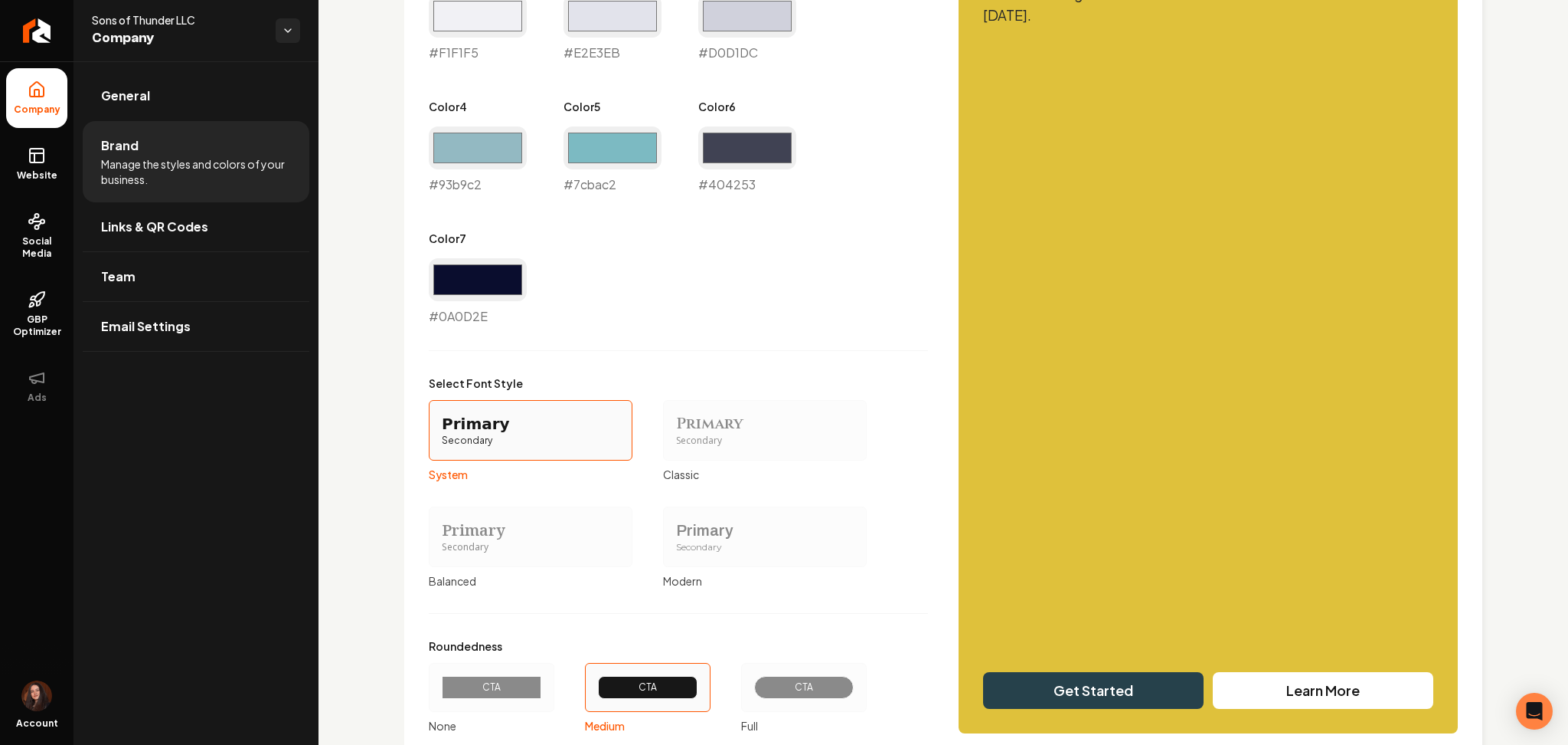
scroll to position [1144, 0]
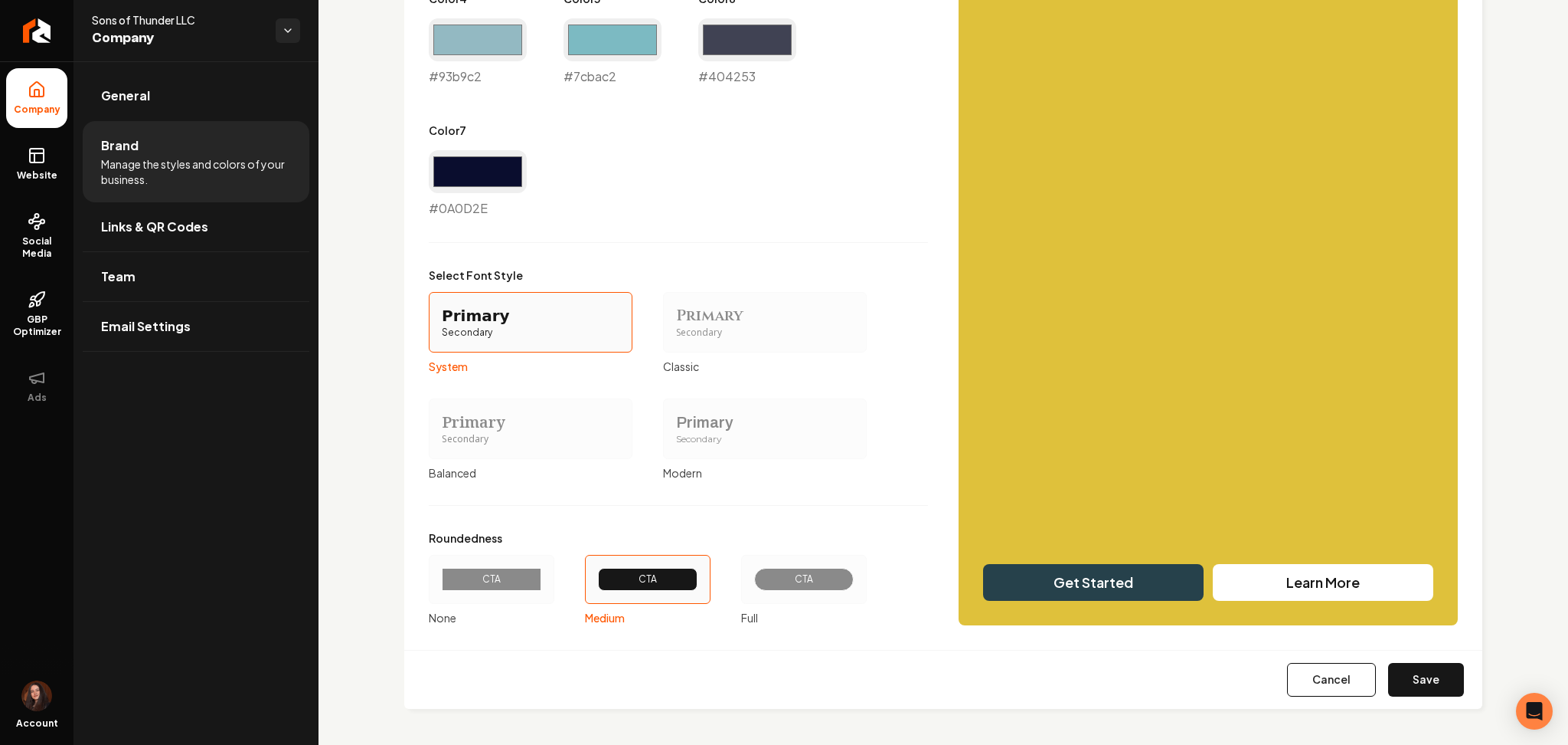
click at [778, 565] on div "CTA" at bounding box center [804, 579] width 126 height 49
click at [753, 573] on button "CTA Full" at bounding box center [747, 579] width 13 height 13
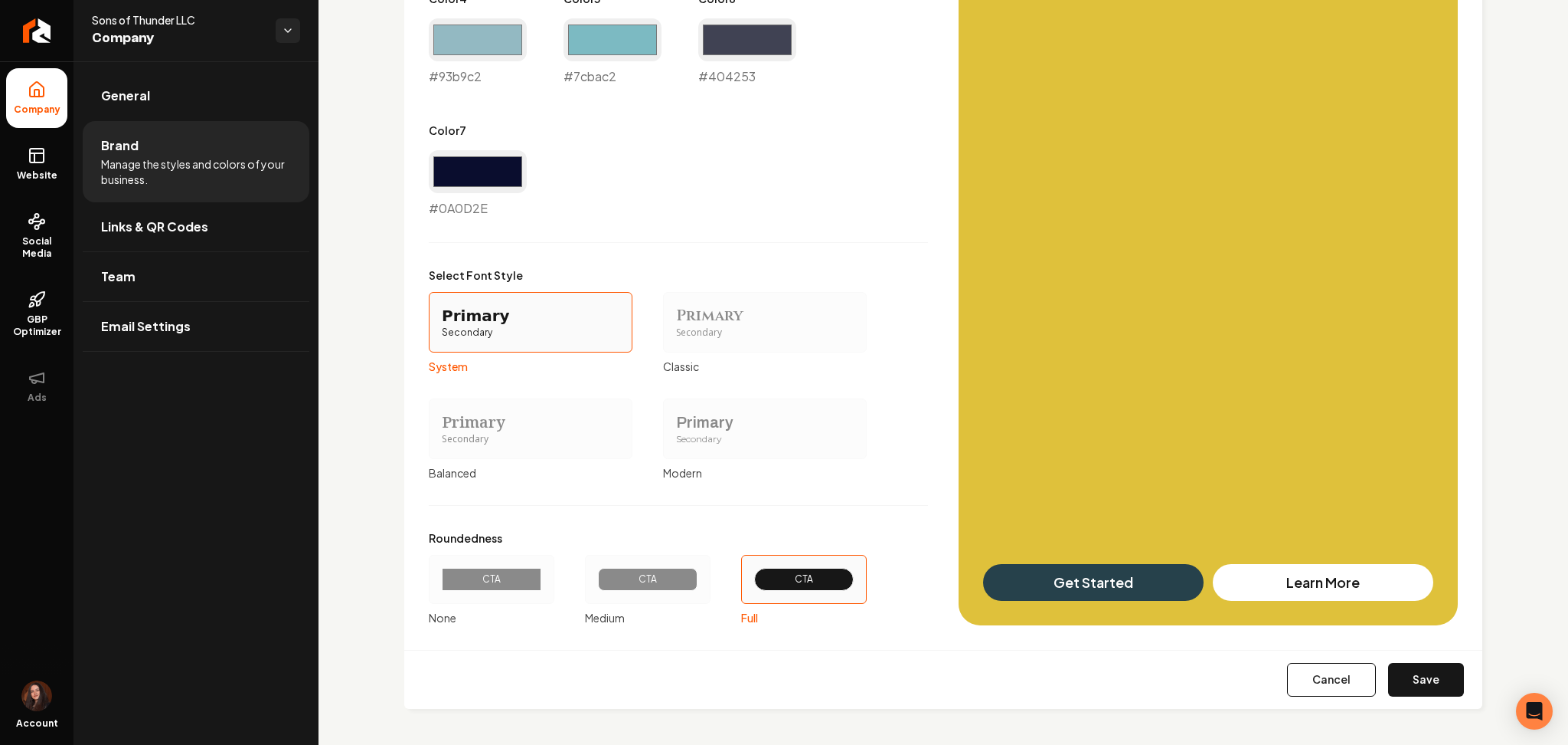
drag, startPoint x: 1405, startPoint y: 668, endPoint x: 1417, endPoint y: 681, distance: 17.7
click at [1417, 681] on button "Save" at bounding box center [1426, 679] width 76 height 34
type input "#f1f1f5"
type input "#e2e3eb"
type input "#d0d1dc"
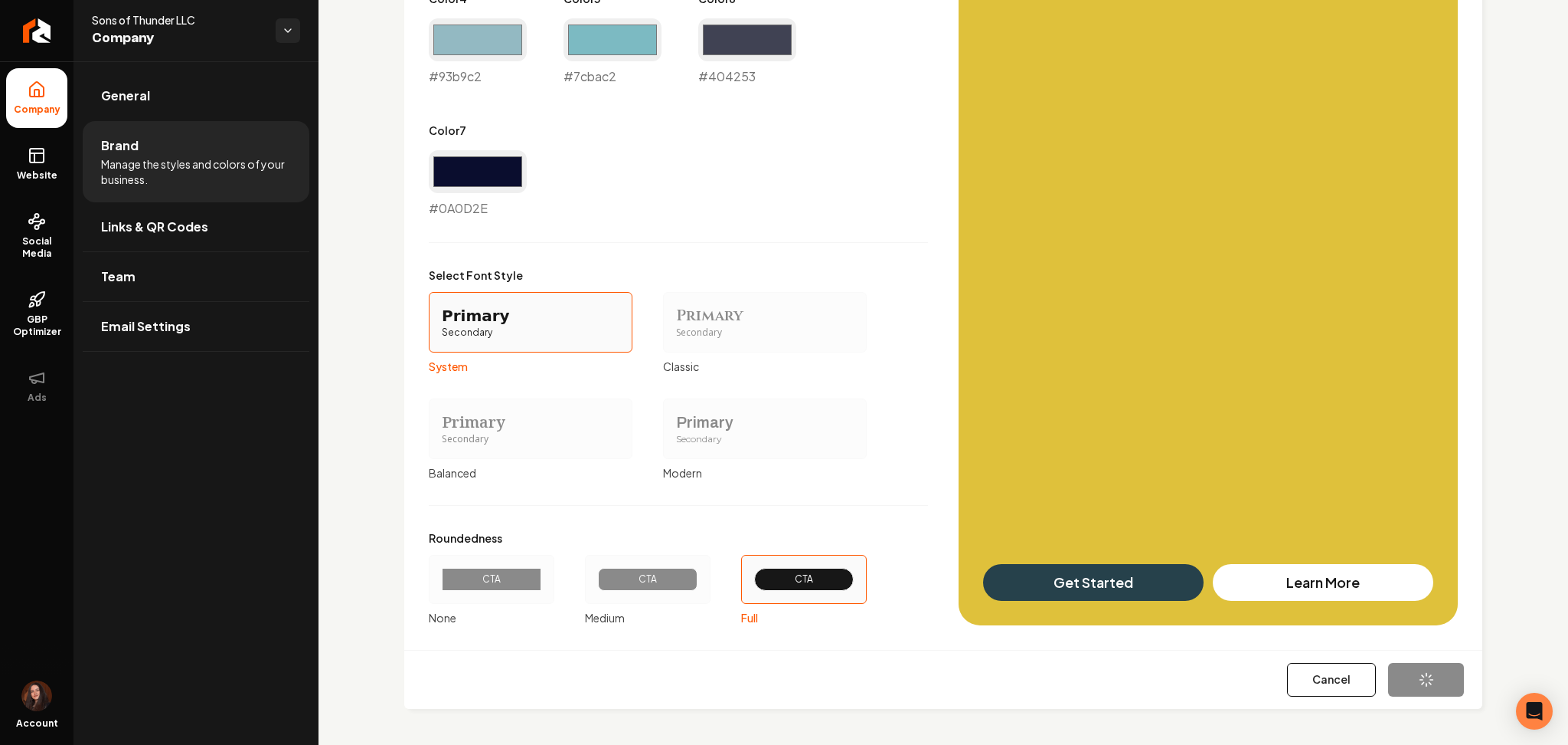
type input "#0a0d2e"
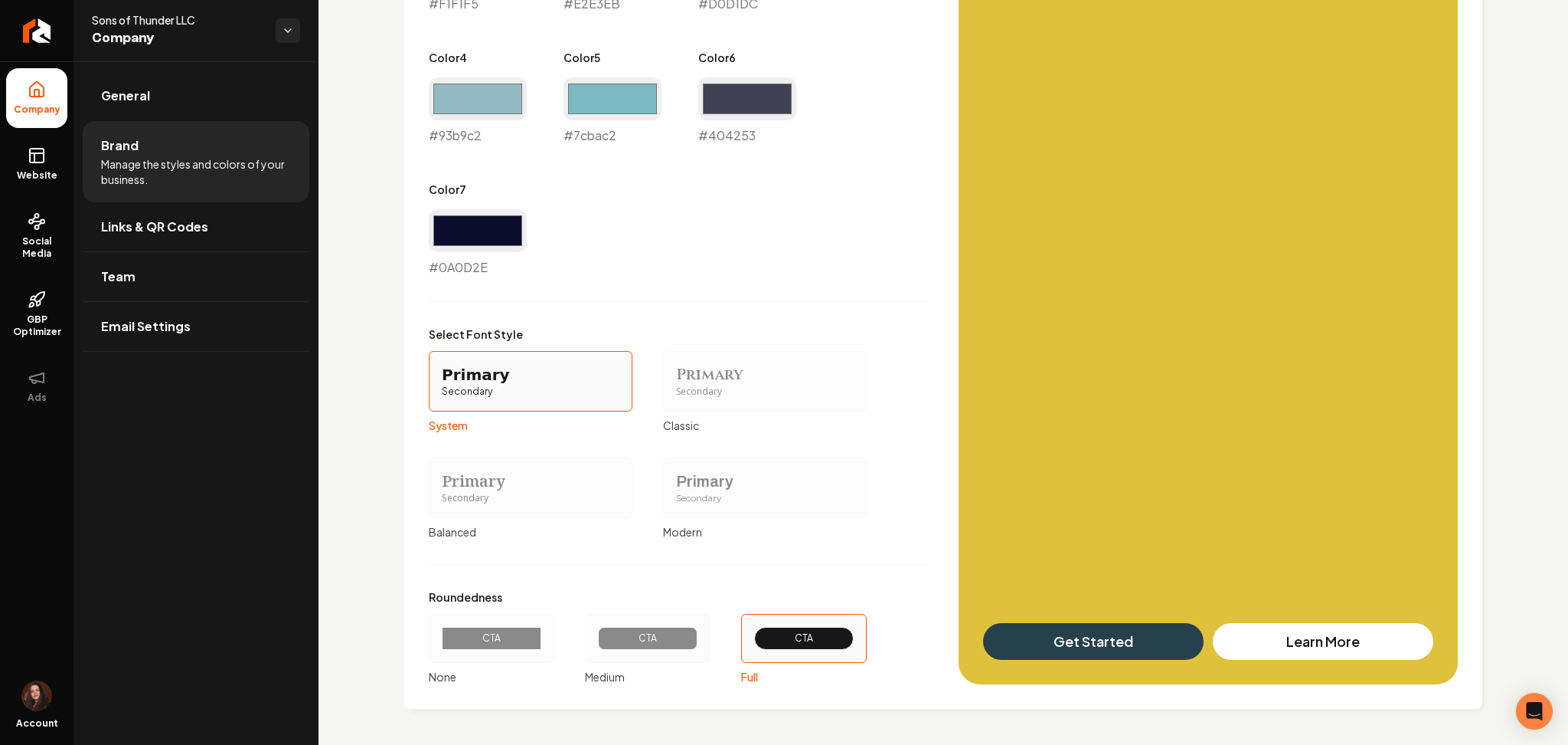
drag, startPoint x: 41, startPoint y: 160, endPoint x: 945, endPoint y: 111, distance: 905.3
click at [41, 160] on icon at bounding box center [37, 156] width 19 height 19
click at [945, 111] on div "Primary Color #26414b #26414b Secondary Color #dfc13b #dfc13b Color 1 #f1f1f5 #…" at bounding box center [943, 217] width 1029 height 936
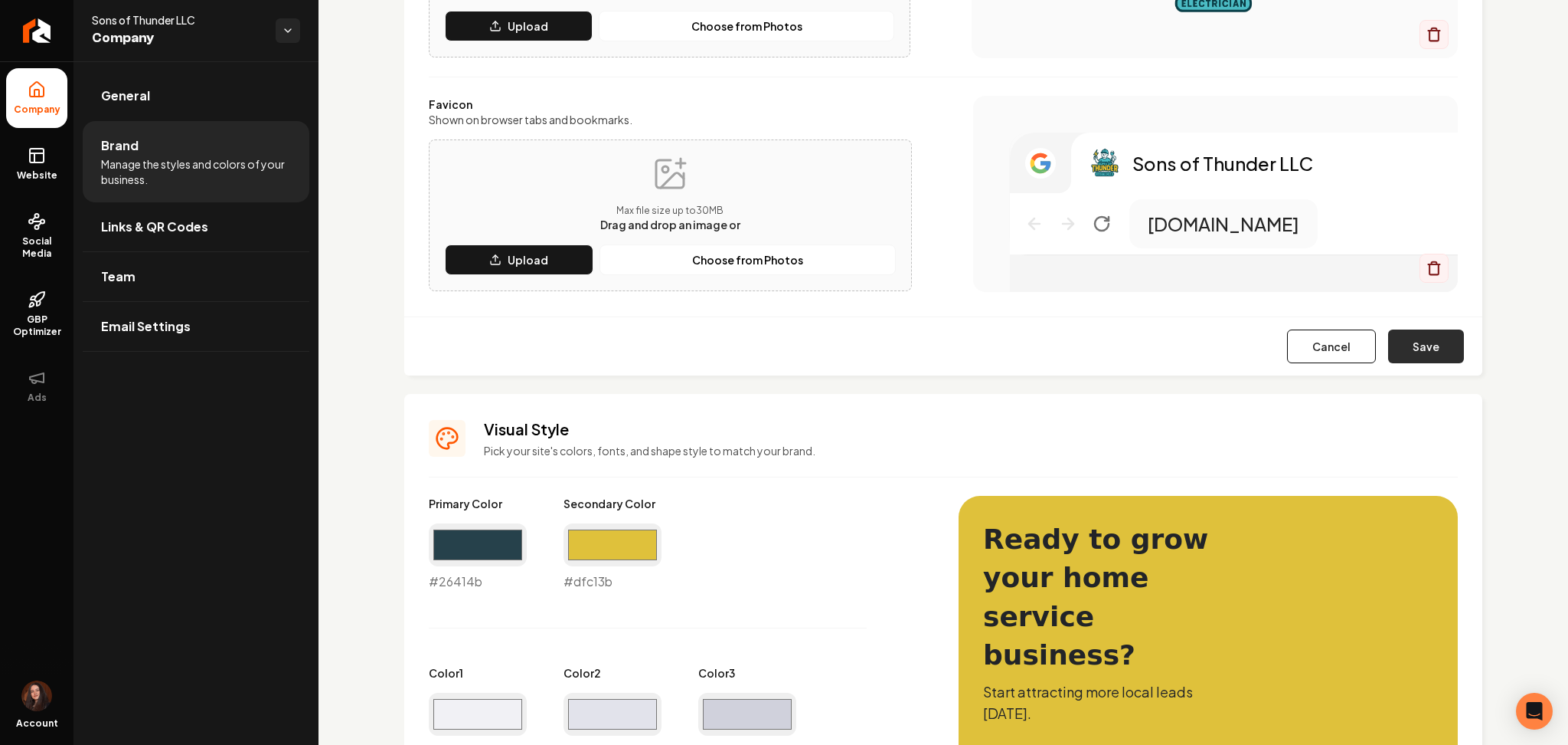
scroll to position [333, 0]
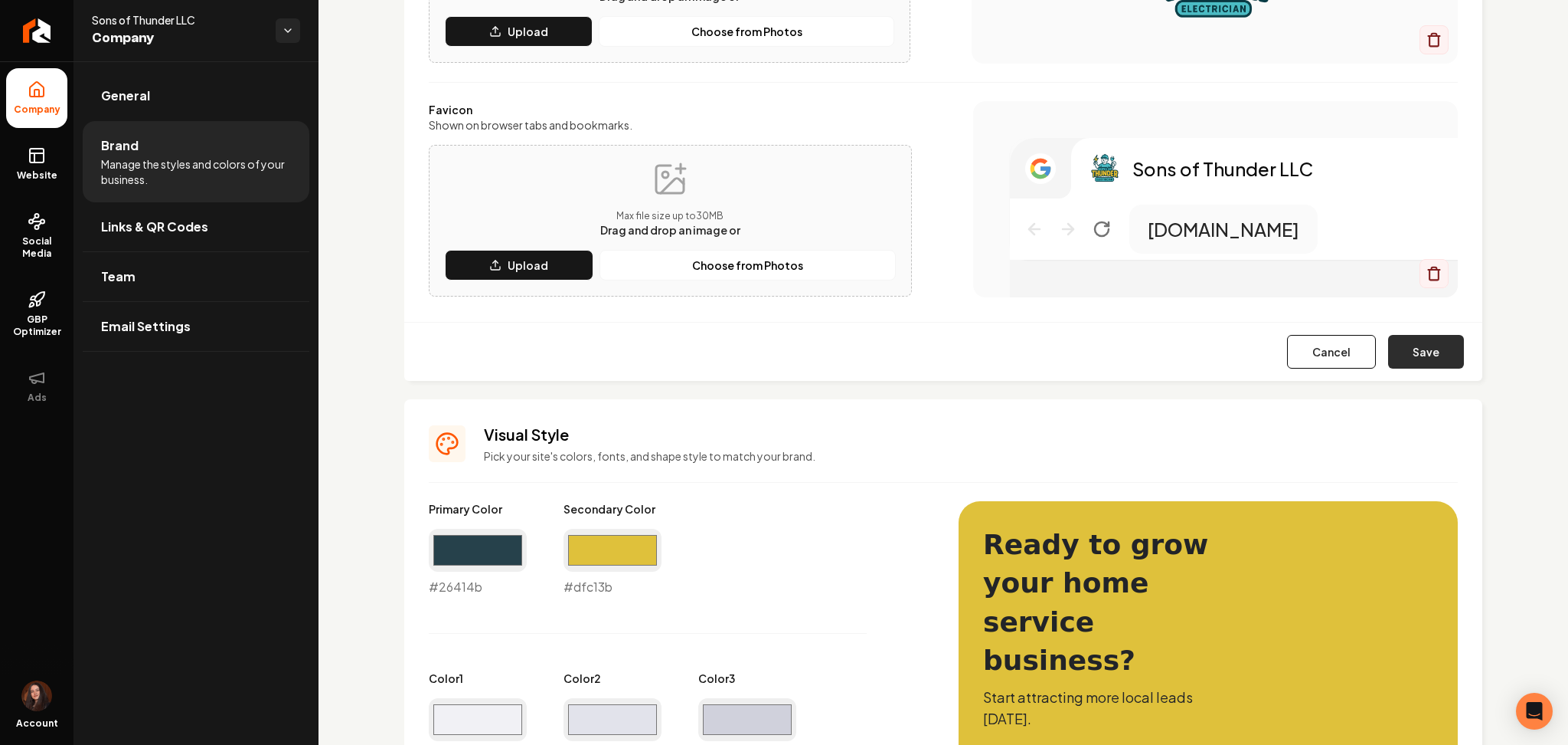
click at [1398, 346] on button "Save" at bounding box center [1426, 351] width 76 height 34
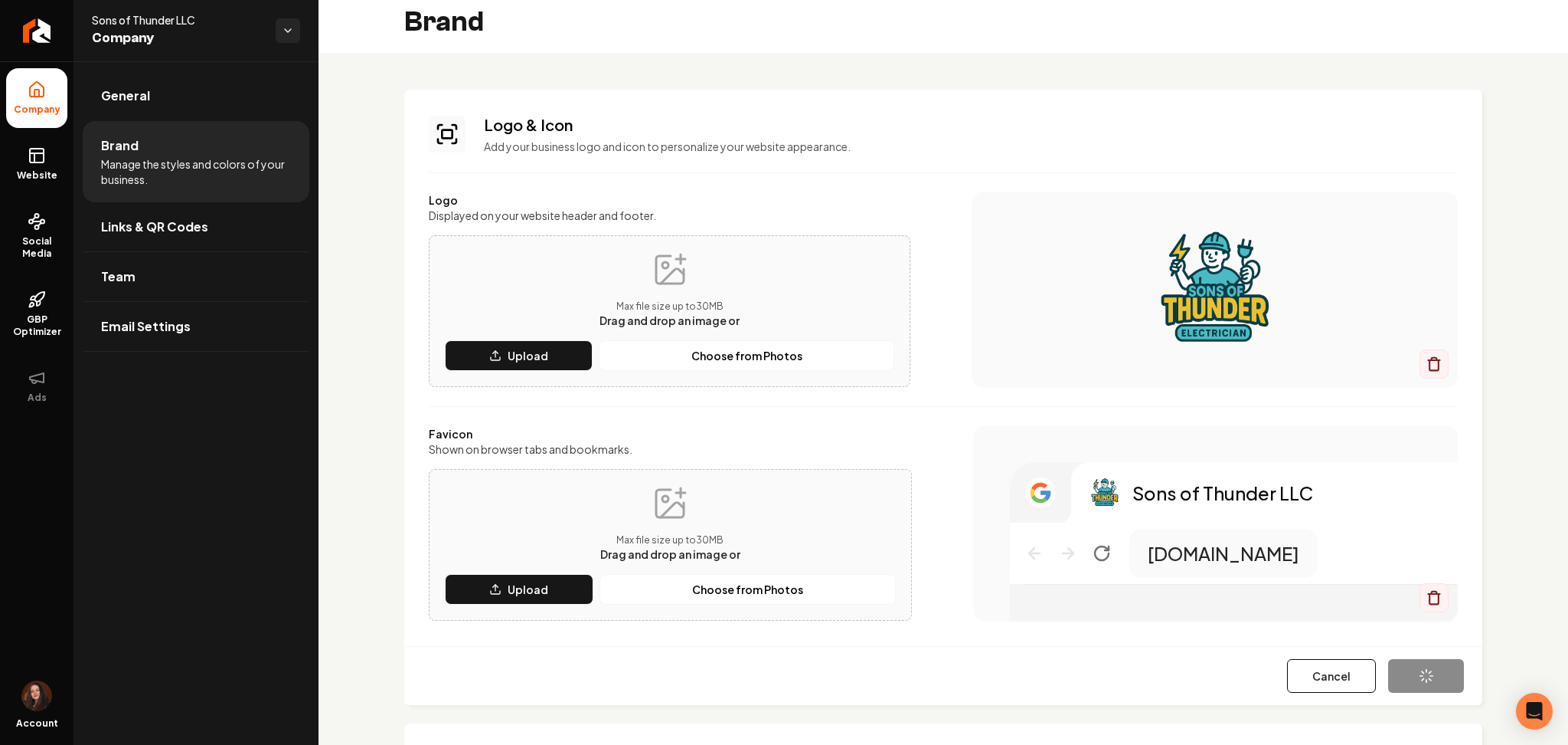
scroll to position [0, 0]
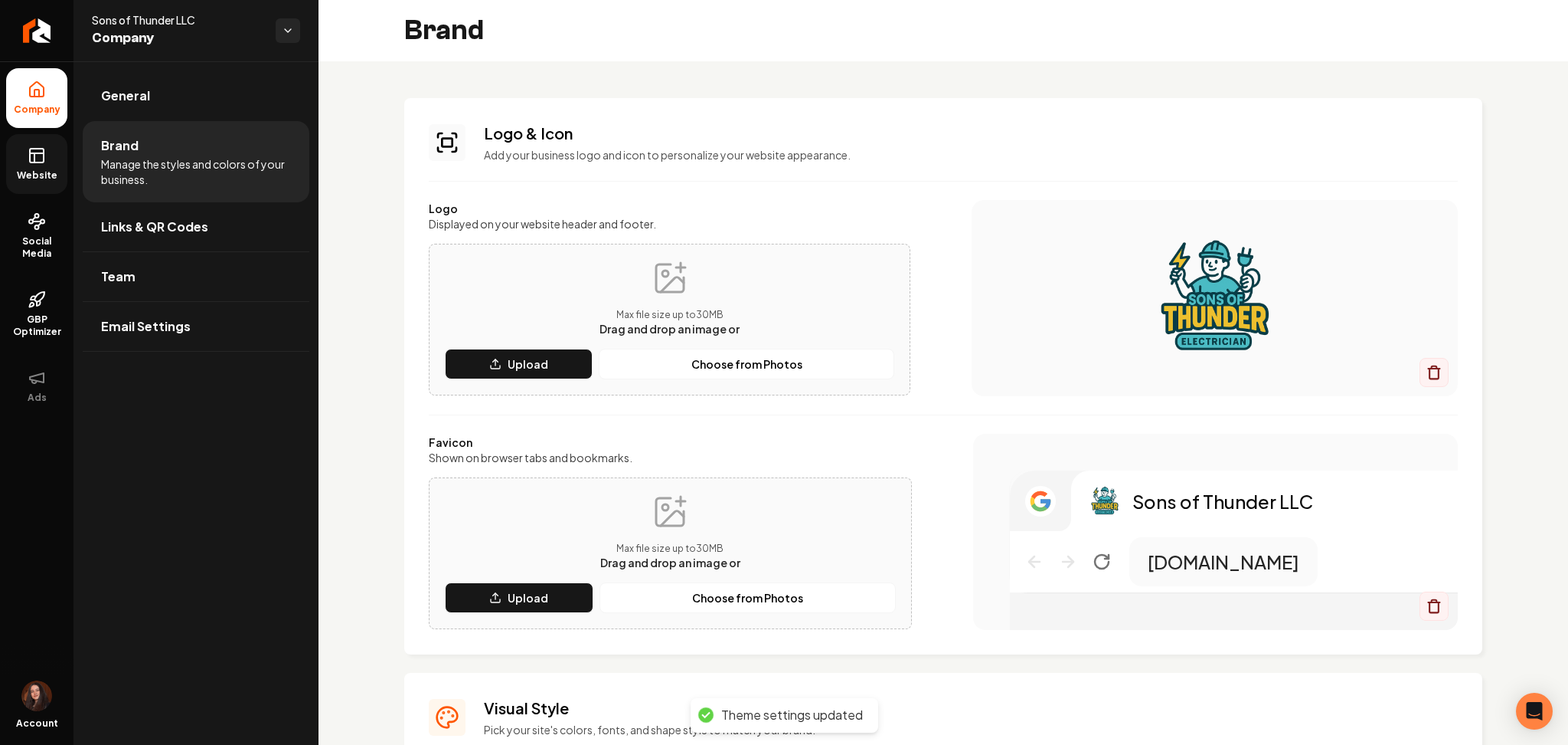
click at [45, 171] on span "Website" at bounding box center [38, 175] width 53 height 13
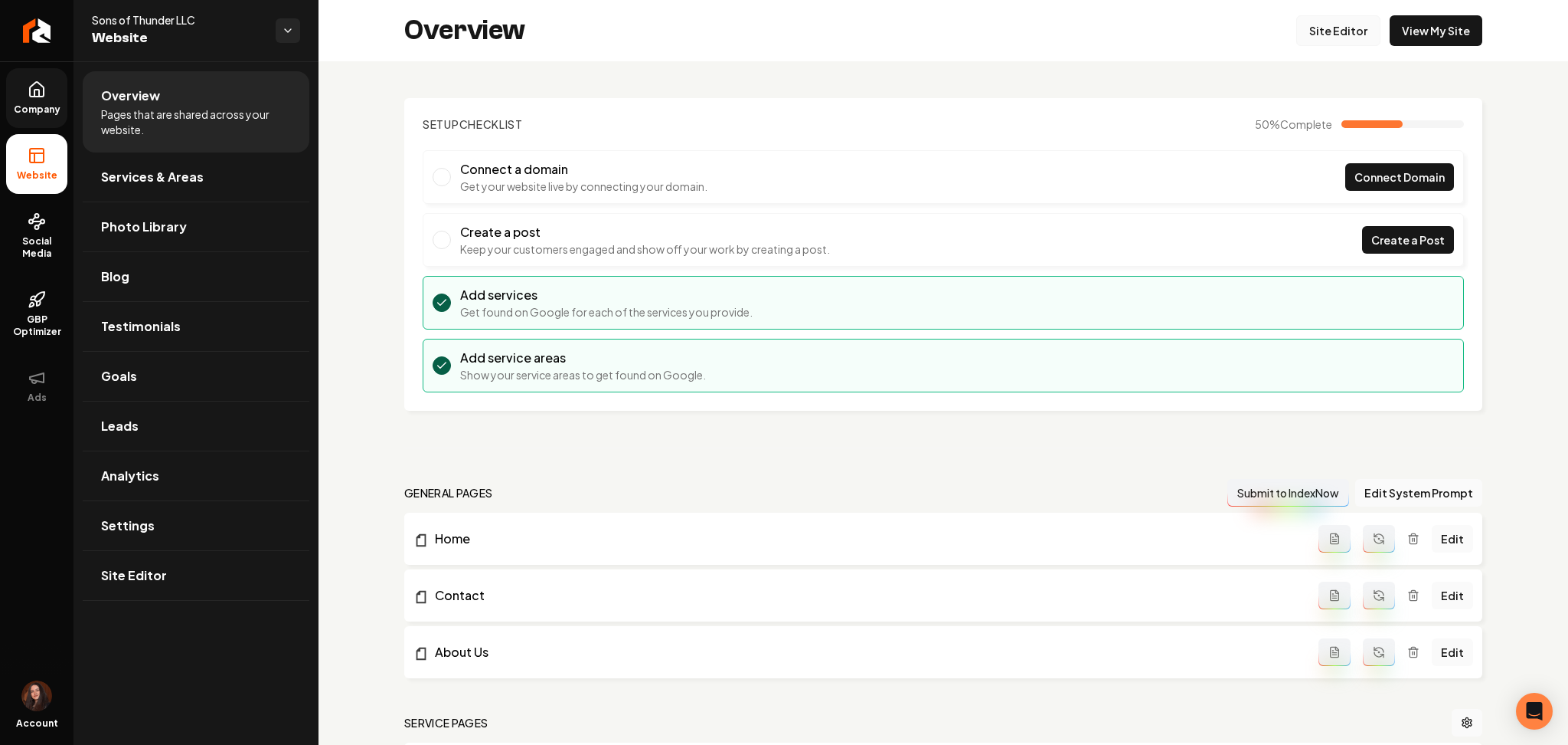
click at [1305, 23] on link "Site Editor" at bounding box center [1339, 31] width 84 height 31
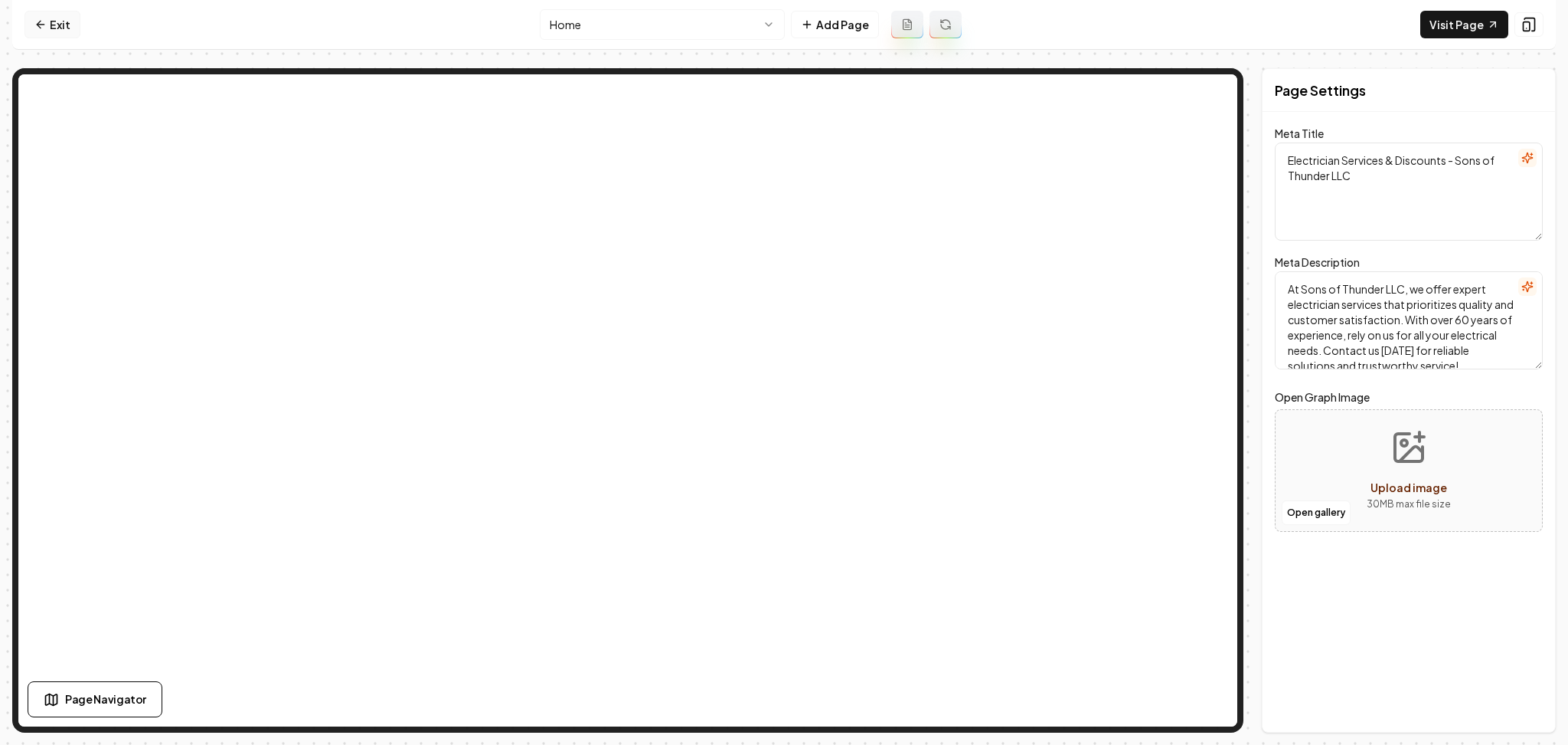
click at [43, 32] on link "Exit" at bounding box center [52, 24] width 56 height 27
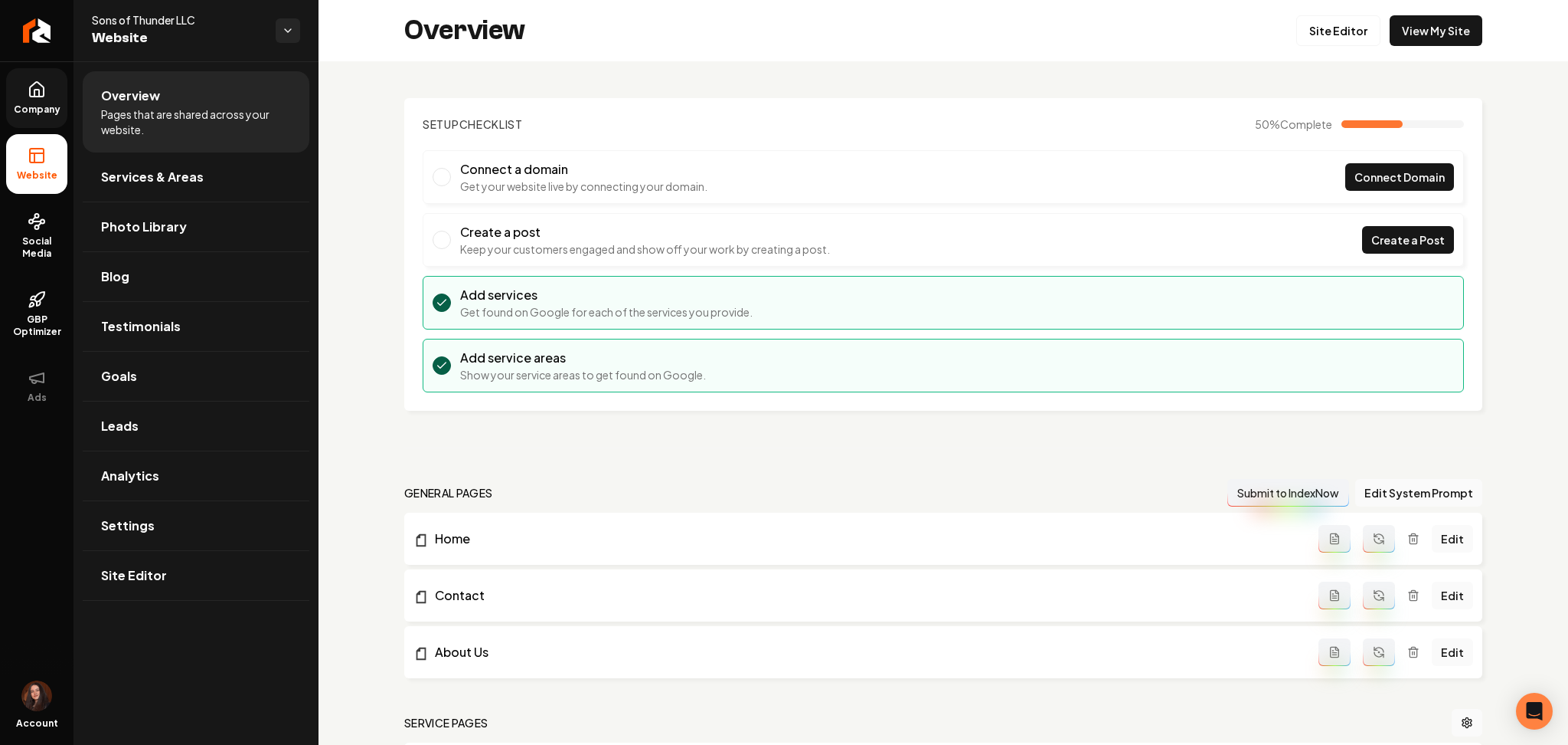
click at [34, 97] on icon at bounding box center [37, 90] width 19 height 19
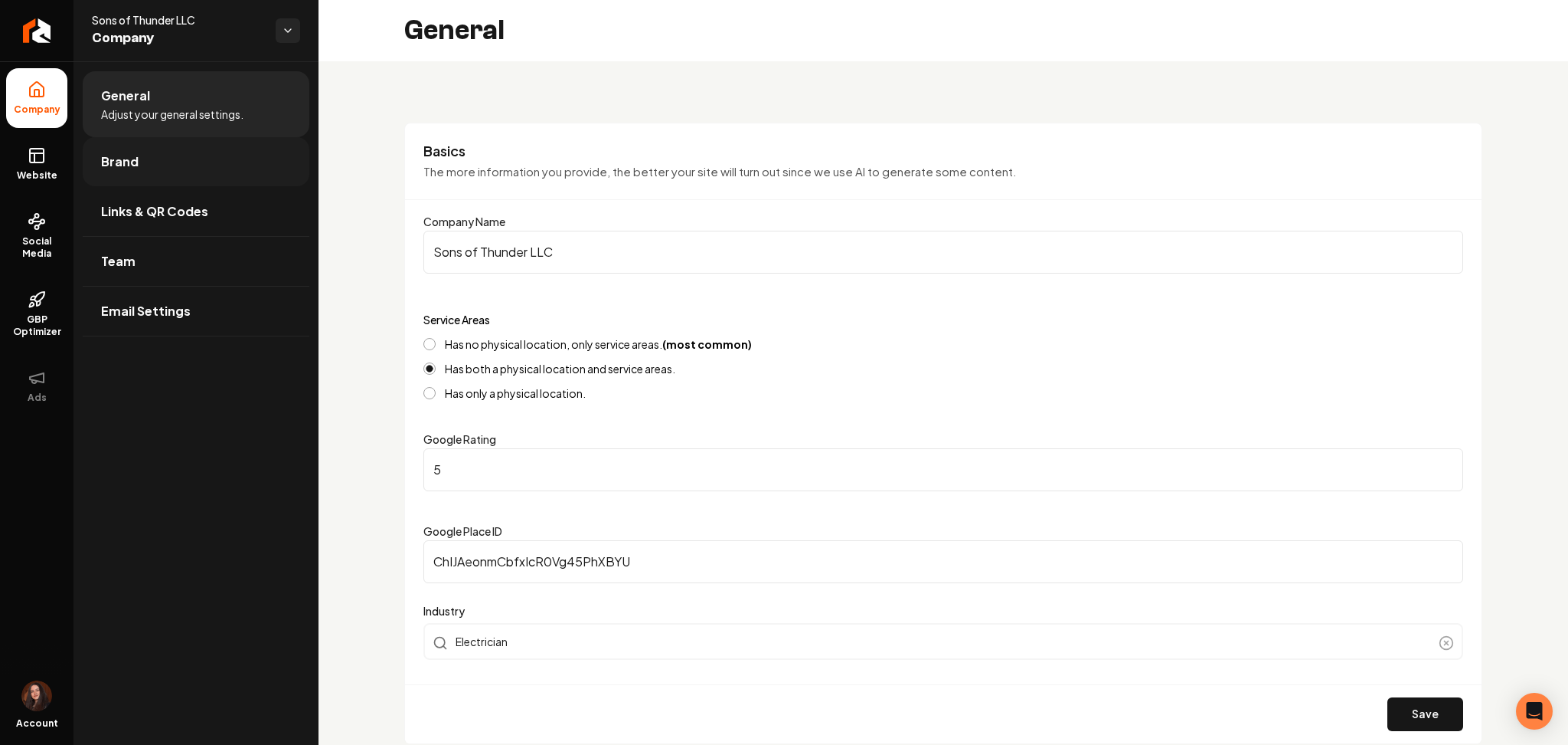
click at [125, 167] on span "Brand" at bounding box center [120, 162] width 38 height 19
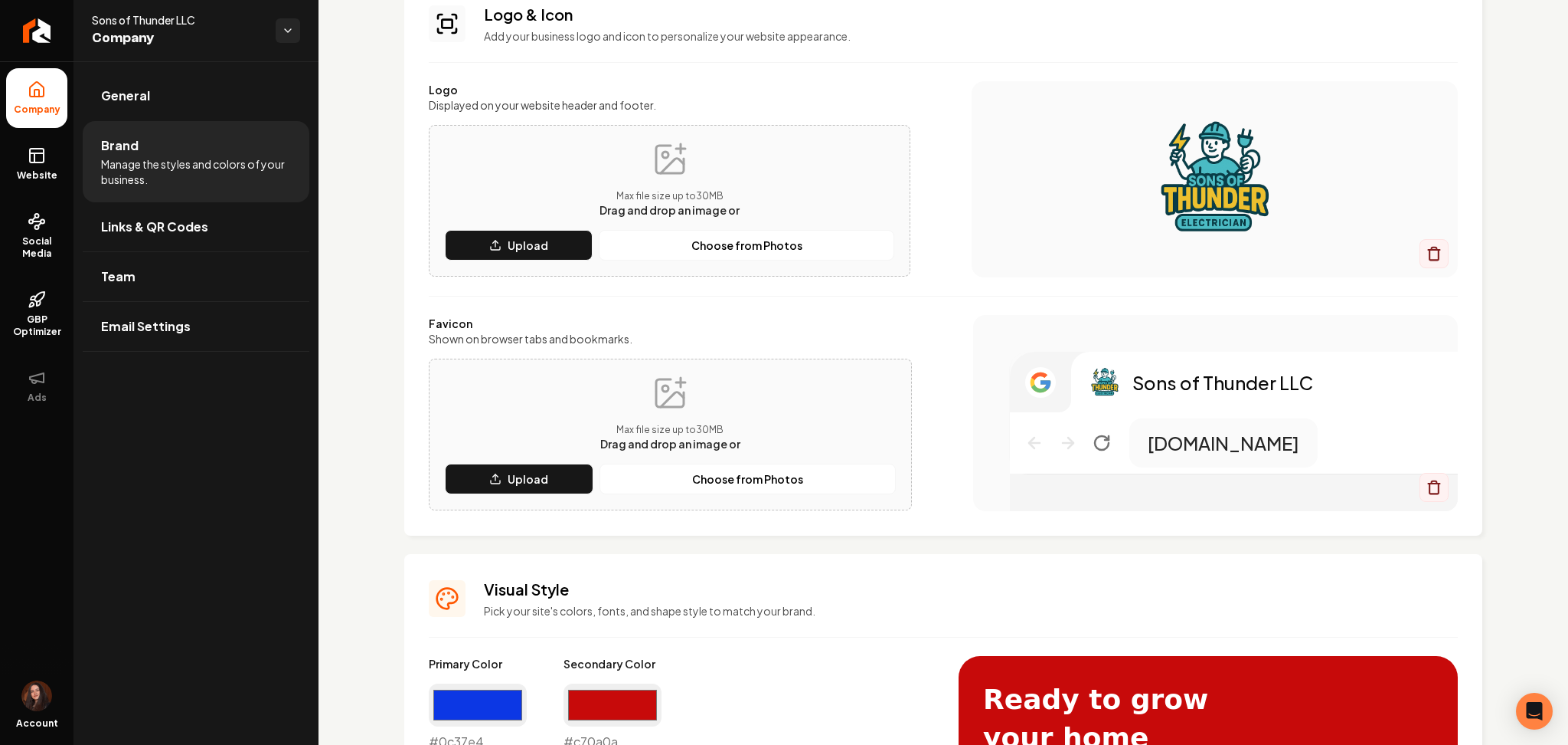
scroll to position [118, 0]
click at [470, 686] on input "#0c37e4" at bounding box center [477, 705] width 98 height 43
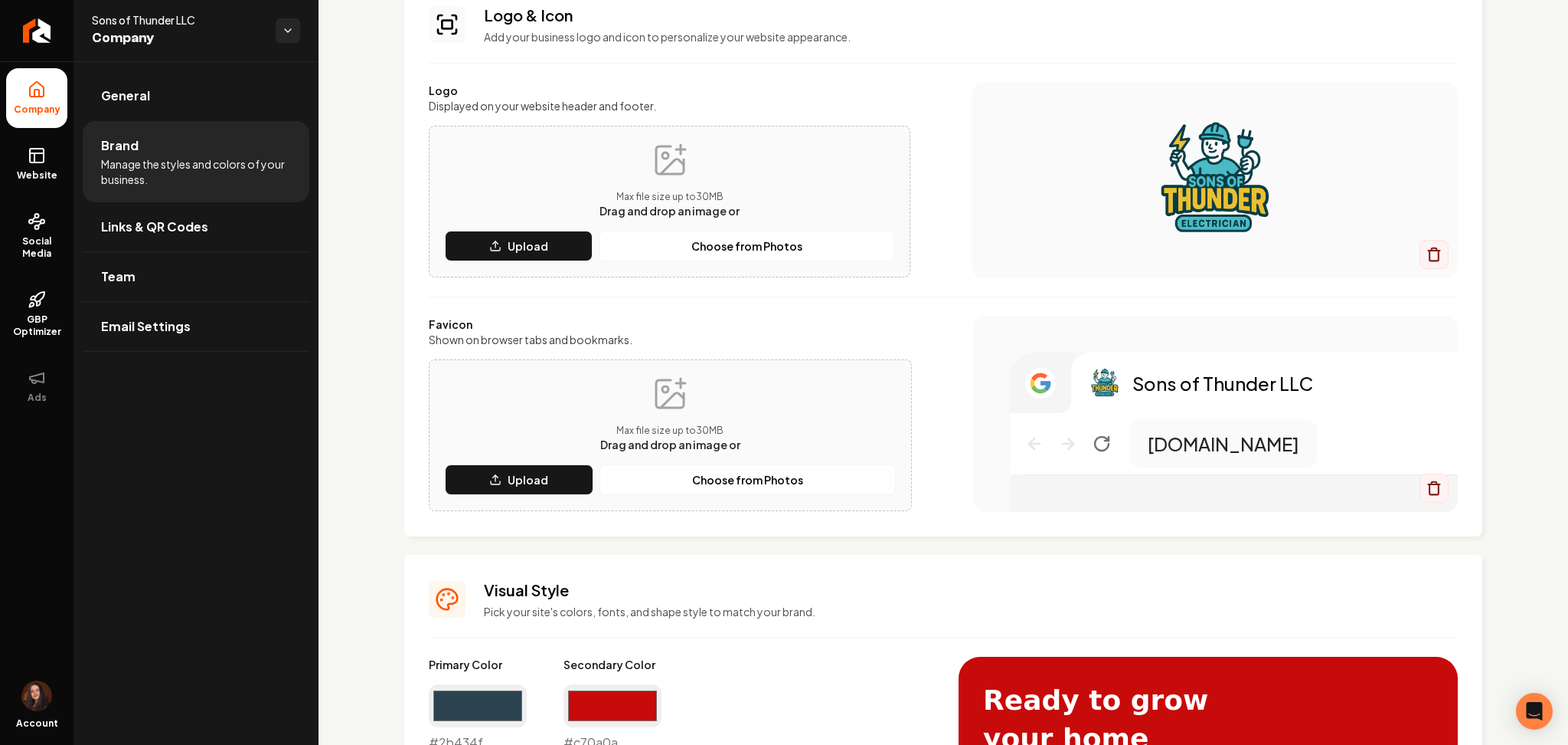
type input "#2b434f"
click at [633, 713] on input "#c70a0a" at bounding box center [612, 705] width 98 height 43
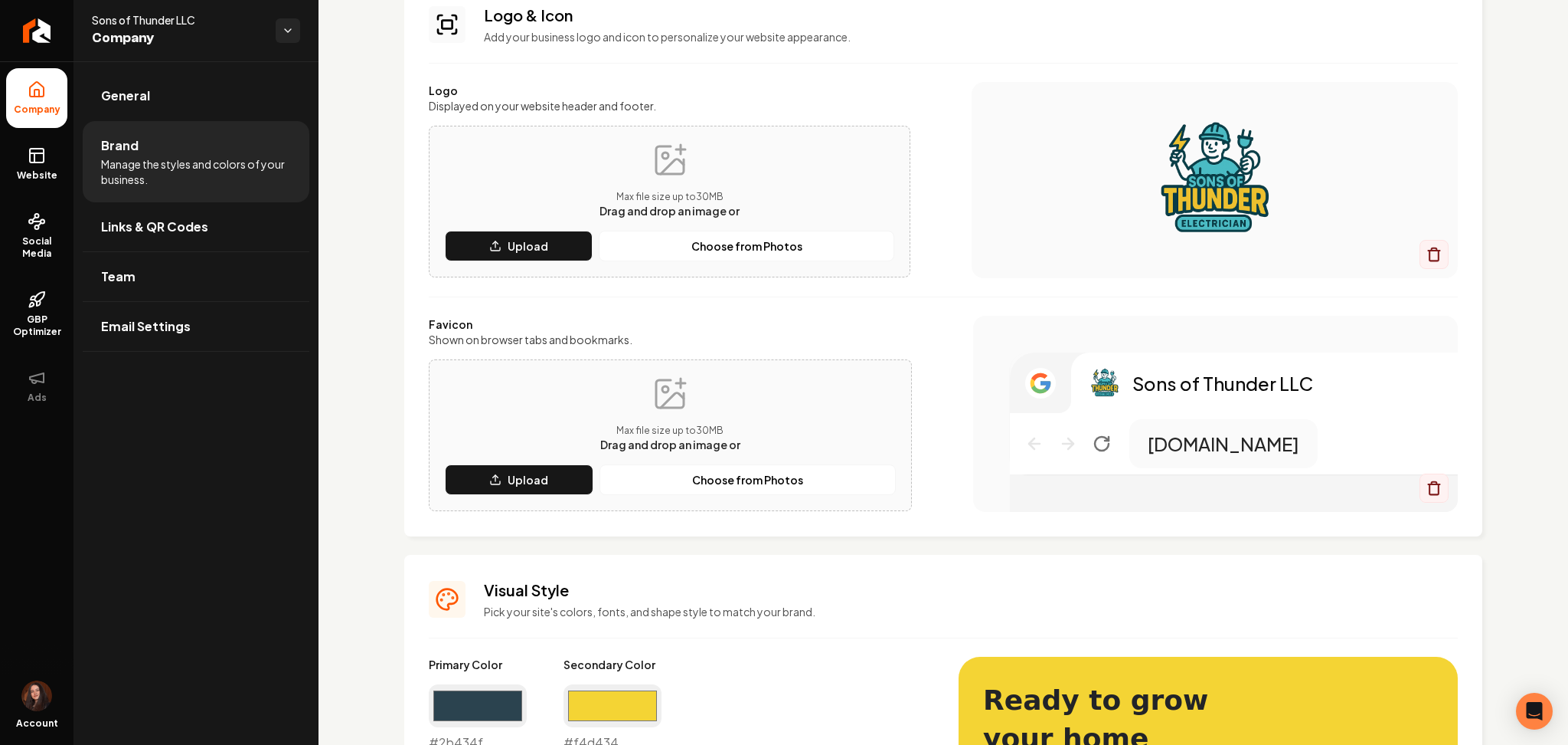
type input "#f4d434"
click at [804, 604] on p "Pick your site's colors, fonts, and shape style to match your brand." at bounding box center [971, 612] width 974 height 16
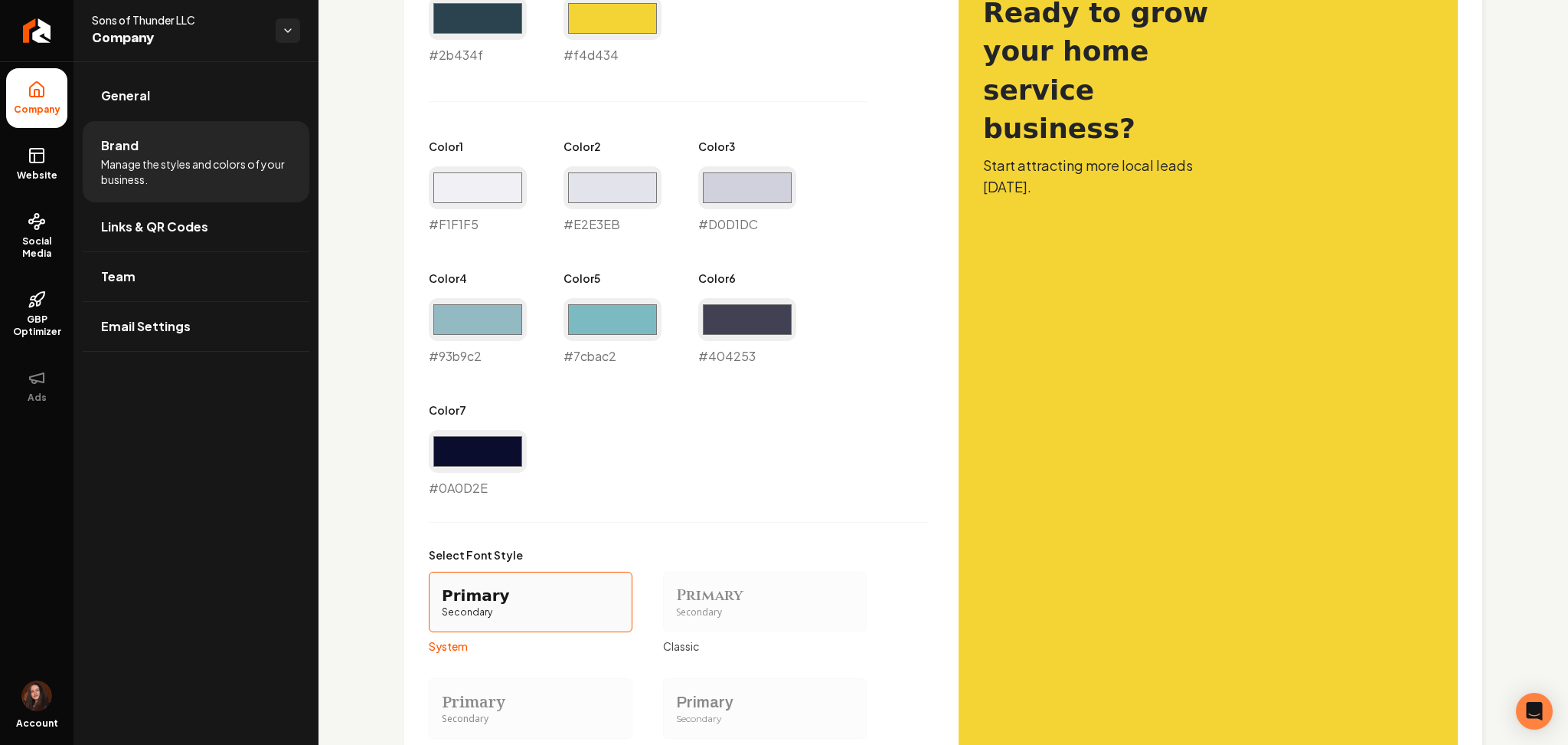
scroll to position [1085, 0]
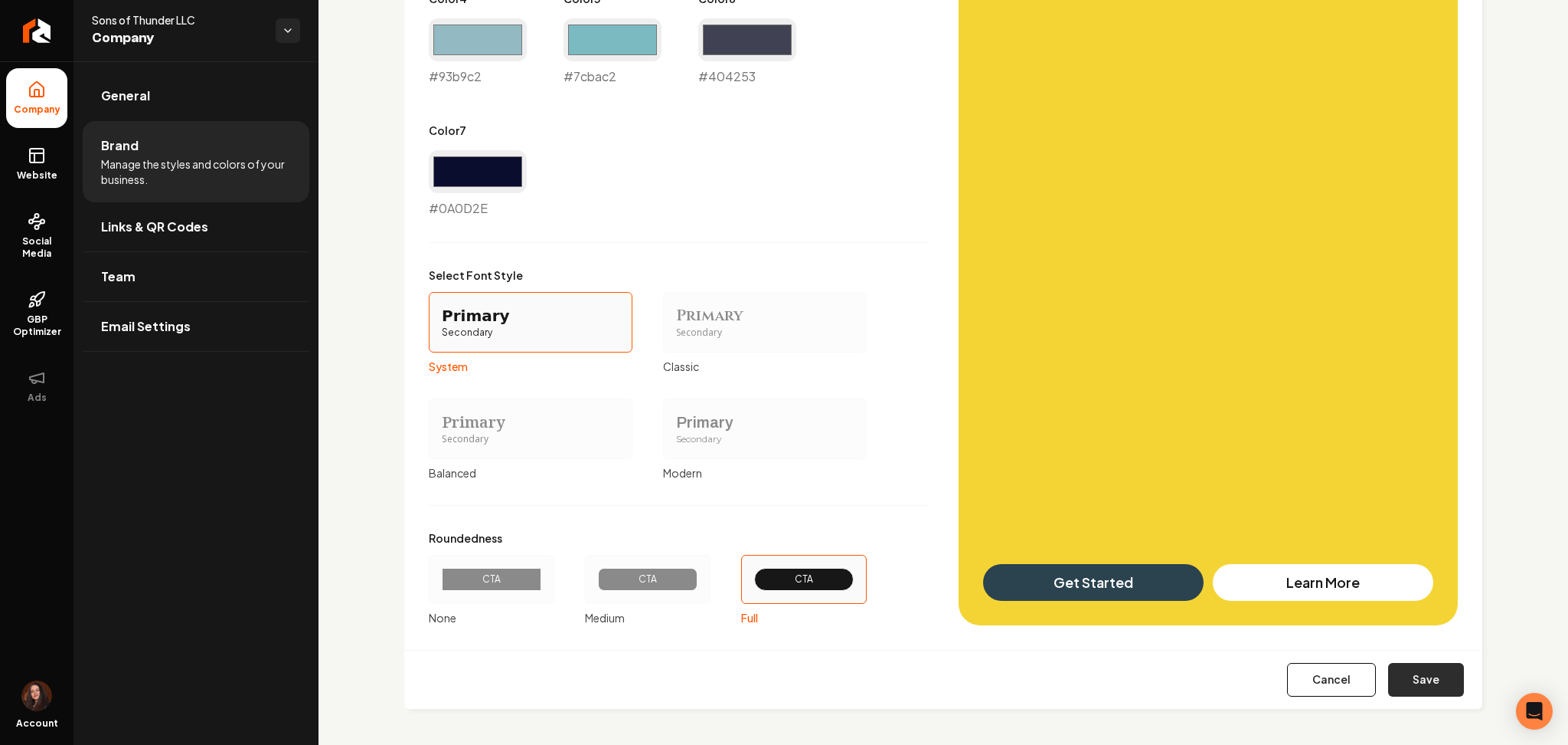
click at [1399, 682] on button "Save" at bounding box center [1426, 679] width 76 height 34
type input "#f1f1f5"
type input "#e2e3eb"
type input "#d0d1dc"
type input "#0a0d2e"
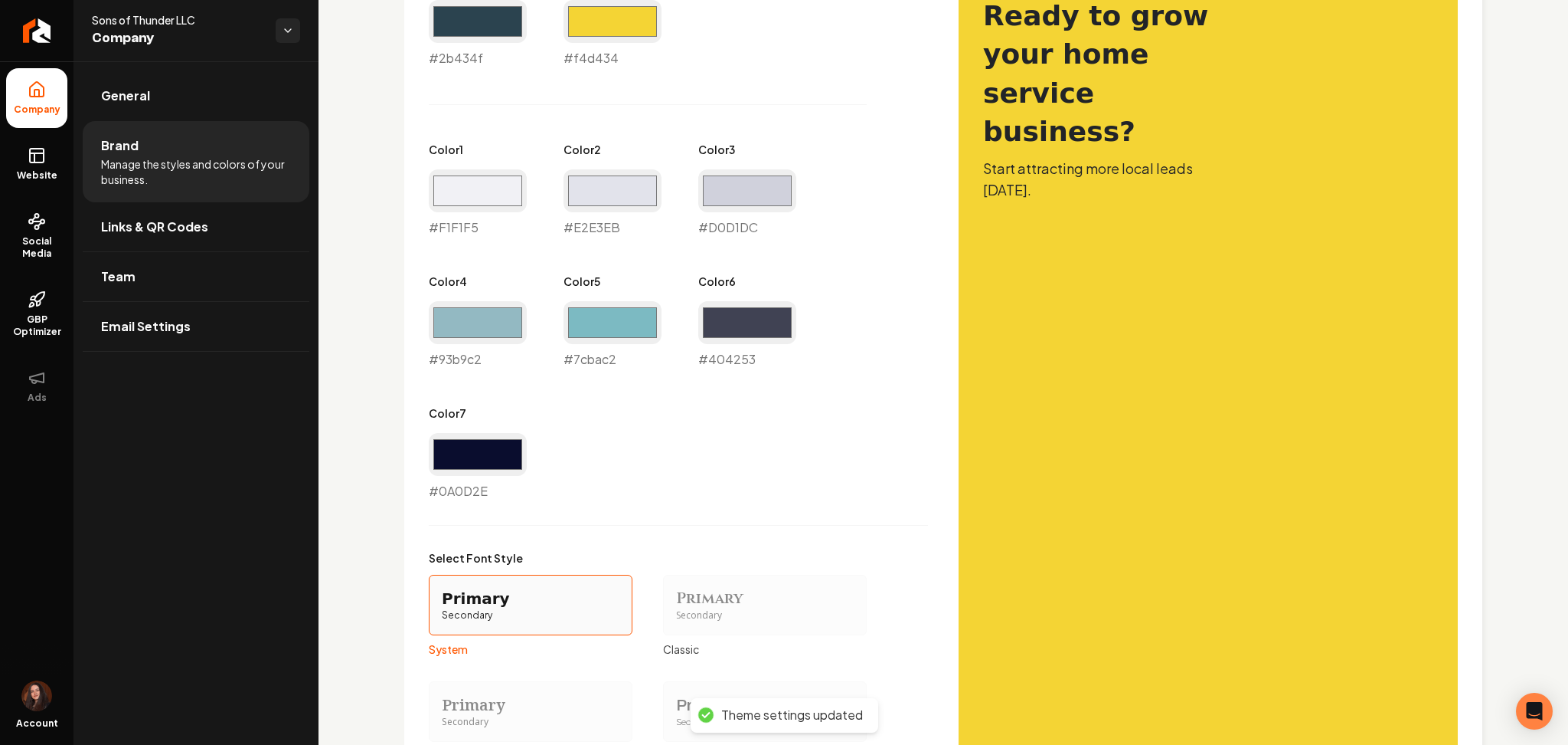
scroll to position [792, 0]
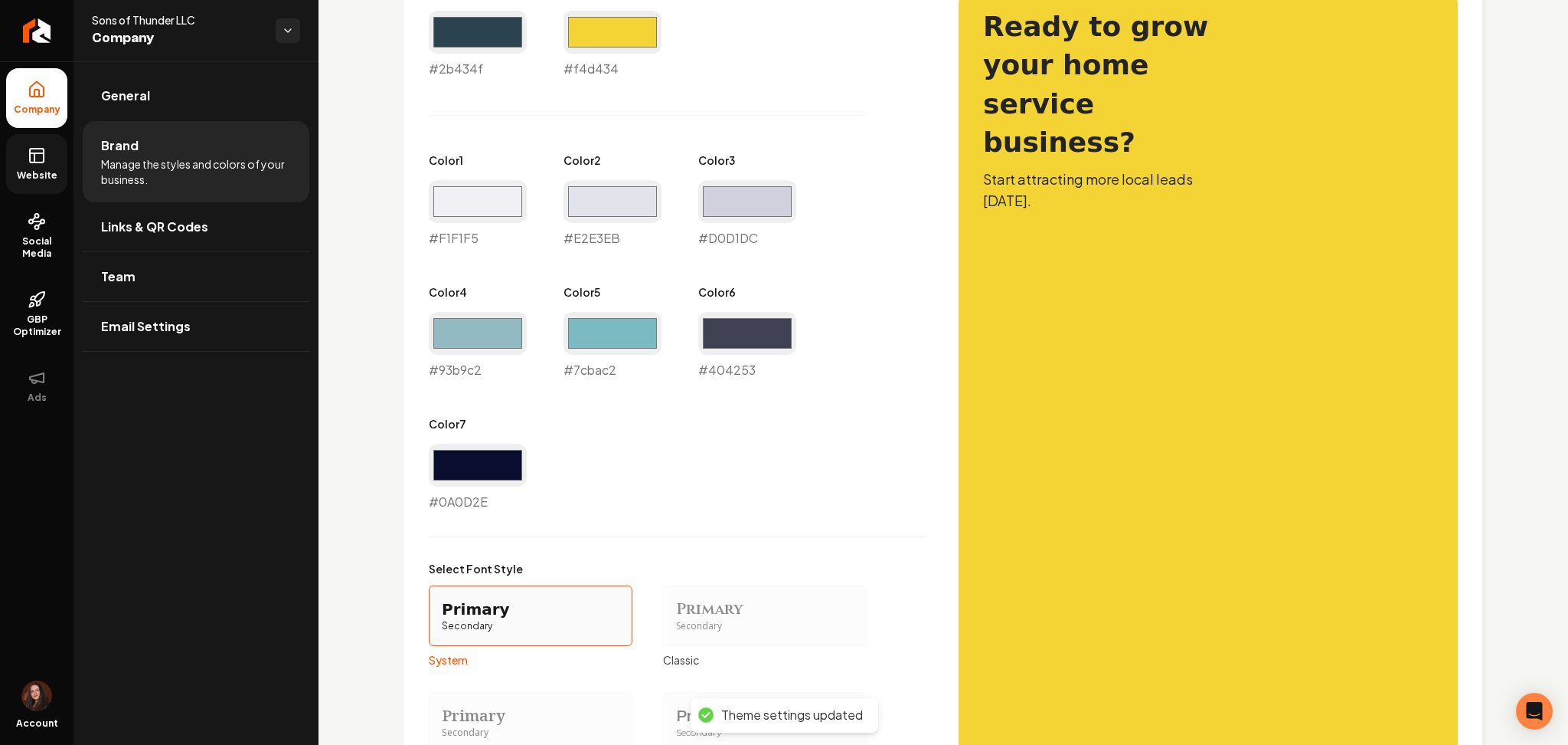
click at [31, 161] on icon at bounding box center [37, 156] width 19 height 19
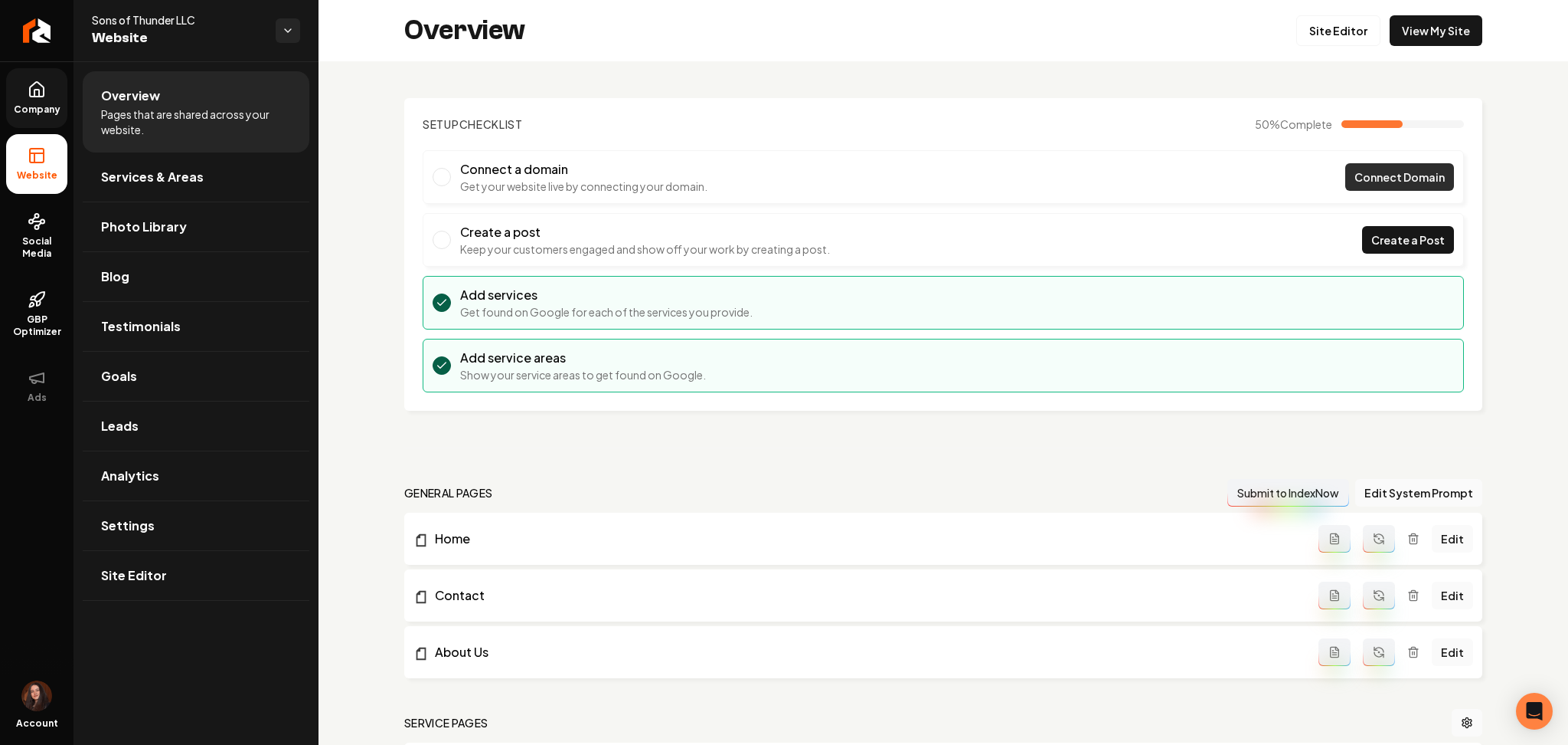
scroll to position [1, 0]
click at [1316, 52] on div "Overview Site Editor View My Site" at bounding box center [943, 30] width 1250 height 61
click at [1314, 28] on link "Site Editor" at bounding box center [1339, 30] width 84 height 31
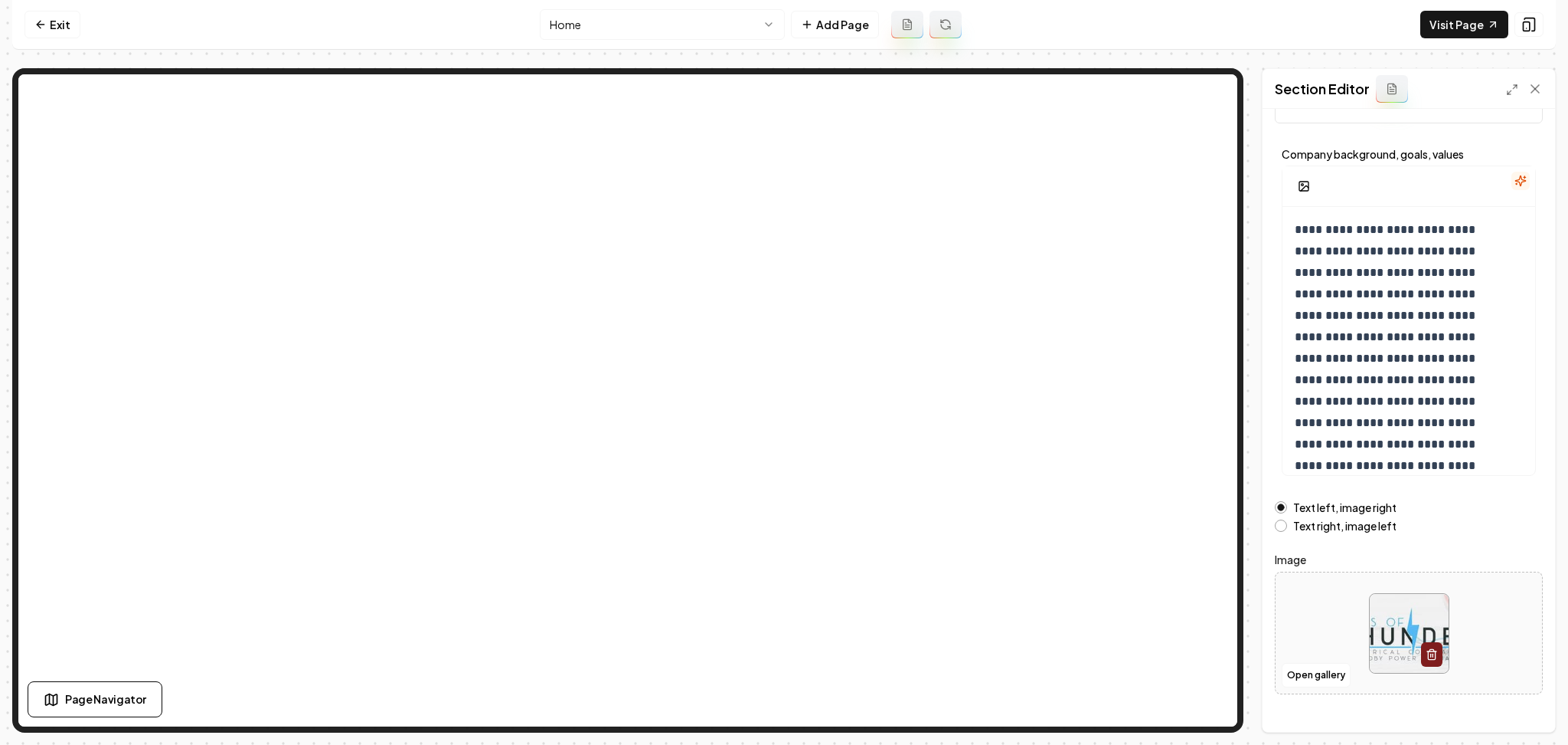
scroll to position [82, 0]
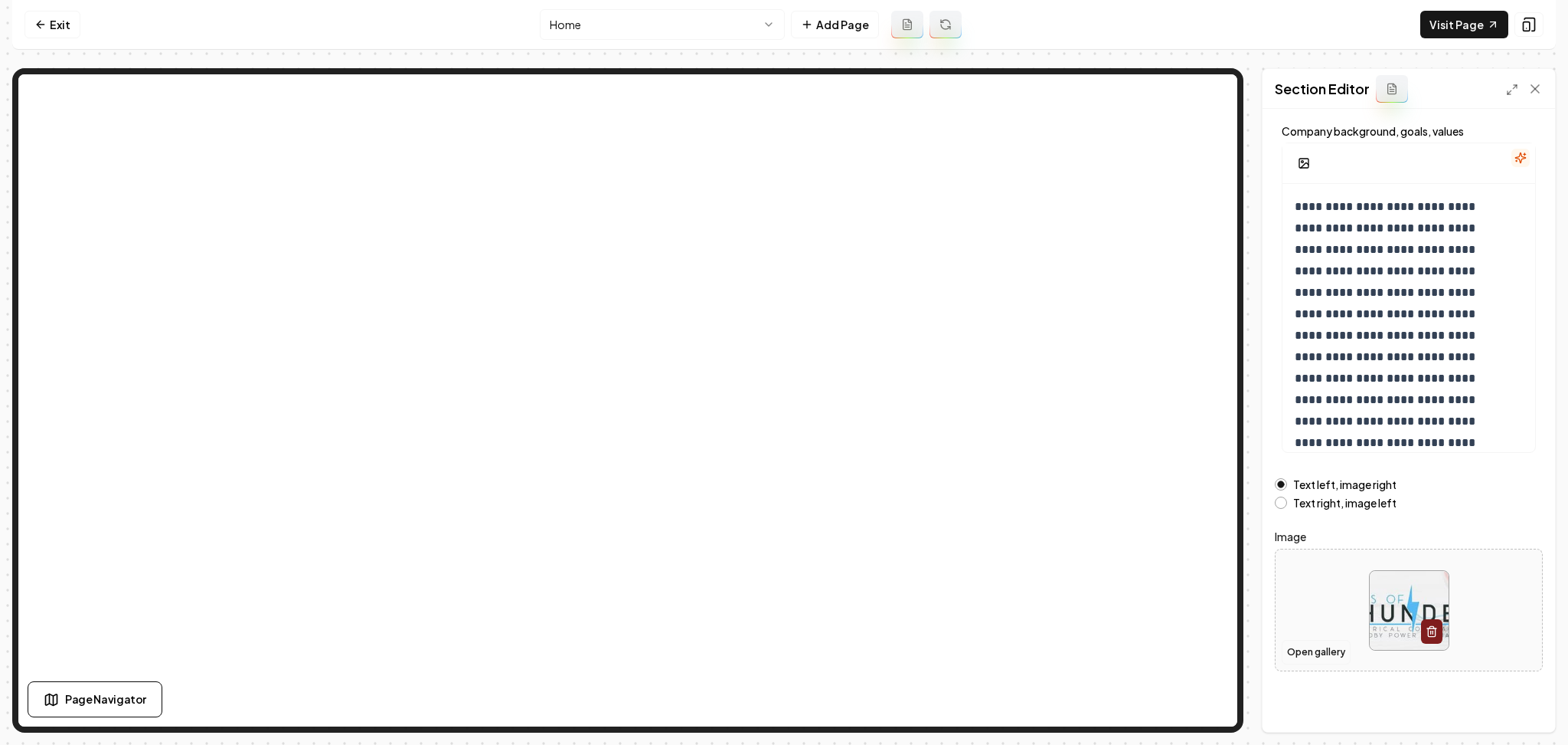
click at [1311, 662] on button "Open gallery" at bounding box center [1316, 652] width 69 height 24
click at [1297, 610] on div at bounding box center [1408, 610] width 267 height 105
type input "**********"
click at [1520, 717] on button "Save" at bounding box center [1520, 705] width 45 height 27
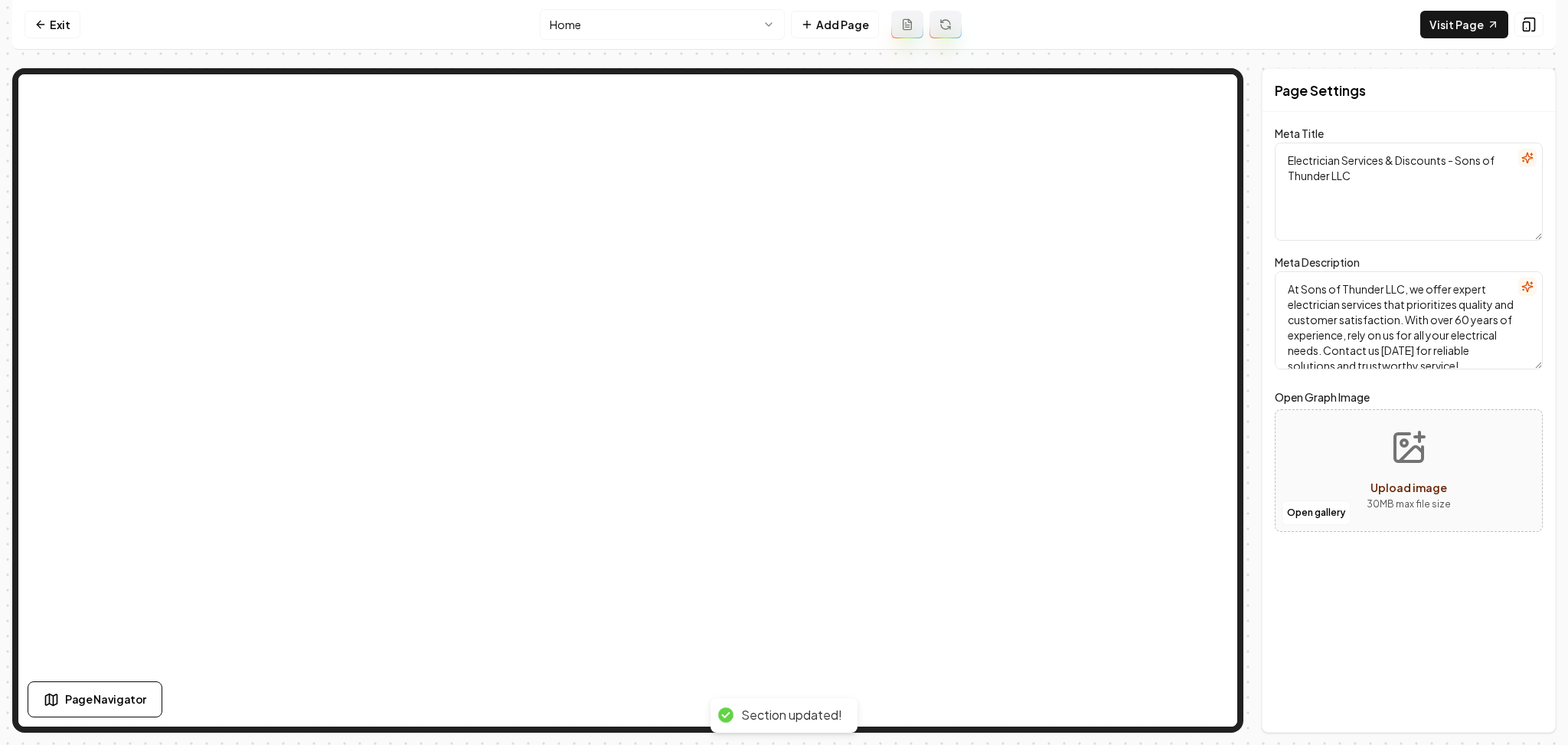
scroll to position [0, 0]
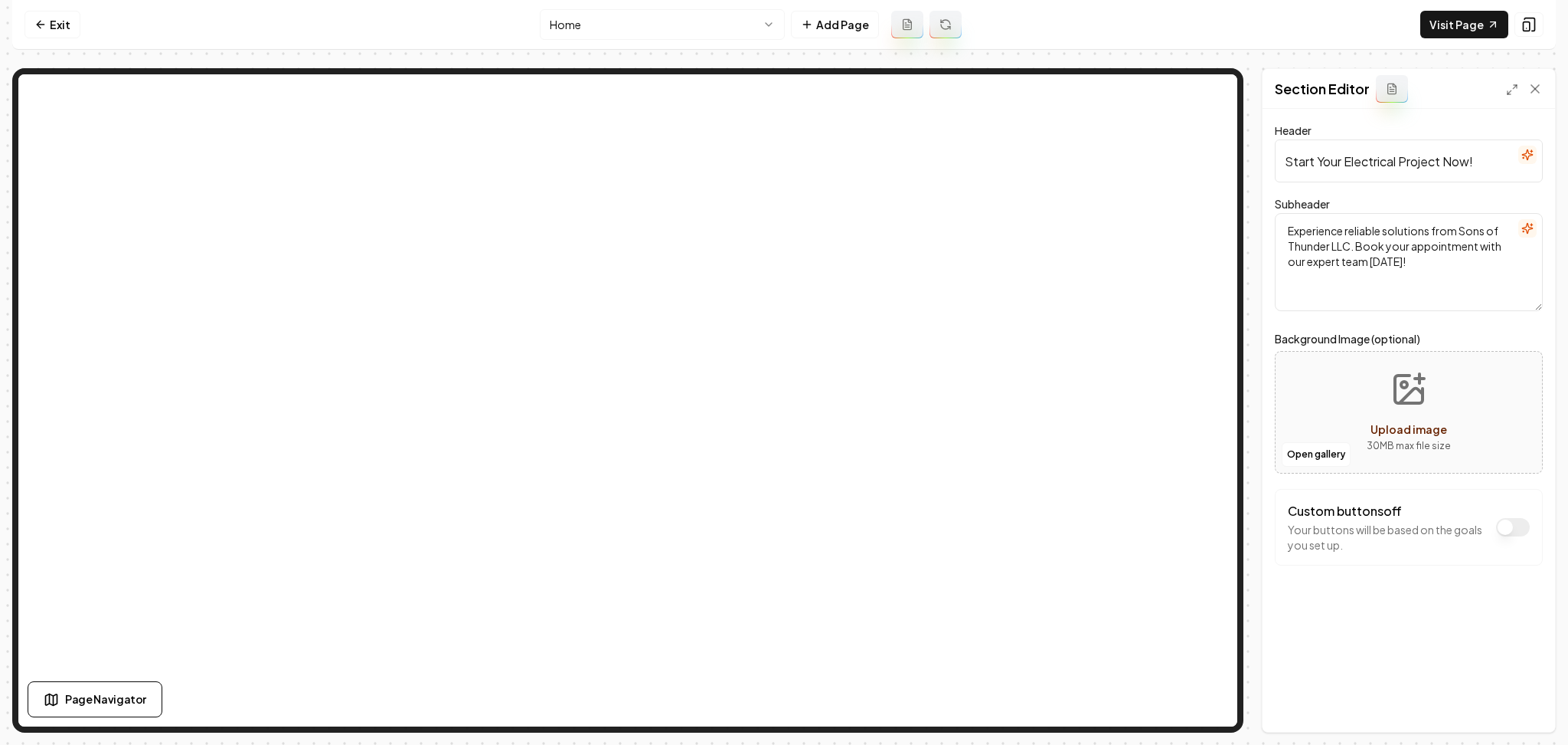
click at [644, 8] on nav "Exit Home Add Page Visit Page" at bounding box center [784, 25] width 1544 height 50
click at [633, 19] on html "Computer Required This feature is only available on a computer. Please switch t…" at bounding box center [784, 372] width 1568 height 745
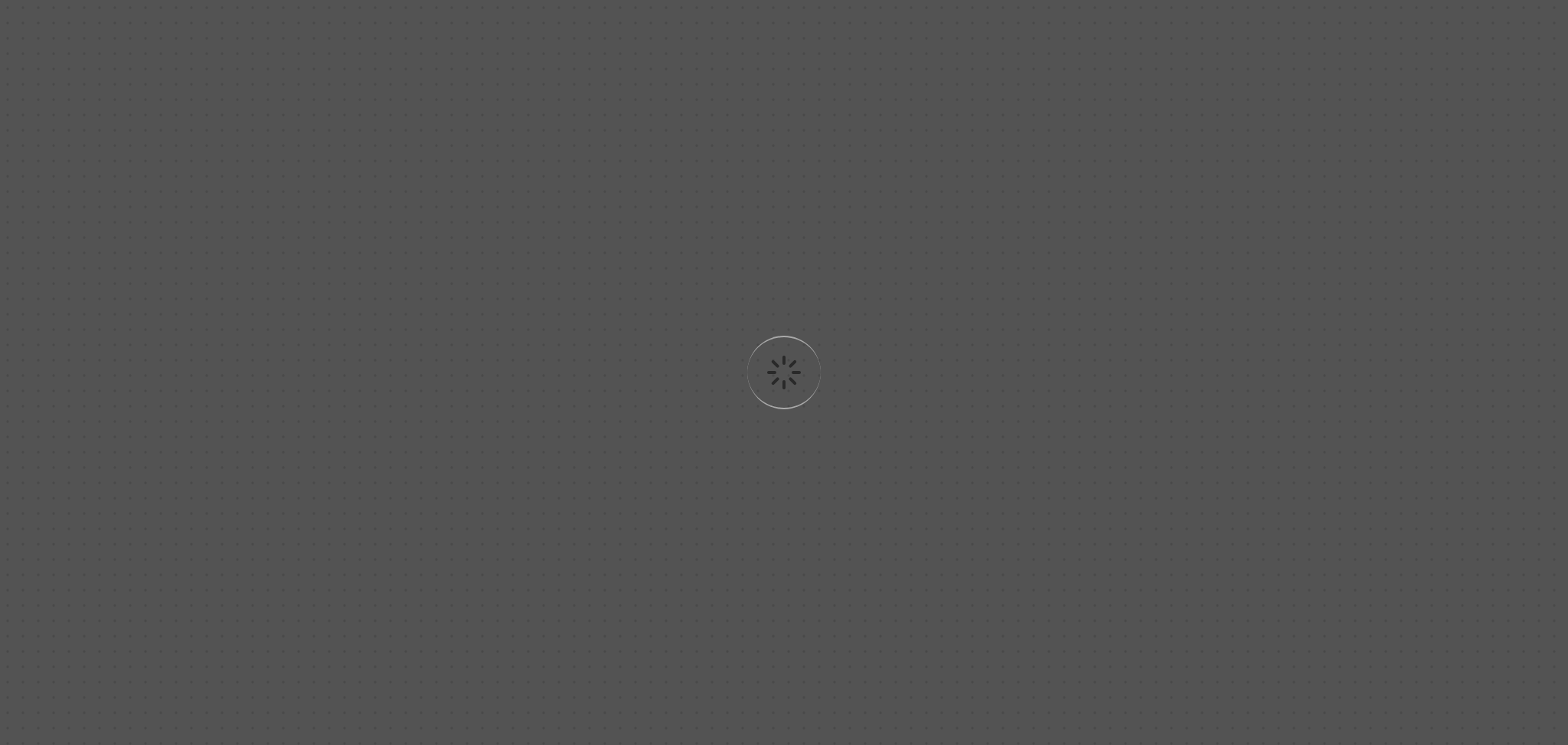
click at [616, 136] on div "Loading..." at bounding box center [784, 372] width 1568 height 745
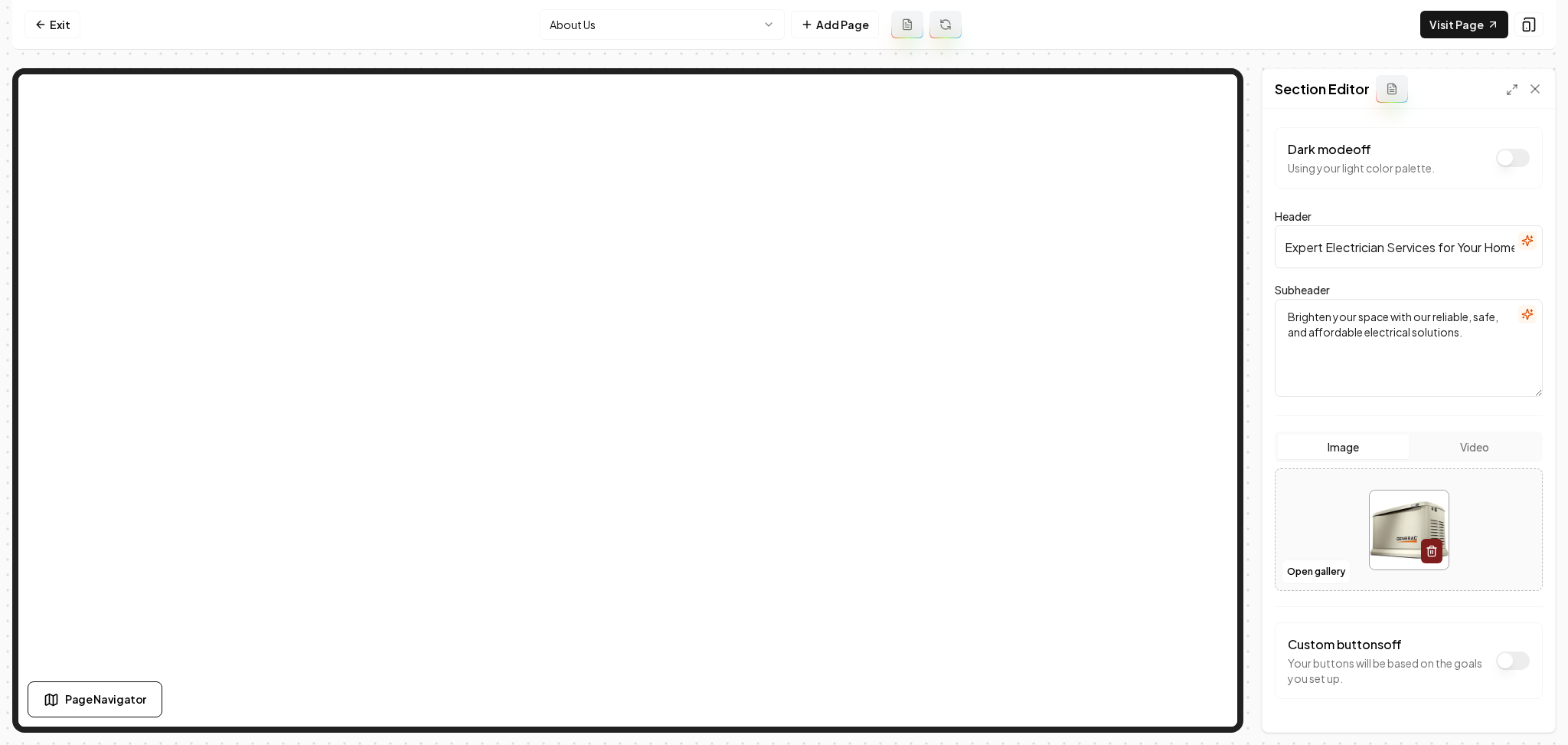
click at [1287, 484] on div at bounding box center [1408, 530] width 267 height 105
type input "**********"
click at [1522, 714] on button "Save" at bounding box center [1520, 705] width 45 height 27
click at [734, 27] on html "Computer Required This feature is only available on a computer. Please switch t…" at bounding box center [784, 372] width 1568 height 745
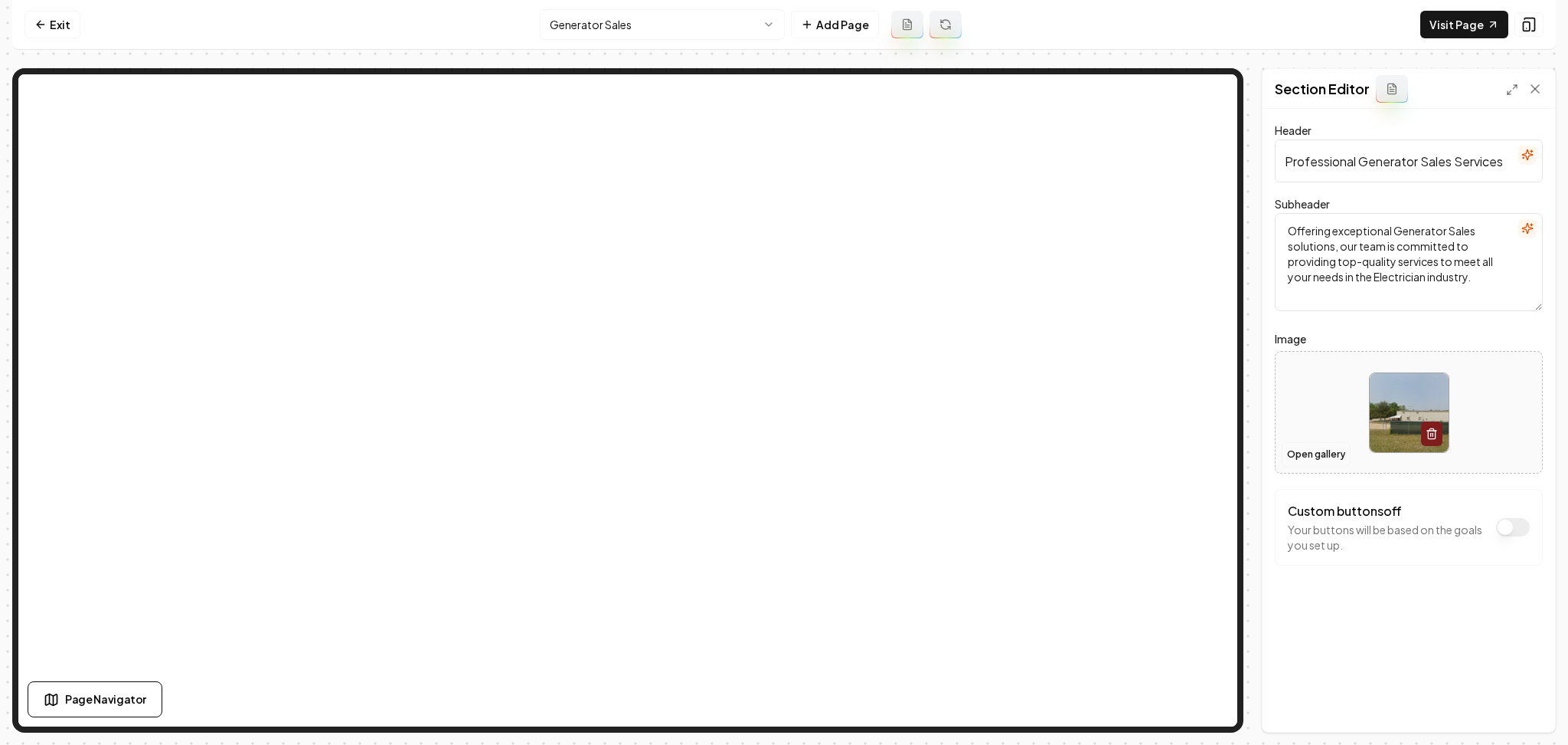
click at [1306, 466] on button "Open gallery" at bounding box center [1316, 454] width 69 height 24
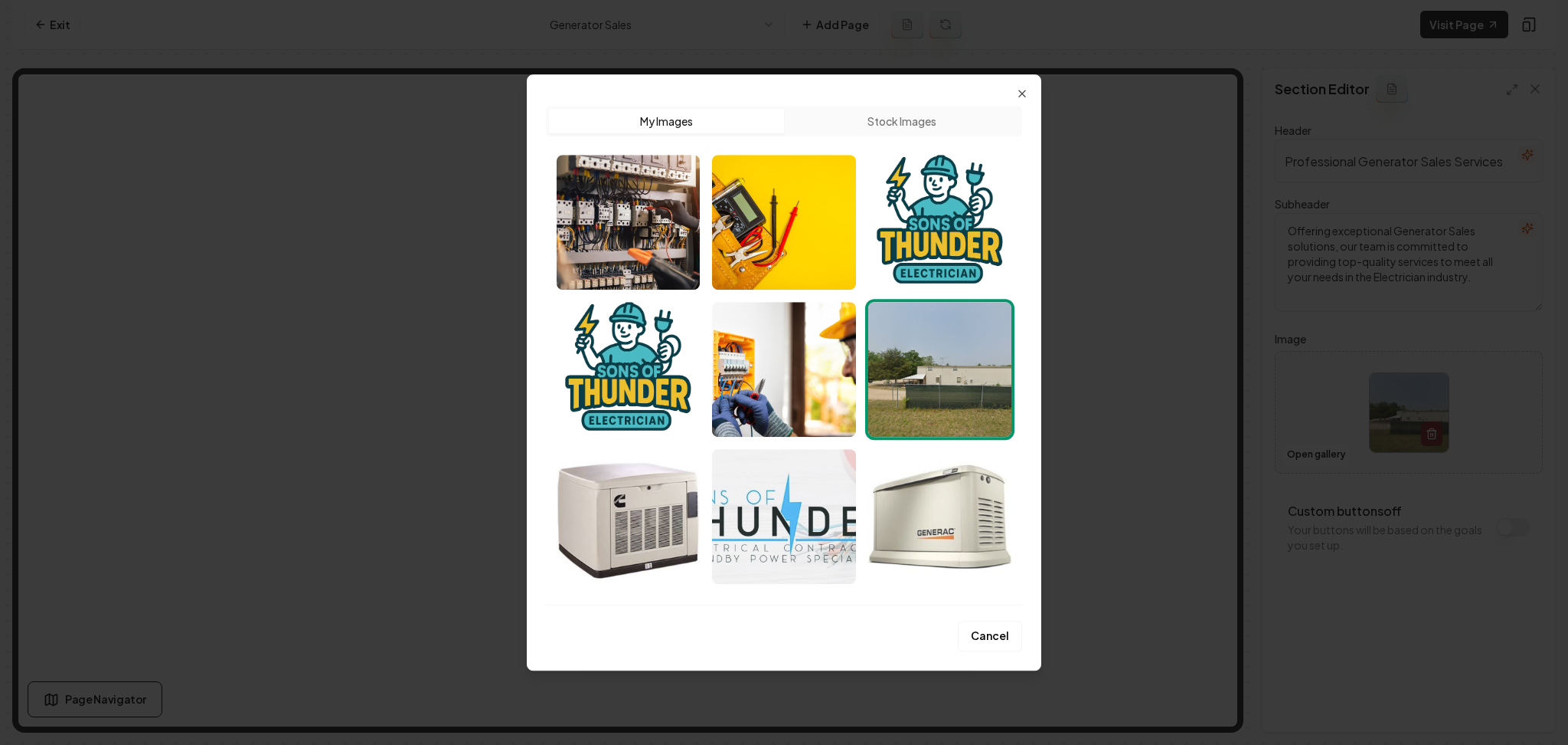
click at [992, 503] on img "Select image image_68bf26525c7cd75eb8325aa7.jpeg" at bounding box center [939, 516] width 143 height 135
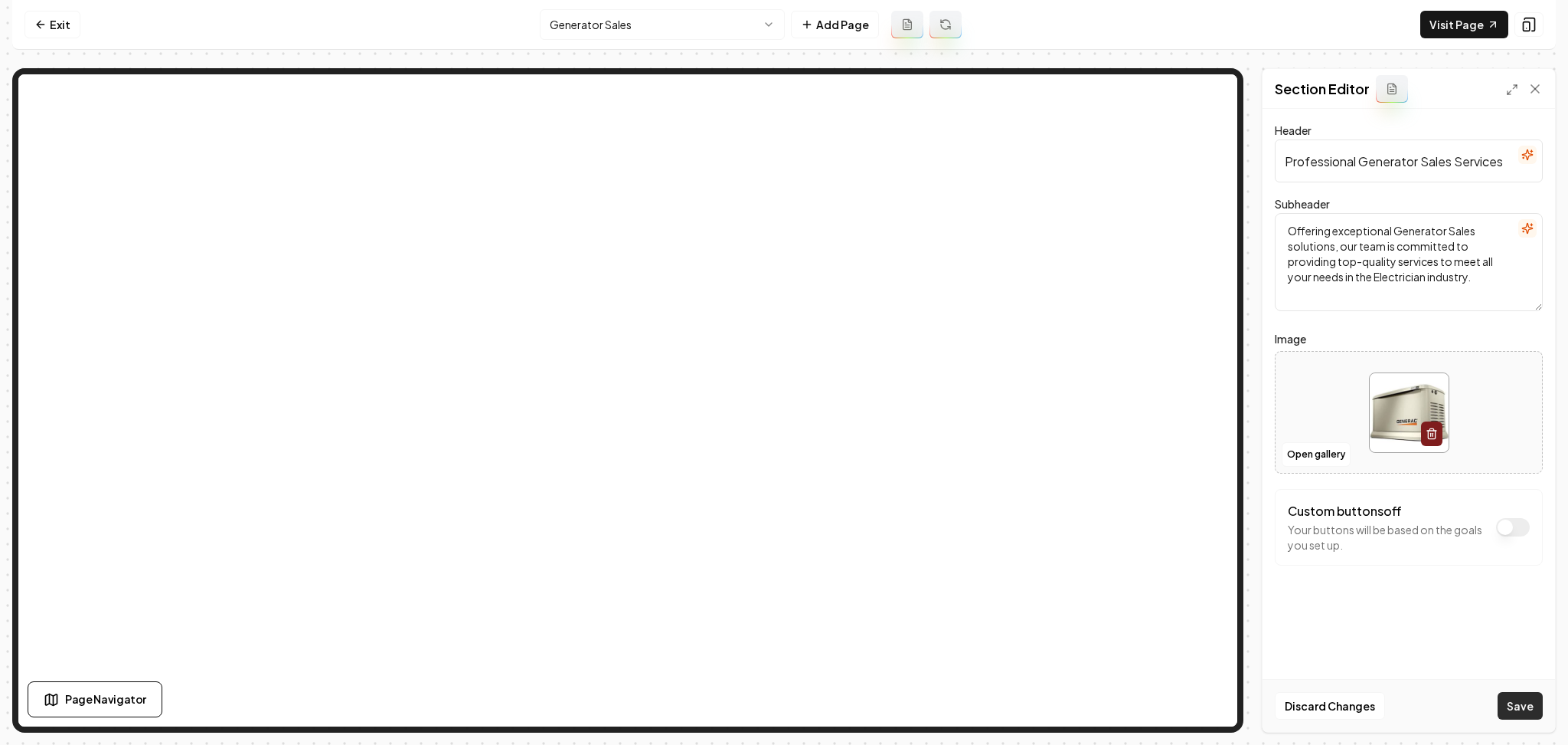
click at [1541, 701] on button "Save" at bounding box center [1520, 705] width 45 height 27
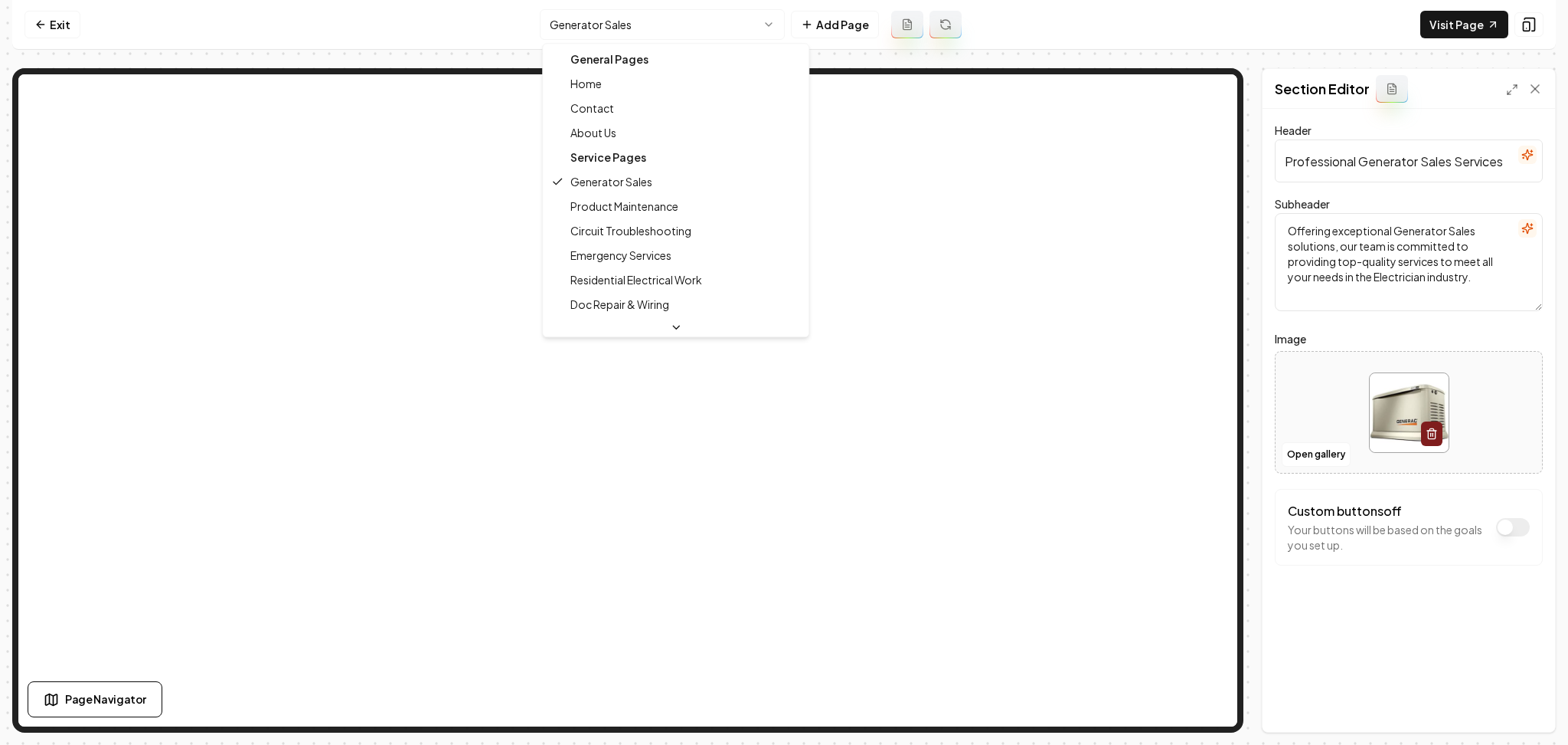
click at [582, 13] on html "Computer Required This feature is only available on a computer. Please switch t…" at bounding box center [784, 372] width 1568 height 745
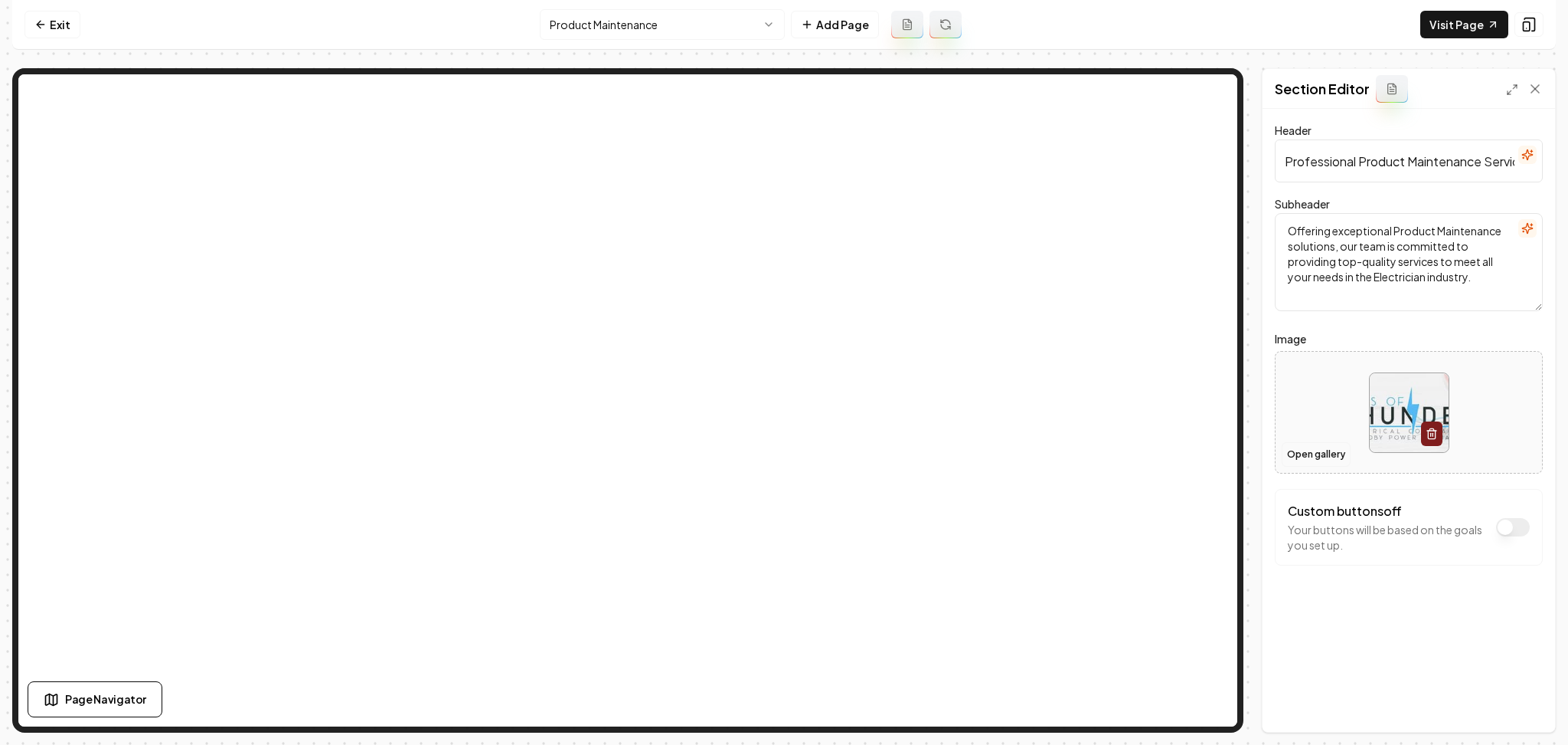
click at [1289, 446] on button "Open gallery" at bounding box center [1316, 454] width 69 height 24
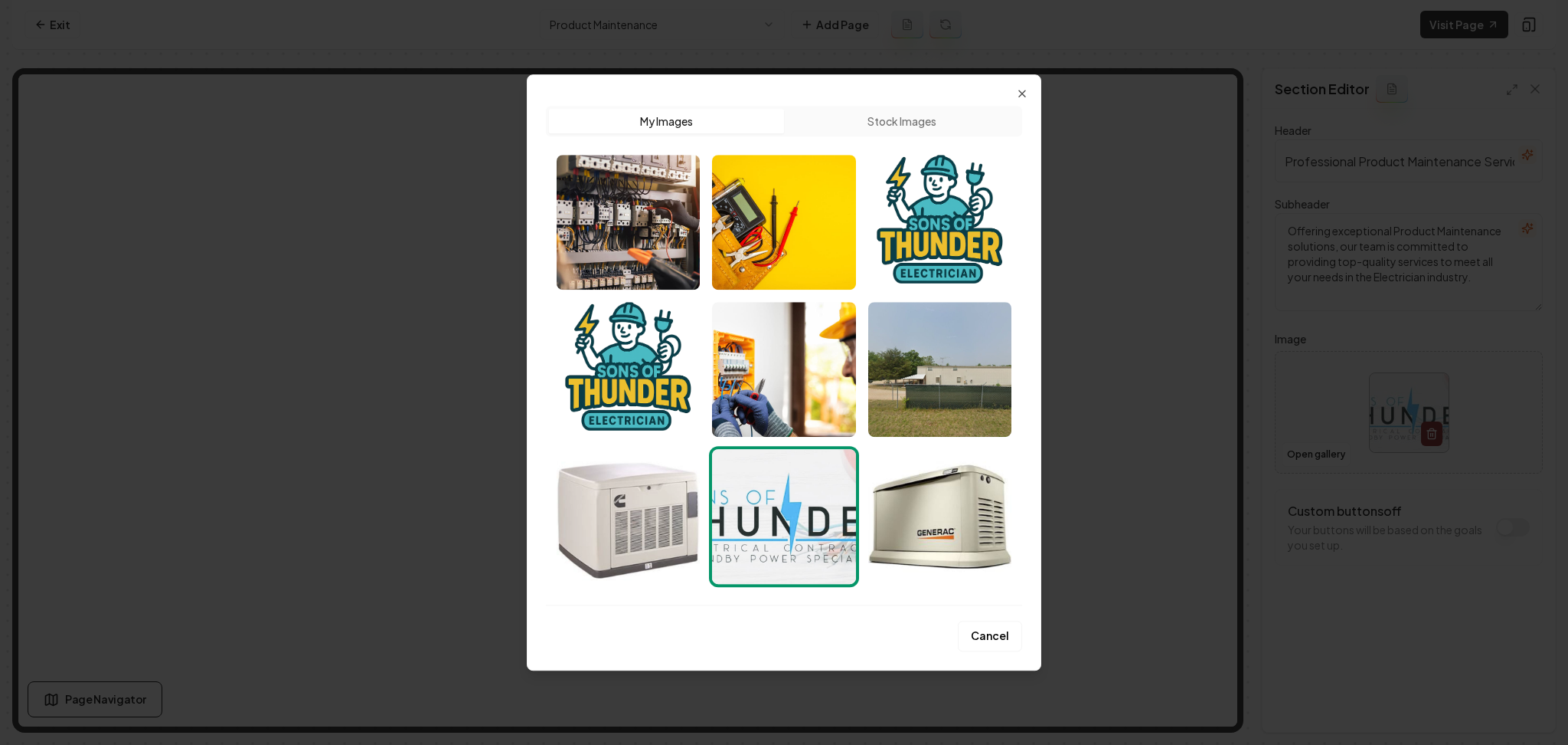
click at [629, 501] on img "Select image image_68bf26525c7cd75eb8325c1b.jpeg" at bounding box center [628, 516] width 143 height 135
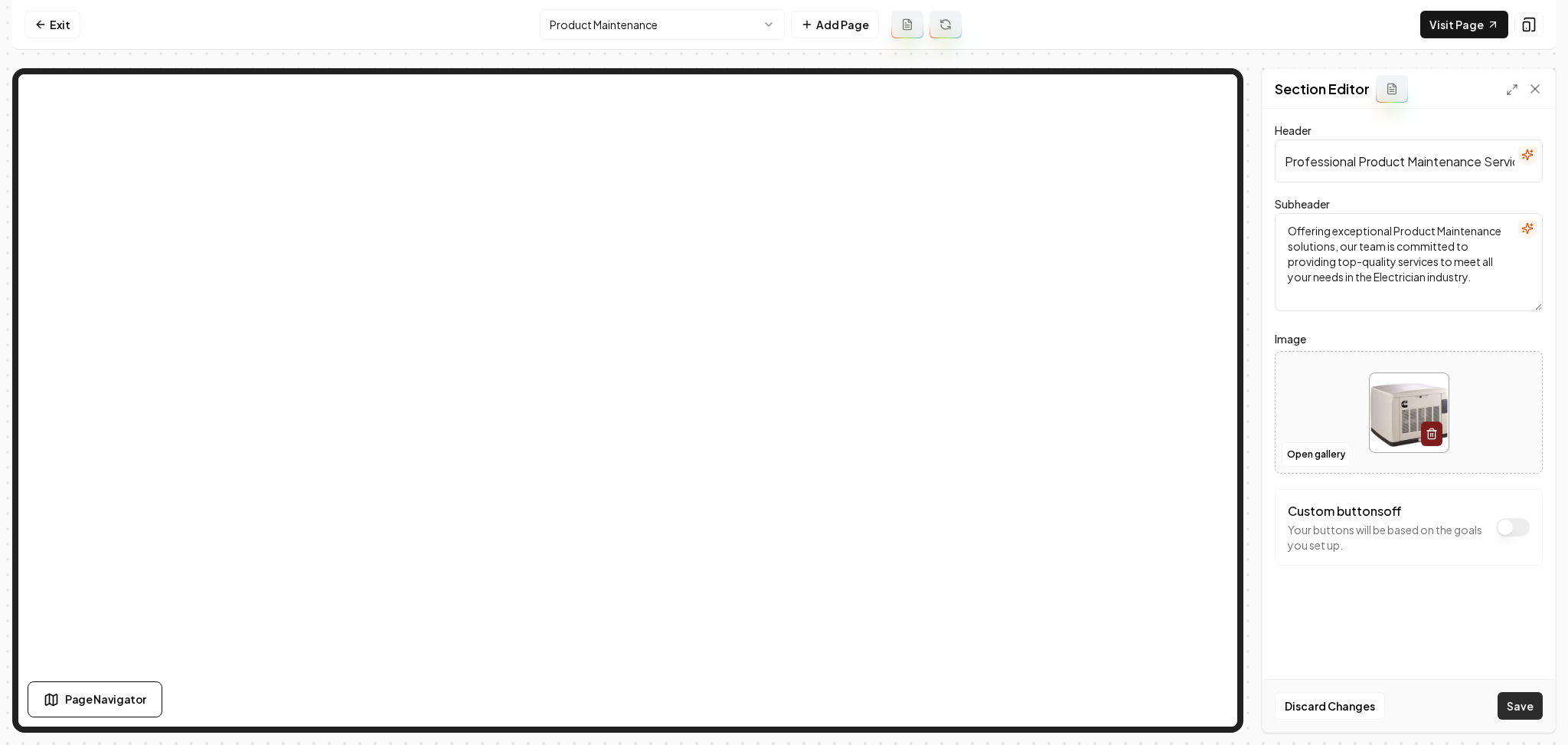
click at [1525, 713] on button "Save" at bounding box center [1520, 705] width 45 height 27
click at [651, 20] on html "Computer Required This feature is only available on a computer. Please switch t…" at bounding box center [784, 372] width 1568 height 745
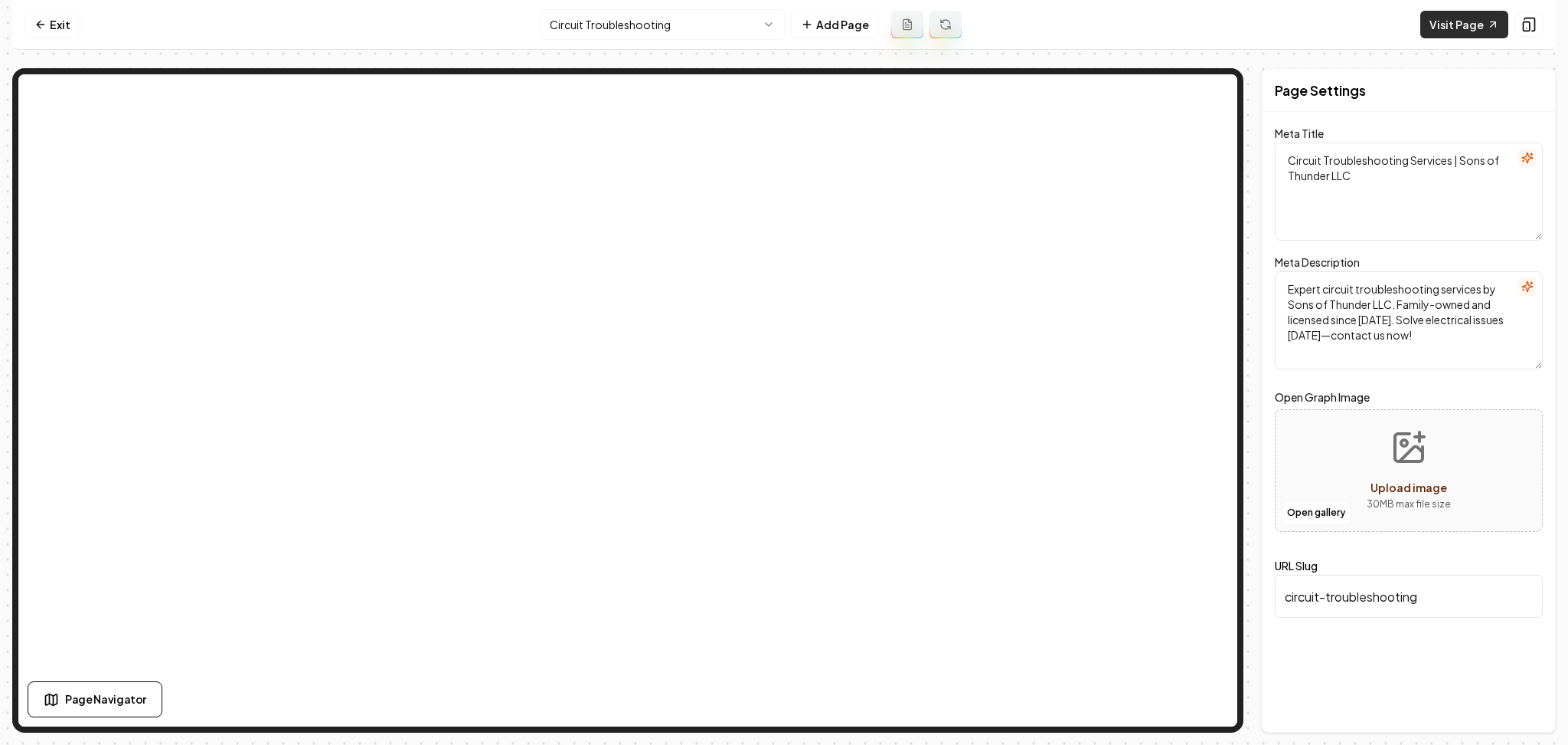
click at [1465, 26] on link "Visit Page" at bounding box center [1464, 24] width 88 height 27
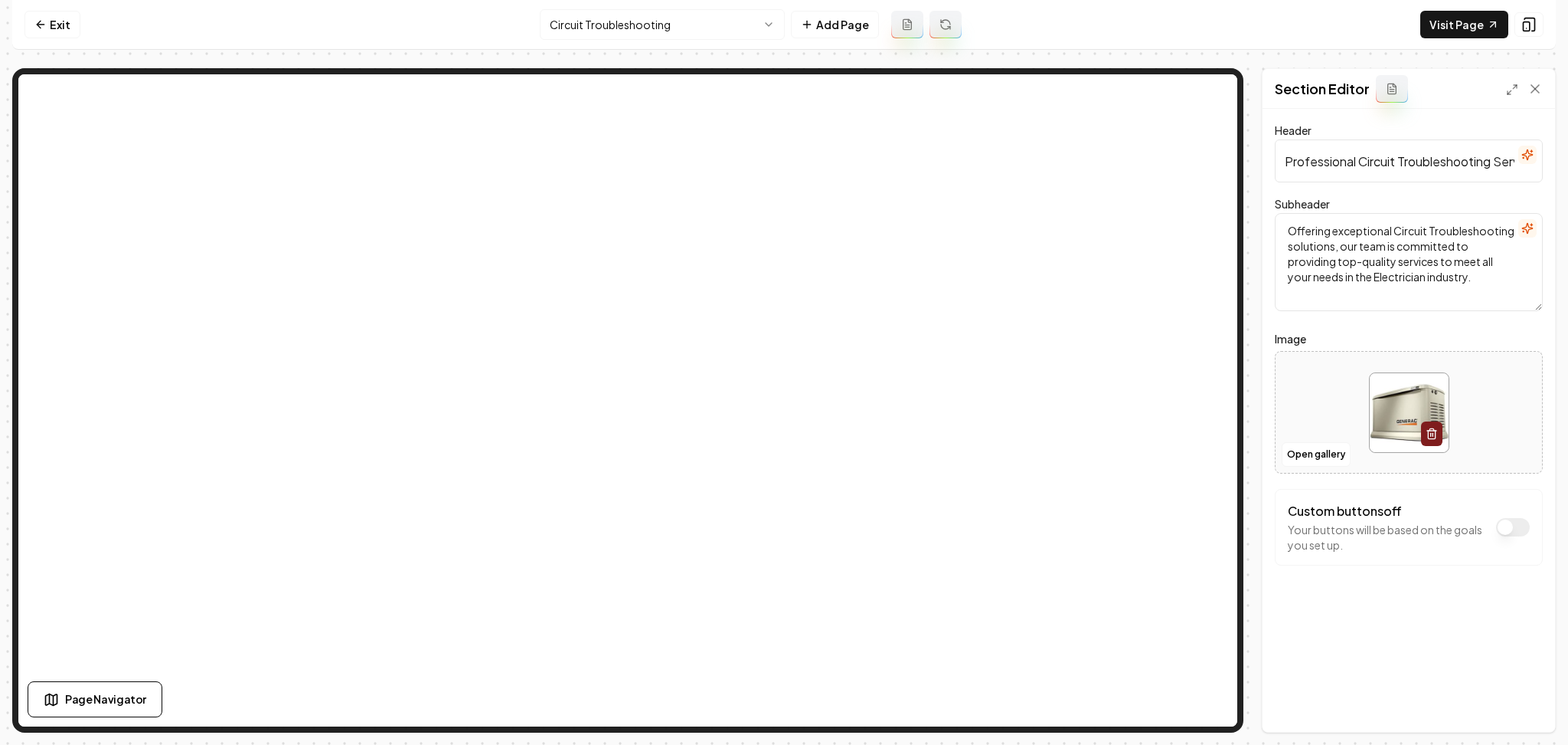
click at [1330, 406] on div at bounding box center [1408, 412] width 267 height 105
type input "**********"
click at [1448, 653] on div "Header Professional Circuit Troubleshooting Services Subheader Offering excepti…" at bounding box center [1409, 420] width 292 height 623
click at [1535, 714] on button "Save" at bounding box center [1520, 705] width 45 height 27
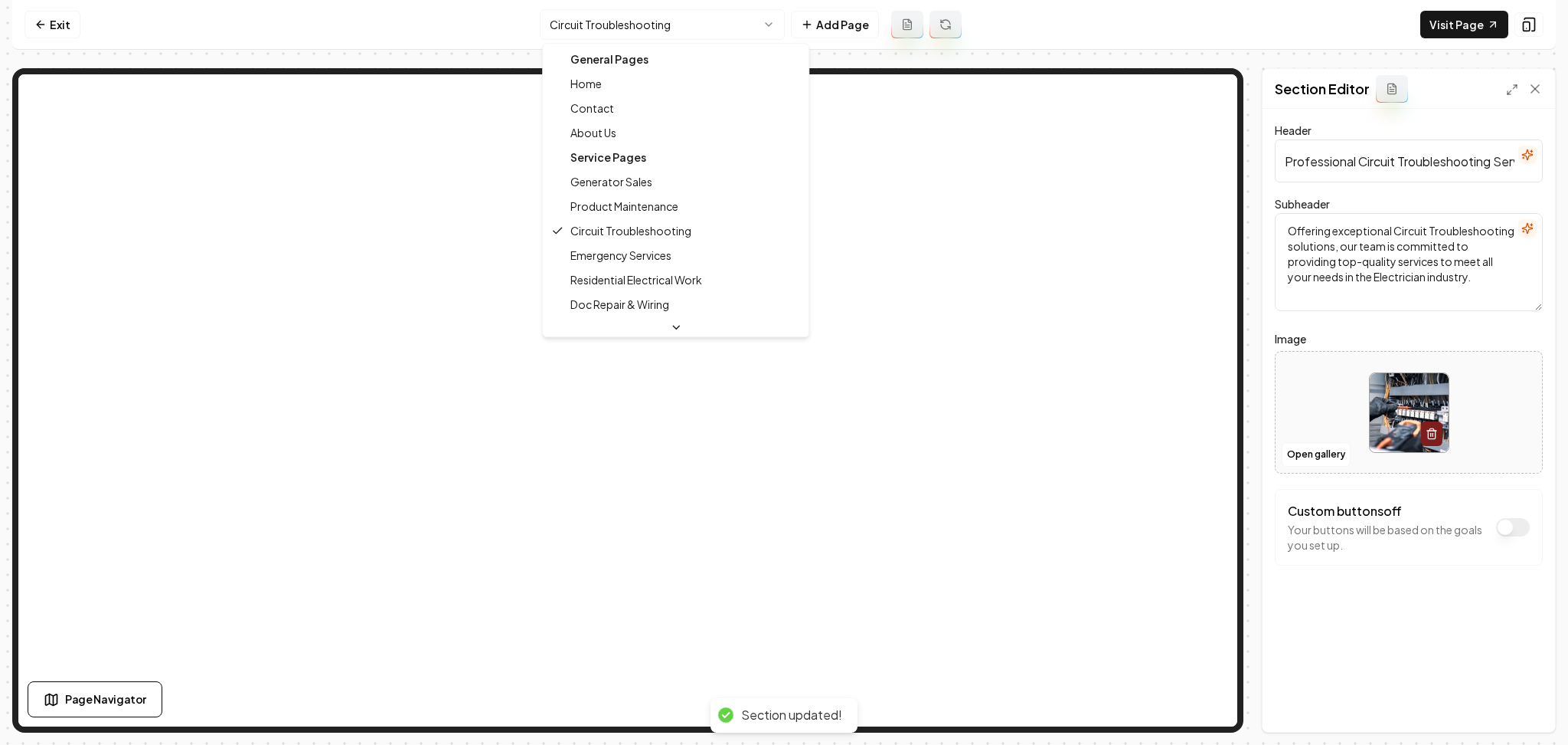
click at [601, 23] on html "Computer Required This feature is only available on a computer. Please switch t…" at bounding box center [784, 372] width 1568 height 745
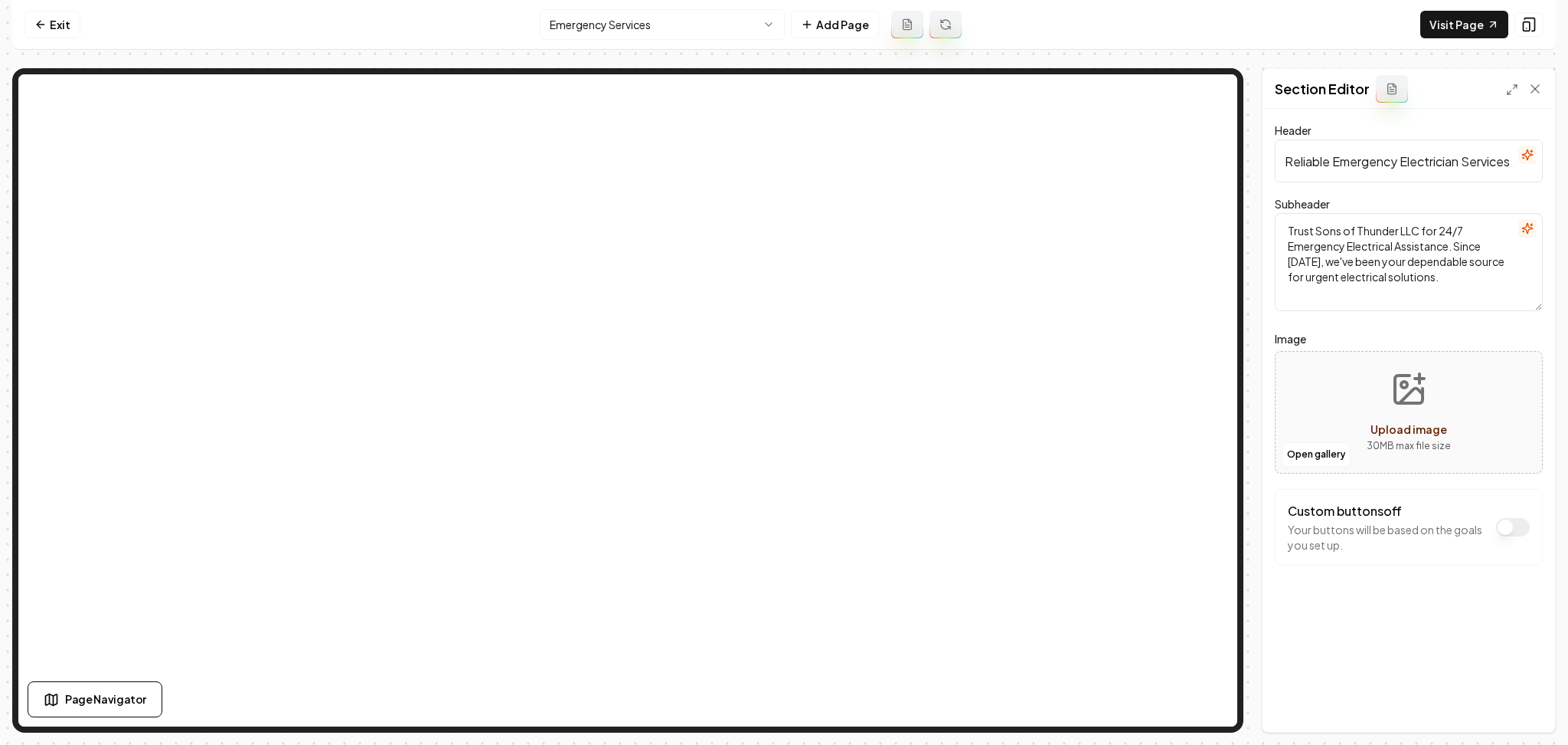
click at [1309, 390] on div "Open gallery Upload image 30 MB max file size" at bounding box center [1408, 412] width 268 height 123
type input "**********"
click at [1516, 711] on button "Save" at bounding box center [1520, 705] width 45 height 27
click at [1516, 711] on div "Discard Changes Save" at bounding box center [1409, 706] width 292 height 53
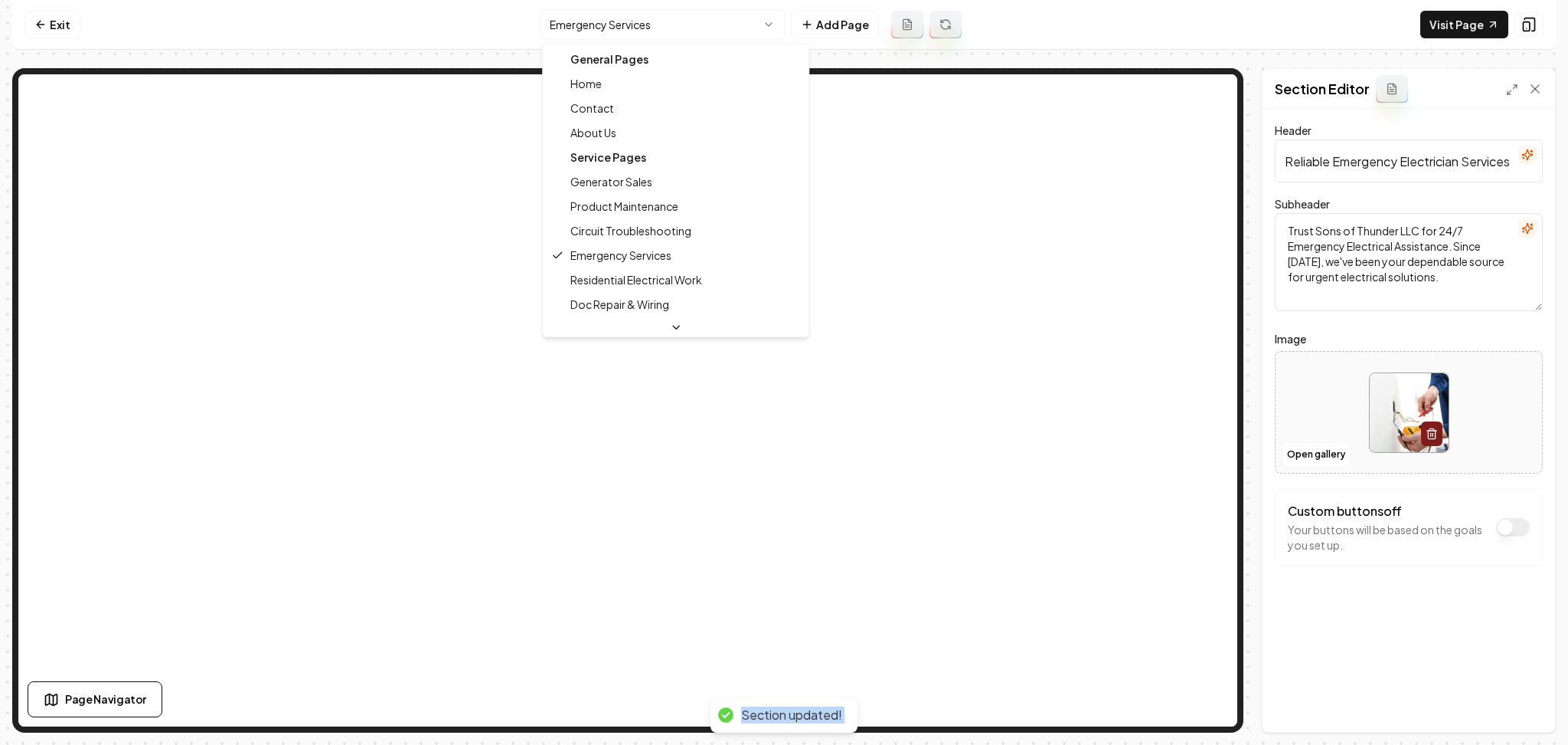
click at [707, 23] on html "Computer Required This feature is only available on a computer. Please switch t…" at bounding box center [784, 372] width 1568 height 745
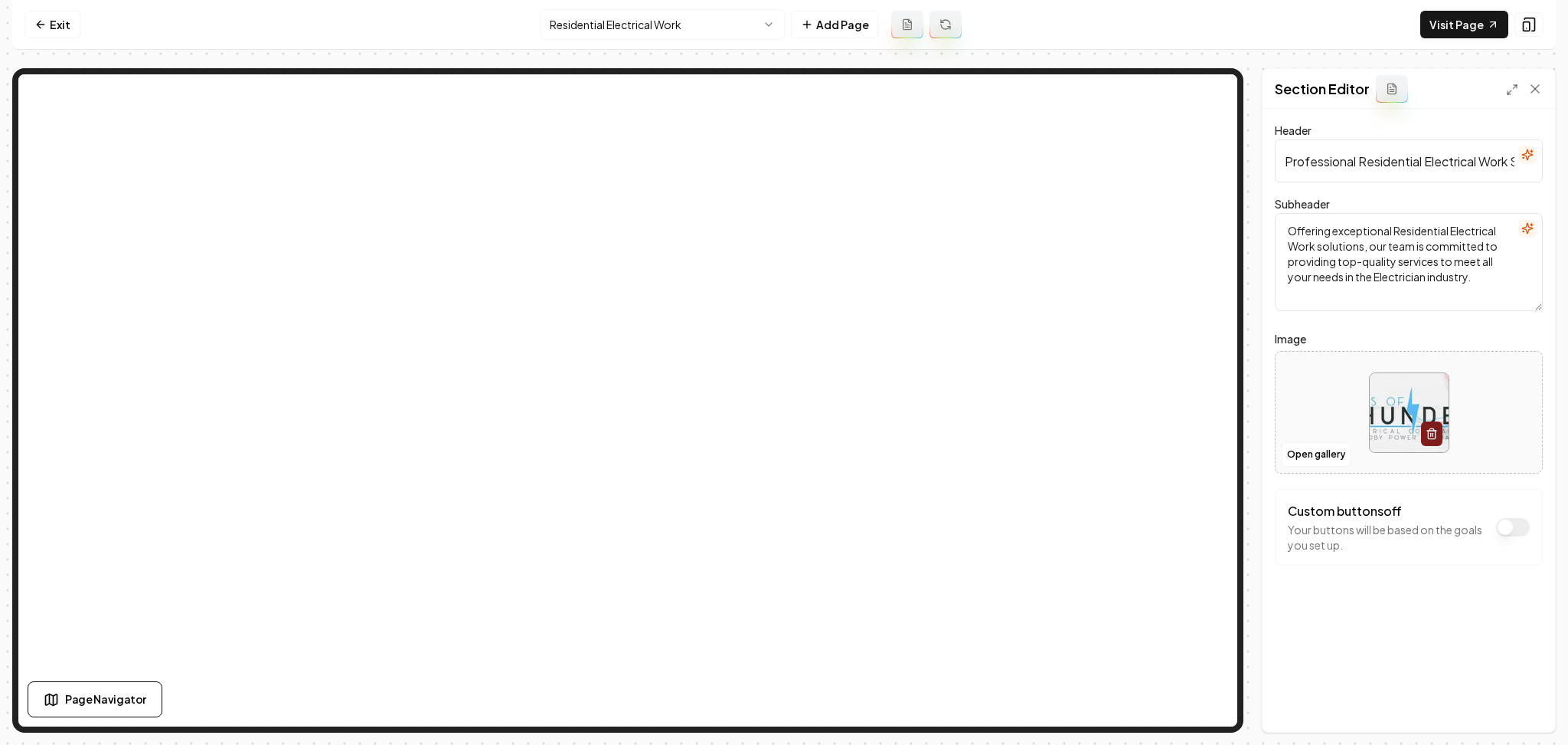
click at [1297, 399] on div at bounding box center [1408, 412] width 267 height 105
type input "**********"
click at [1527, 714] on button "Save" at bounding box center [1520, 705] width 45 height 27
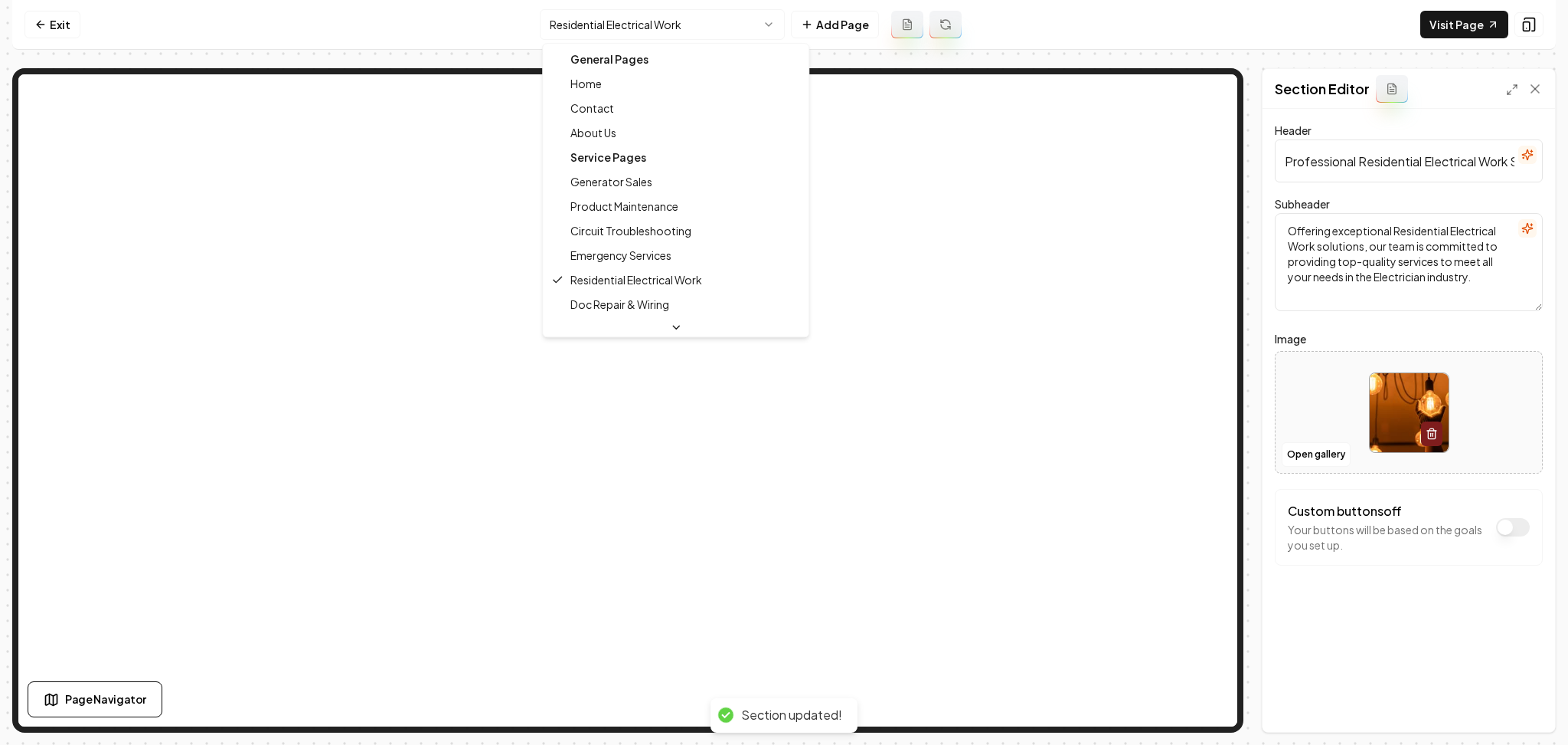
click at [653, 17] on html "Computer Required This feature is only available on a computer. Please switch t…" at bounding box center [784, 372] width 1568 height 745
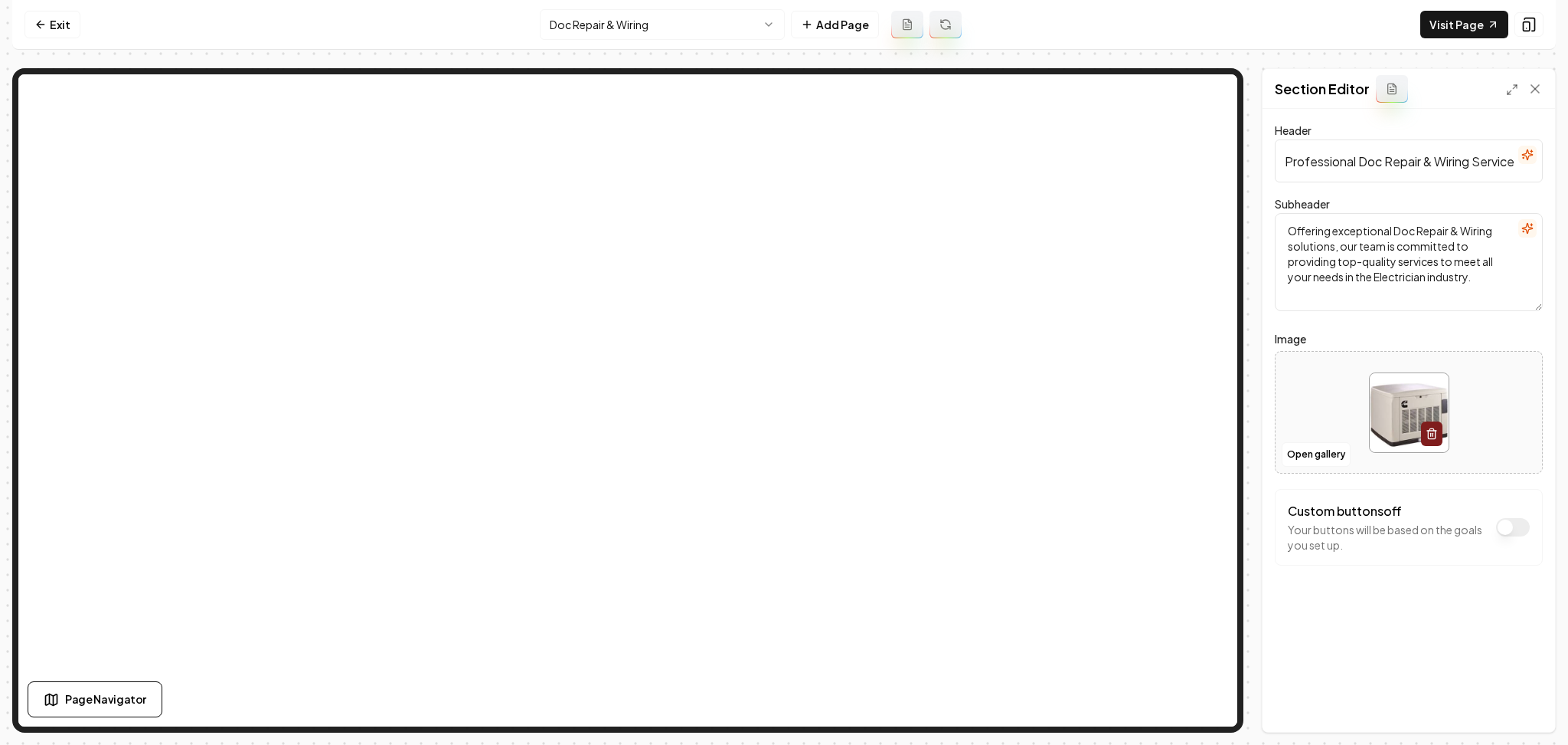
click at [1305, 394] on div at bounding box center [1408, 412] width 267 height 105
type input "**********"
click at [1523, 704] on button "Save" at bounding box center [1520, 705] width 45 height 27
click at [640, 24] on html "Computer Required This feature is only available on a computer. Please switch t…" at bounding box center [784, 372] width 1568 height 745
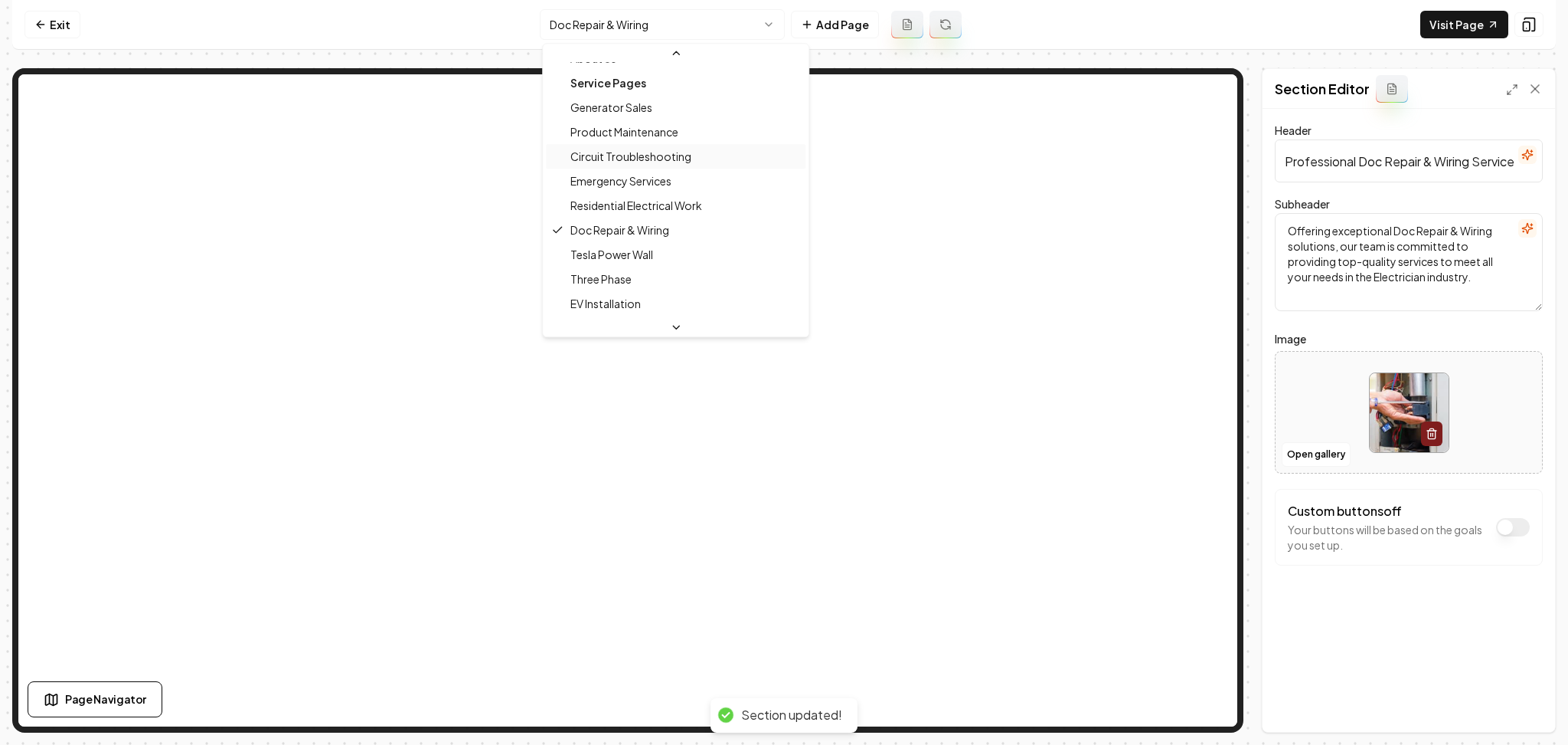
scroll to position [94, 0]
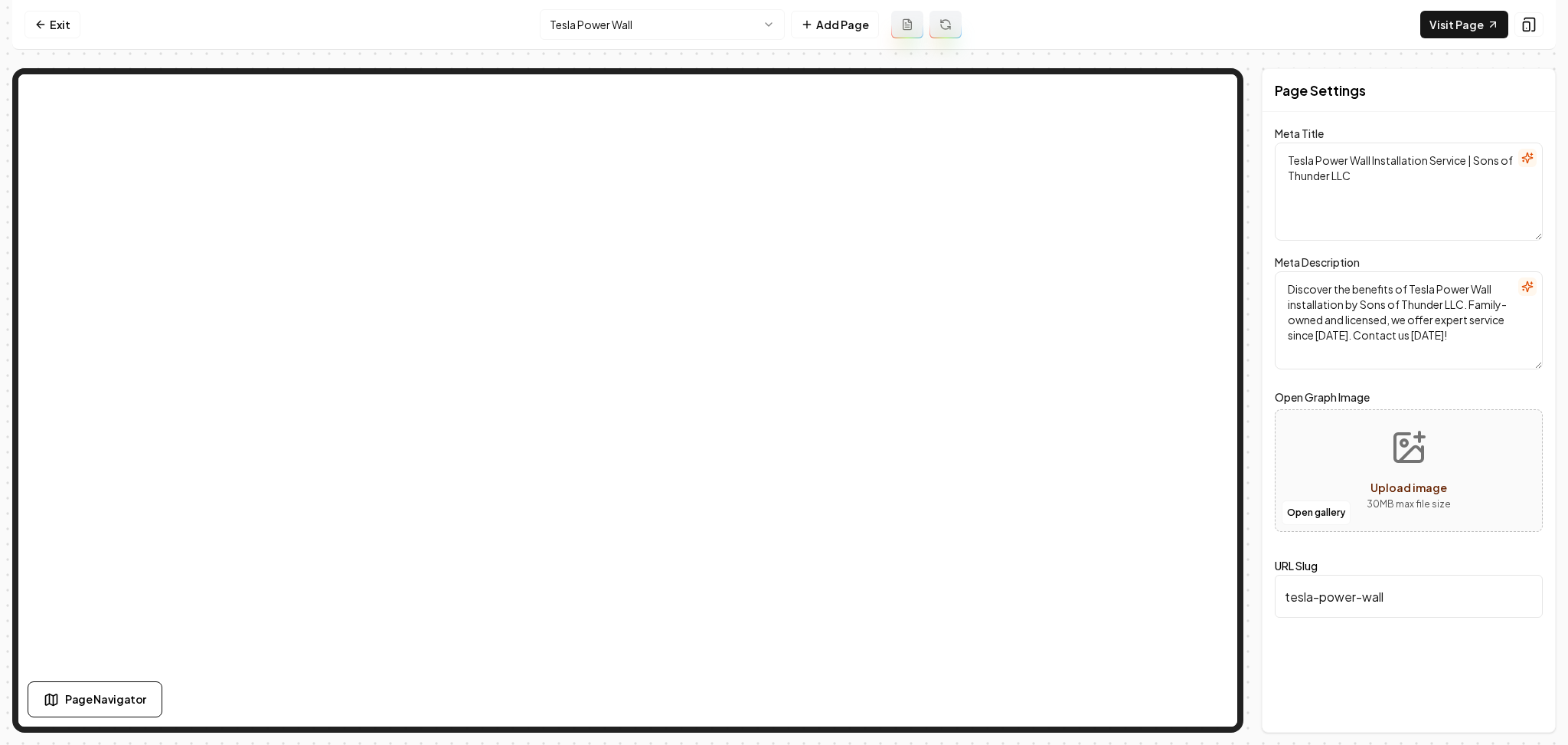
click at [590, 38] on html "Computer Required This feature is only available on a computer. Please switch t…" at bounding box center [784, 372] width 1568 height 745
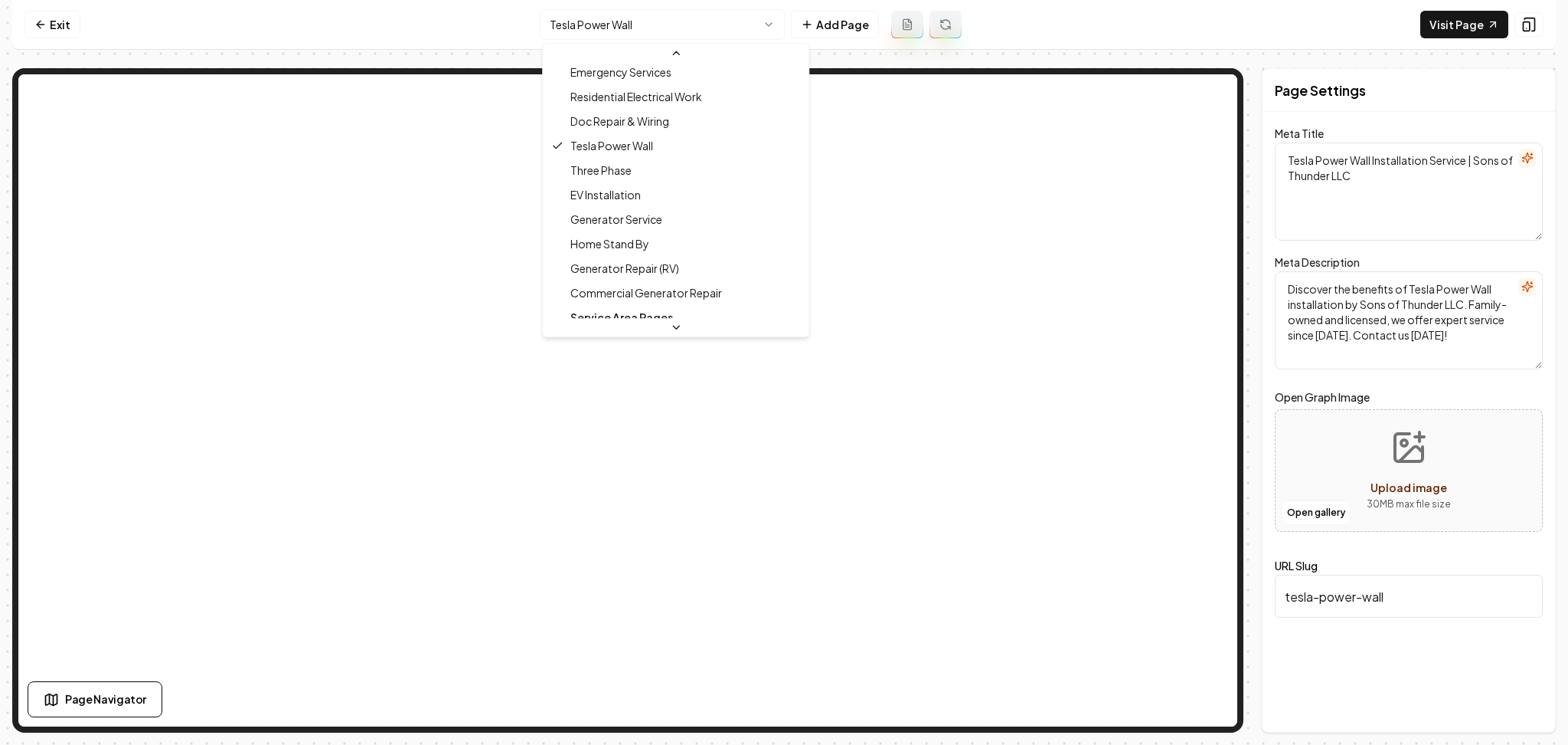
scroll to position [203, 0]
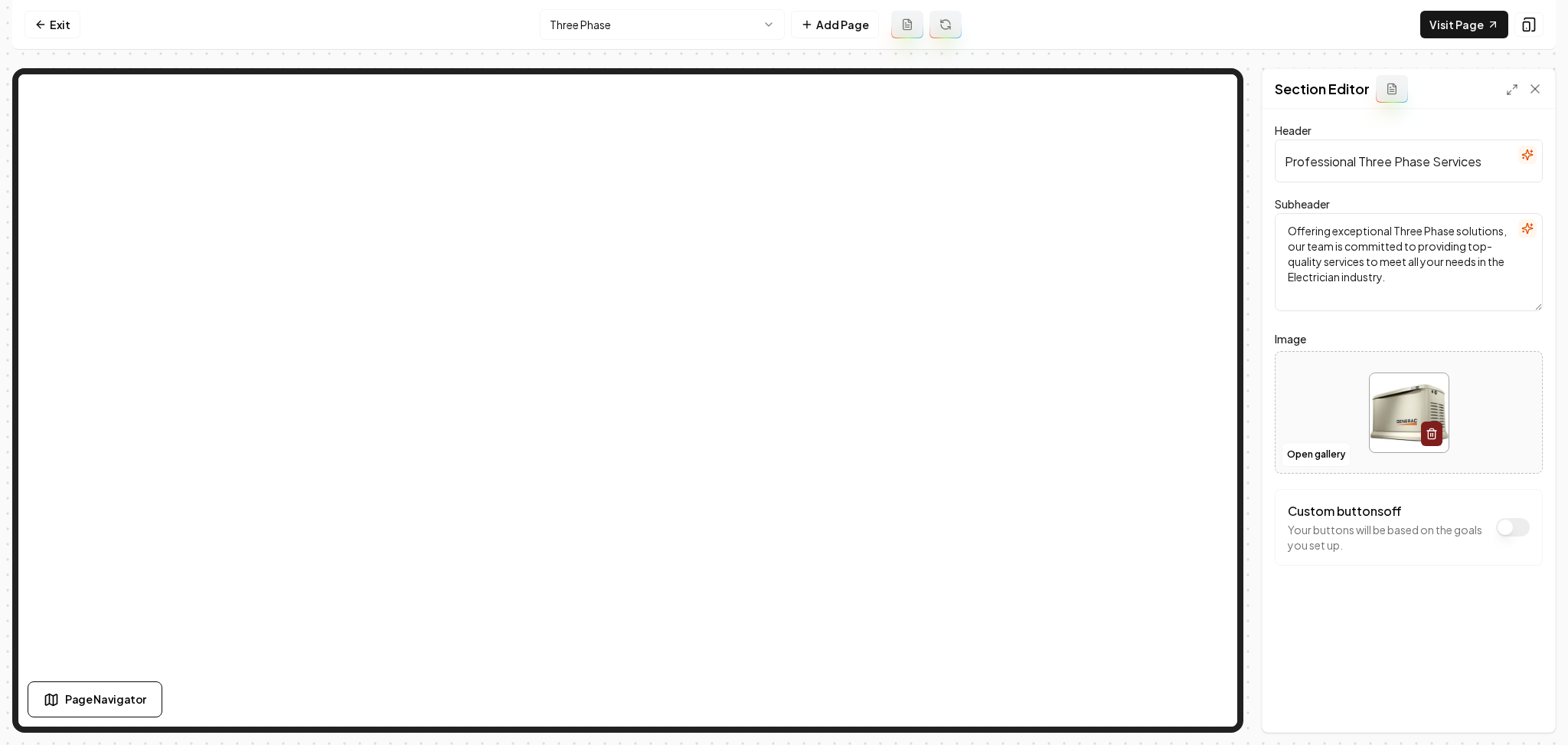
click at [1333, 418] on div at bounding box center [1408, 412] width 267 height 105
click at [1331, 416] on div at bounding box center [1408, 412] width 267 height 105
type input "**********"
click at [1514, 693] on button "Save" at bounding box center [1520, 705] width 45 height 27
click at [620, 30] on html "Computer Required This feature is only available on a computer. Please switch t…" at bounding box center [784, 372] width 1568 height 745
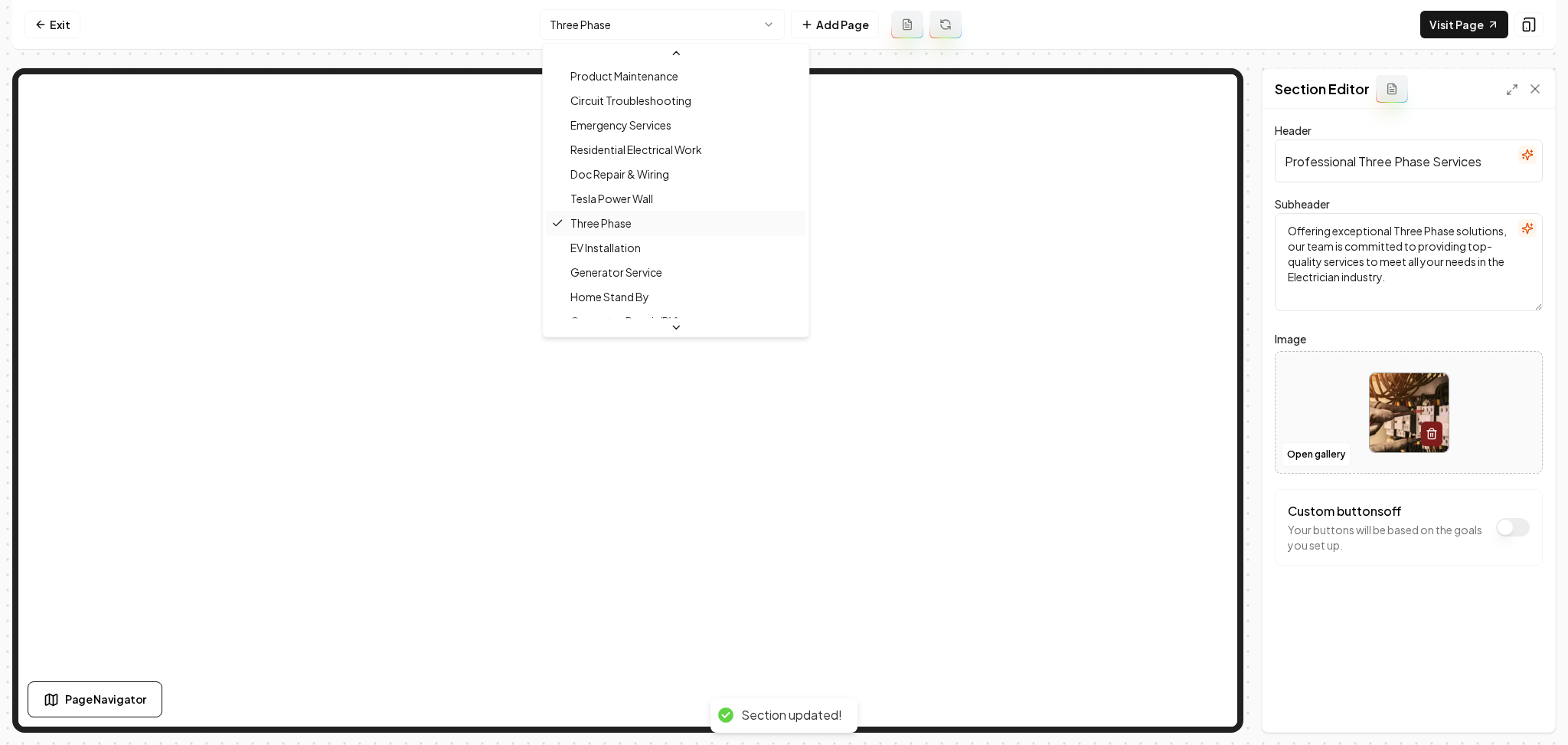
scroll to position [156, 0]
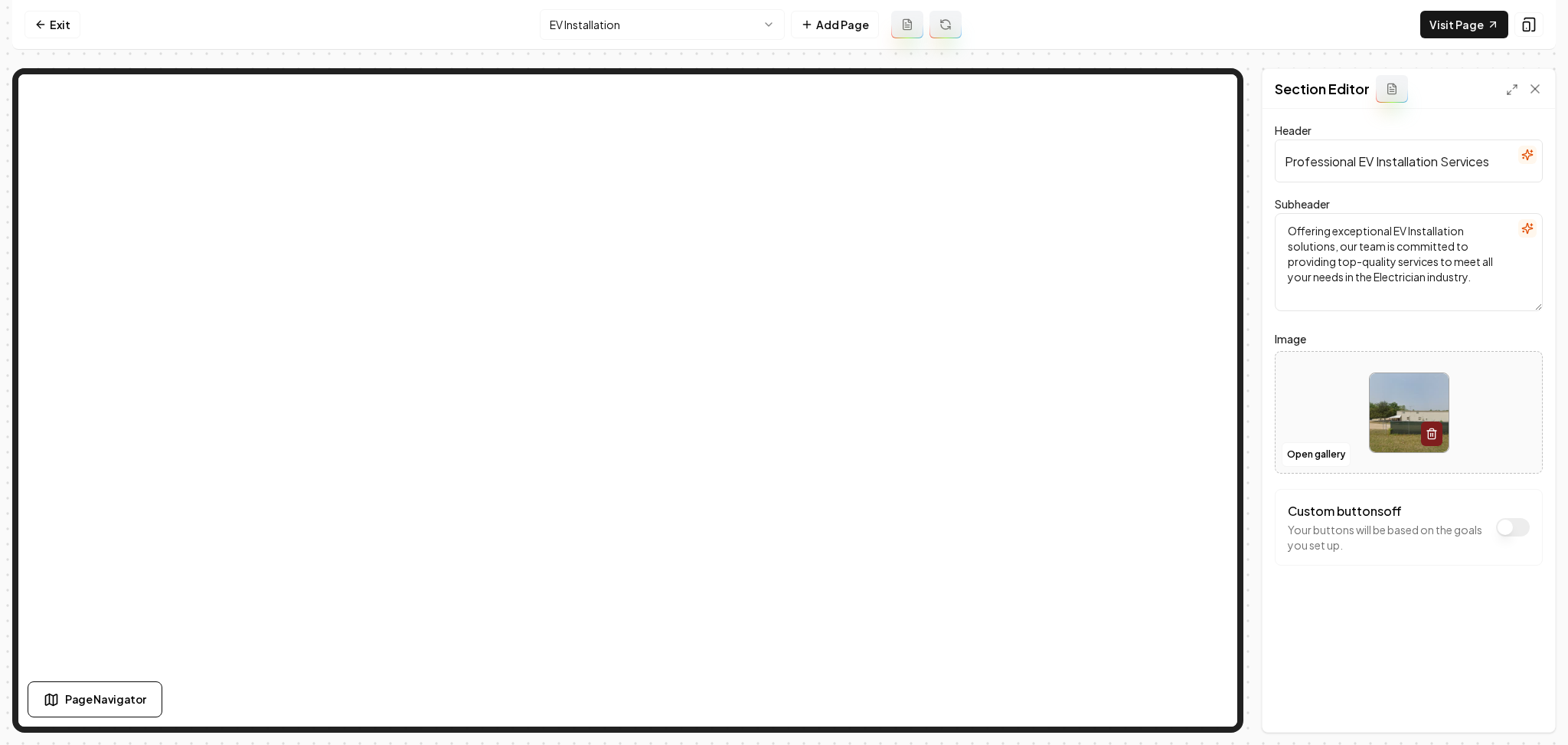
click at [1297, 397] on div at bounding box center [1408, 412] width 267 height 105
type input "**********"
click at [1526, 715] on button "Save" at bounding box center [1520, 705] width 45 height 27
click at [594, 14] on html "Computer Required This feature is only available on a computer. Please switch t…" at bounding box center [784, 372] width 1568 height 745
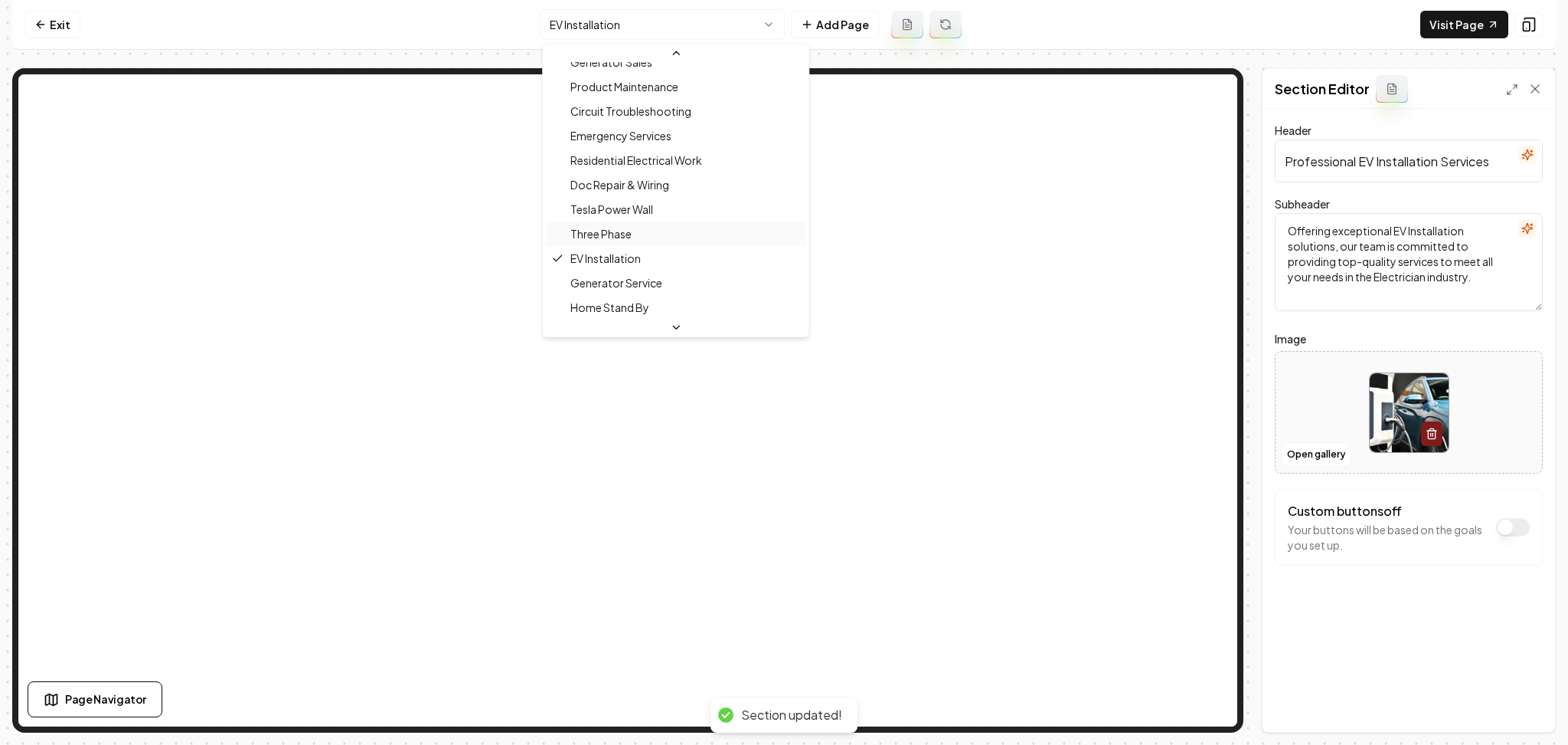
scroll to position [158, 0]
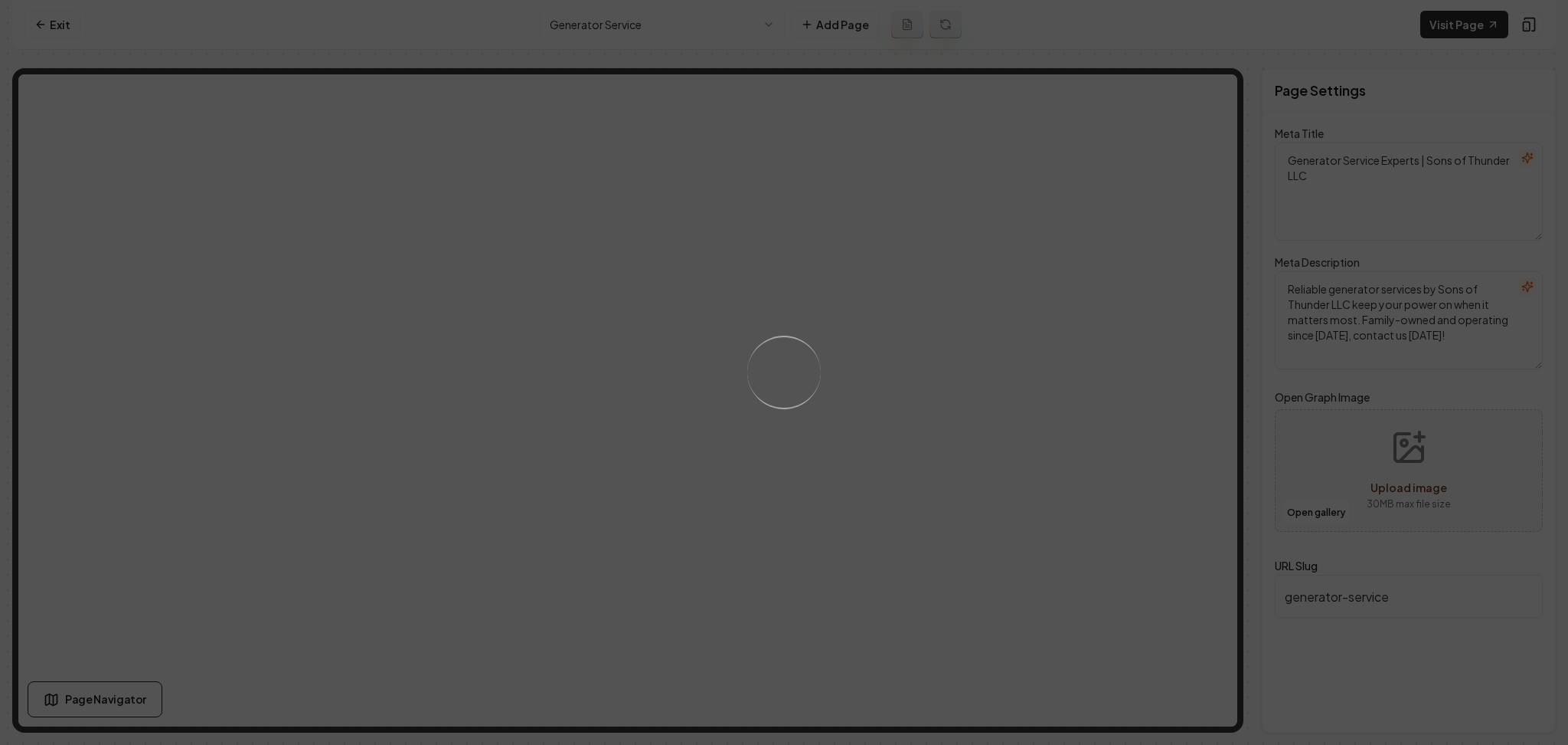
click at [939, 383] on div "Loading..." at bounding box center [784, 372] width 1568 height 745
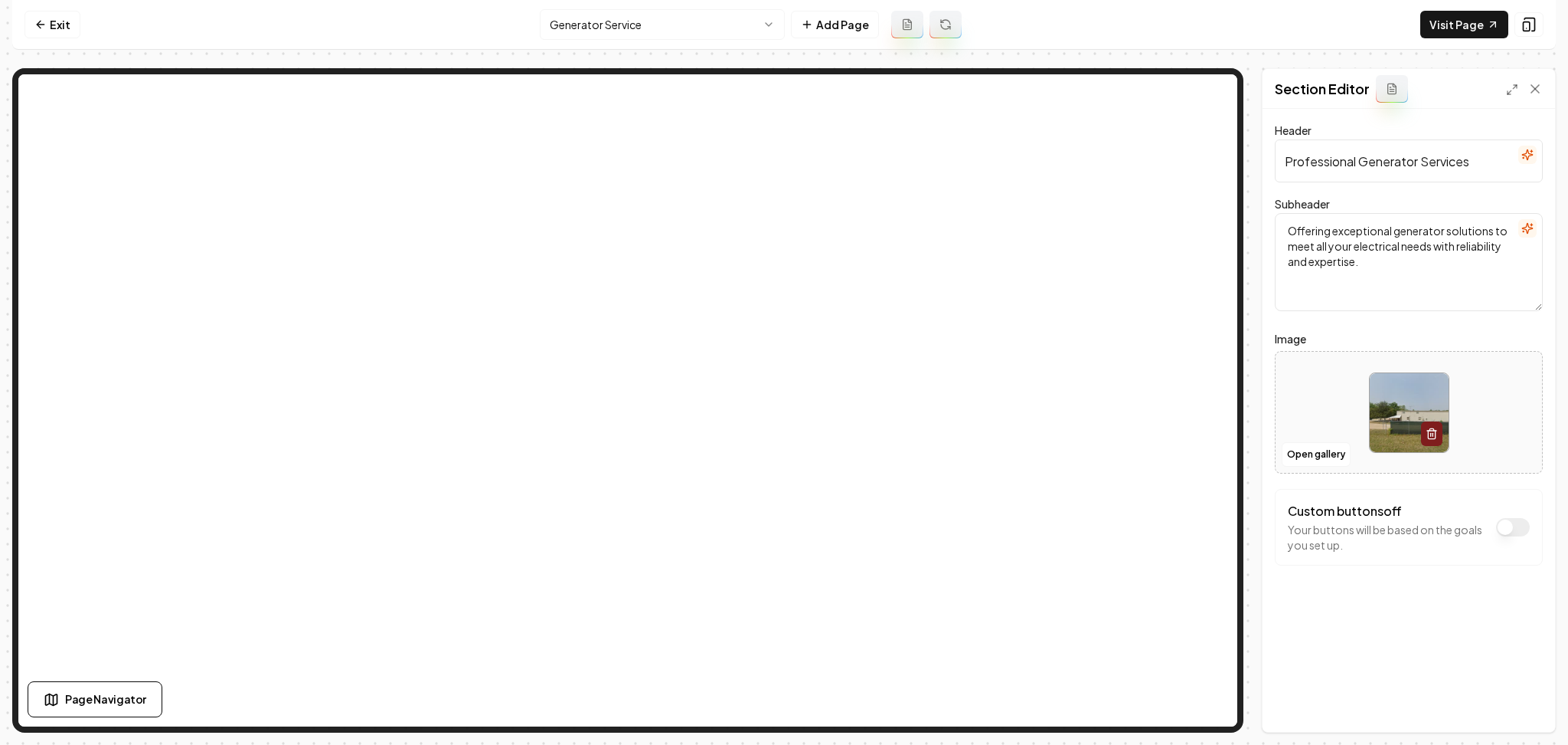
click at [1316, 380] on div at bounding box center [1408, 412] width 267 height 105
type input "**********"
click at [1523, 705] on button "Save" at bounding box center [1520, 705] width 45 height 27
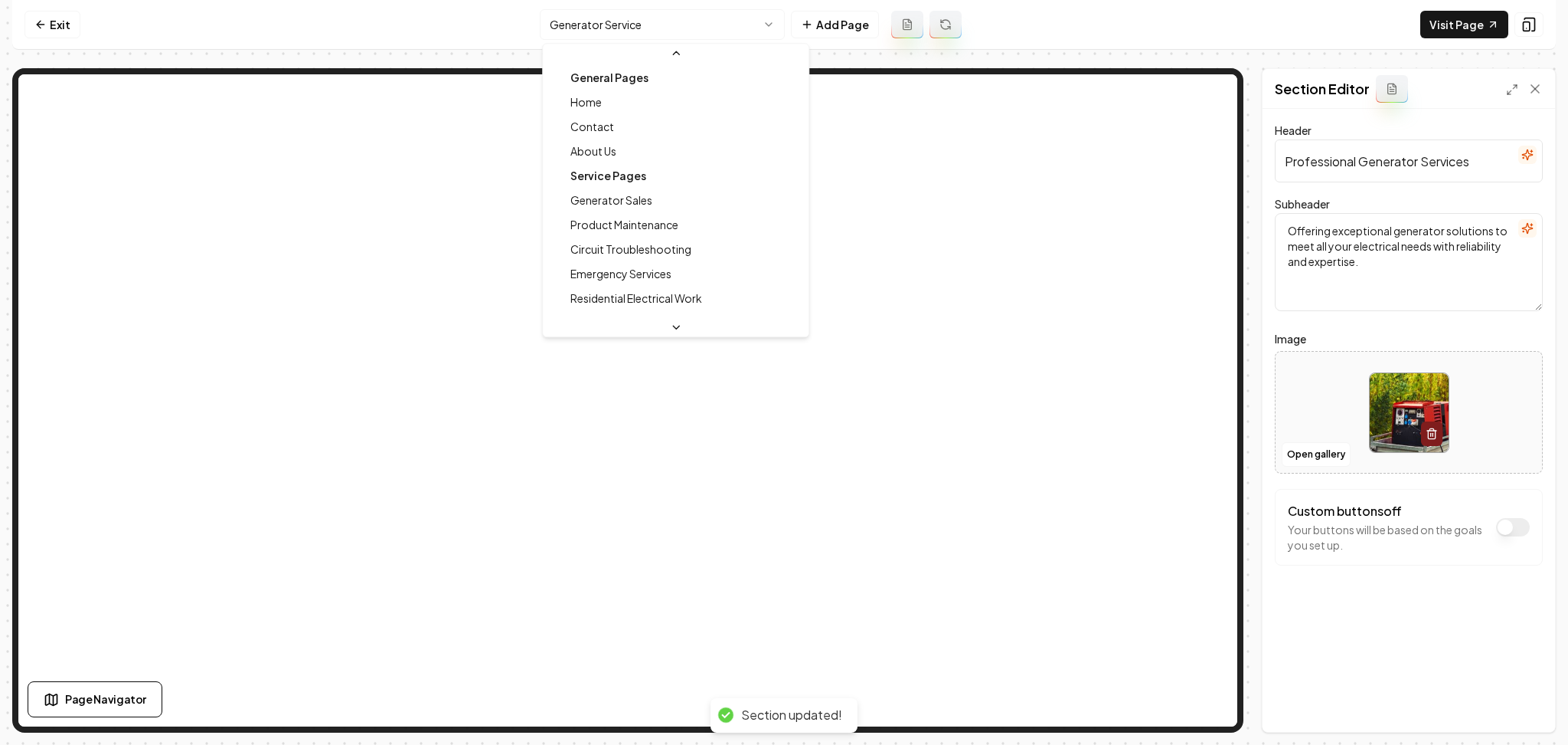
click at [677, 16] on html "Computer Required This feature is only available on a computer. Please switch t…" at bounding box center [784, 372] width 1568 height 745
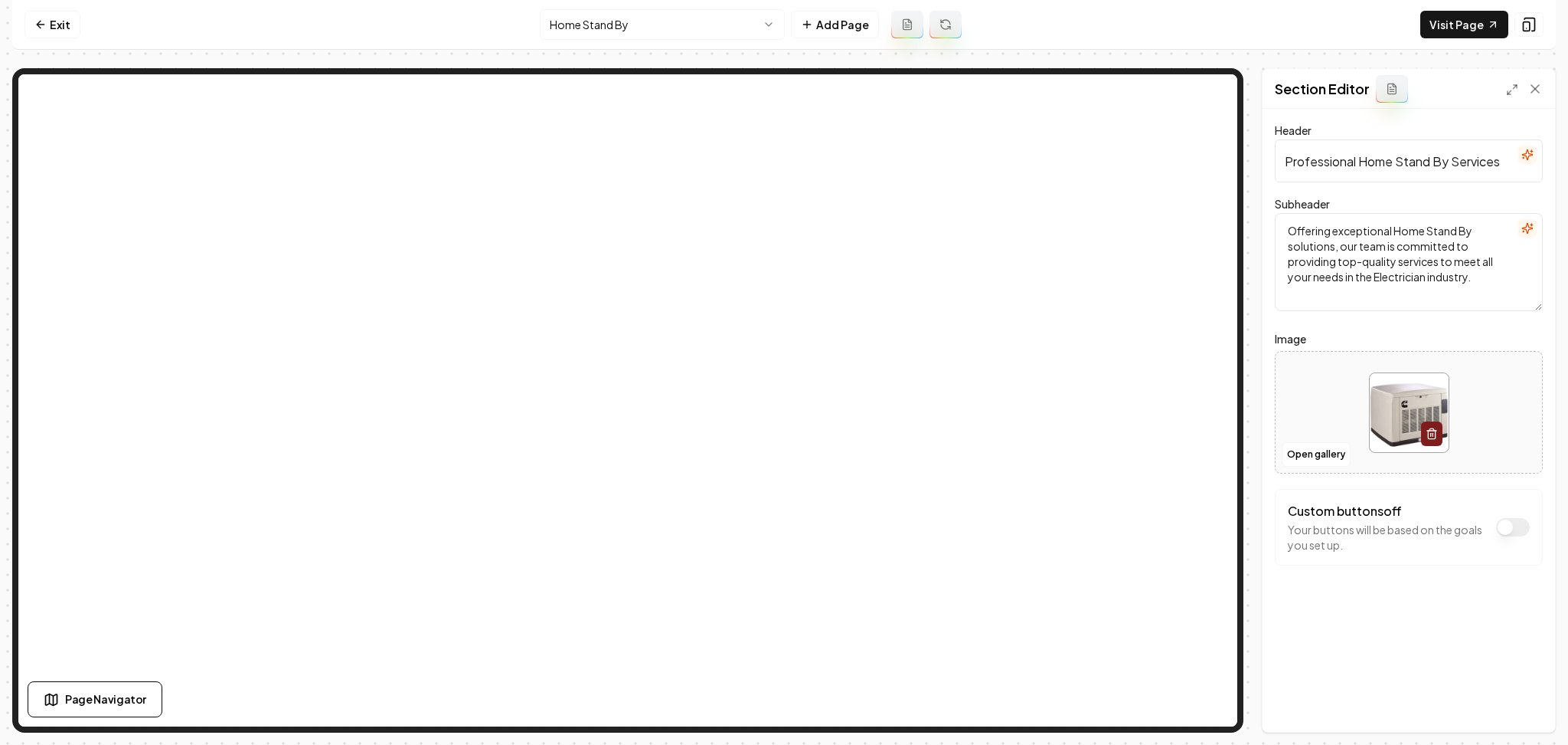
click at [1330, 390] on div at bounding box center [1408, 412] width 267 height 105
type input "**********"
click at [1523, 722] on div "Discard Changes Save" at bounding box center [1409, 706] width 292 height 53
click at [1520, 714] on button "Save" at bounding box center [1520, 705] width 45 height 27
click at [630, 23] on html "Computer Required This feature is only available on a computer. Please switch t…" at bounding box center [784, 372] width 1568 height 745
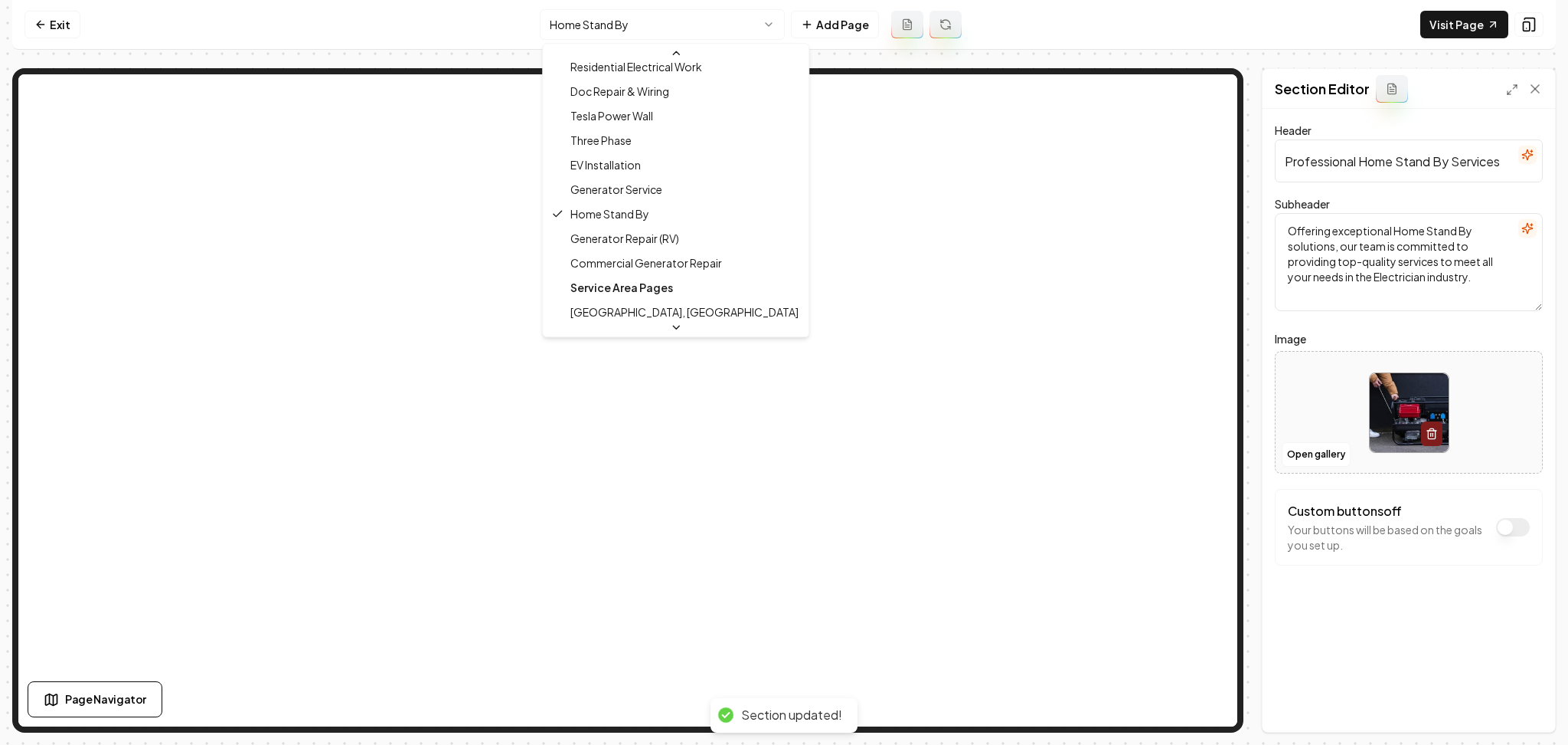
scroll to position [233, 0]
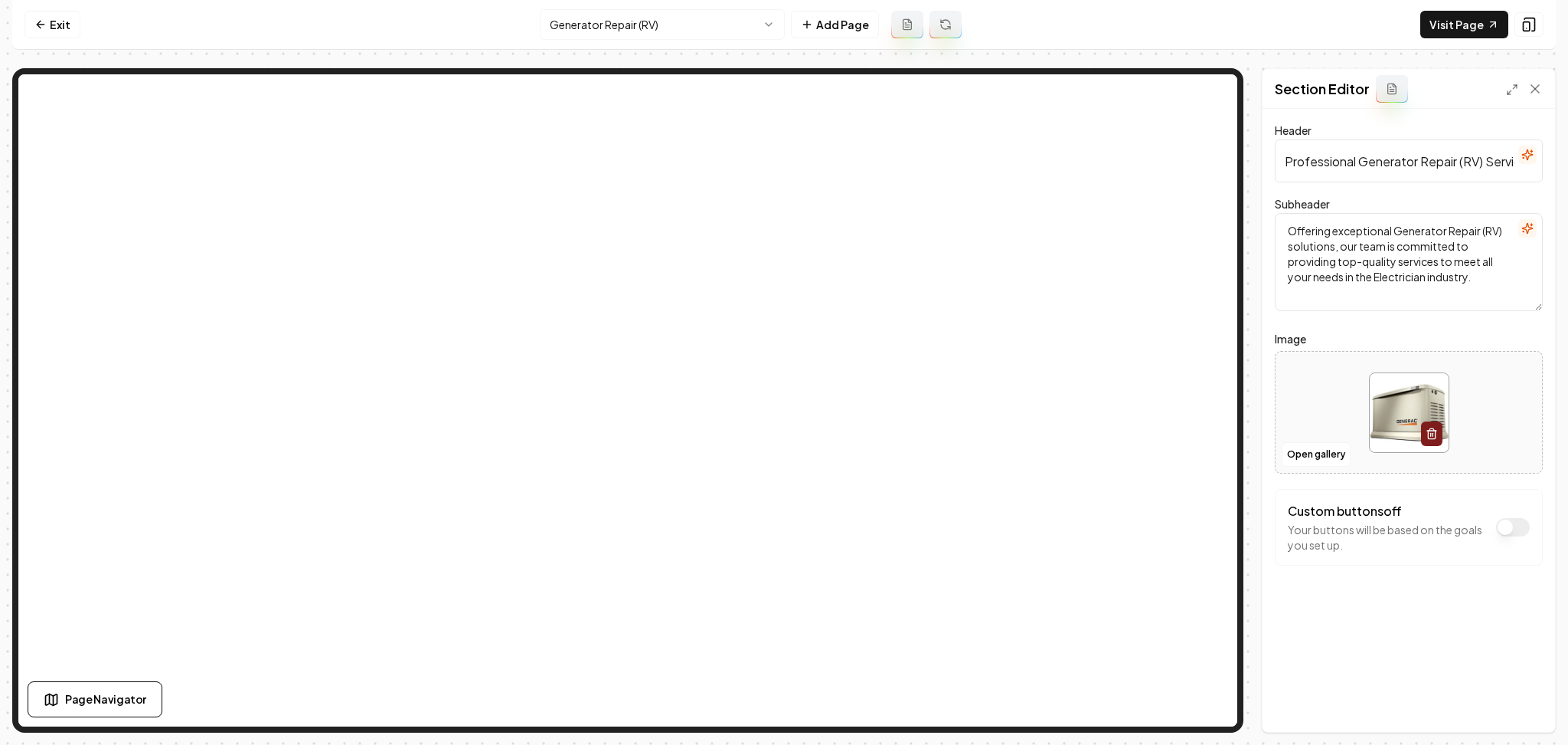
click at [1329, 389] on div at bounding box center [1408, 412] width 267 height 105
click at [550, 30] on html "Computer Required This feature is only available on a computer. Please switch t…" at bounding box center [784, 372] width 1568 height 745
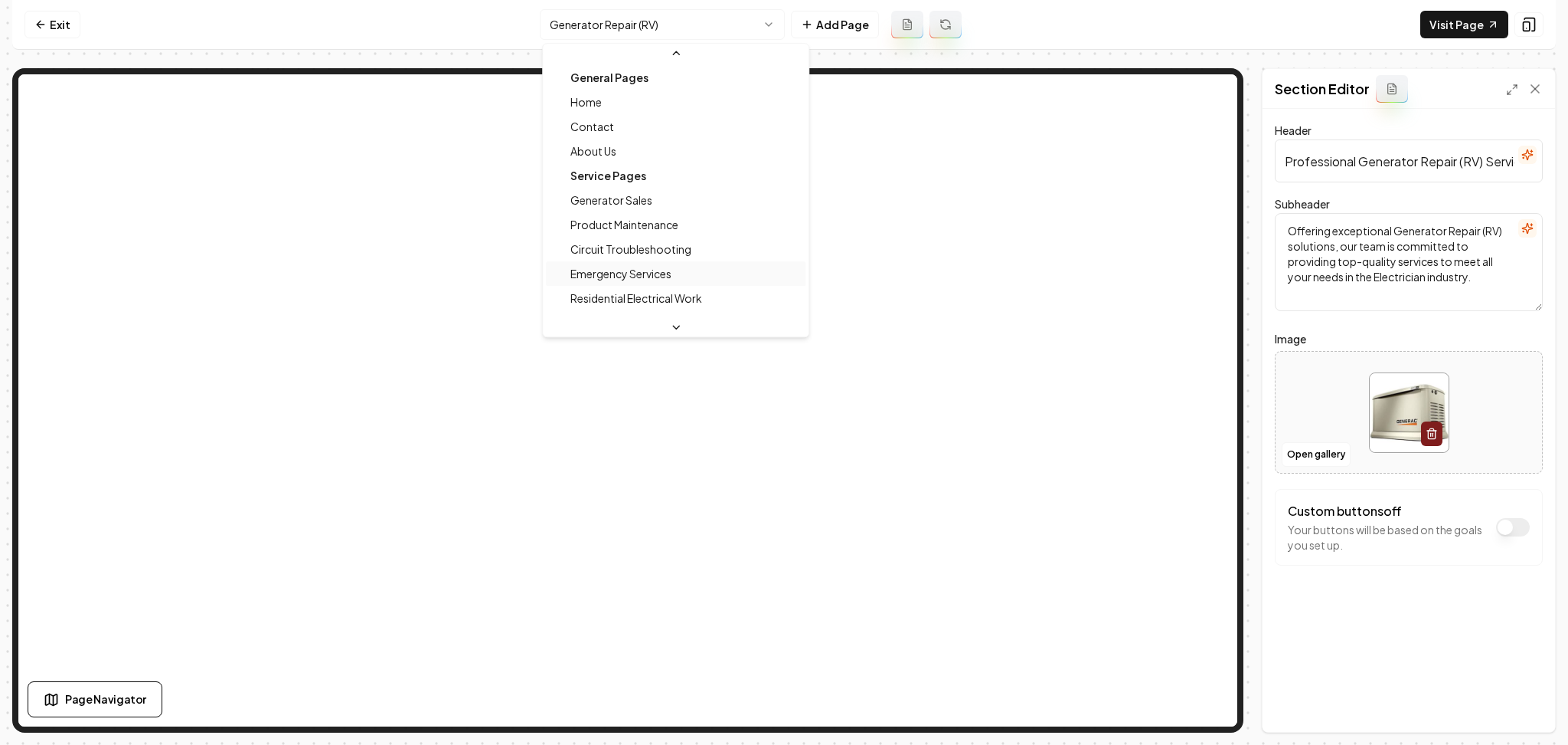
scroll to position [164, 0]
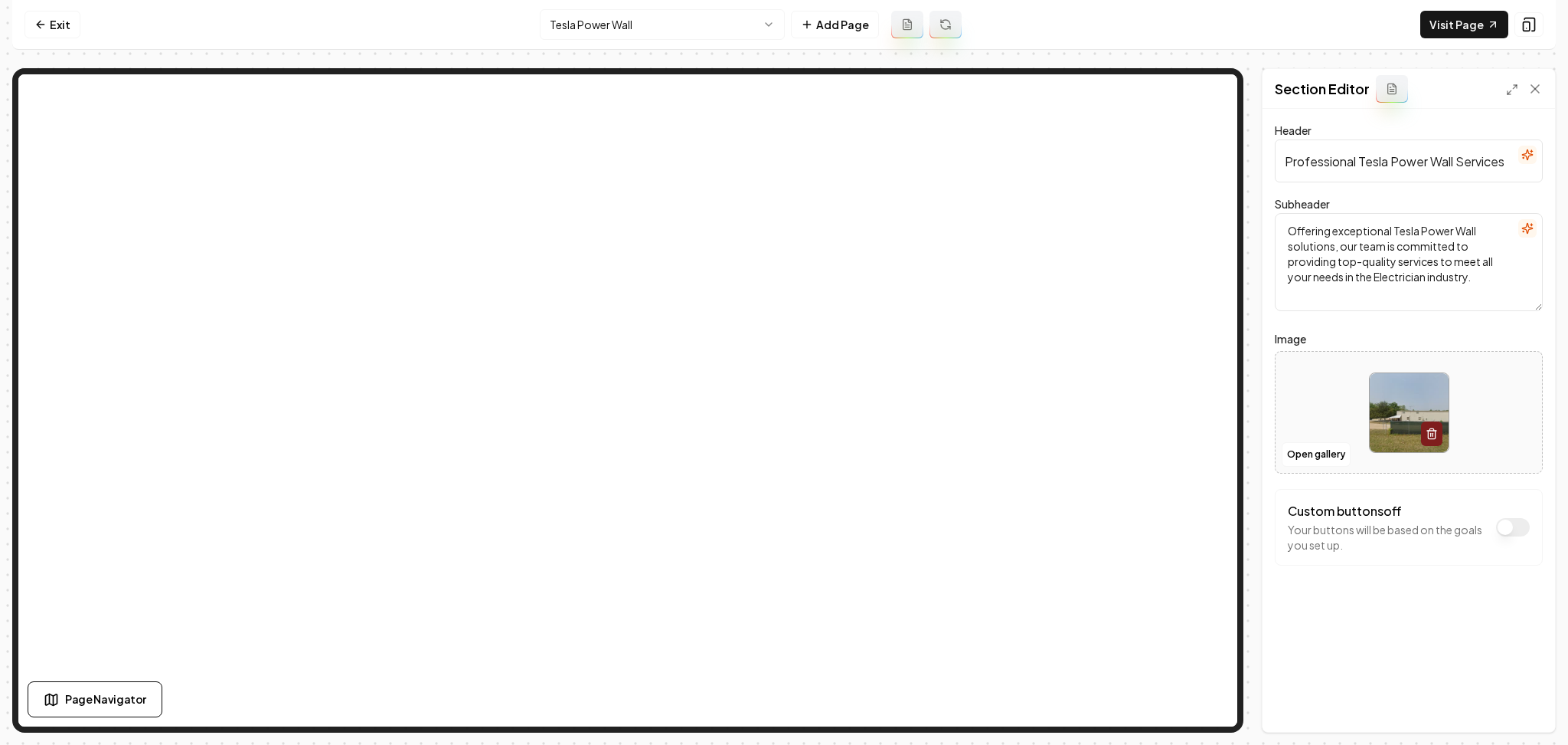
click at [1308, 398] on div at bounding box center [1408, 412] width 267 height 105
type input "**********"
click at [1315, 396] on div at bounding box center [1408, 412] width 267 height 105
type input "**********"
click at [1504, 704] on button "Save" at bounding box center [1520, 705] width 45 height 27
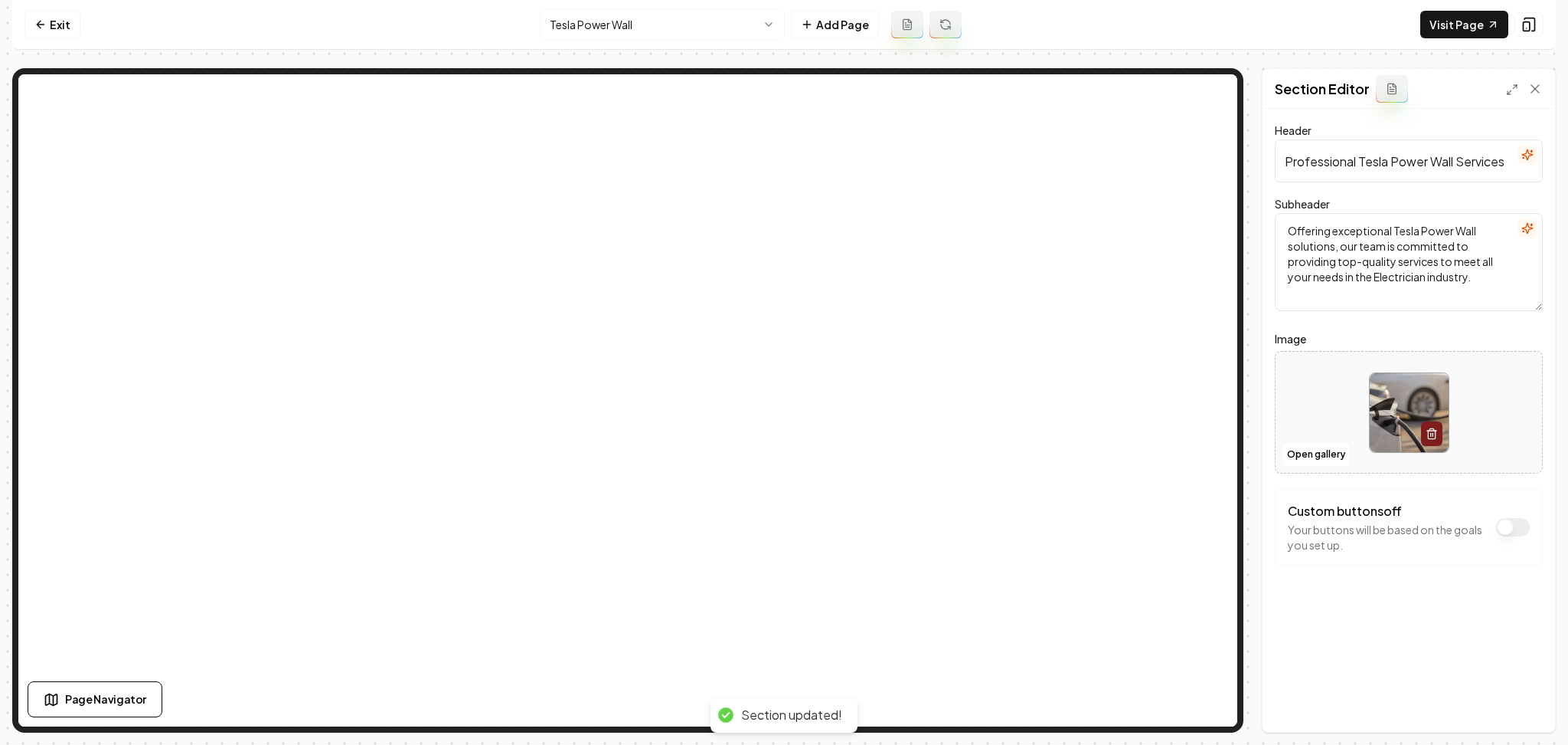
click at [673, 34] on html "Computer Required This feature is only available on a computer. Please switch t…" at bounding box center [784, 372] width 1568 height 745
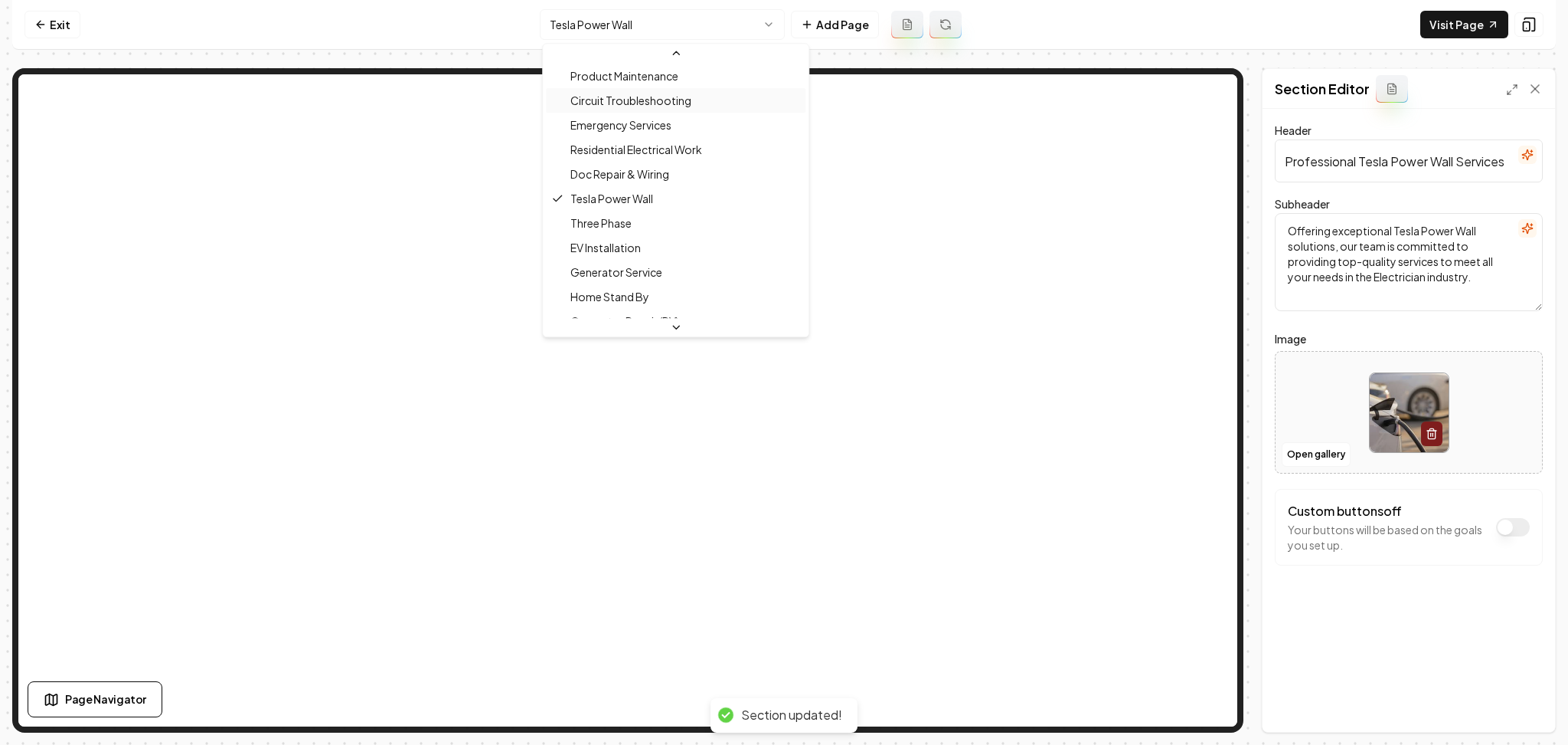
scroll to position [164, 0]
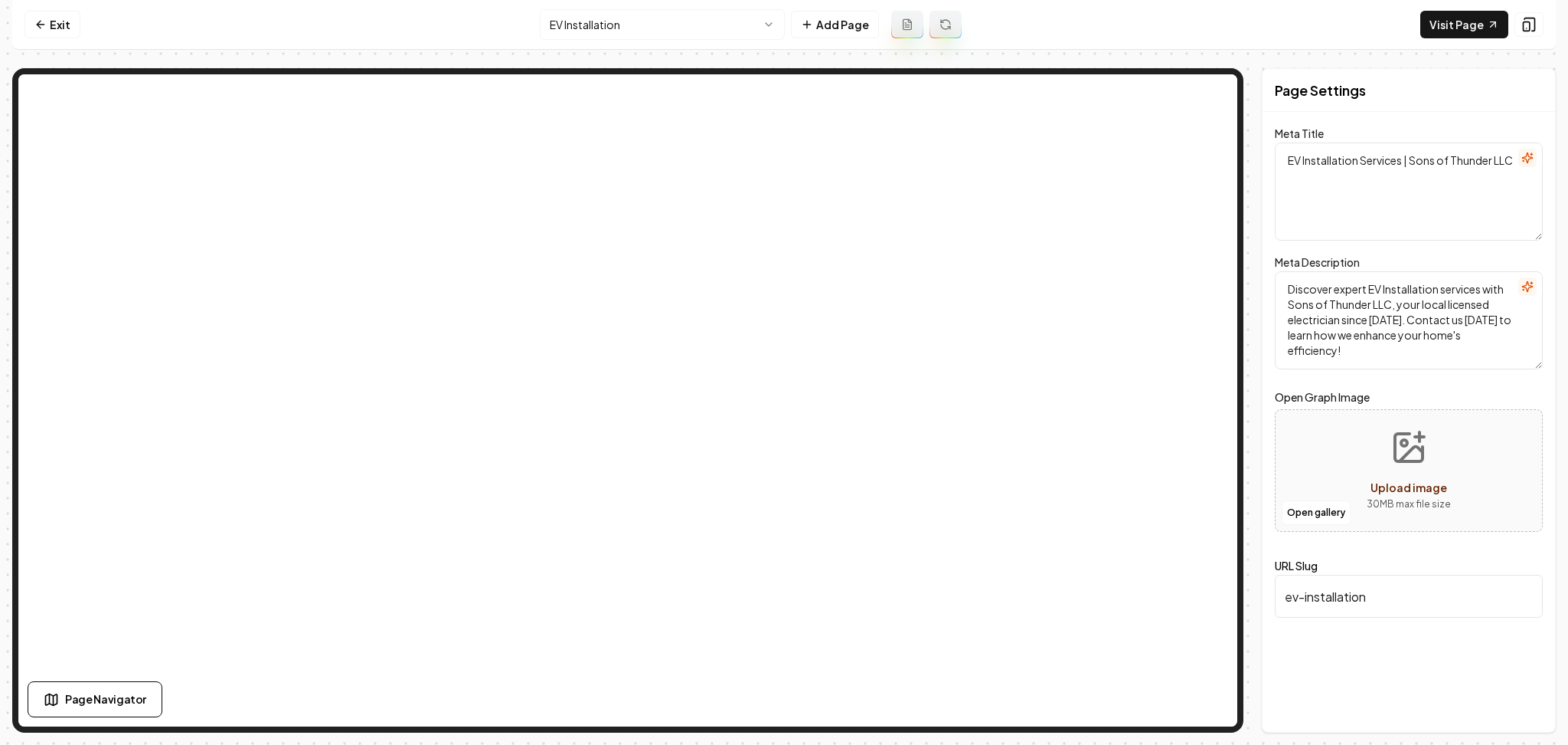
click at [629, 16] on html "Computer Required This feature is only available on a computer. Please switch t…" at bounding box center [784, 372] width 1568 height 745
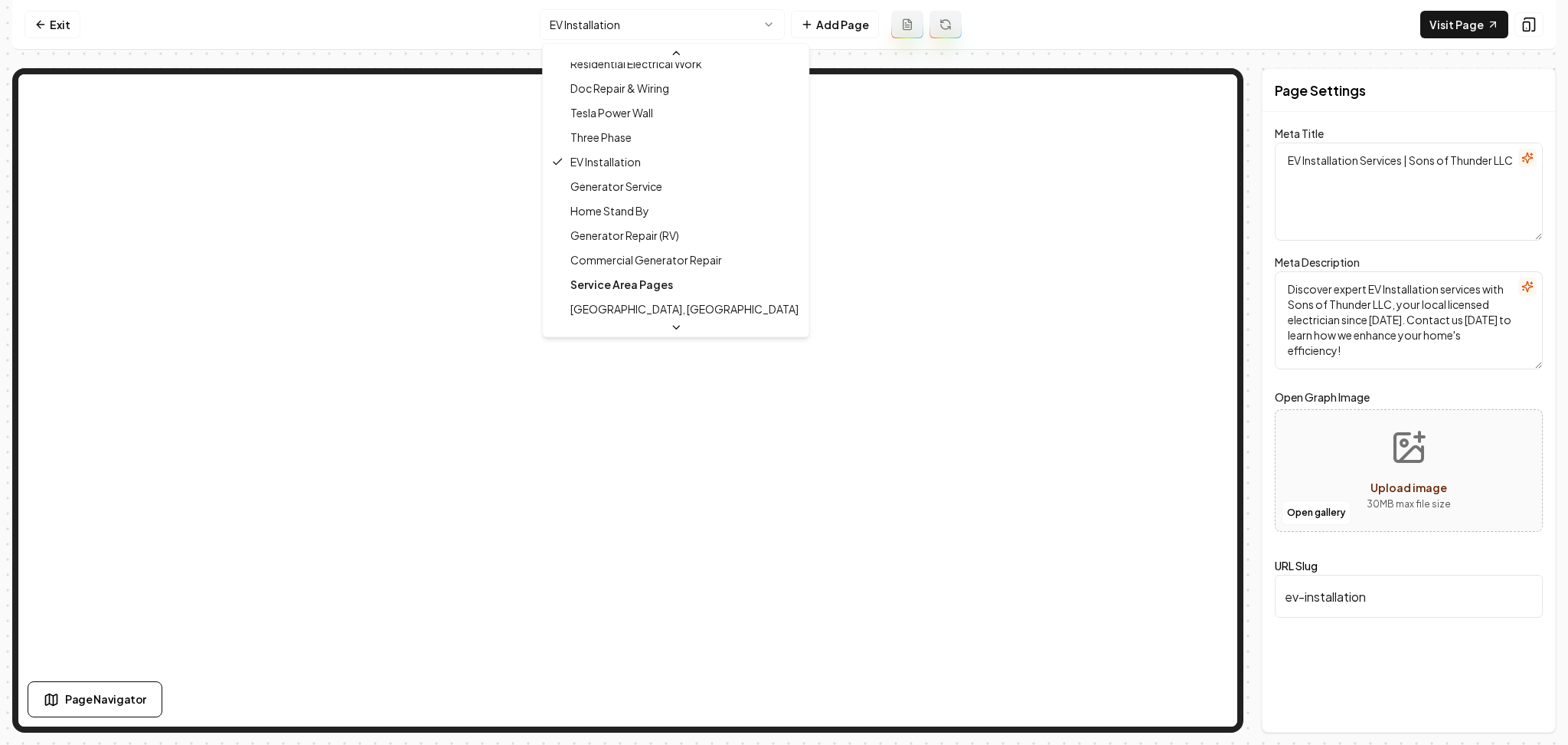
scroll to position [238, 0]
type textarea "Generator Service Experts | Sons of Thunder LLC"
type textarea "Reliable generator services by Sons of Thunder LLC keep your power on when it m…"
type input "generator-service"
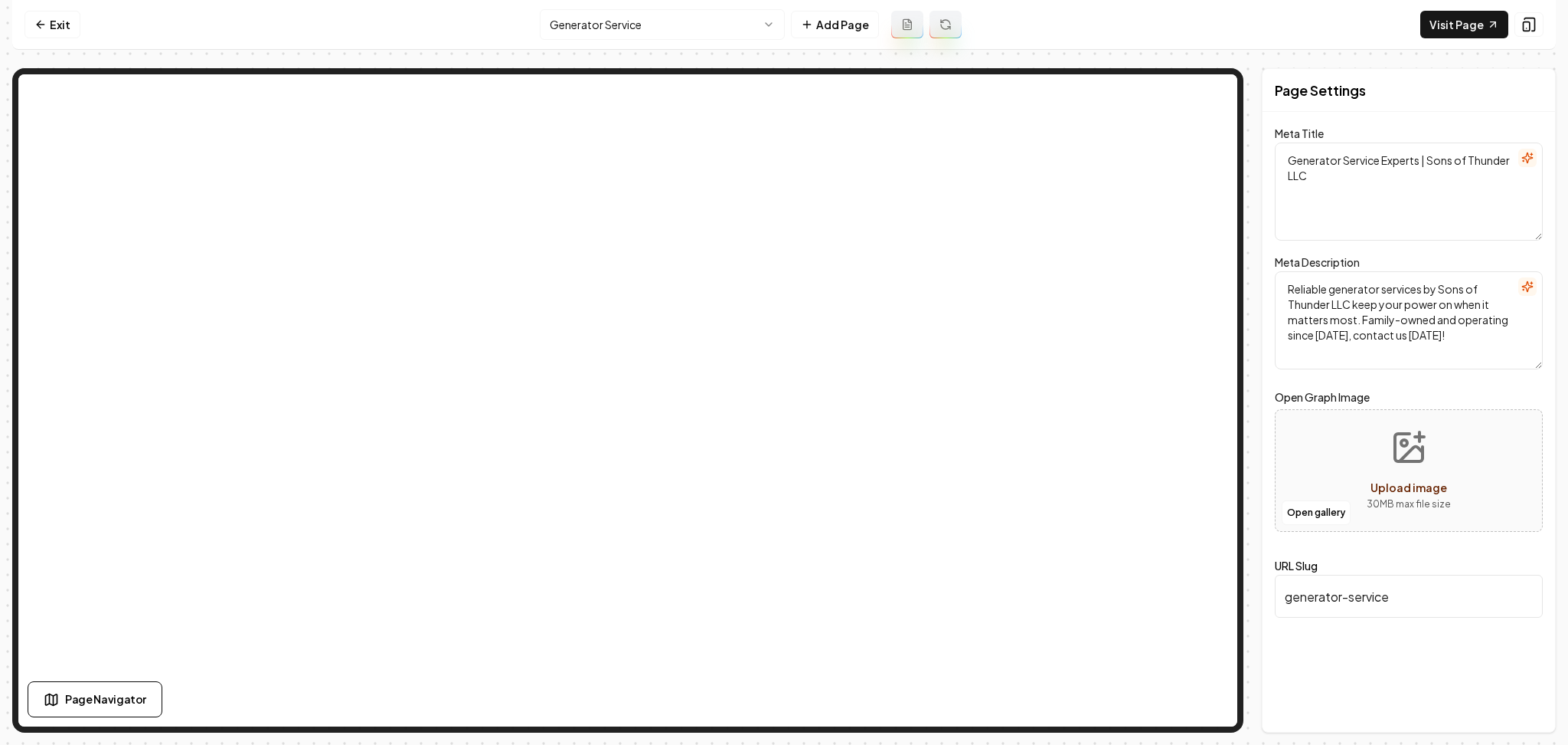
click at [611, 25] on html "Computer Required This feature is only available on a computer. Please switch t…" at bounding box center [784, 372] width 1568 height 745
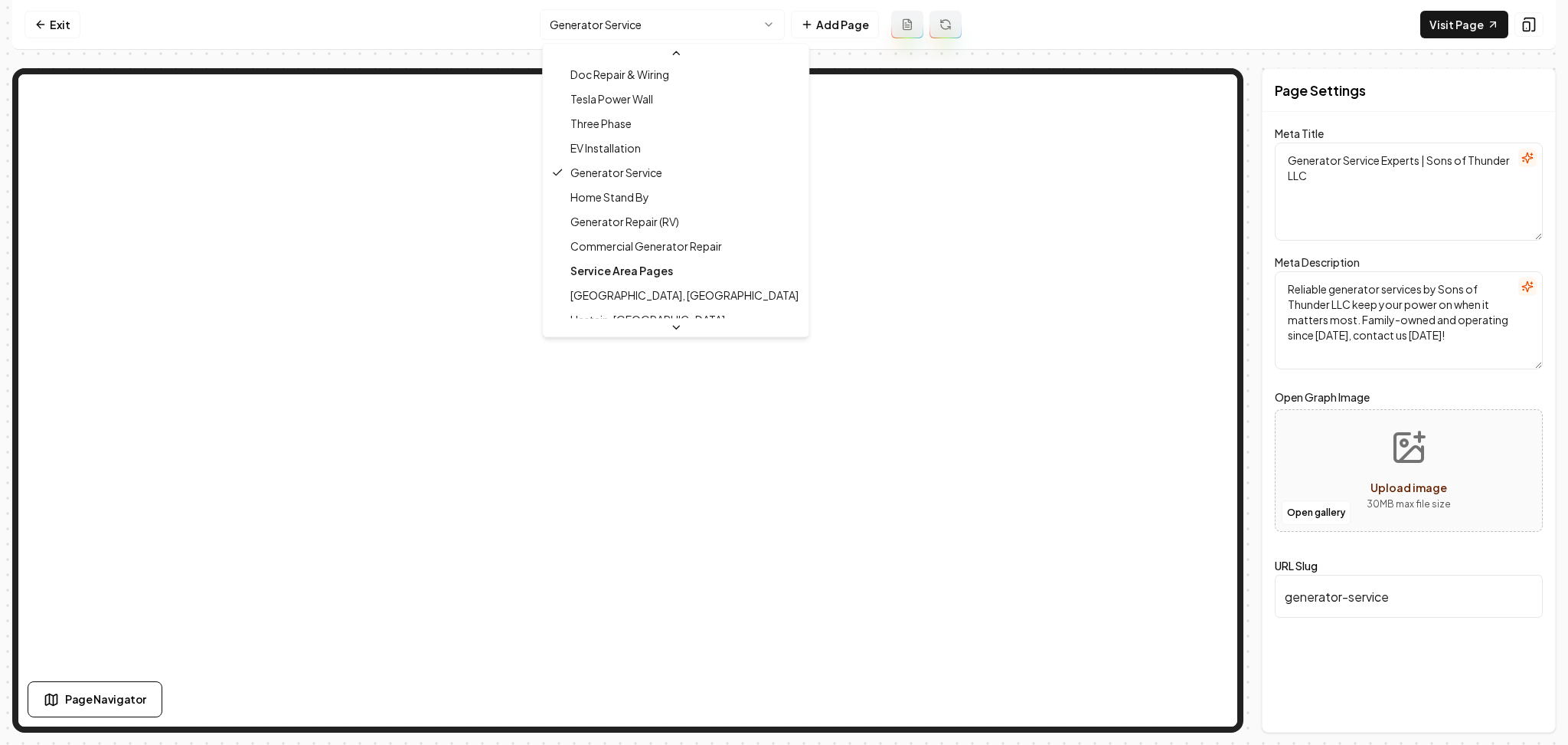
scroll to position [249, 0]
type textarea "Generator Repair (RV) Service | Sons of Thunder LLC"
type textarea "Reliable RV Generator Repair by Sons of Thunder LLC. Expert, family-owned servi…"
type input "generator-repair-rv"
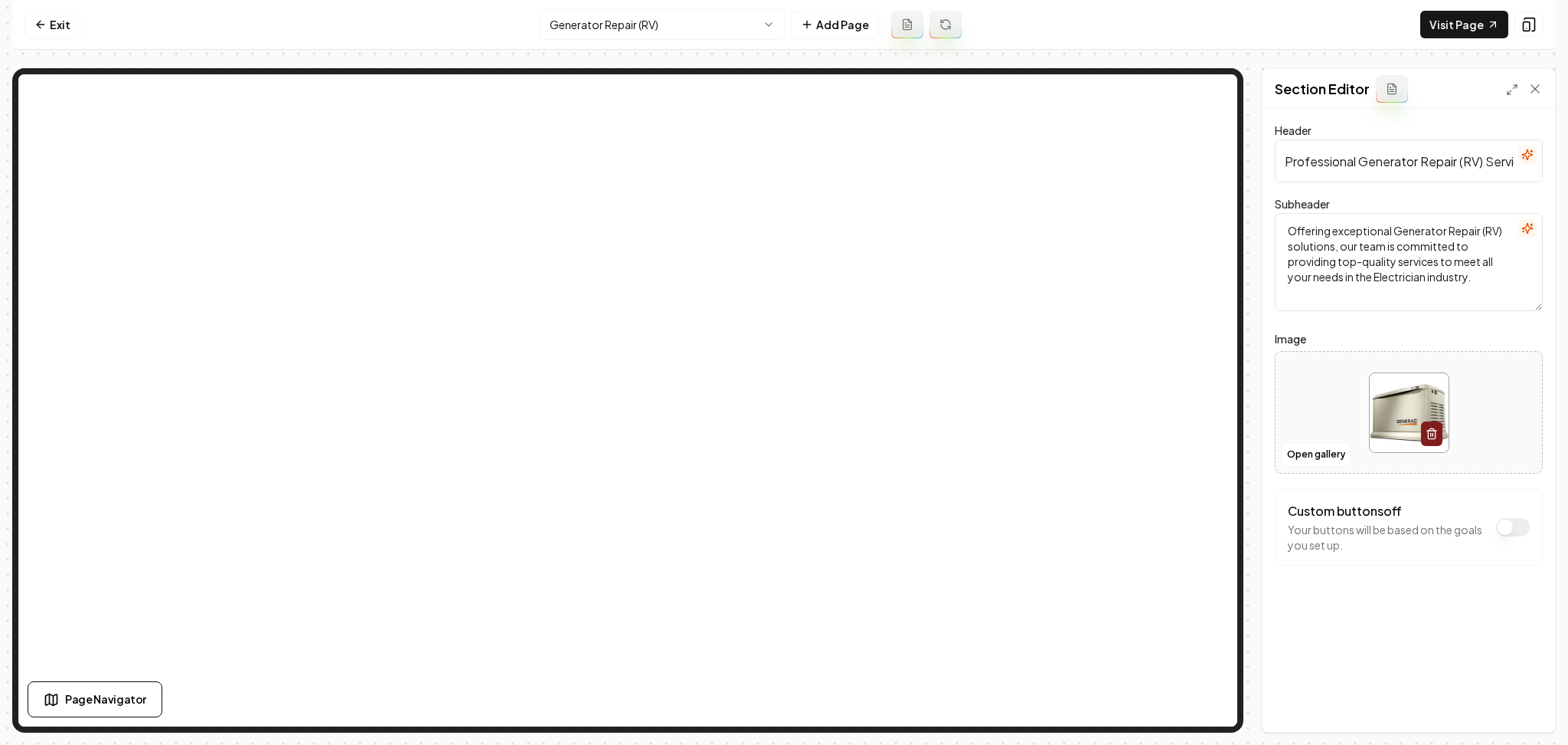
click at [1365, 387] on div at bounding box center [1408, 412] width 267 height 105
type input "**********"
click at [1516, 710] on button "Save" at bounding box center [1520, 705] width 45 height 27
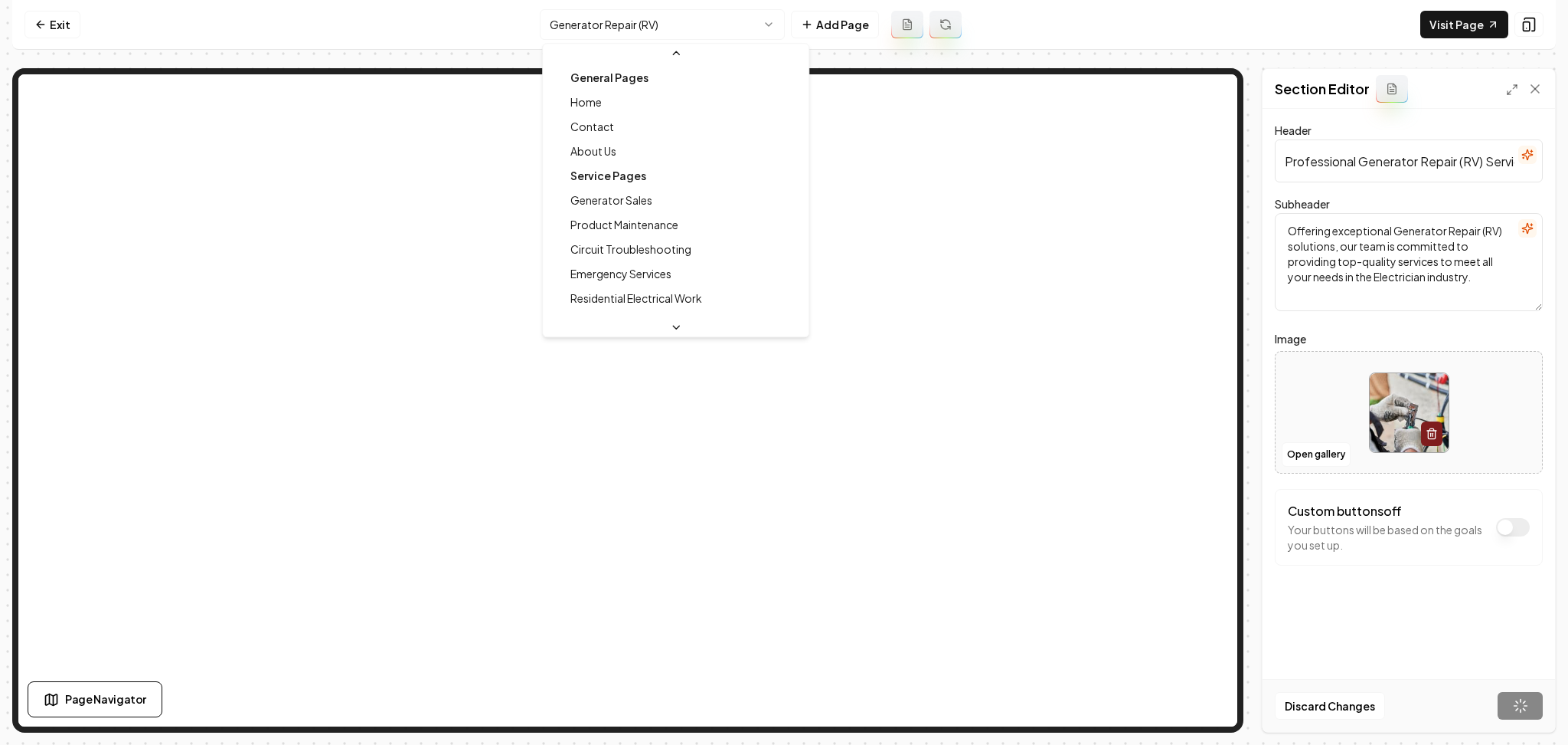
click at [741, 30] on html "Computer Required This feature is only available on a computer. Please switch t…" at bounding box center [784, 372] width 1568 height 745
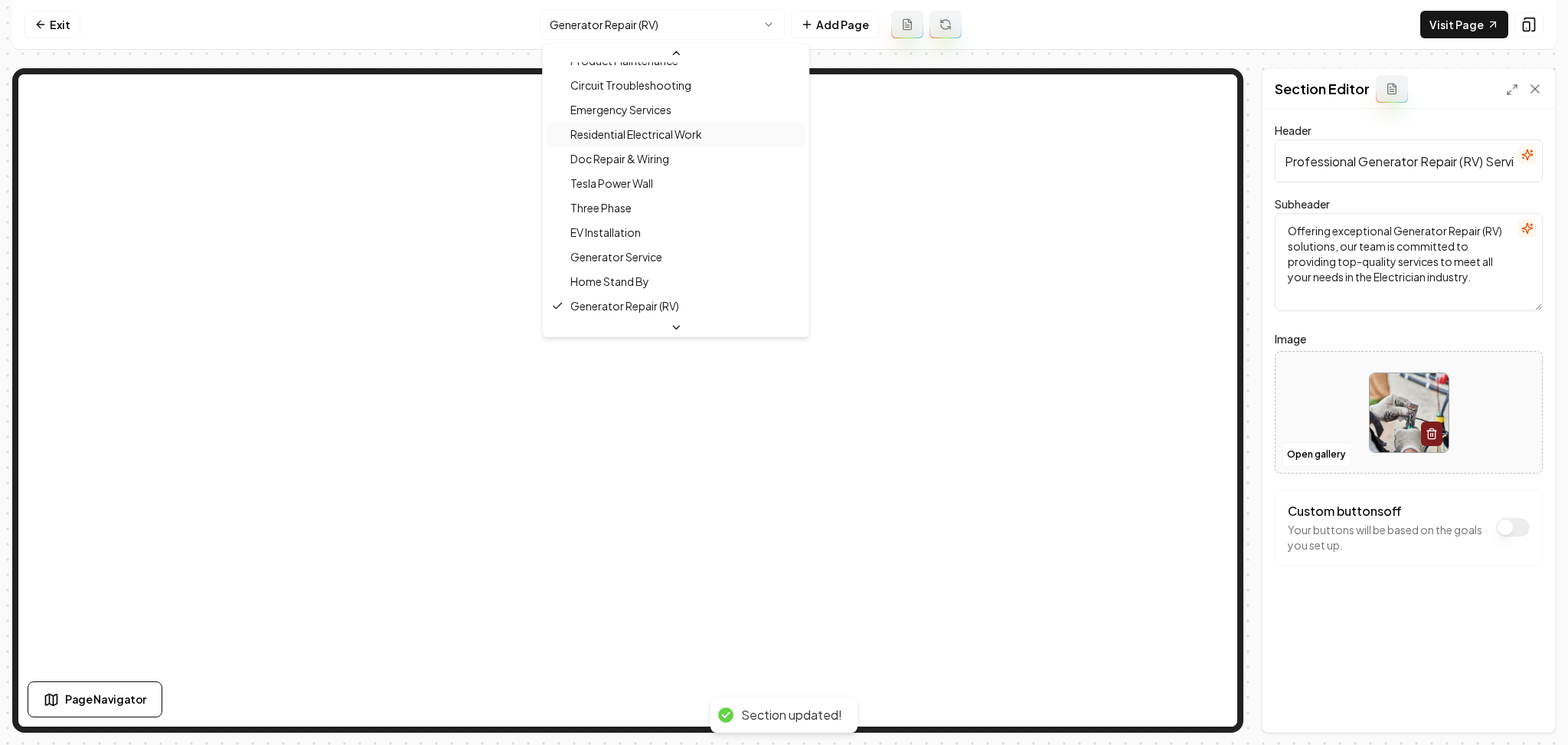
scroll to position [263, 0]
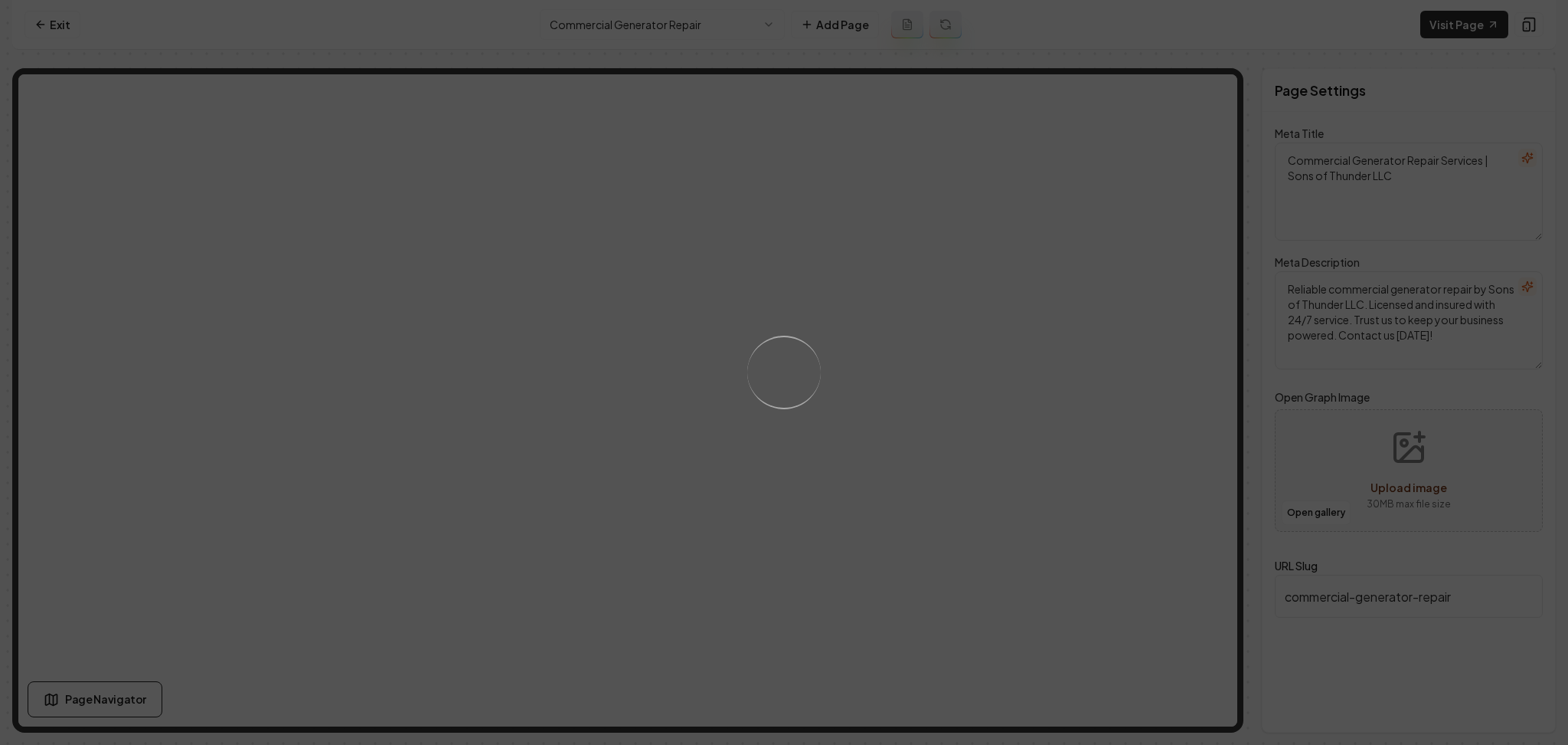
click at [900, 369] on div "Loading..." at bounding box center [784, 372] width 1568 height 745
click at [988, 338] on div "Loading..." at bounding box center [784, 372] width 1568 height 745
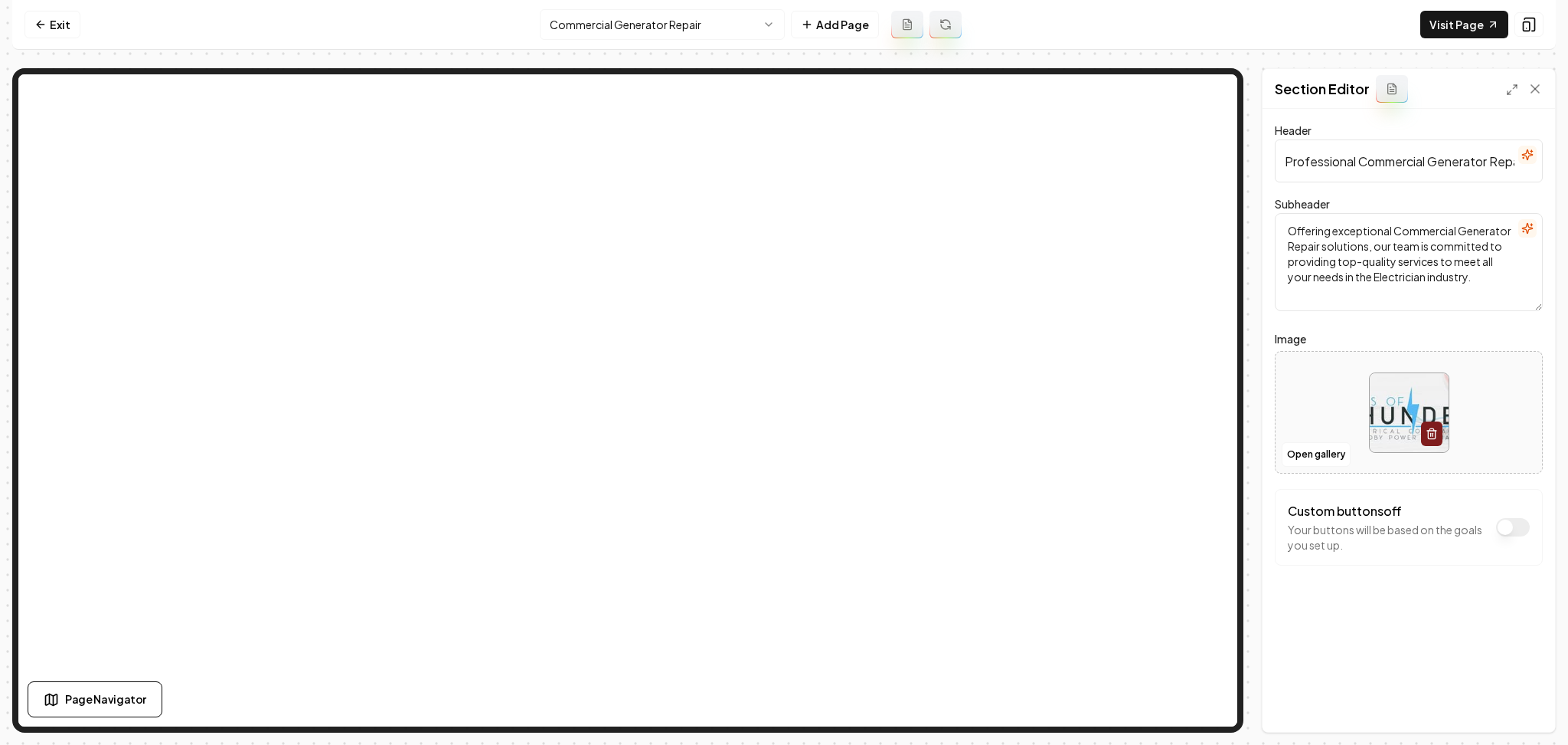
click at [1322, 362] on div at bounding box center [1408, 412] width 267 height 105
type input "**********"
click at [1501, 706] on button "Save" at bounding box center [1520, 705] width 45 height 27
click at [668, 20] on html "Computer Required This feature is only available on a computer. Please switch t…" at bounding box center [784, 372] width 1568 height 745
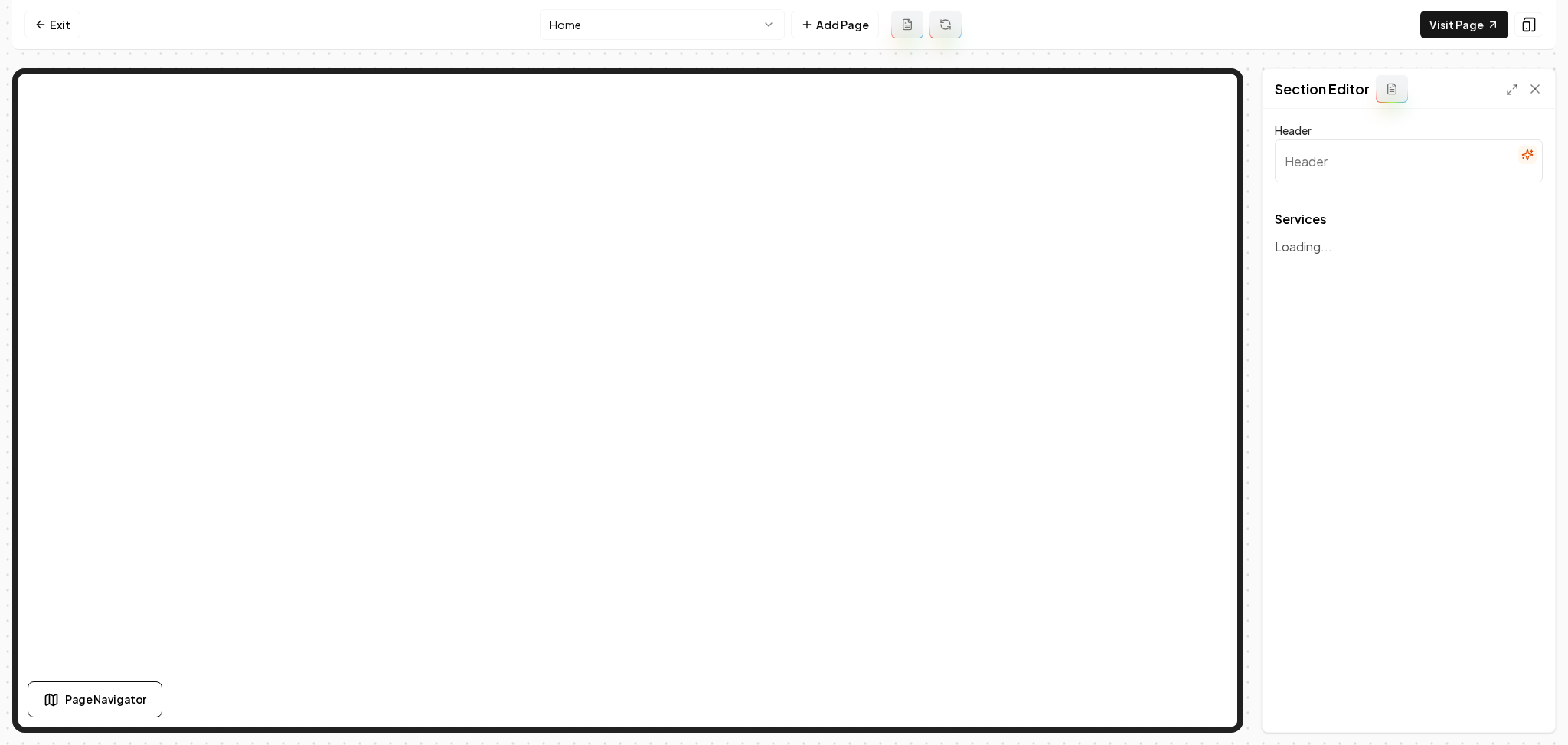
type input "Our Expert Electrical Services"
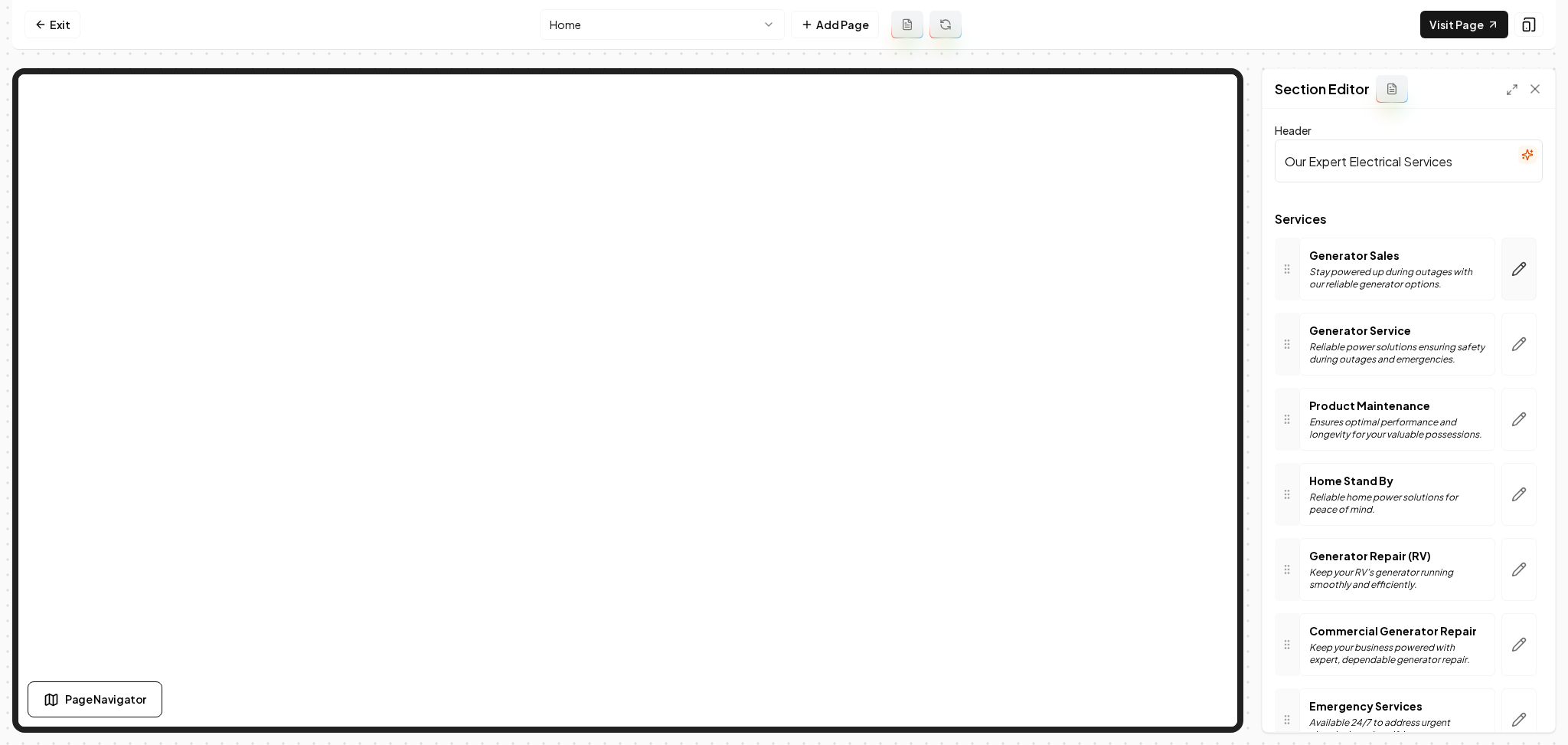
click at [1509, 242] on button "button" at bounding box center [1519, 269] width 35 height 63
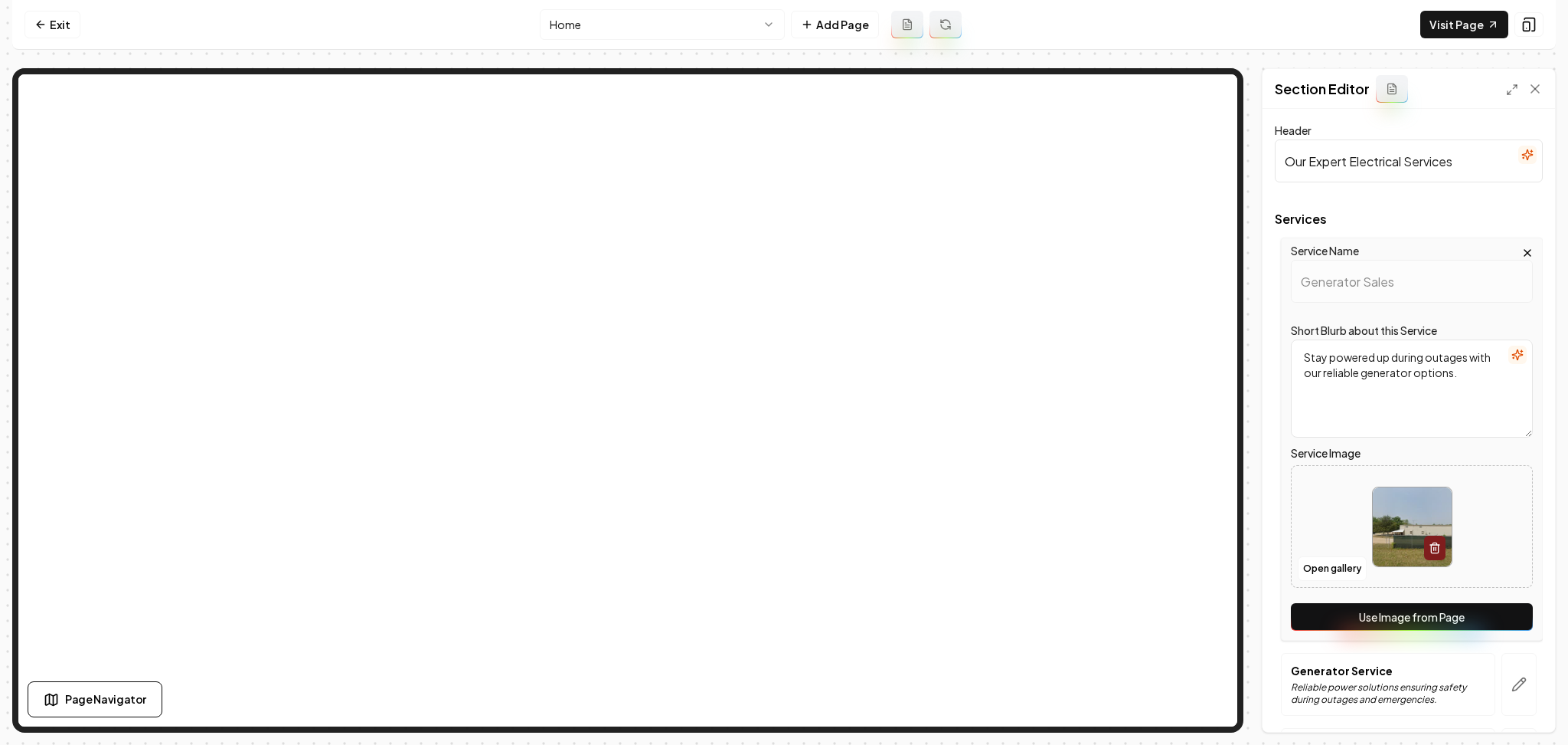
click at [1424, 611] on button "Use Image from Page" at bounding box center [1412, 617] width 242 height 27
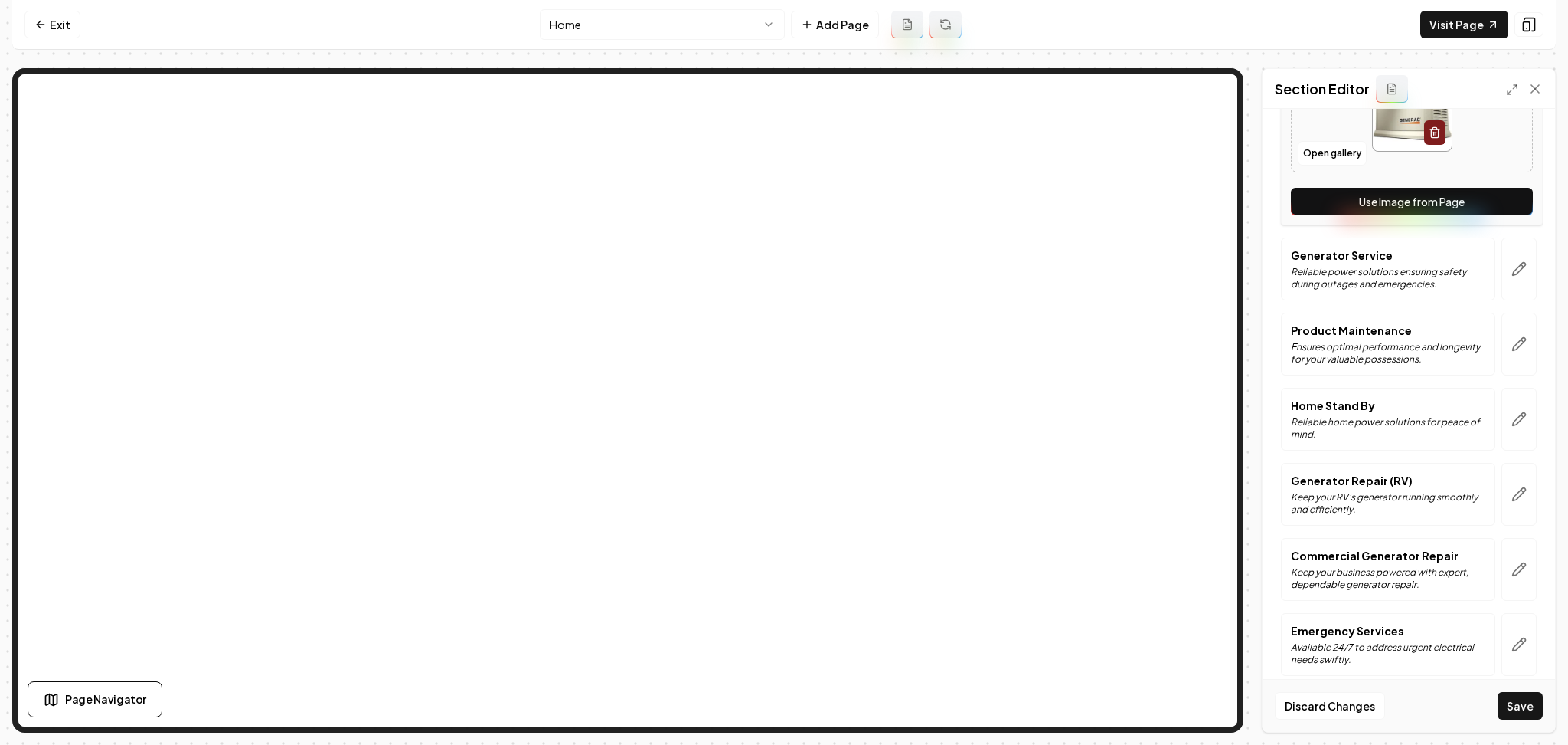
scroll to position [426, 0]
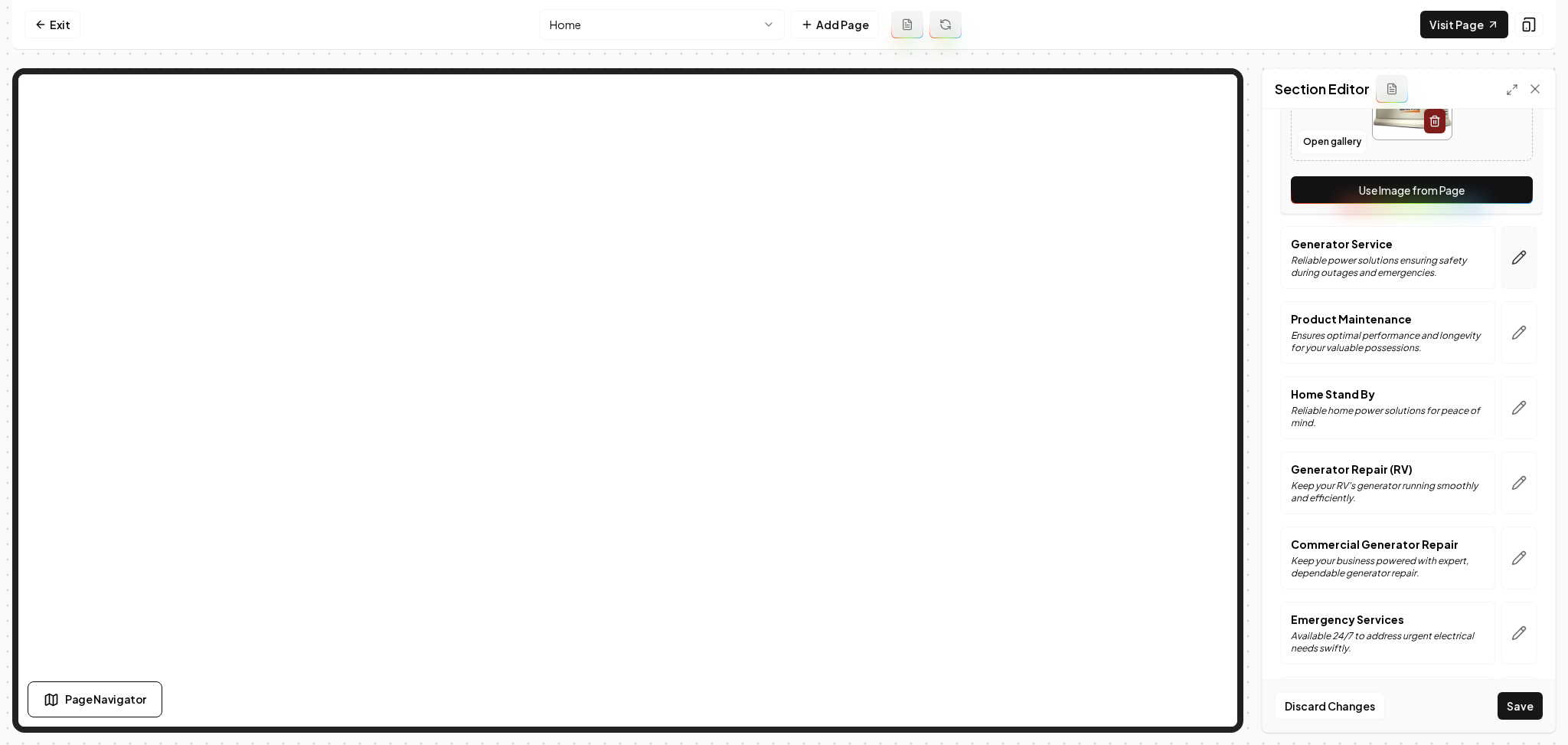
click at [1502, 236] on button "button" at bounding box center [1519, 257] width 35 height 63
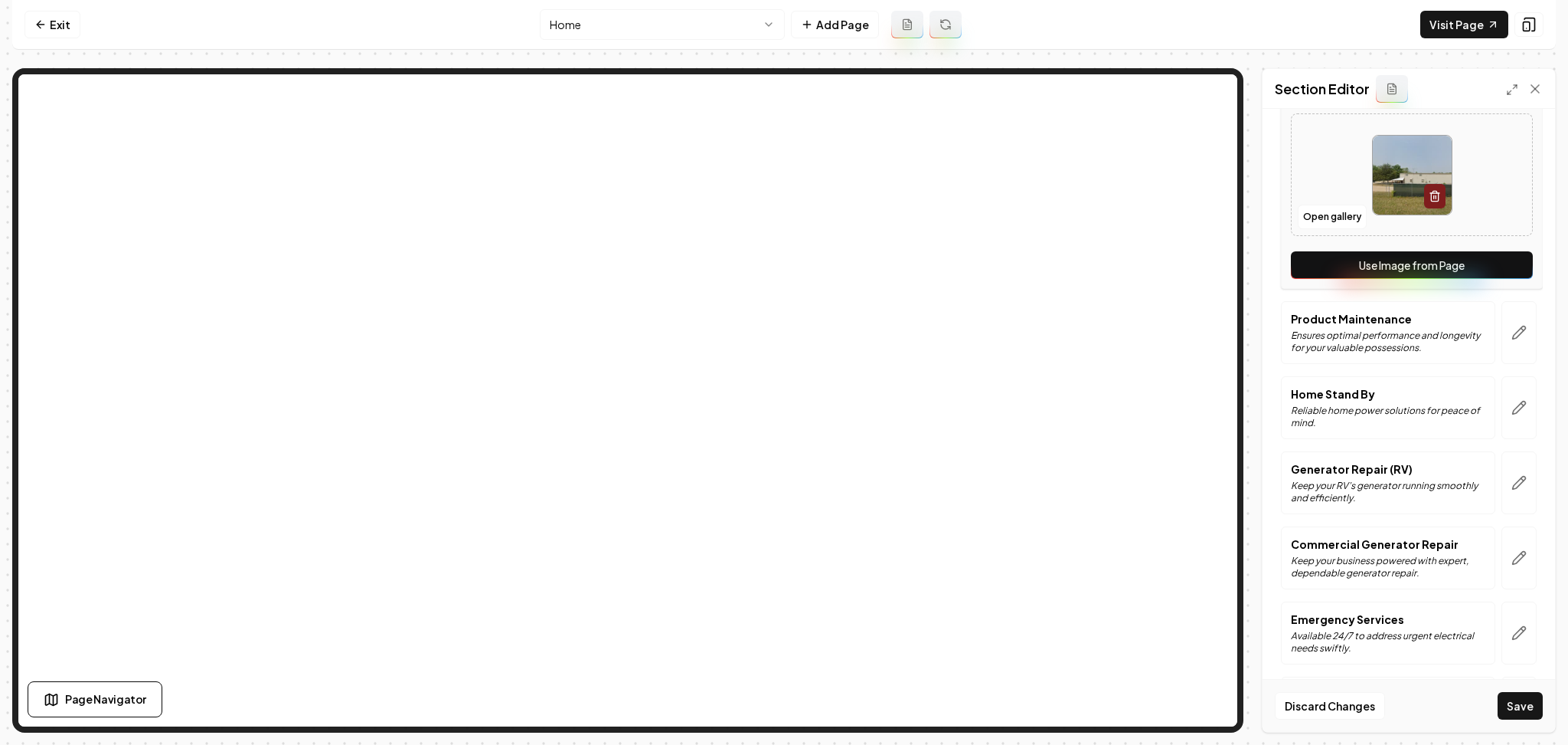
click at [1484, 271] on button "Use Image from Page" at bounding box center [1412, 265] width 242 height 27
click at [1513, 333] on icon "button" at bounding box center [1520, 333] width 13 height 13
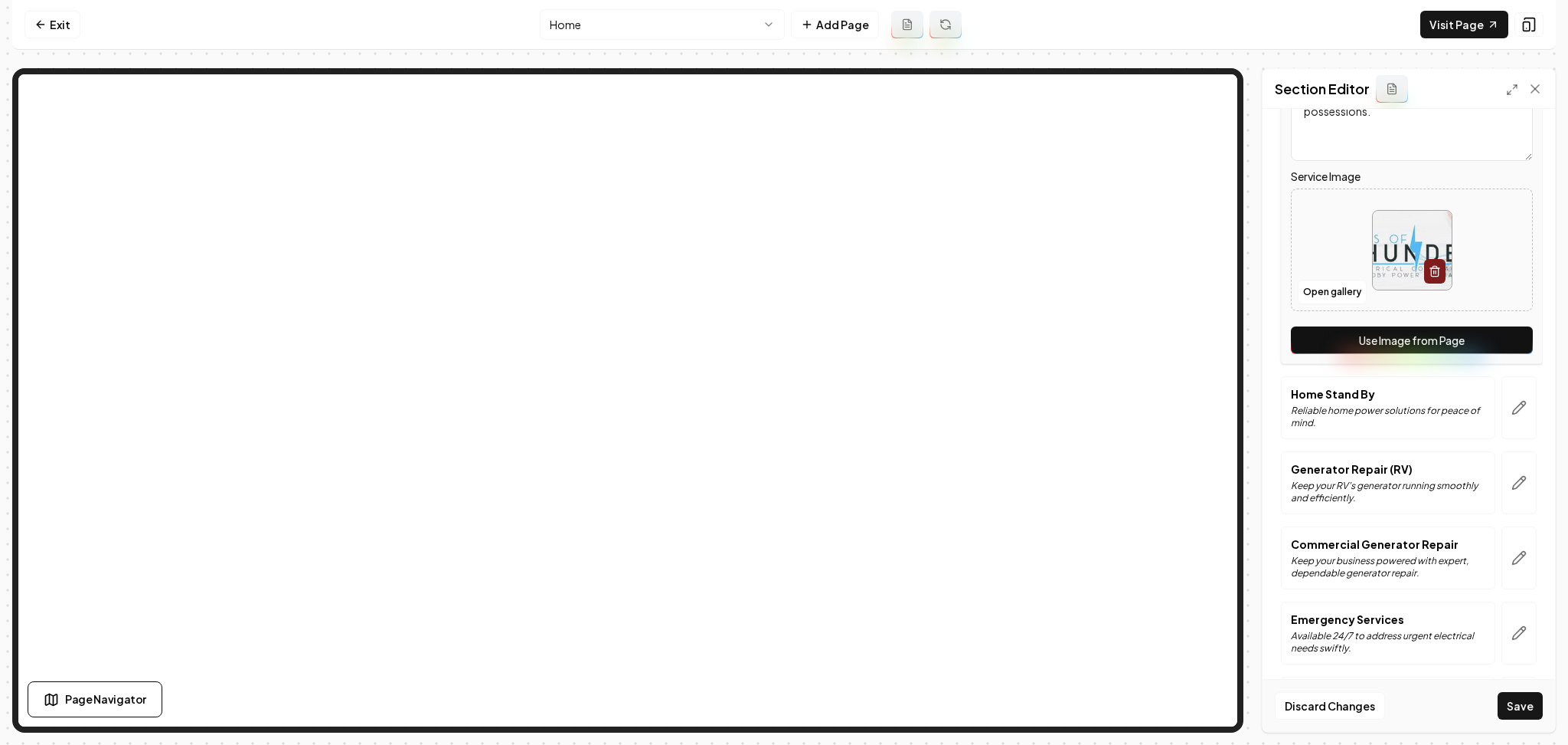
click at [1487, 349] on button "Use Image from Page" at bounding box center [1412, 340] width 242 height 27
click at [1513, 402] on icon "button" at bounding box center [1520, 408] width 13 height 13
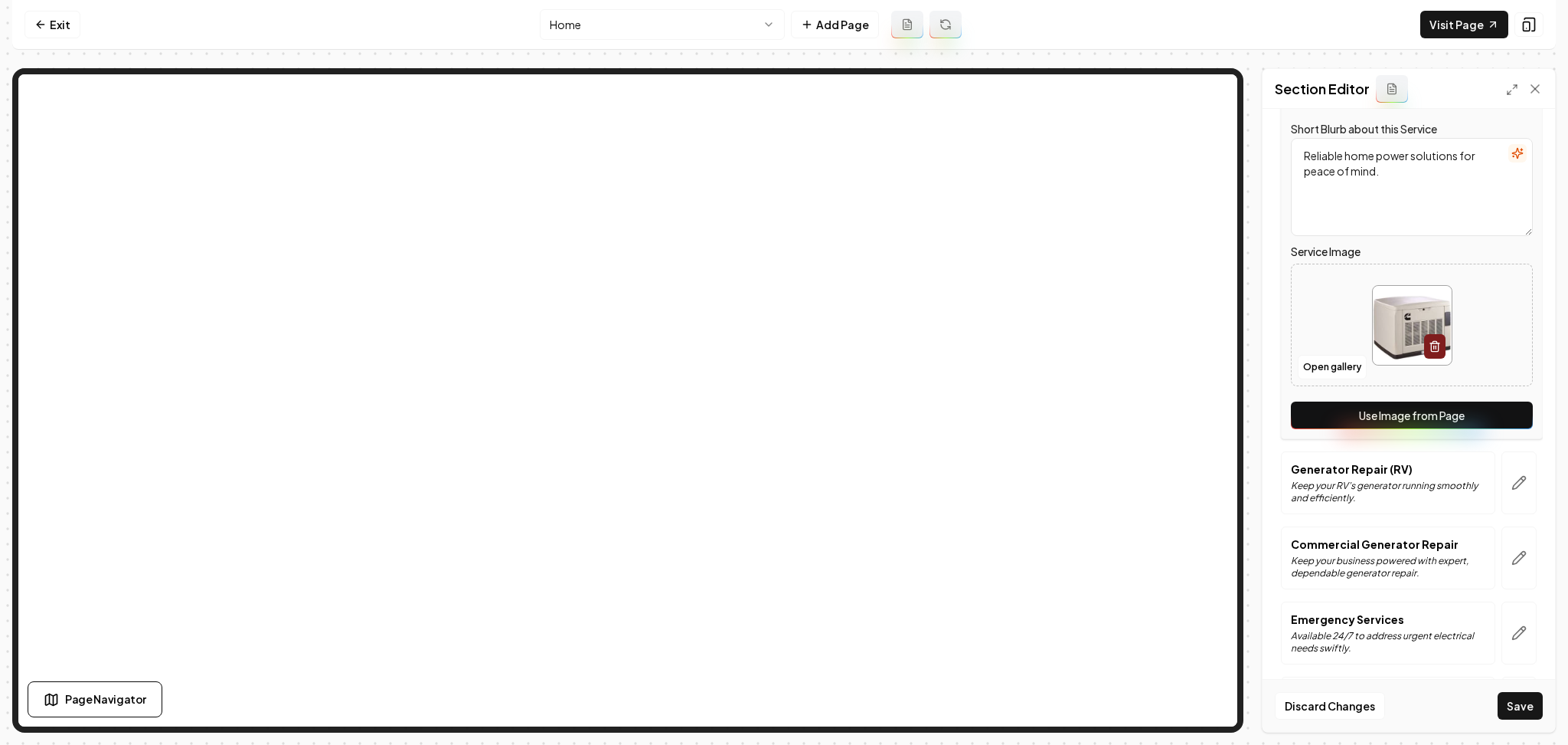
click at [1489, 412] on button "Use Image from Page" at bounding box center [1412, 415] width 242 height 27
click at [1511, 473] on button "button" at bounding box center [1519, 483] width 35 height 63
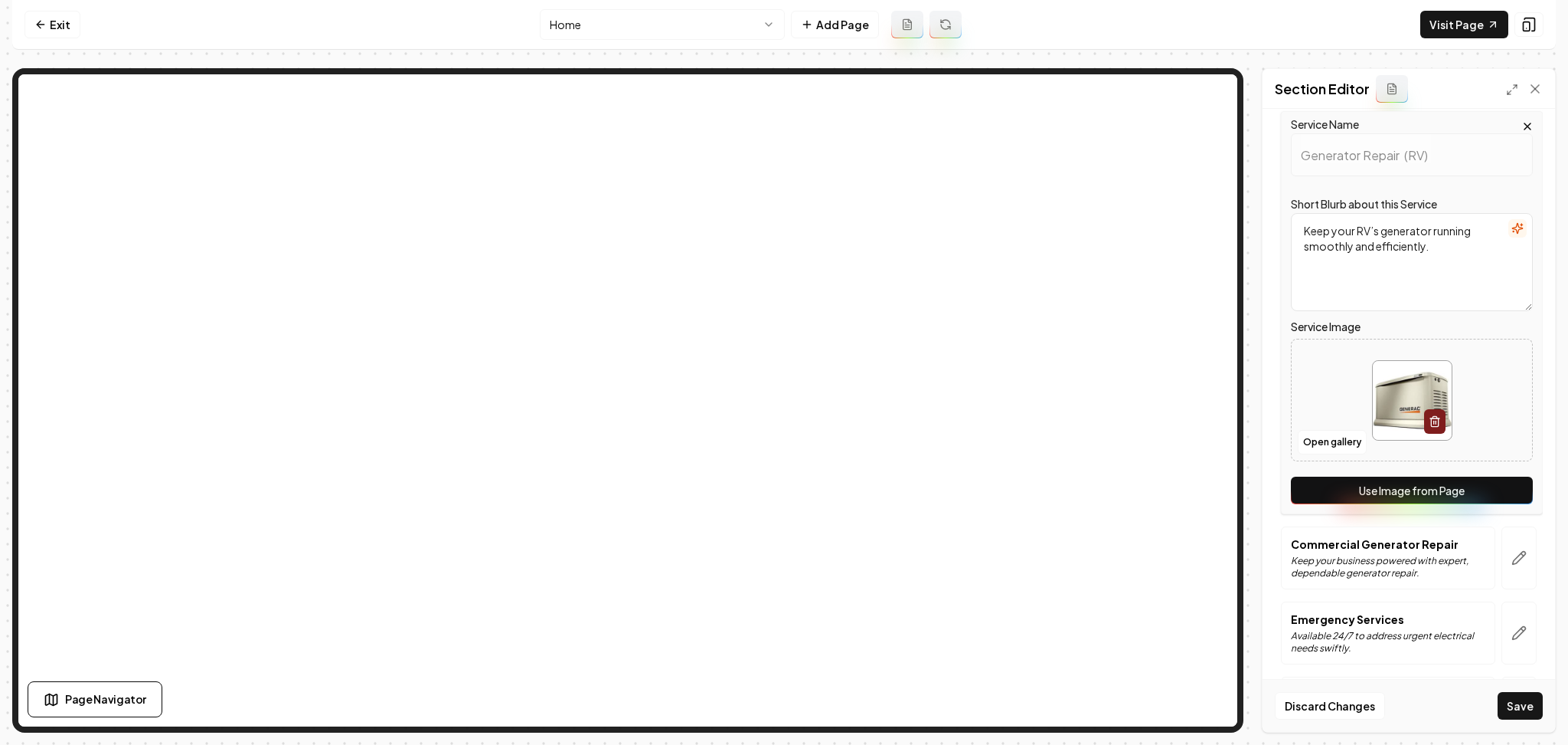
click at [1485, 488] on button "Use Image from Page" at bounding box center [1412, 490] width 242 height 27
click at [1502, 534] on button "button" at bounding box center [1519, 558] width 35 height 63
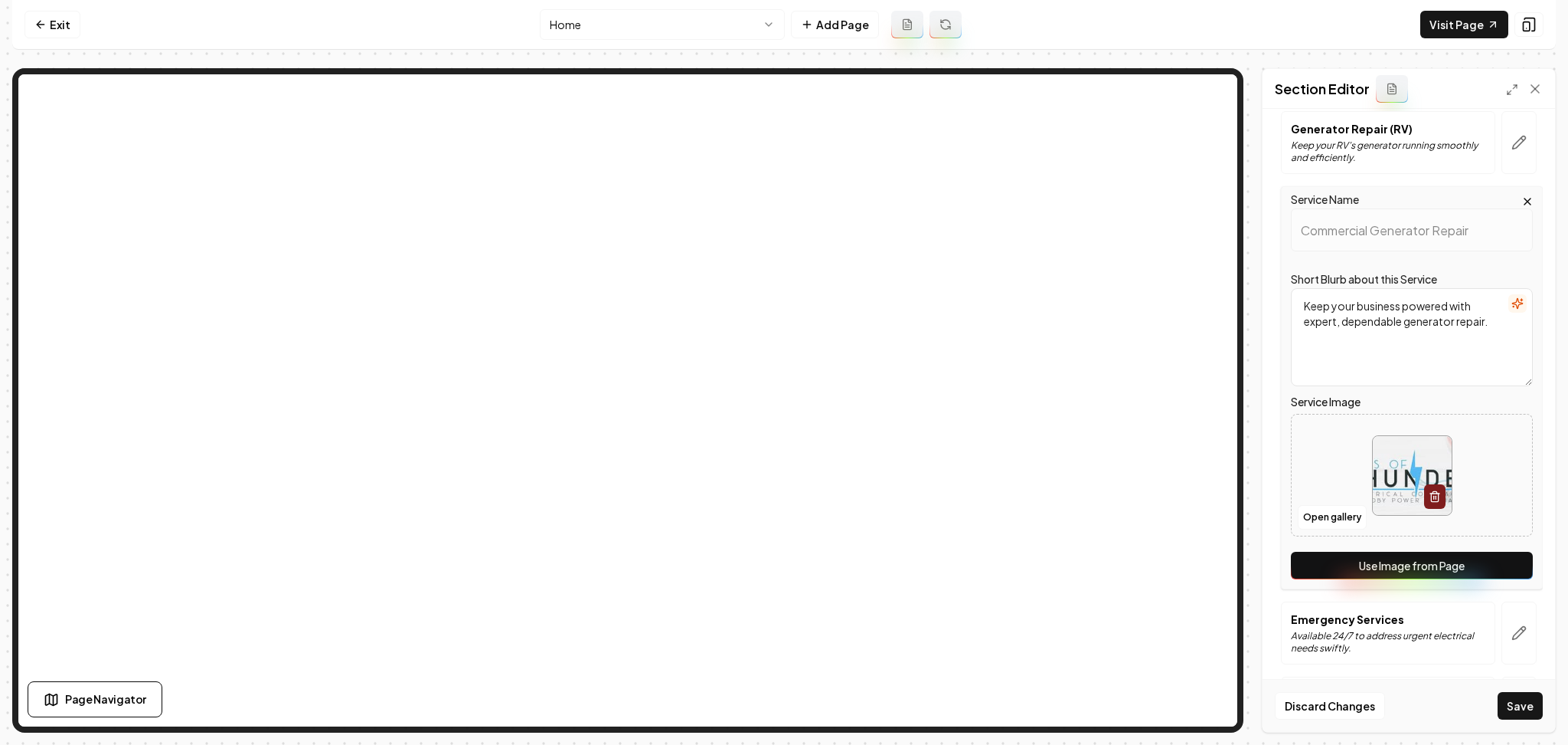
click at [1481, 560] on button "Use Image from Page" at bounding box center [1412, 565] width 242 height 27
click at [1512, 635] on icon "button" at bounding box center [1520, 633] width 16 height 16
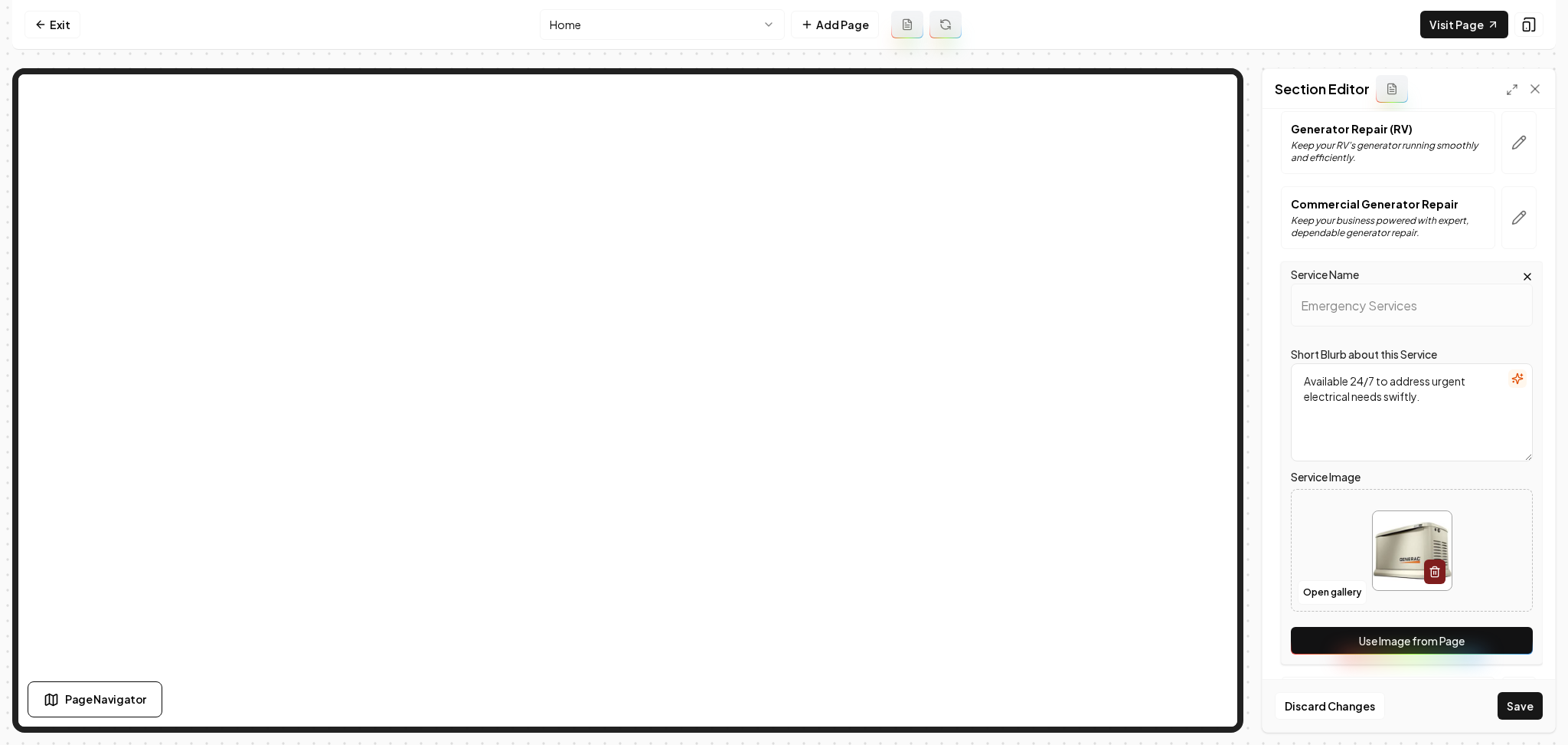
click at [1490, 632] on button "Use Image from Page" at bounding box center [1412, 640] width 242 height 27
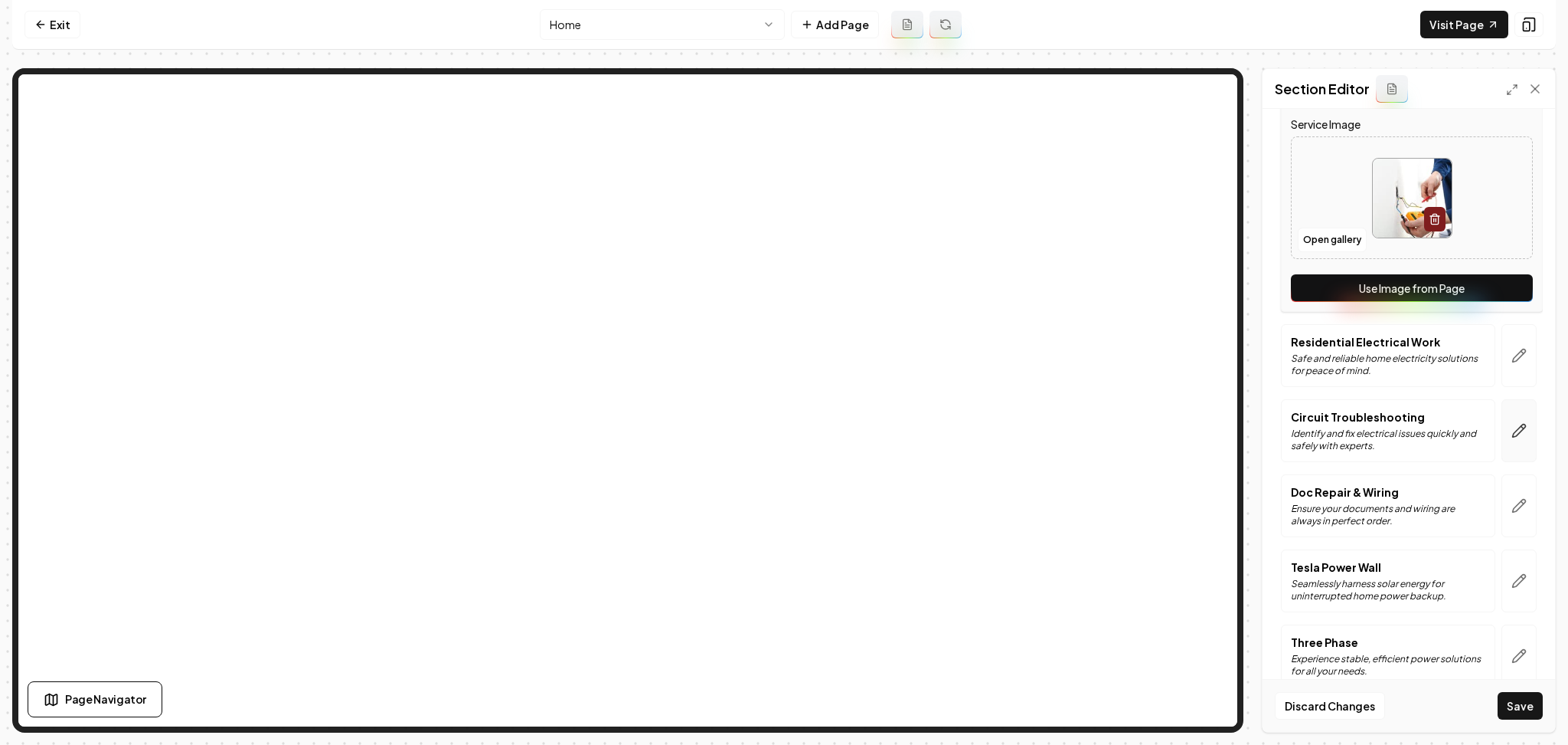
scroll to position [780, 0]
click at [1502, 367] on button "button" at bounding box center [1519, 355] width 35 height 63
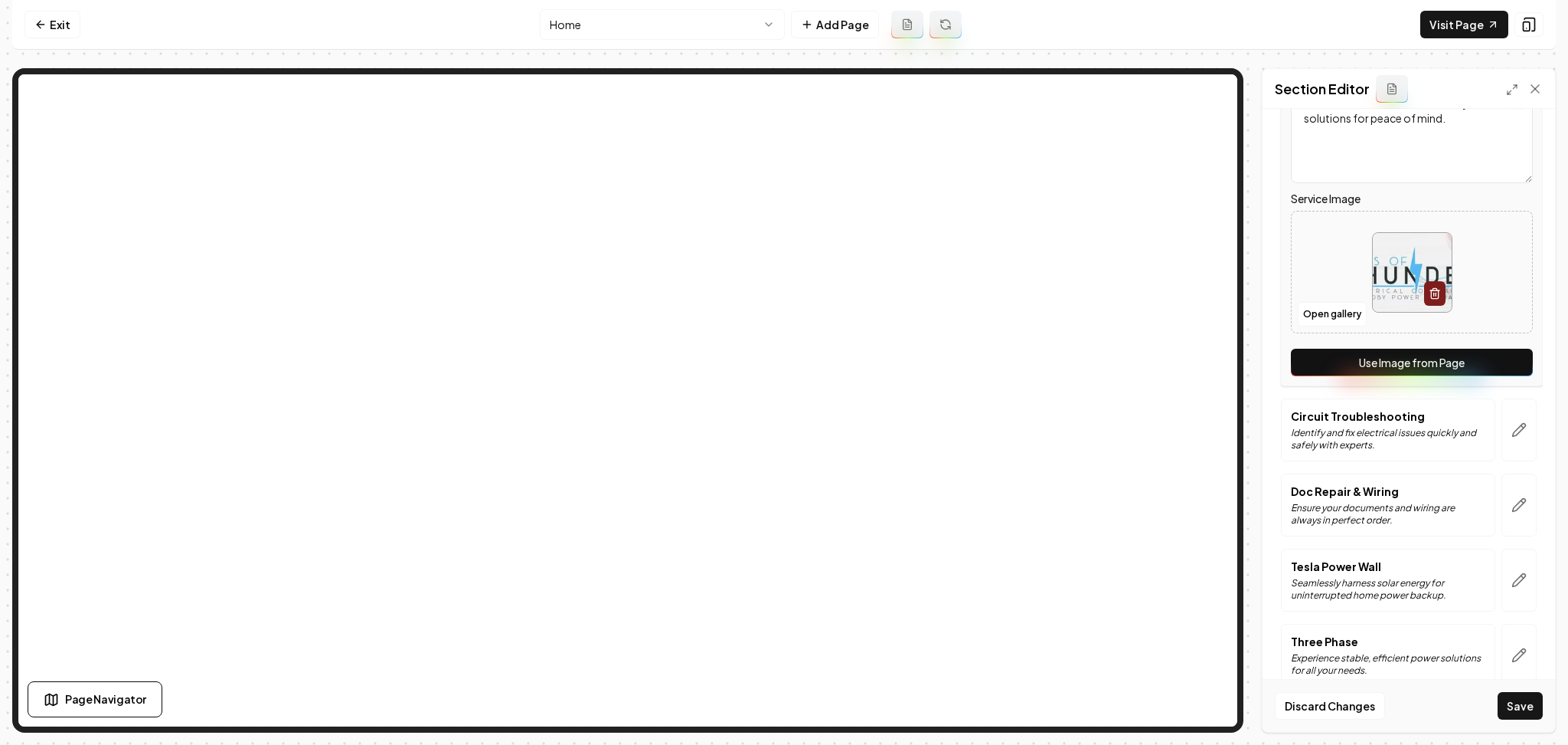
click at [1483, 365] on button "Use Image from Page" at bounding box center [1412, 362] width 242 height 27
click at [1502, 416] on button "button" at bounding box center [1519, 430] width 35 height 63
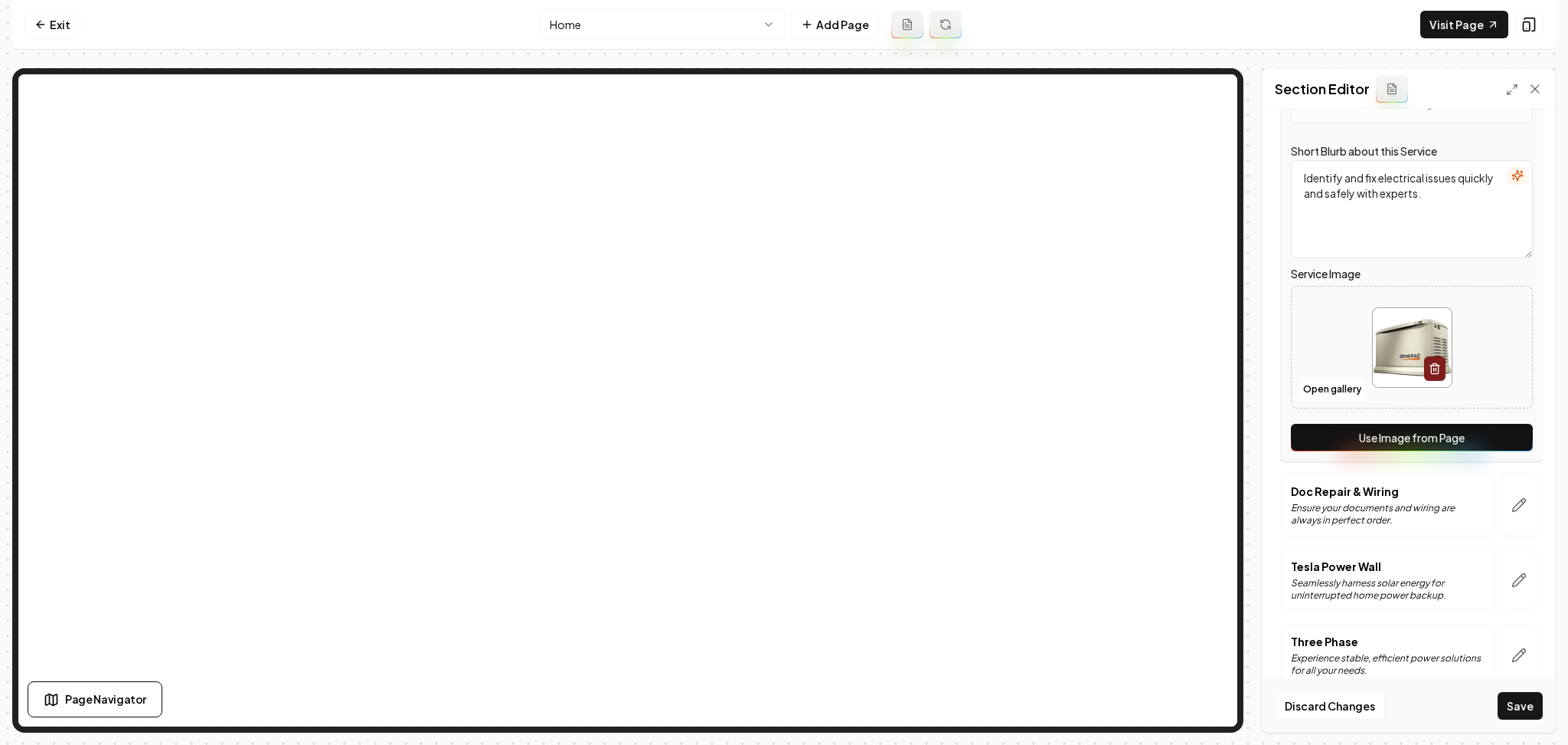
click at [1472, 448] on button "Use Image from Page" at bounding box center [1412, 437] width 242 height 27
click at [1502, 477] on button "button" at bounding box center [1519, 505] width 35 height 63
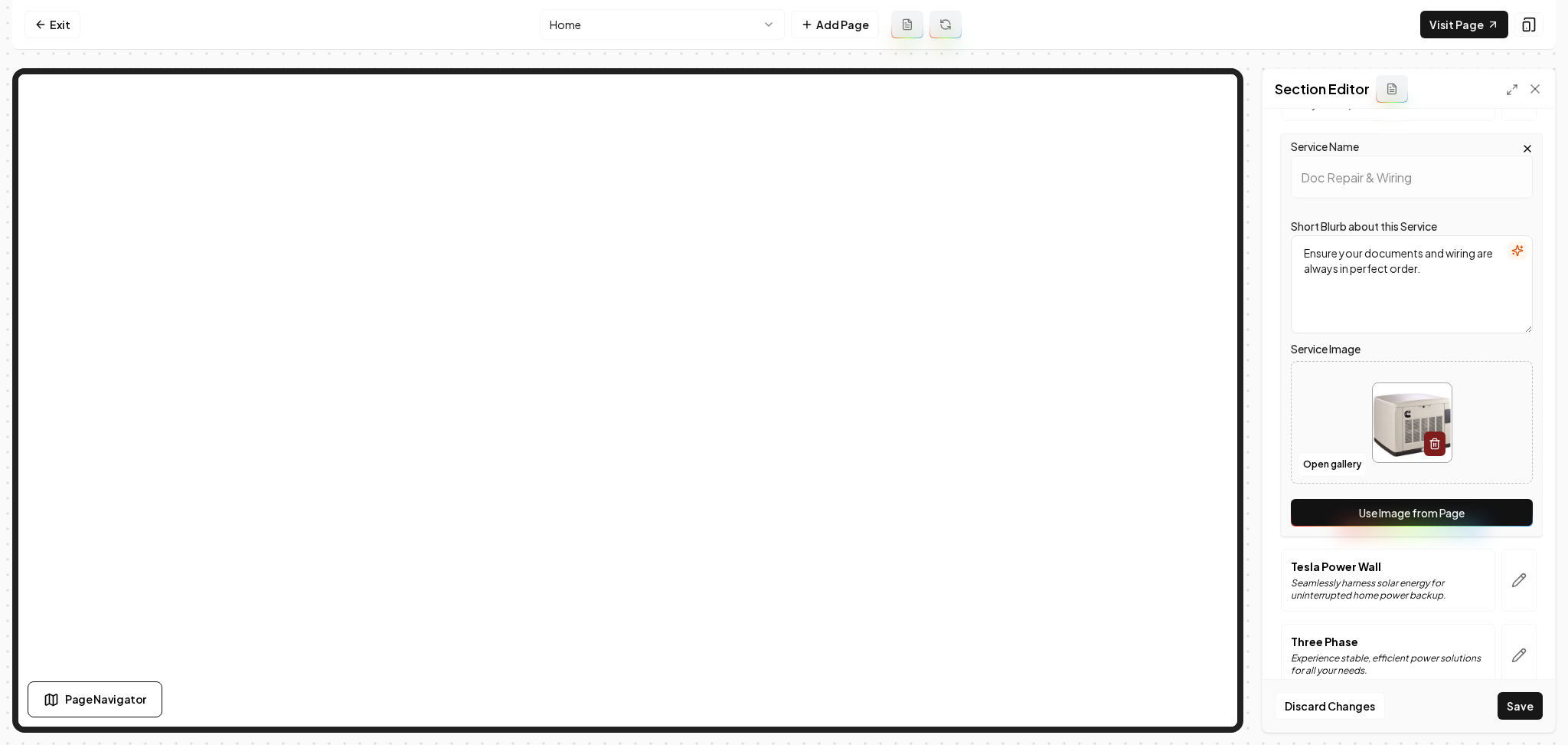
click at [1467, 520] on button "Use Image from Page" at bounding box center [1412, 512] width 242 height 27
click at [1512, 578] on icon "button" at bounding box center [1520, 580] width 16 height 16
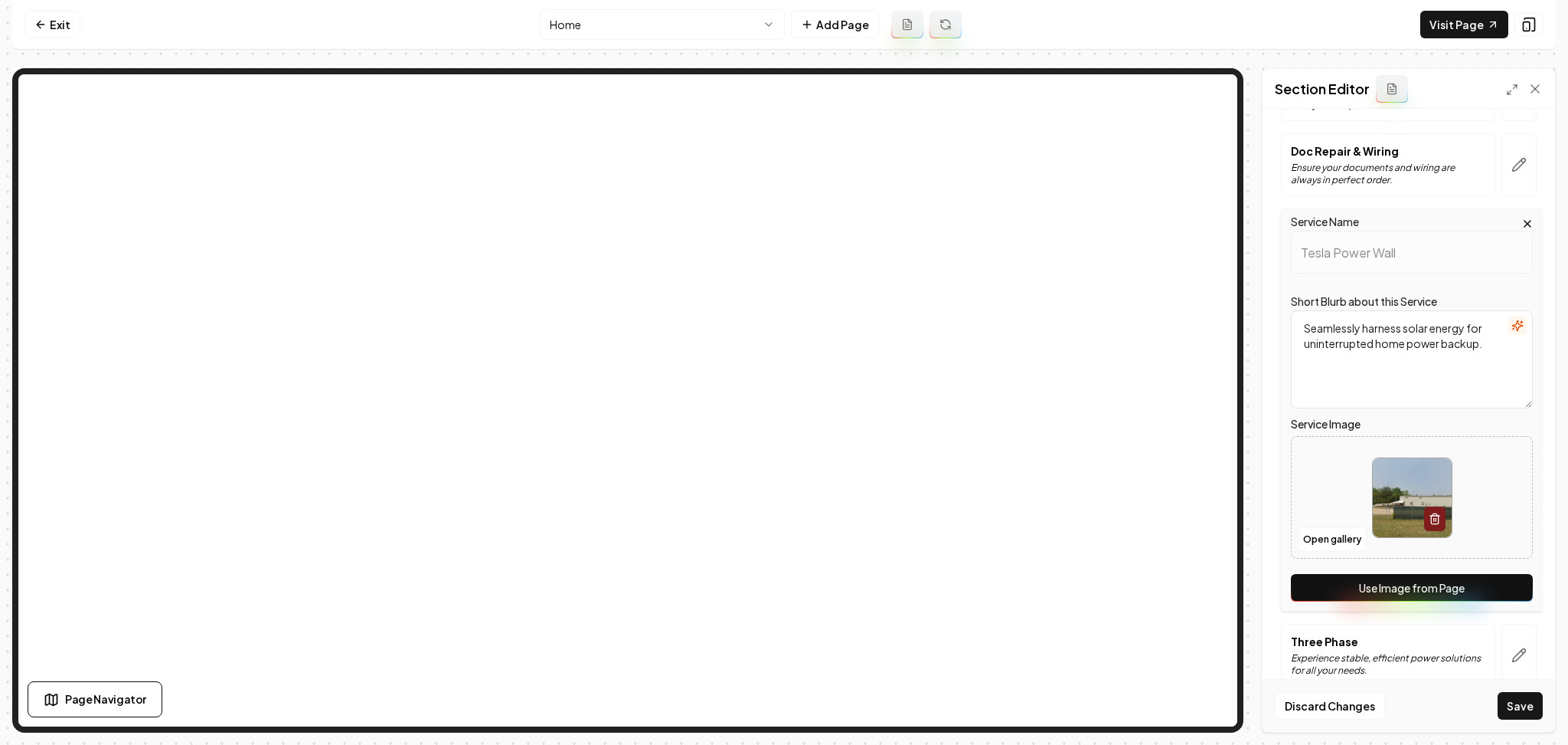
click at [1463, 596] on button "Use Image from Page" at bounding box center [1412, 587] width 242 height 27
click at [1502, 642] on button "button" at bounding box center [1519, 655] width 35 height 63
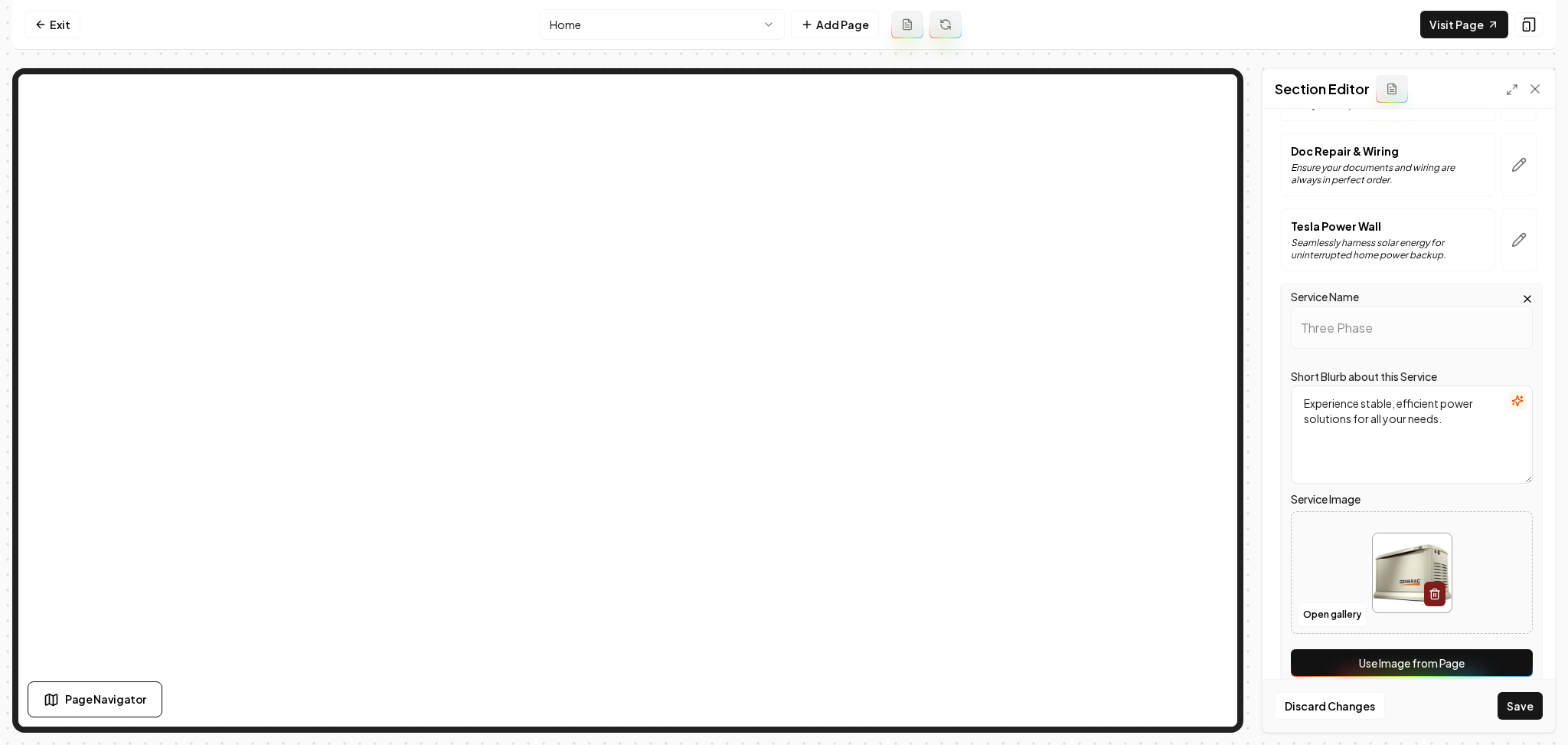
click at [1470, 653] on button "Use Image from Page" at bounding box center [1412, 662] width 242 height 27
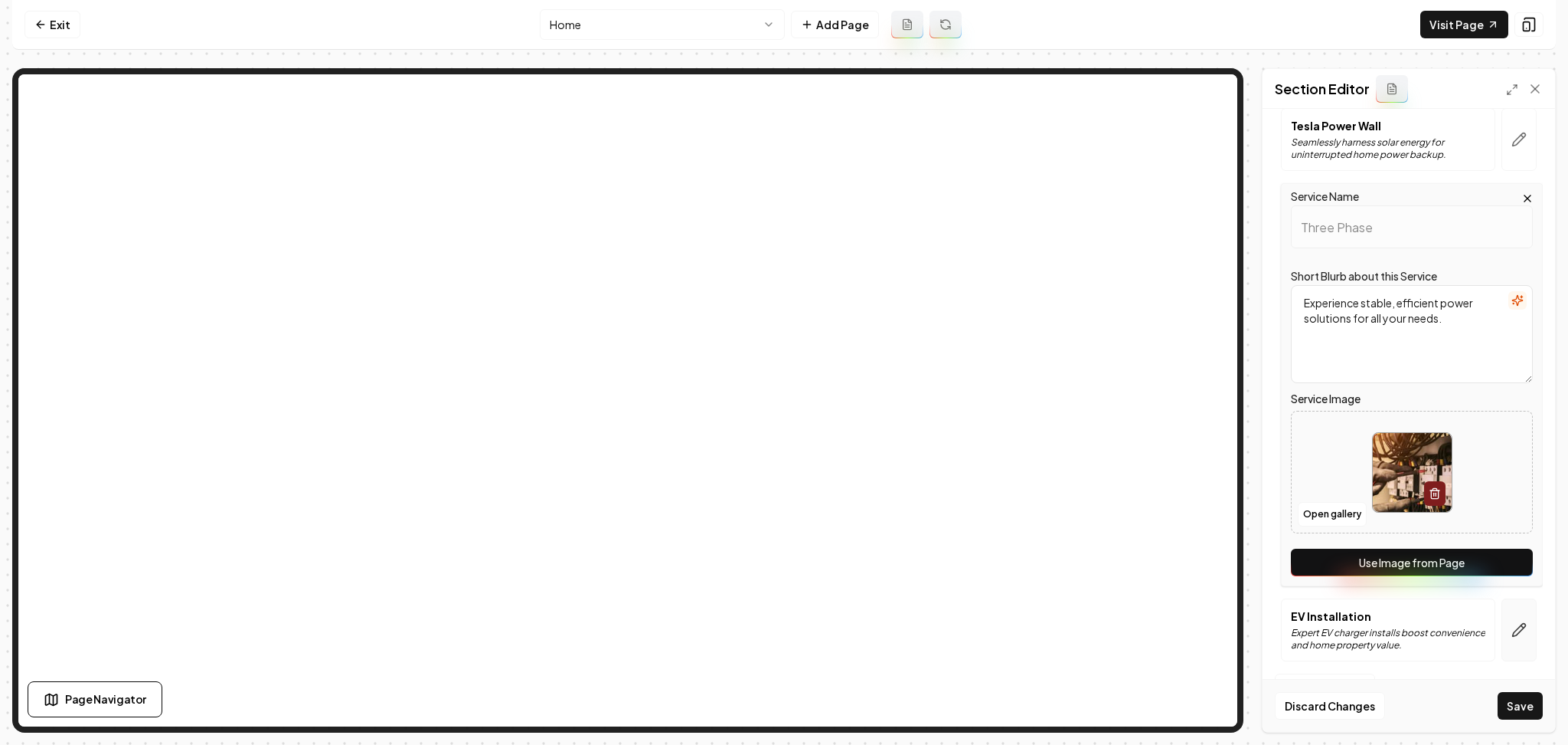
click at [1504, 620] on button "button" at bounding box center [1519, 630] width 35 height 63
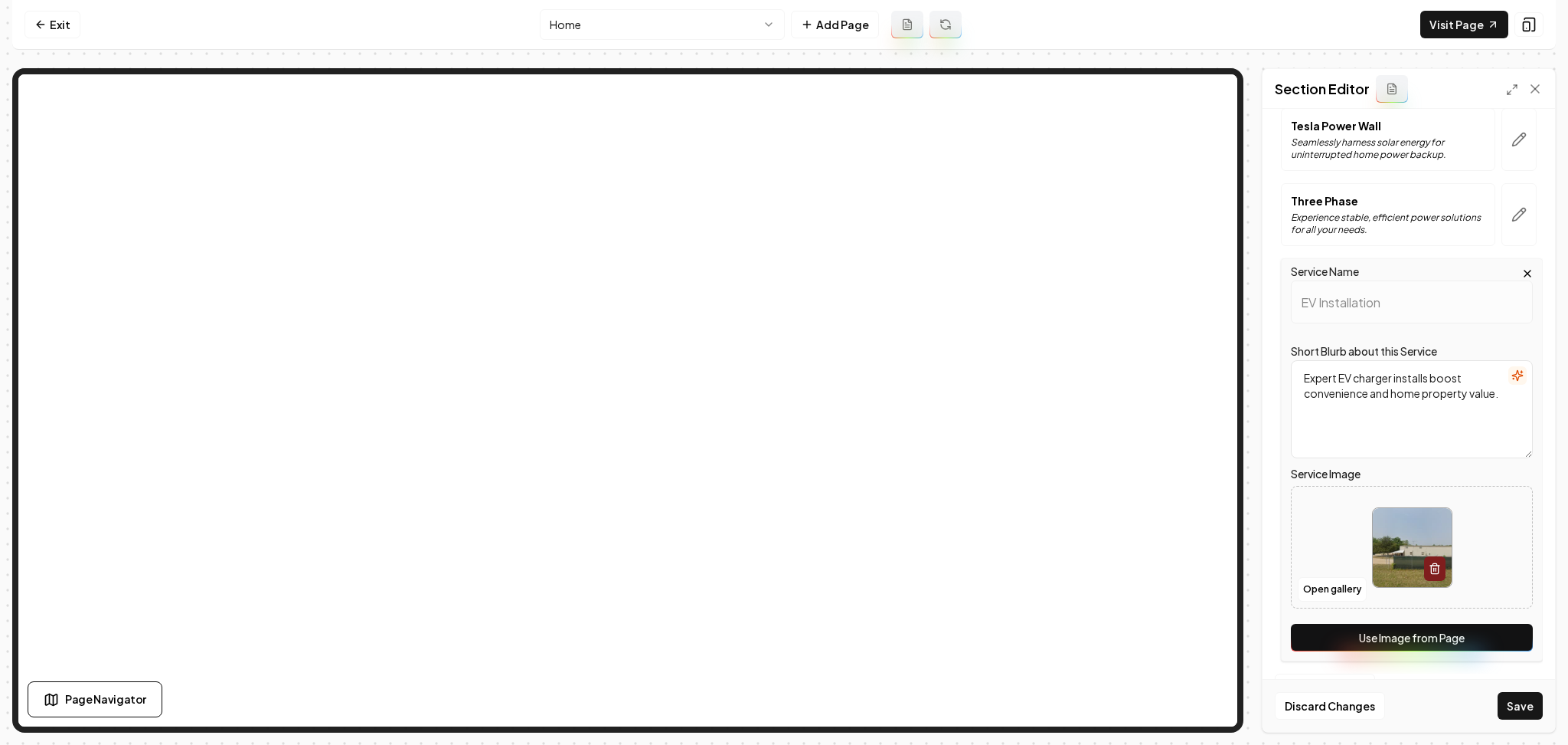
click at [1464, 635] on button "Use Image from Page" at bounding box center [1412, 637] width 242 height 27
click at [1521, 713] on button "Save" at bounding box center [1520, 705] width 45 height 27
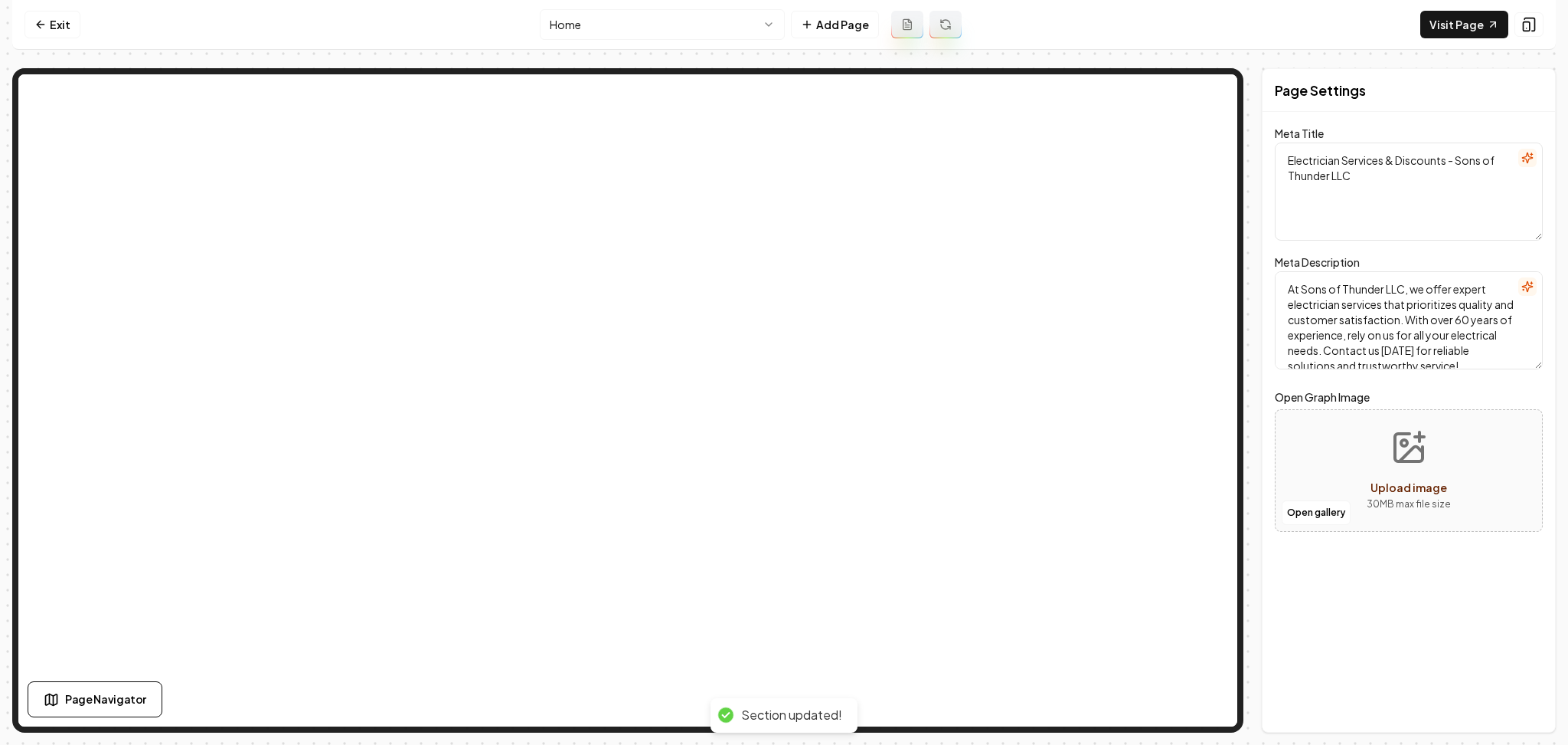
scroll to position [0, 0]
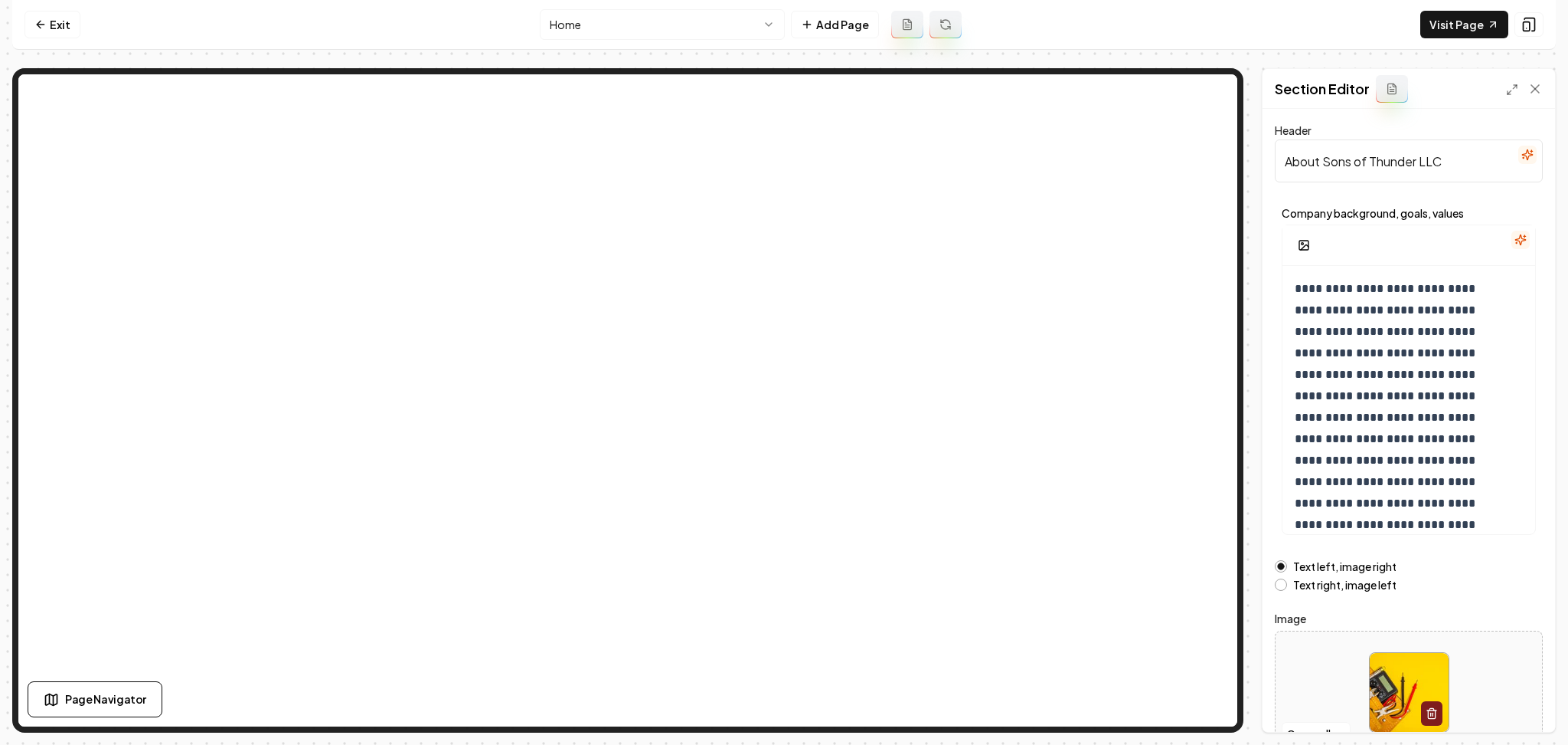
click at [1333, 595] on form "**********" at bounding box center [1408, 437] width 268 height 632
click at [1329, 588] on label "Text right, image left" at bounding box center [1345, 585] width 103 height 11
click at [1287, 588] on button "Text right, image left" at bounding box center [1281, 585] width 13 height 13
click at [1522, 716] on button "Save" at bounding box center [1520, 705] width 45 height 27
click at [38, 16] on link "Exit" at bounding box center [52, 24] width 56 height 27
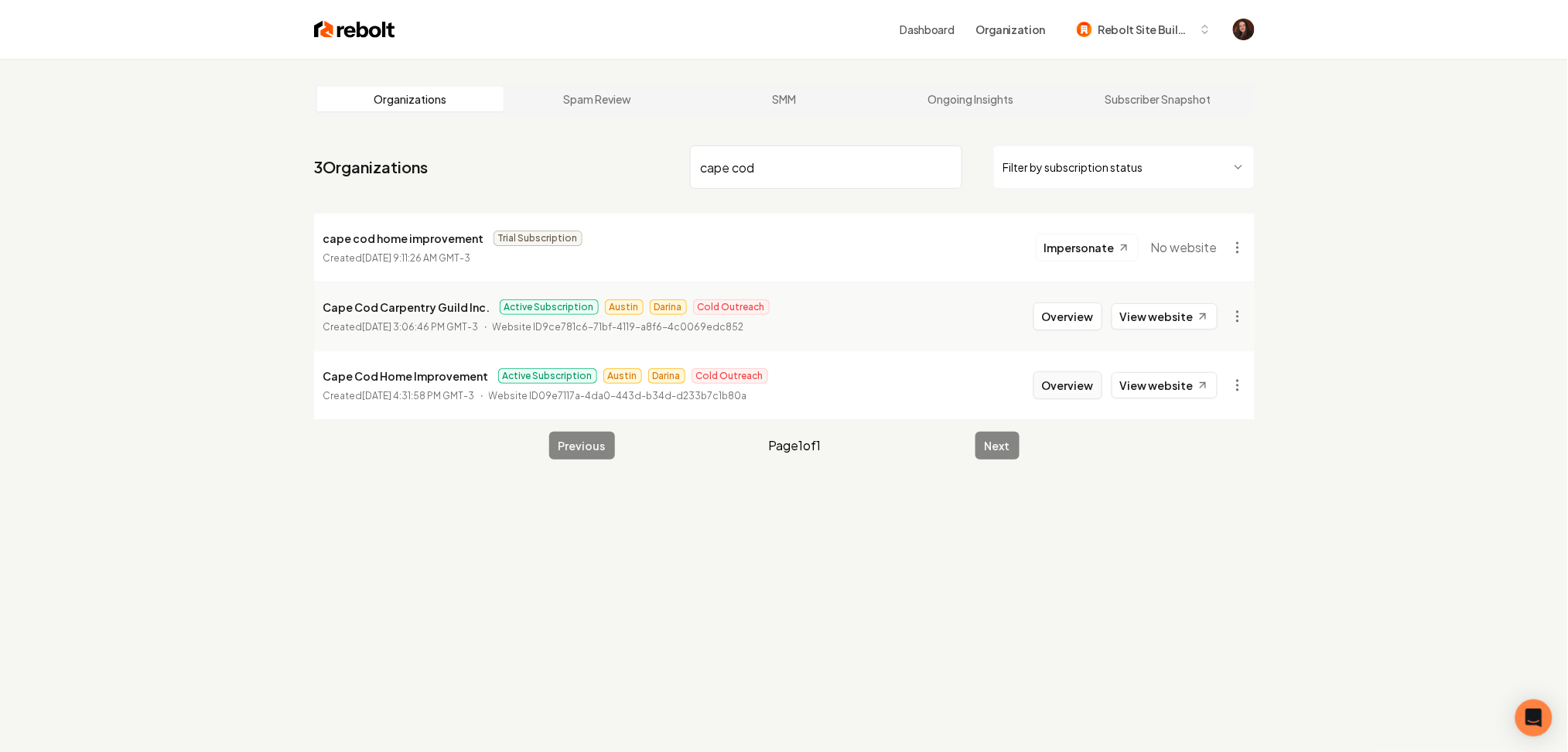
type input "cape cod"
click at [1071, 385] on button "Overview" at bounding box center [1067, 385] width 69 height 28
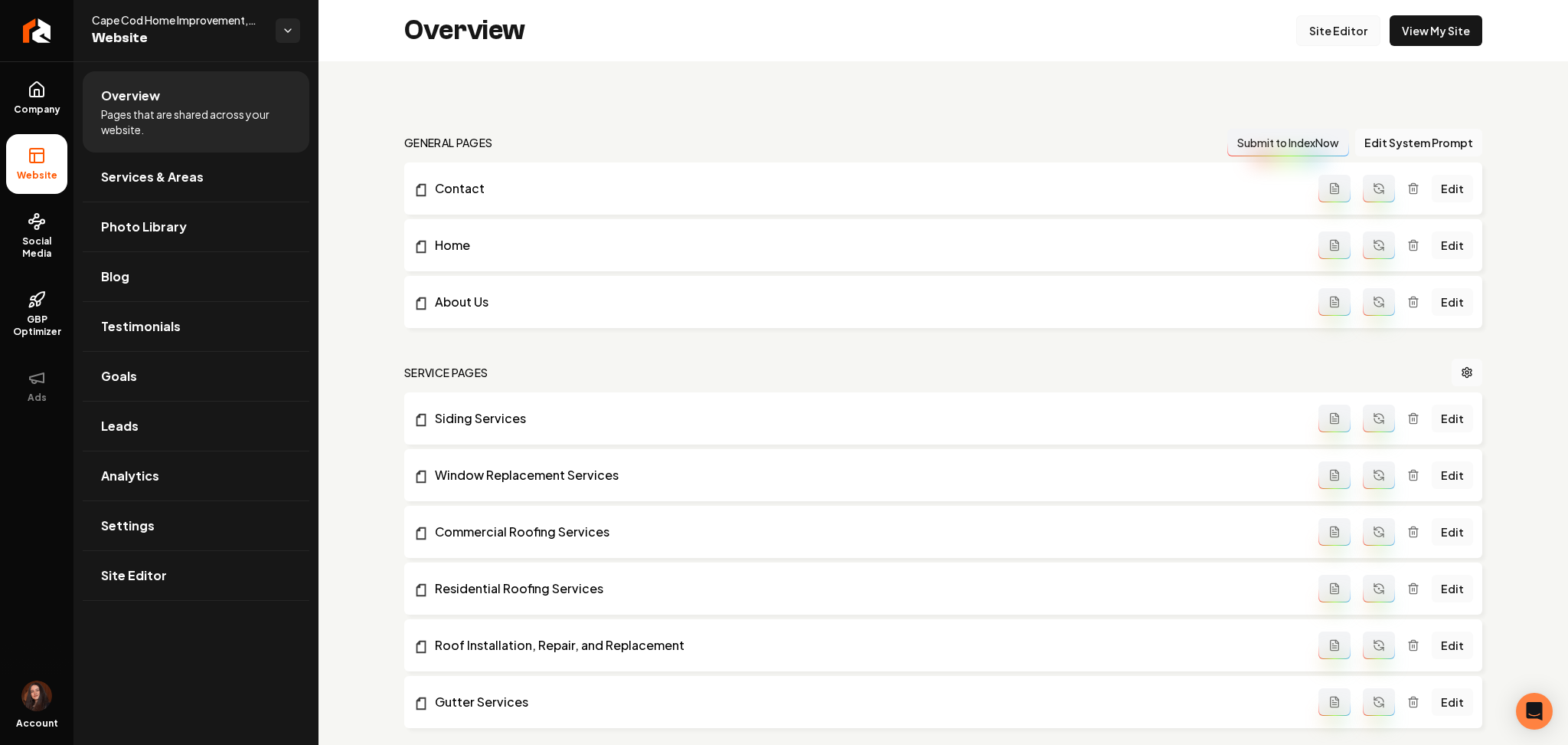
click at [1327, 30] on link "Site Editor" at bounding box center [1339, 31] width 84 height 31
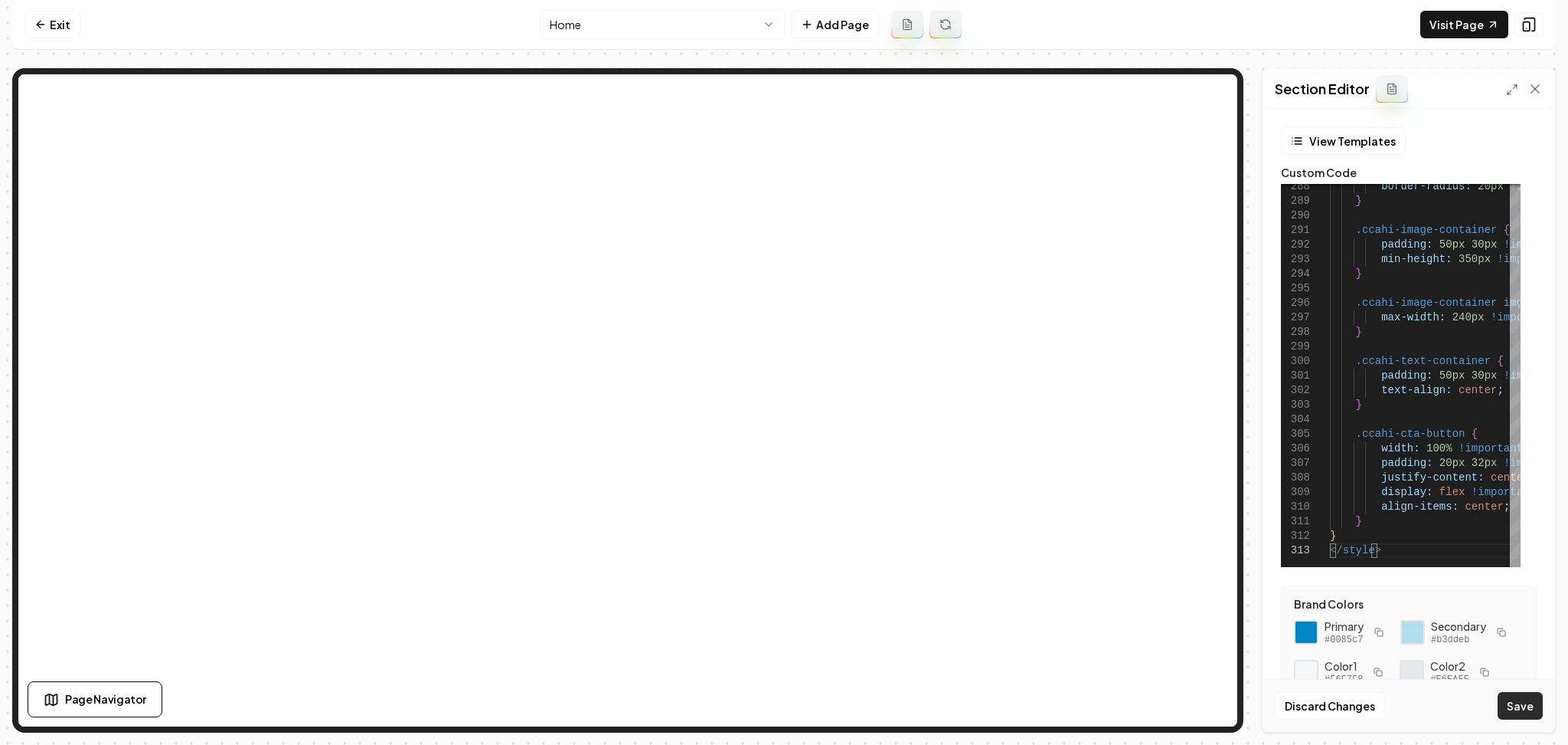
click at [1515, 707] on button "Save" at bounding box center [1520, 705] width 45 height 27
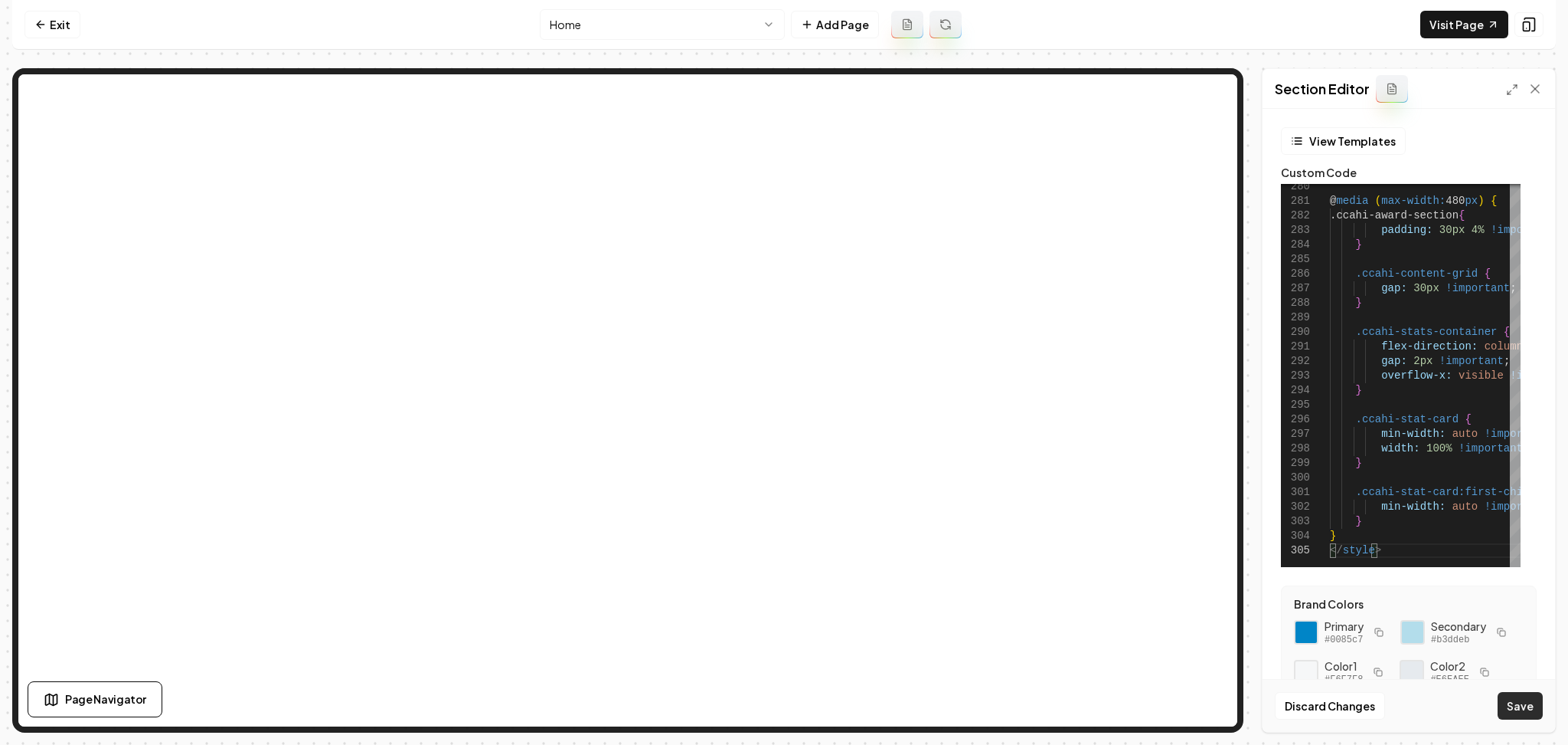
click at [1512, 711] on button "Save" at bounding box center [1520, 705] width 45 height 27
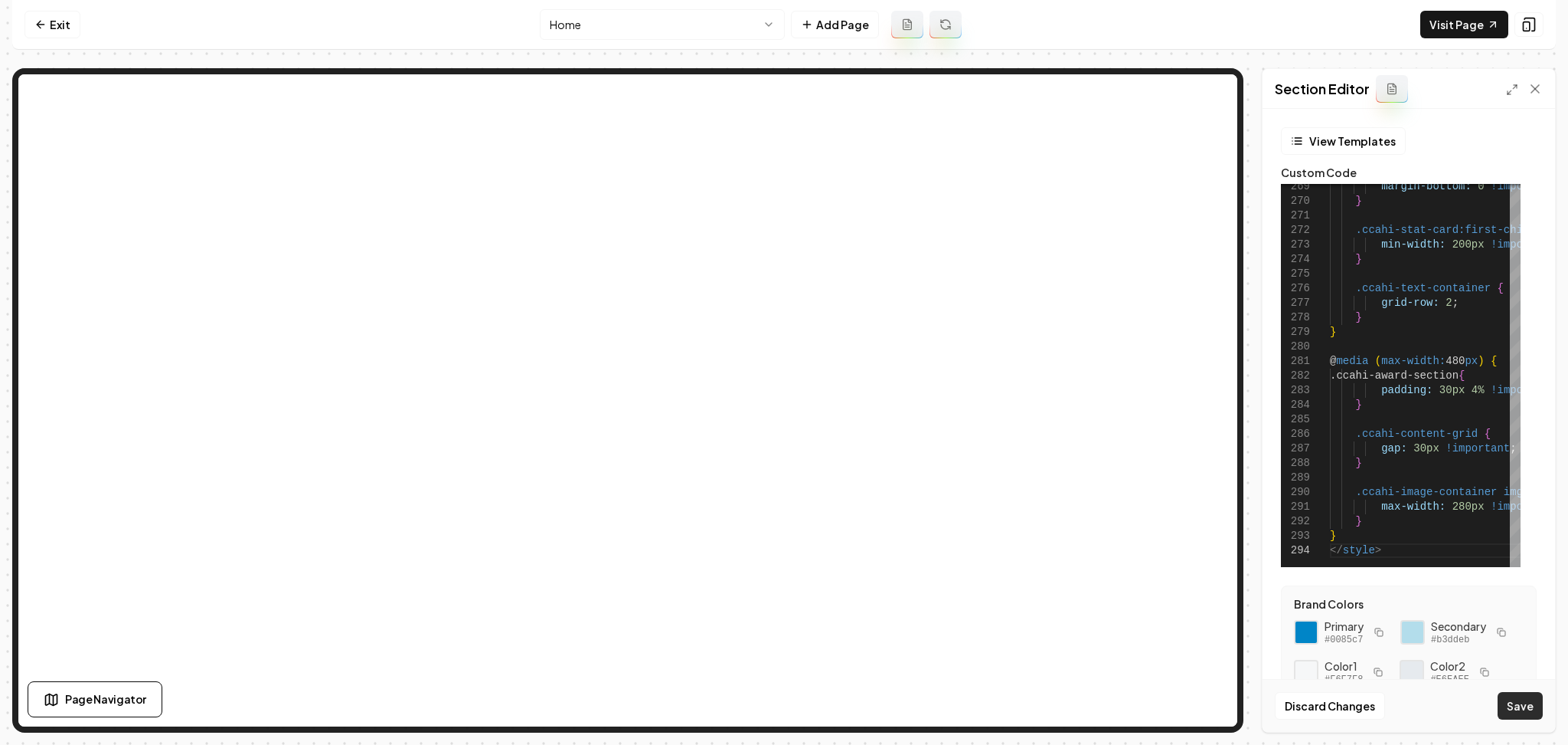
click at [1516, 706] on button "Save" at bounding box center [1520, 705] width 45 height 27
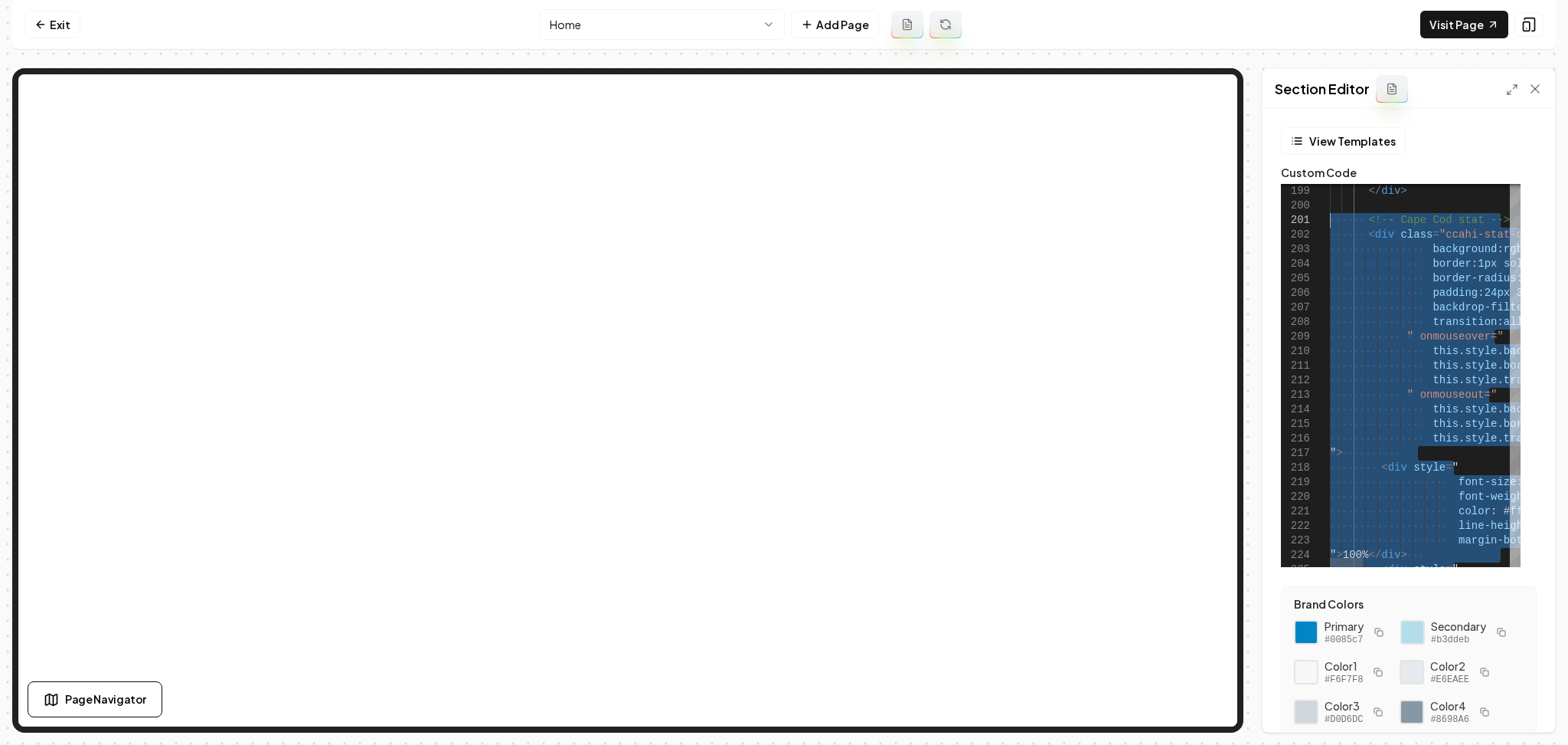
drag, startPoint x: 1401, startPoint y: 486, endPoint x: 1324, endPoint y: 221, distance: 276.0
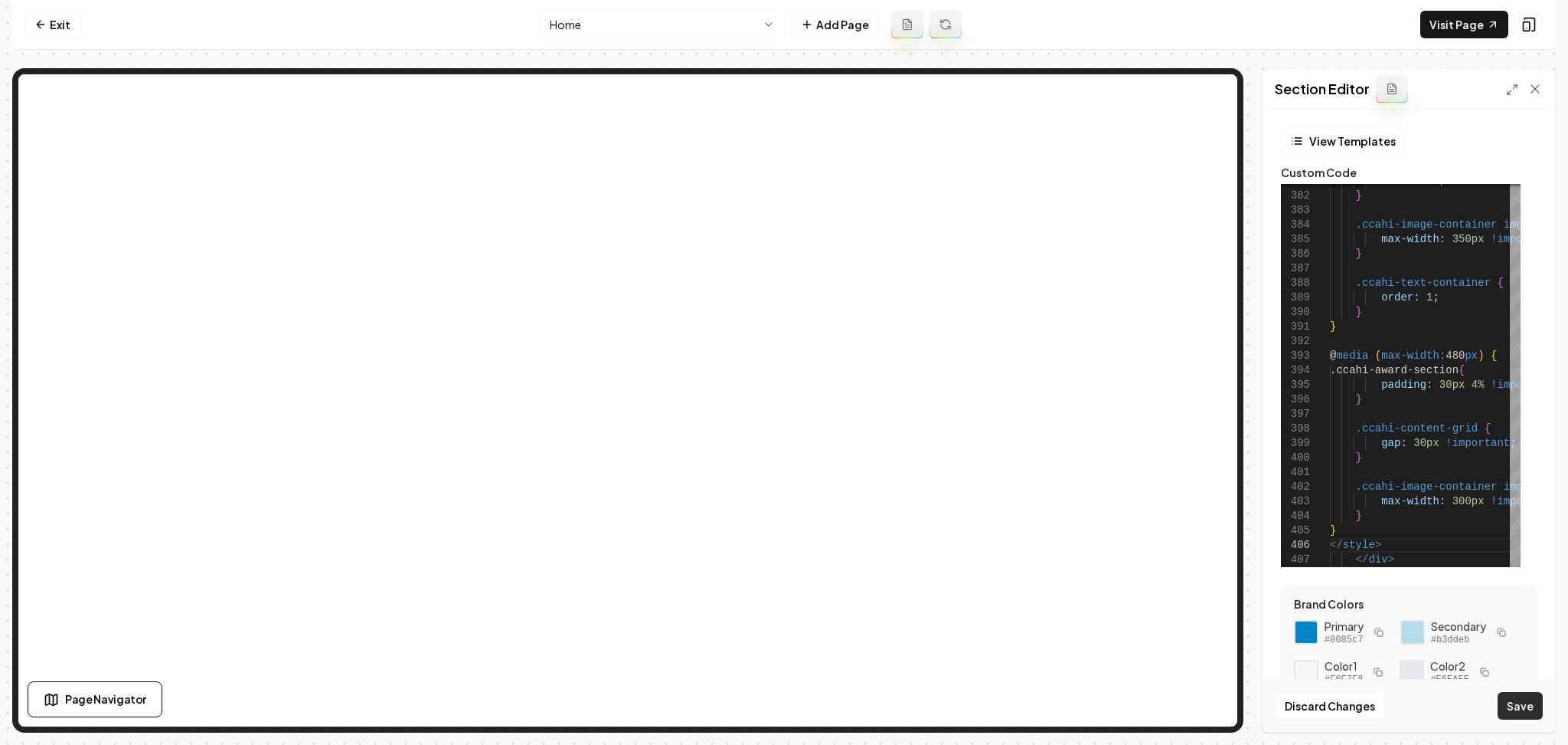
drag, startPoint x: 1505, startPoint y: 707, endPoint x: 1522, endPoint y: 710, distance: 17.3
click at [1522, 710] on button "Save" at bounding box center [1520, 705] width 45 height 27
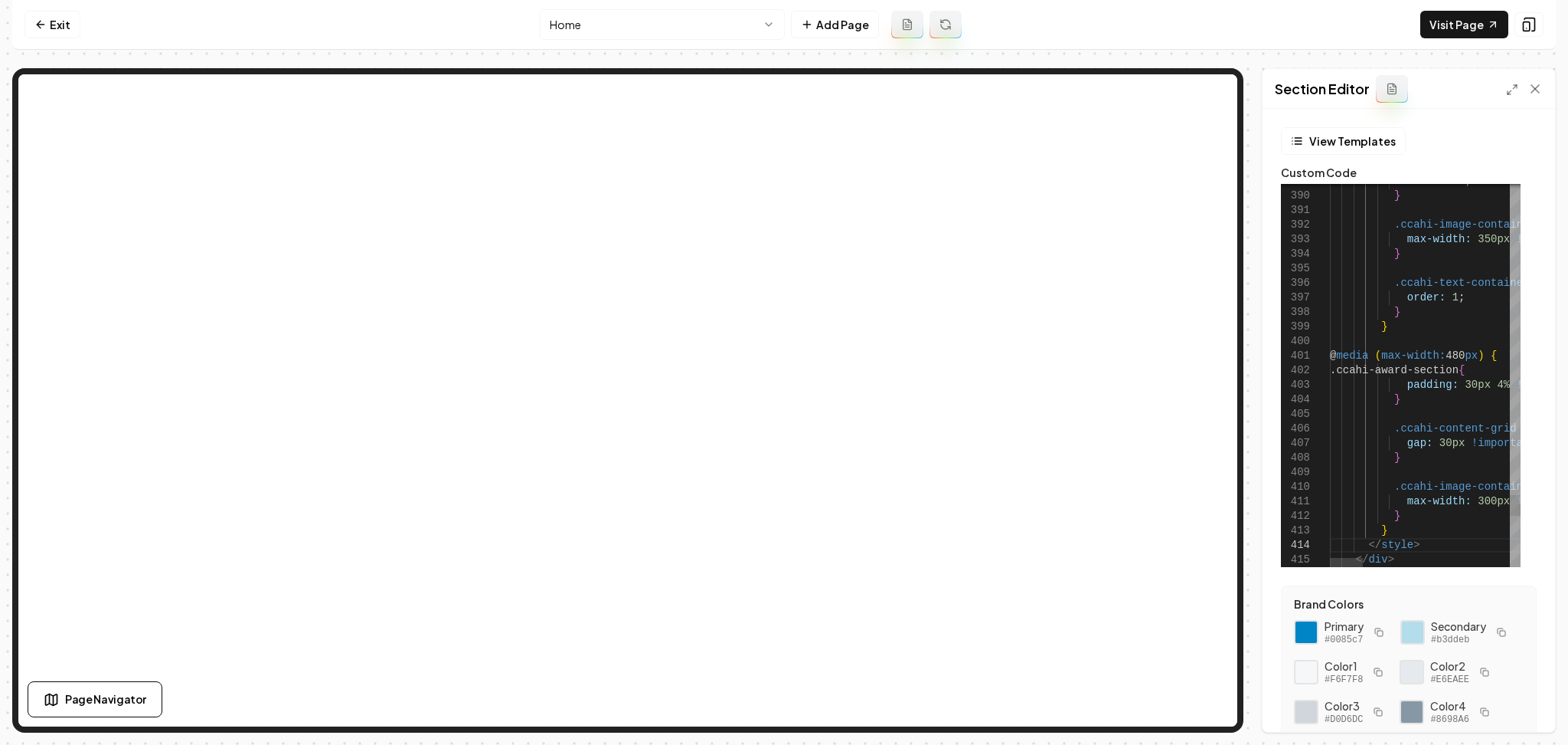
type textarea "**********"
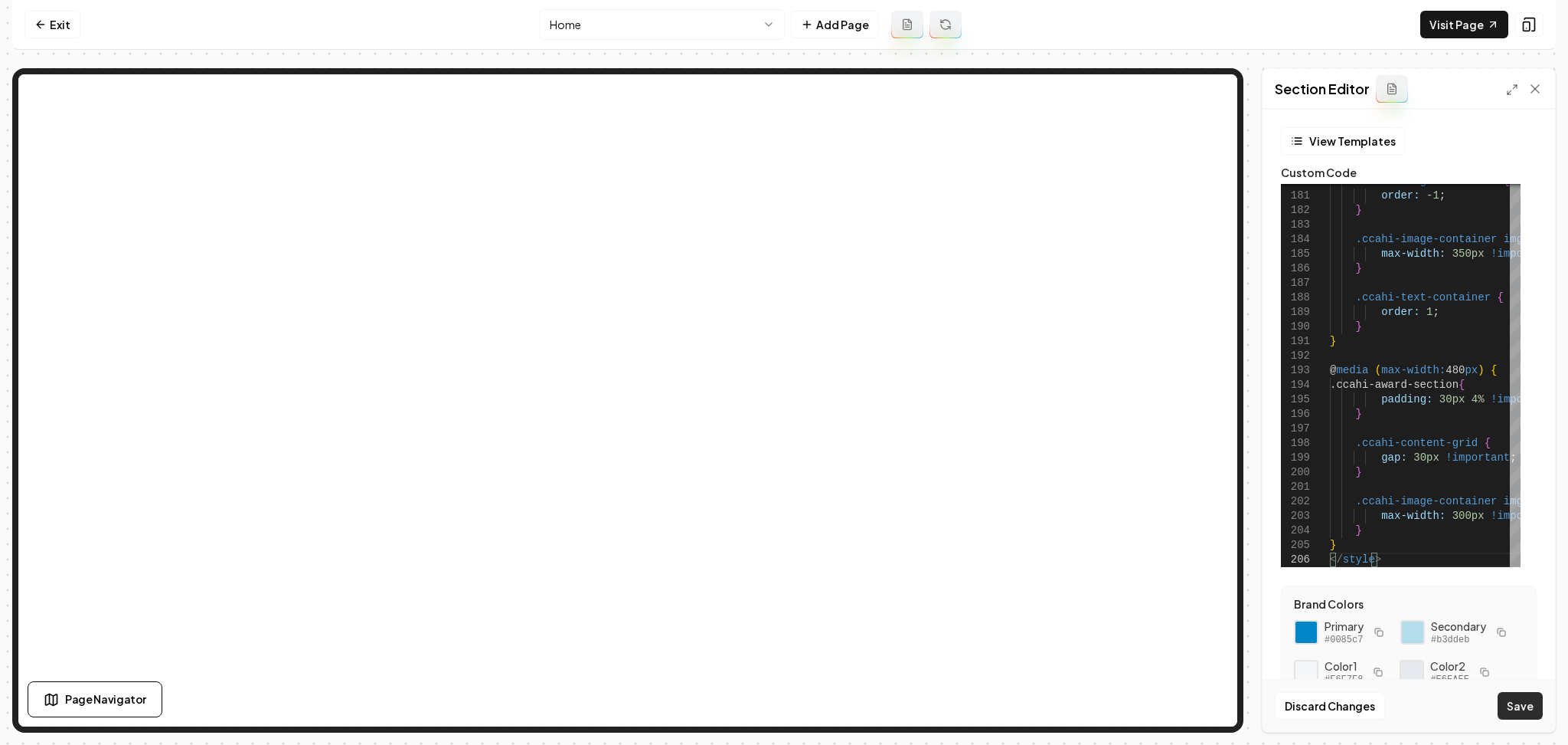
click at [1517, 704] on button "Save" at bounding box center [1520, 705] width 45 height 27
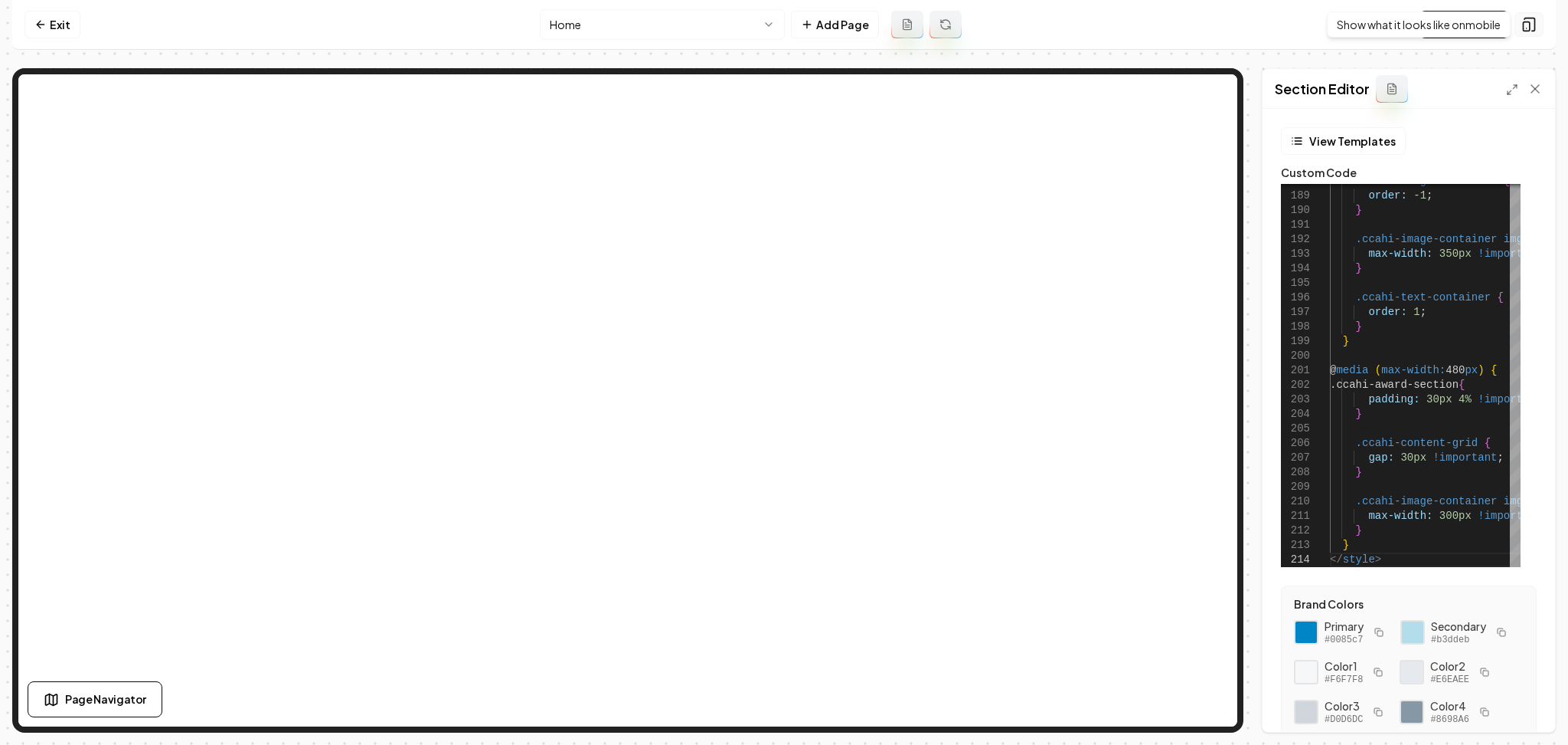
click at [1533, 34] on button at bounding box center [1529, 24] width 29 height 24
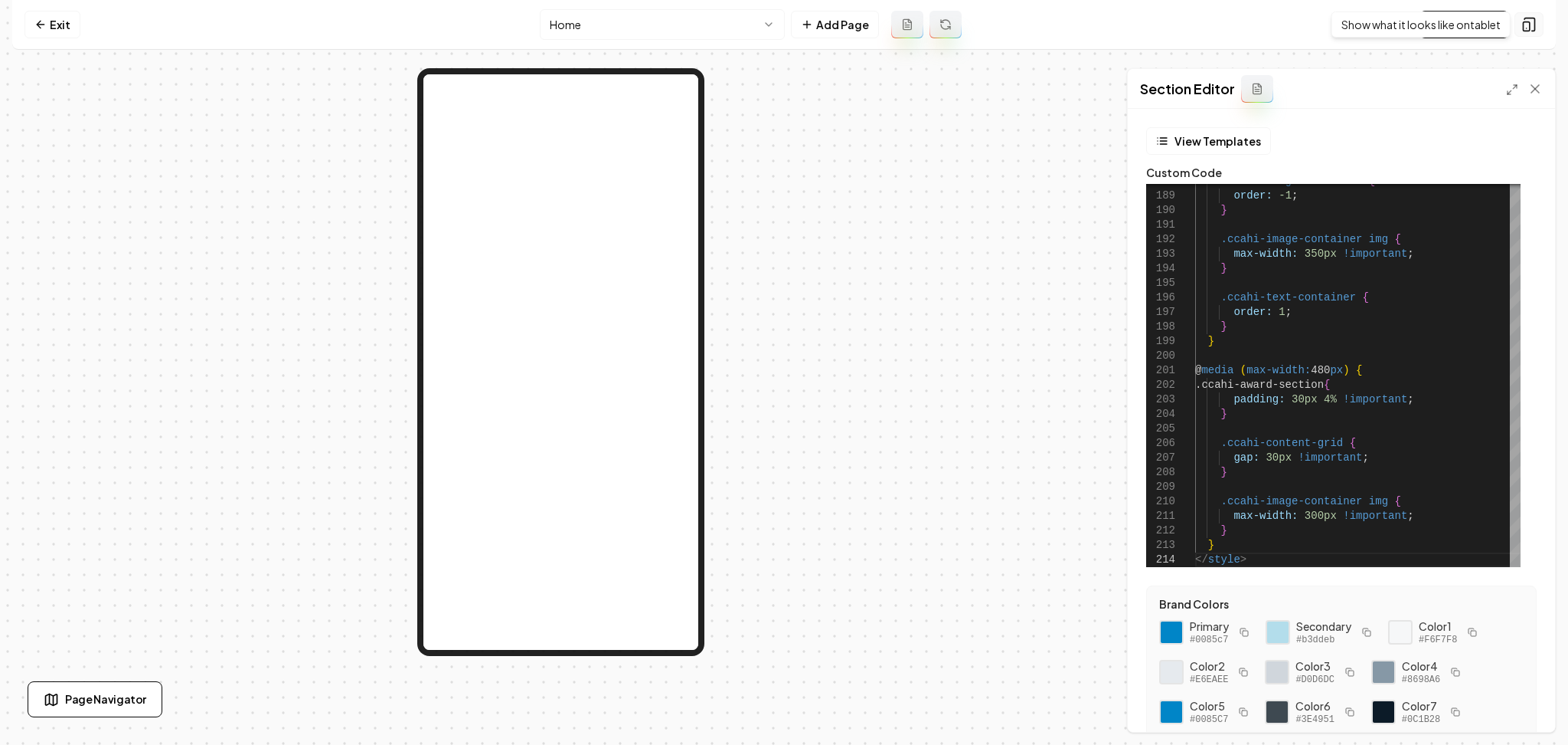
click at [1524, 26] on rect at bounding box center [1527, 27] width 6 height 9
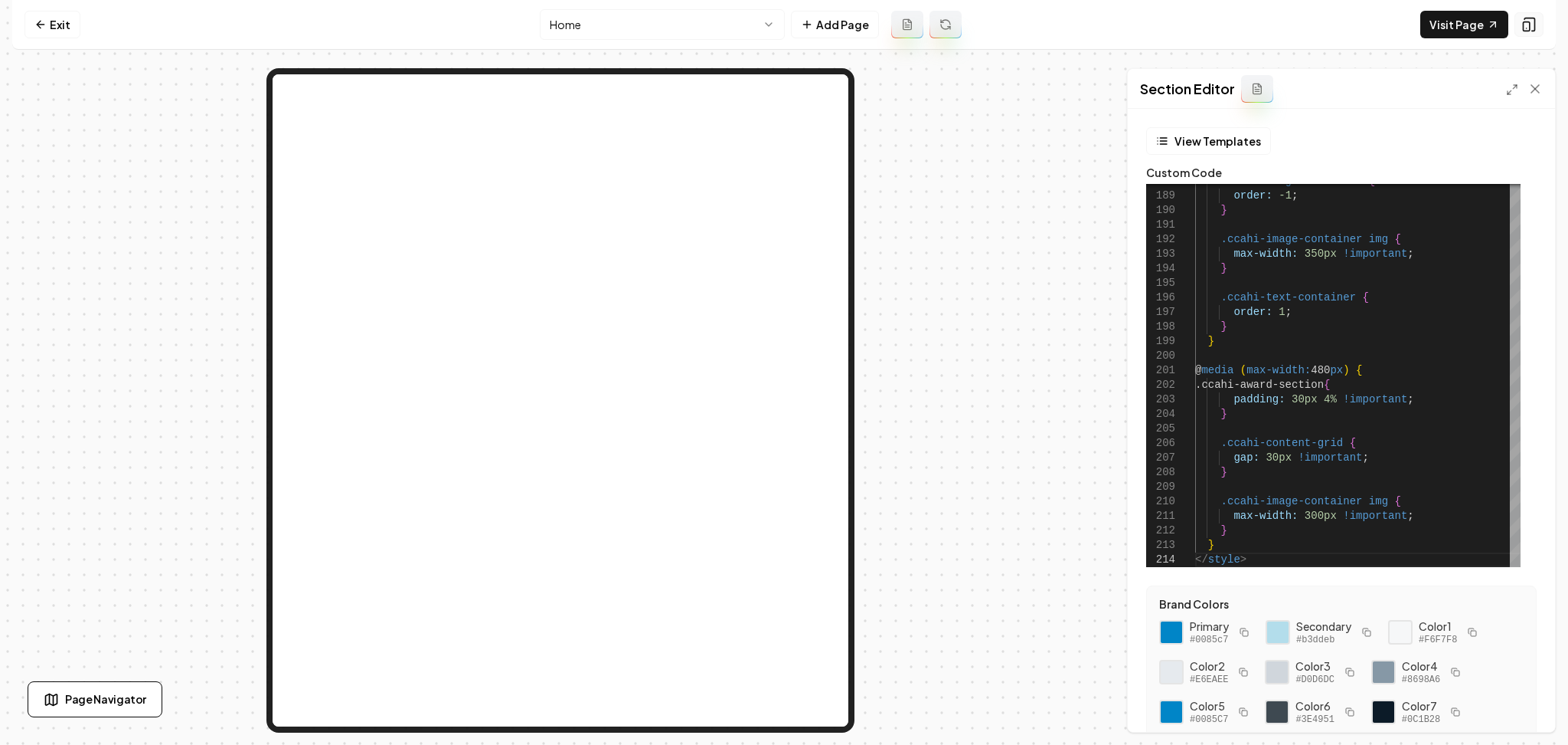
click at [1524, 26] on rect at bounding box center [1527, 27] width 6 height 9
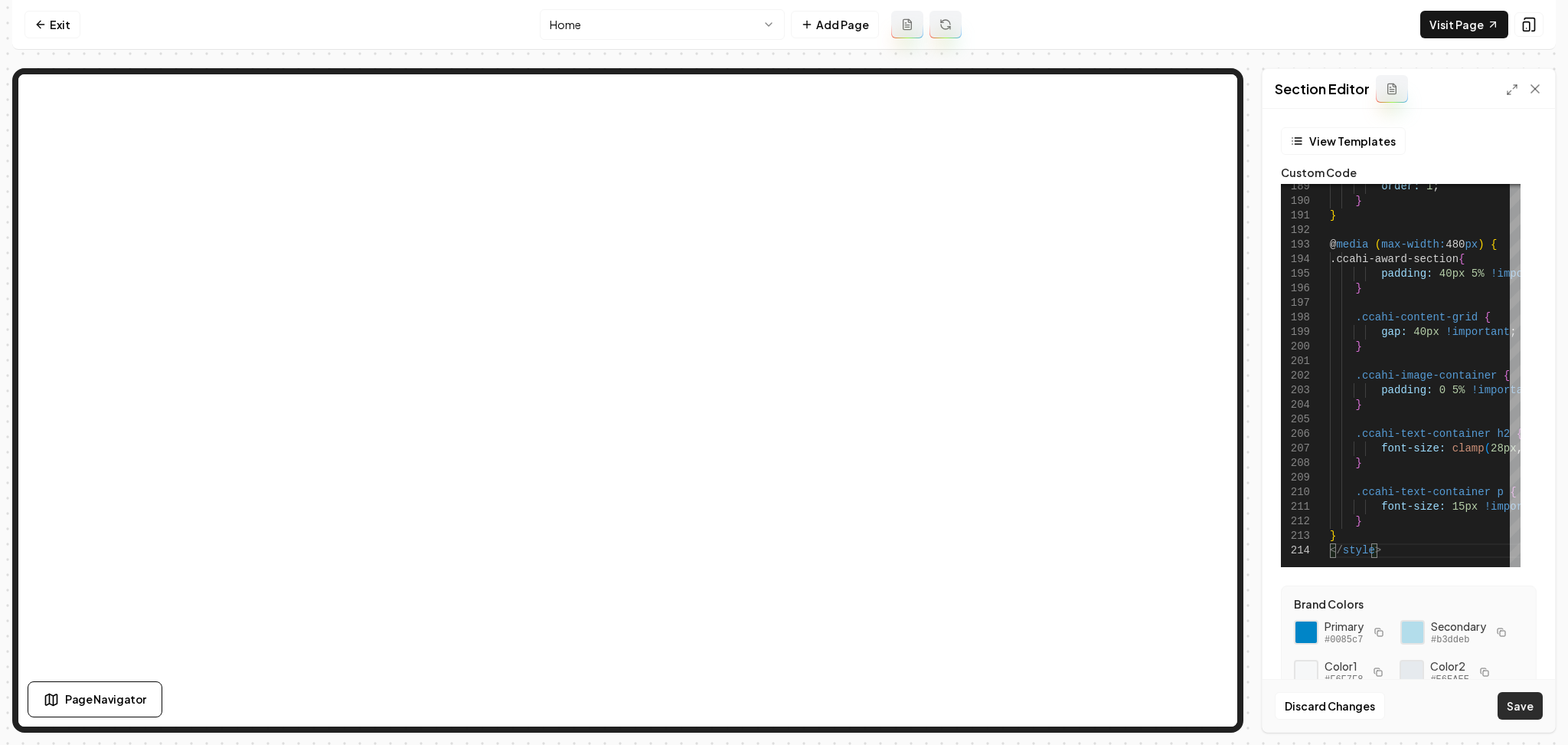
click at [1533, 701] on button "Save" at bounding box center [1520, 705] width 45 height 27
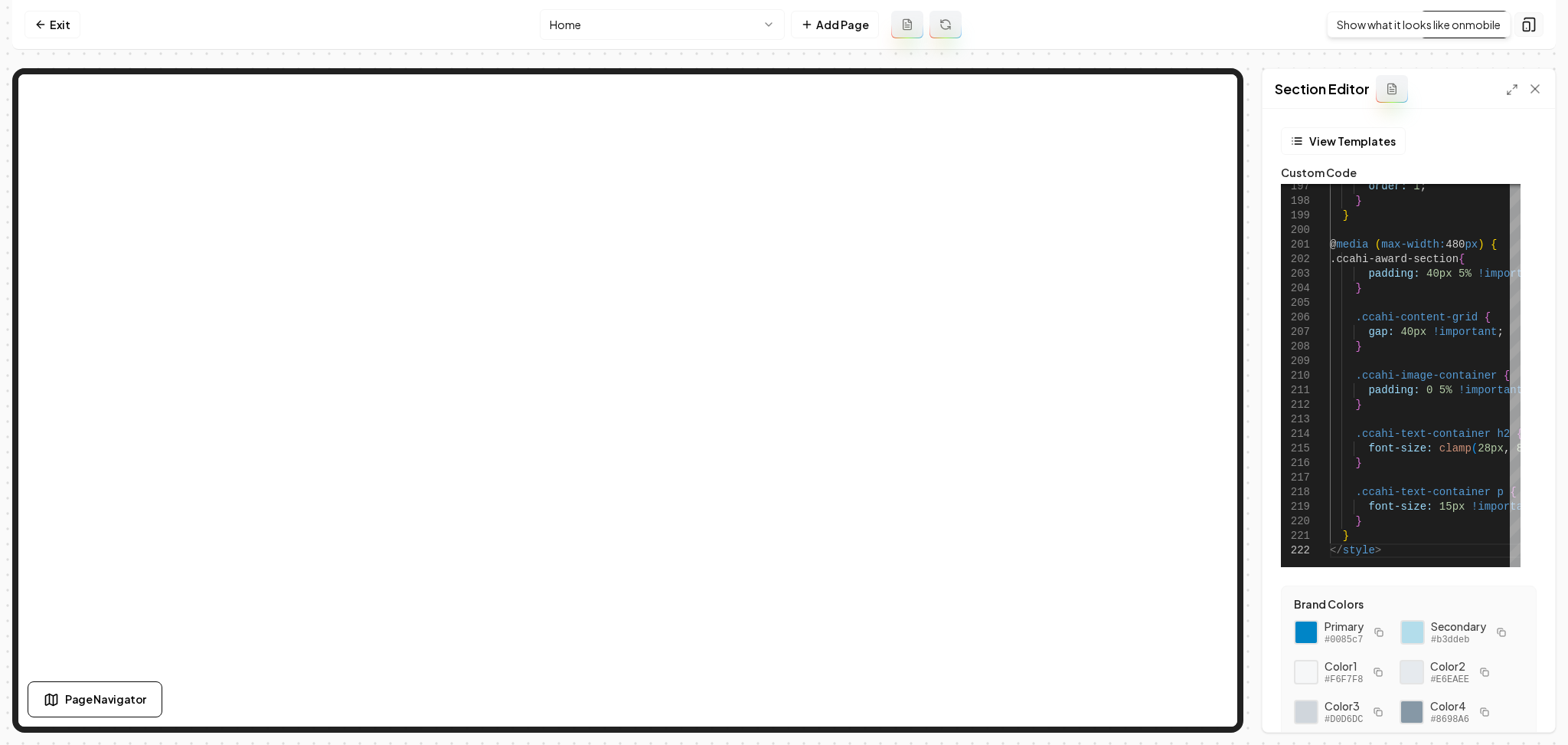
click at [1531, 28] on icon at bounding box center [1530, 25] width 16 height 16
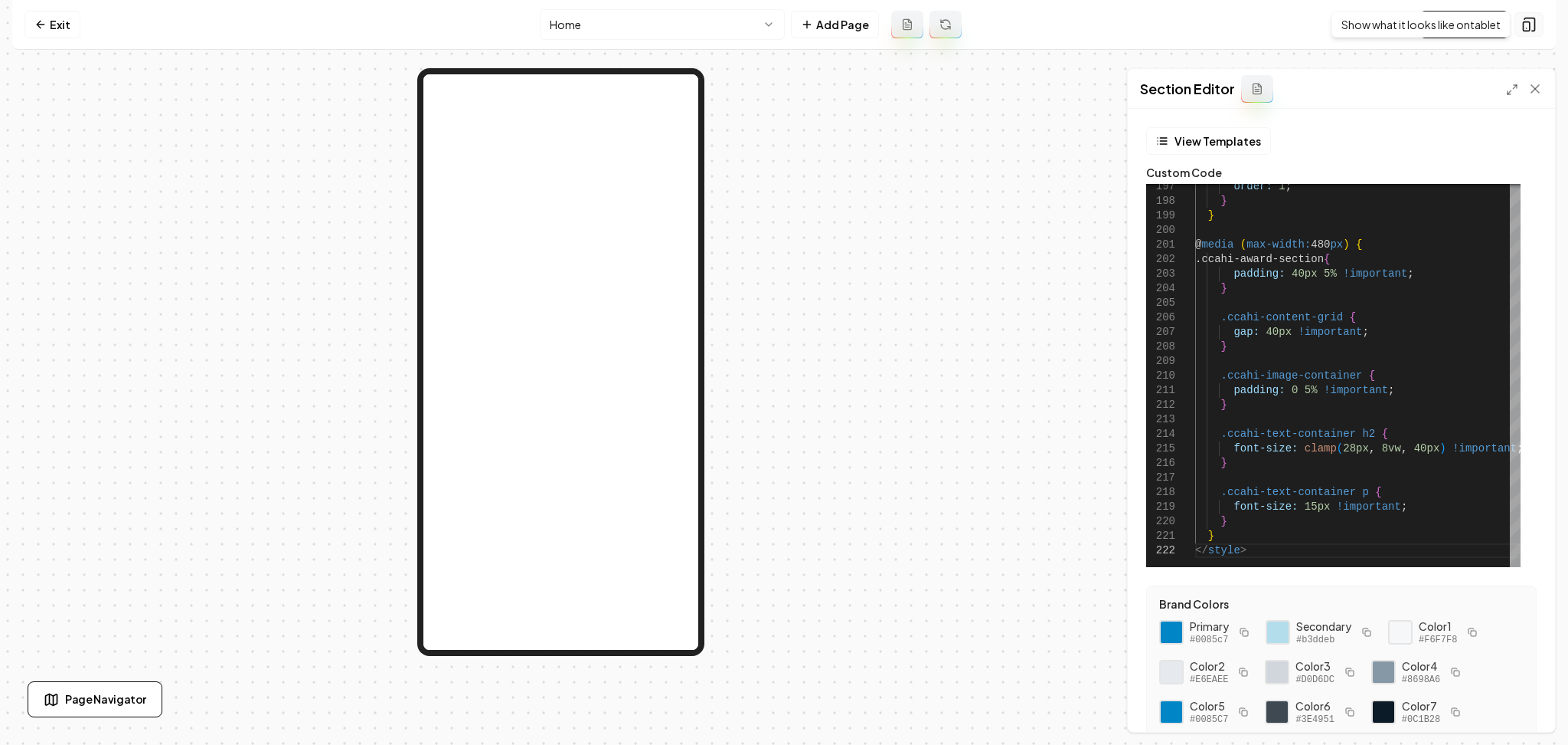
click at [1534, 32] on button at bounding box center [1529, 24] width 29 height 24
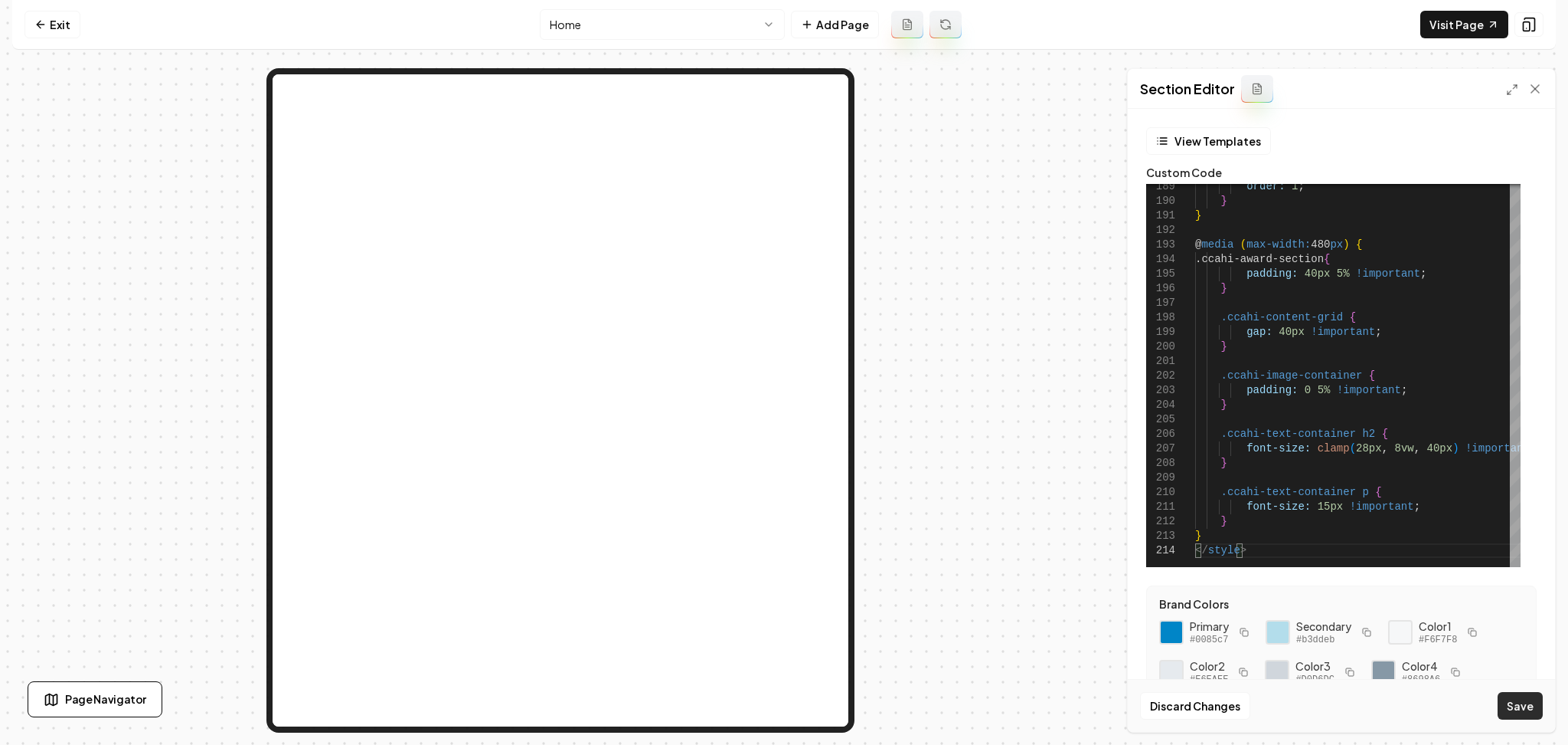
click at [1517, 710] on button "Save" at bounding box center [1520, 705] width 45 height 27
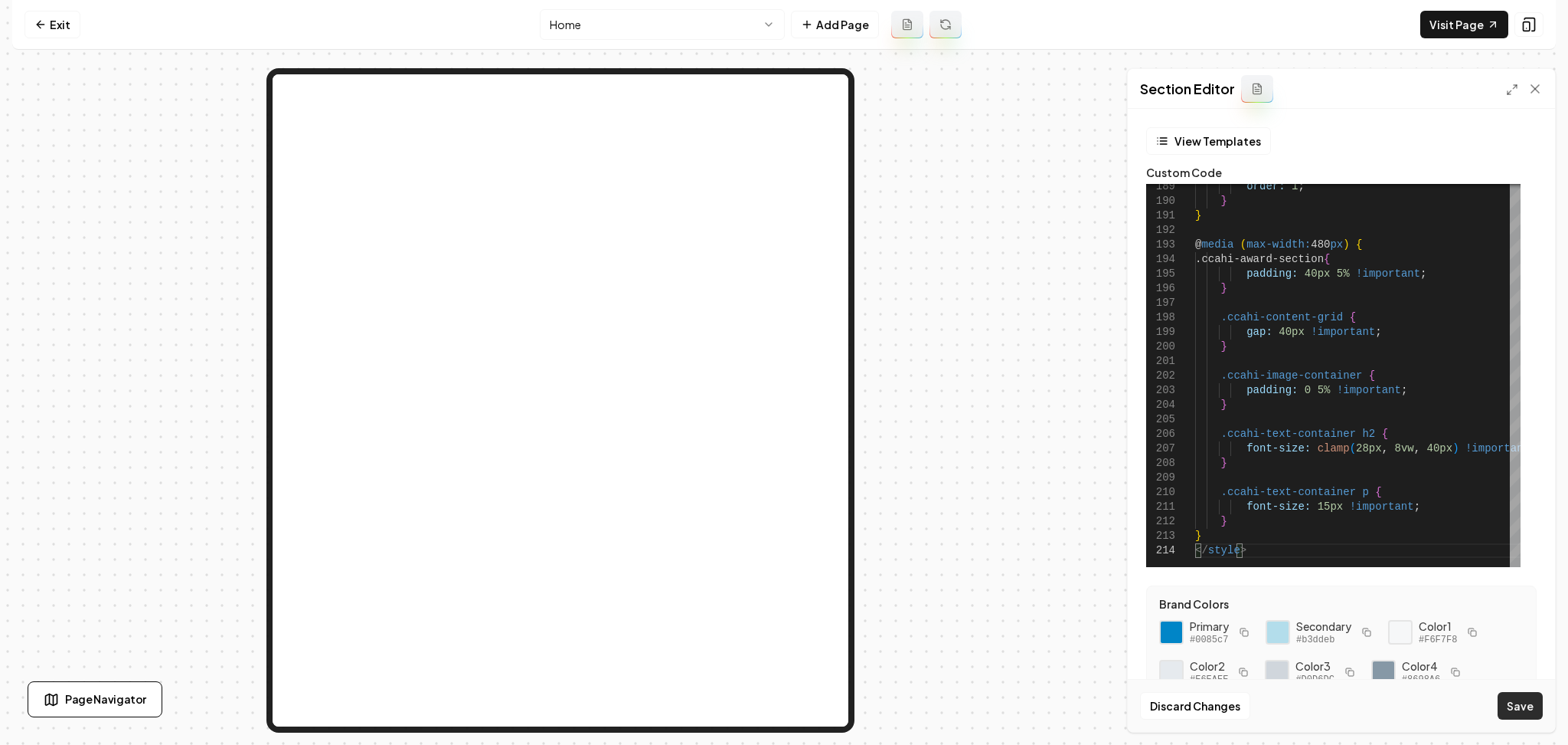
click at [1507, 700] on button "Save" at bounding box center [1520, 705] width 45 height 27
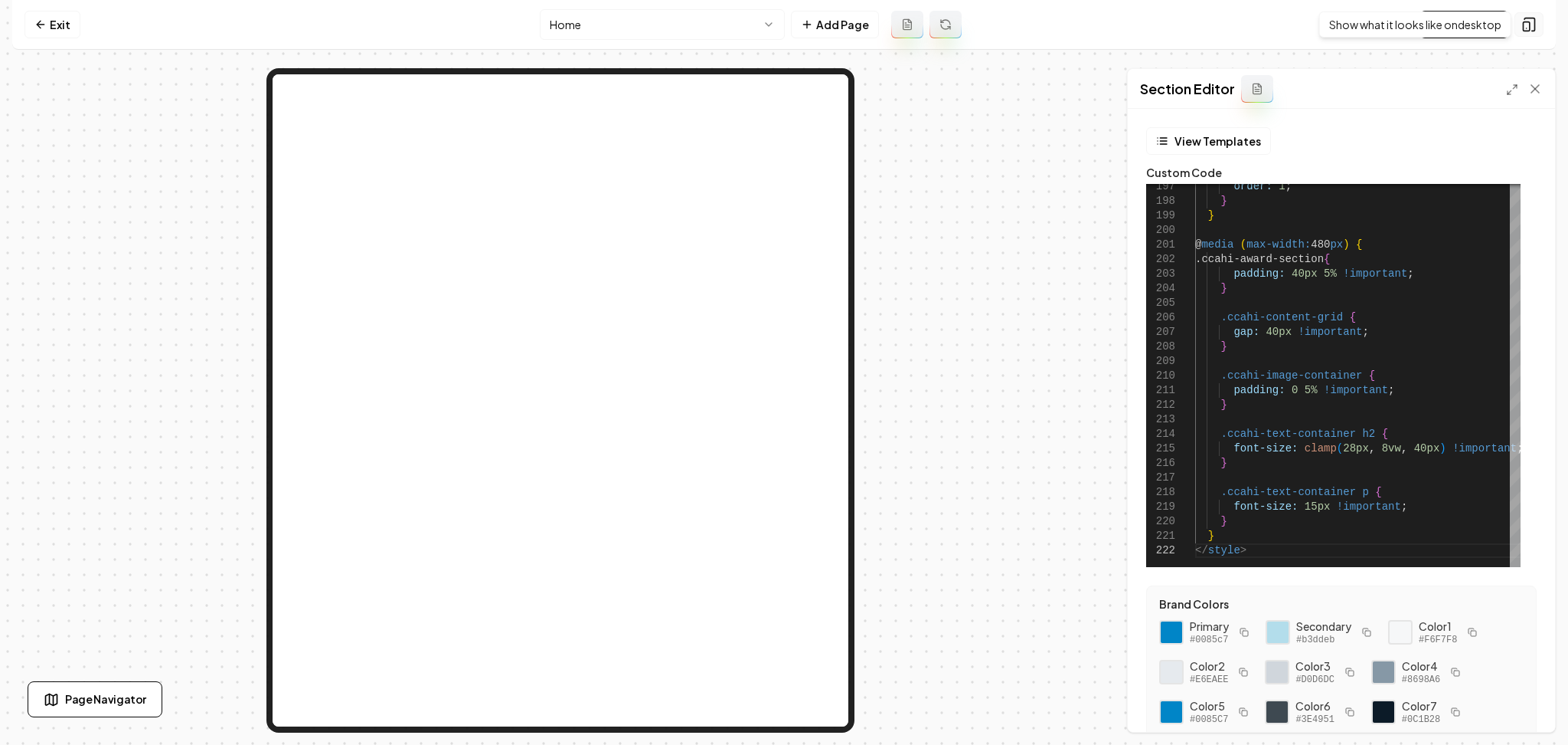
click at [1522, 25] on icon at bounding box center [1530, 25] width 16 height 16
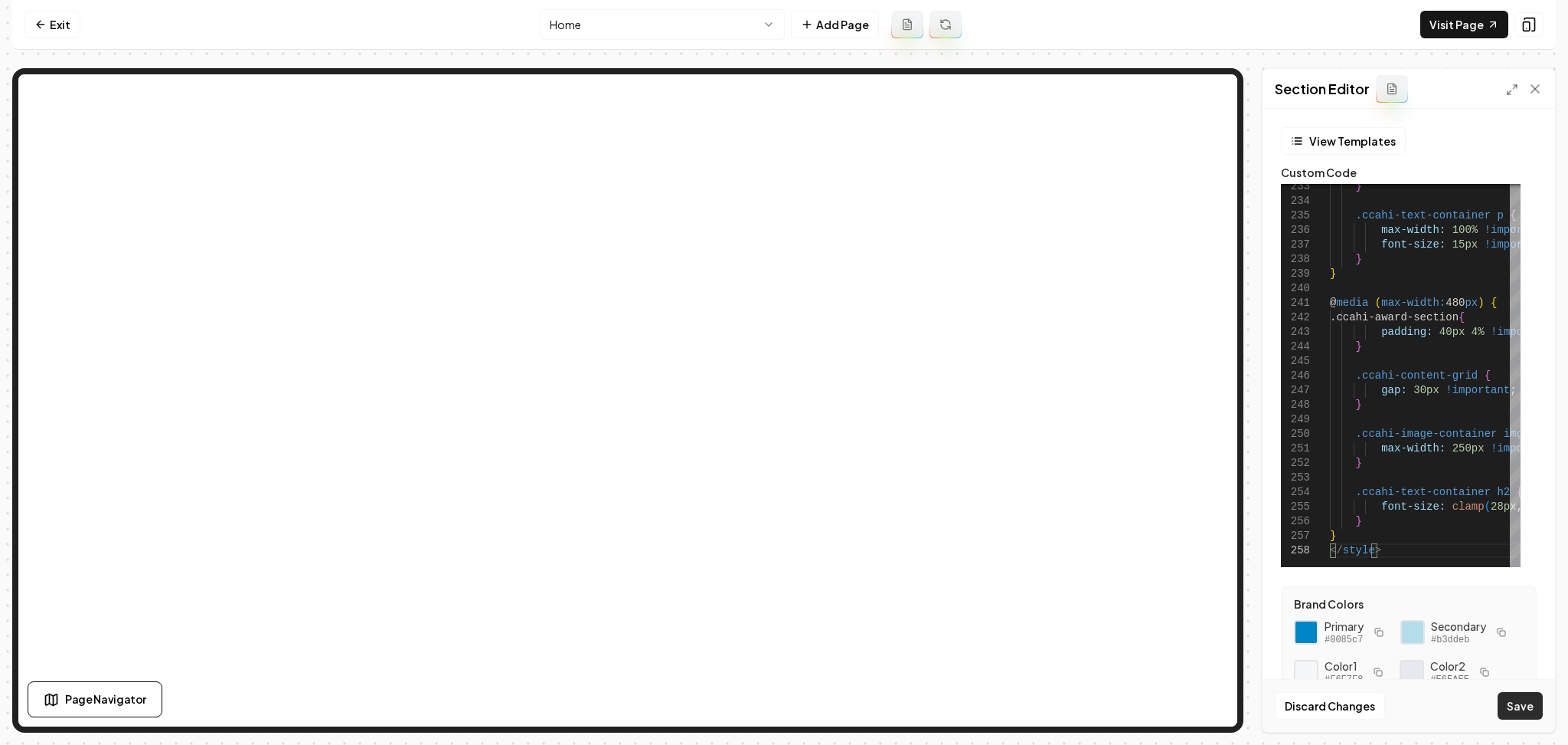
click at [1509, 694] on button "Save" at bounding box center [1520, 705] width 45 height 27
type textarea "**********"
click at [1533, 20] on icon at bounding box center [1530, 25] width 16 height 16
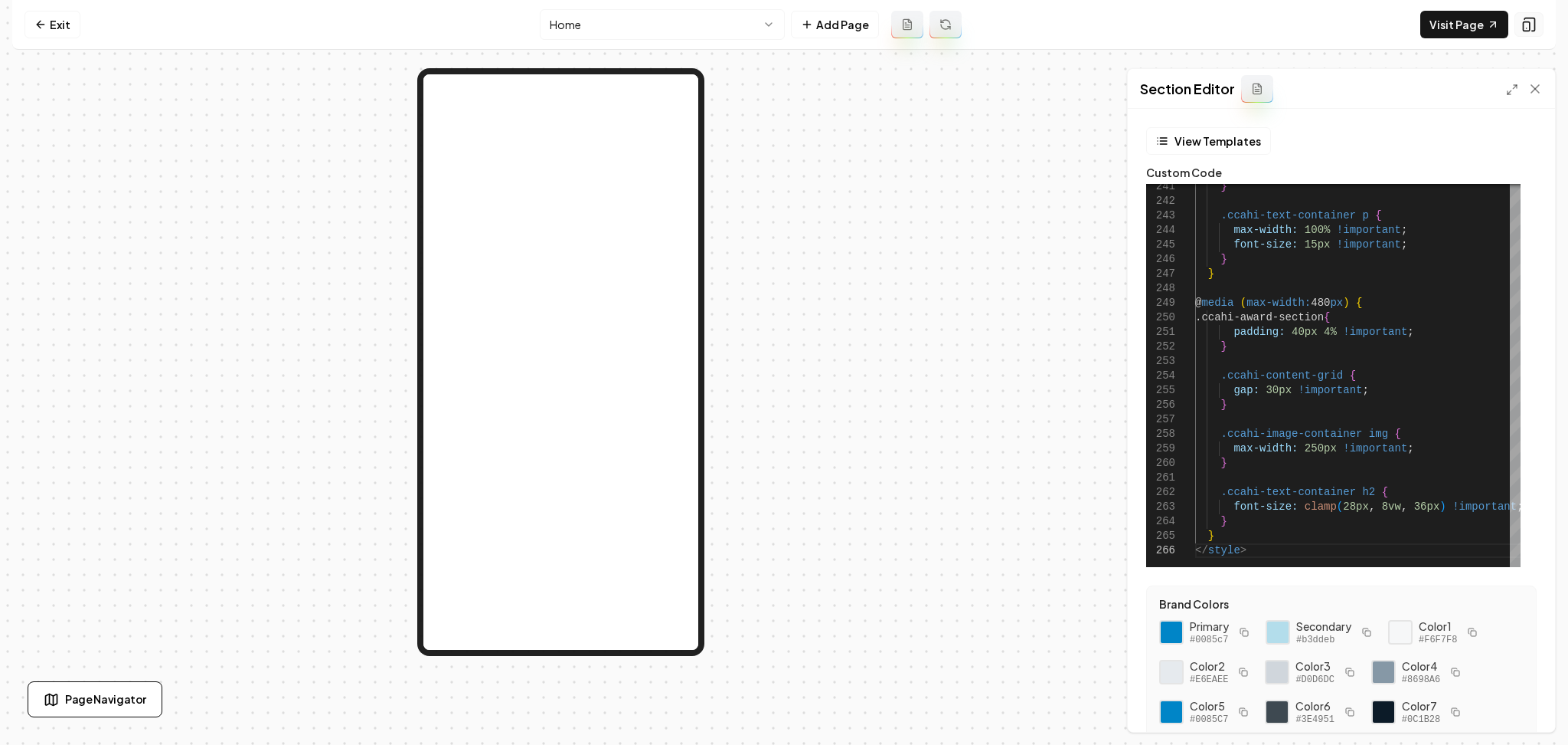
click at [1524, 23] on icon at bounding box center [1530, 25] width 16 height 16
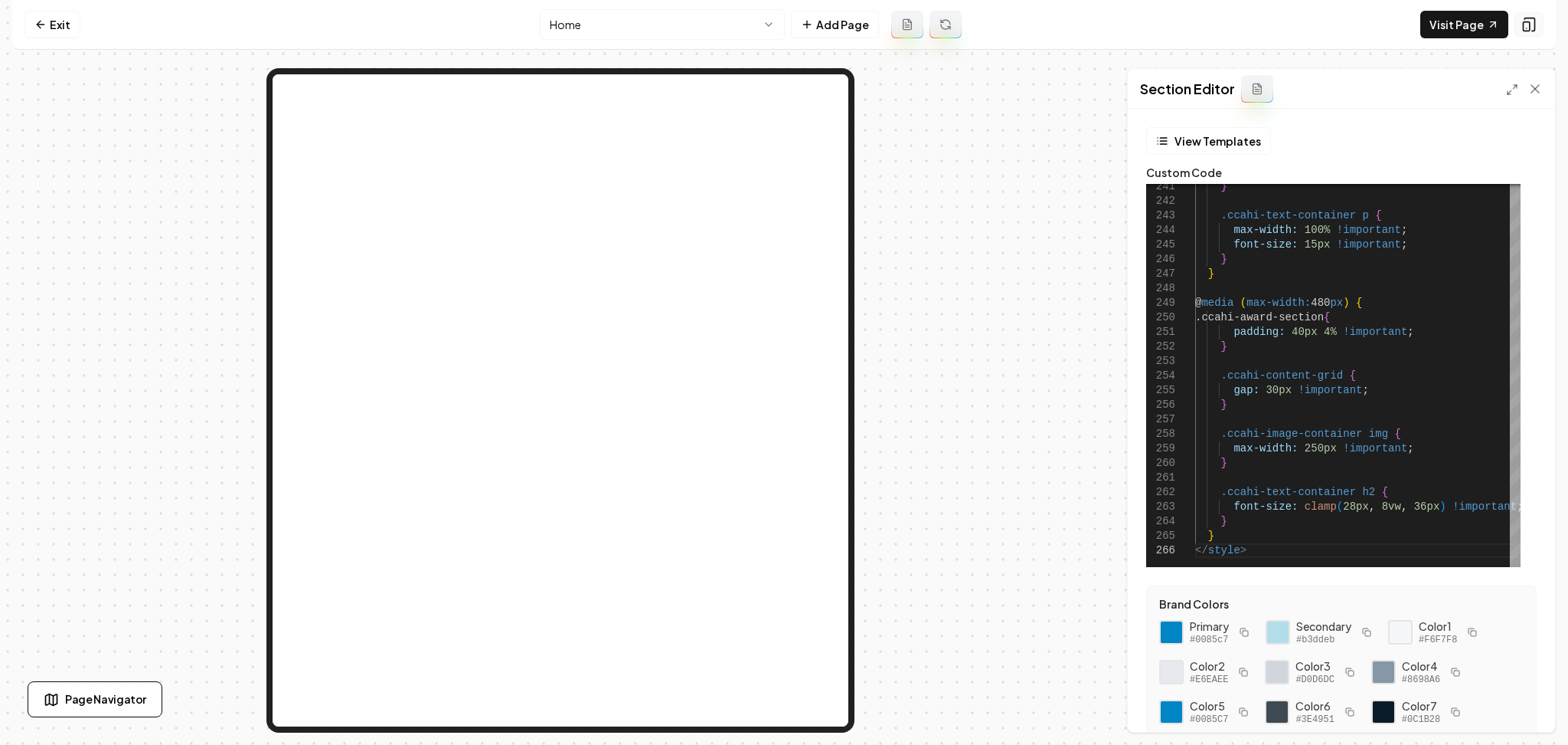
click at [1524, 23] on icon at bounding box center [1530, 25] width 16 height 16
